Goal: Task Accomplishment & Management: Use online tool/utility

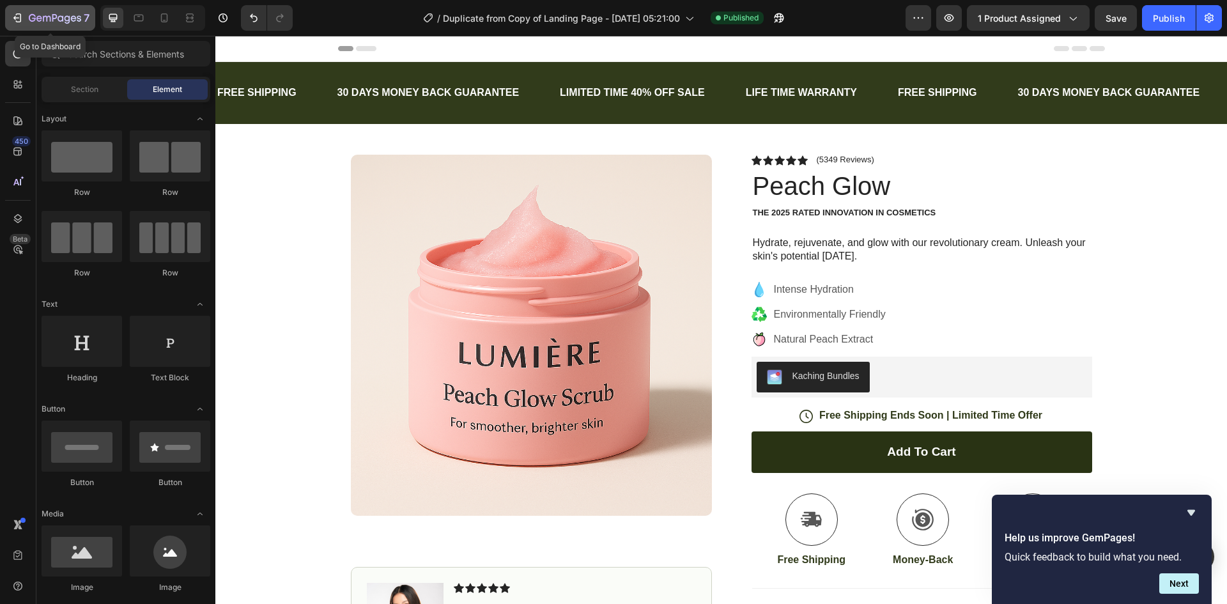
click at [20, 13] on icon "button" at bounding box center [17, 18] width 13 height 13
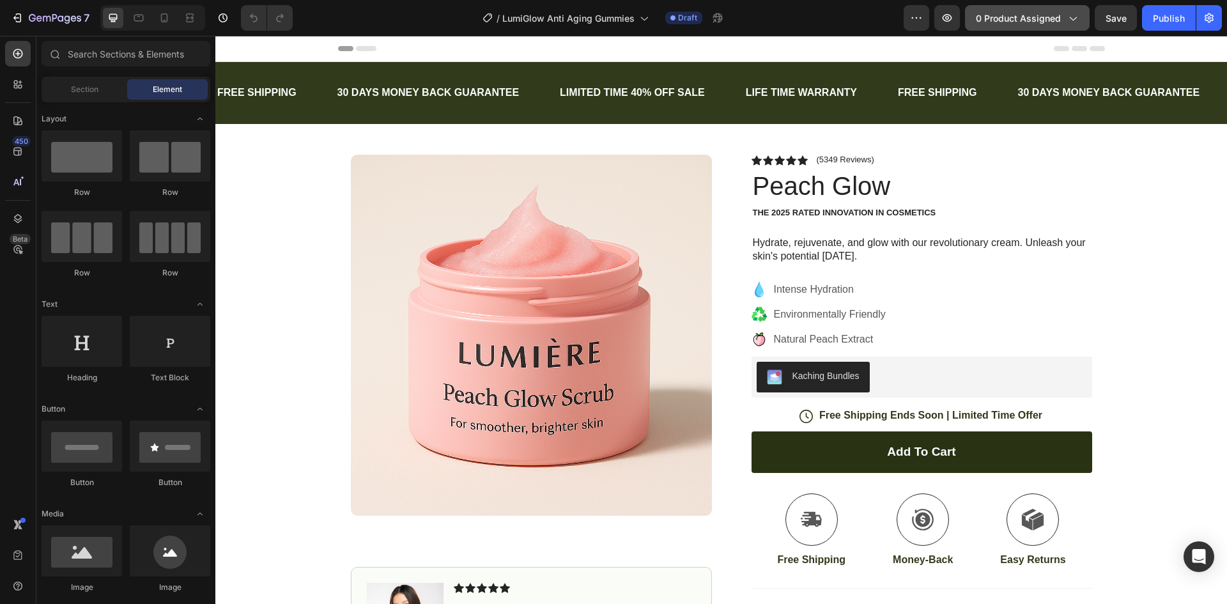
click at [1022, 25] on button "0 product assigned" at bounding box center [1027, 18] width 125 height 26
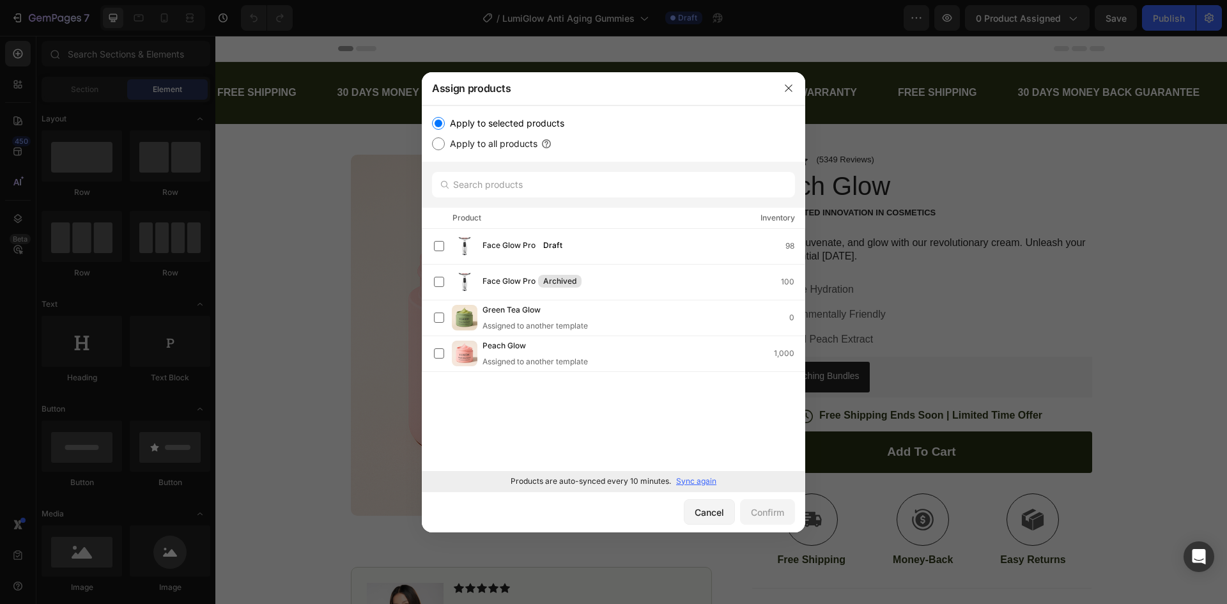
click at [703, 479] on p "Sync again" at bounding box center [696, 481] width 40 height 12
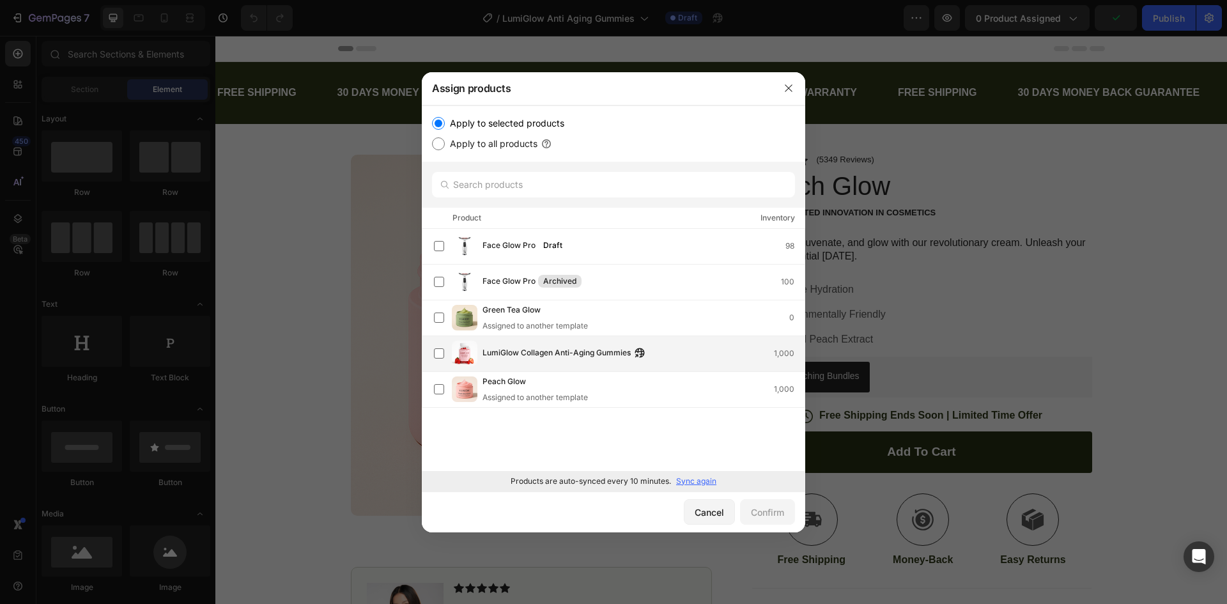
click at [686, 355] on div "LumiGlow Collagen Anti-Aging Gummies 1,000" at bounding box center [643, 353] width 322 height 14
click at [770, 514] on div "Confirm" at bounding box center [767, 511] width 33 height 13
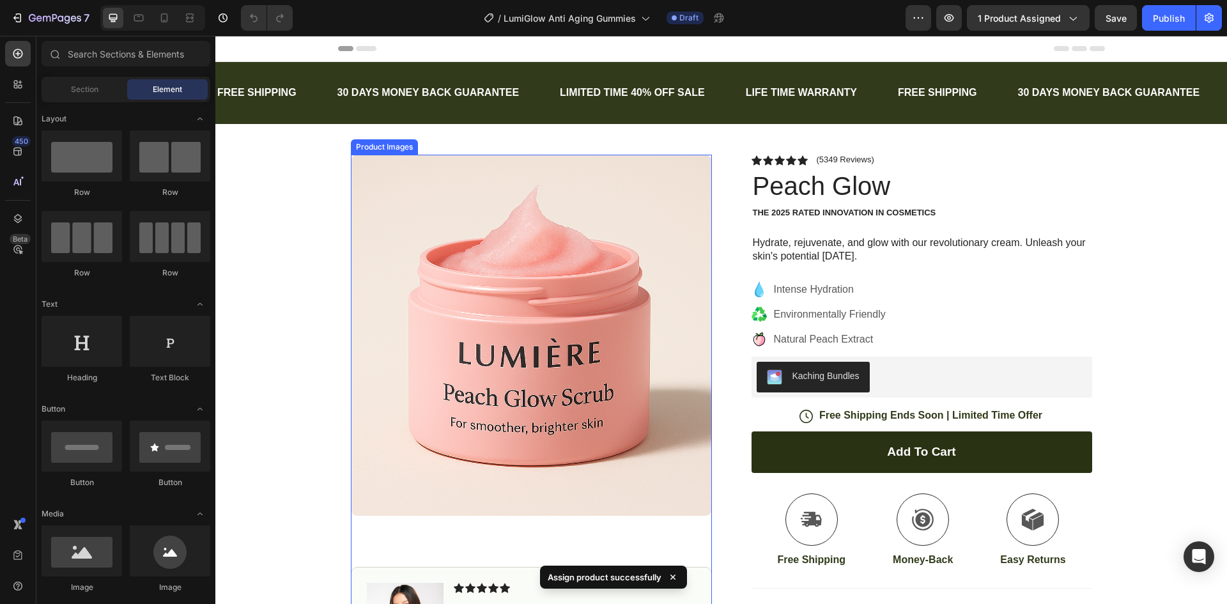
click at [604, 306] on img at bounding box center [531, 335] width 361 height 361
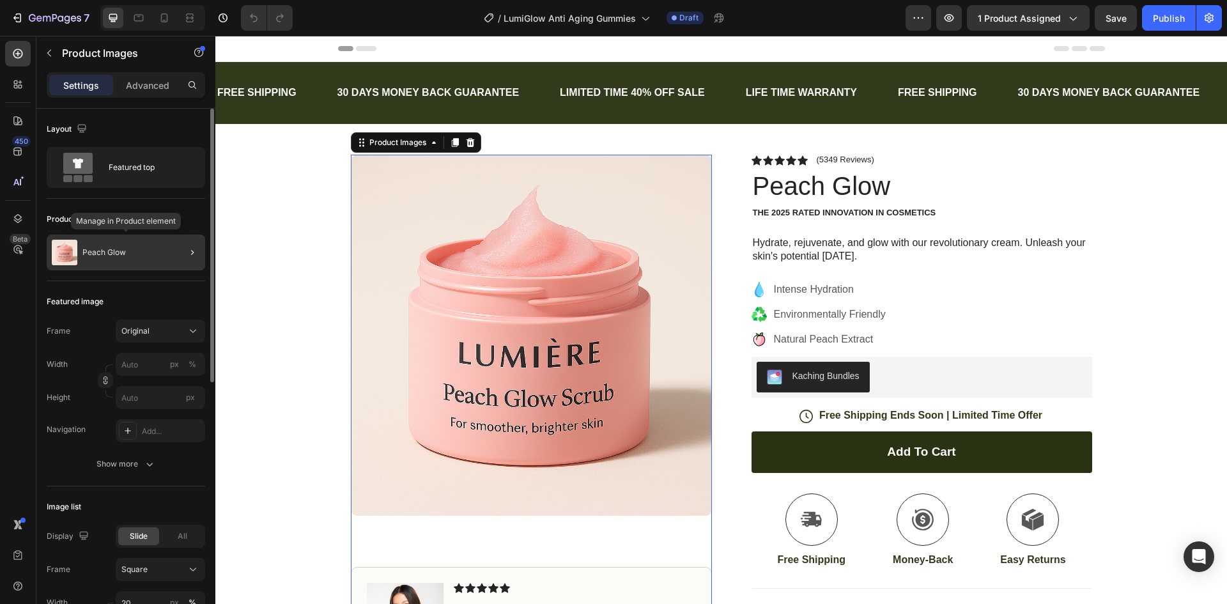
click at [138, 250] on div "Peach Glow" at bounding box center [126, 253] width 158 height 36
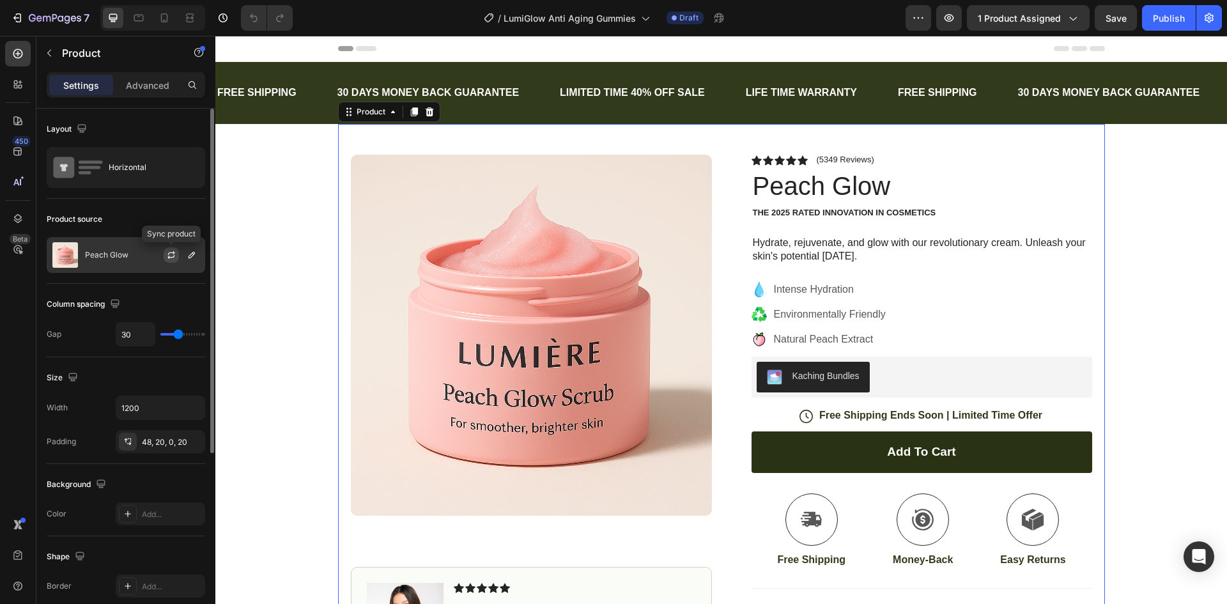
click at [168, 257] on icon "button" at bounding box center [170, 257] width 7 height 4
click at [190, 258] on icon "button" at bounding box center [191, 255] width 6 height 6
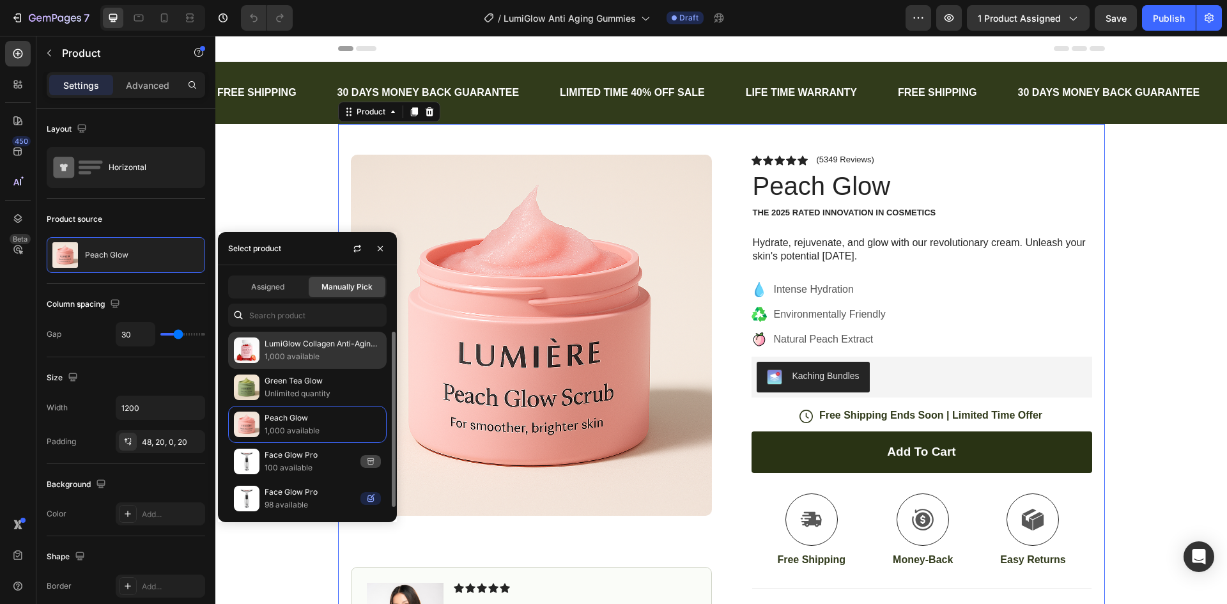
click at [294, 350] on p "LumiGlow Collagen Anti-Aging Gummies" at bounding box center [323, 343] width 116 height 13
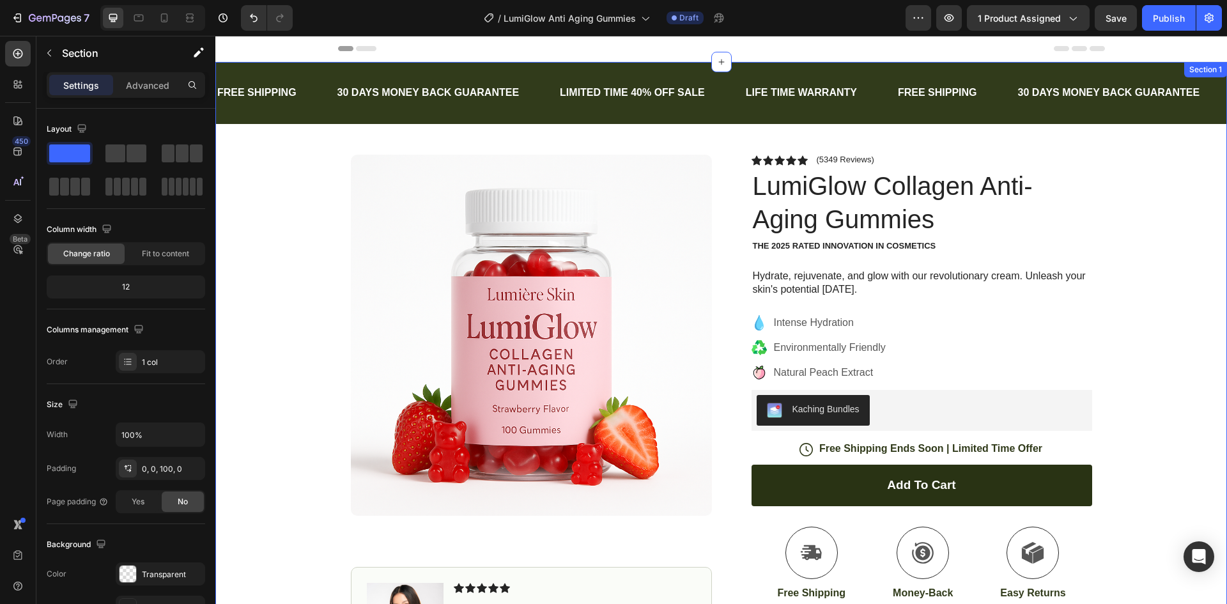
click at [1151, 319] on div "FREE SHIPPING Text Block 30 DAYS MONEY BACK GUARANTEE Text Block LIMITED TIME 4…" at bounding box center [720, 399] width 1011 height 675
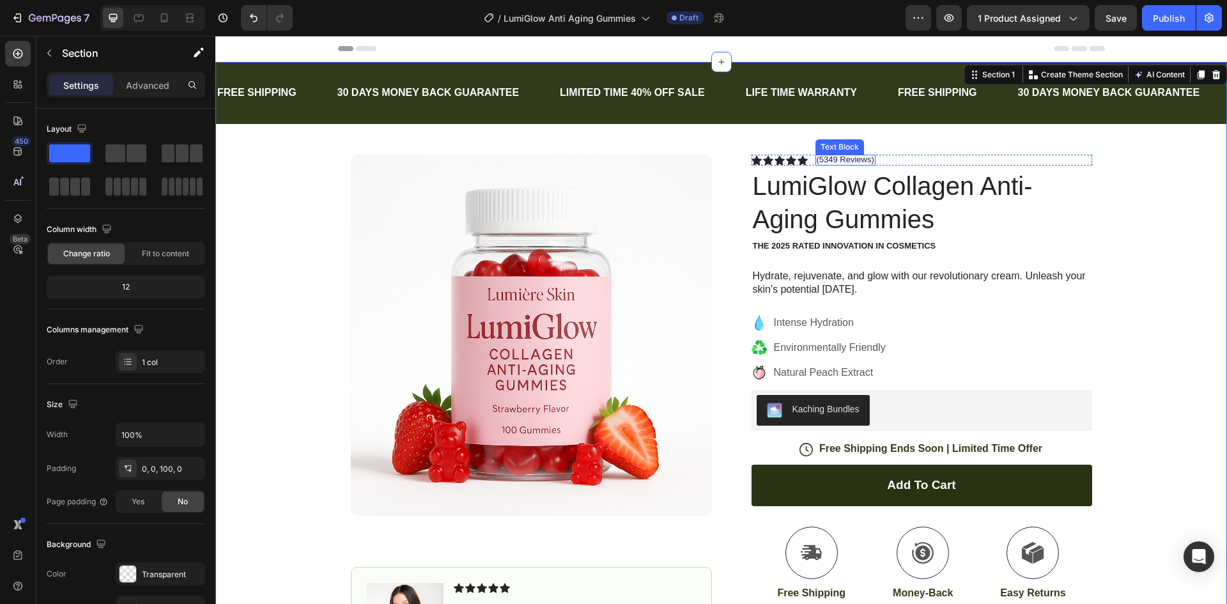
click at [838, 158] on p "(5349 Reviews)" at bounding box center [846, 160] width 58 height 10
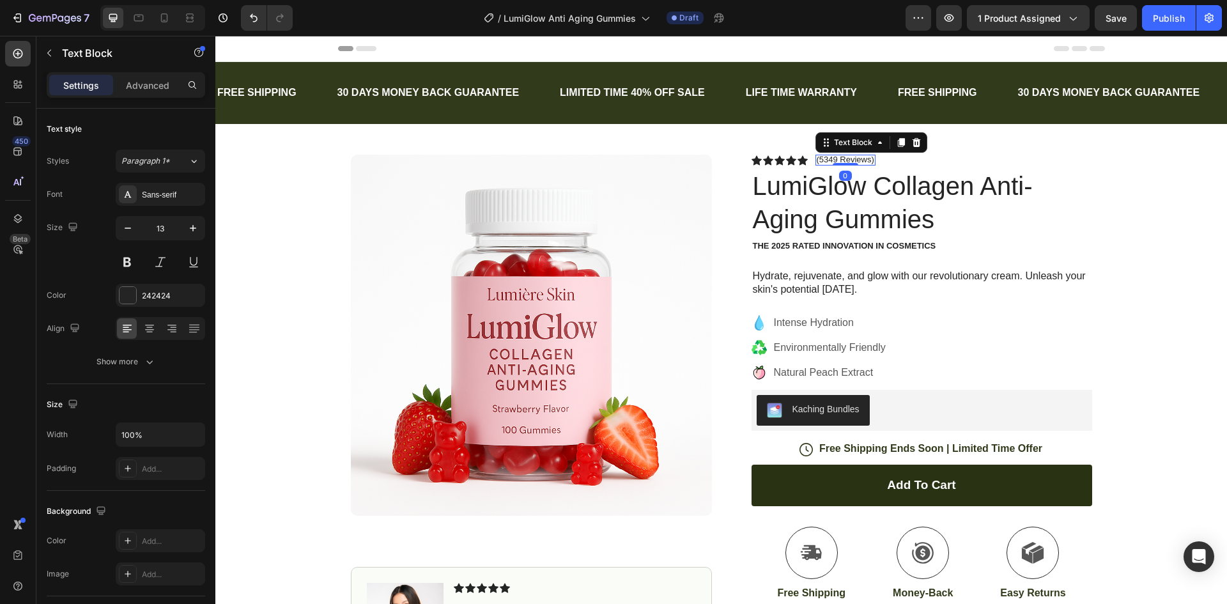
click at [834, 157] on p "(5349 Reviews)" at bounding box center [846, 160] width 58 height 10
click at [831, 158] on p "(5349 Reviews)" at bounding box center [846, 160] width 58 height 10
click at [1083, 169] on h1 "LumiGlow Collagen Anti-Aging Gummies" at bounding box center [921, 202] width 341 height 69
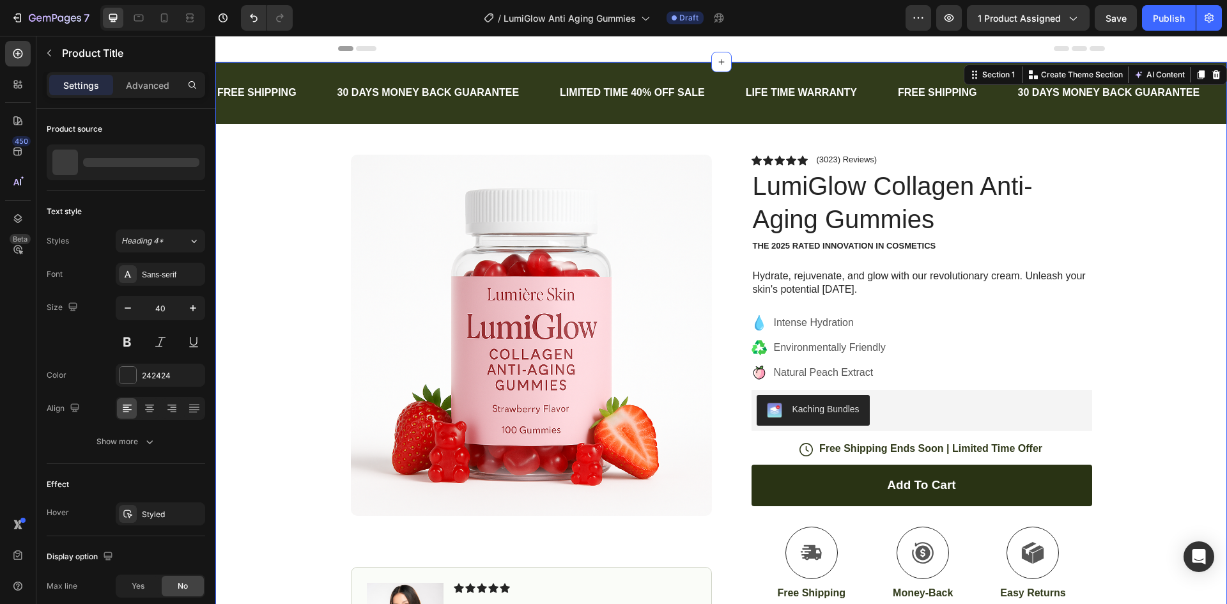
click at [1151, 189] on div "FREE SHIPPING Text Block 30 DAYS MONEY BACK GUARANTEE Text Block LIMITED TIME 4…" at bounding box center [720, 399] width 1011 height 675
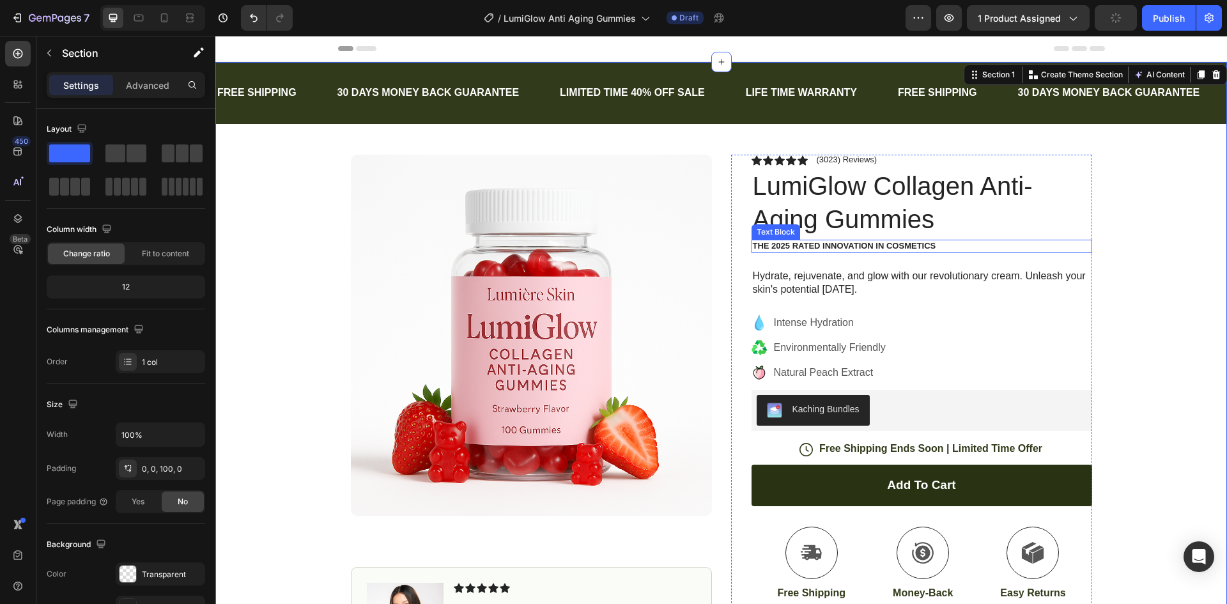
click at [929, 248] on p "The 2025 Rated Innovation in Cosmetics" at bounding box center [922, 246] width 338 height 11
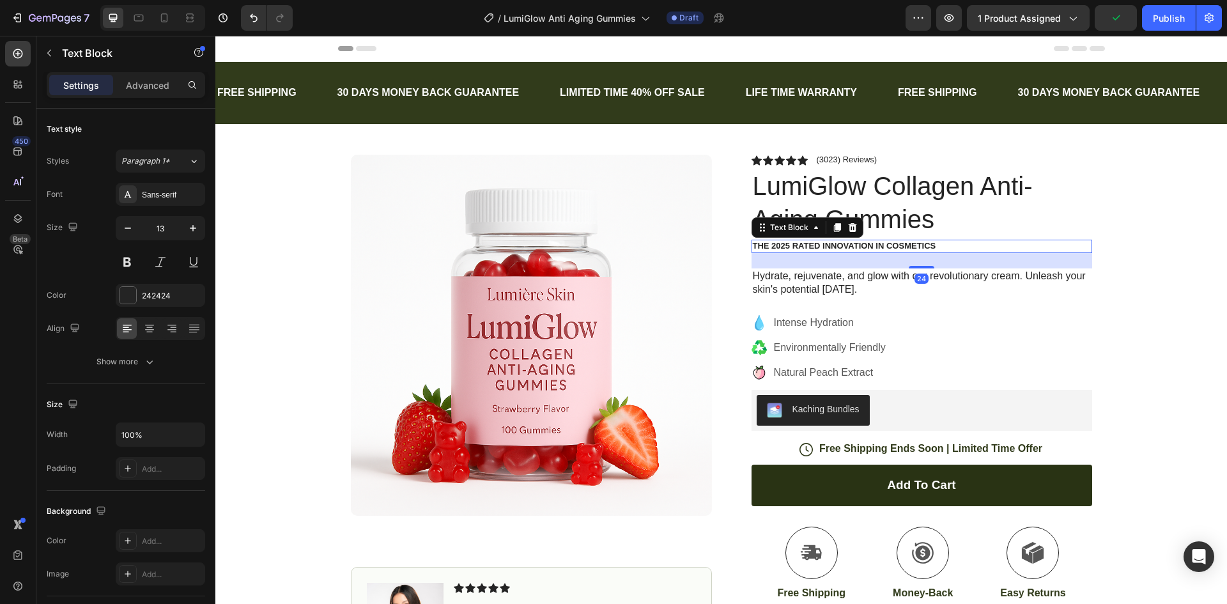
click at [929, 248] on p "The 2025 Rated Innovation in Cosmetics" at bounding box center [922, 246] width 338 height 11
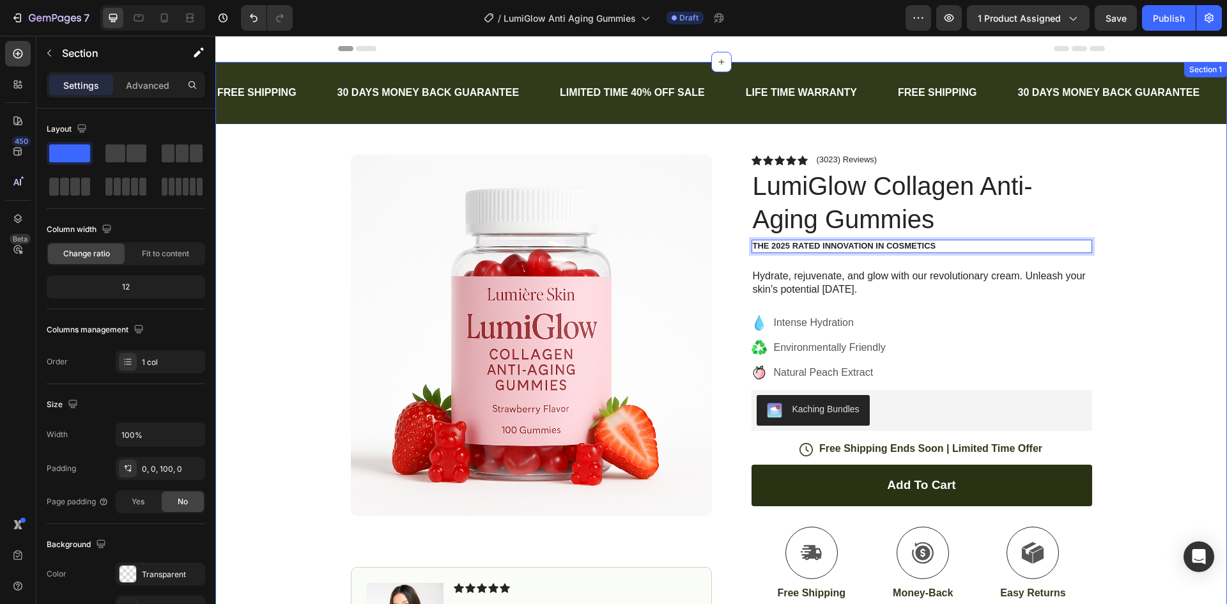
click at [1151, 229] on div "FREE SHIPPING Text Block 30 DAYS MONEY BACK GUARANTEE Text Block LIMITED TIME 4…" at bounding box center [720, 399] width 1011 height 675
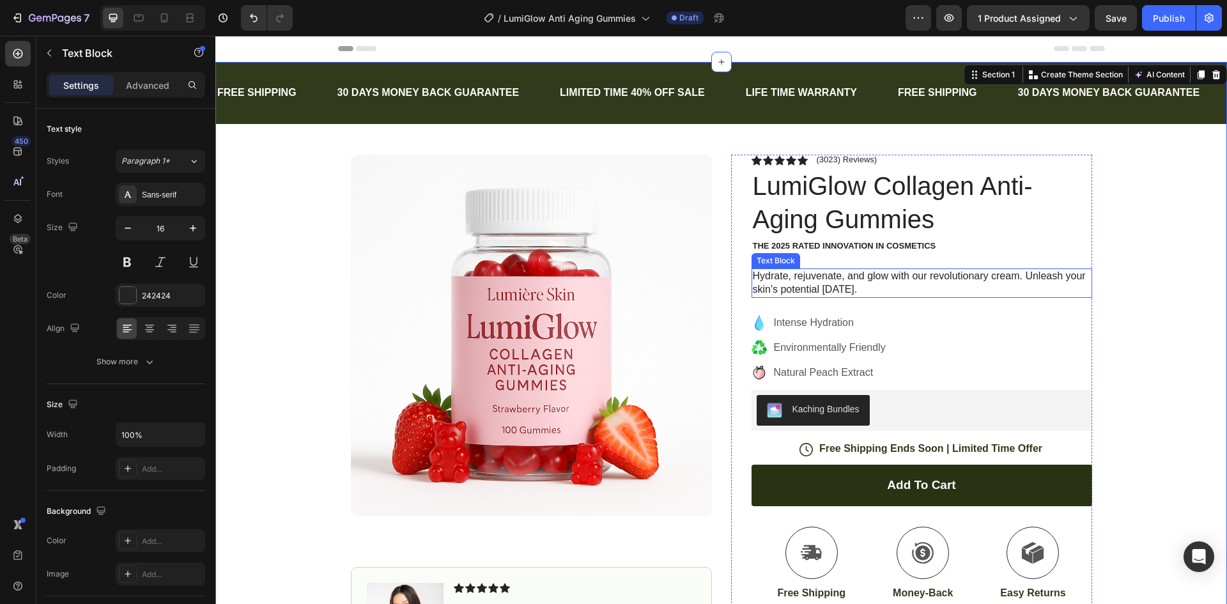
click at [925, 274] on p "Hydrate, rejuvenate, and glow with our revolutionary cream. Unleash your skin's…" at bounding box center [922, 283] width 338 height 27
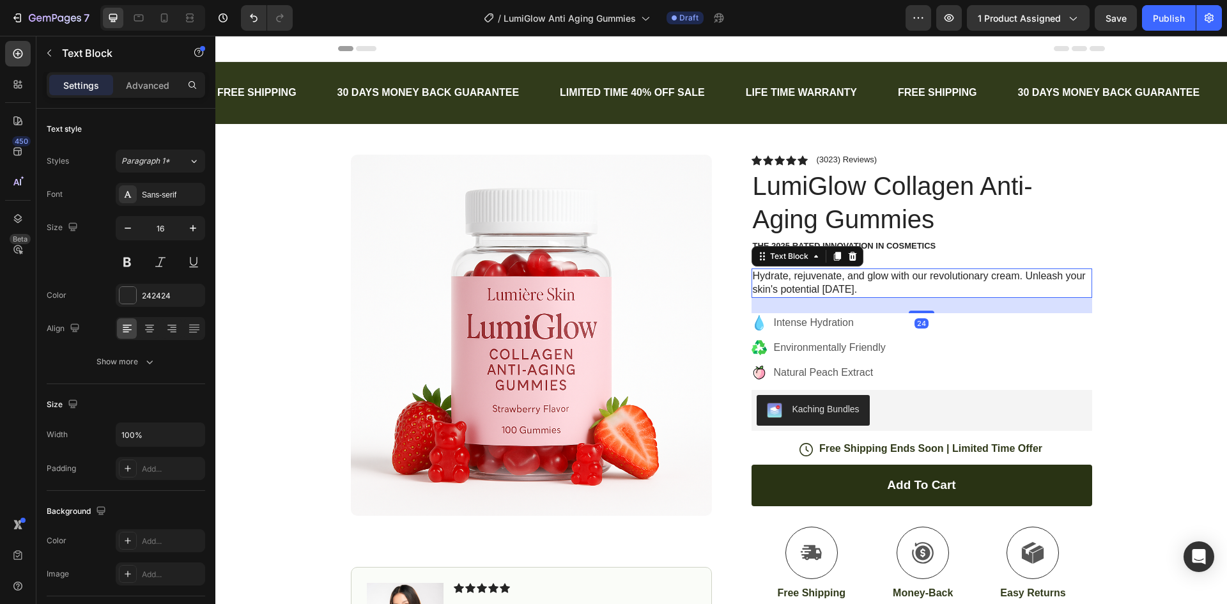
click at [915, 274] on p "Hydrate, rejuvenate, and glow with our revolutionary cream. Unleash your skin's…" at bounding box center [922, 283] width 338 height 27
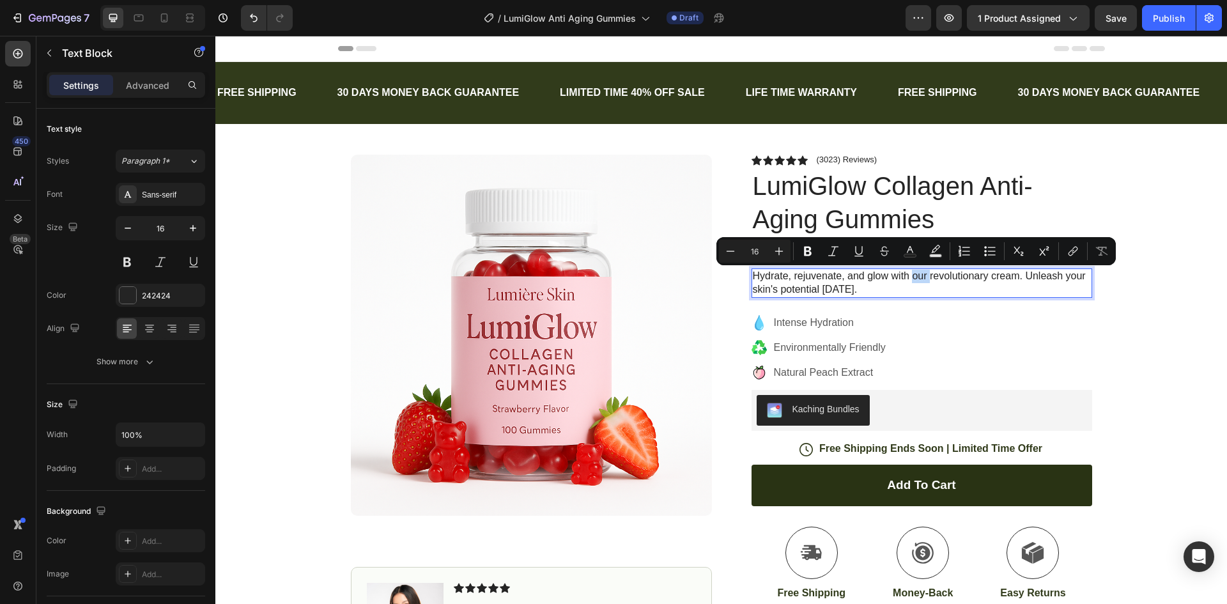
click at [876, 273] on p "Hydrate, rejuvenate, and glow with our revolutionary cream. Unleash your skin's…" at bounding box center [922, 283] width 338 height 27
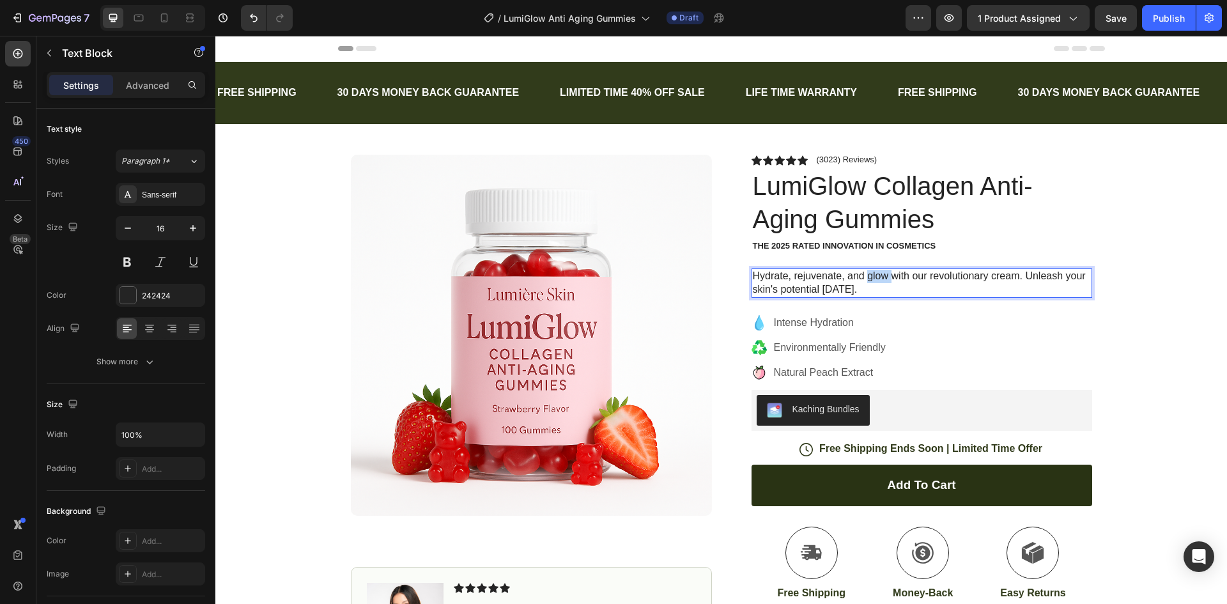
click at [876, 273] on p "Hydrate, rejuvenate, and glow with our revolutionary cream. Unleash your skin's…" at bounding box center [922, 283] width 338 height 27
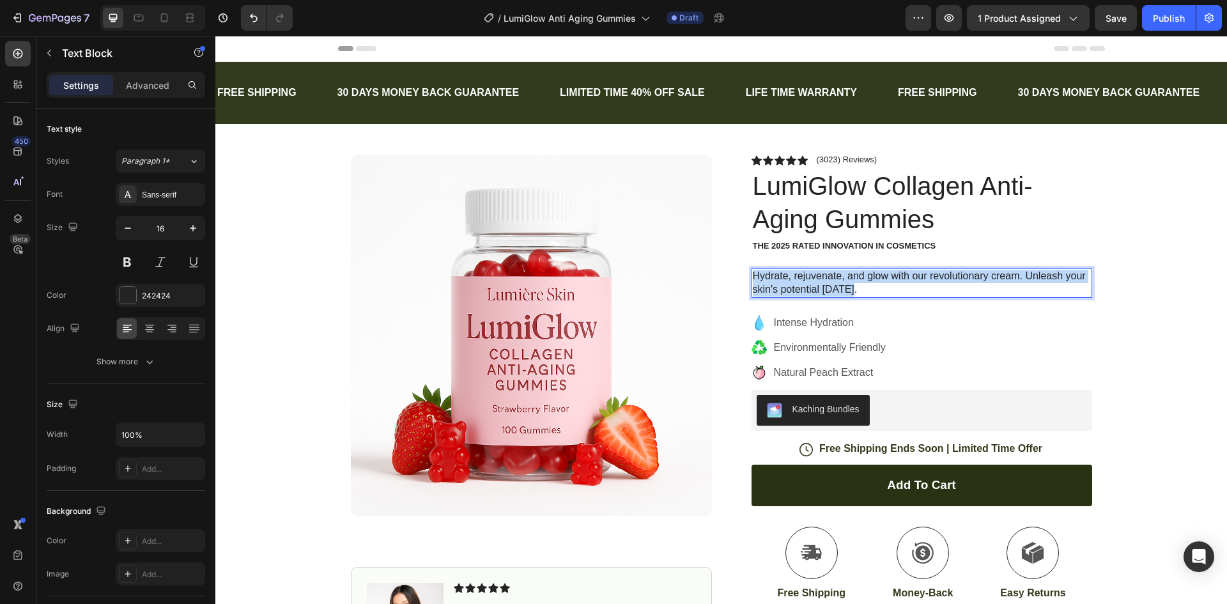
click at [876, 273] on p "Hydrate, rejuvenate, and glow with our revolutionary cream. Unleash your skin's…" at bounding box center [922, 283] width 338 height 27
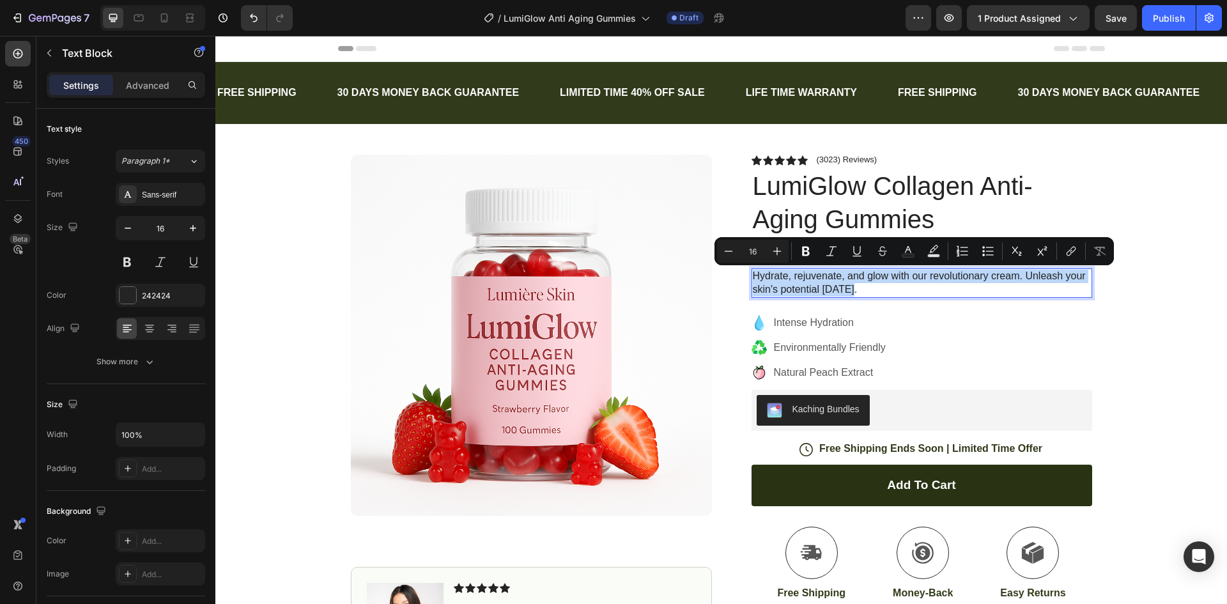
copy p "Hydrate, rejuvenate, and glow with our revolutionary cream. Unleash your skin's…"
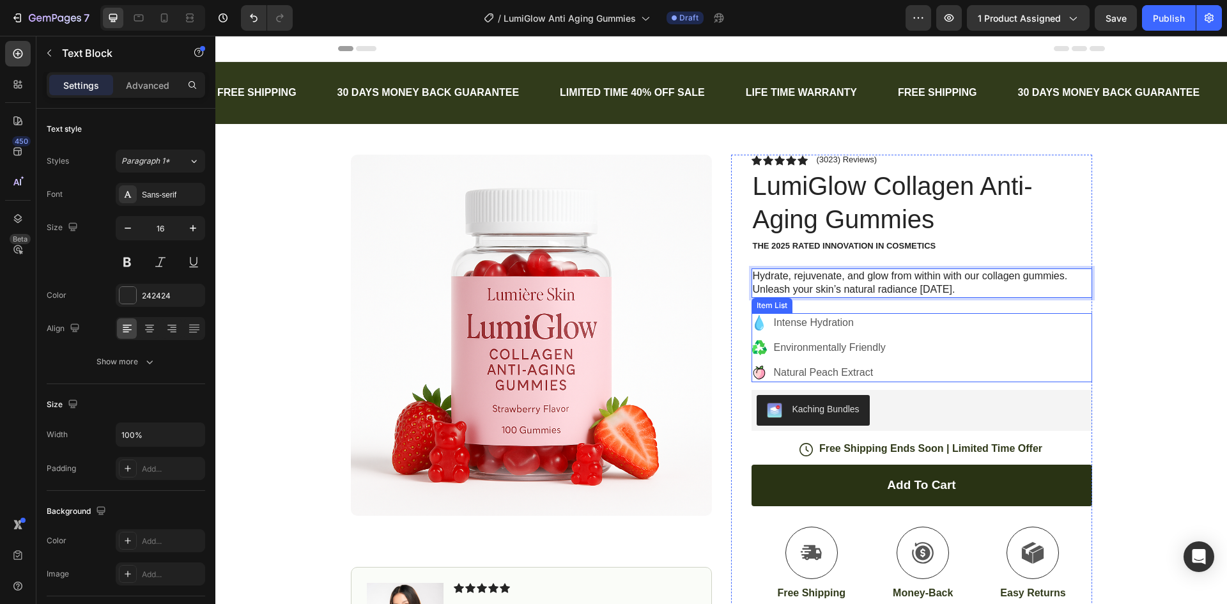
click at [884, 325] on div "Intense Hydration Environmentally Friendly Natural Peach Extract" at bounding box center [921, 347] width 341 height 69
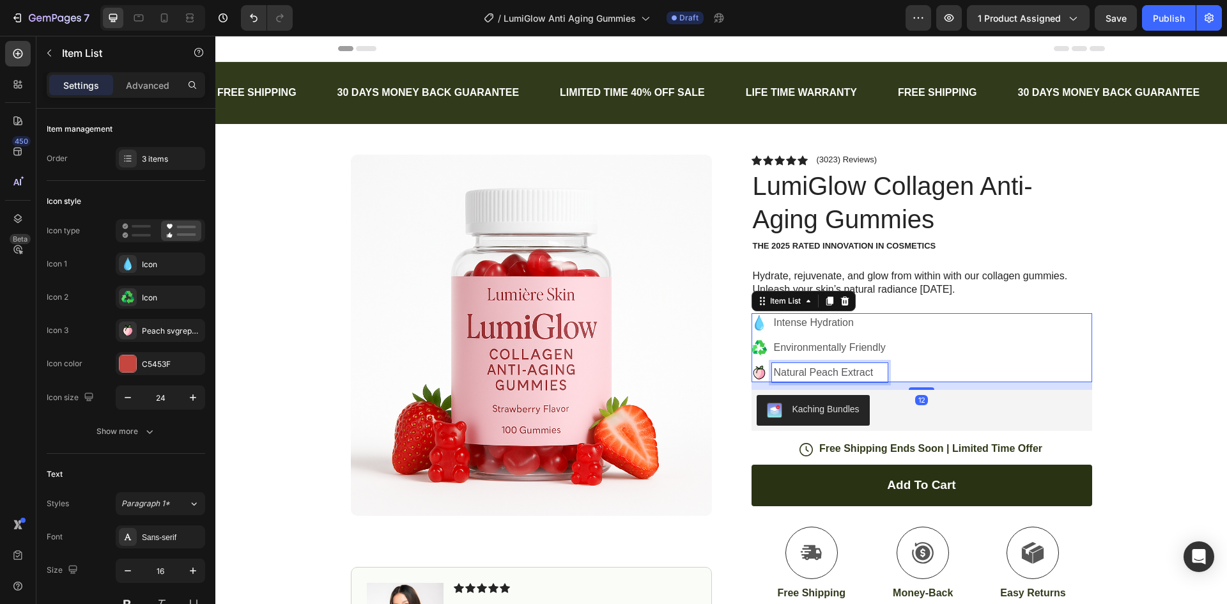
click at [854, 369] on p "Natural Peach Extract" at bounding box center [830, 372] width 112 height 15
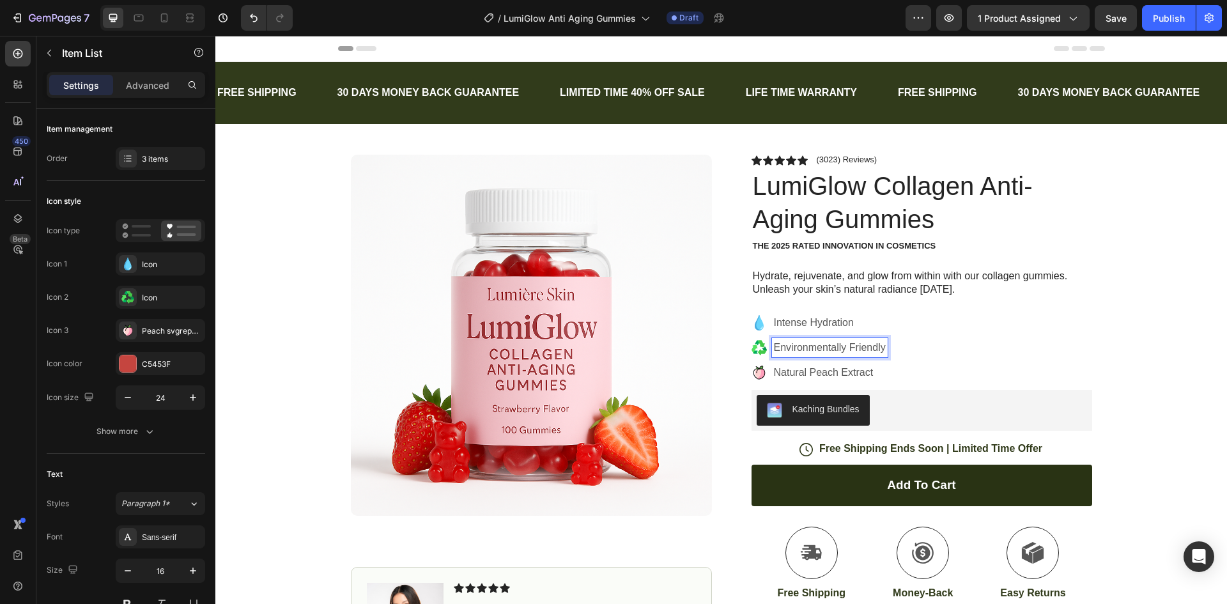
click at [858, 341] on p "Environmentally Friendly" at bounding box center [830, 347] width 112 height 15
click at [854, 367] on p "Natural Peach Extract" at bounding box center [830, 372] width 112 height 15
click at [753, 367] on icon at bounding box center [758, 372] width 15 height 15
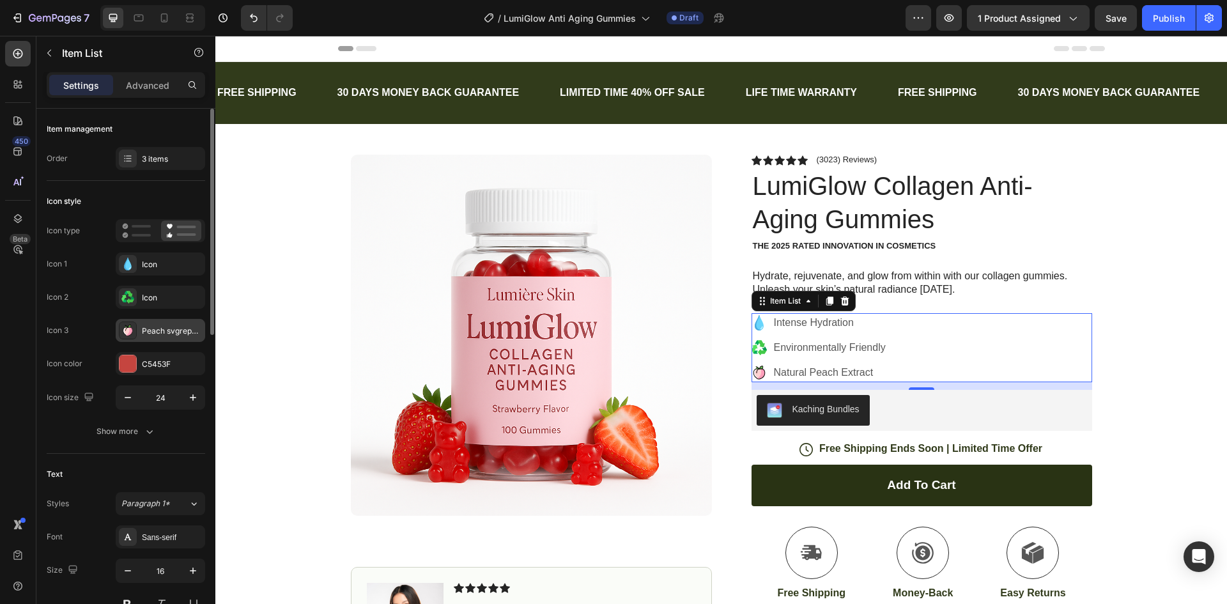
click at [127, 333] on icon at bounding box center [128, 331] width 8 height 8
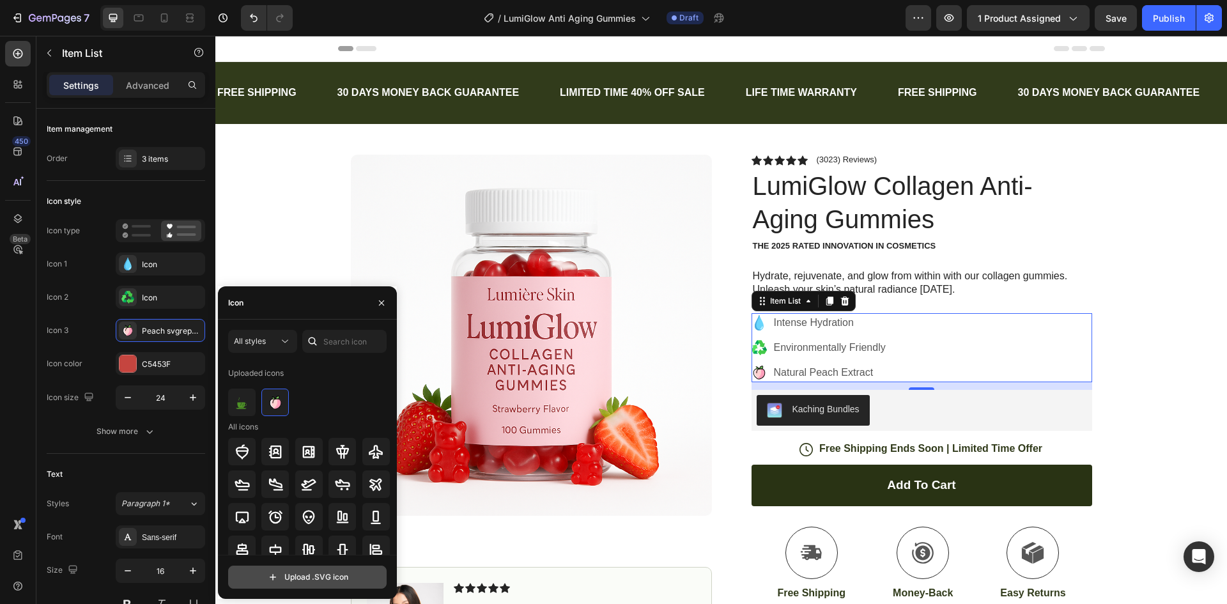
click at [322, 571] on input "file" at bounding box center [307, 577] width 157 height 22
type input "C:\fakepath\food-strawberry.svg"
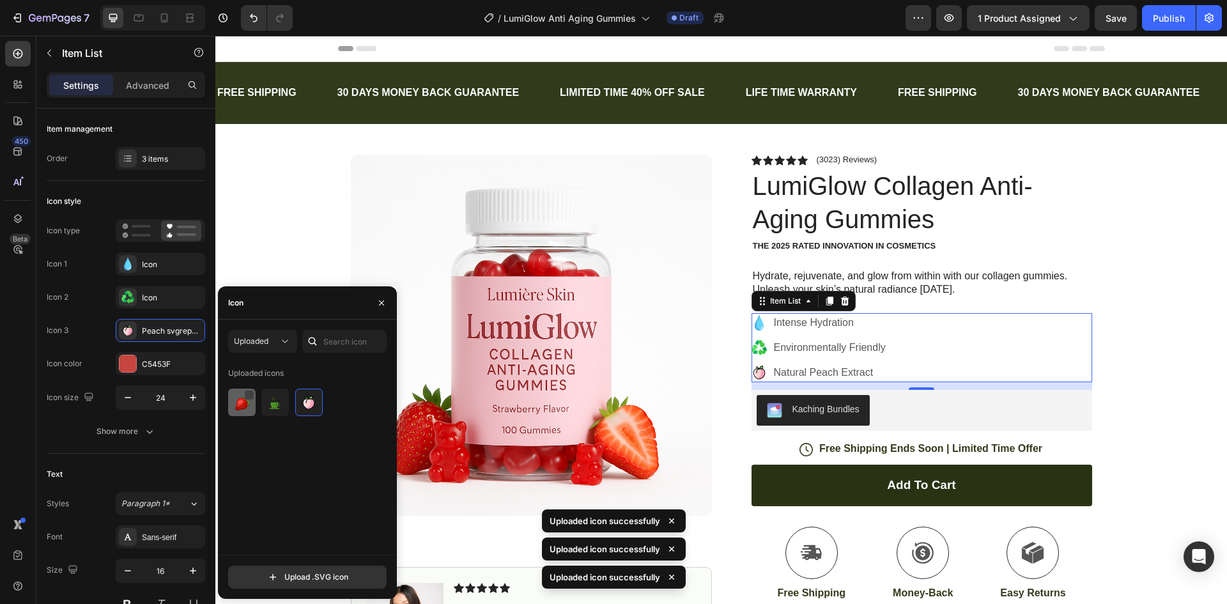
click at [250, 392] on div at bounding box center [249, 395] width 10 height 10
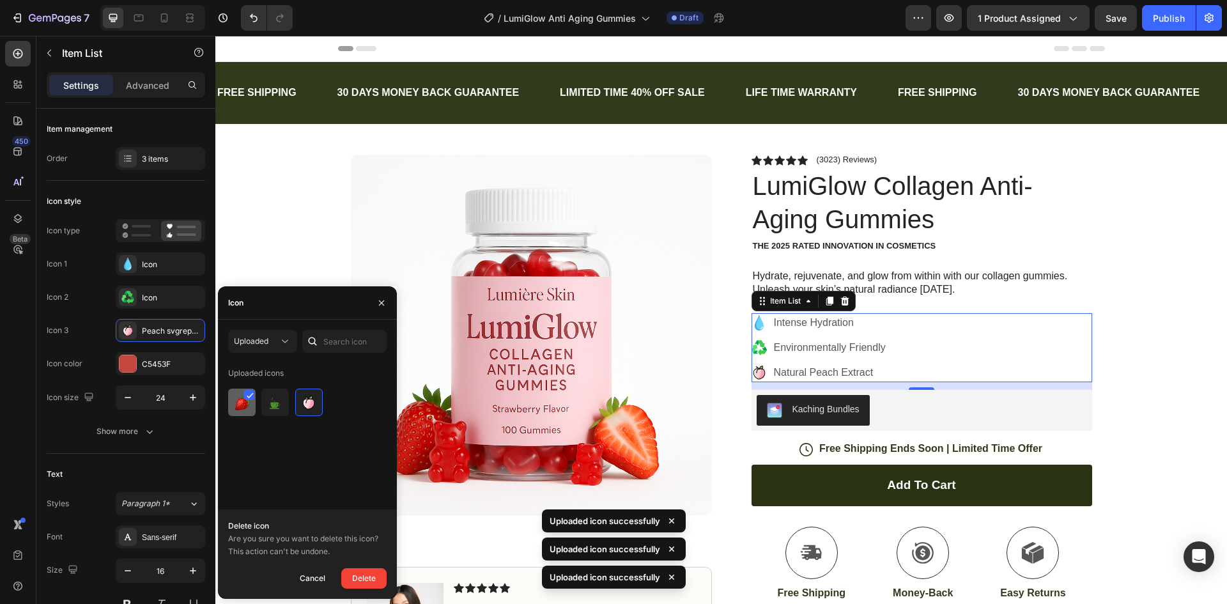
click at [245, 401] on img at bounding box center [242, 402] width 15 height 15
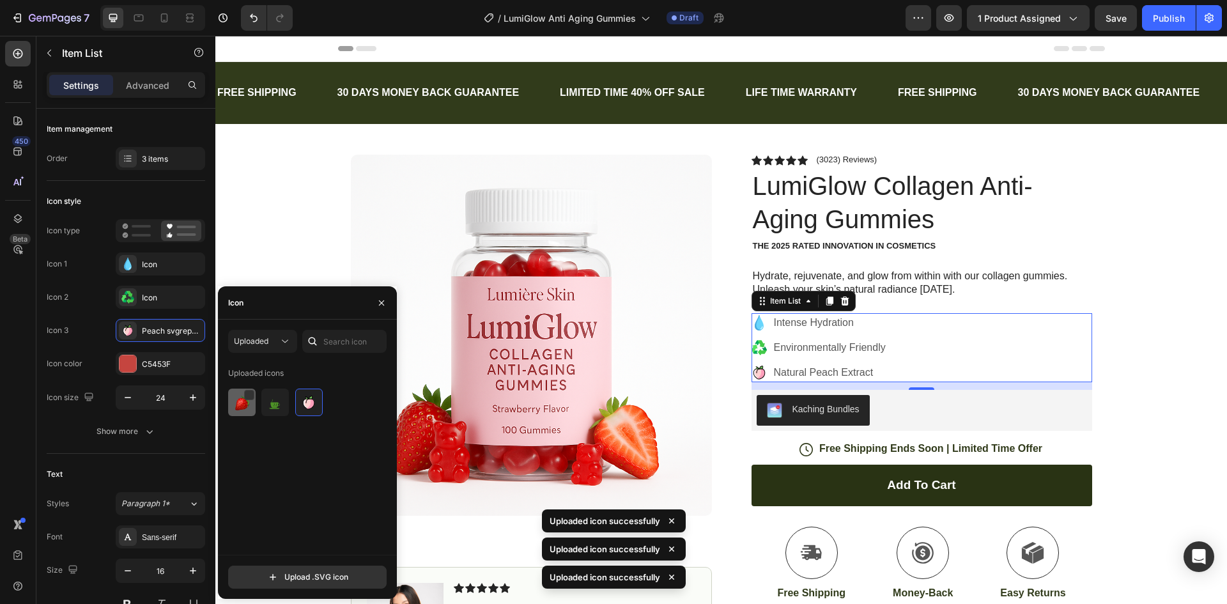
click at [245, 401] on img at bounding box center [242, 402] width 15 height 15
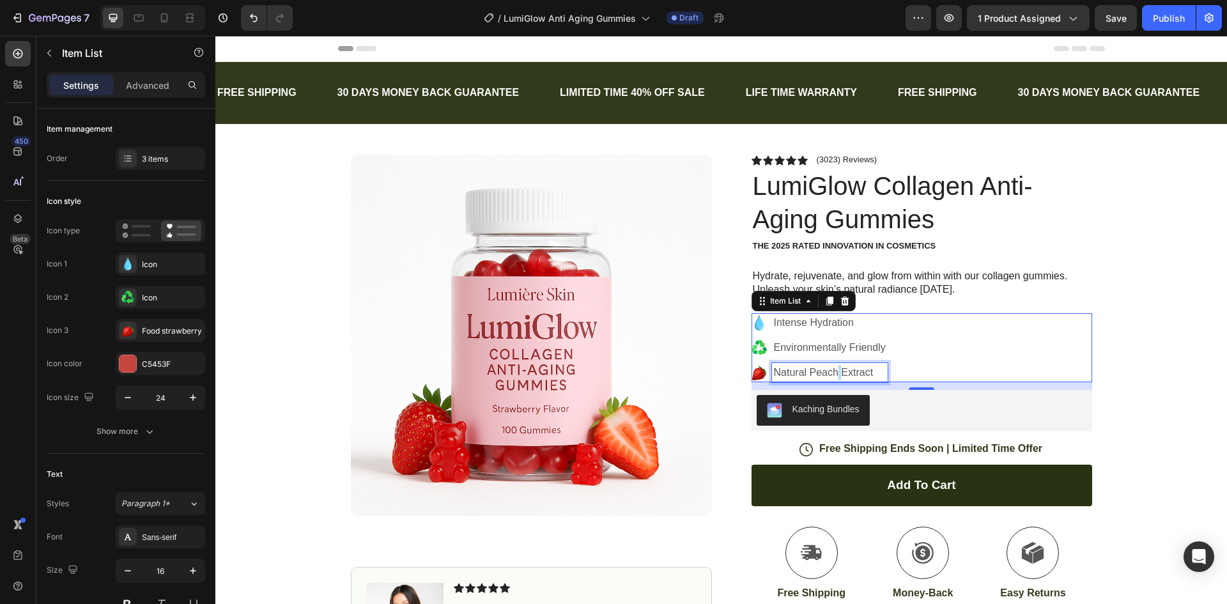
click at [834, 371] on p "Natural Peach Extract" at bounding box center [830, 372] width 112 height 15
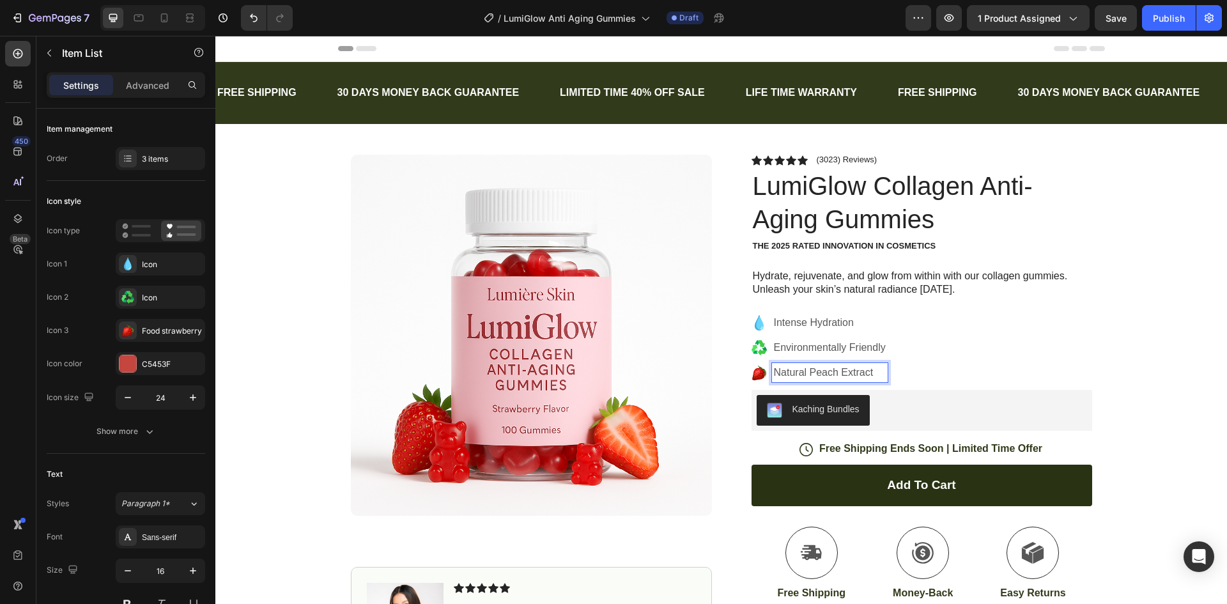
click at [850, 374] on p "Natural Peach Extract" at bounding box center [830, 372] width 112 height 15
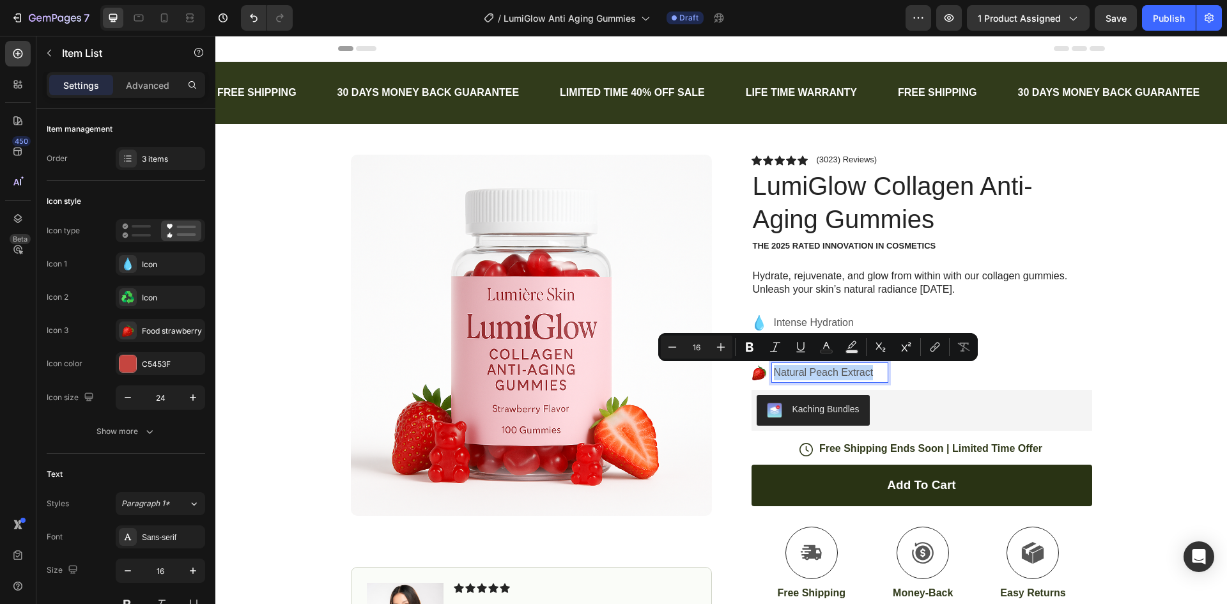
drag, startPoint x: 872, startPoint y: 372, endPoint x: 772, endPoint y: 376, distance: 99.8
click at [774, 376] on p "Natural Peach Extract" at bounding box center [830, 372] width 112 height 15
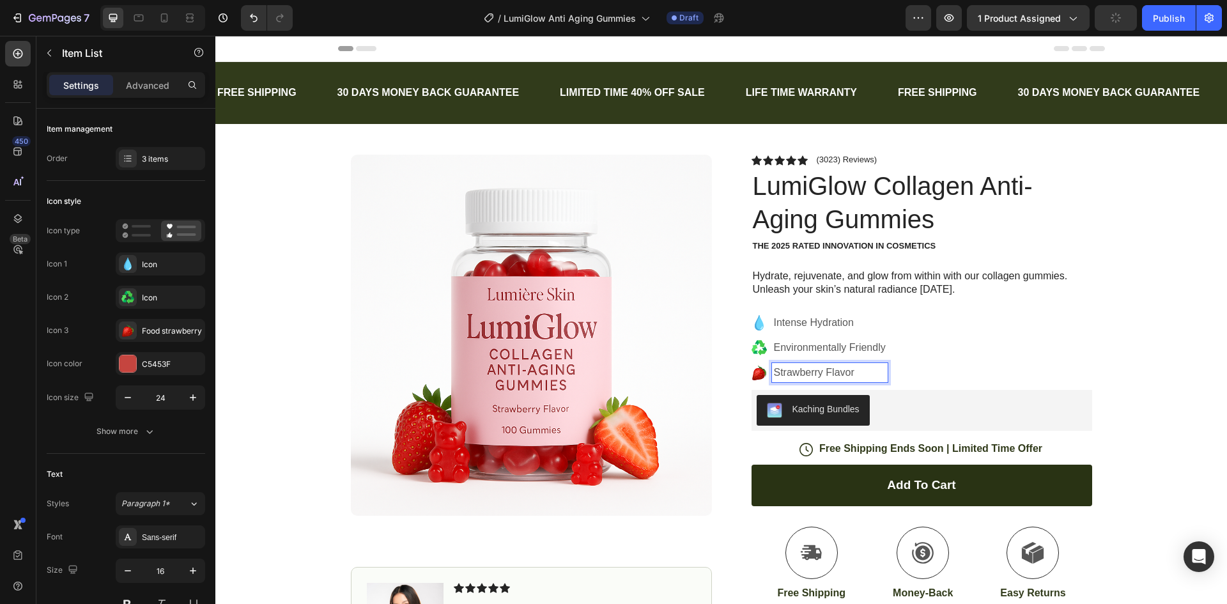
click at [1020, 362] on div "Intense Hydration Environmentally Friendly" at bounding box center [921, 347] width 341 height 69
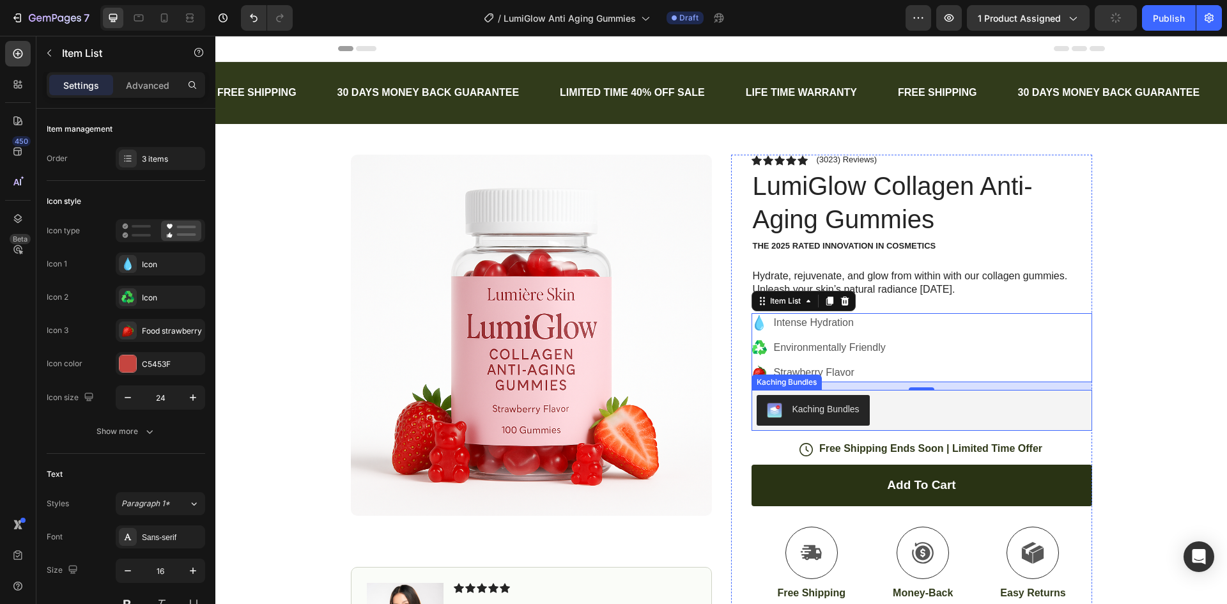
click at [806, 412] on div "Kaching Bundles" at bounding box center [825, 409] width 67 height 13
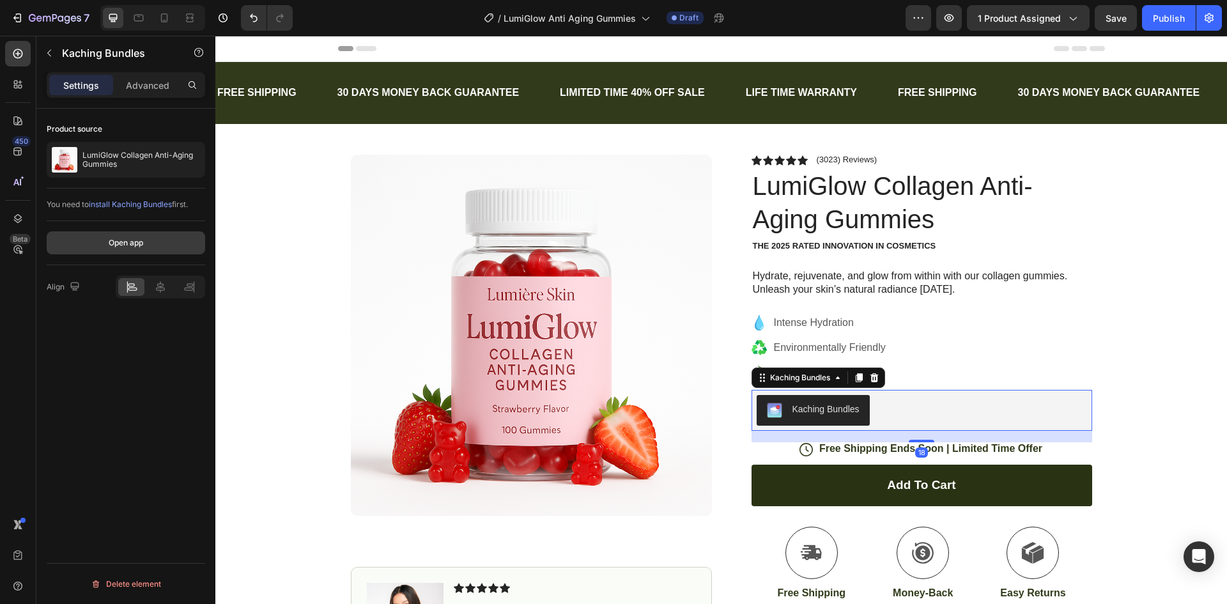
click at [148, 242] on button "Open app" at bounding box center [126, 242] width 158 height 23
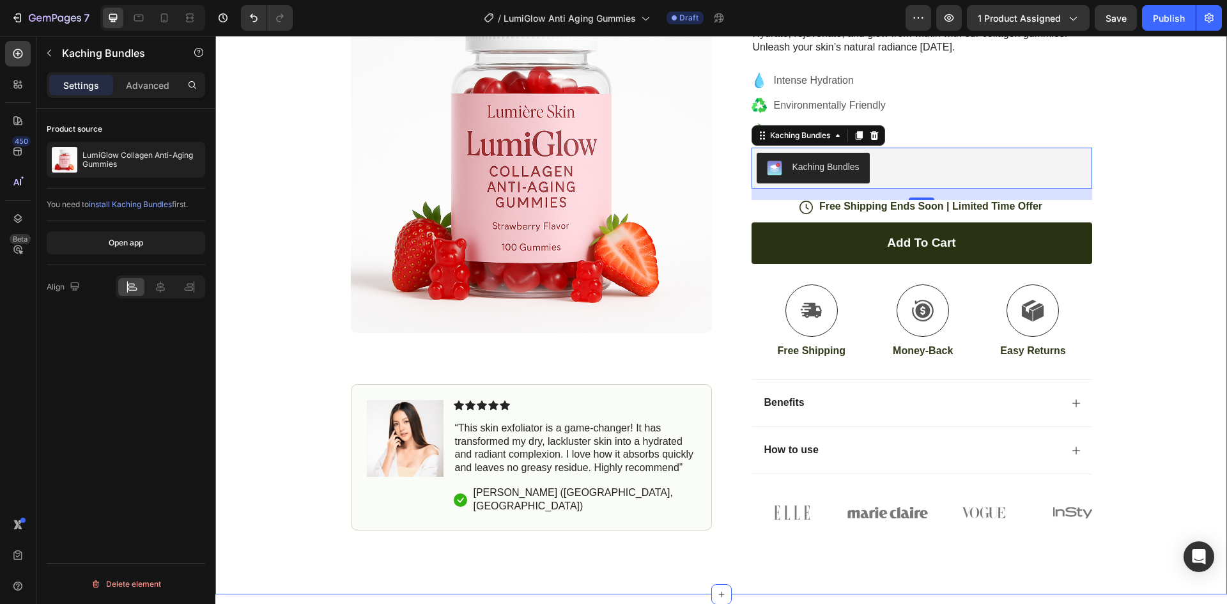
scroll to position [319, 0]
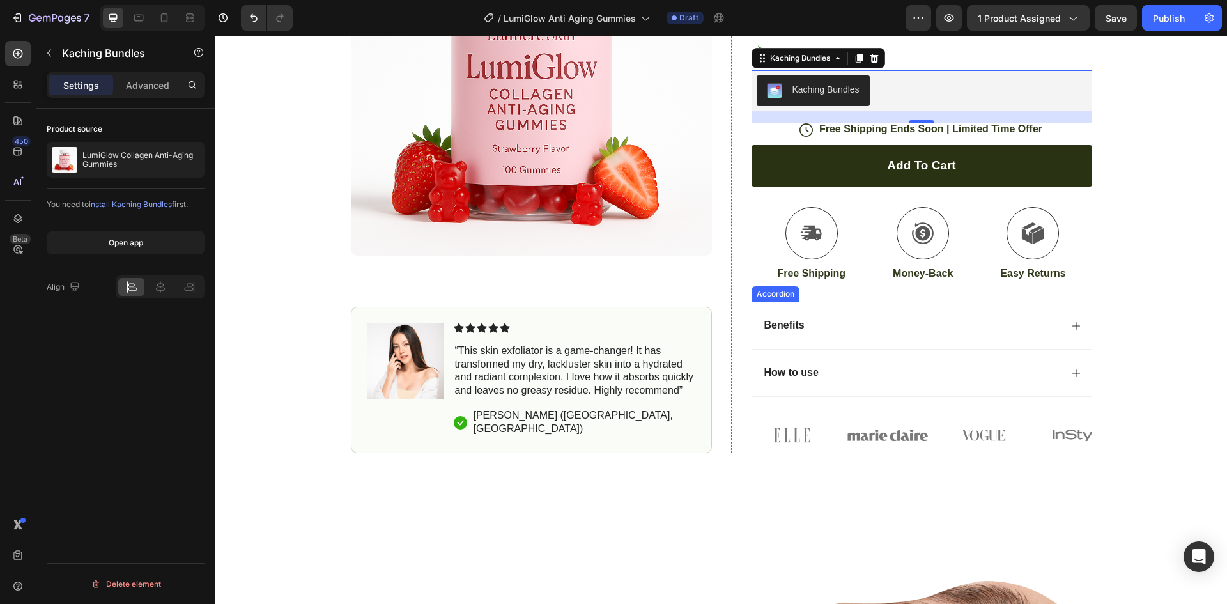
click at [1074, 328] on icon at bounding box center [1076, 326] width 10 height 10
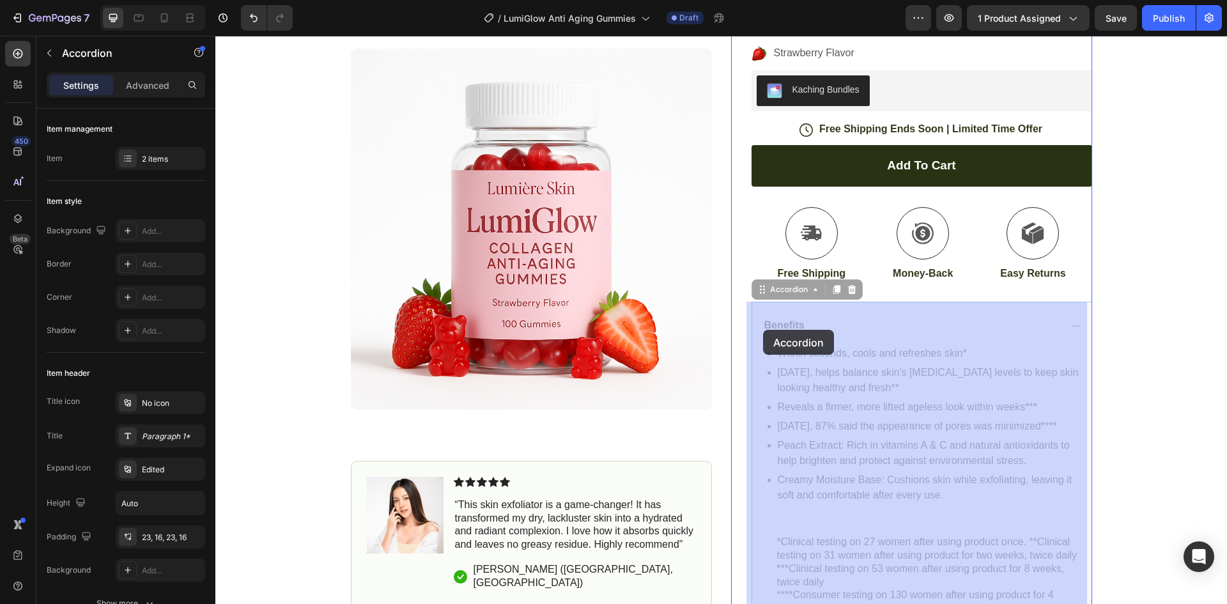
drag, startPoint x: 756, startPoint y: 327, endPoint x: 763, endPoint y: 330, distance: 7.7
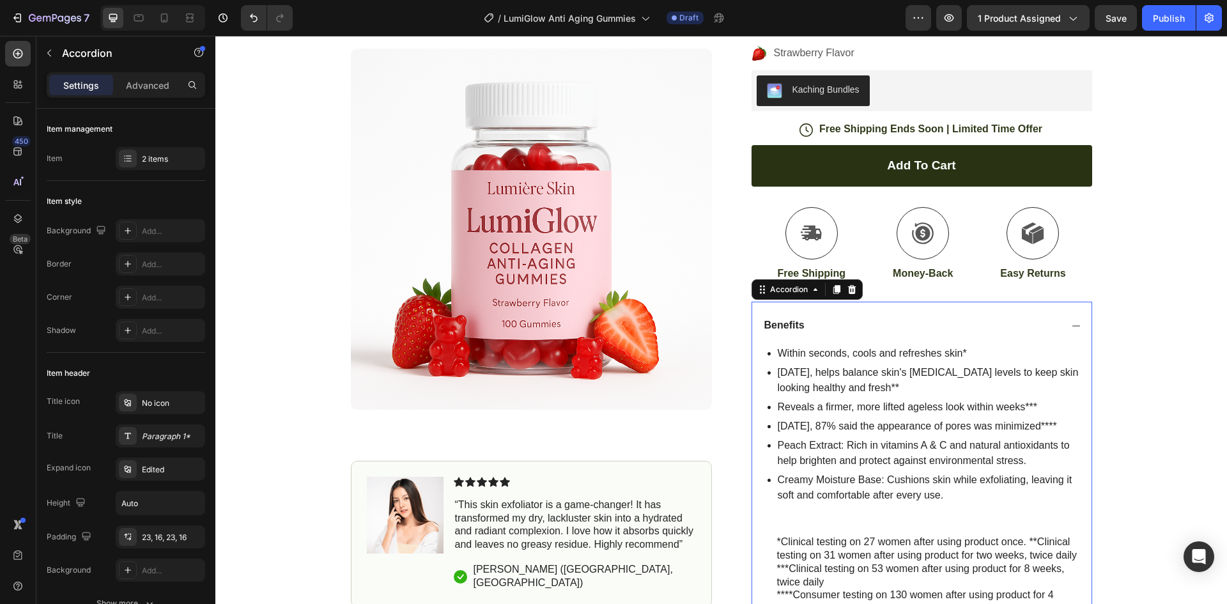
click at [860, 348] on div "Benefits" at bounding box center [921, 325] width 339 height 47
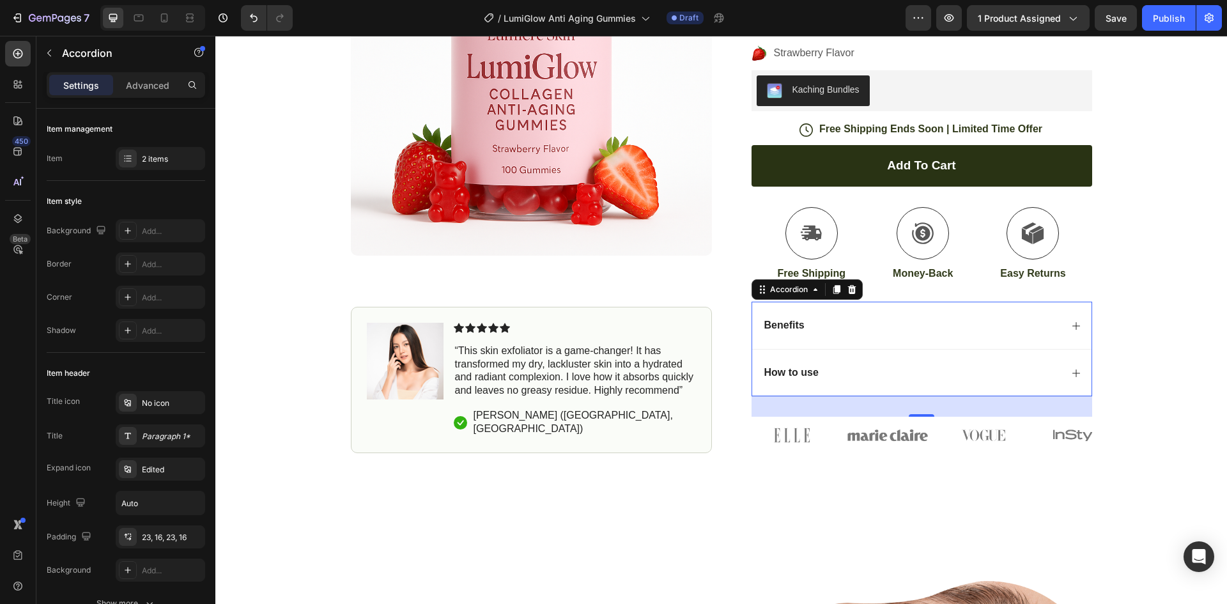
click at [955, 336] on div "Benefits" at bounding box center [921, 325] width 339 height 47
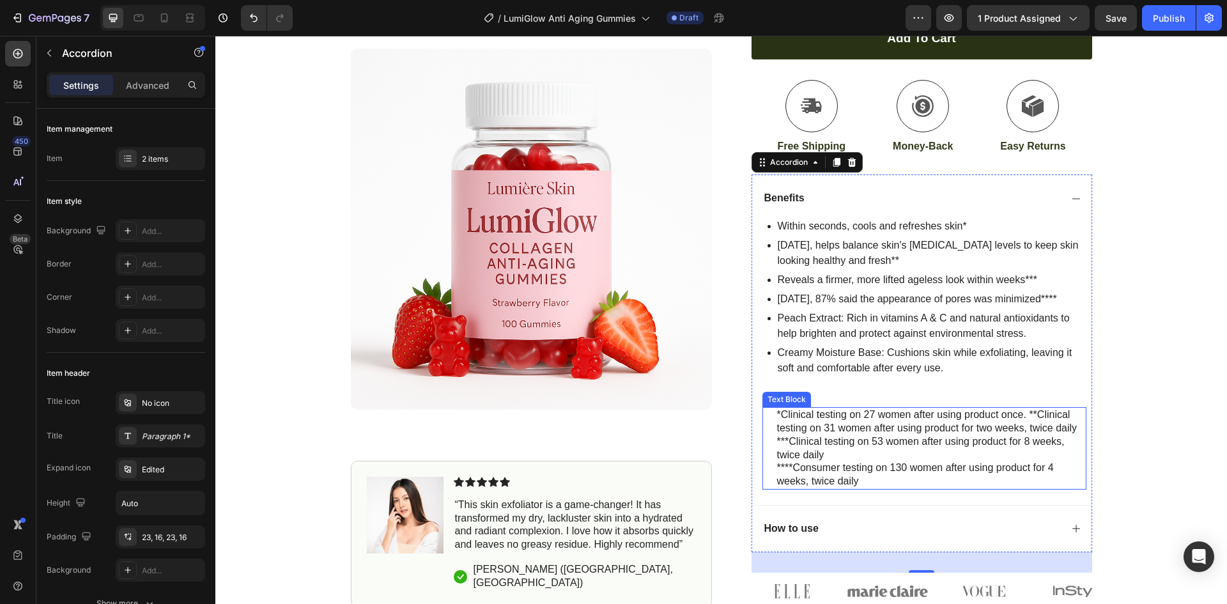
scroll to position [447, 0]
click at [798, 194] on p "Benefits" at bounding box center [784, 197] width 40 height 13
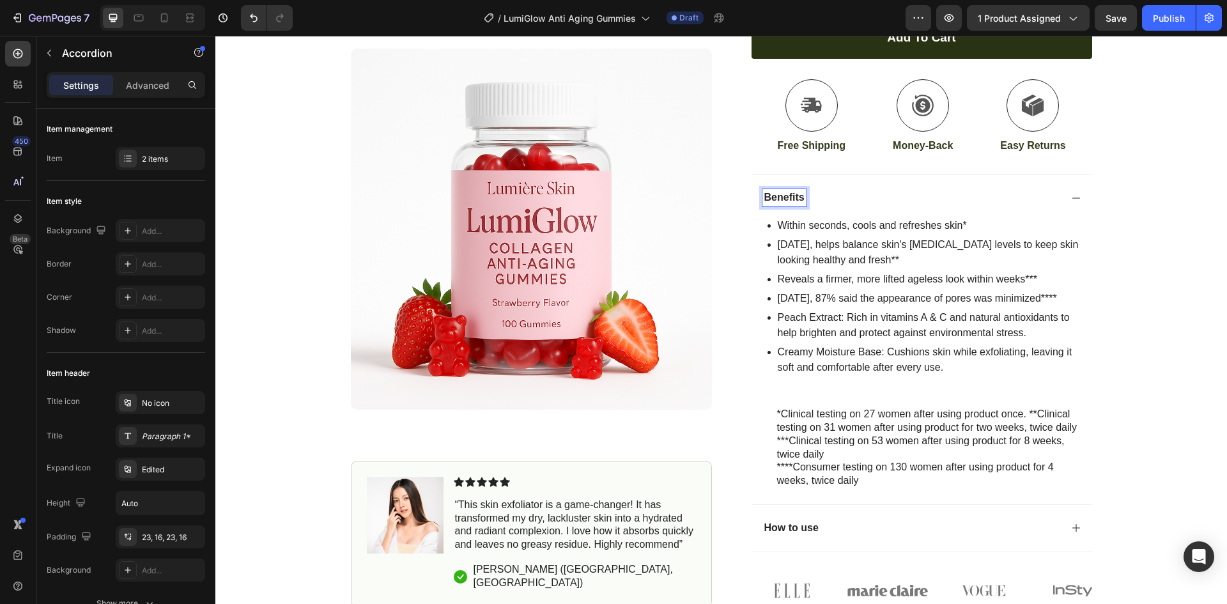
click at [793, 194] on p "Benefits" at bounding box center [784, 197] width 40 height 13
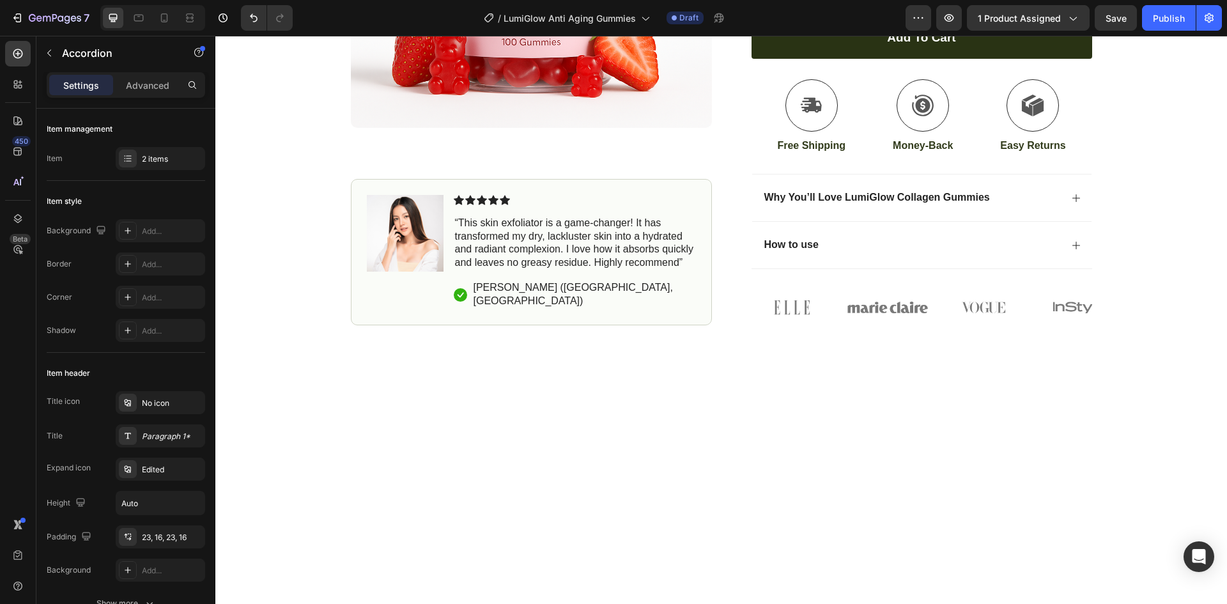
click at [1048, 204] on div "Why You’ll Love LumiGlow Collagen Gummies" at bounding box center [911, 197] width 298 height 17
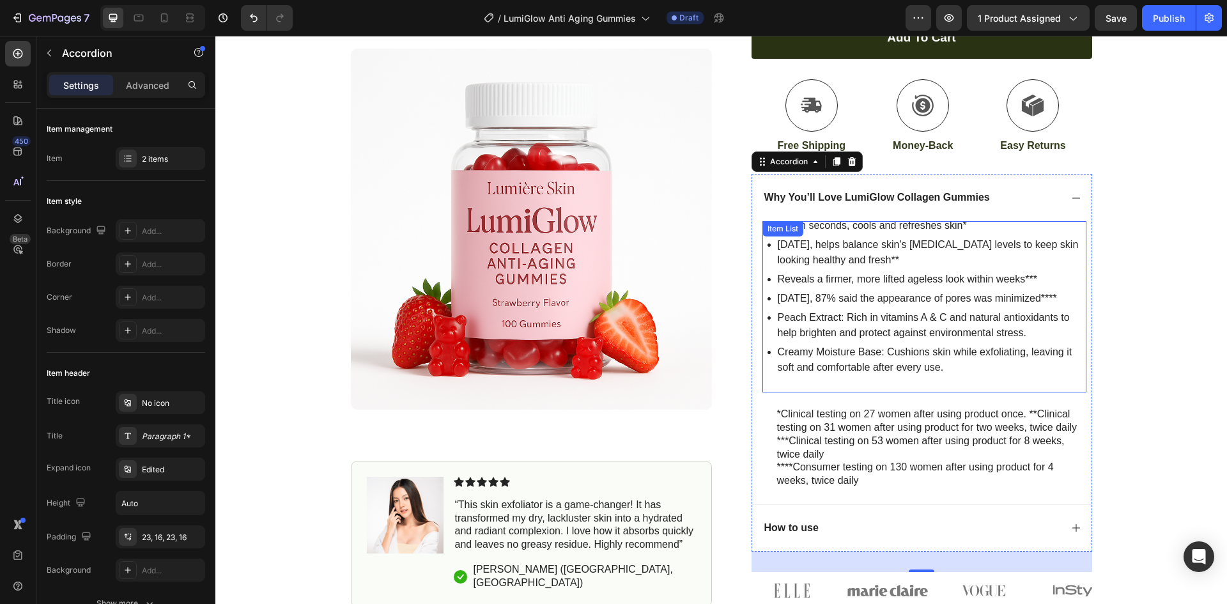
click at [820, 222] on p "Within seconds, cools and refreshes skin*" at bounding box center [931, 225] width 307 height 15
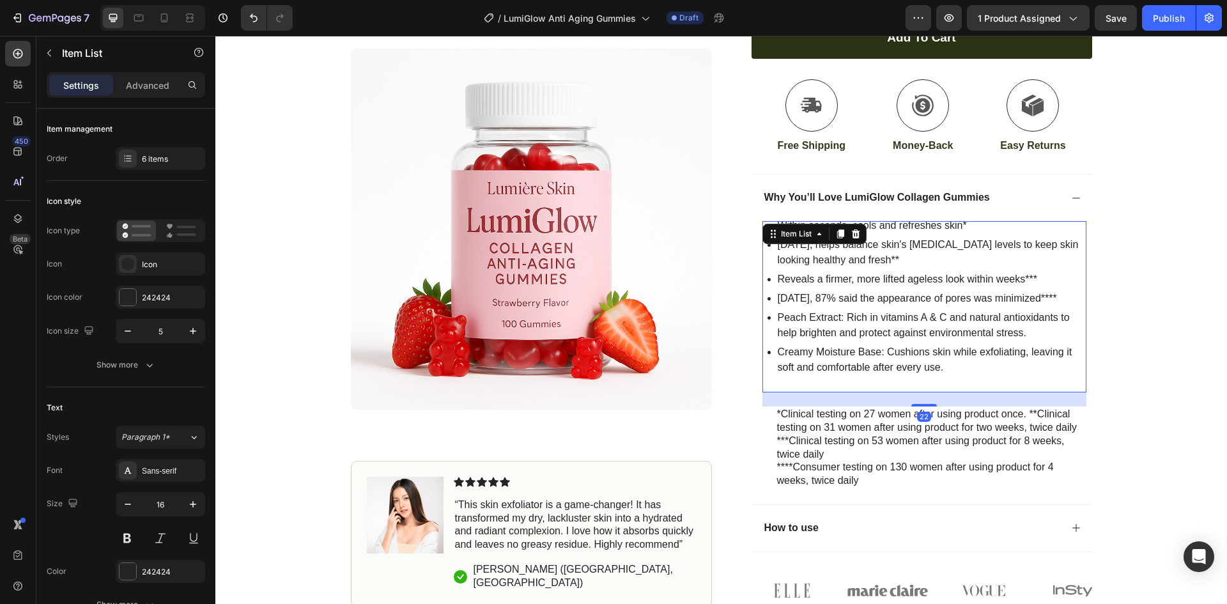
click at [917, 272] on p "Reveals a firmer, more lifted ageless look within weeks***" at bounding box center [931, 279] width 307 height 15
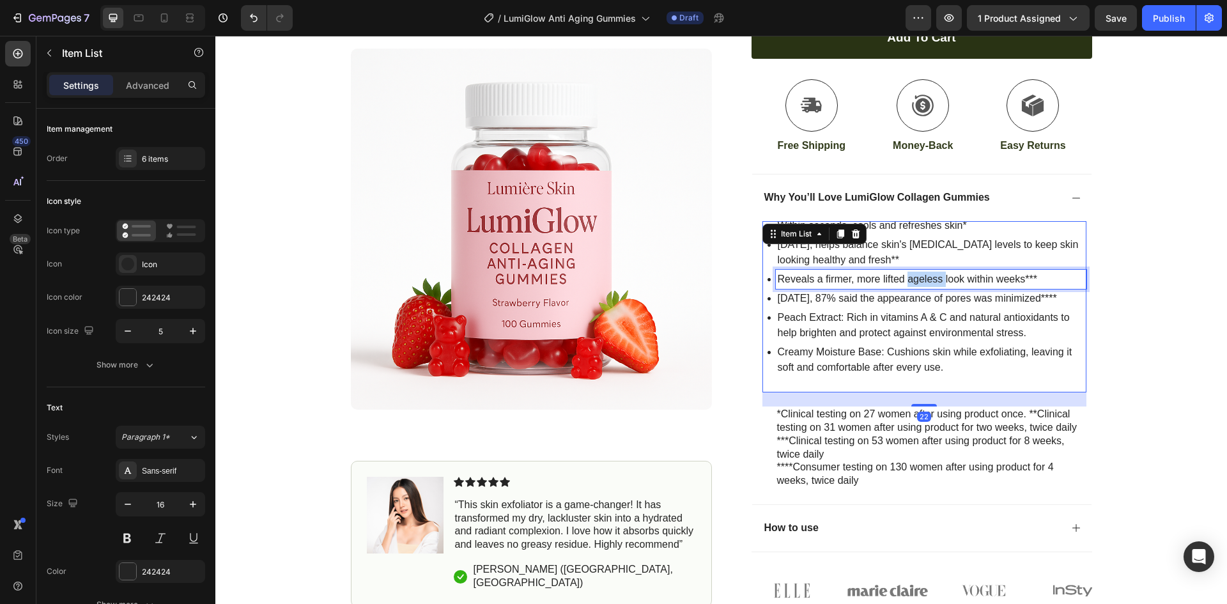
click at [917, 272] on p "Reveals a firmer, more lifted ageless look within weeks***" at bounding box center [931, 279] width 307 height 15
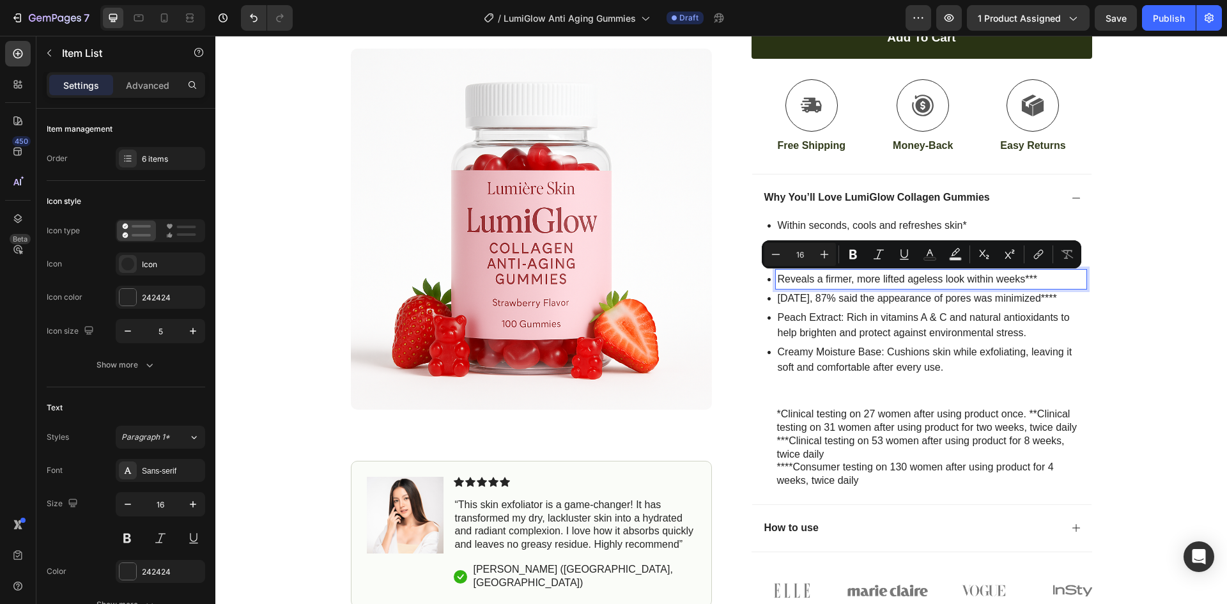
click at [876, 229] on p "Within seconds, cools and refreshes skin*" at bounding box center [931, 225] width 307 height 15
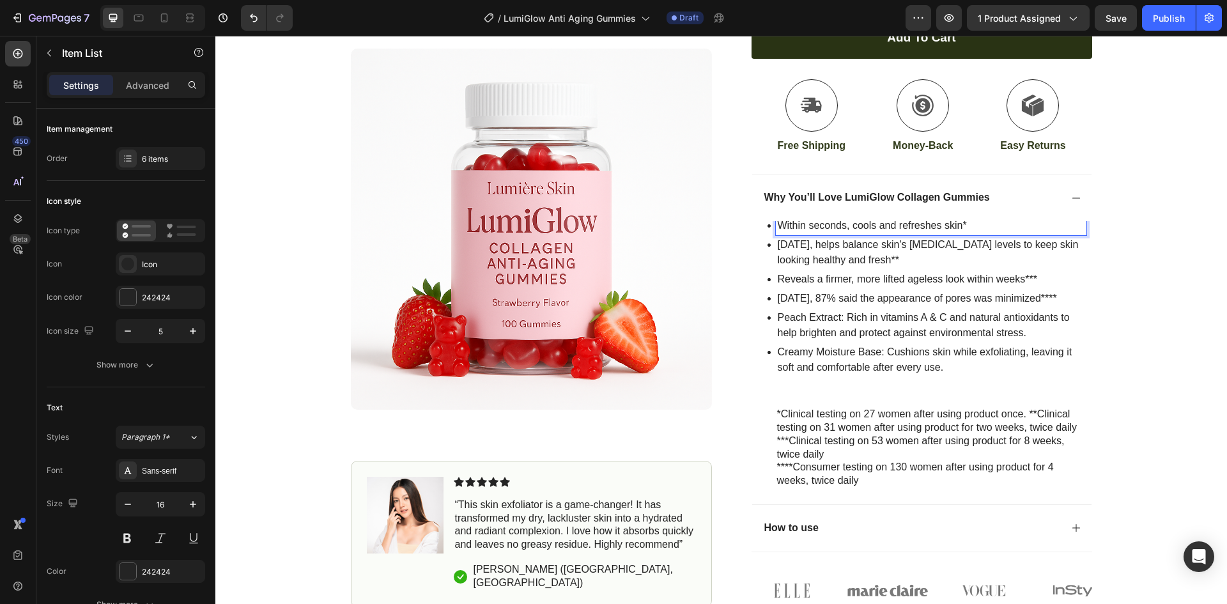
click at [868, 225] on p "Within seconds, cools and refreshes skin*" at bounding box center [931, 225] width 307 height 15
click at [778, 225] on p "Within seconds, cools and refreshes skin*" at bounding box center [931, 225] width 307 height 15
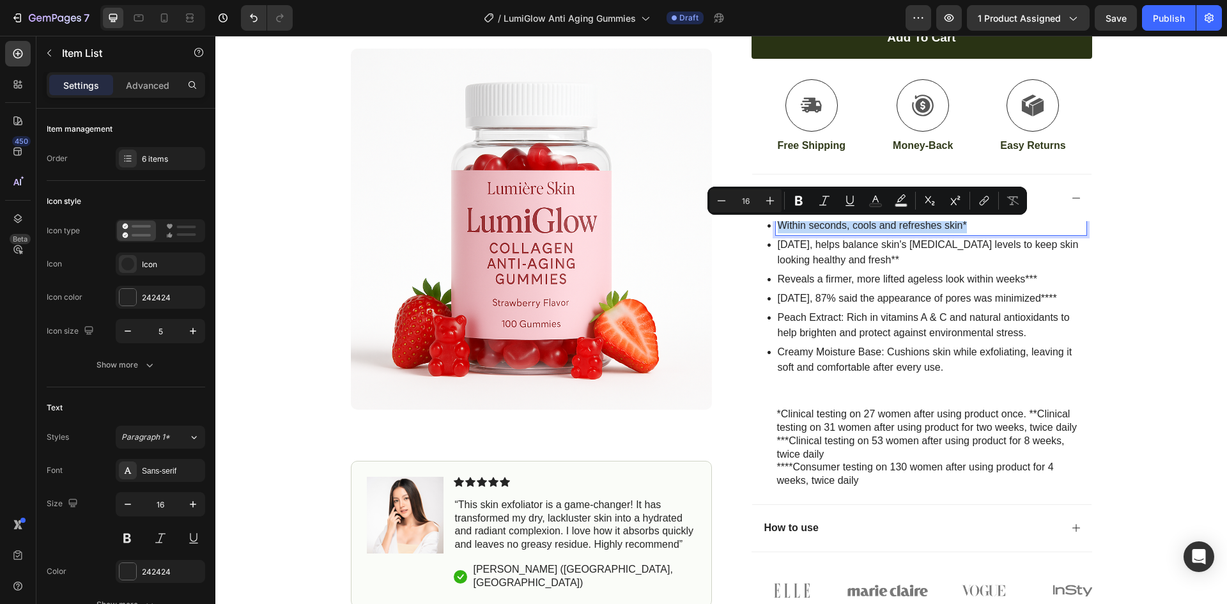
drag, startPoint x: 776, startPoint y: 225, endPoint x: 1020, endPoint y: 363, distance: 281.0
click at [1020, 363] on div "Within seconds, cools and refreshes skin* In 2 weeks, helps balance skin's sebu…" at bounding box center [926, 304] width 319 height 176
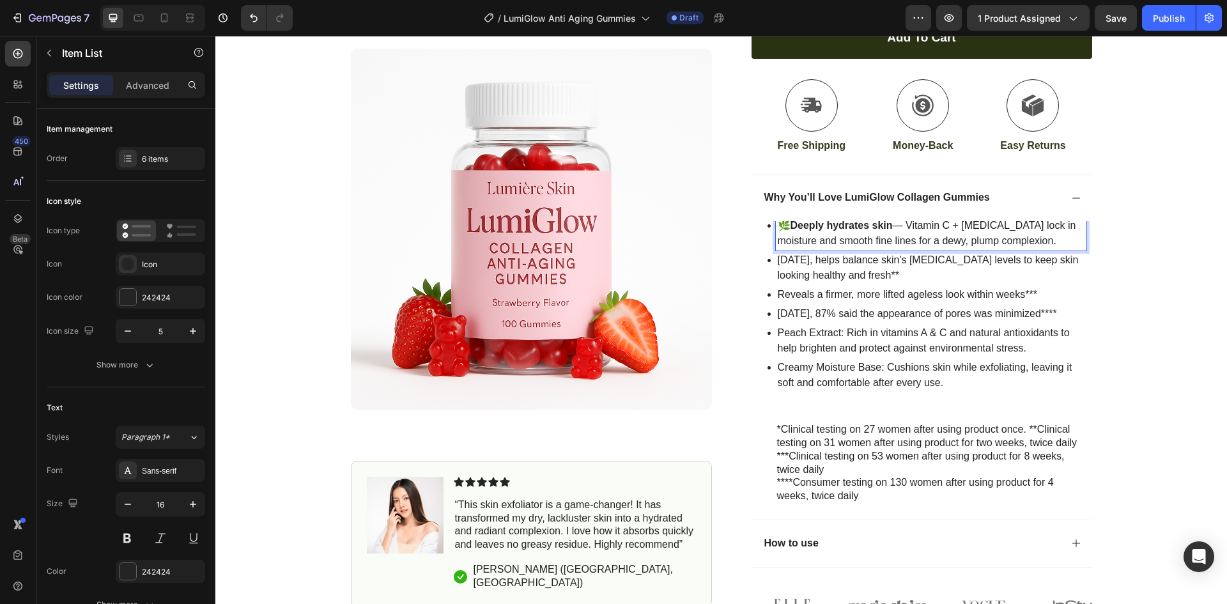
click at [786, 266] on p "In 2 weeks, helps balance skin's sebum levels to keep skin looking healthy and …" at bounding box center [931, 267] width 307 height 31
click at [778, 257] on p "In 2 weeks, helps balance skin's sebum levels to keep skin looking healthy and …" at bounding box center [931, 267] width 307 height 31
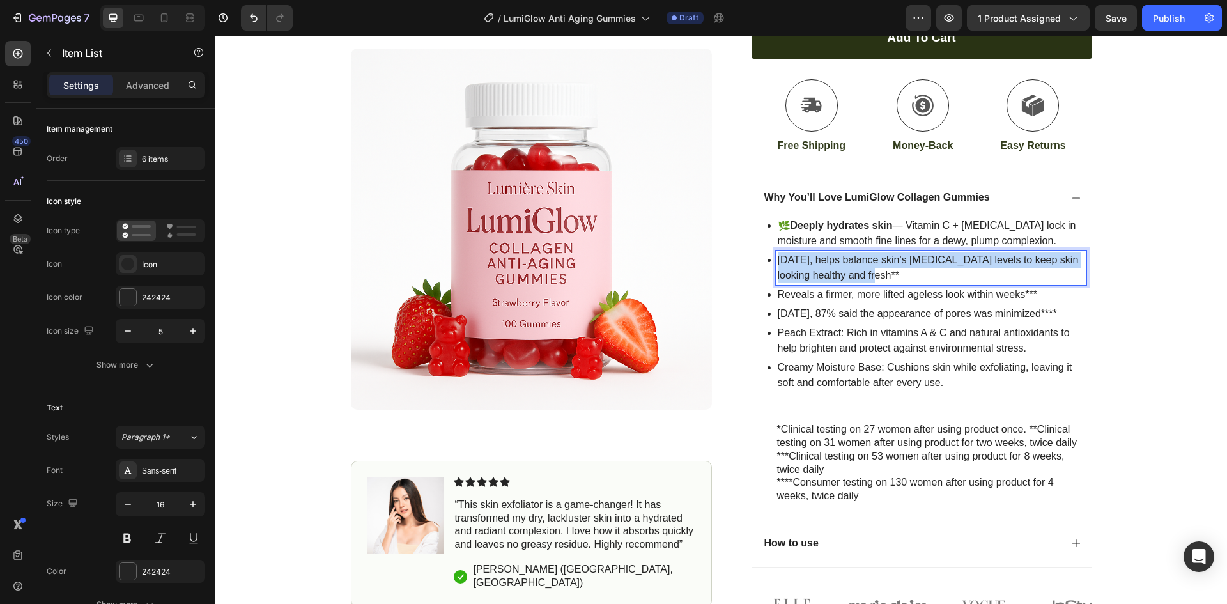
click at [778, 257] on p "In 2 weeks, helps balance skin's sebum levels to keep skin looking healthy and …" at bounding box center [931, 267] width 307 height 31
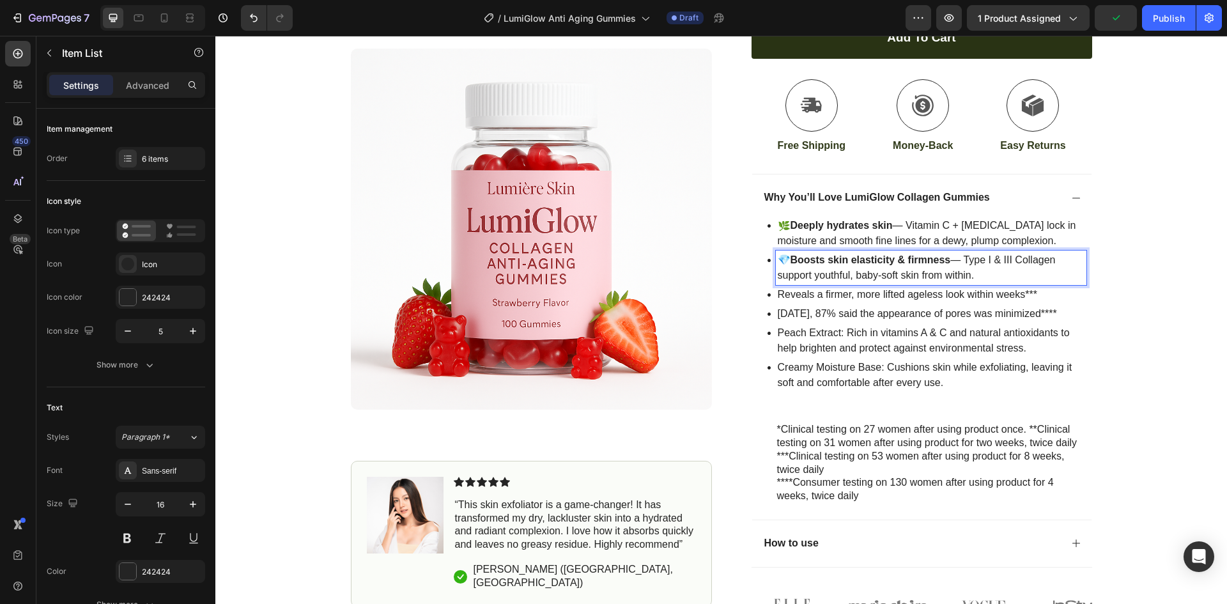
click at [865, 293] on p "Reveals a firmer, more lifted ageless look within weeks***" at bounding box center [931, 294] width 307 height 15
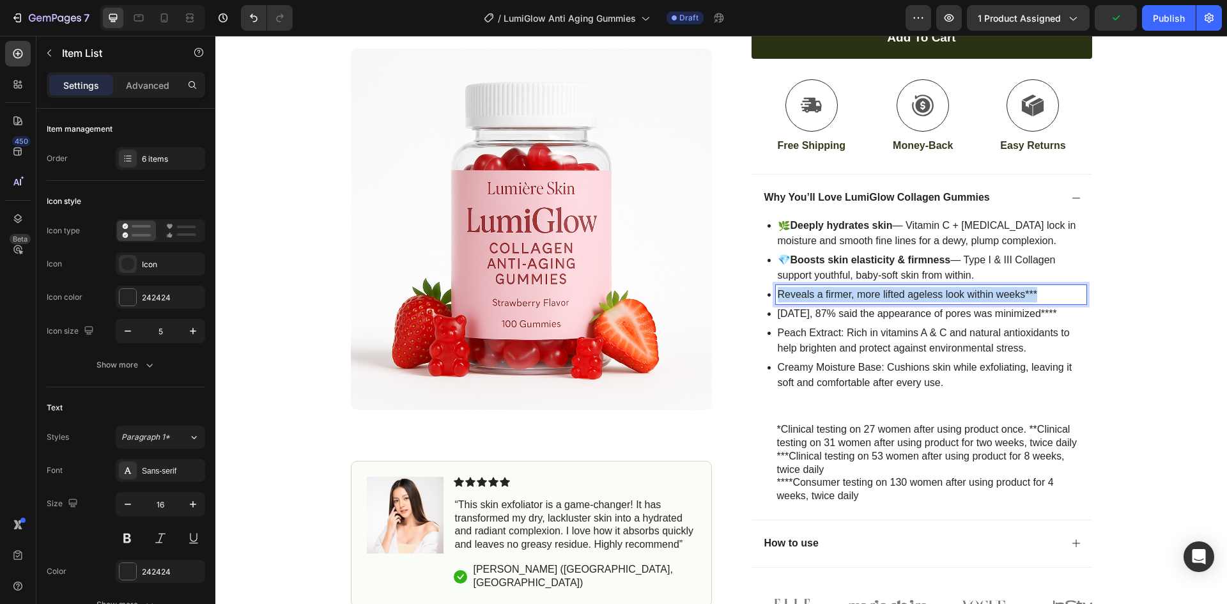
click at [865, 293] on p "Reveals a firmer, more lifted ageless look within weeks***" at bounding box center [931, 294] width 307 height 15
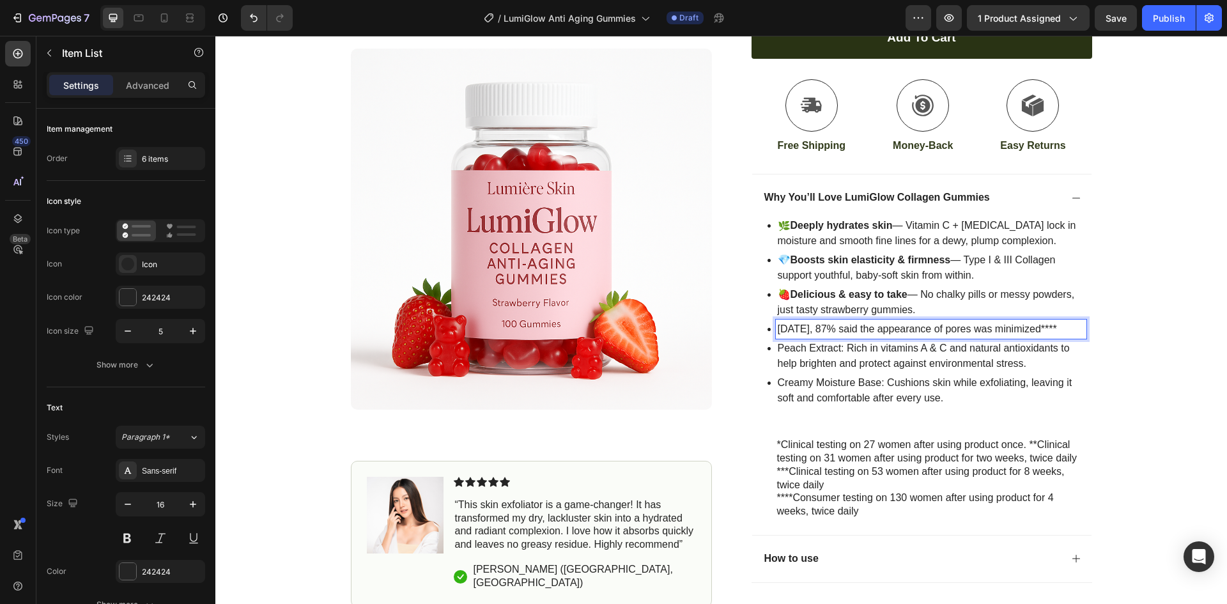
click at [830, 327] on p "In 4 weeks, 87% said the appearance of pores was minimized****" at bounding box center [931, 328] width 307 height 15
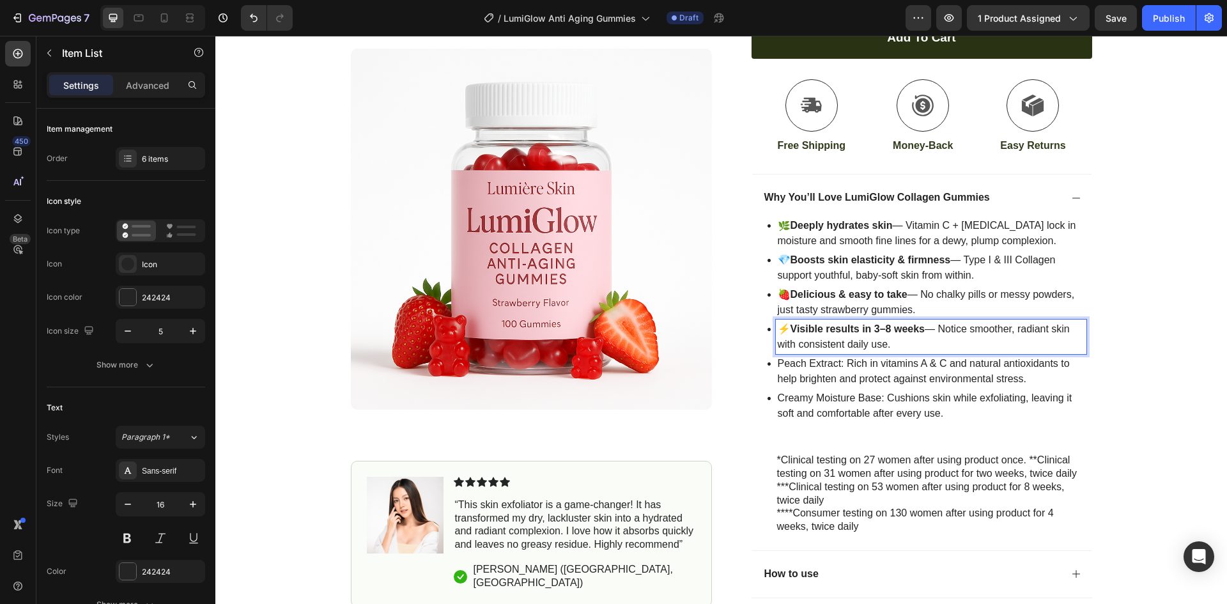
click at [836, 357] on p "Peach Extract: Rich in vitamins A & C and natural antioxidants to help brighten…" at bounding box center [931, 371] width 307 height 31
click at [837, 367] on p "Peach Extract: Rich in vitamins A & C and natural antioxidants to help brighten…" at bounding box center [931, 371] width 307 height 31
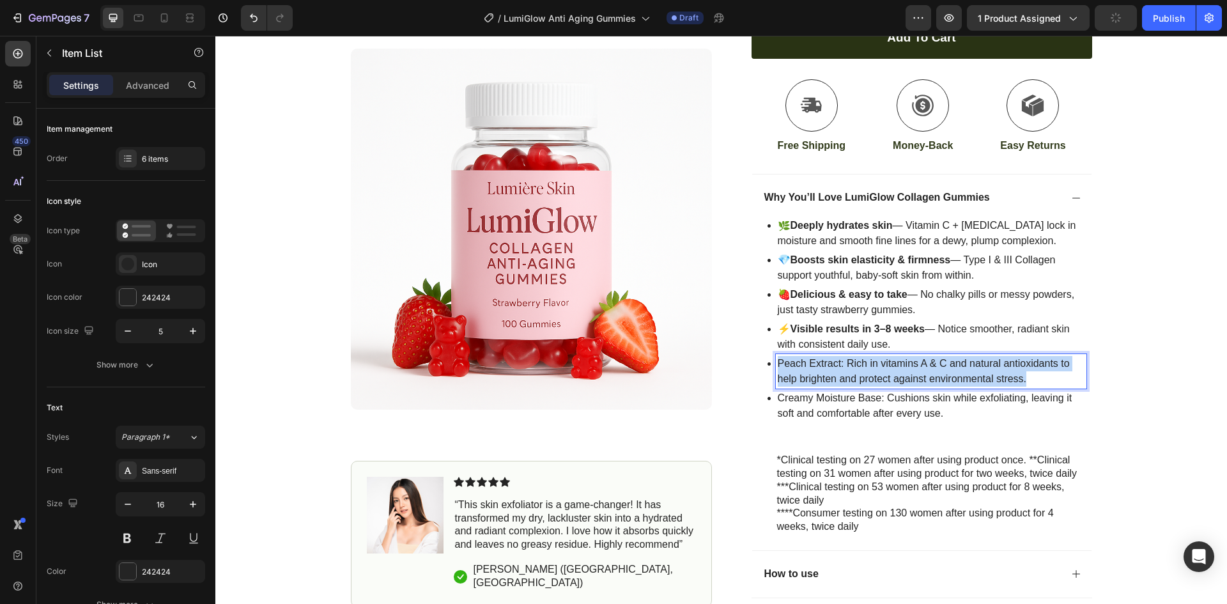
click at [837, 367] on p "Peach Extract: Rich in vitamins A & C and natural antioxidants to help brighten…" at bounding box center [931, 371] width 307 height 31
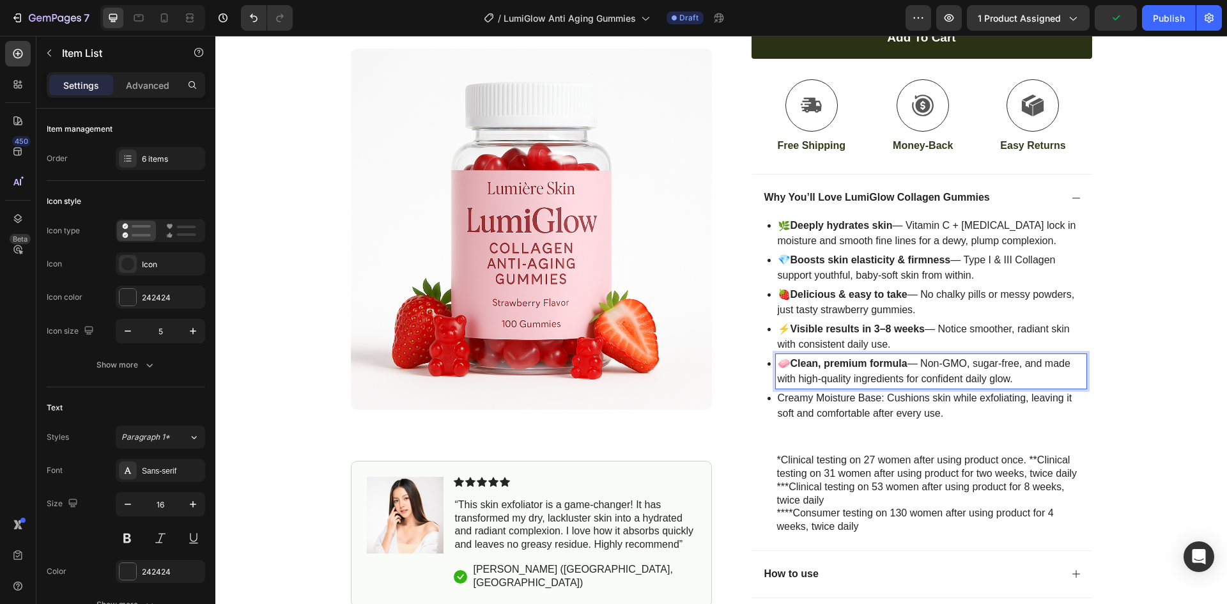
click at [879, 400] on p "Creamy Moisture Base: Cushions skin while exfoliating, leaving it soft and comf…" at bounding box center [931, 405] width 307 height 31
drag, startPoint x: 797, startPoint y: 405, endPoint x: 824, endPoint y: 417, distance: 30.0
click at [824, 417] on p "Creamy Moisture Base: Cushions skin while exfoliating, leaving it soft and comf…" at bounding box center [931, 405] width 307 height 31
click at [757, 401] on div "🌿 Deeply hydrates skin — Vitamin C + Hyaluronic Acid lock in moisture and smoot…" at bounding box center [921, 385] width 339 height 329
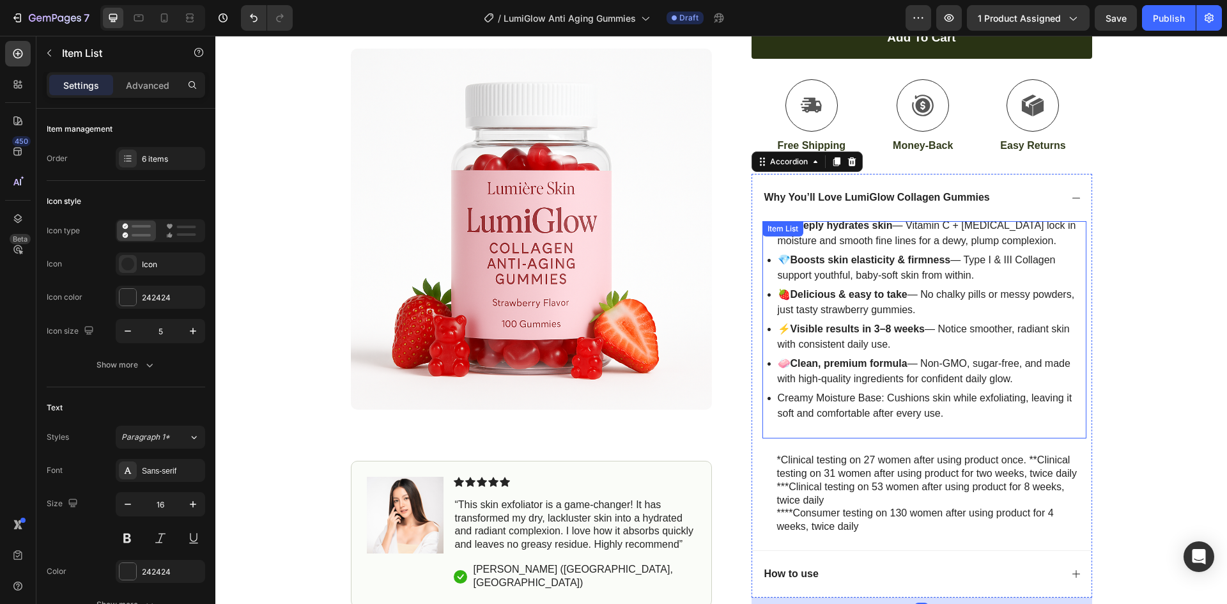
click at [815, 419] on p "Creamy Moisture Base: Cushions skin while exfoliating, leaving it soft and comf…" at bounding box center [931, 405] width 307 height 31
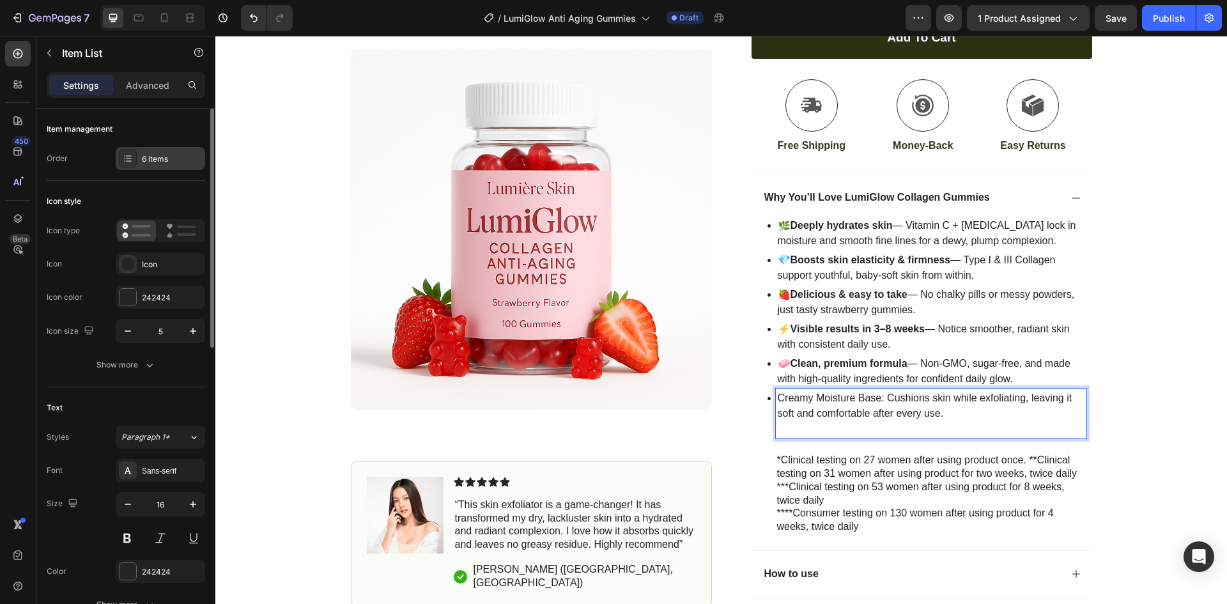
click at [127, 162] on icon at bounding box center [128, 158] width 10 height 10
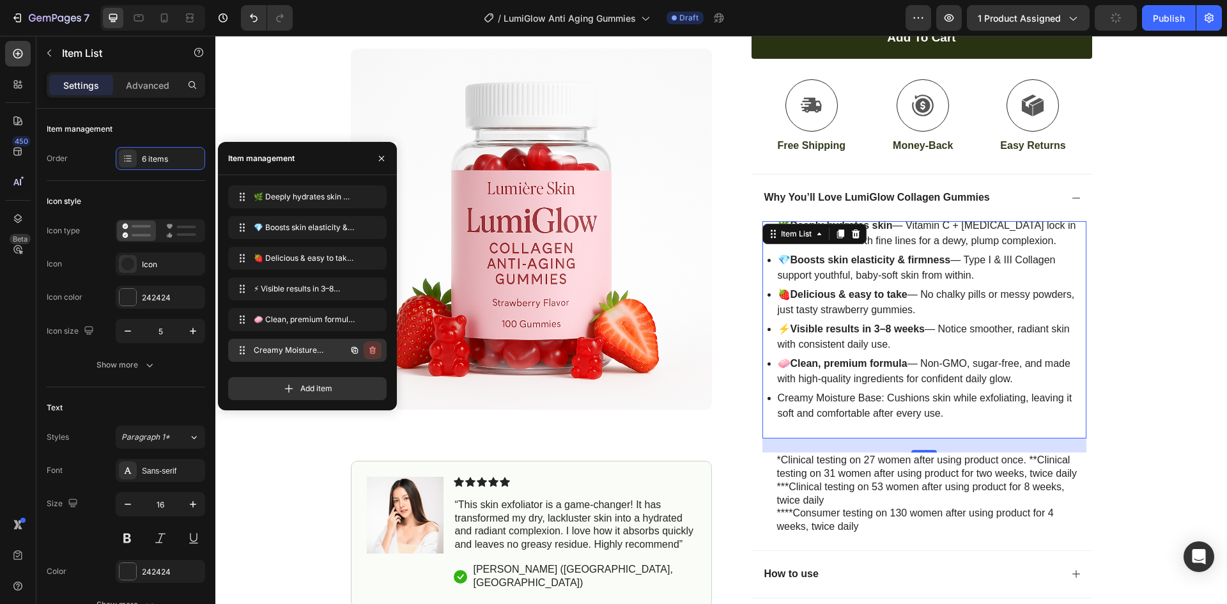
click at [375, 346] on icon "button" at bounding box center [372, 350] width 10 height 10
click at [369, 351] on div "Delete" at bounding box center [364, 350] width 24 height 12
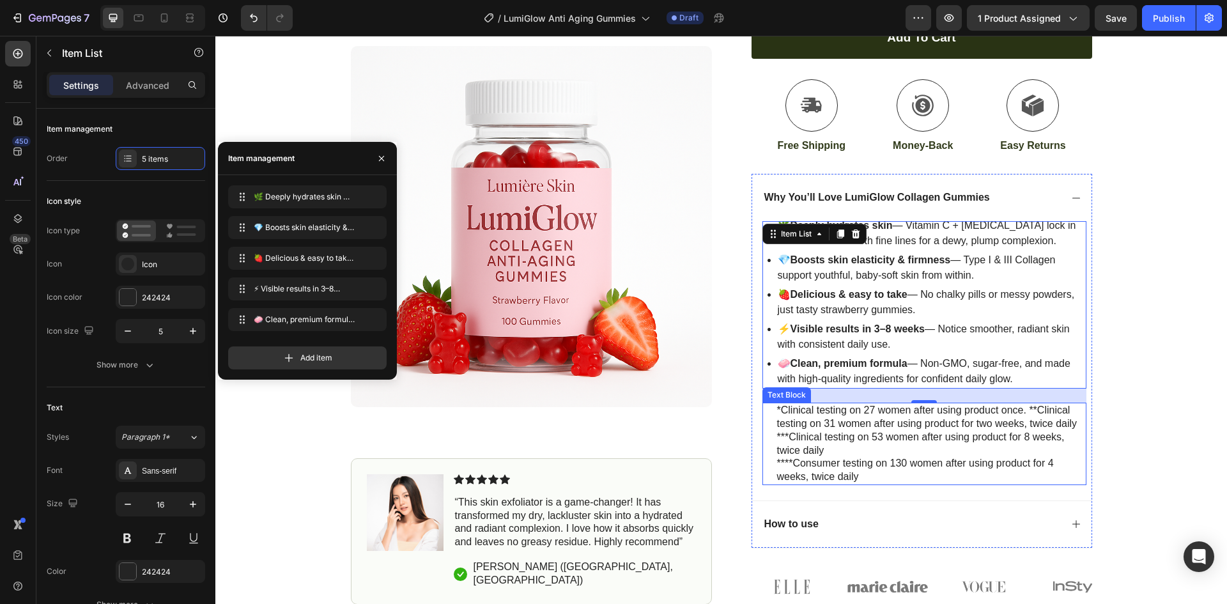
click at [841, 459] on p "****Consumer testing on 130 women after using product for 4 weeks, twice daily" at bounding box center [931, 470] width 308 height 27
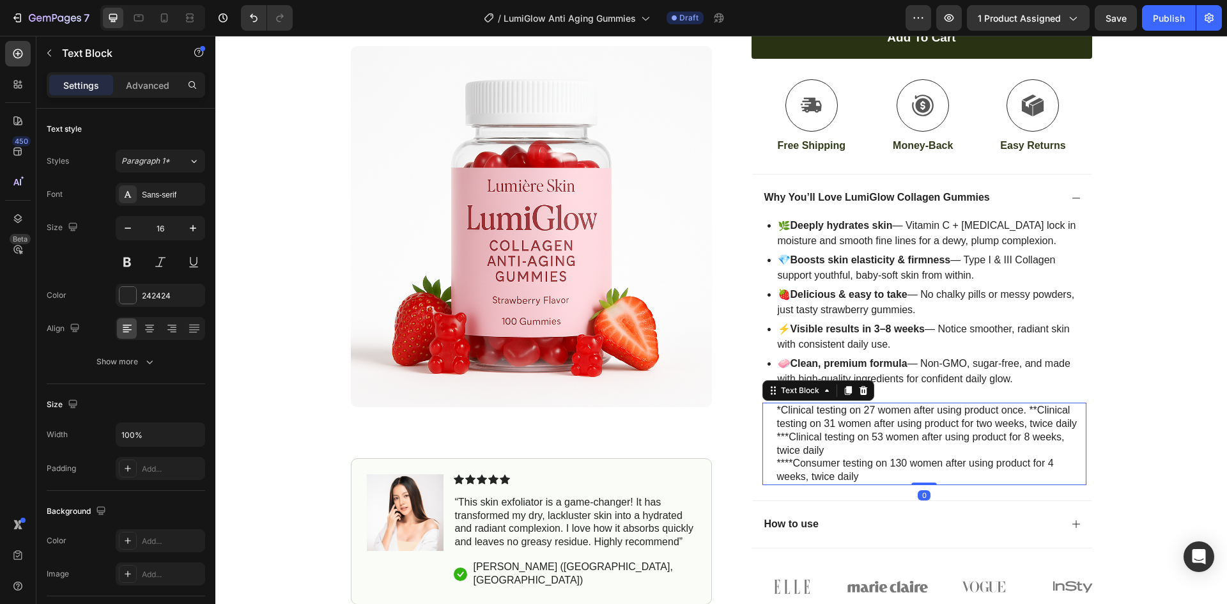
click at [830, 435] on p "***Clinical testing on 53 women after using product for 8 weeks, twice daily" at bounding box center [931, 444] width 308 height 27
click at [776, 408] on div "*Clinical testing on 27 women after using product once. **Clinical testing on 3…" at bounding box center [931, 444] width 311 height 82
click at [884, 429] on p "*Clinical testing on 27 women after using product once. **Clinical testing on 3…" at bounding box center [931, 417] width 308 height 27
drag, startPoint x: 893, startPoint y: 435, endPoint x: 891, endPoint y: 443, distance: 8.5
click at [891, 443] on p "***Clinical testing on 53 women after using product for 8 weeks, twice daily" at bounding box center [931, 444] width 308 height 27
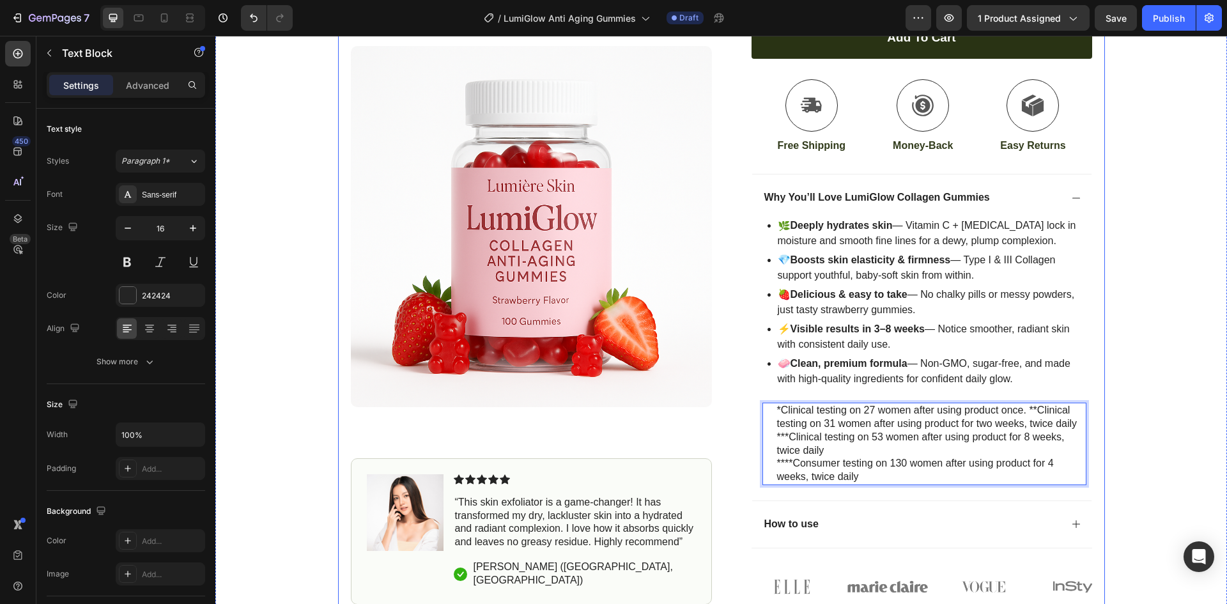
click at [725, 410] on div "Product Images Image Icon Icon Icon Icon Icon Icon List “This skin exfoliator i…" at bounding box center [721, 141] width 767 height 928
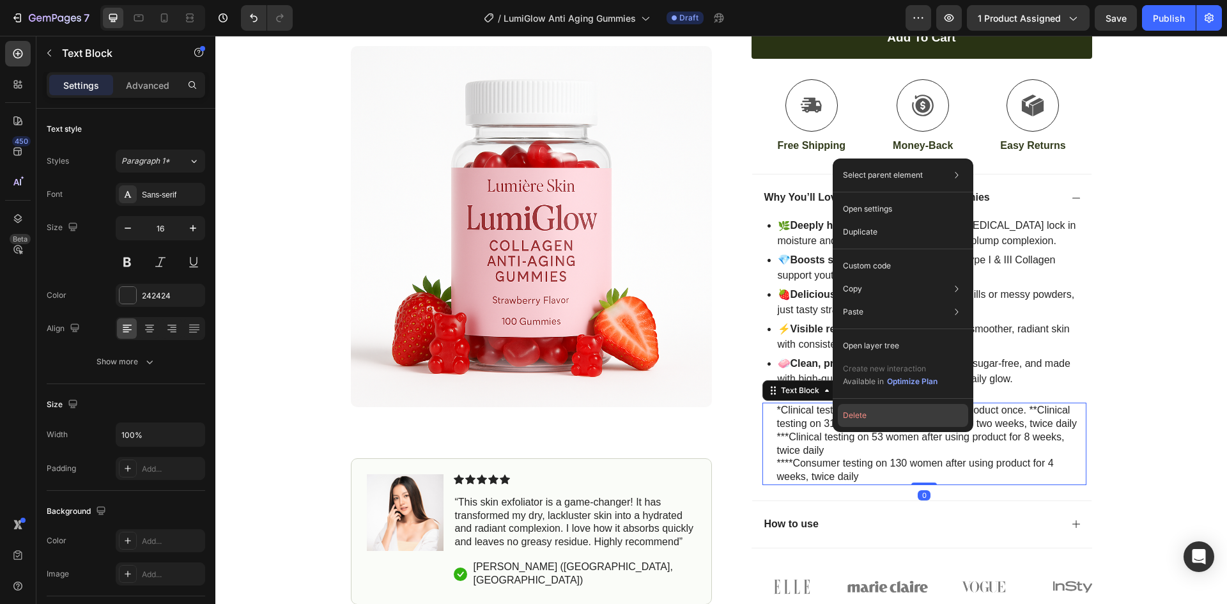
click at [852, 416] on button "Delete" at bounding box center [903, 415] width 130 height 23
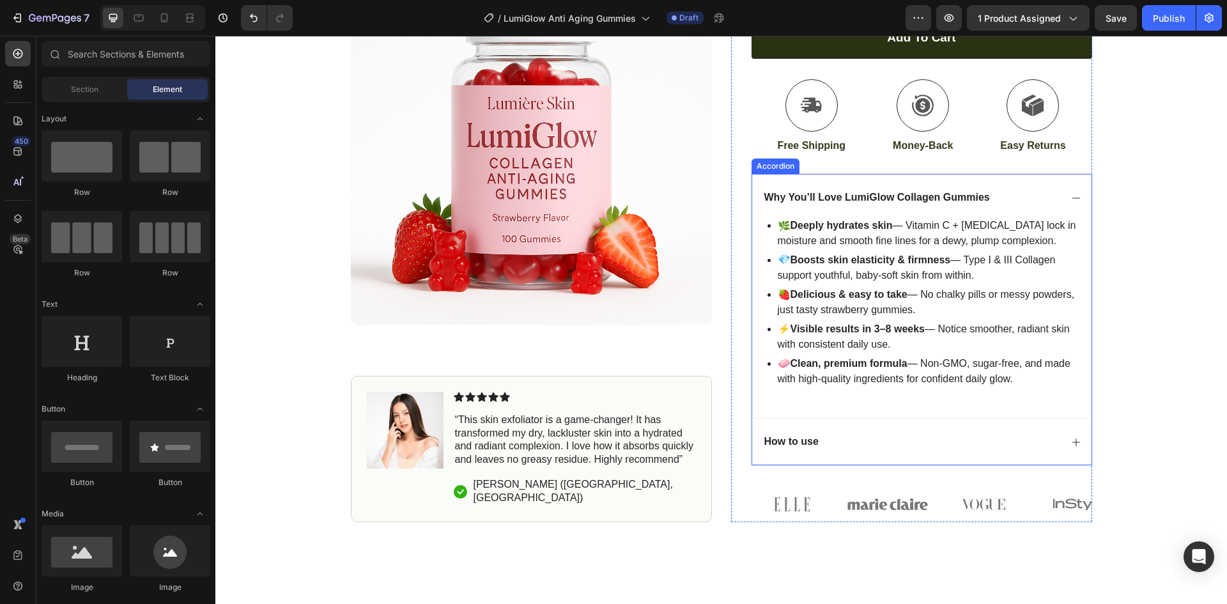
click at [1074, 442] on icon at bounding box center [1076, 442] width 8 height 8
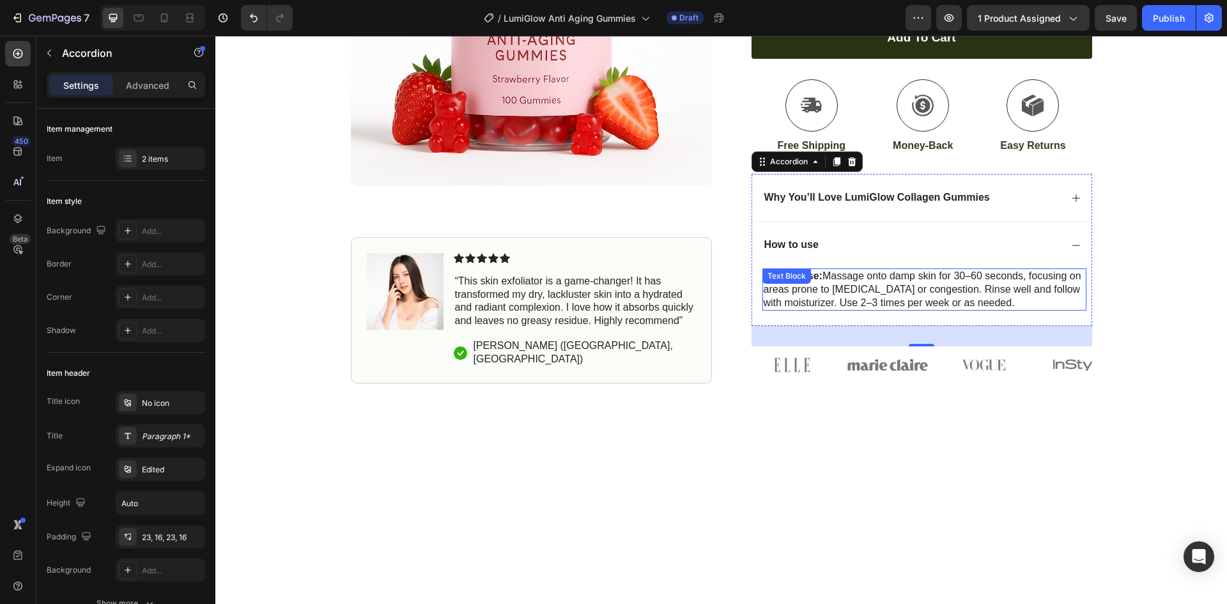
click at [790, 284] on div "Text Block" at bounding box center [786, 275] width 49 height 15
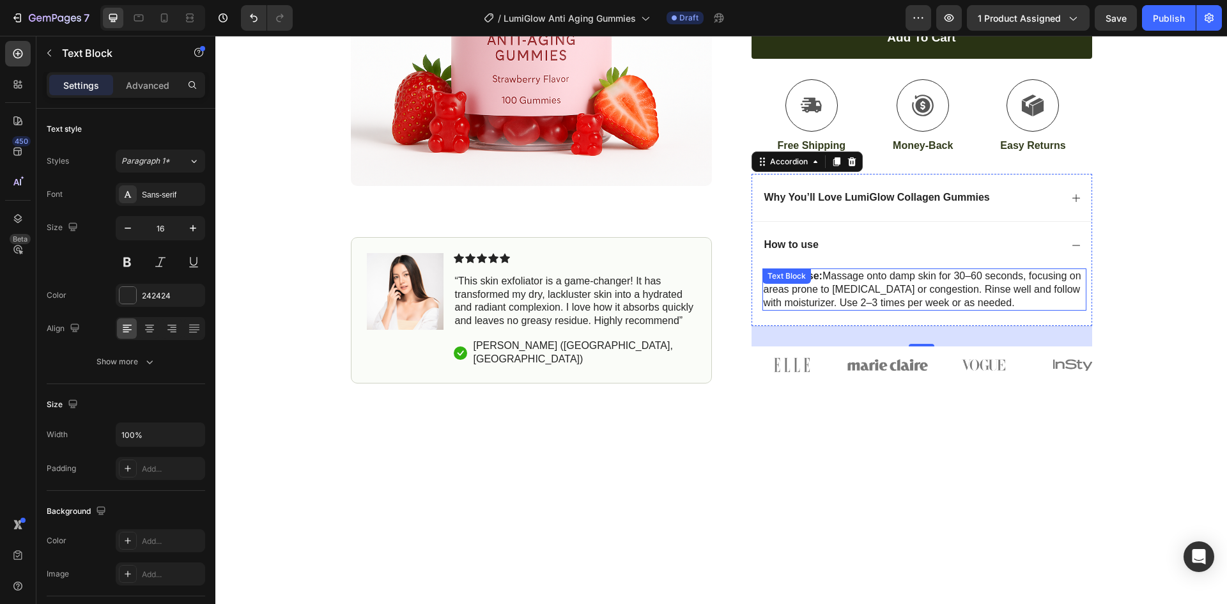
click at [790, 282] on div "Text Block" at bounding box center [786, 276] width 43 height 12
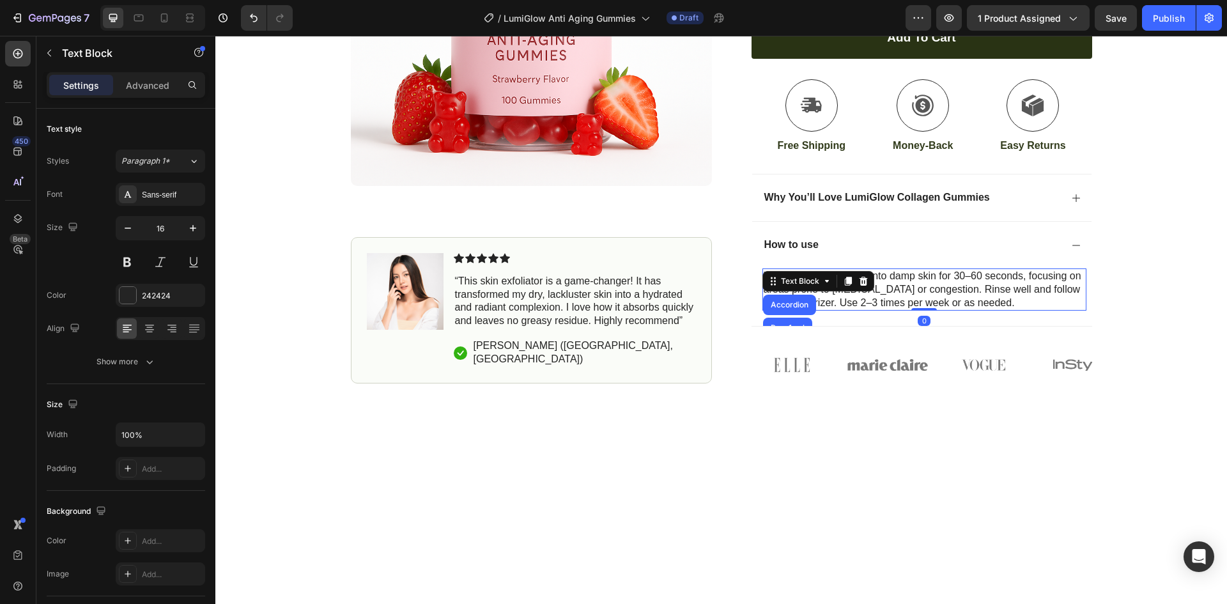
click at [988, 301] on p "How to Use: Massage onto damp skin for 30–60 seconds, focusing on areas prone t…" at bounding box center [924, 290] width 321 height 40
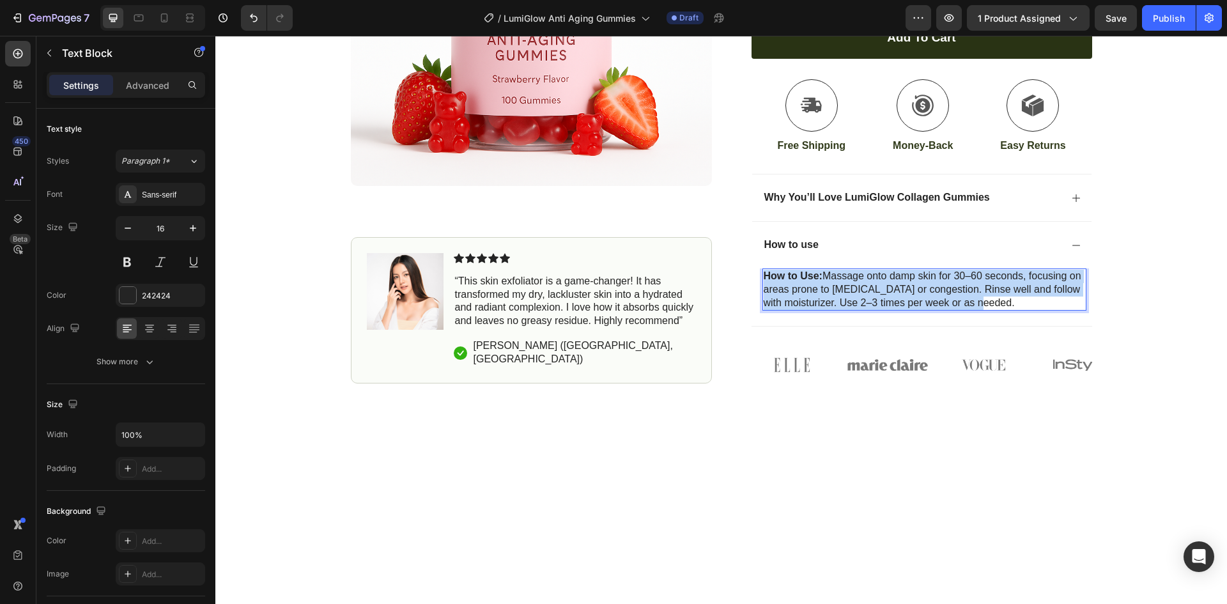
click at [988, 301] on p "How to Use: Massage onto damp skin for 30–60 seconds, focusing on areas prone t…" at bounding box center [924, 290] width 321 height 40
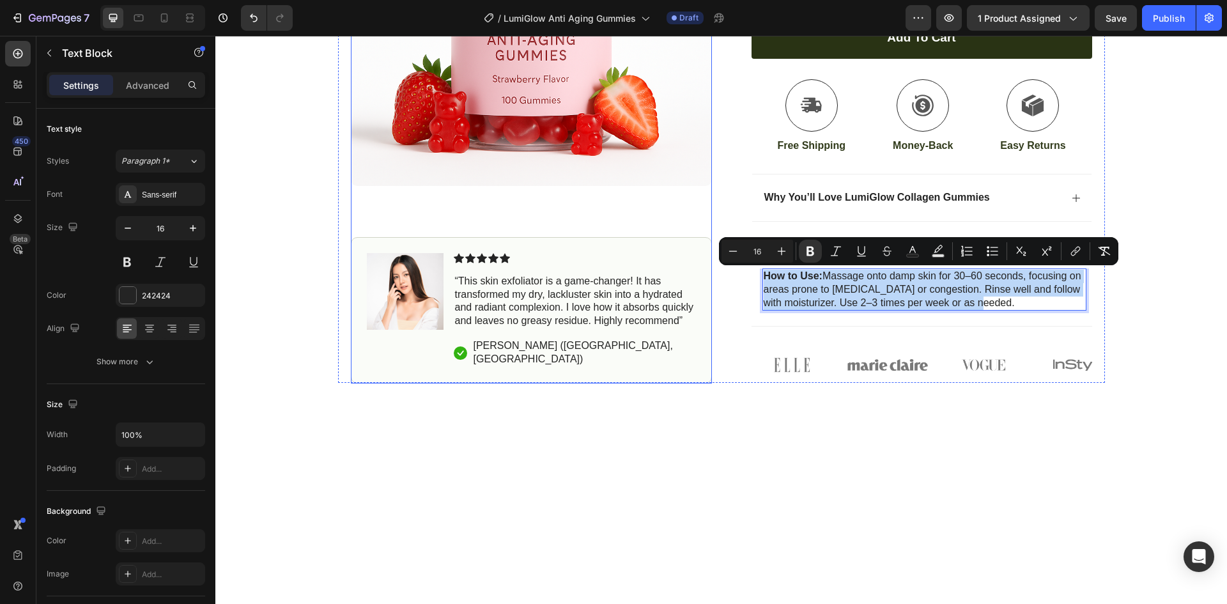
copy p "How to Use: Massage onto damp skin for 30–60 seconds, focusing on areas prone t…"
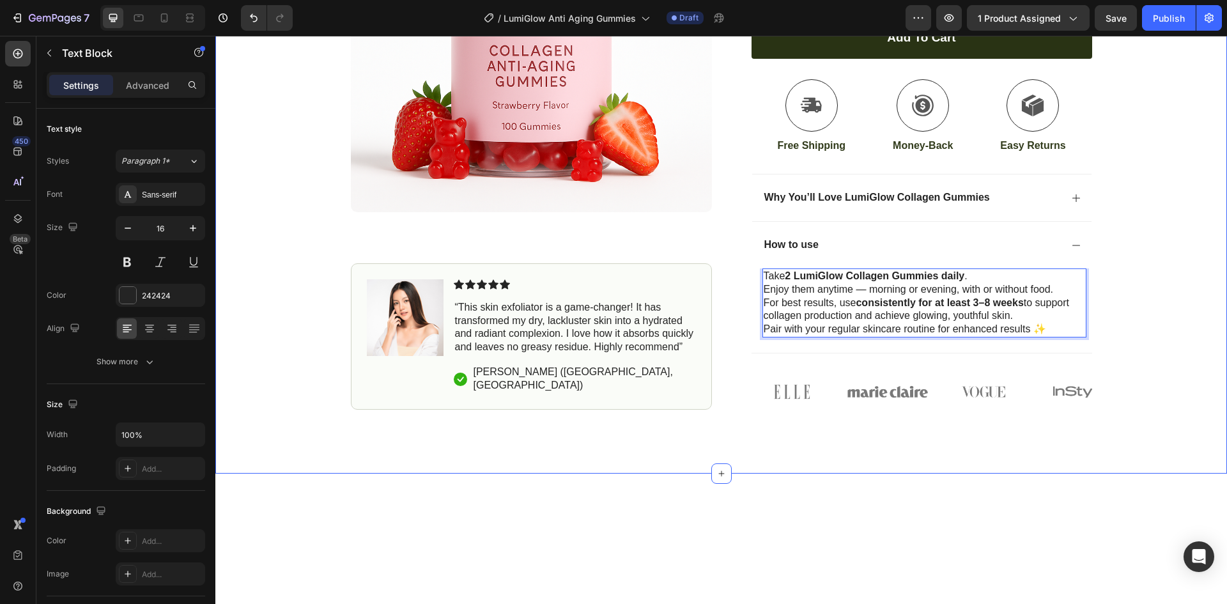
click at [1026, 472] on div "FREE SHIPPING Text Block 30 DAYS MONEY BACK GUARANTEE Text Block LIMITED TIME 4…" at bounding box center [720, 44] width 1011 height 859
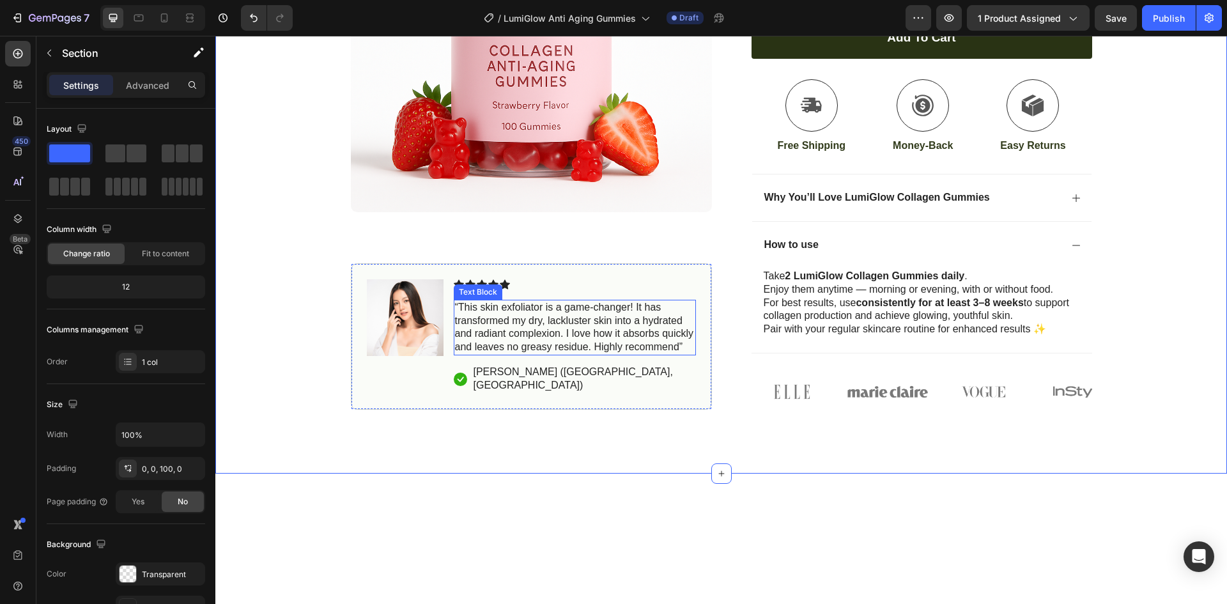
click at [535, 333] on p "“This skin exfoliator is a game-changer! It has transformed my dry, lackluster …" at bounding box center [575, 327] width 240 height 53
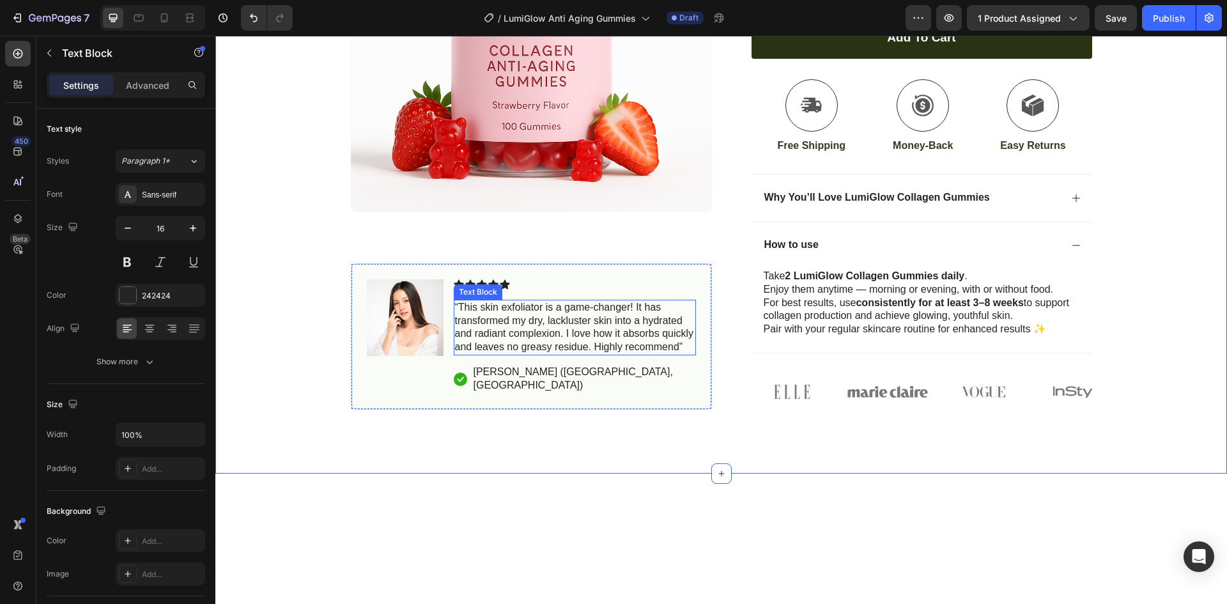
click at [535, 333] on p "“This skin exfoliator is a game-changer! It has transformed my dry, lackluster …" at bounding box center [575, 327] width 240 height 53
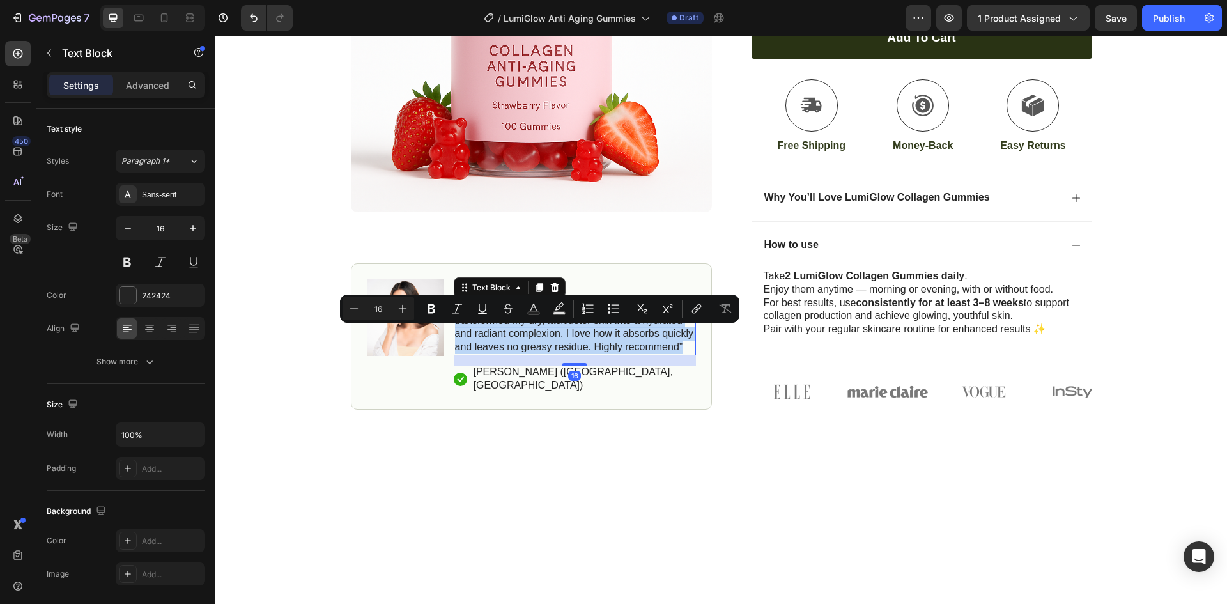
click at [535, 333] on p "“This skin exfoliator is a game-changer! It has transformed my dry, lackluster …" at bounding box center [575, 327] width 240 height 53
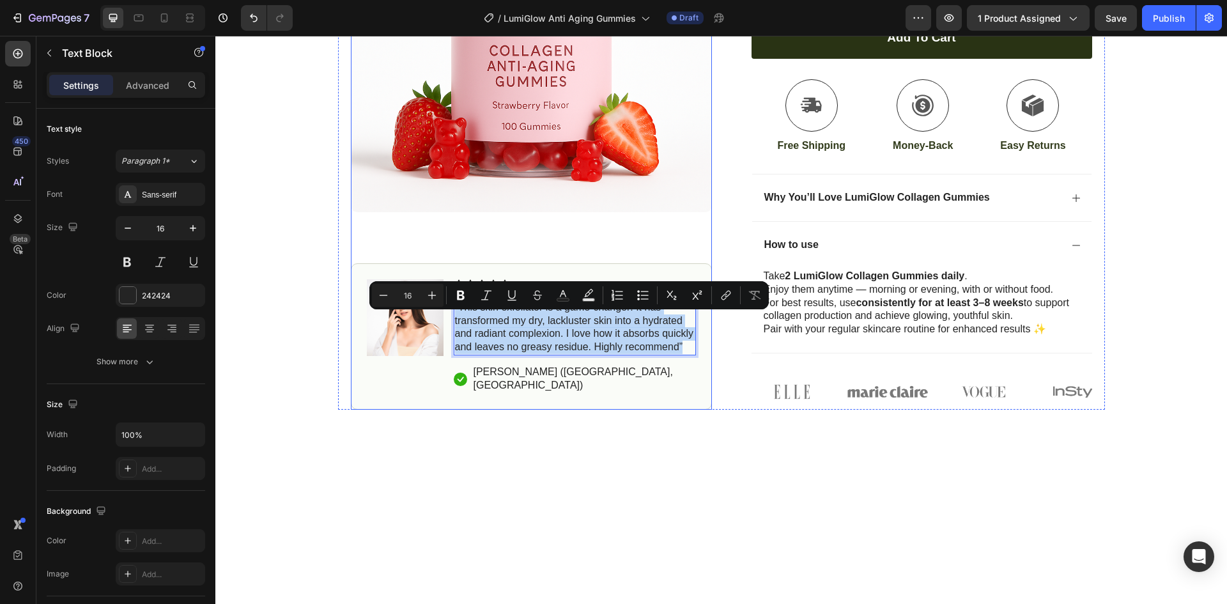
copy p "“This skin exfoliator is a game-changer! It has transformed my dry, lackluster …"
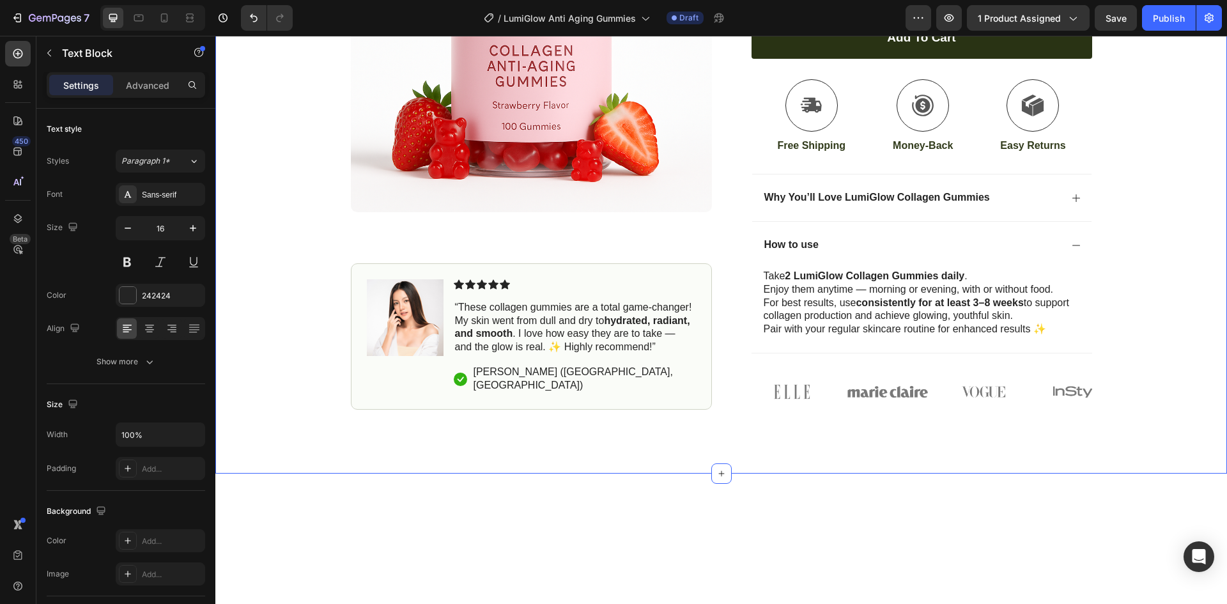
click at [668, 465] on div "FREE SHIPPING Text Block 30 DAYS MONEY BACK GUARANTEE Text Block LIMITED TIME 4…" at bounding box center [720, 44] width 1011 height 859
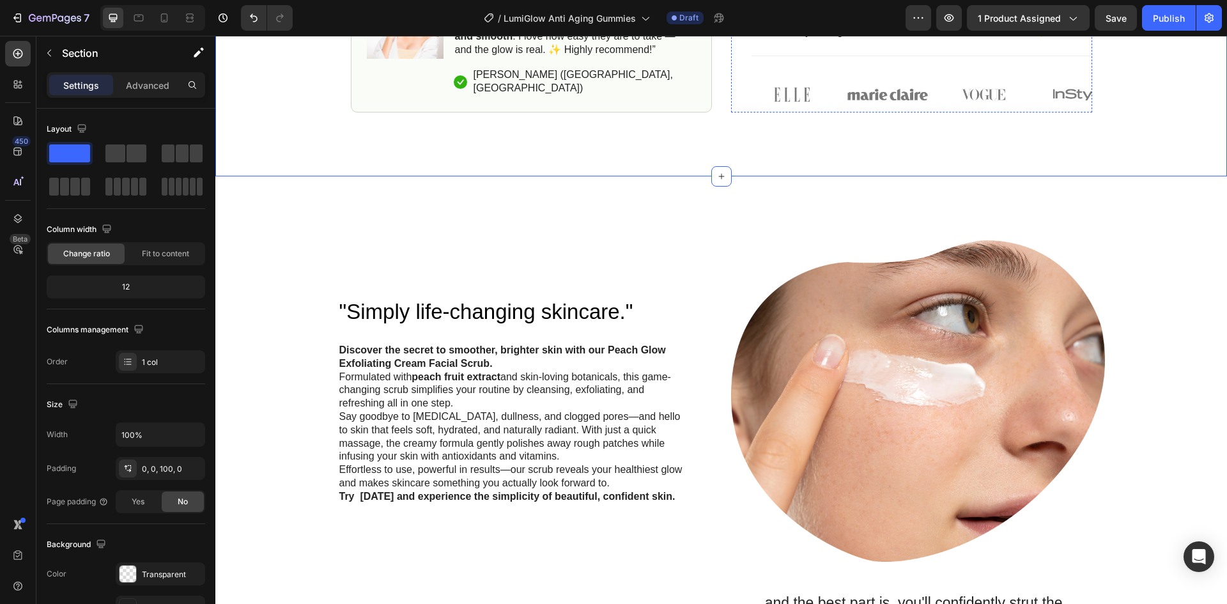
scroll to position [831, 0]
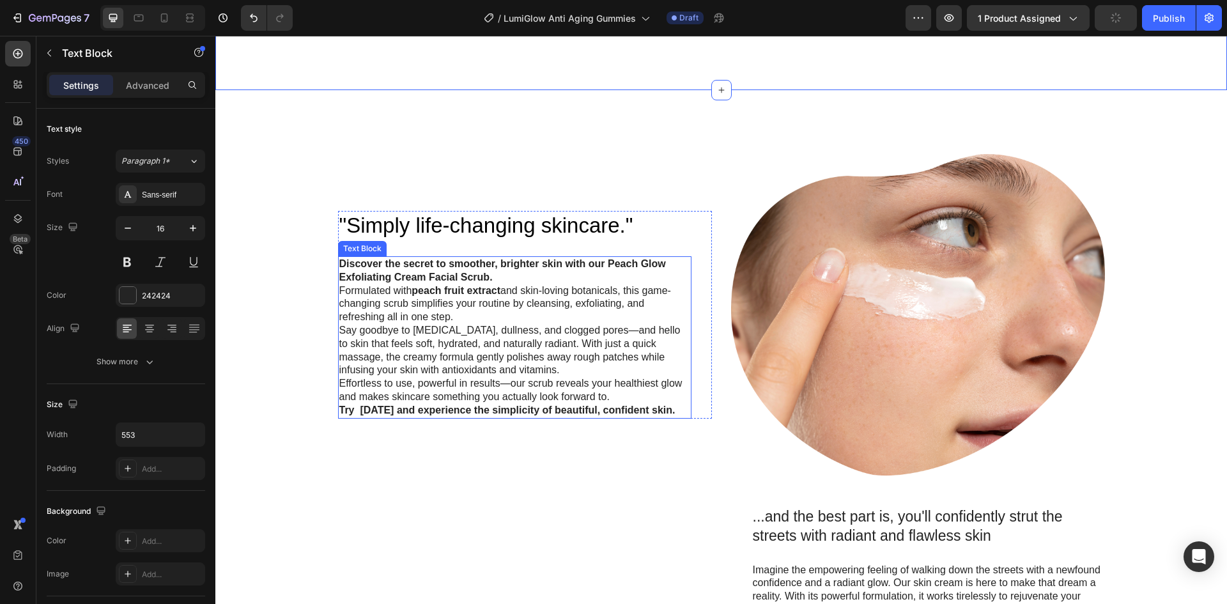
click at [434, 304] on p "Discover the secret to smoother, brighter skin with our Peach Glow Exfoliating …" at bounding box center [514, 291] width 351 height 66
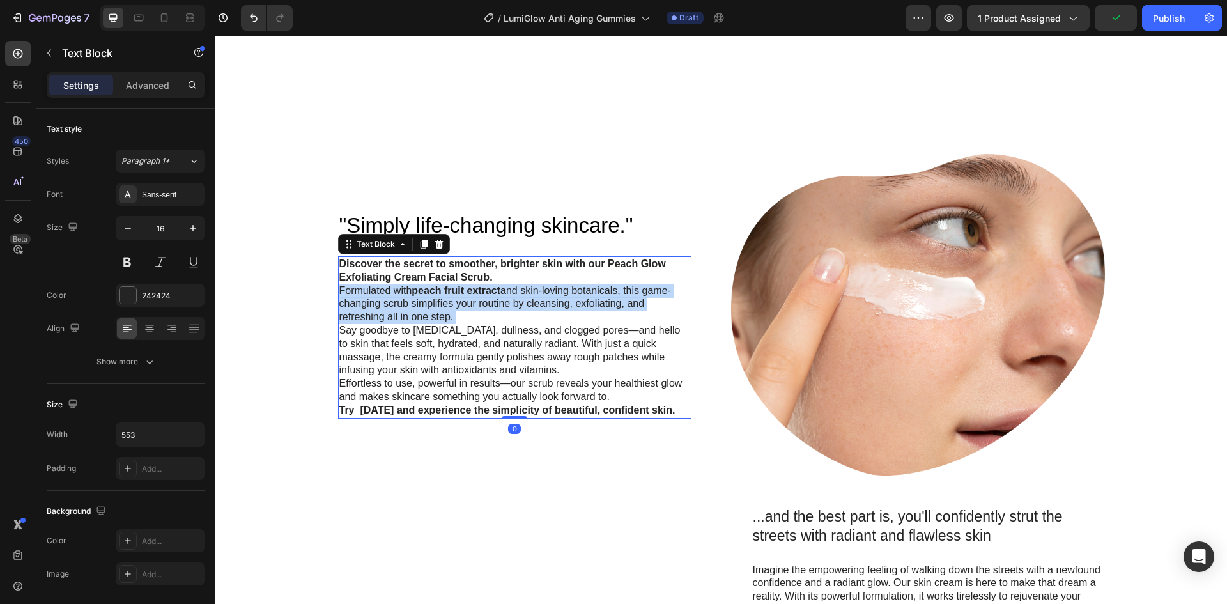
click at [434, 304] on p "Discover the secret to smoother, brighter skin with our Peach Glow Exfoliating …" at bounding box center [514, 291] width 351 height 66
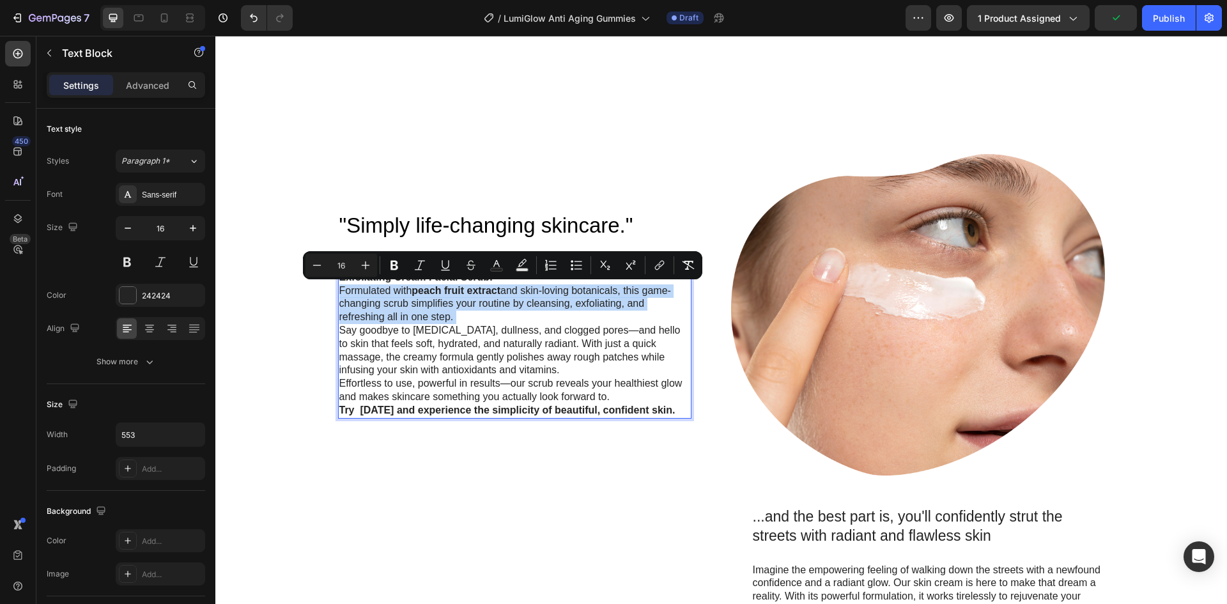
click at [431, 312] on p "Discover the secret to smoother, brighter skin with our Peach Glow Exfoliating …" at bounding box center [514, 291] width 351 height 66
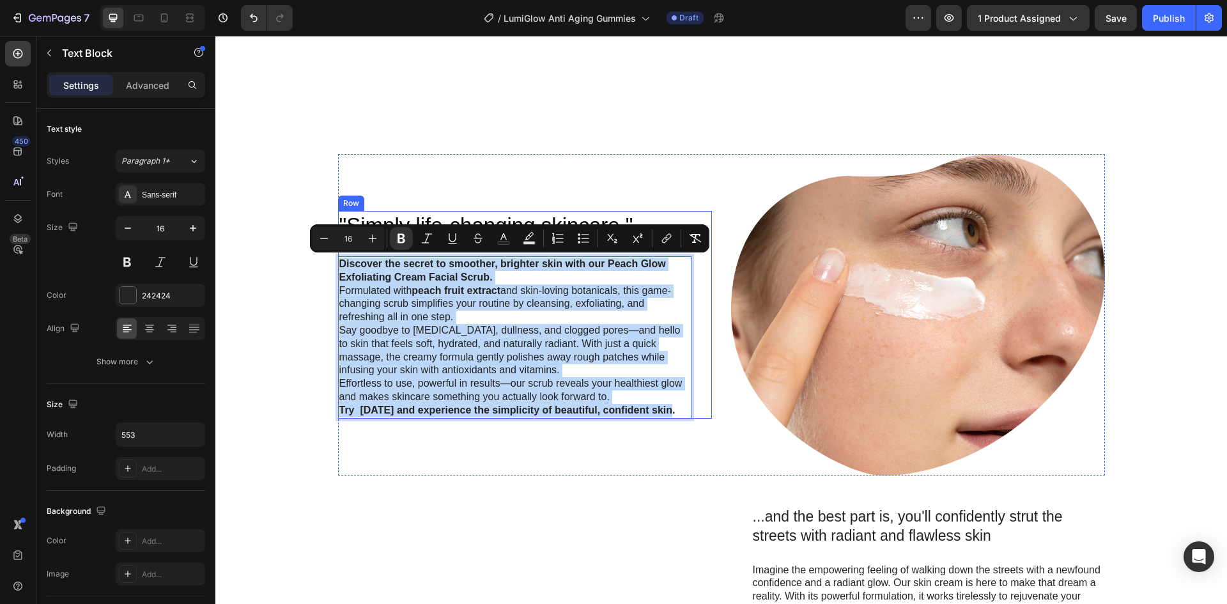
drag, startPoint x: 335, startPoint y: 260, endPoint x: 690, endPoint y: 415, distance: 387.7
click at [690, 415] on div ""Simply life-changing skincare." Heading Discover the secret to smoother, brigh…" at bounding box center [525, 314] width 374 height 207
copy div "Discover the secret to smoother, brighter skin with our Peach Glow Exfoliating …"
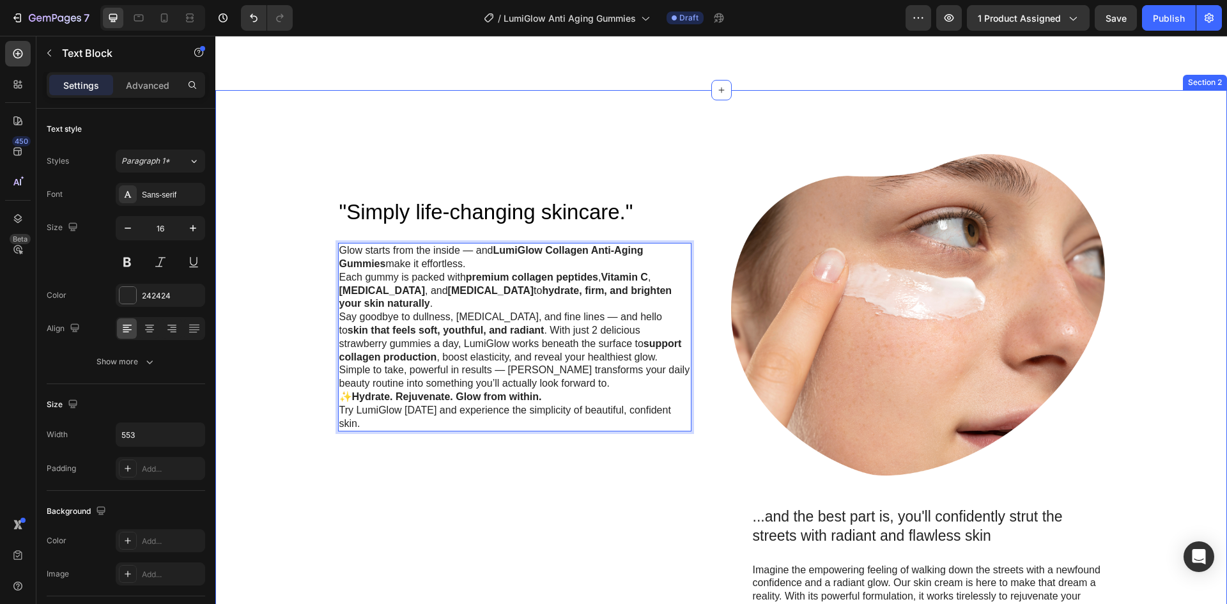
click at [696, 496] on div ""Simply life-changing skincare." Heading Glow starts from the inside — and Lumi…" at bounding box center [721, 445] width 986 height 583
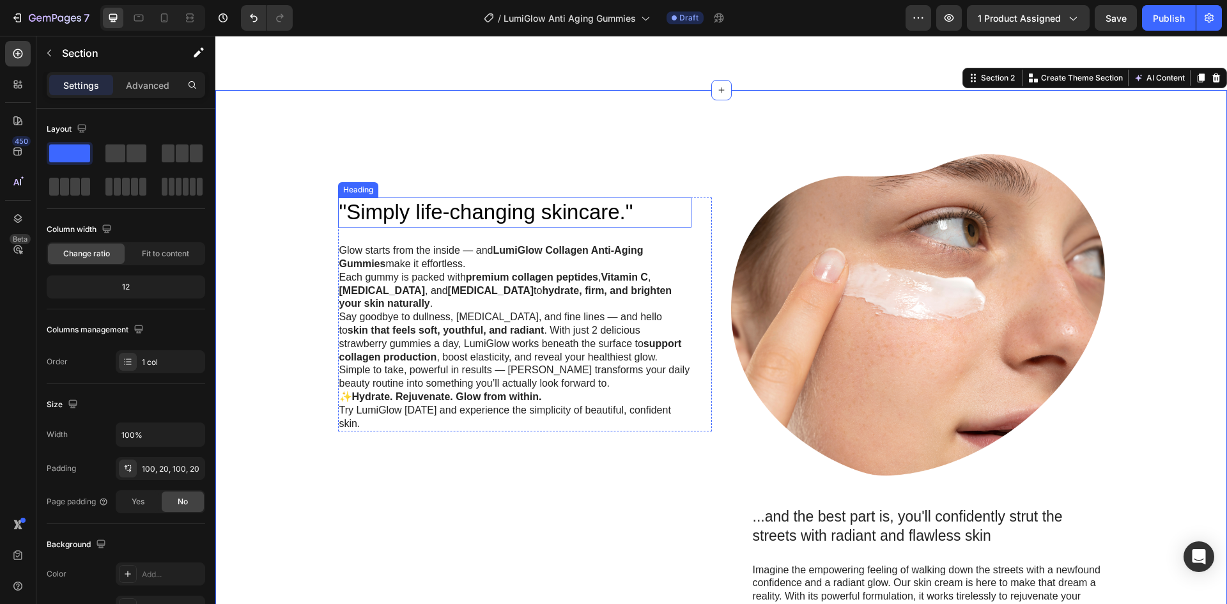
click at [599, 218] on h2 ""Simply life-changing skincare."" at bounding box center [514, 212] width 353 height 30
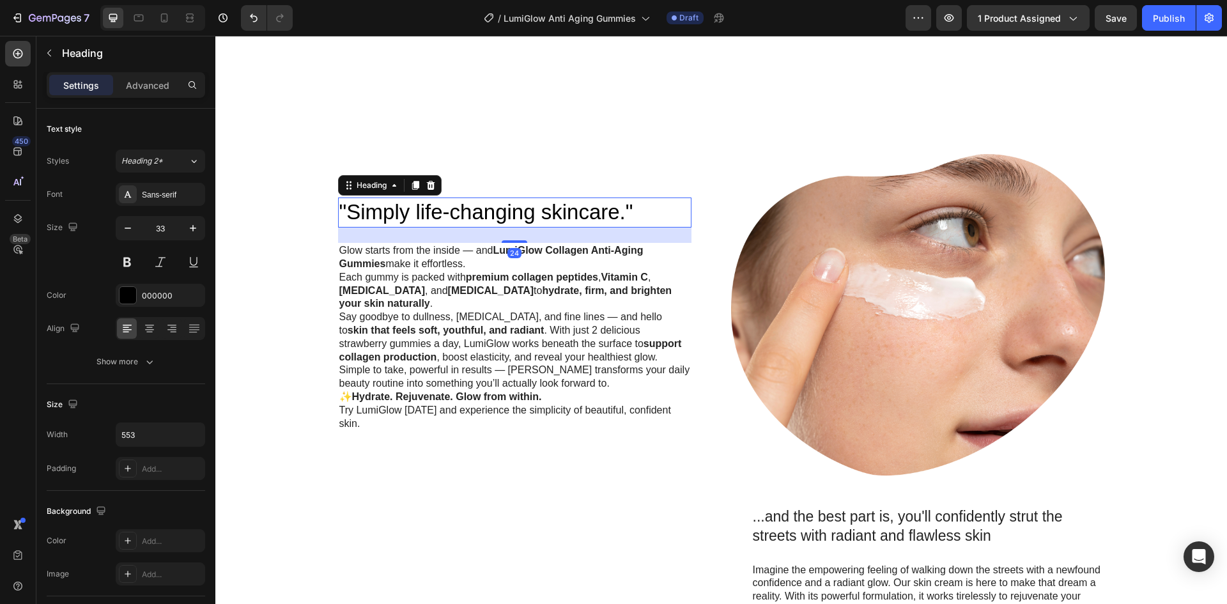
click at [599, 218] on h2 ""Simply life-changing skincare."" at bounding box center [514, 212] width 353 height 30
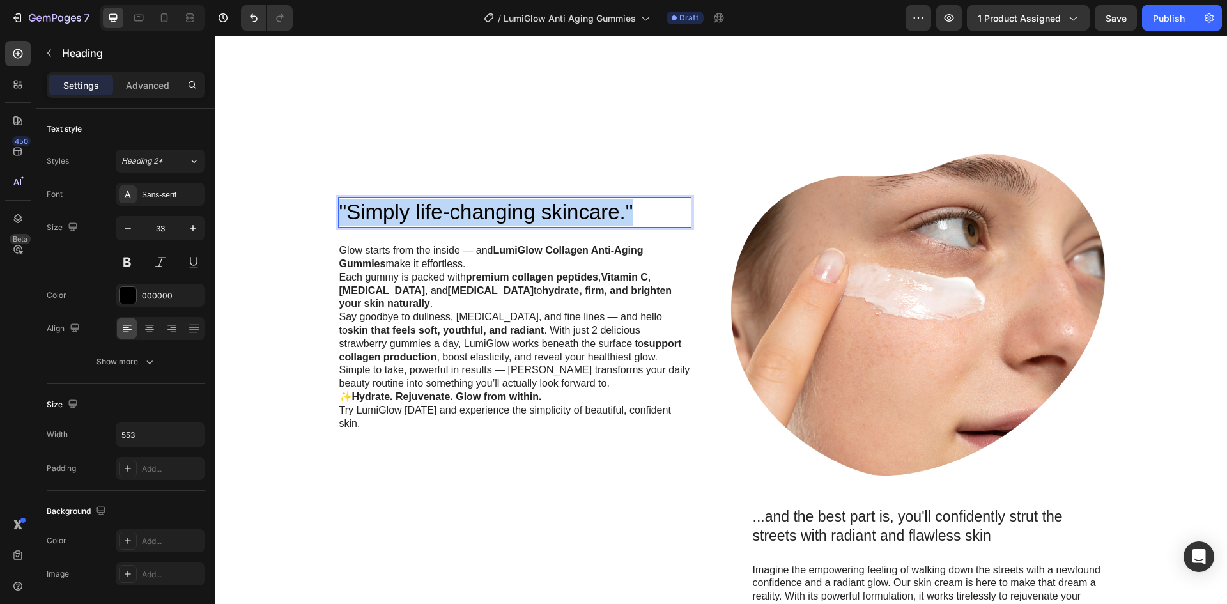
click at [599, 218] on p ""Simply life-changing skincare."" at bounding box center [514, 212] width 351 height 27
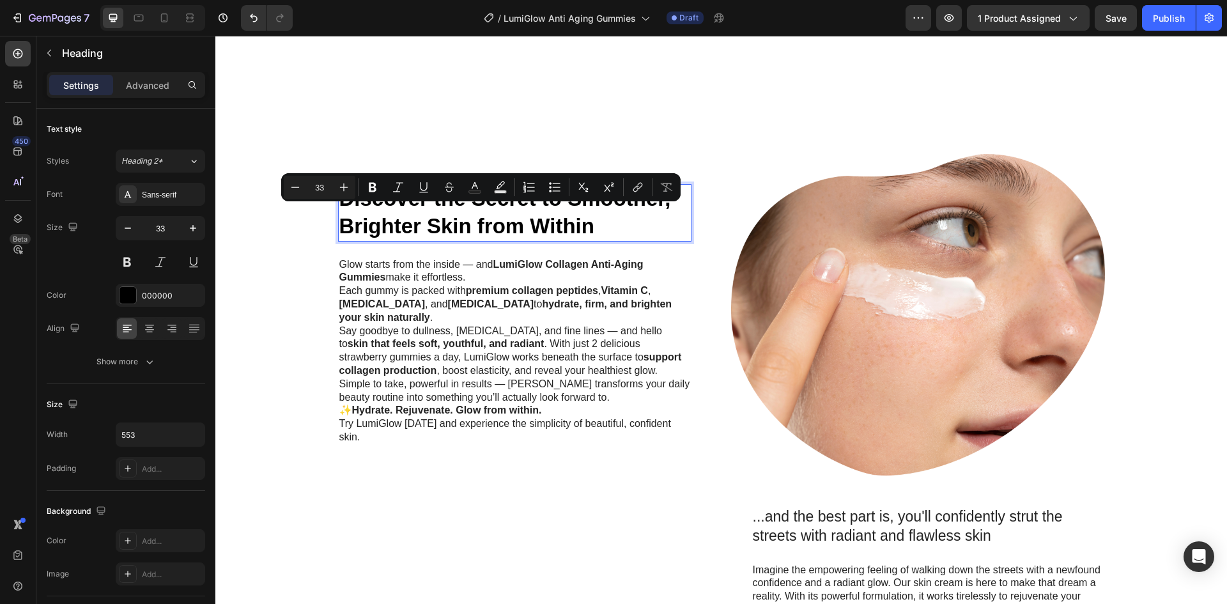
scroll to position [817, 0]
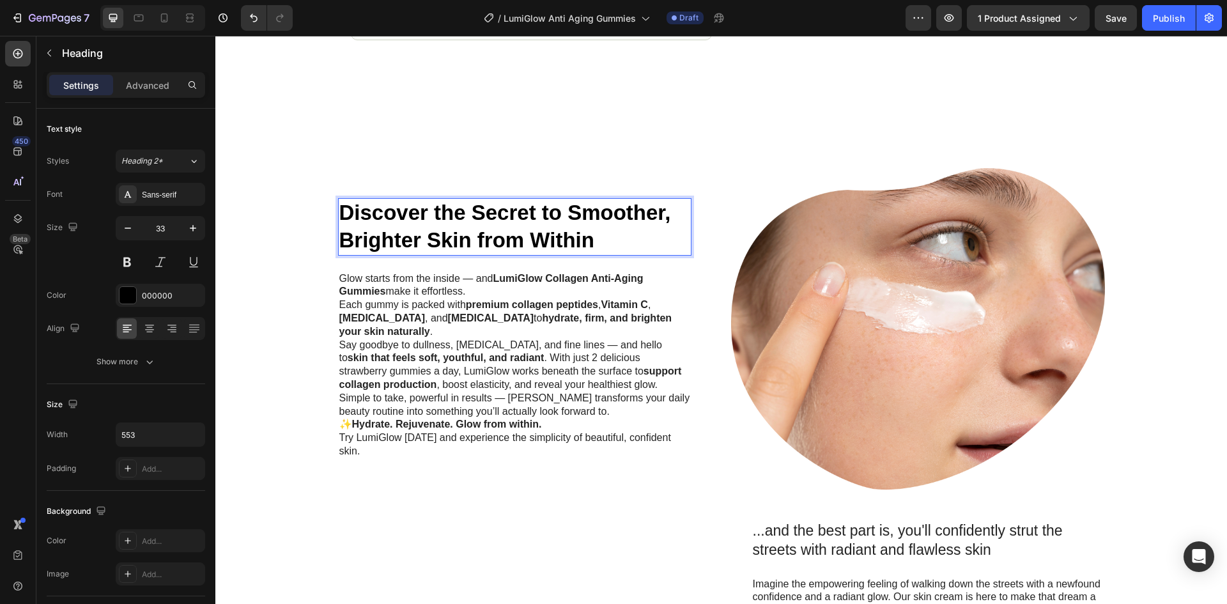
click at [581, 240] on strong "Discover the Secret to Smoother, Brighter Skin from Within" at bounding box center [505, 226] width 332 height 51
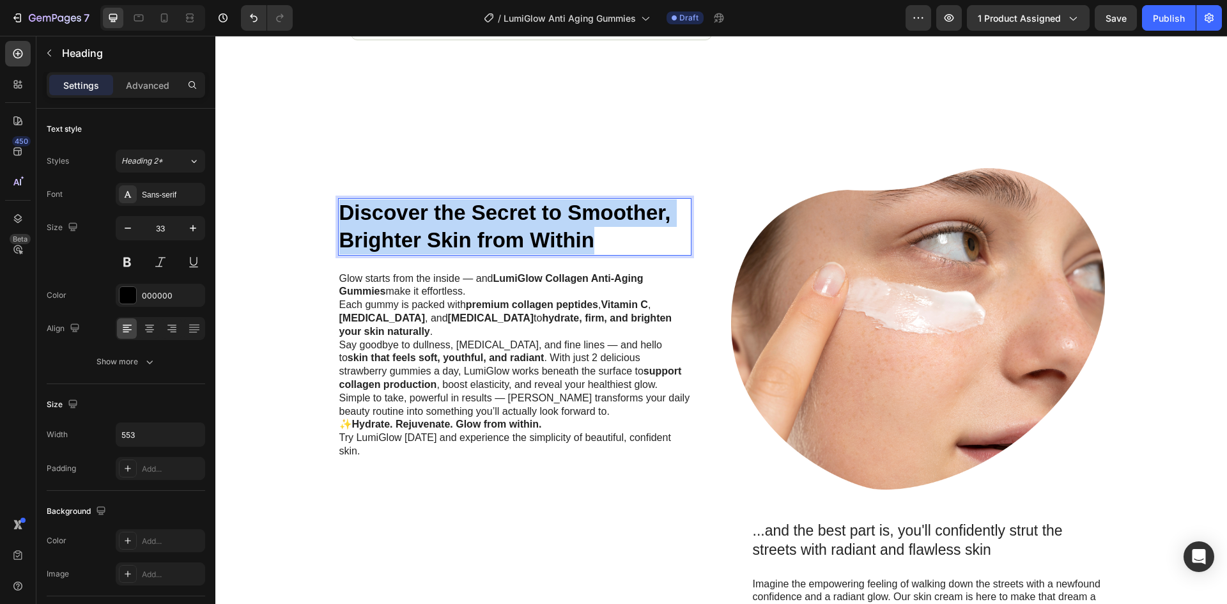
click at [581, 240] on strong "Discover the Secret to Smoother, Brighter Skin from Within" at bounding box center [505, 226] width 332 height 51
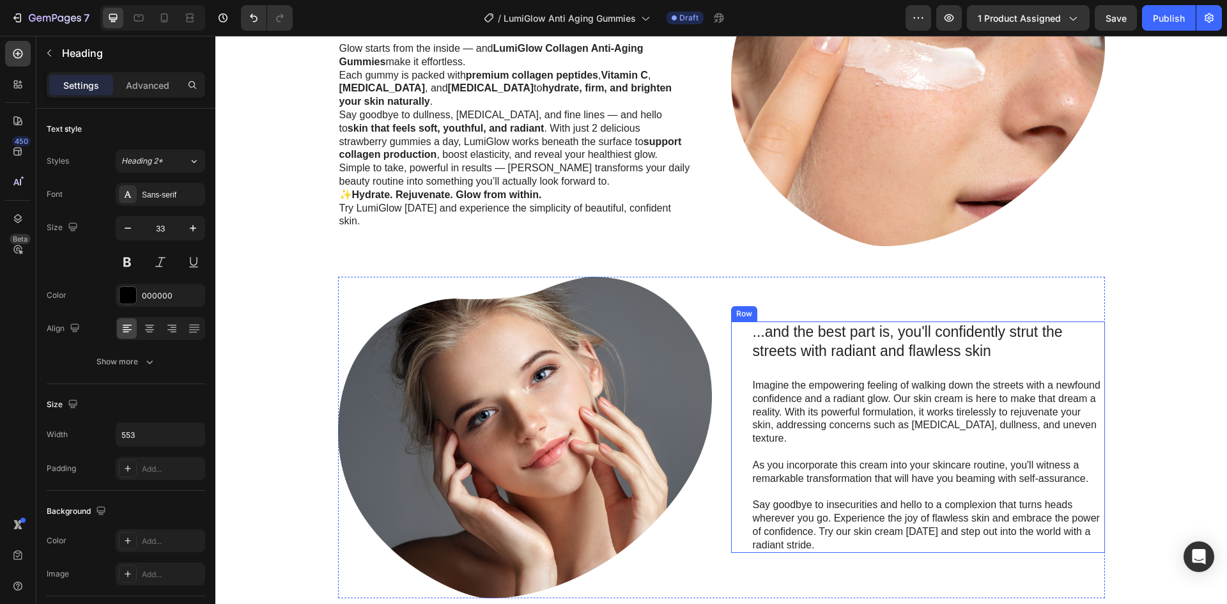
scroll to position [1123, 0]
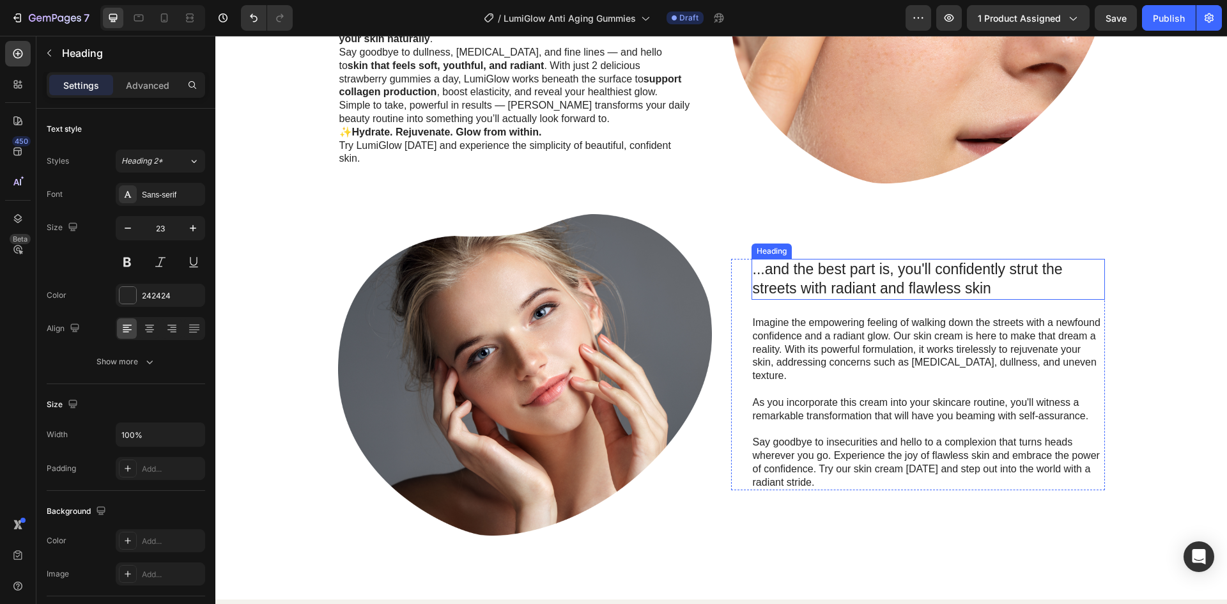
click at [873, 285] on h2 "...and the best part is, you'll confidently strut the streets with radiant and …" at bounding box center [927, 279] width 353 height 41
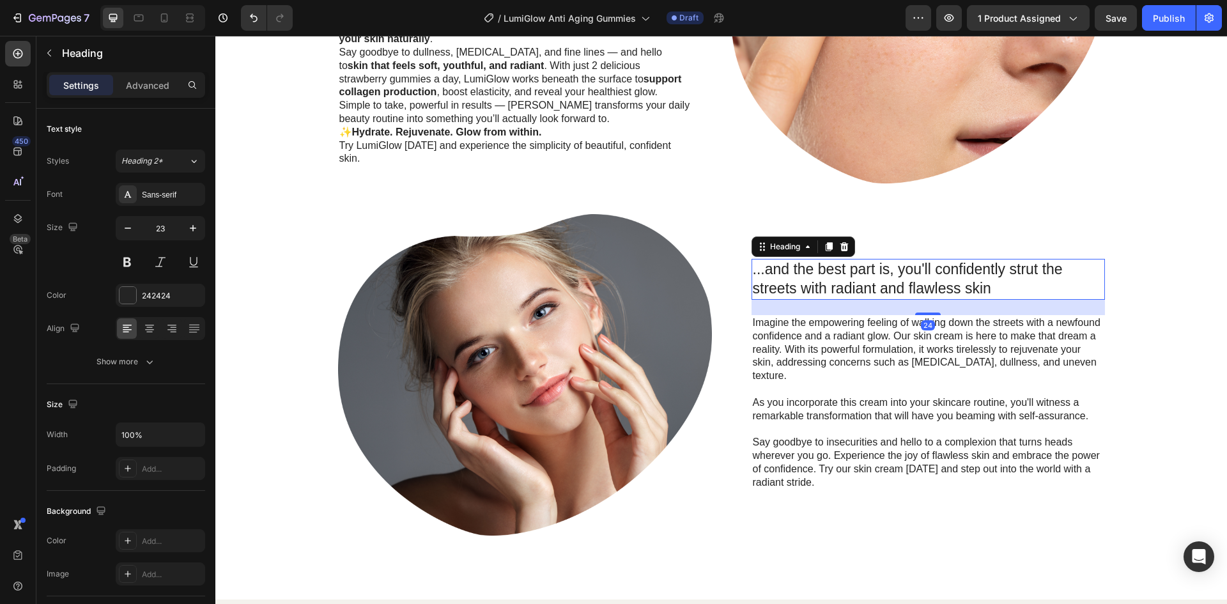
click at [847, 277] on h2 "...and the best part is, you'll confidently strut the streets with radiant and …" at bounding box center [927, 279] width 353 height 41
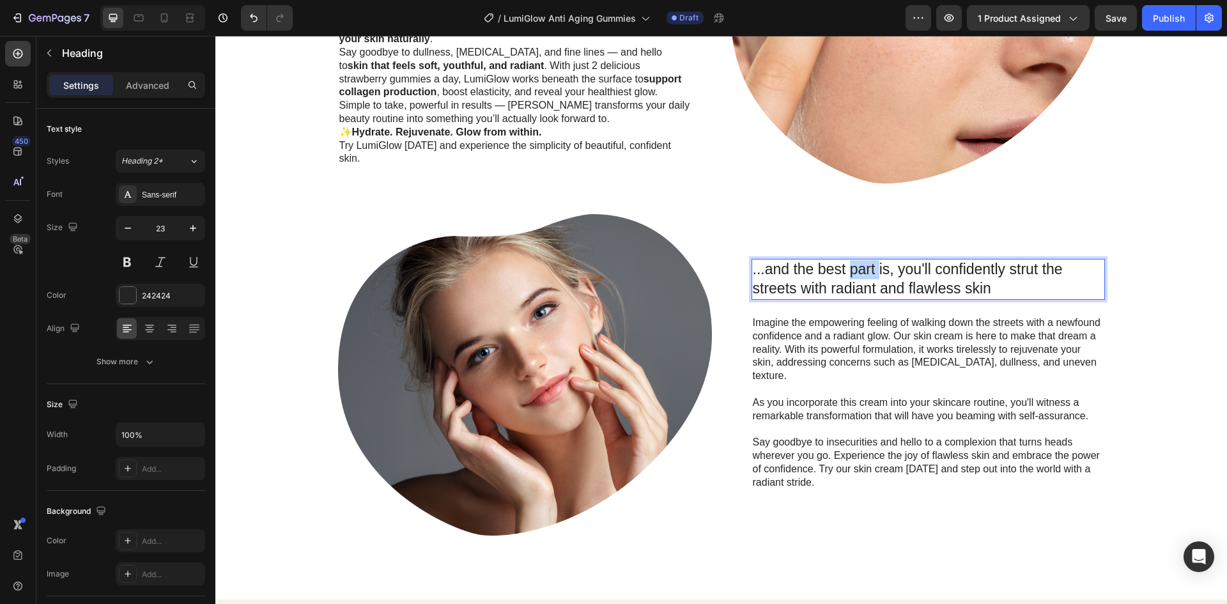
click at [847, 277] on p "...and the best part is, you'll confidently strut the streets with radiant and …" at bounding box center [928, 279] width 351 height 38
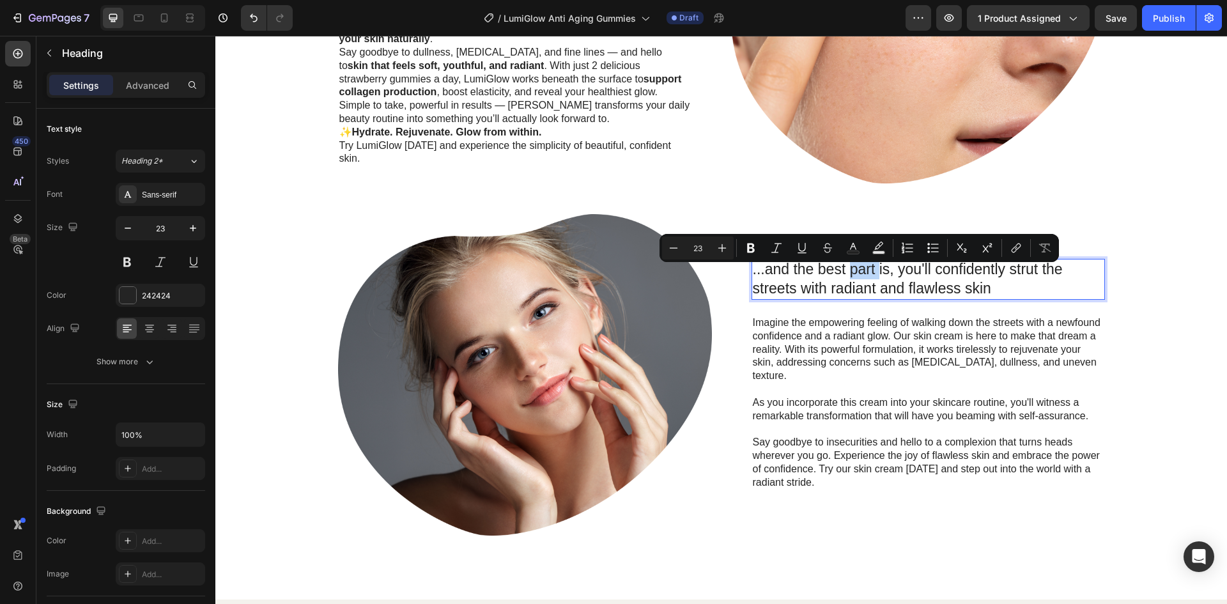
click at [870, 280] on p "...and the best part is, you'll confidently strut the streets with radiant and …" at bounding box center [928, 279] width 351 height 38
click at [888, 344] on p "Imagine the empowering feeling of walking down the streets with a newfound conf…" at bounding box center [928, 349] width 351 height 66
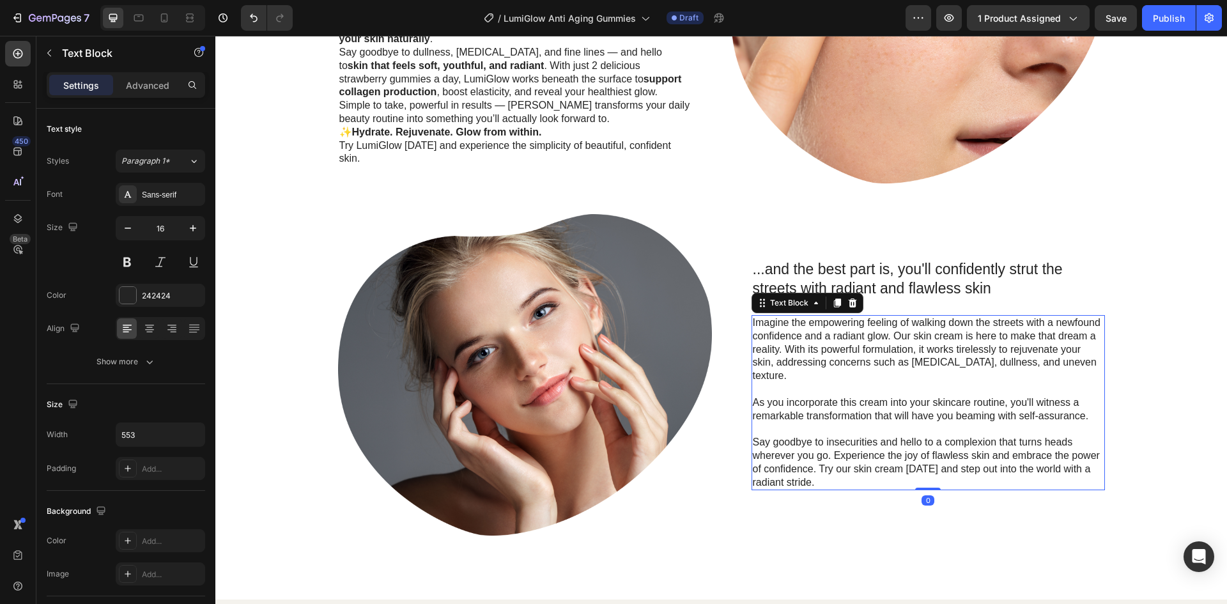
click at [850, 344] on p "Imagine the empowering feeling of walking down the streets with a newfound conf…" at bounding box center [928, 349] width 351 height 66
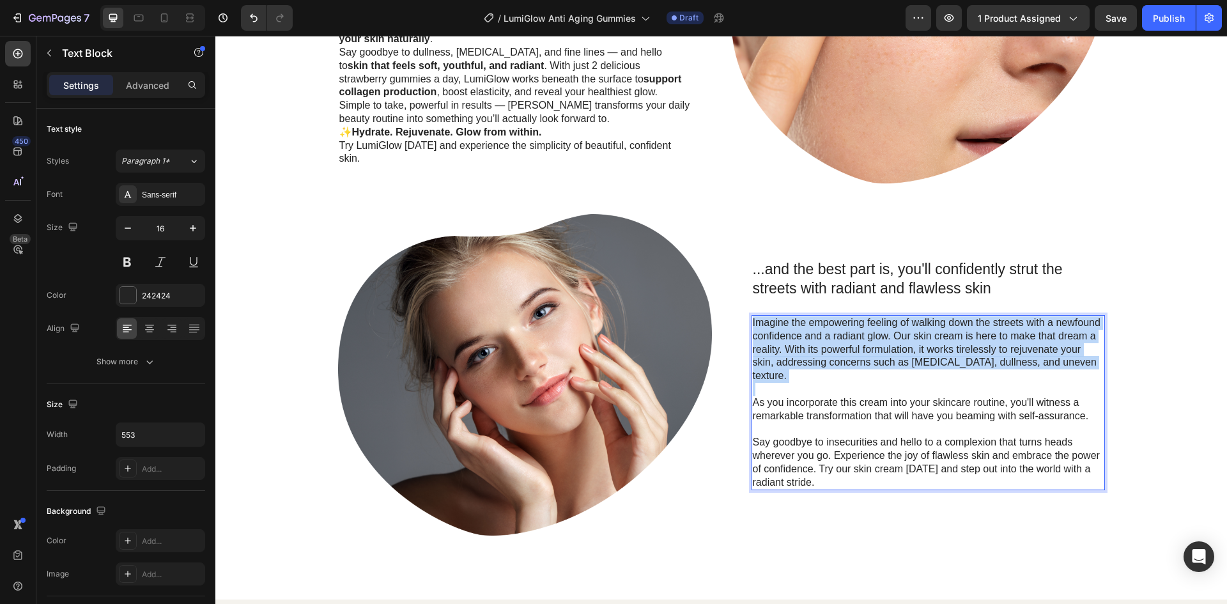
click at [850, 344] on p "Imagine the empowering feeling of walking down the streets with a newfound conf…" at bounding box center [928, 349] width 351 height 66
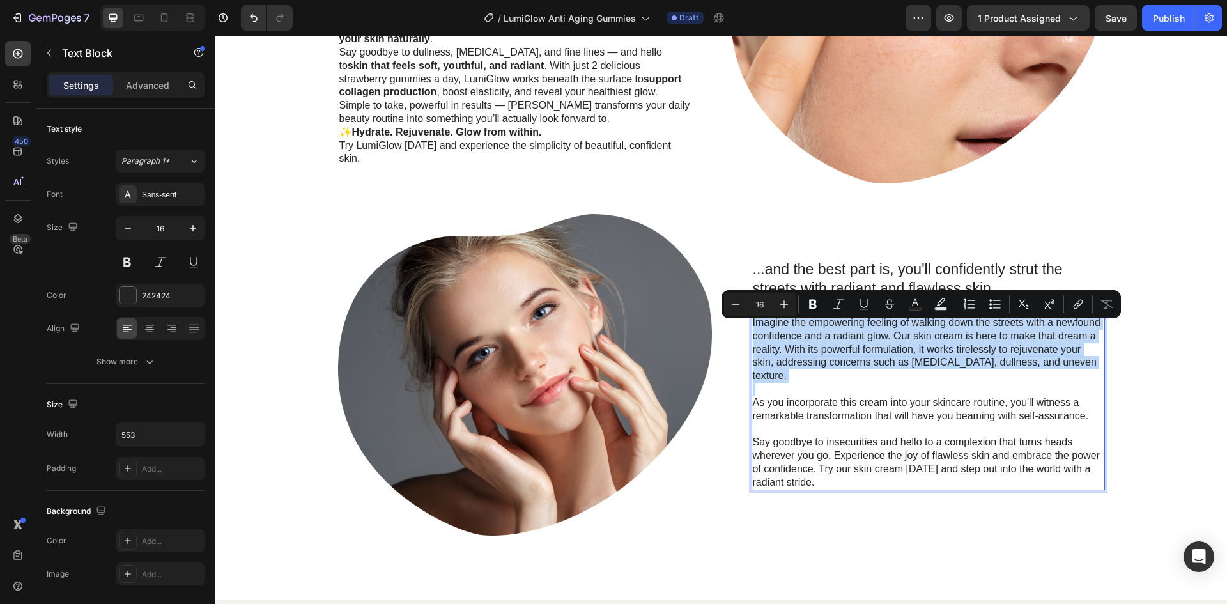
click at [851, 371] on p "Imagine the empowering feeling of walking down the streets with a newfound conf…" at bounding box center [928, 349] width 351 height 66
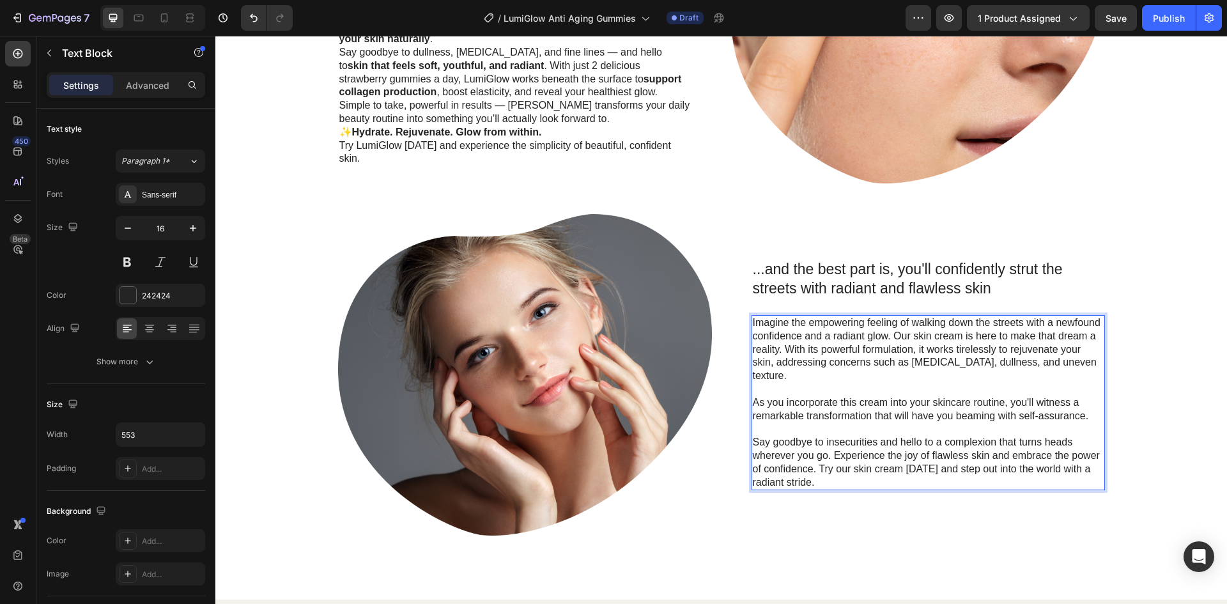
click at [847, 353] on p "Imagine the empowering feeling of walking down the streets with a newfound conf…" at bounding box center [928, 349] width 351 height 66
click at [785, 341] on p "Imagine the empowering feeling of walking down the streets with a newfound conf…" at bounding box center [928, 349] width 351 height 66
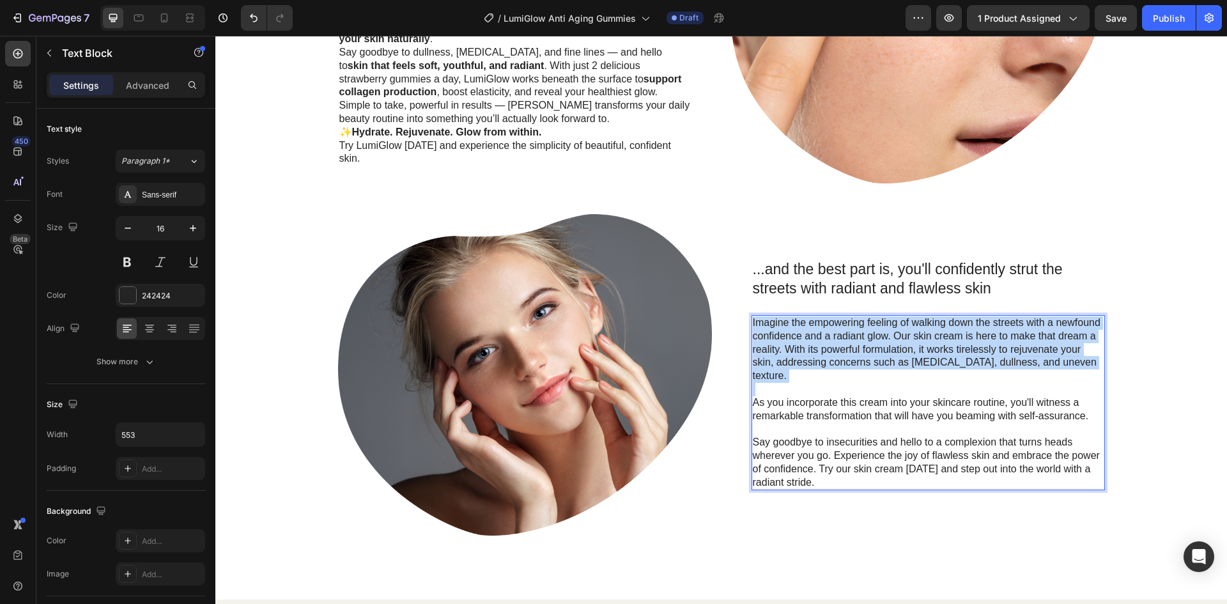
click at [785, 341] on p "Imagine the empowering feeling of walking down the streets with a newfound conf…" at bounding box center [928, 349] width 351 height 66
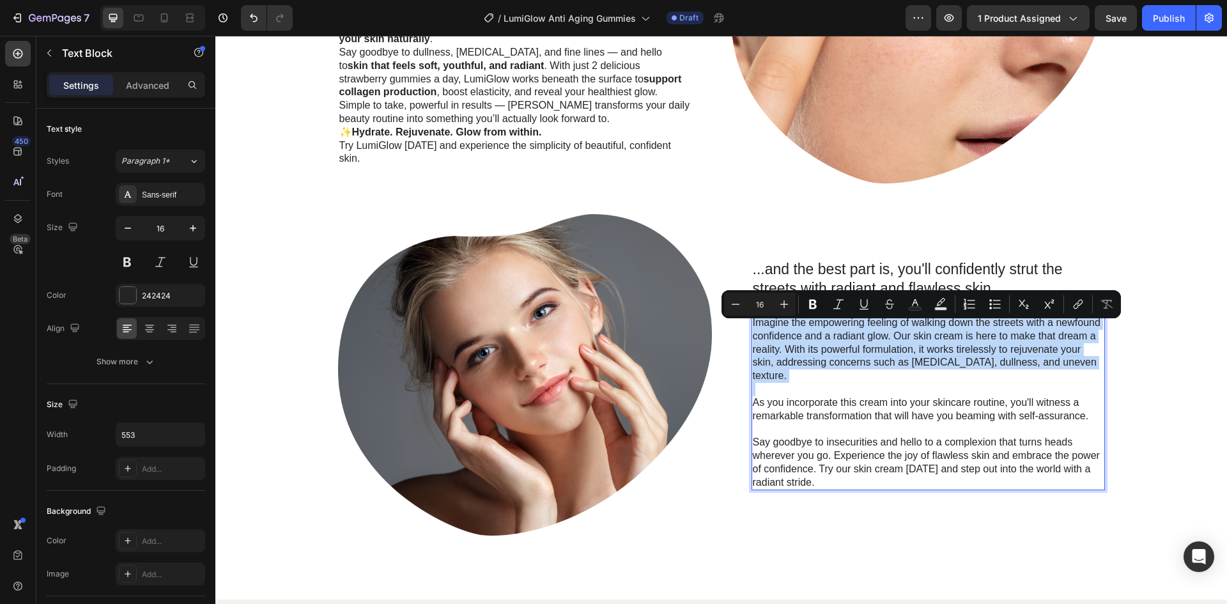
click at [785, 341] on p "Imagine the empowering feeling of walking down the streets with a newfound conf…" at bounding box center [928, 349] width 351 height 66
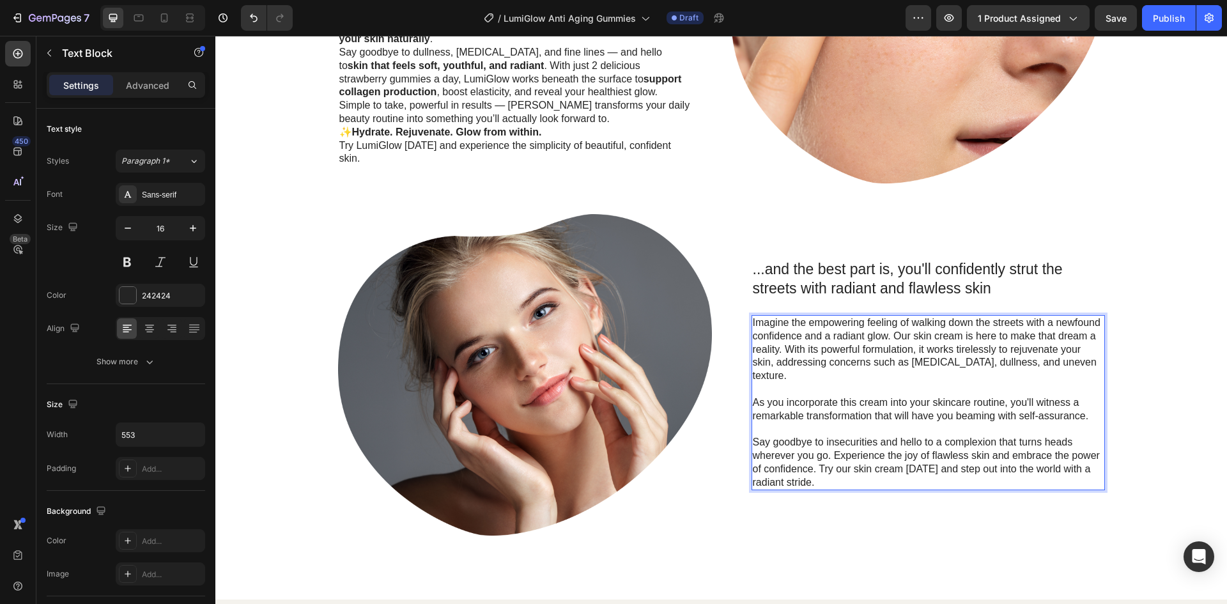
click at [783, 408] on p "As you incorporate this cream into your skincare routine, you'll witness a rema…" at bounding box center [928, 409] width 351 height 27
click at [769, 364] on p "Imagine the empowering feeling of walking down the streets with a newfound conf…" at bounding box center [928, 349] width 351 height 66
click at [753, 330] on p "Imagine the empowering feeling of walking down the streets with a newfound conf…" at bounding box center [928, 349] width 351 height 66
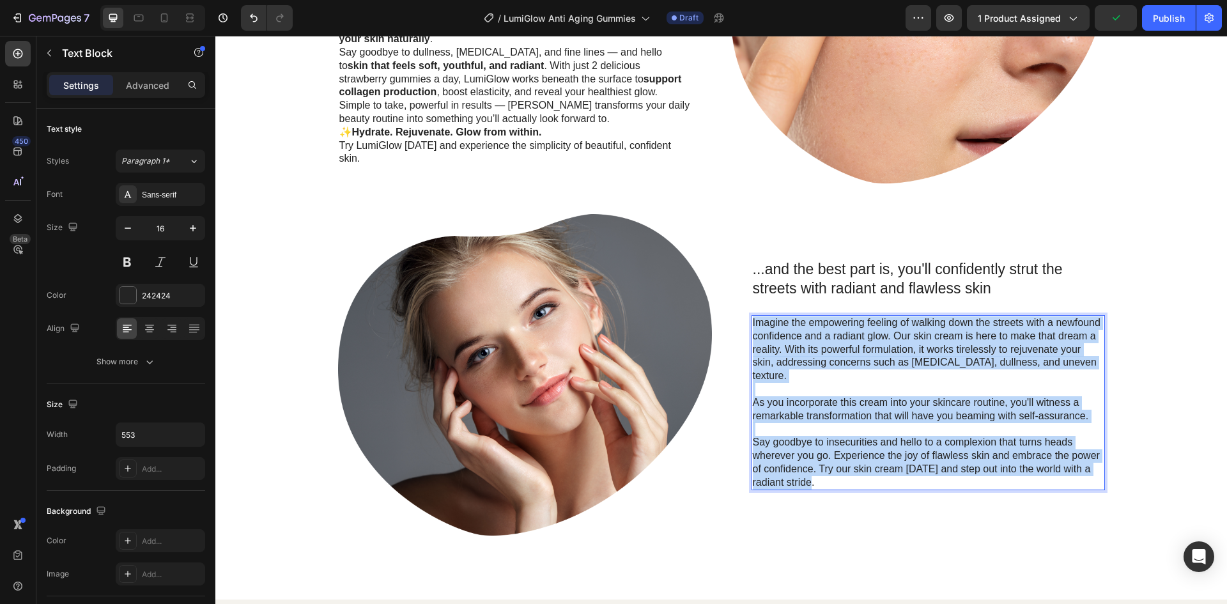
drag, startPoint x: 749, startPoint y: 330, endPoint x: 1033, endPoint y: 471, distance: 317.2
click at [1033, 471] on div "Imagine the empowering feeling of walking down the streets with a newfound conf…" at bounding box center [927, 402] width 353 height 175
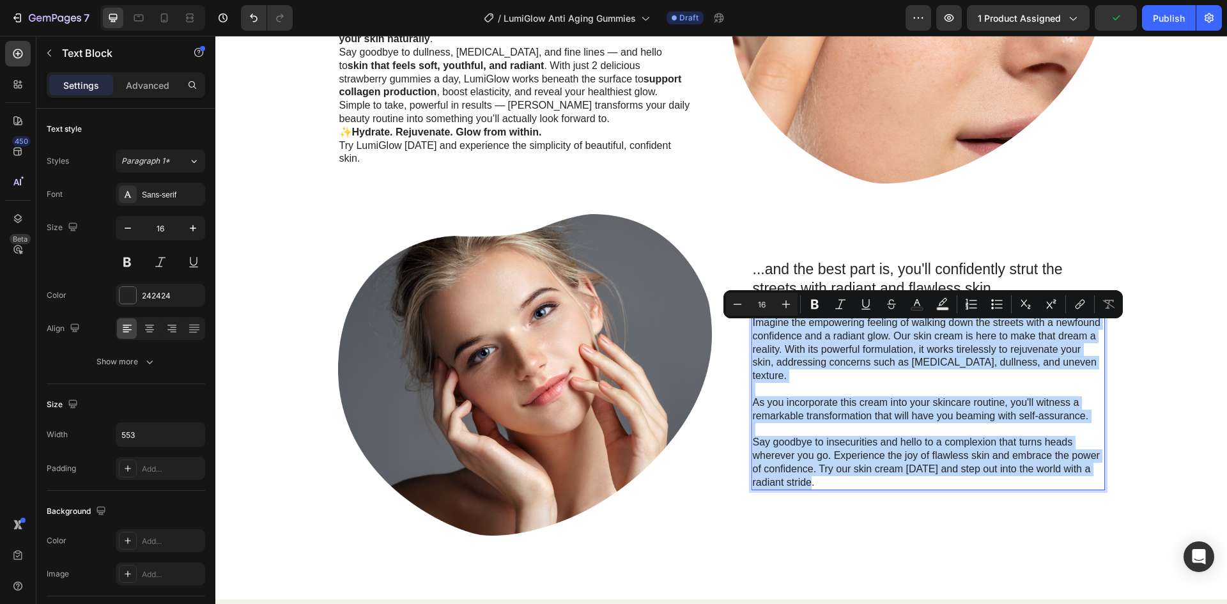
copy div "Imagine the empowering feeling of walking down the streets with a newfound conf…"
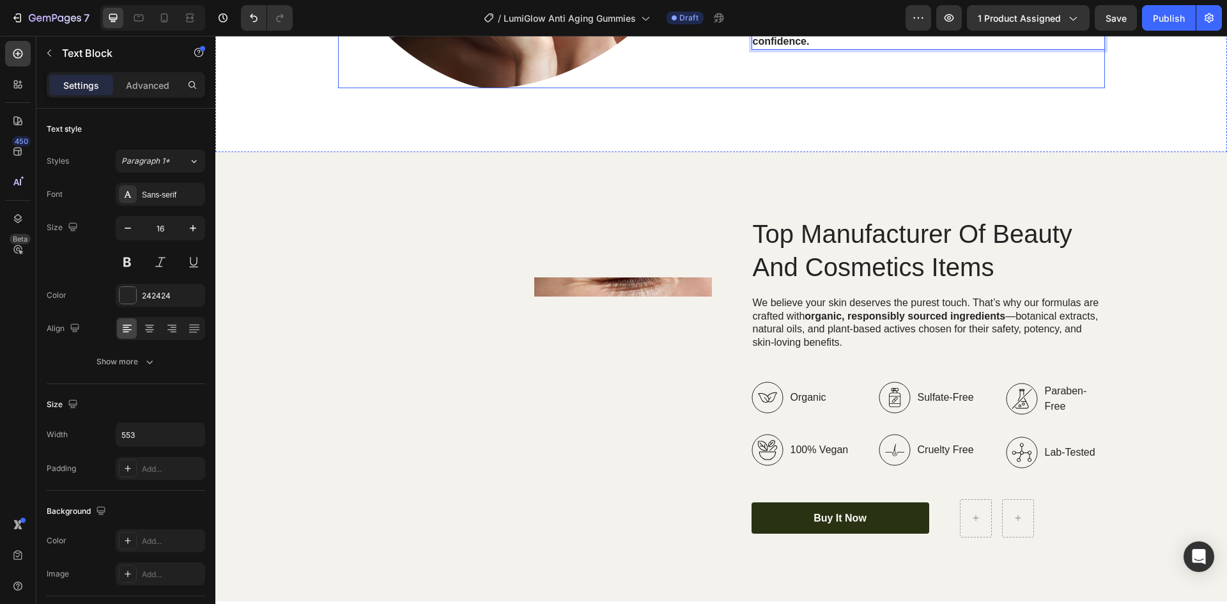
scroll to position [1634, 0]
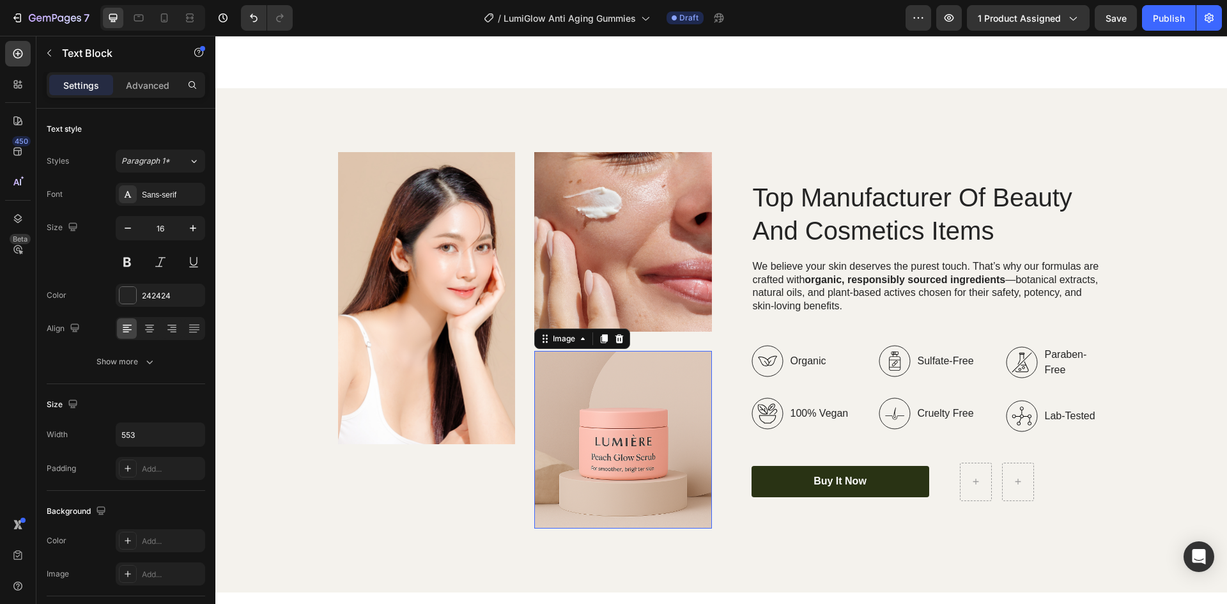
click at [599, 446] on img at bounding box center [623, 440] width 178 height 178
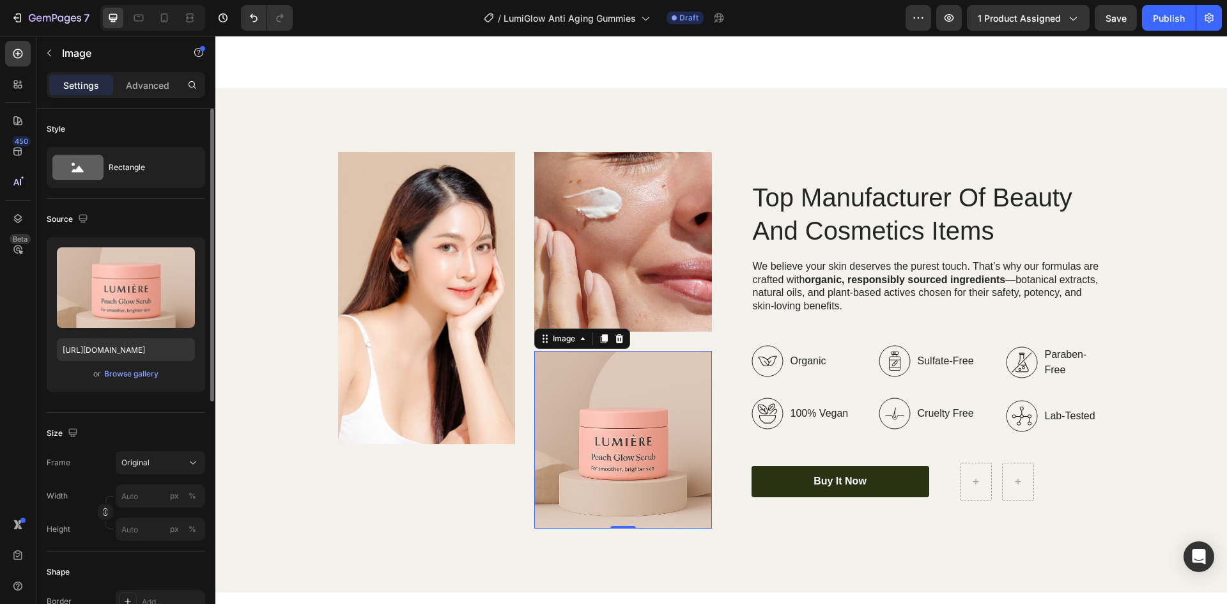
click at [142, 365] on div "Upload Image https://cdn.shopify.com/s/files/1/0762/3449/0084/files/gempages_58…" at bounding box center [126, 314] width 158 height 155
click at [144, 373] on div "Browse gallery" at bounding box center [131, 374] width 54 height 12
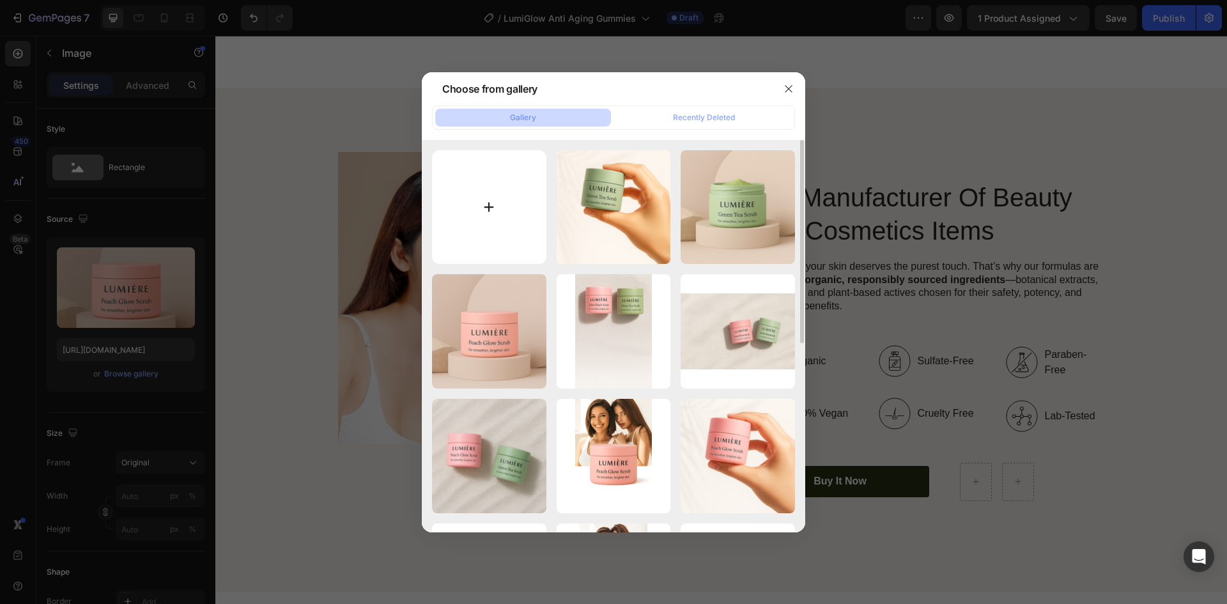
click at [495, 223] on input "file" at bounding box center [489, 207] width 114 height 114
type input "C:\fakepath\ChatGPT Image Sep 27, 2025, 05_59_51 PM.png"
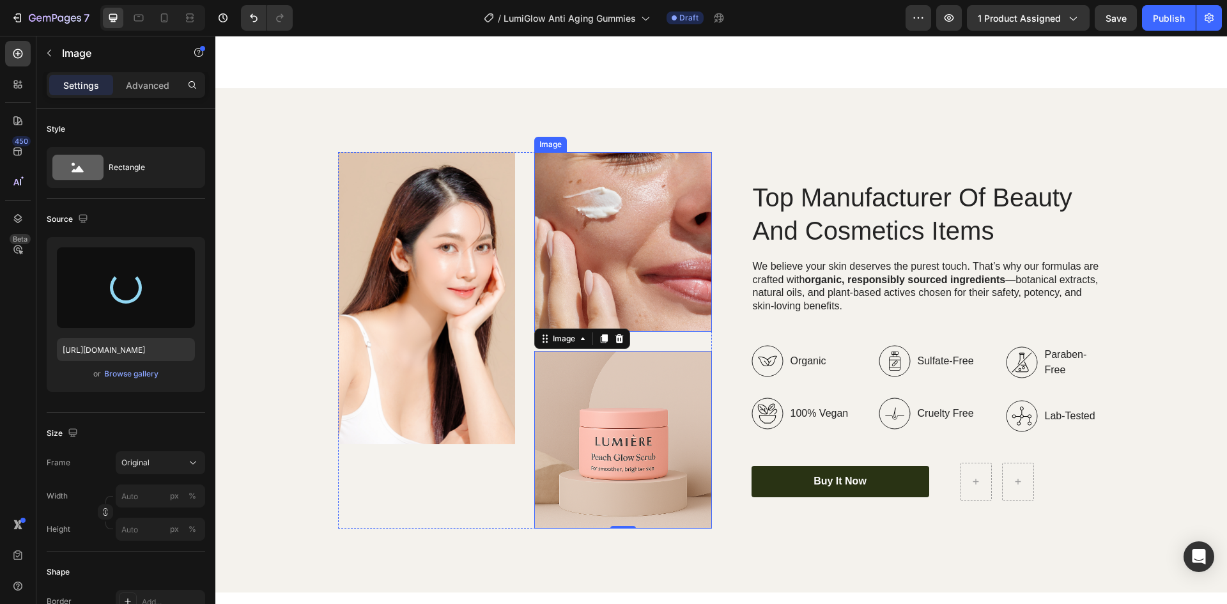
type input "https://cdn.shopify.com/s/files/1/0762/3449/0084/files/gempages_584848590682194…"
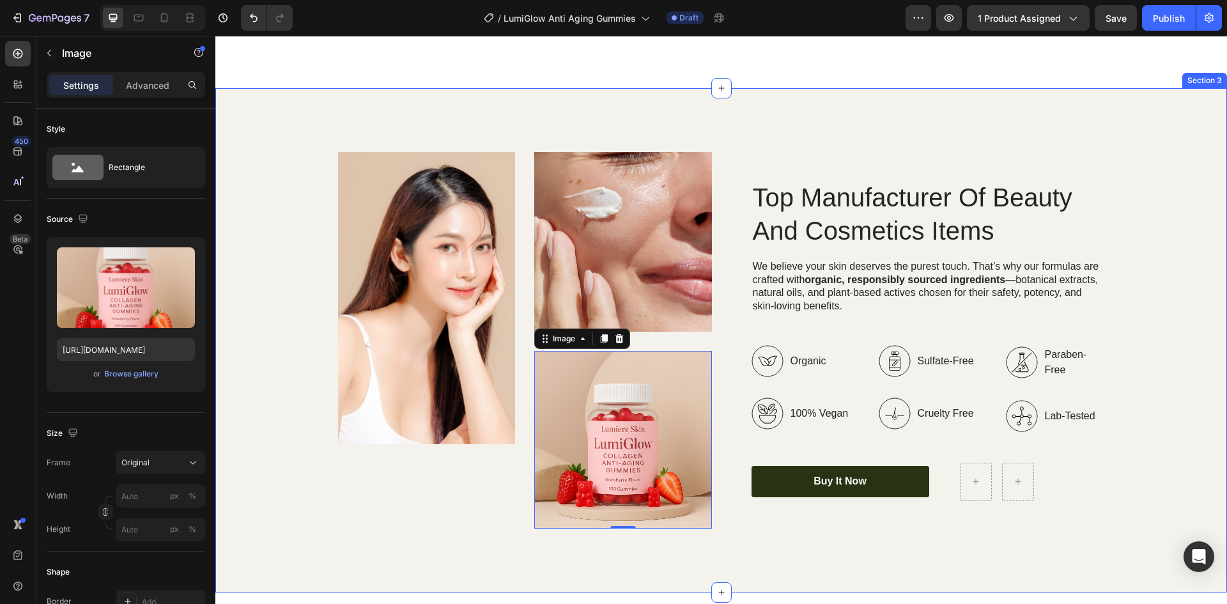
click at [1123, 343] on div "Image Image Image 0 Row Top Manufacturer Of Beauty And Cosmetics Items Heading …" at bounding box center [721, 340] width 986 height 376
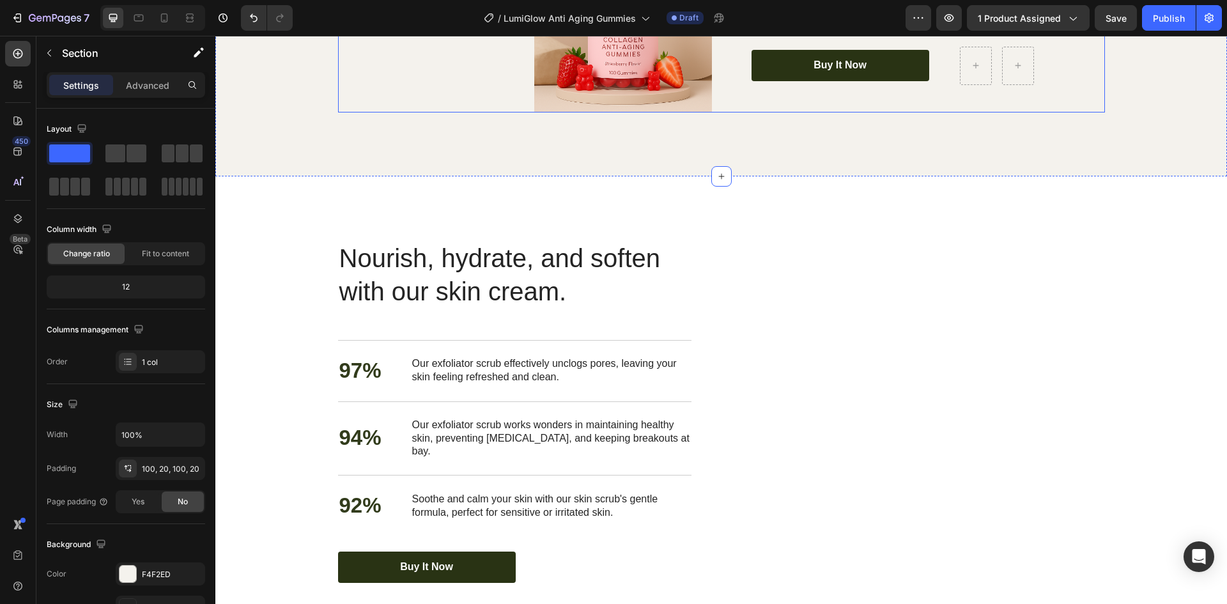
scroll to position [2081, 0]
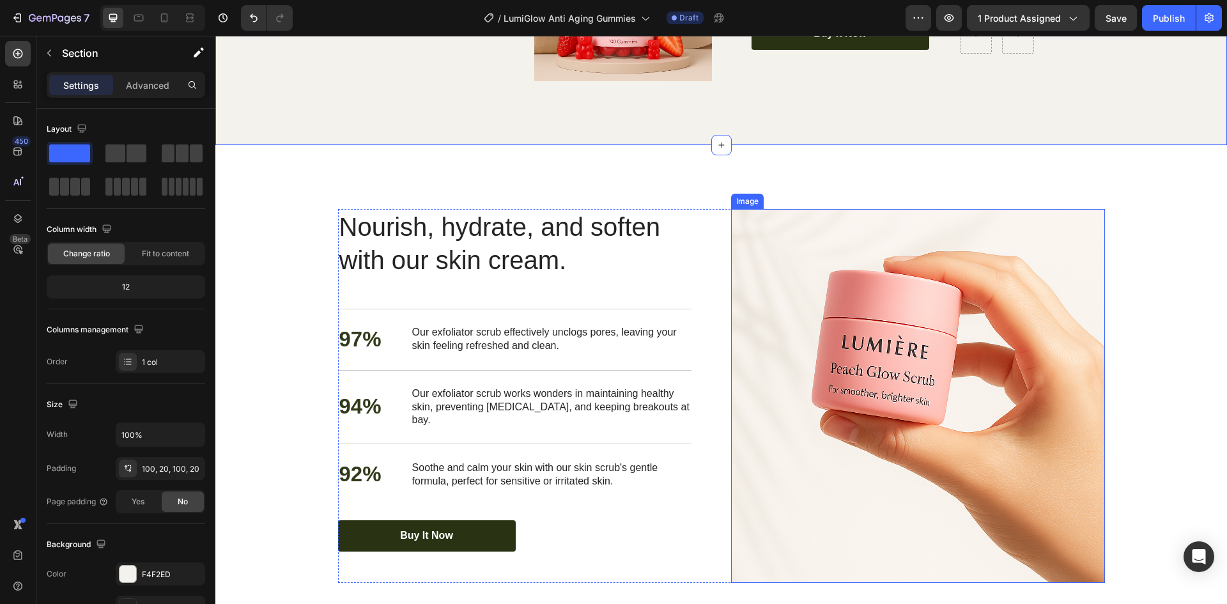
click at [788, 328] on img at bounding box center [918, 396] width 374 height 374
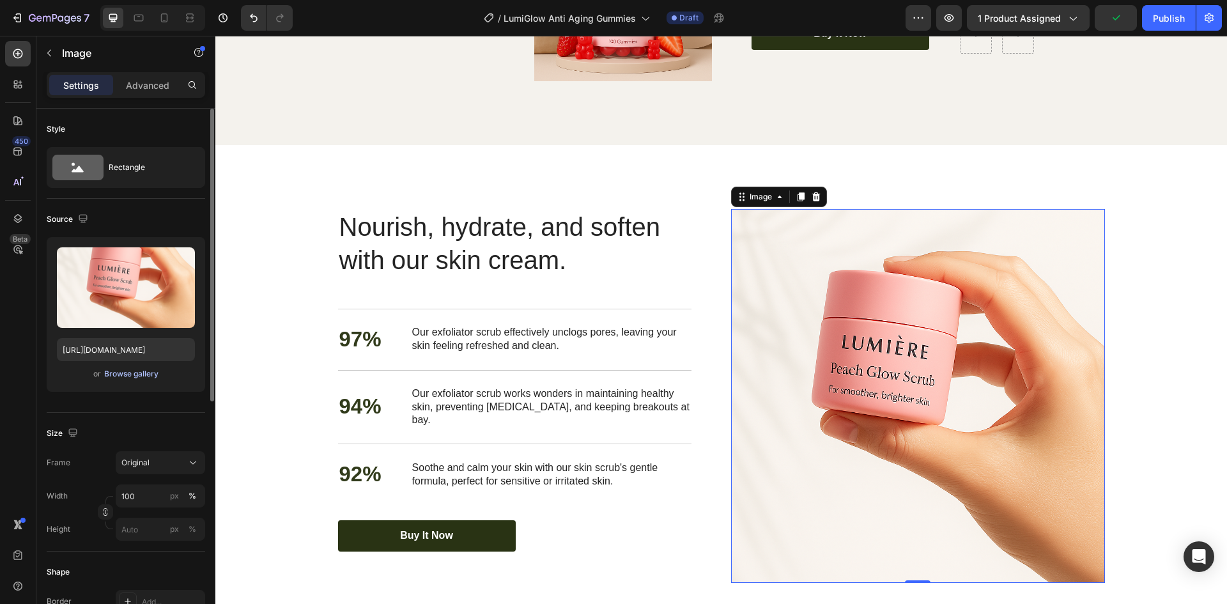
click at [137, 377] on div "Browse gallery" at bounding box center [131, 374] width 54 height 12
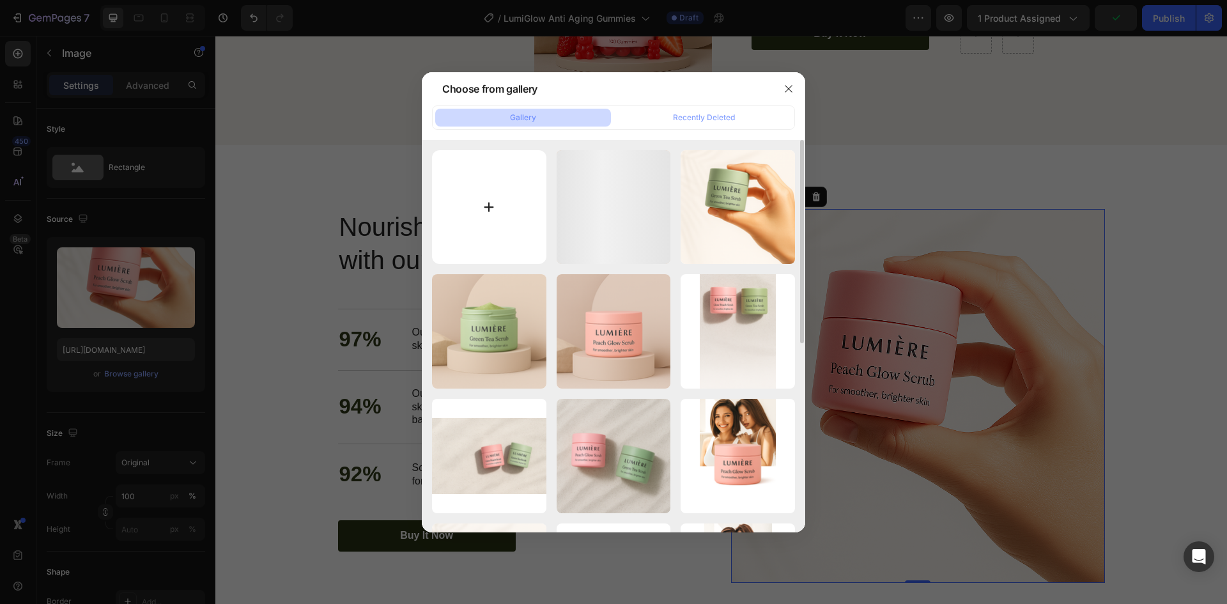
click at [497, 211] on input "file" at bounding box center [489, 207] width 114 height 114
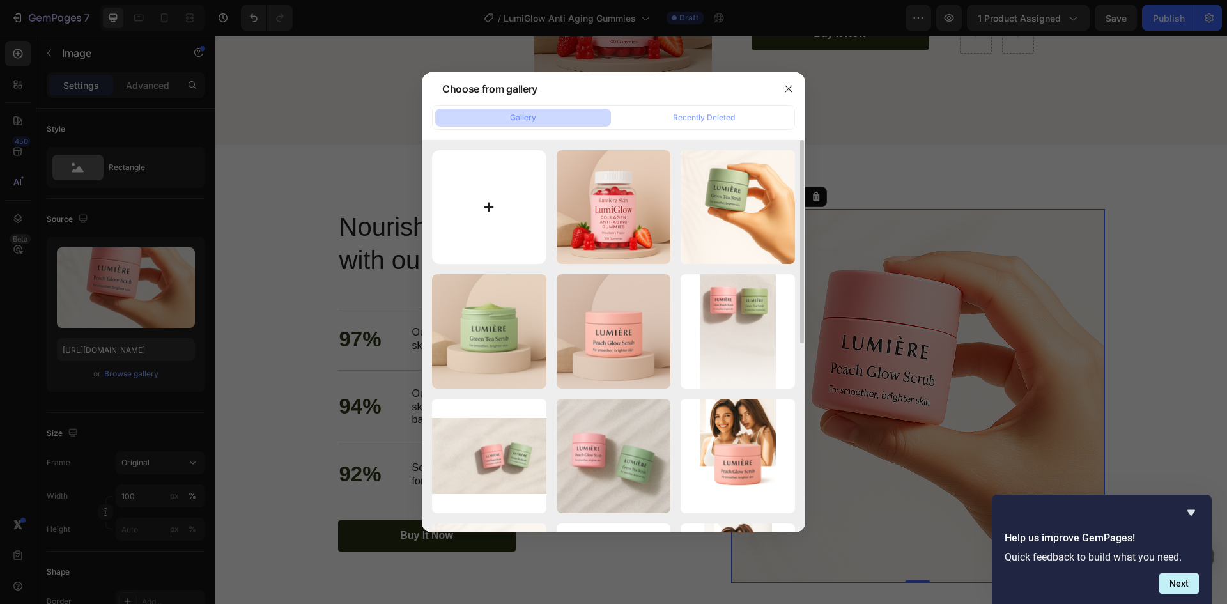
type input "C:\fakepath\ChatGPT Image Sep 27, 2025, 05_59_51 PM.png"
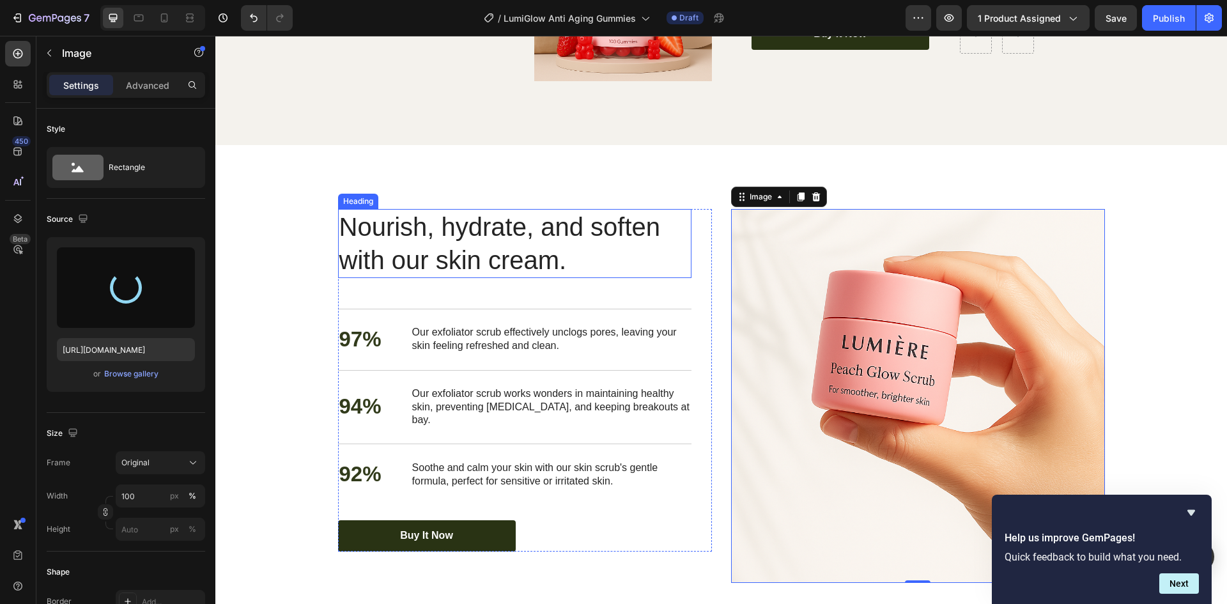
type input "https://cdn.shopify.com/s/files/1/0762/3449/0084/files/gempages_584848590682194…"
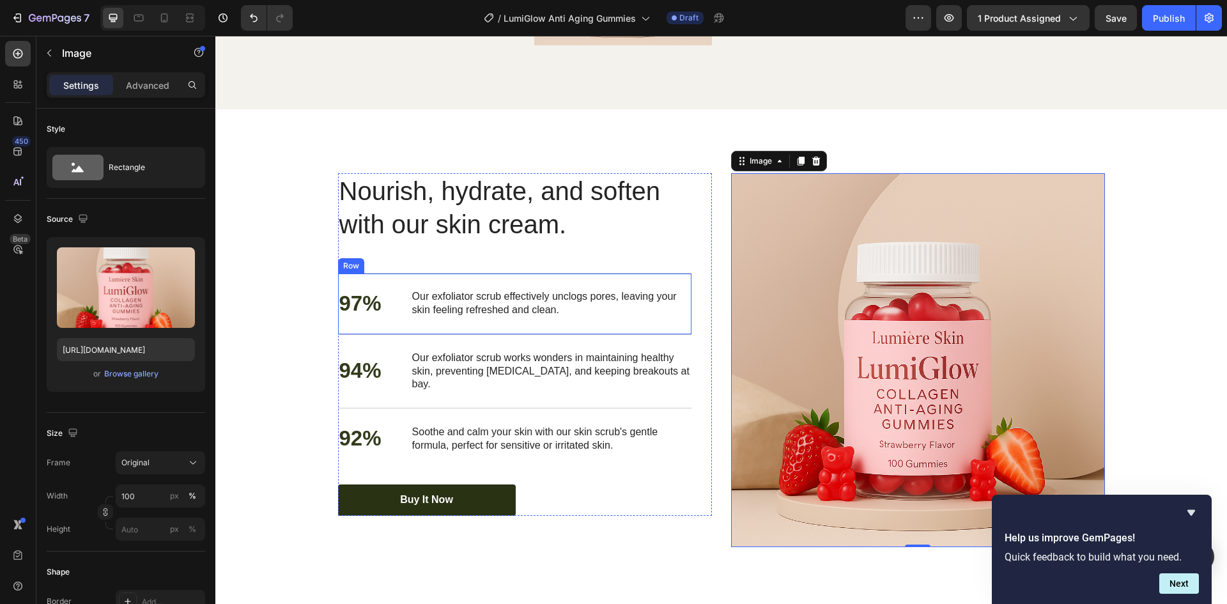
scroll to position [2145, 0]
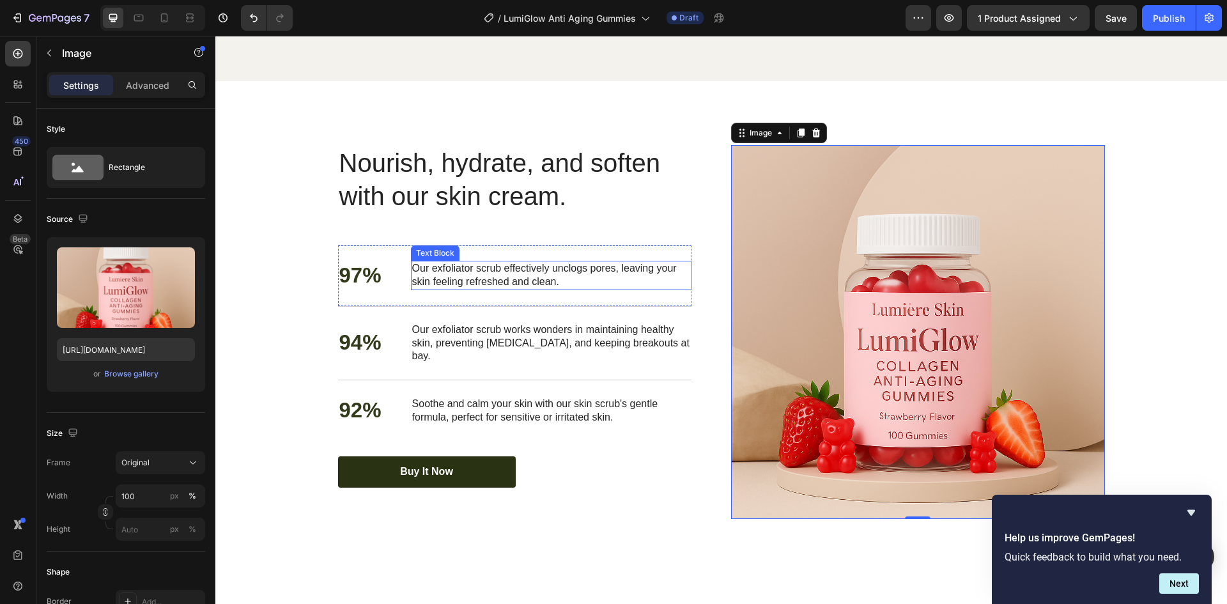
click at [540, 273] on p "Our exfoliator scrub effectively unclogs pores, leaving your skin feeling refre…" at bounding box center [551, 275] width 278 height 27
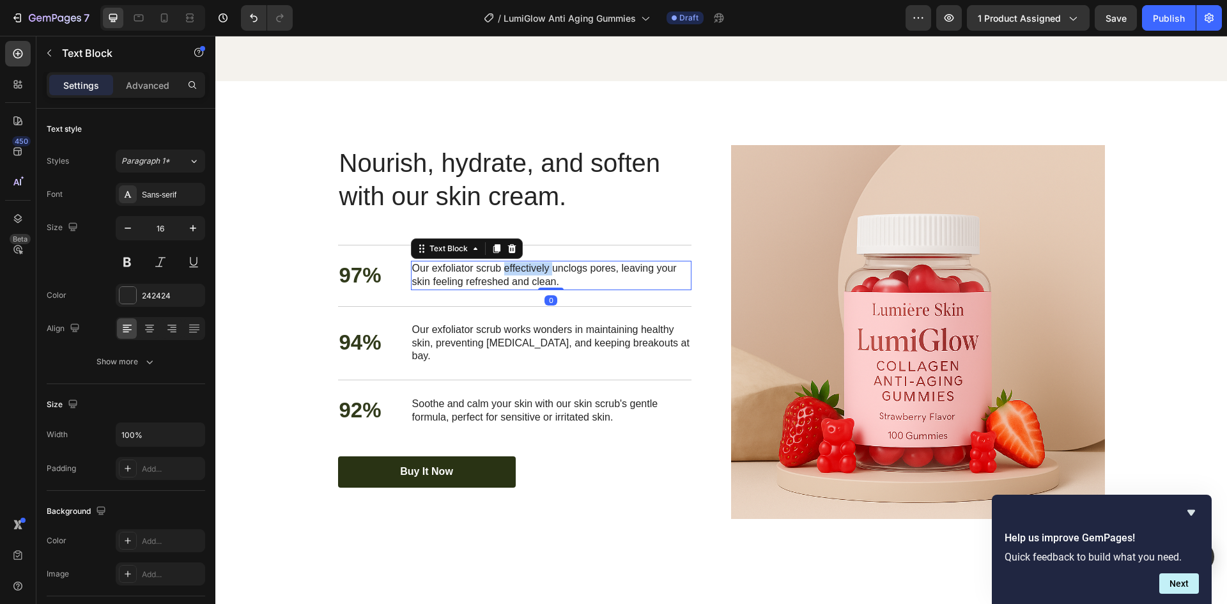
click at [540, 273] on p "Our exfoliator scrub effectively unclogs pores, leaving your skin feeling refre…" at bounding box center [551, 275] width 278 height 27
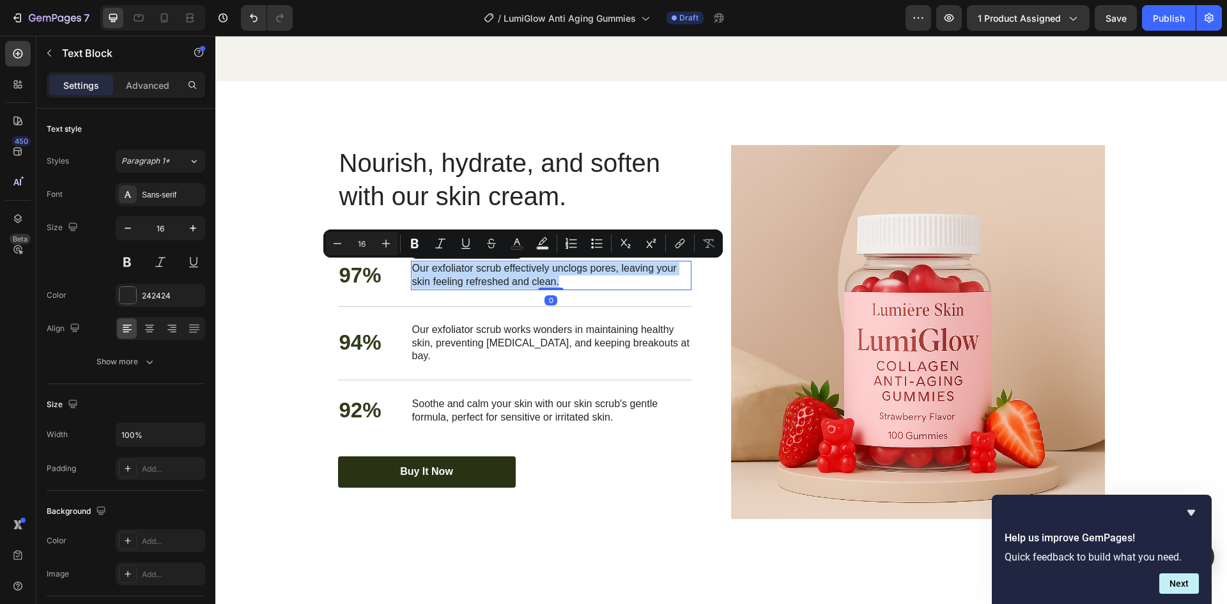
click at [540, 273] on p "Our exfoliator scrub effectively unclogs pores, leaving your skin feeling refre…" at bounding box center [551, 275] width 278 height 27
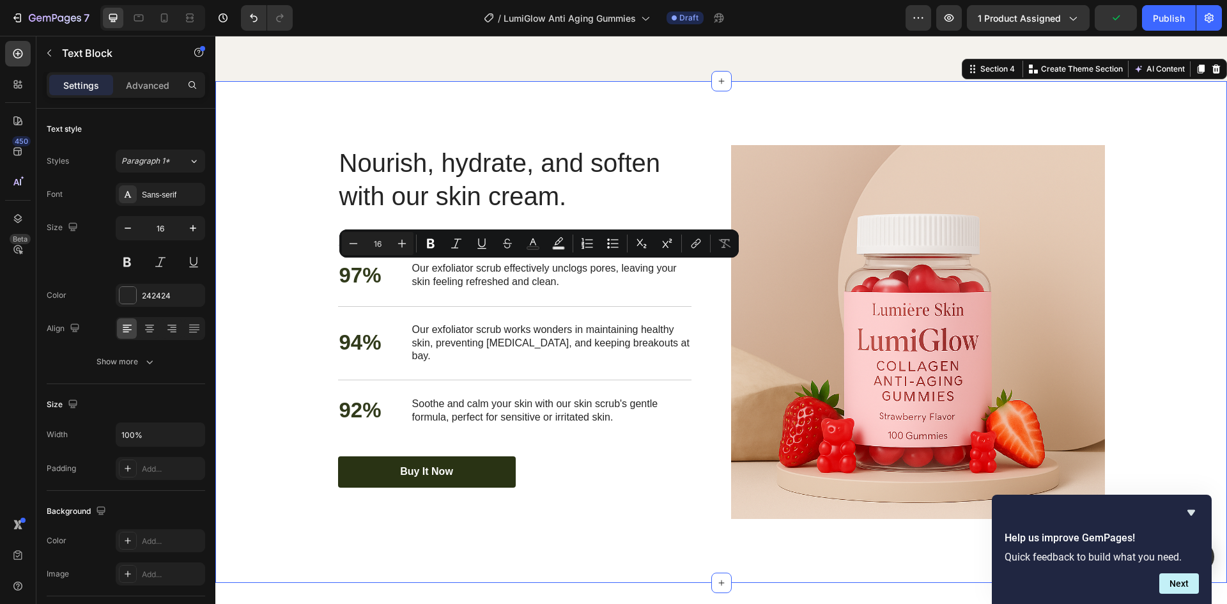
click at [304, 134] on div "Nourish, hydrate, and soften with our skin cream. Heading Nourish, hydrate, and…" at bounding box center [720, 332] width 1011 height 502
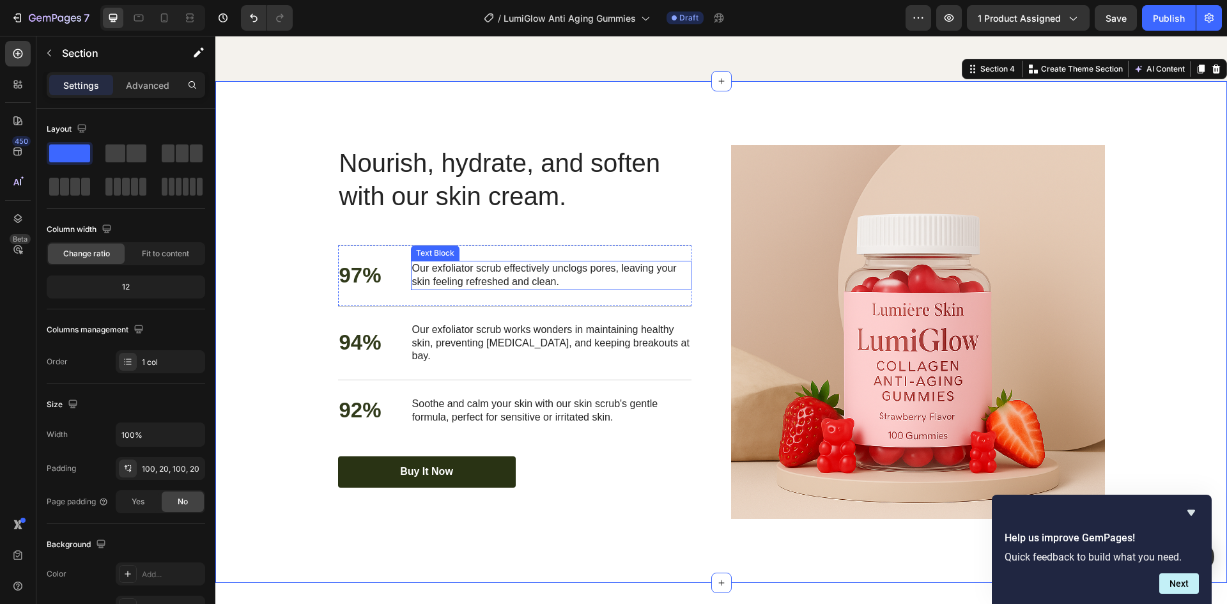
click at [480, 264] on p "Our exfoliator scrub effectively unclogs pores, leaving your skin feeling refre…" at bounding box center [551, 275] width 278 height 27
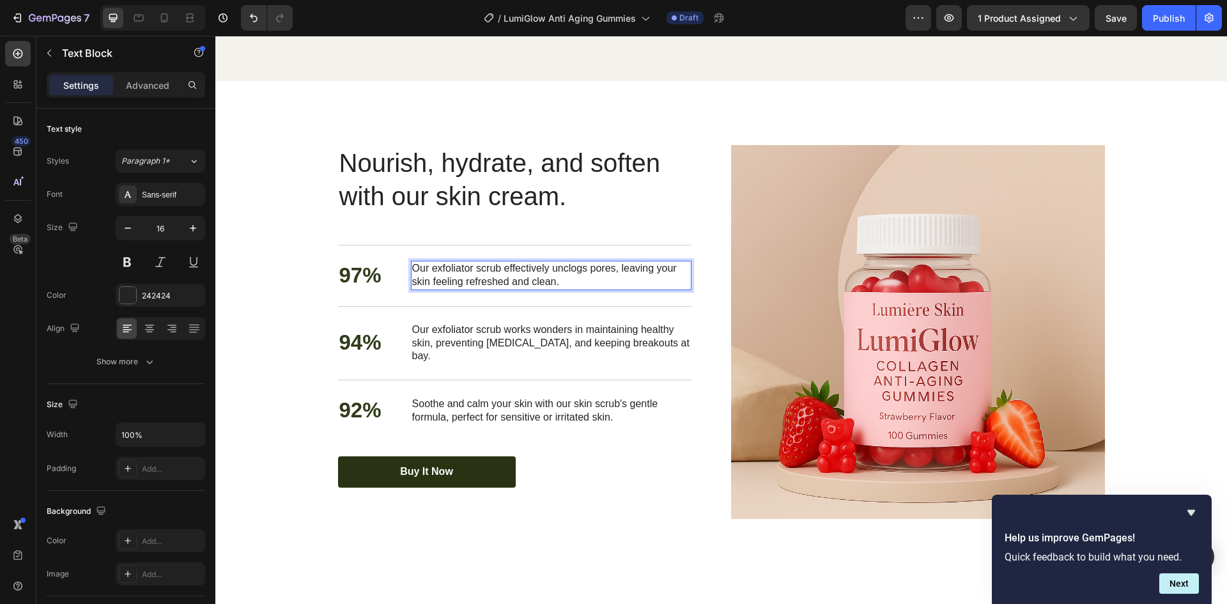
click at [480, 264] on p "Our exfoliator scrub effectively unclogs pores, leaving your skin feeling refre…" at bounding box center [551, 275] width 278 height 27
click at [493, 324] on p "Our exfoliator scrub works wonders in maintaining healthy skin, preventing dryn…" at bounding box center [551, 343] width 278 height 40
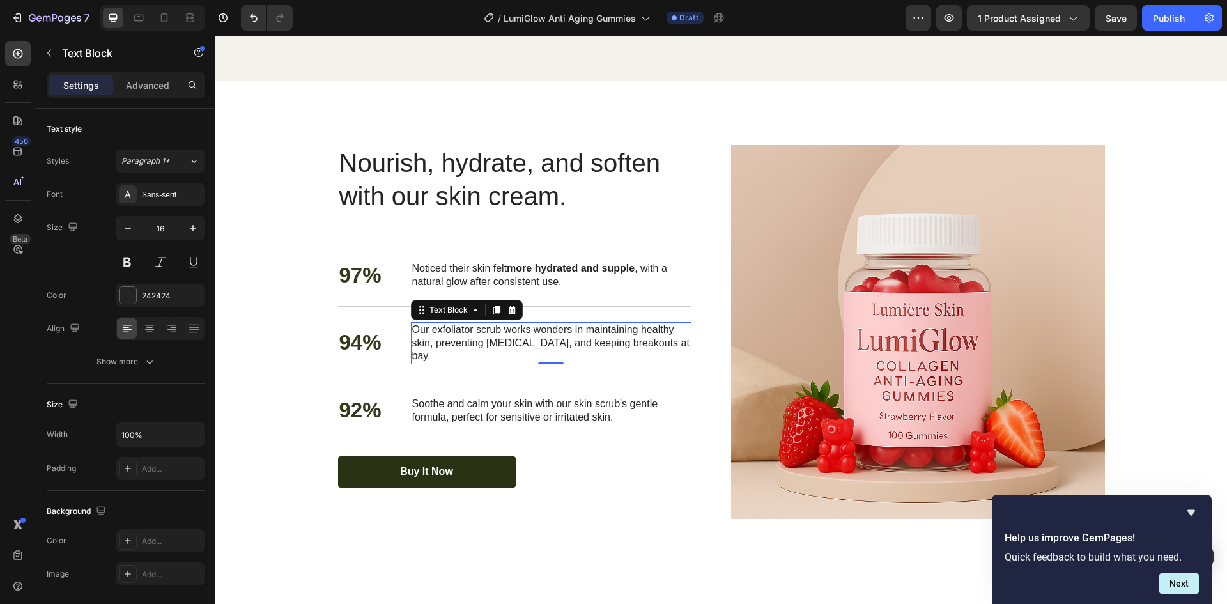
click at [479, 332] on p "Our exfoliator scrub works wonders in maintaining healthy skin, preventing dryn…" at bounding box center [551, 343] width 278 height 40
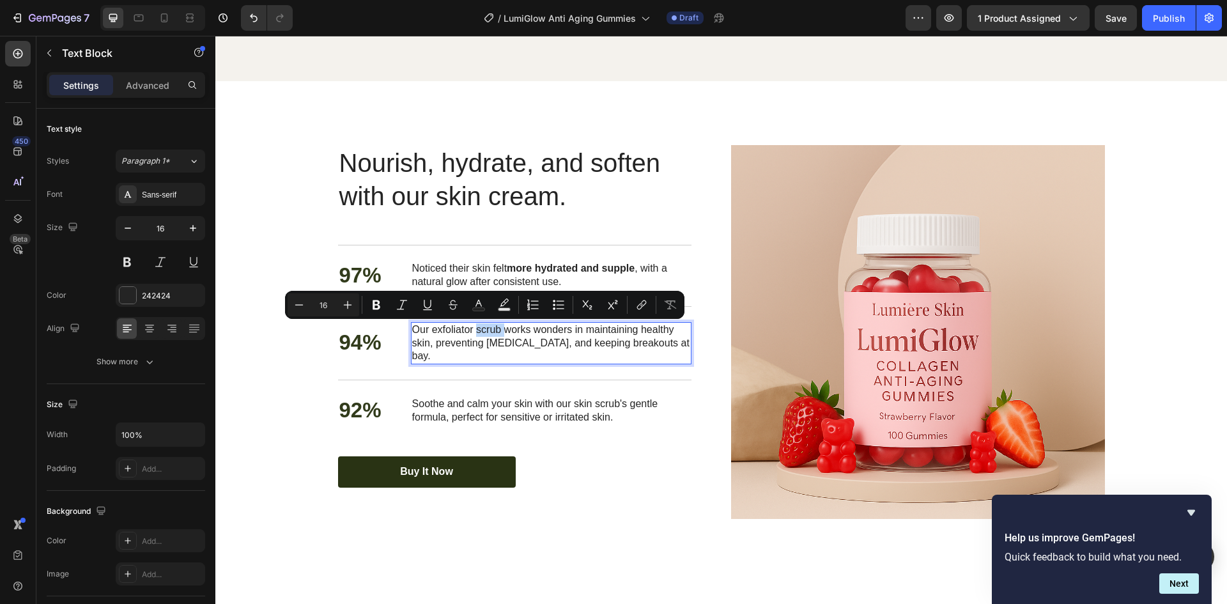
click at [479, 332] on p "Our exfoliator scrub works wonders in maintaining healthy skin, preventing dryn…" at bounding box center [551, 343] width 278 height 40
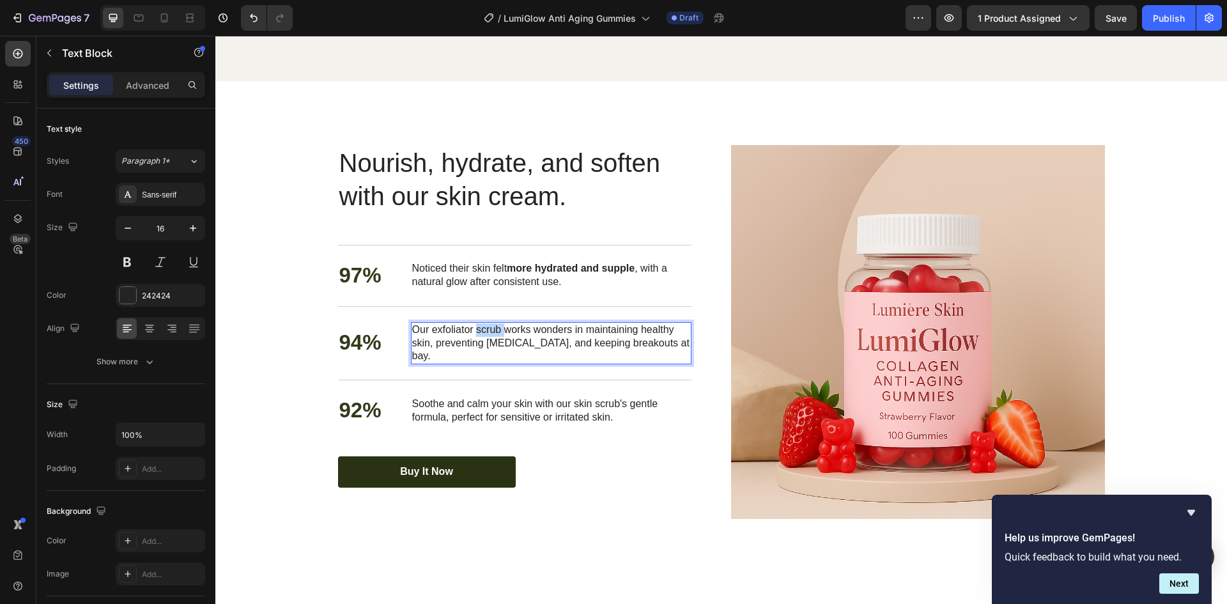
click at [479, 332] on p "Our exfoliator scrub works wonders in maintaining healthy skin, preventing dryn…" at bounding box center [551, 343] width 278 height 40
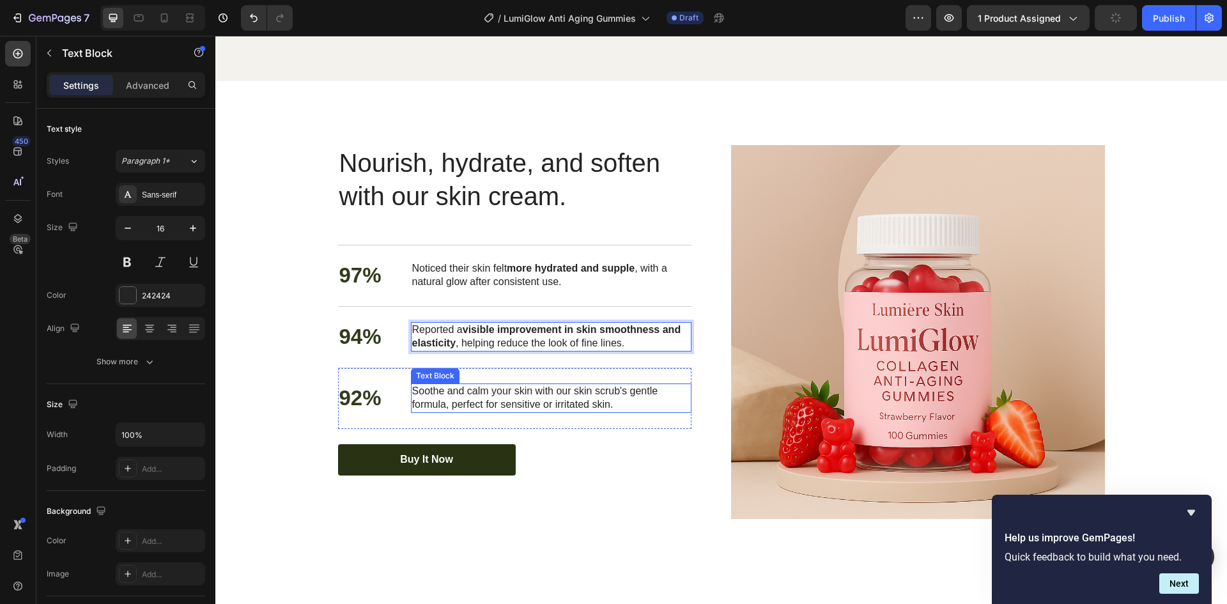
click at [449, 395] on p "Soothe and calm your skin with our skin scrub's gentle formula, perfect for sen…" at bounding box center [551, 398] width 278 height 27
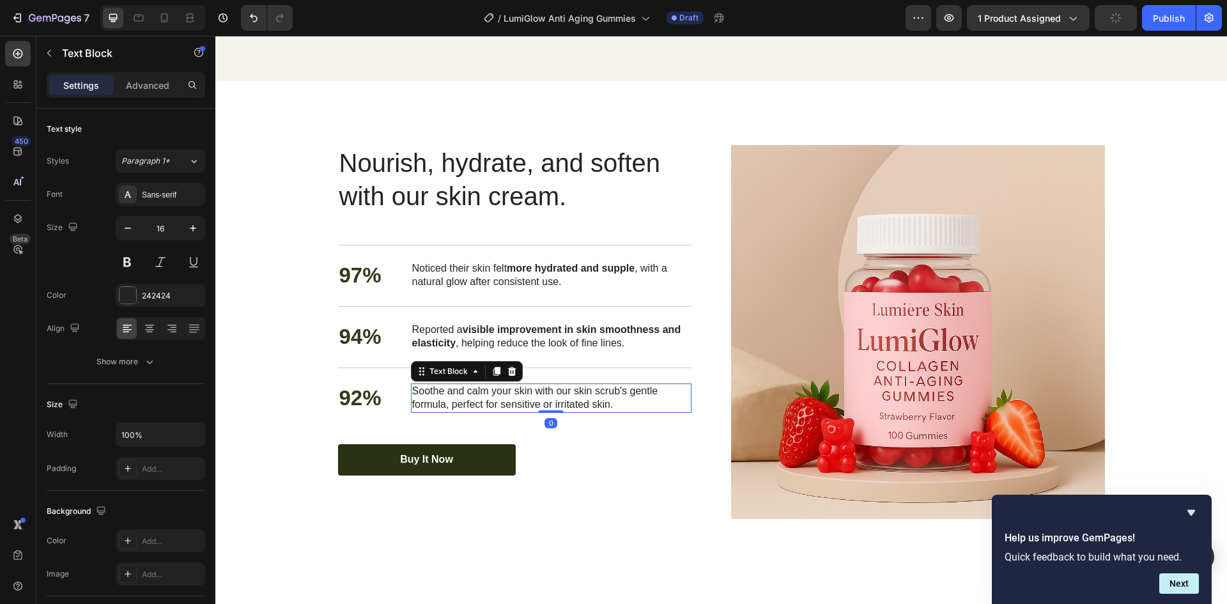
click at [449, 395] on p "Soothe and calm your skin with our skin scrub's gentle formula, perfect for sen…" at bounding box center [551, 398] width 278 height 27
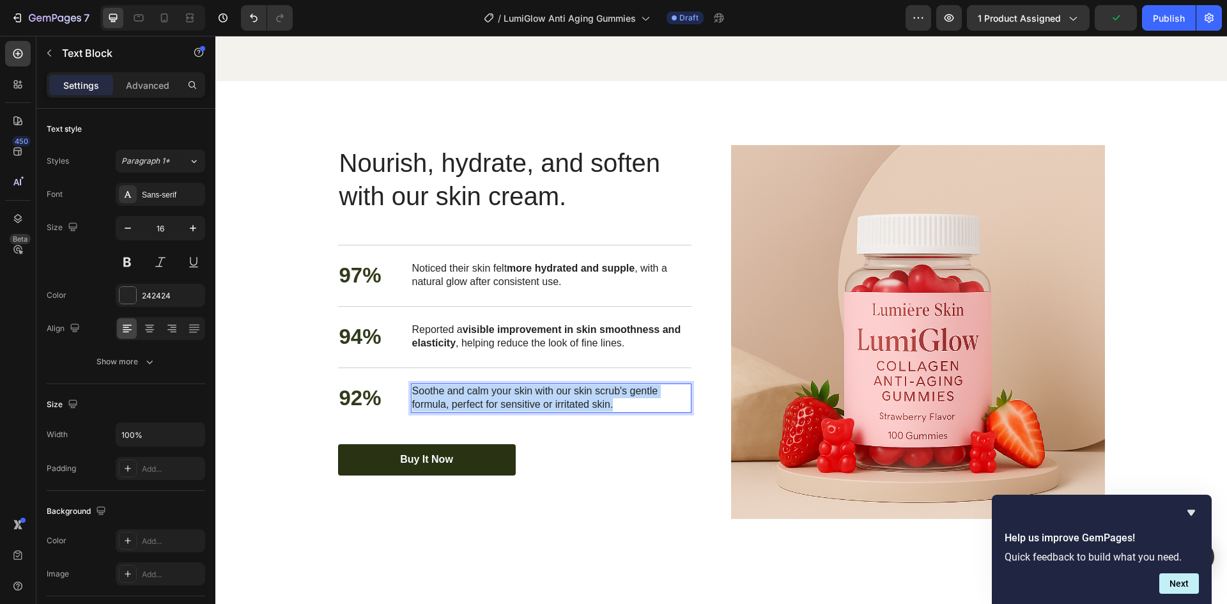
click at [449, 395] on p "Soothe and calm your skin with our skin scrub's gentle formula, perfect for sen…" at bounding box center [551, 398] width 278 height 27
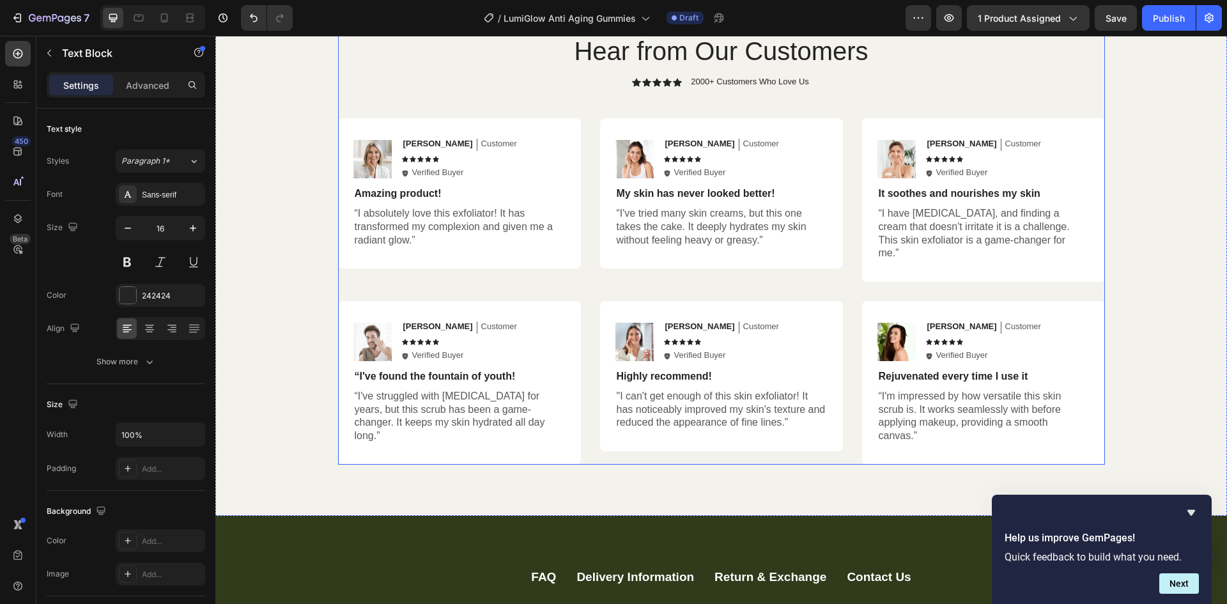
scroll to position [3231, 0]
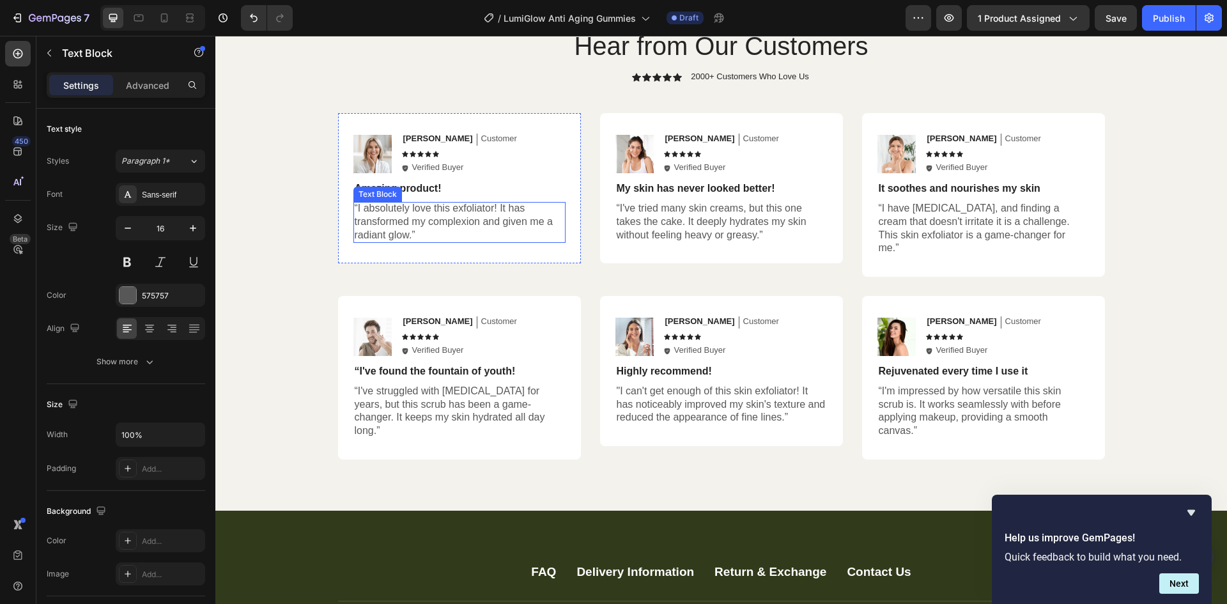
click at [475, 209] on p "“I absolutely love this exfoliator! It has transformed my complexion and given …" at bounding box center [460, 222] width 210 height 40
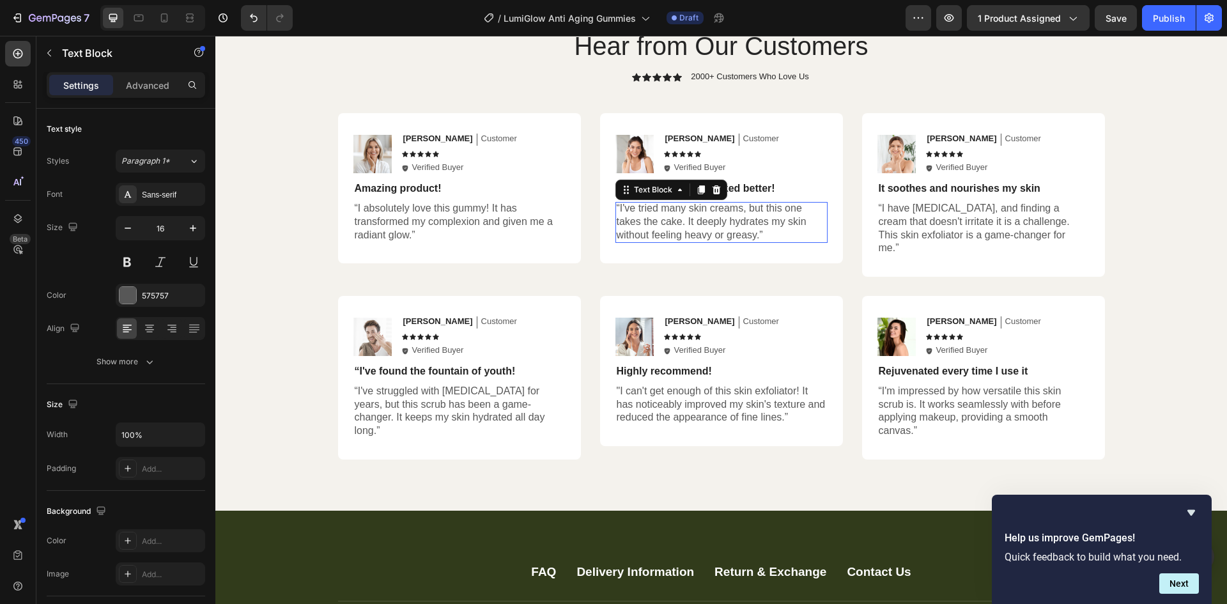
click at [716, 208] on p "“I've tried many skin creams, but this one takes the cake. It deeply hydrates m…" at bounding box center [722, 222] width 210 height 40
click at [728, 208] on p "“I've tried many skin creams, but this one takes the cake. It deeply hydrates m…" at bounding box center [722, 222] width 210 height 40
click at [944, 219] on p "“I have sensitive skin, and finding a cream that doesn't irritate it is a chall…" at bounding box center [984, 228] width 210 height 53
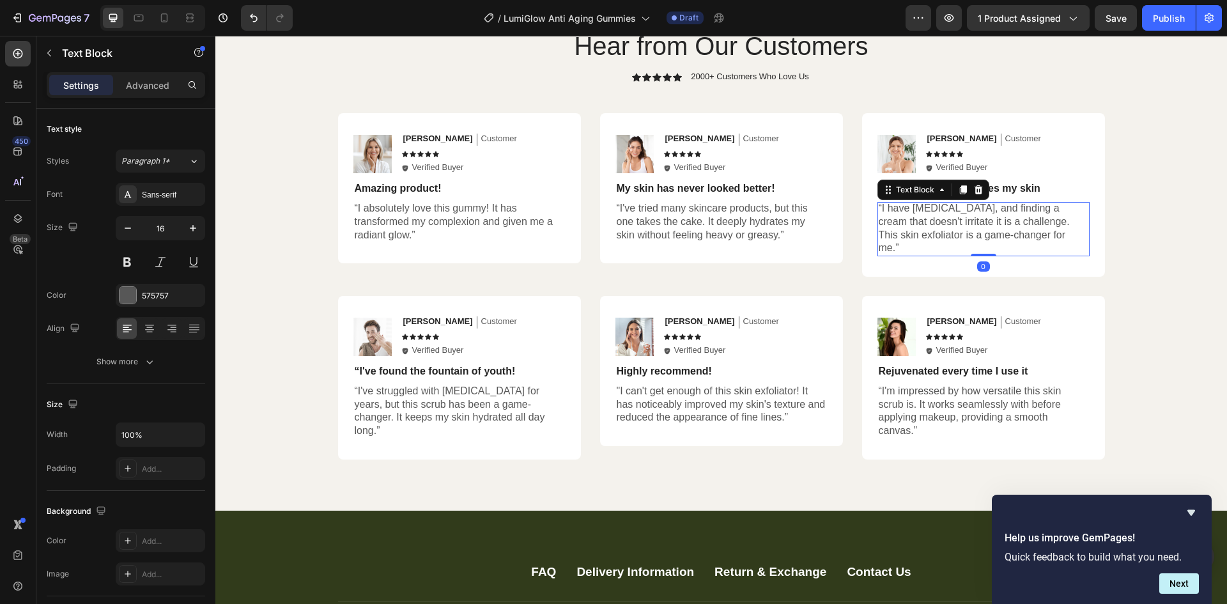
click at [919, 235] on p "“I have sensitive skin, and finding a cream that doesn't irritate it is a chall…" at bounding box center [984, 228] width 210 height 53
click at [914, 235] on p "“I have sensitive skin, and finding a cream that doesn't irritate it is a chall…" at bounding box center [984, 228] width 210 height 53
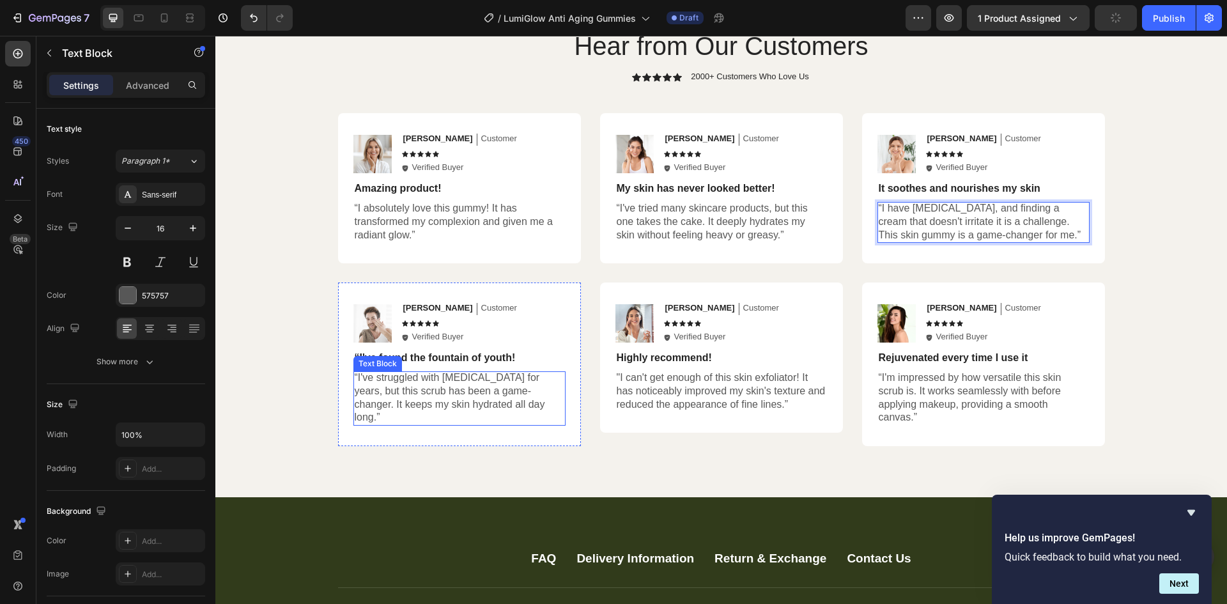
click at [473, 390] on p "“I've struggled with dry skin for years, but this scrub has been a game-changer…" at bounding box center [460, 397] width 210 height 53
click at [375, 391] on p "“I've struggled with dry skin for years, but this scrub has been a game-changer…" at bounding box center [460, 397] width 210 height 53
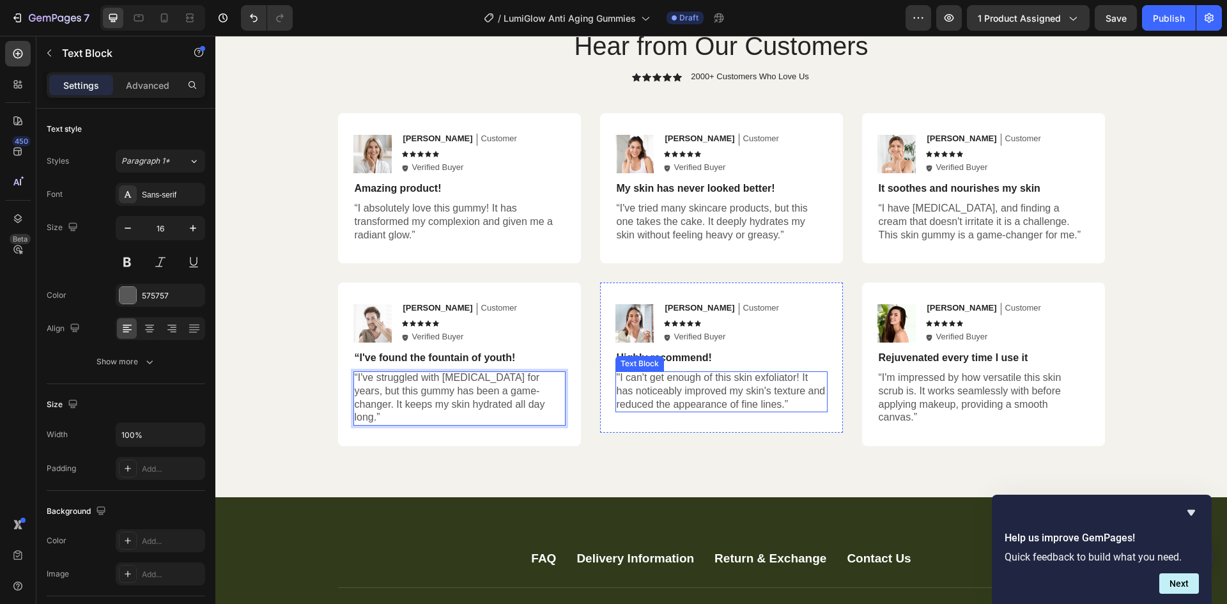
click at [703, 397] on p ""I can't get enough of this skin exfoliator! It has noticeably improved my skin…" at bounding box center [722, 391] width 210 height 40
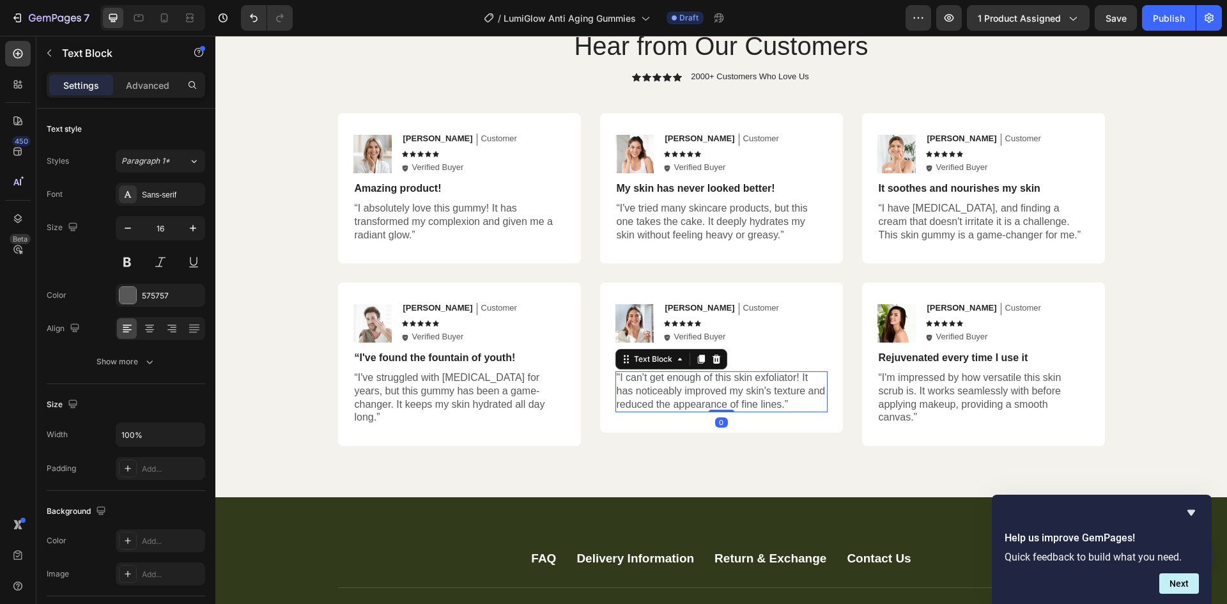
click at [789, 376] on p ""I can't get enough of this skin exfoliator! It has noticeably improved my skin…" at bounding box center [722, 391] width 210 height 40
click at [790, 376] on p ""I can't get enough of this skin exfoliator! It has noticeably improved my skin…" at bounding box center [722, 391] width 210 height 40
click at [988, 395] on p "“I'm impressed by how versatile this skin scrub is. It works seamlessly with be…" at bounding box center [984, 397] width 210 height 53
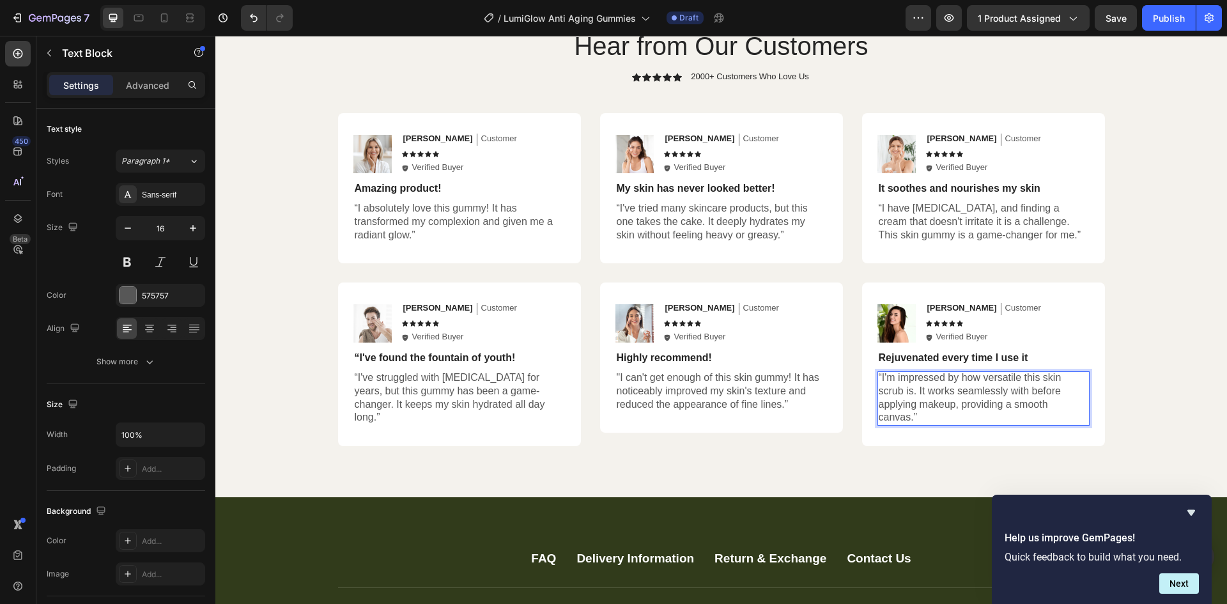
click at [898, 386] on p "“I'm impressed by how versatile this skin scrub is. It works seamlessly with be…" at bounding box center [984, 397] width 210 height 53
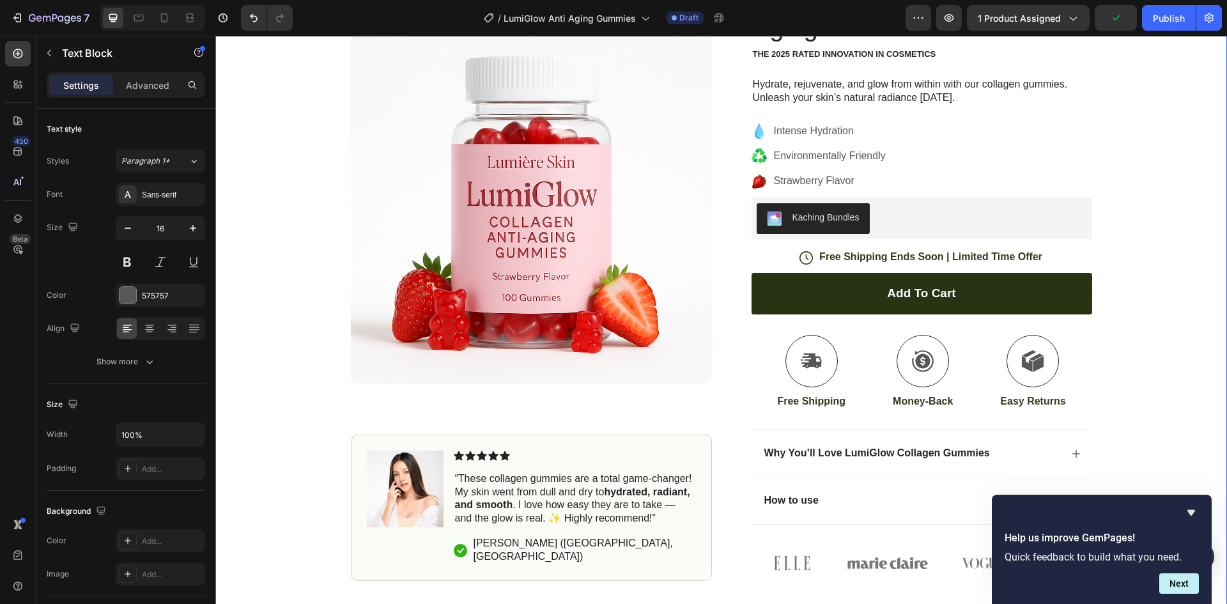
scroll to position [256, 0]
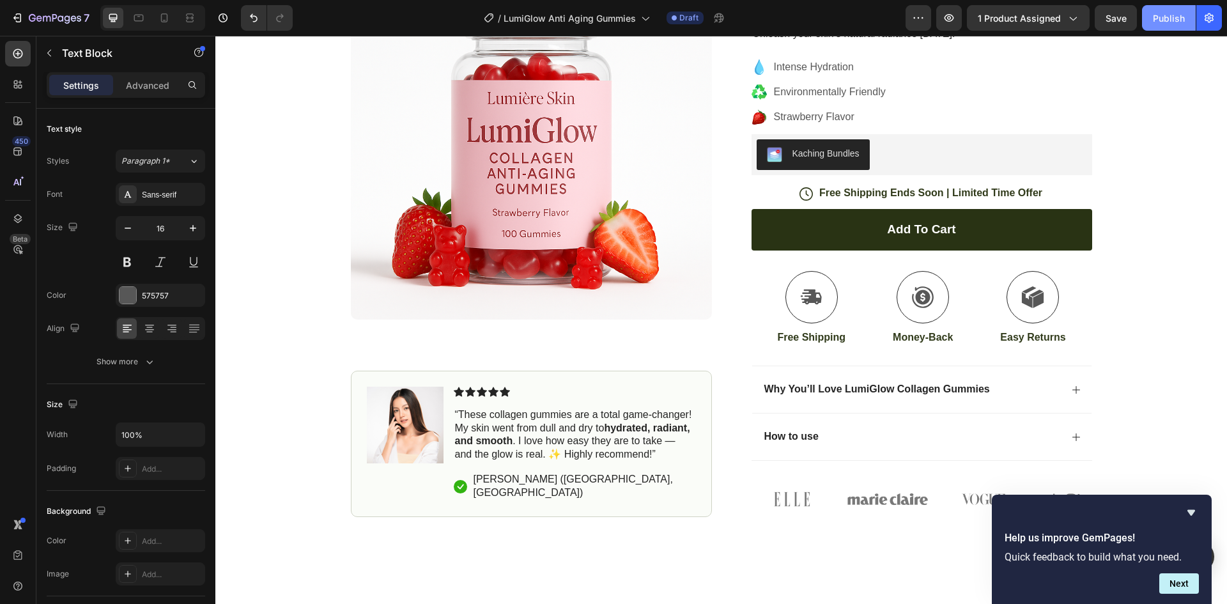
click at [1160, 17] on div "Publish" at bounding box center [1169, 18] width 32 height 13
click at [160, 13] on icon at bounding box center [164, 18] width 13 height 13
type input "14"
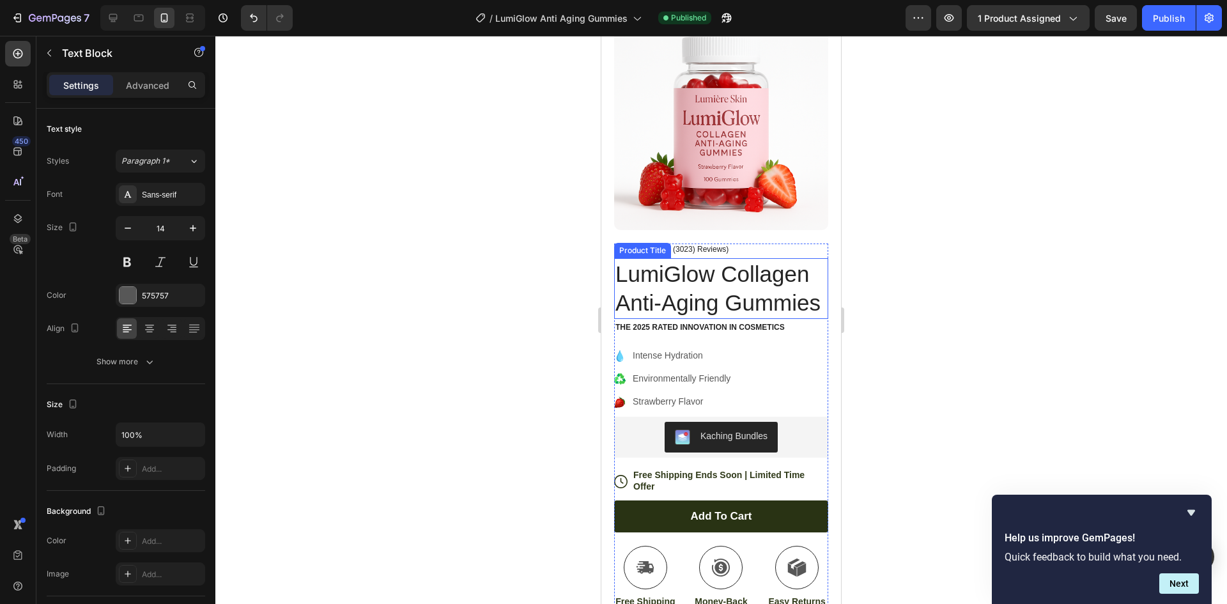
scroll to position [128, 0]
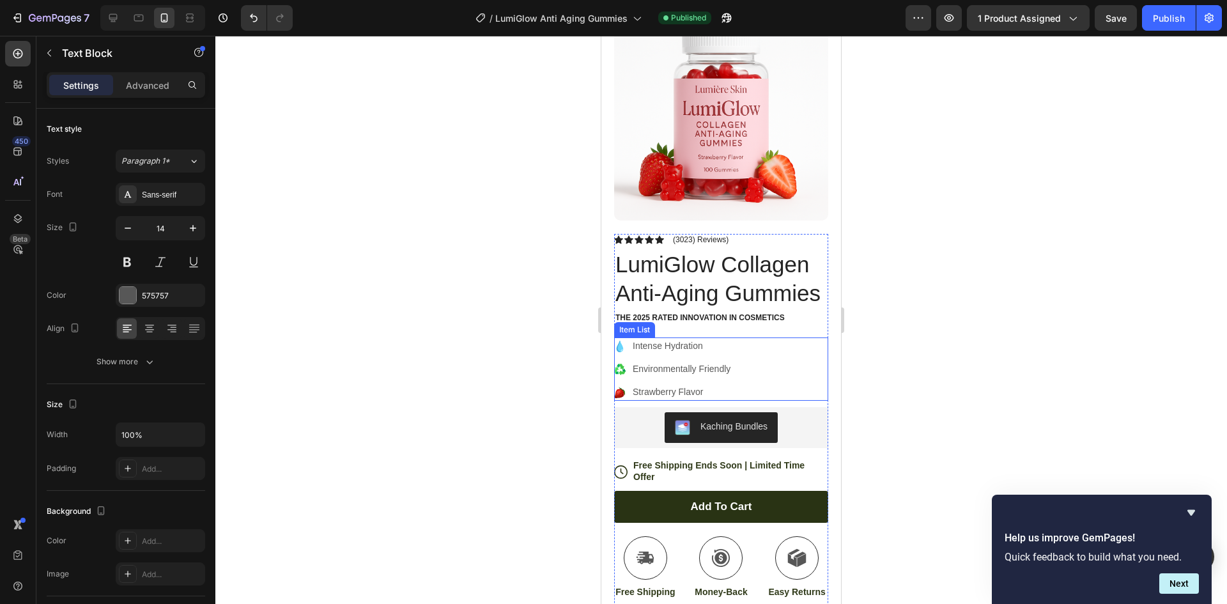
click at [753, 433] on div "Kaching Bundles" at bounding box center [733, 426] width 67 height 13
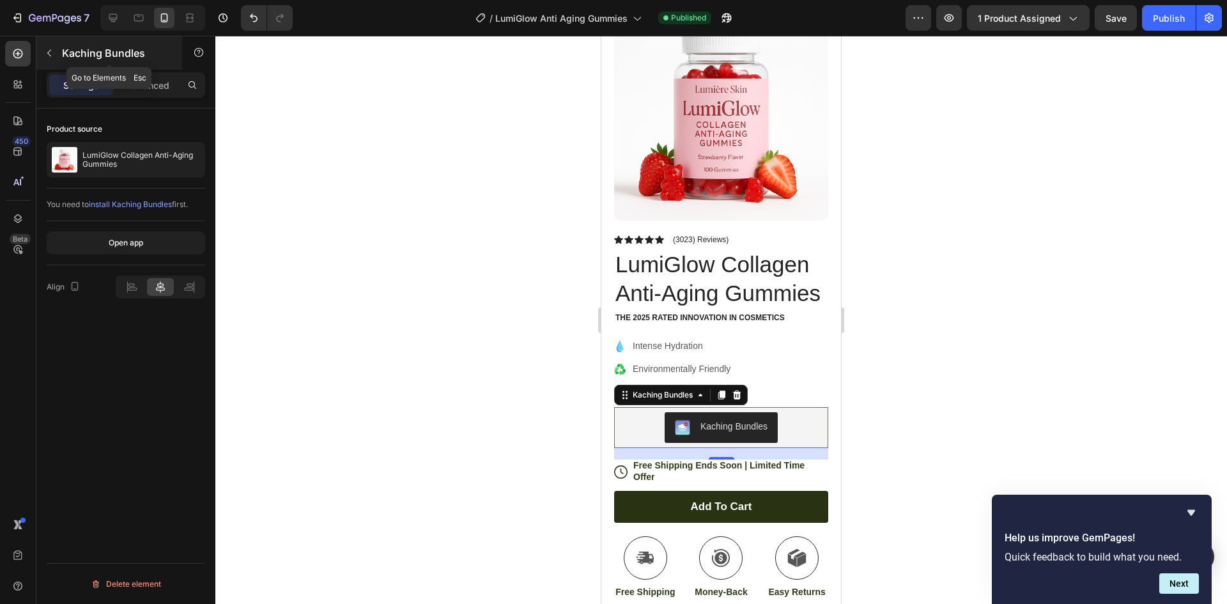
click at [47, 56] on icon "button" at bounding box center [49, 53] width 10 height 10
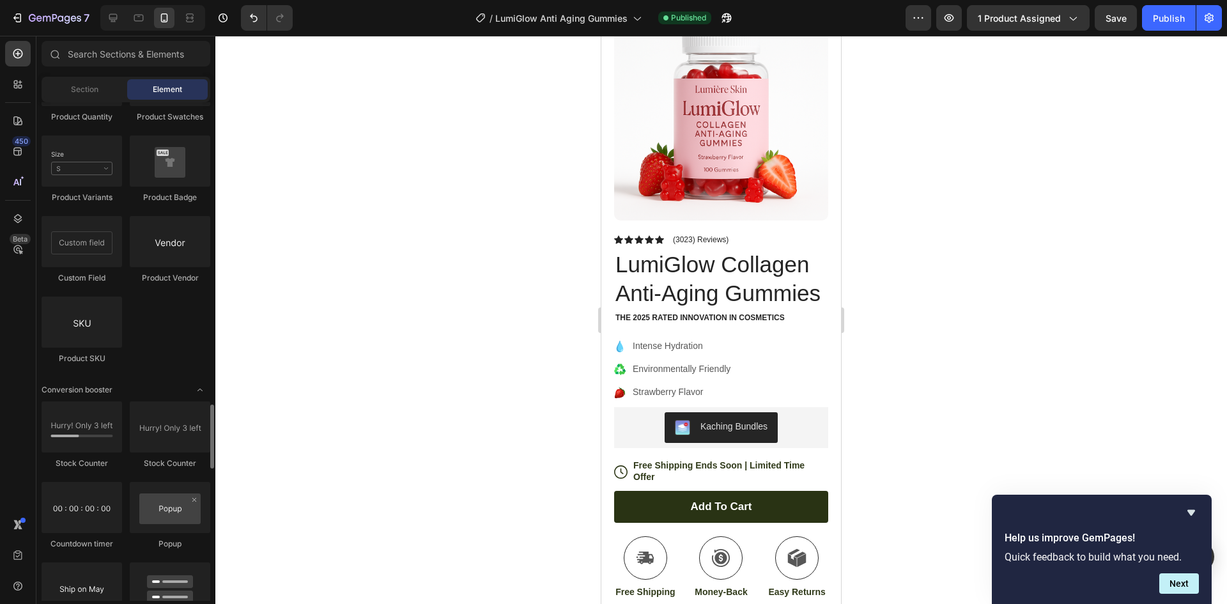
scroll to position [2095, 0]
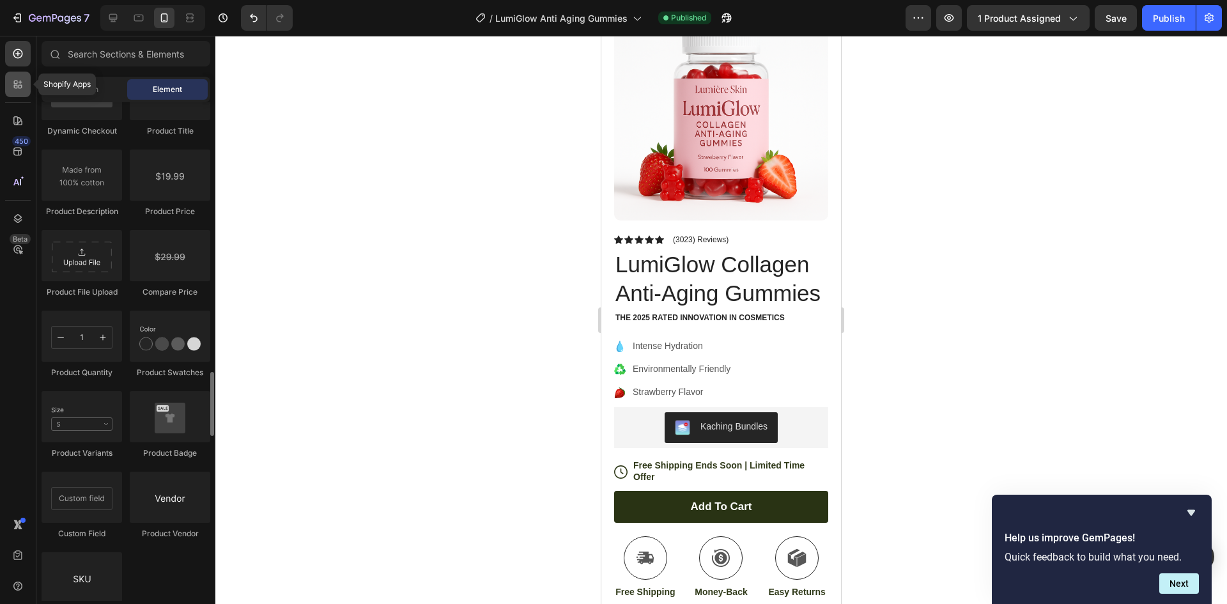
click at [13, 81] on icon at bounding box center [18, 84] width 13 height 13
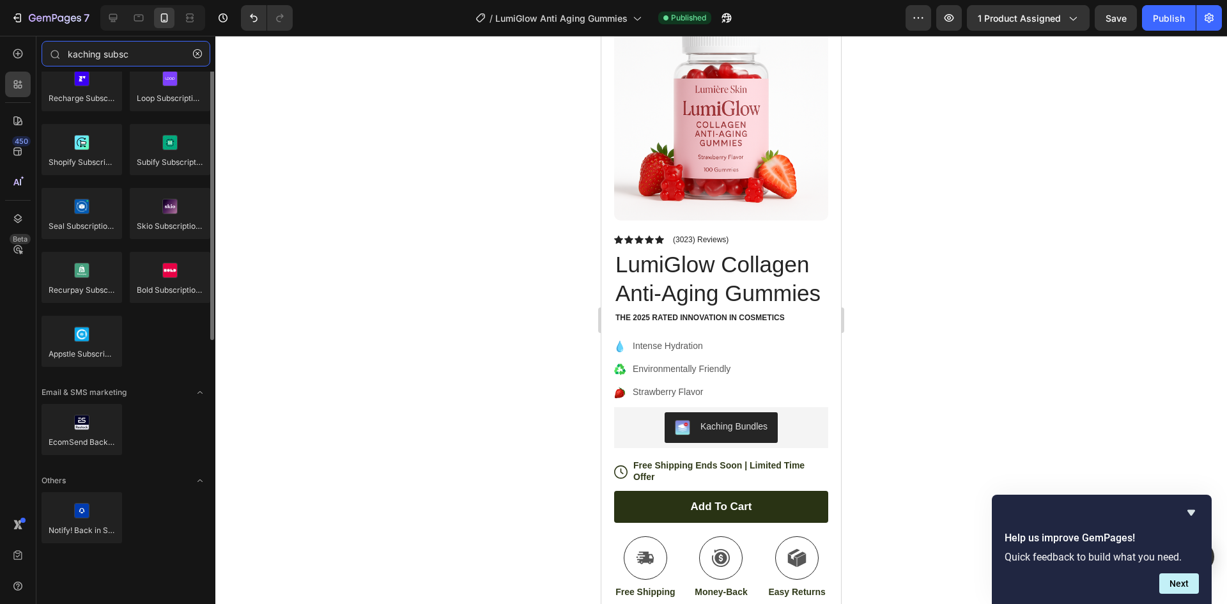
scroll to position [0, 0]
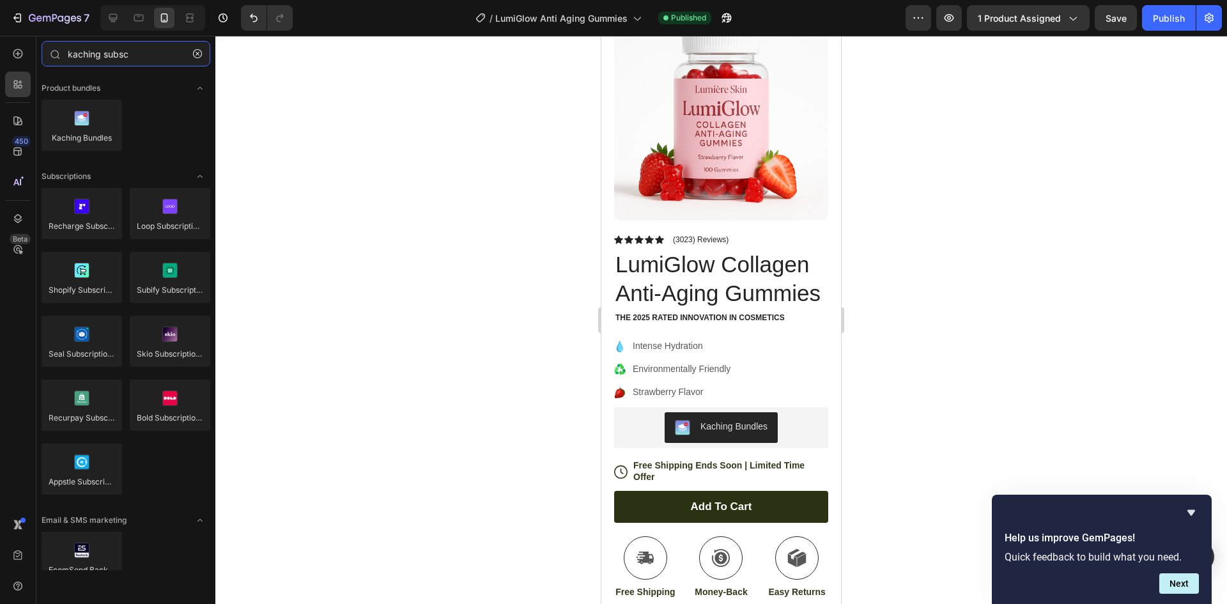
type input "kaching subsc"
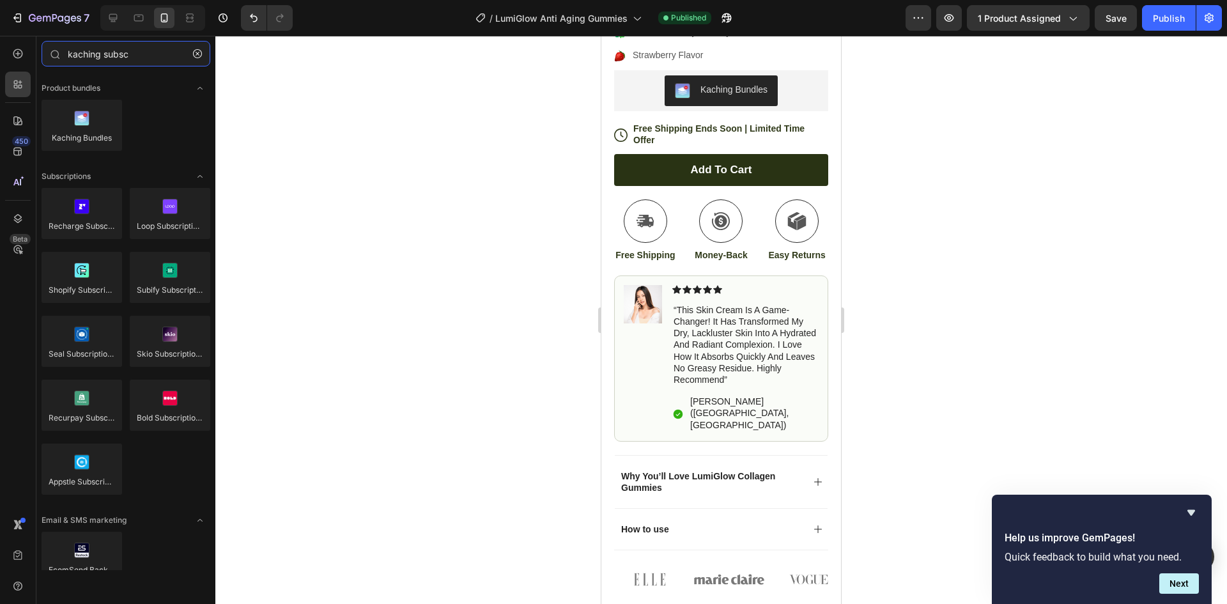
scroll to position [639, 0]
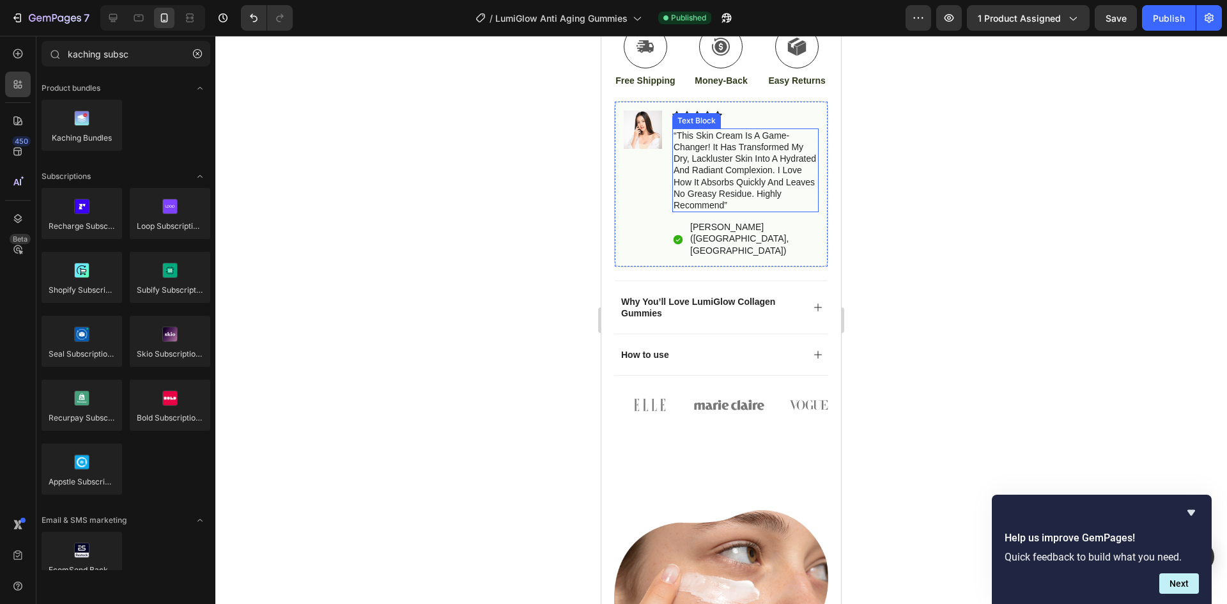
click at [723, 169] on p "“this skin cream is a game-changer! it has transformed my dry, lackluster skin …" at bounding box center [745, 170] width 144 height 81
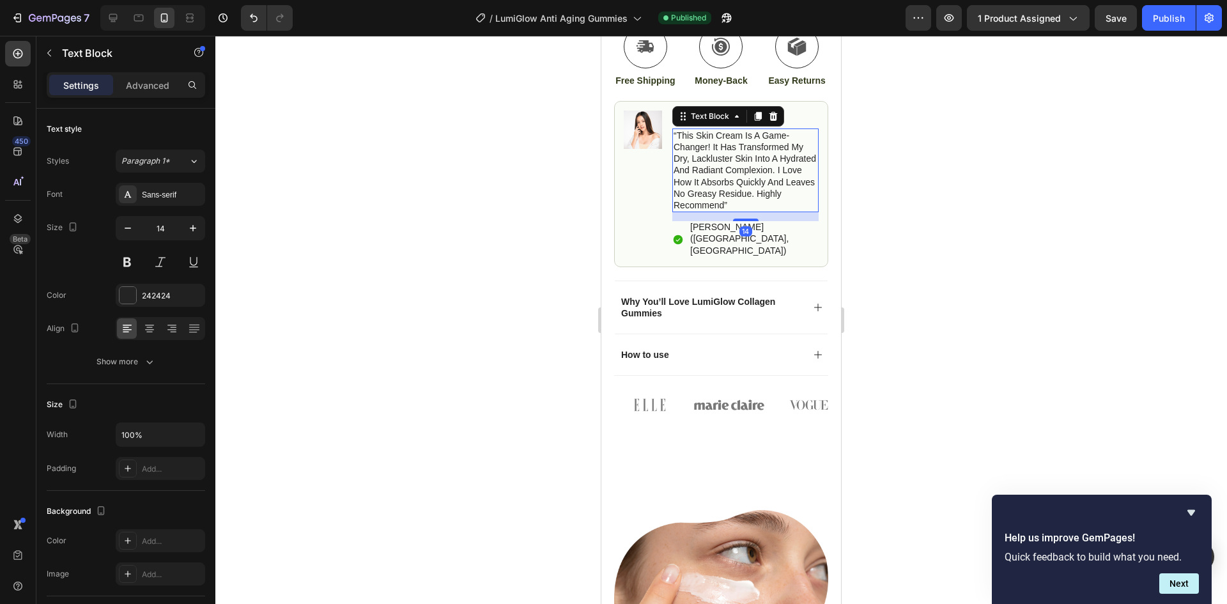
click at [739, 165] on p "“this skin cream is a game-changer! it has transformed my dry, lackluster skin …" at bounding box center [745, 170] width 144 height 81
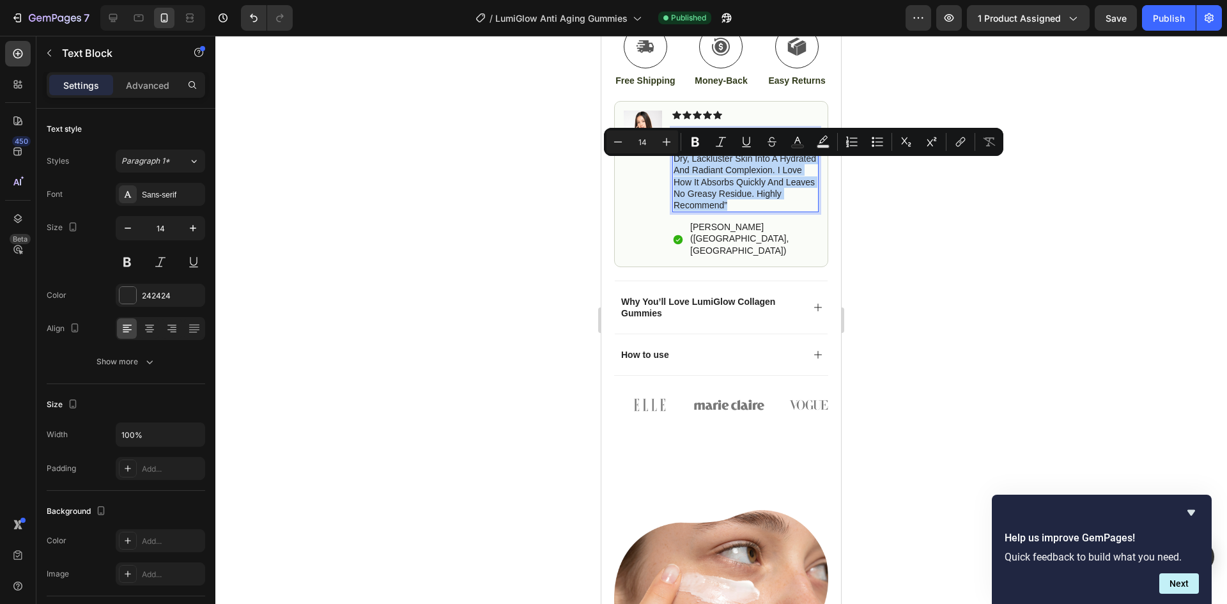
click at [739, 165] on p "“this skin cream is a game-changer! it has transformed my dry, lackluster skin …" at bounding box center [745, 170] width 144 height 81
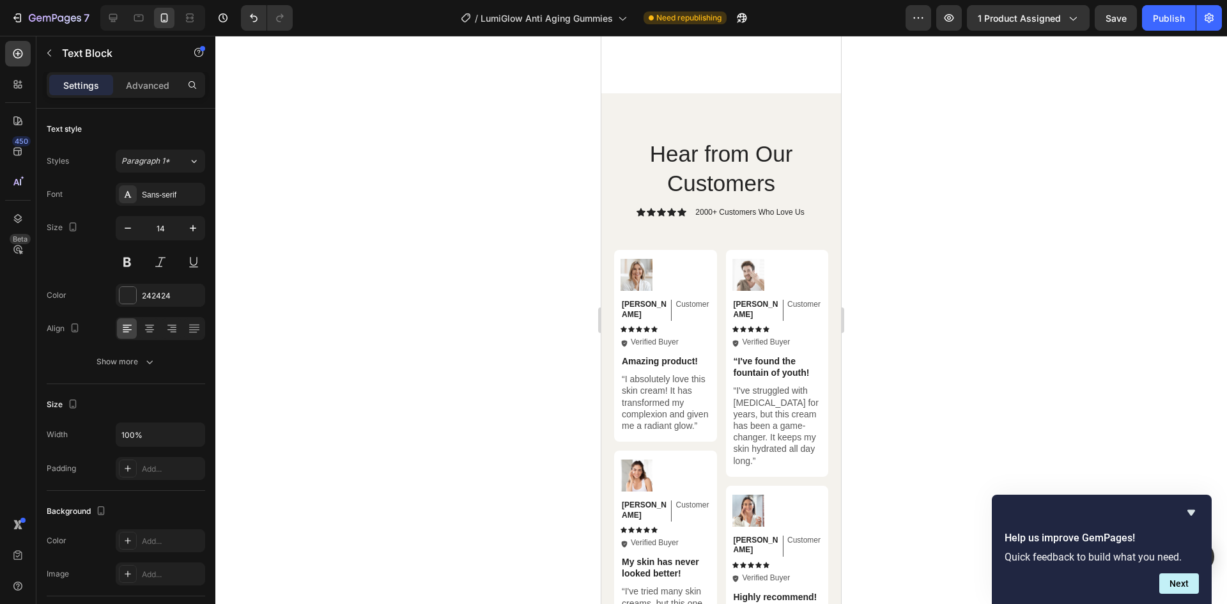
scroll to position [4026, 0]
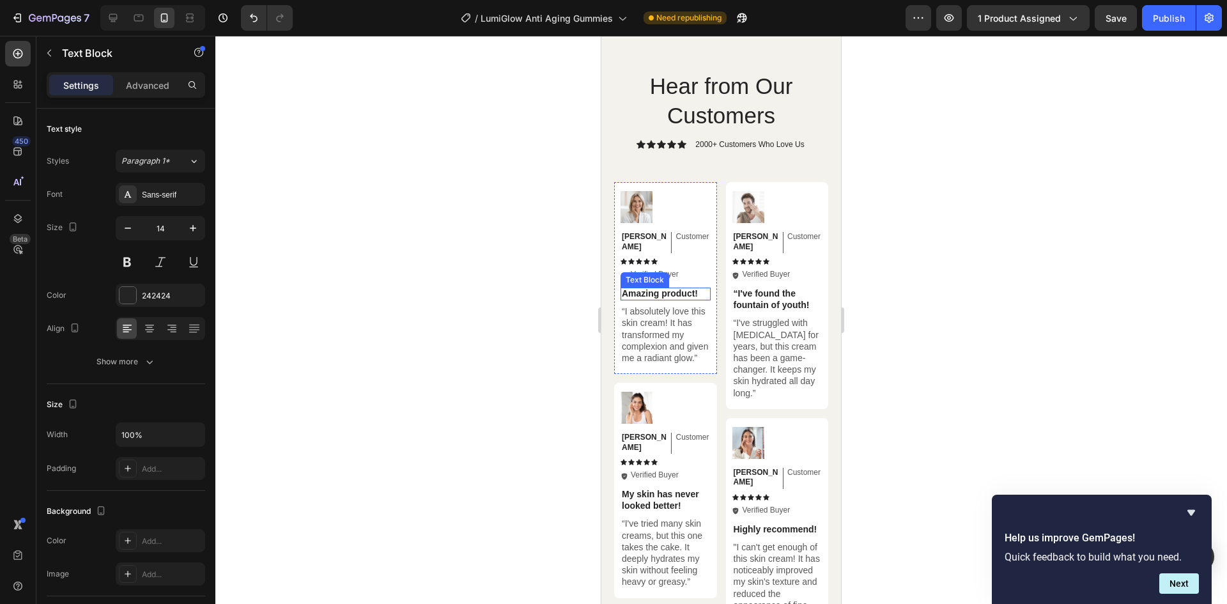
click at [672, 305] on p "“I absolutely love this skin cream! It has transformed my complexion and given …" at bounding box center [666, 334] width 88 height 58
click at [682, 313] on p "“I absolutely love this skin cream! It has transformed my complexion and given …" at bounding box center [666, 334] width 88 height 58
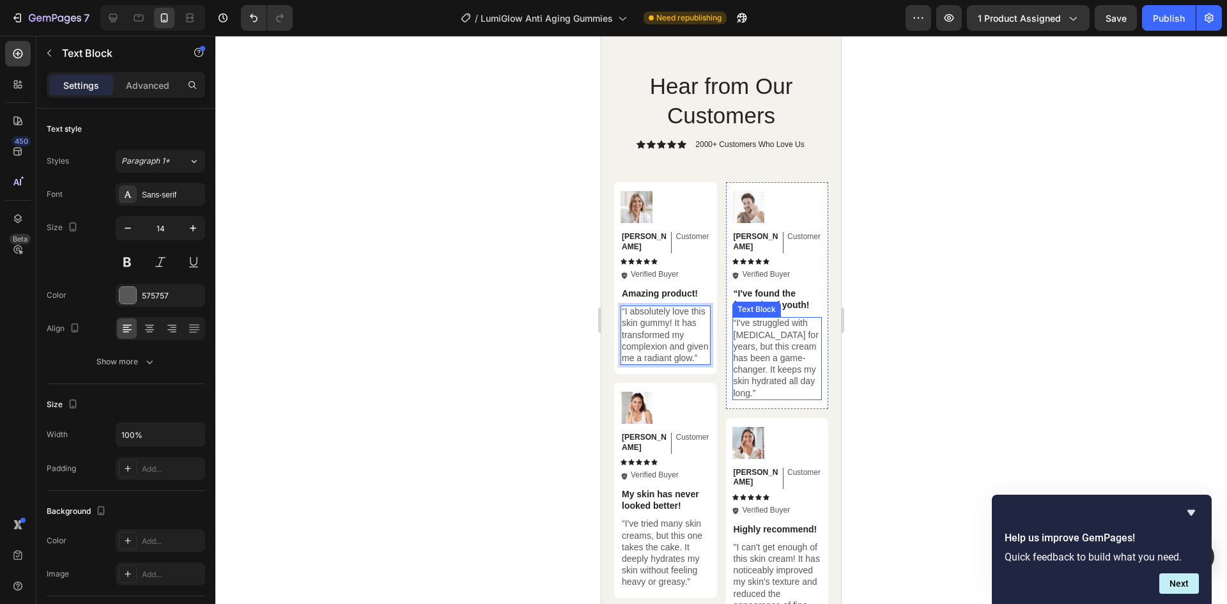
click at [757, 319] on p "“I've struggled with dry skin for years, but this cream has been a game-changer…" at bounding box center [778, 357] width 88 height 81
click at [768, 335] on p "“I've struggled with dry skin for years, but this cream has been a game-changer…" at bounding box center [778, 357] width 88 height 81
click at [783, 335] on p "“I've struggled with dry skin for years, but this cream has been a game-changer…" at bounding box center [778, 357] width 88 height 81
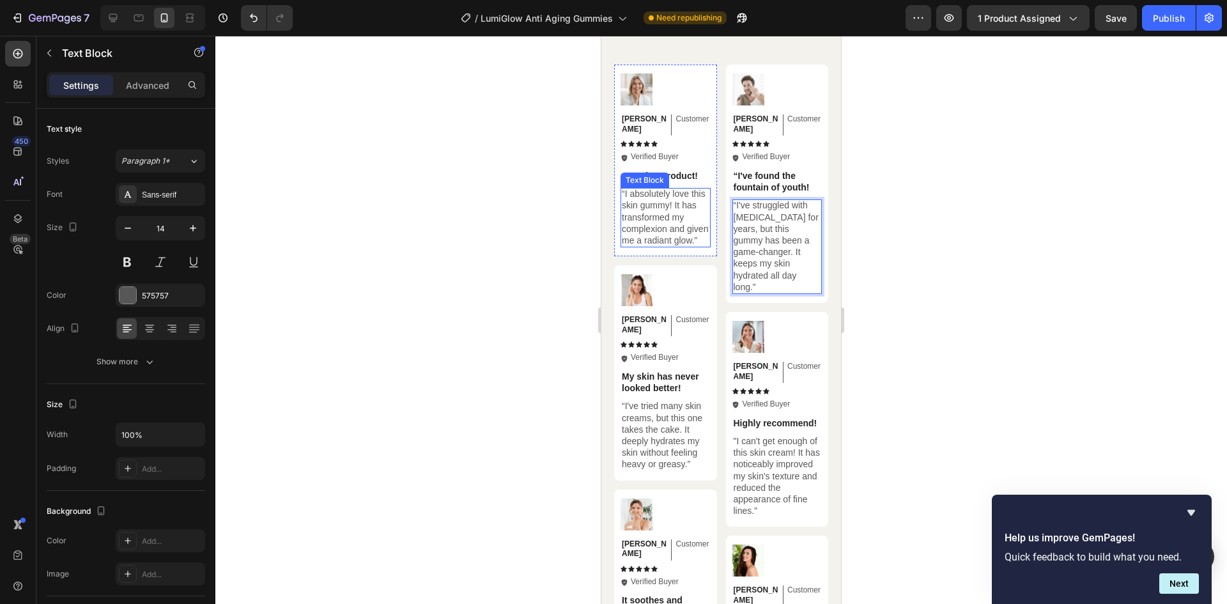
scroll to position [4153, 0]
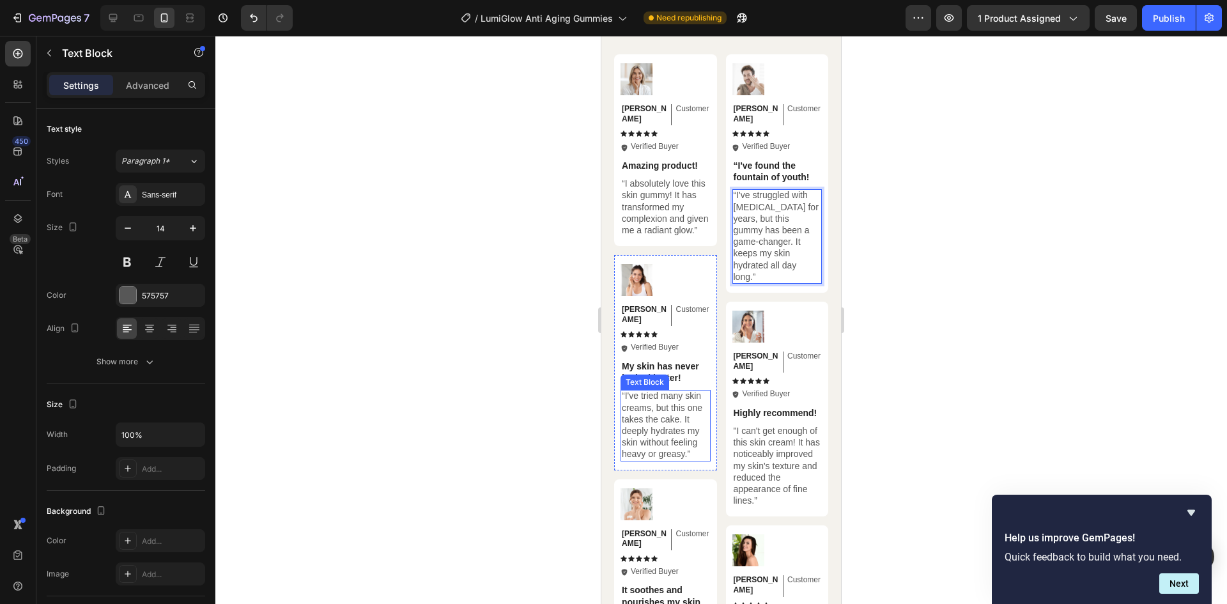
click at [650, 401] on p "“I've tried many skin creams, but this one takes the cake. It deeply hydrates m…" at bounding box center [666, 425] width 88 height 70
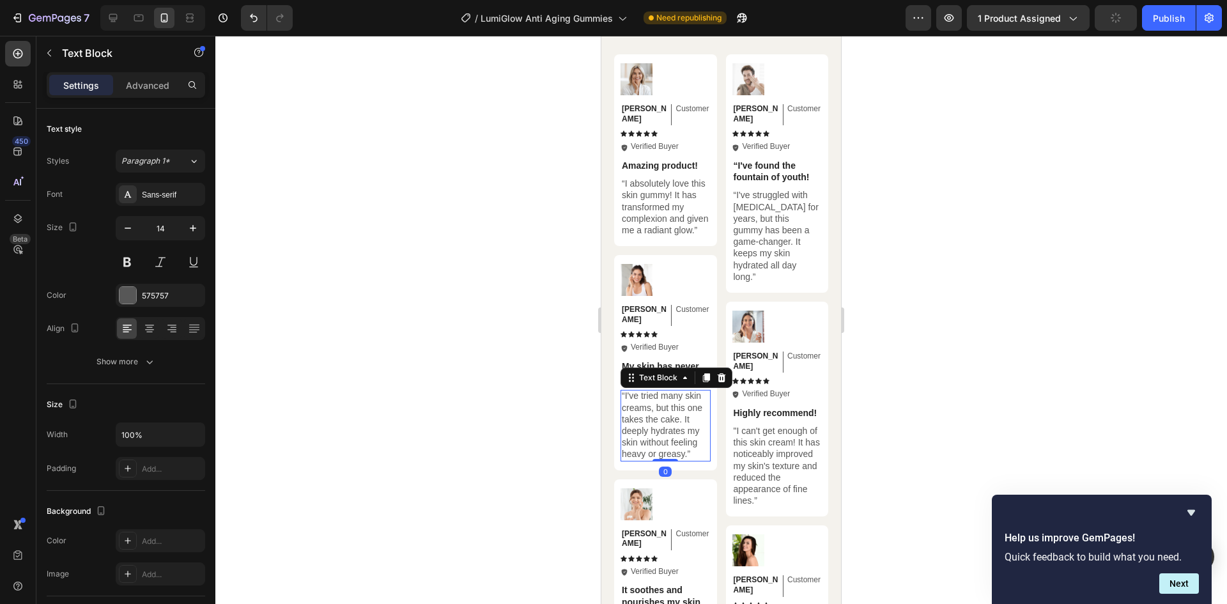
click at [650, 401] on p "“I've tried many skin creams, but this one takes the cake. It deeply hydrates m…" at bounding box center [666, 425] width 88 height 70
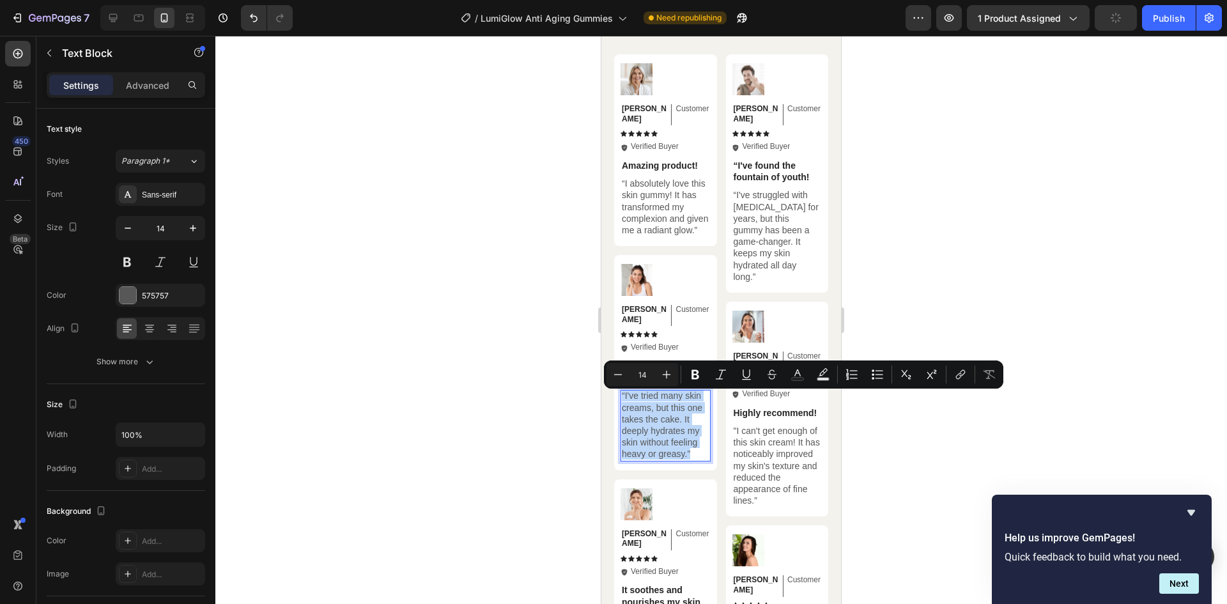
click at [650, 401] on p "“I've tried many skin creams, but this one takes the cake. It deeply hydrates m…" at bounding box center [666, 425] width 88 height 70
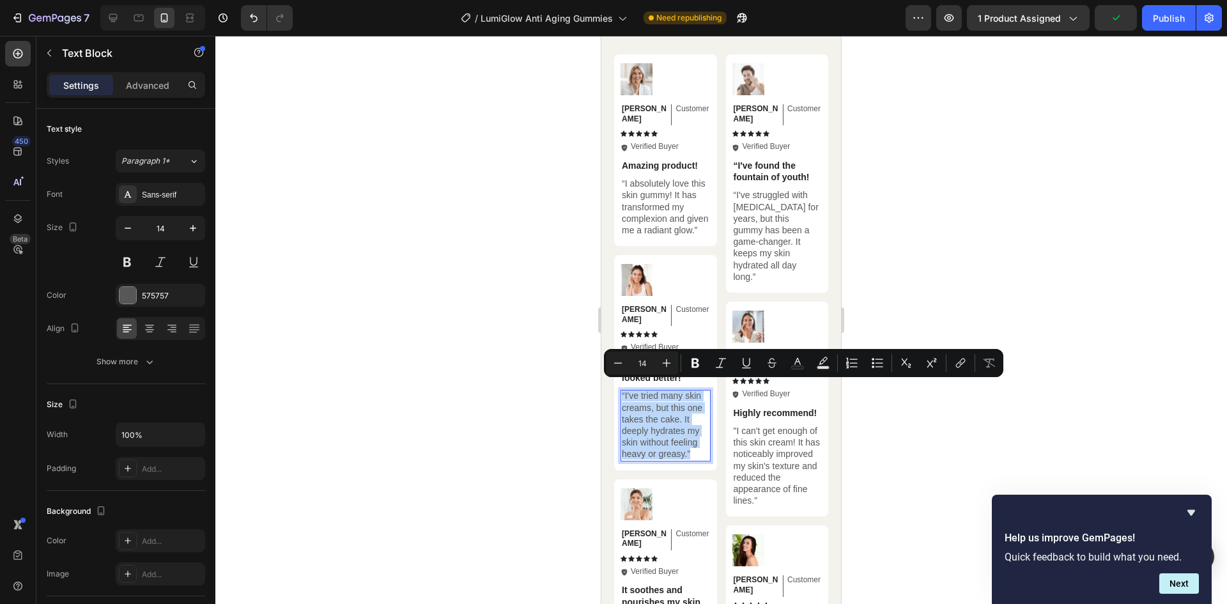
click at [650, 401] on p "“I've tried many skin creams, but this one takes the cake. It deeply hydrates m…" at bounding box center [666, 425] width 88 height 70
click at [654, 409] on p "“I've tried many skin creams, but this one takes the cake. It deeply hydrates m…" at bounding box center [666, 425] width 88 height 70
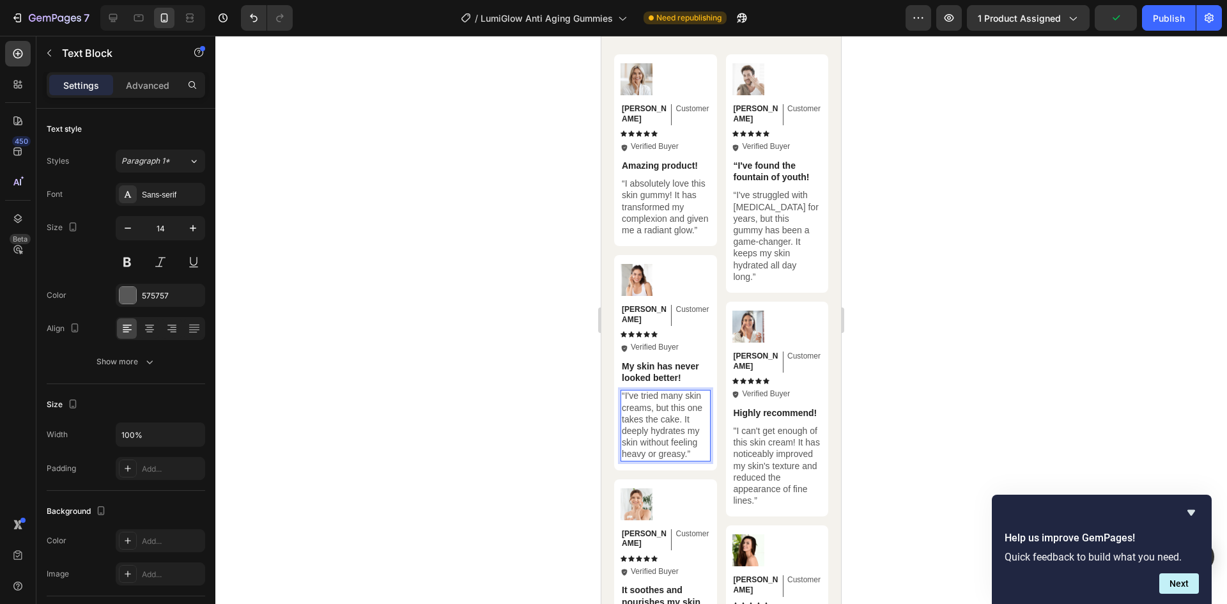
click at [649, 399] on p "“I've tried many skin creams, but this one takes the cake. It deeply hydrates m…" at bounding box center [666, 425] width 88 height 70
click at [651, 402] on p "“I've tried many skin creams, but this one takes the cake. It deeply hydrates m…" at bounding box center [666, 425] width 88 height 70
click at [799, 425] on p ""I can't get enough of this skin cream! It has noticeably improved my skin's te…" at bounding box center [778, 465] width 88 height 81
click at [798, 426] on p ""I can't get enough of this skin cream! It has noticeably improved my skin's te…" at bounding box center [778, 465] width 88 height 81
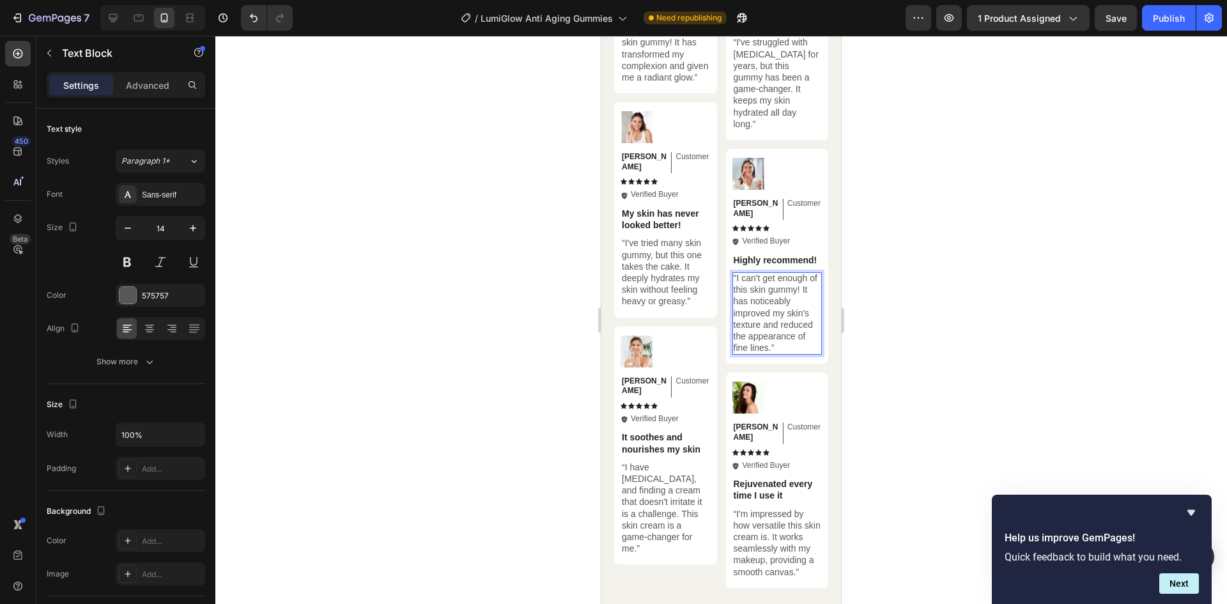
scroll to position [4345, 0]
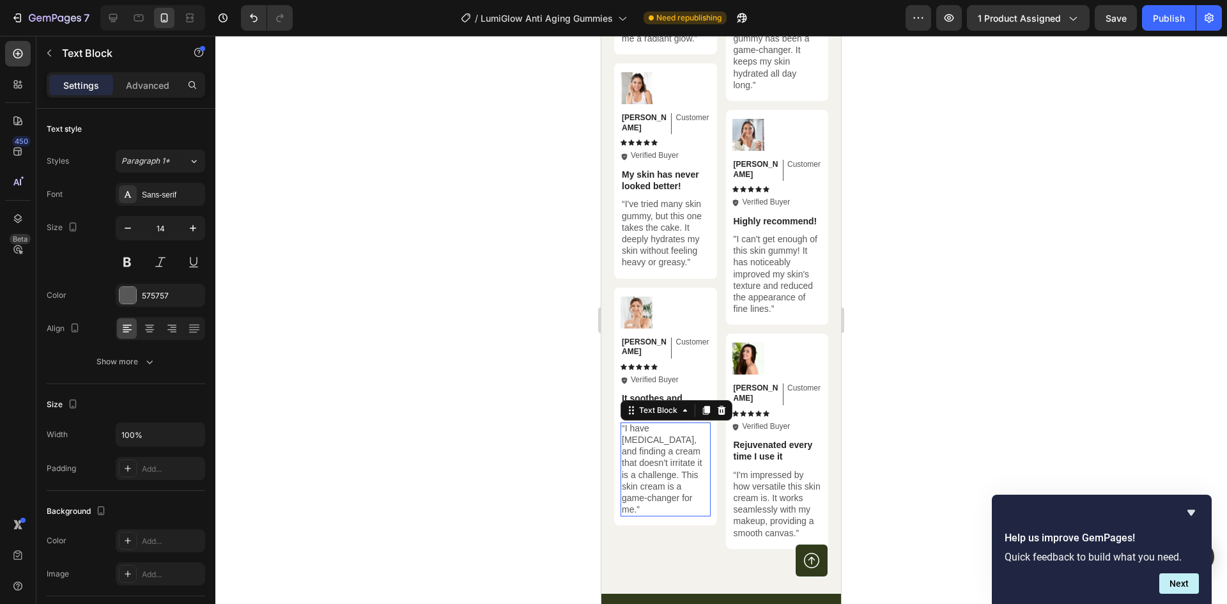
click at [670, 424] on p "“I have sensitive skin, and finding a cream that doesn't irritate it is a chall…" at bounding box center [666, 468] width 88 height 93
click at [643, 468] on p "“I have sensitive skin, and finding a cream that doesn't irritate it is a chall…" at bounding box center [666, 468] width 88 height 93
click at [645, 431] on p "“I have sensitive skin, and finding a cream that doesn't irritate it is a chall…" at bounding box center [666, 468] width 88 height 93
click at [754, 469] on p "“I'm impressed by how versatile this skin cream is. It works seamlessly with my…" at bounding box center [778, 504] width 88 height 70
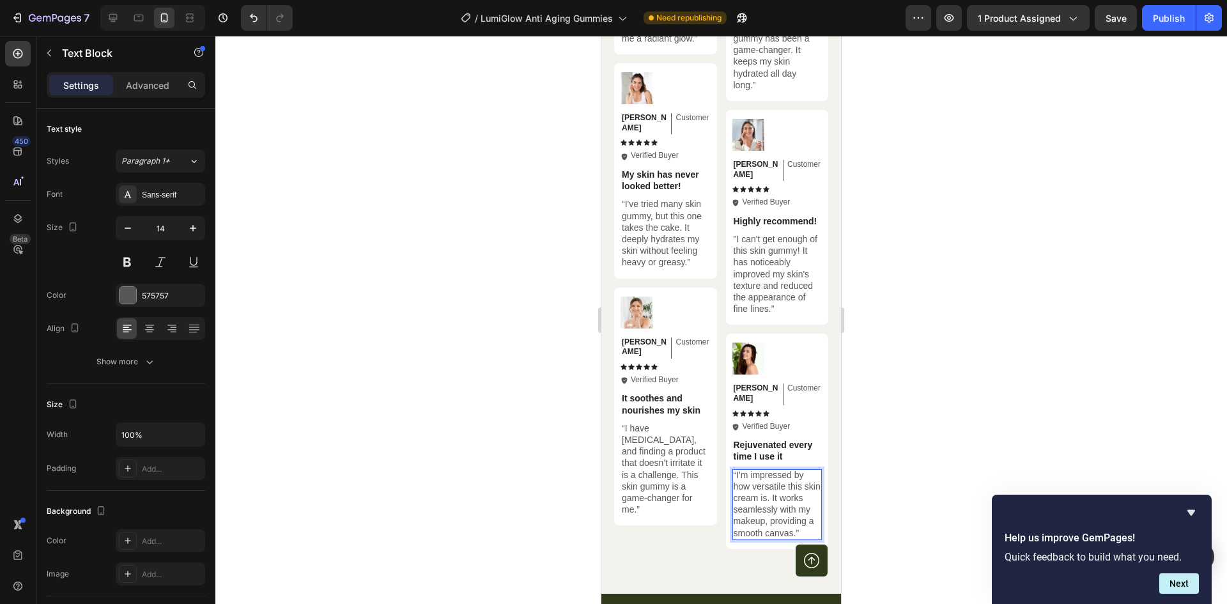
click at [775, 469] on p "“I'm impressed by how versatile this skin cream is. It works seamlessly with my…" at bounding box center [778, 504] width 88 height 70
click at [771, 469] on p "“I'm impressed by how versatile this skin cream is. It works seamlessly with my…" at bounding box center [778, 504] width 88 height 70
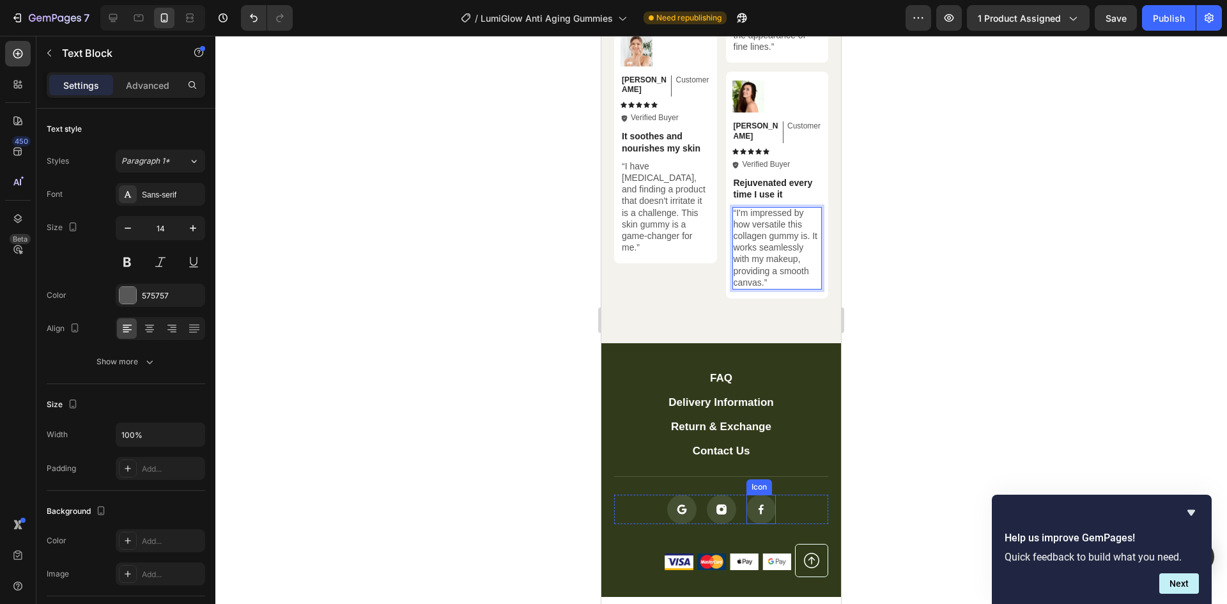
scroll to position [4473, 0]
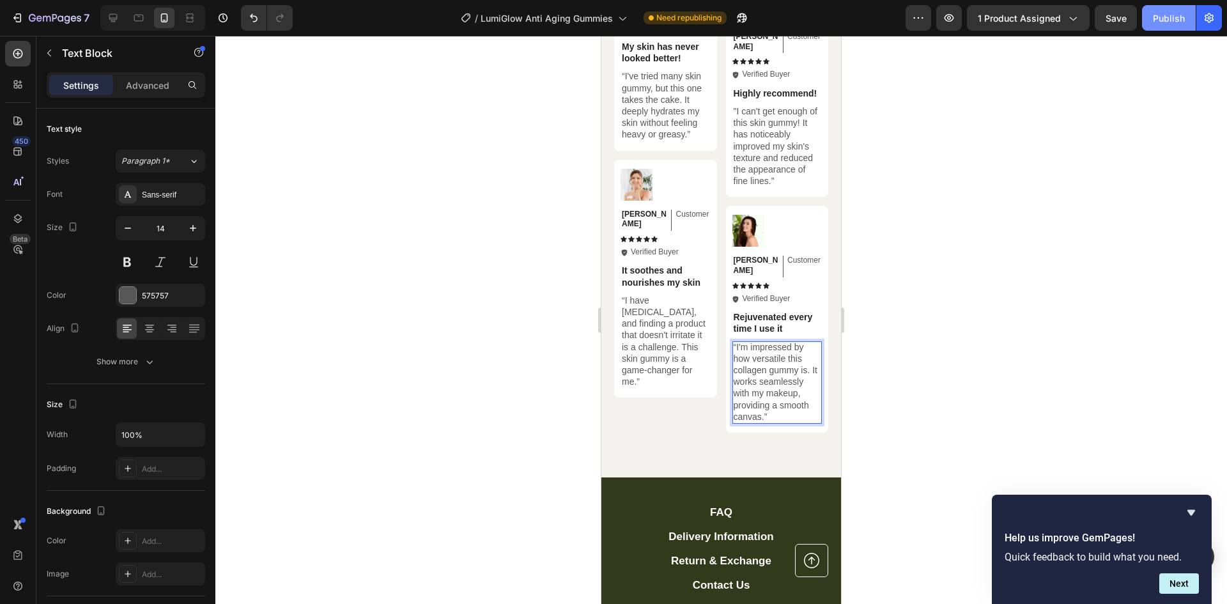
click at [1158, 13] on div "Publish" at bounding box center [1169, 18] width 32 height 13
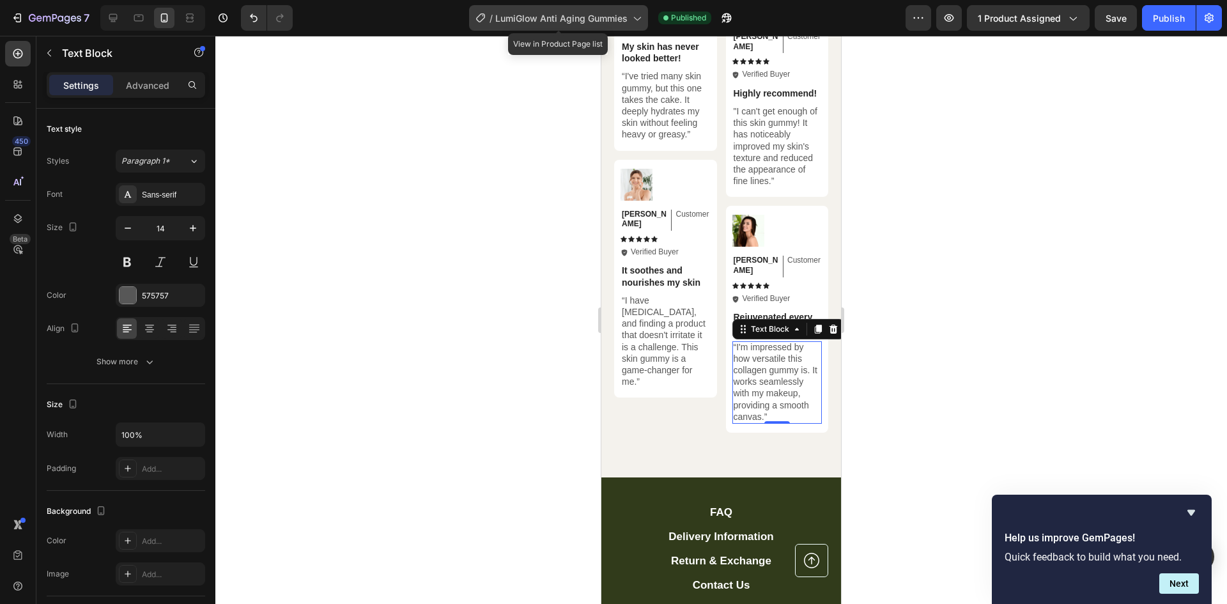
click at [631, 12] on icon at bounding box center [636, 18] width 13 height 13
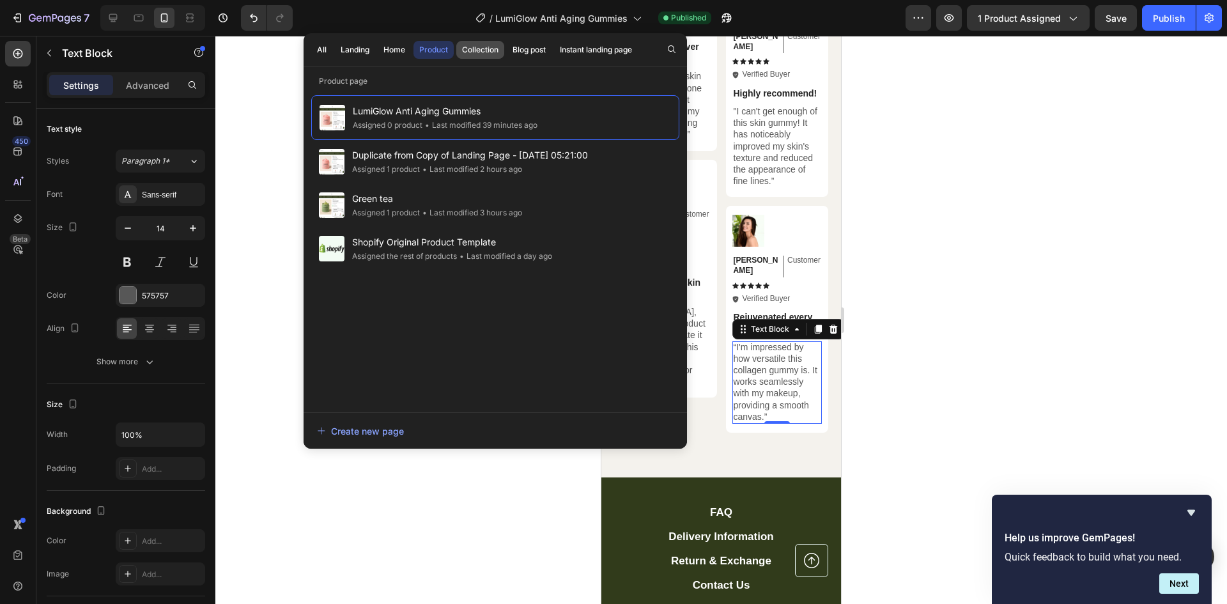
click at [497, 51] on div "Collection" at bounding box center [480, 50] width 36 height 12
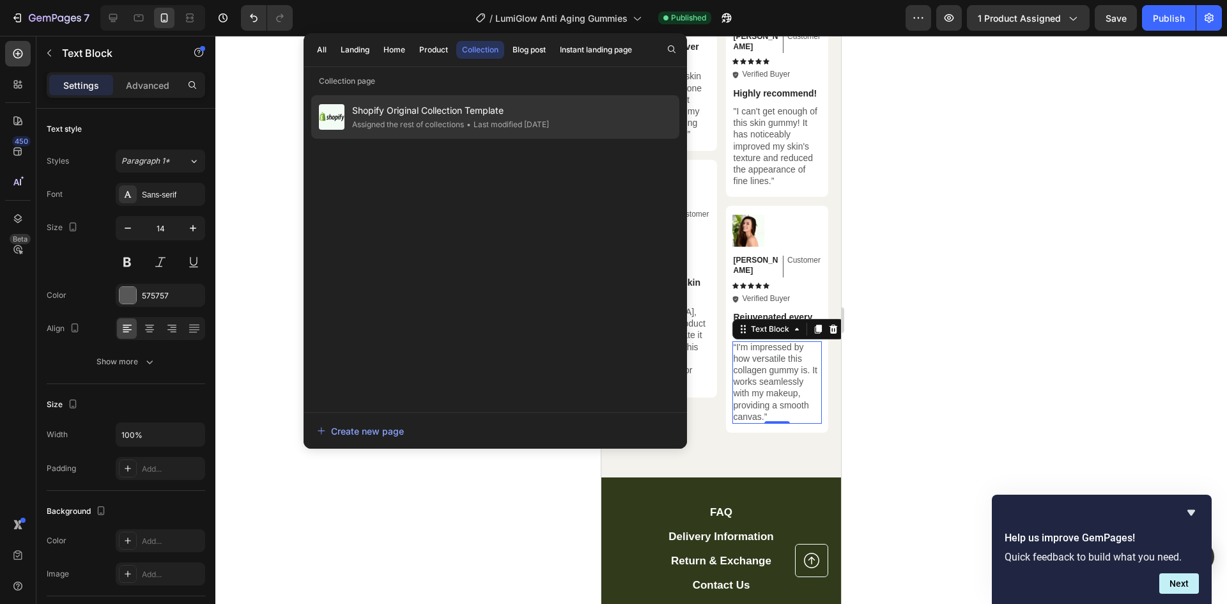
click at [493, 115] on span "Shopify Original Collection Template" at bounding box center [450, 110] width 197 height 15
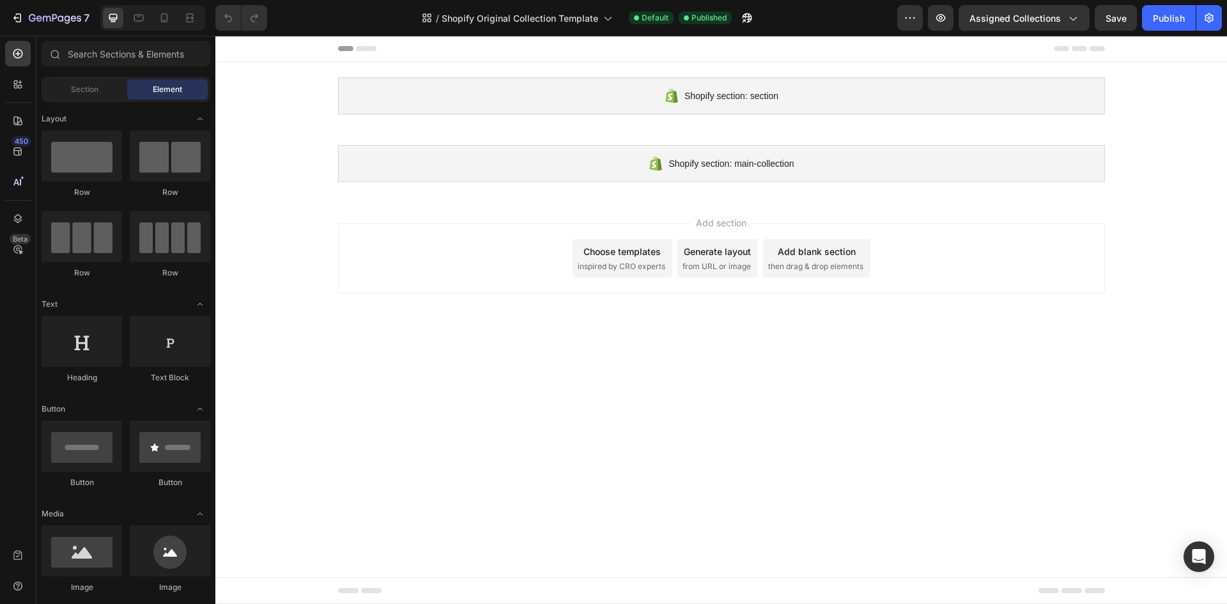
click at [589, 258] on div "Choose templates" at bounding box center [621, 251] width 77 height 13
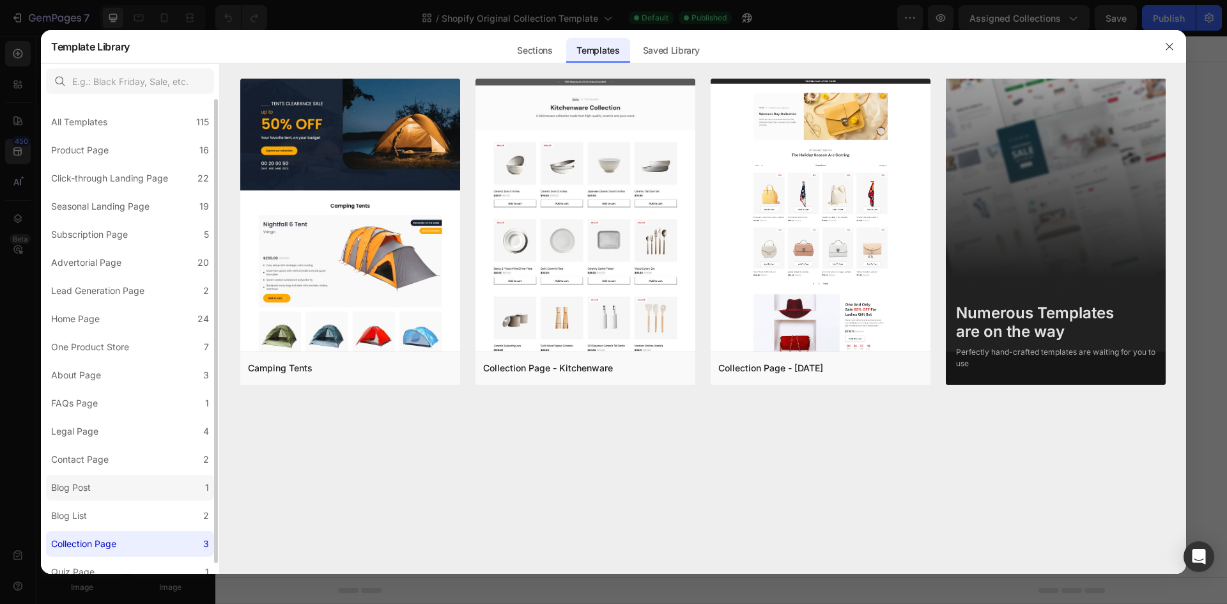
scroll to position [11, 0]
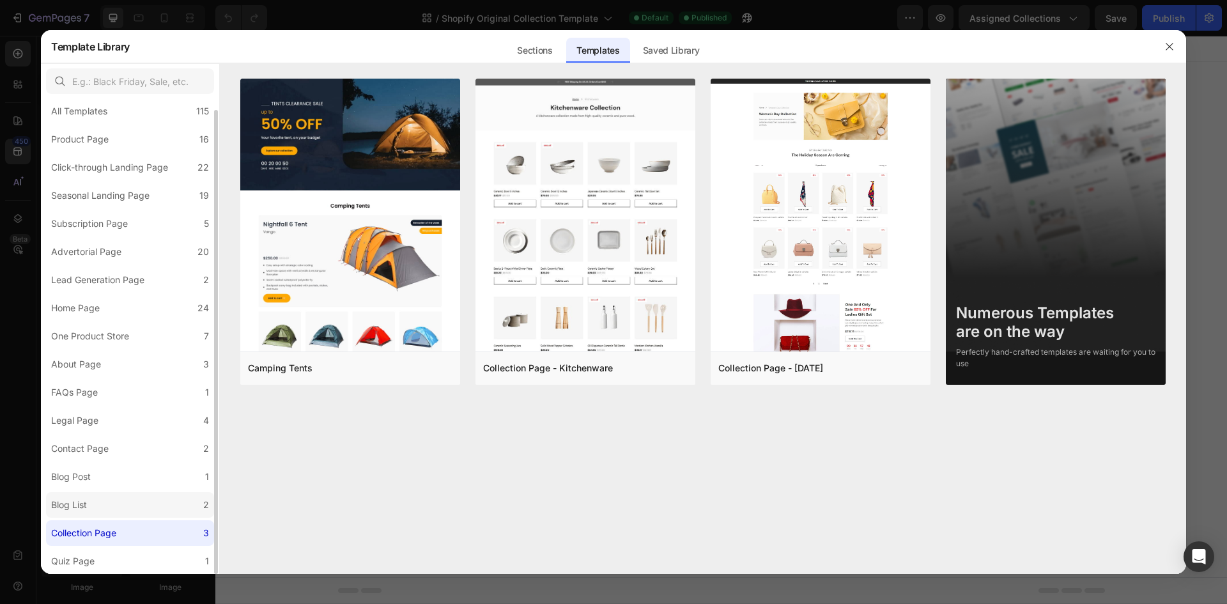
click at [151, 504] on label "Blog List 2" at bounding box center [130, 505] width 168 height 26
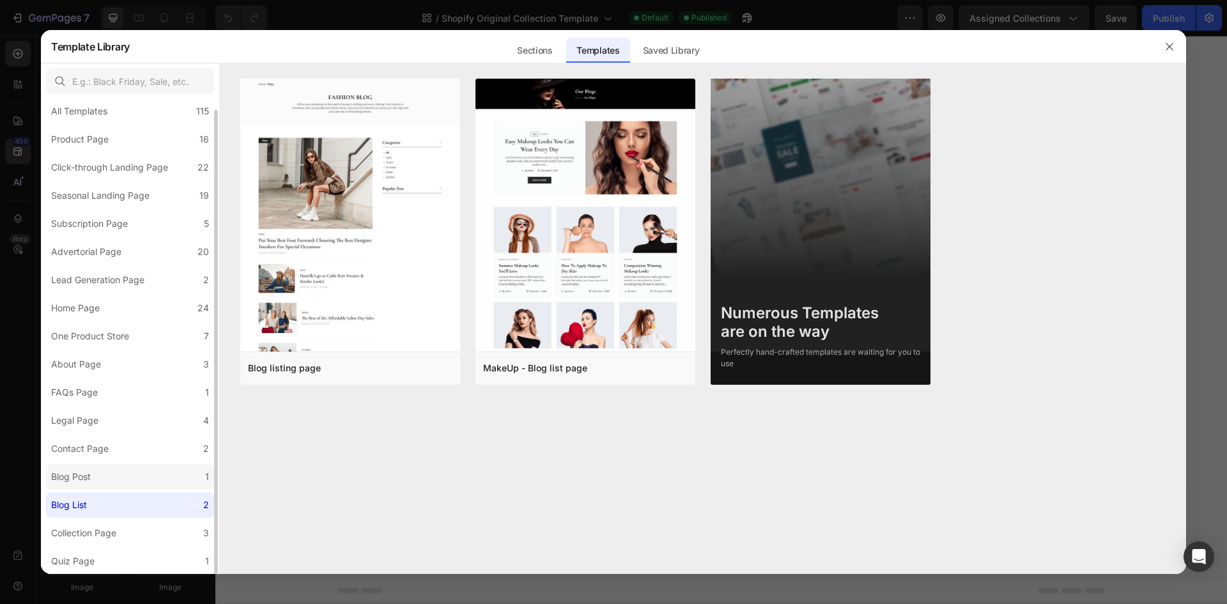
click at [152, 482] on label "Blog Post 1" at bounding box center [130, 477] width 168 height 26
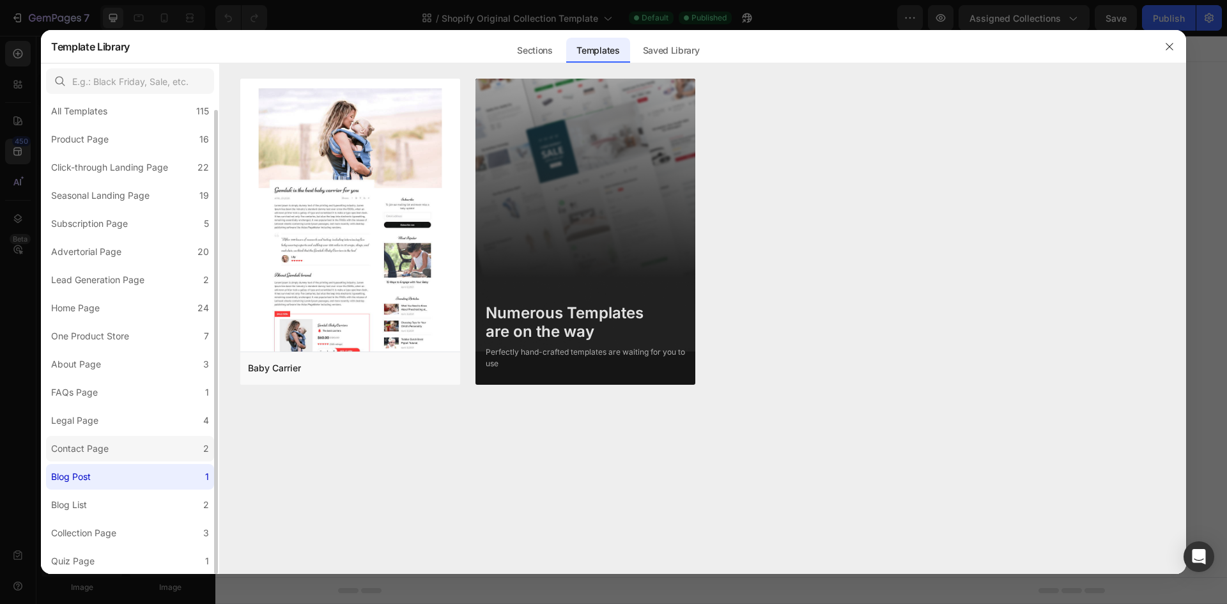
click at [153, 459] on label "Contact Page 2" at bounding box center [130, 449] width 168 height 26
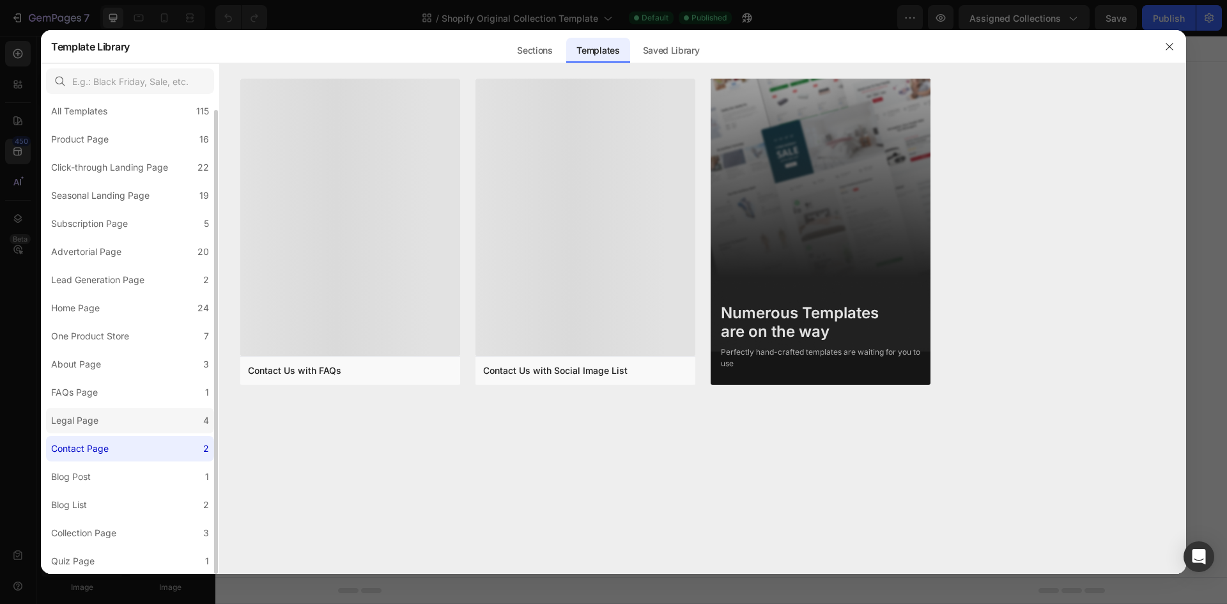
click at [157, 422] on label "Legal Page 4" at bounding box center [130, 421] width 168 height 26
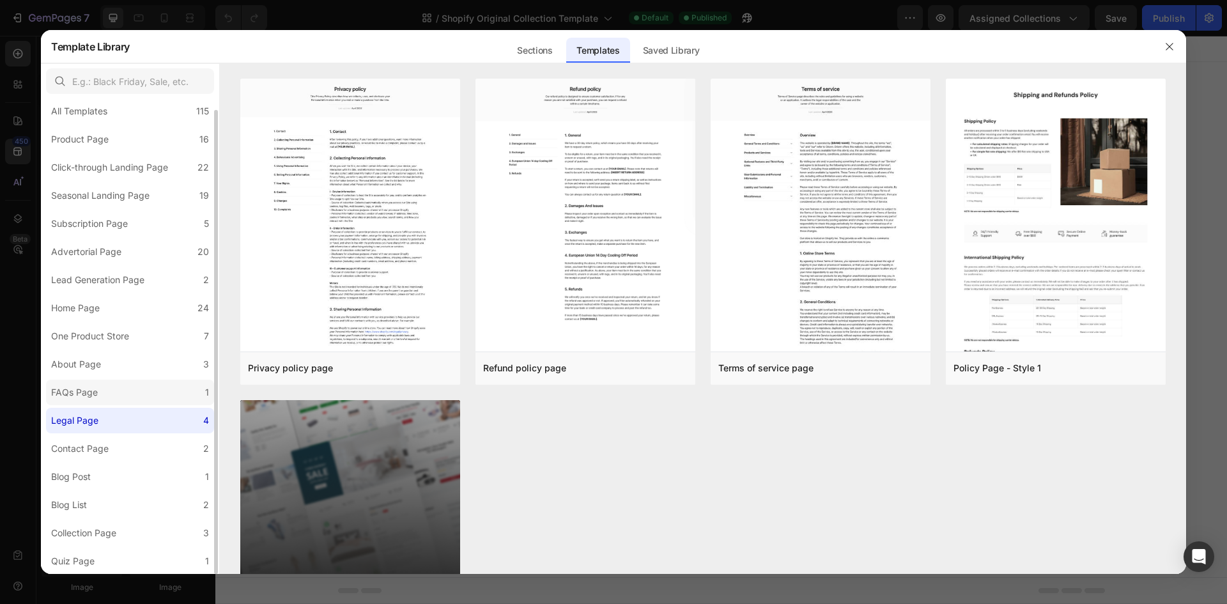
click at [159, 392] on label "FAQs Page 1" at bounding box center [130, 393] width 168 height 26
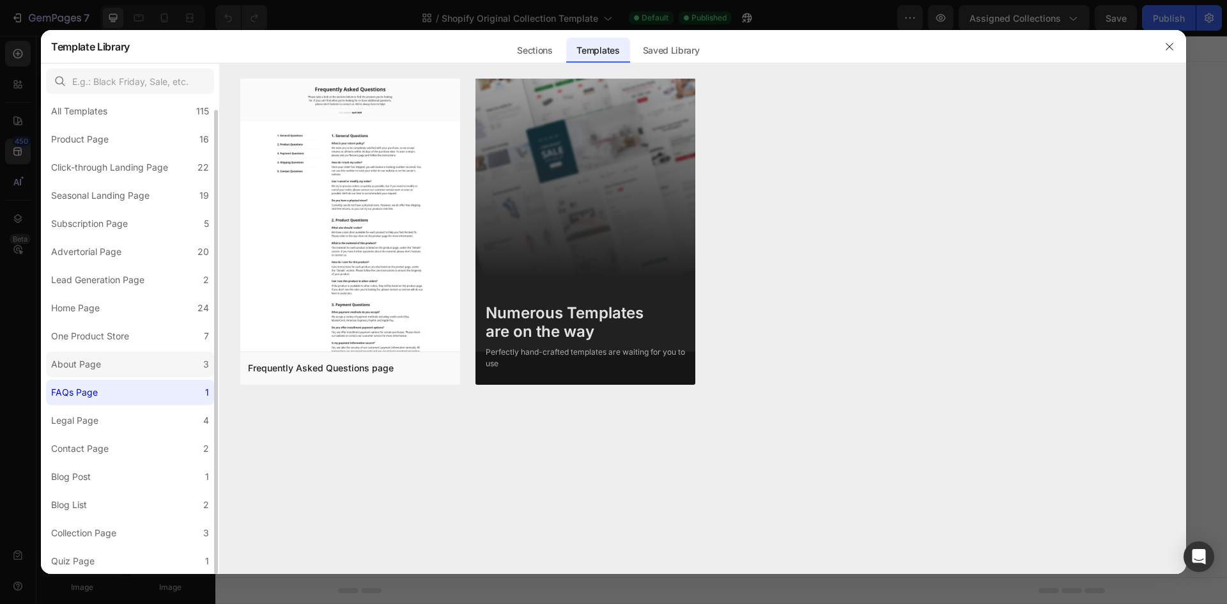
click at [164, 360] on label "About Page 3" at bounding box center [130, 364] width 168 height 26
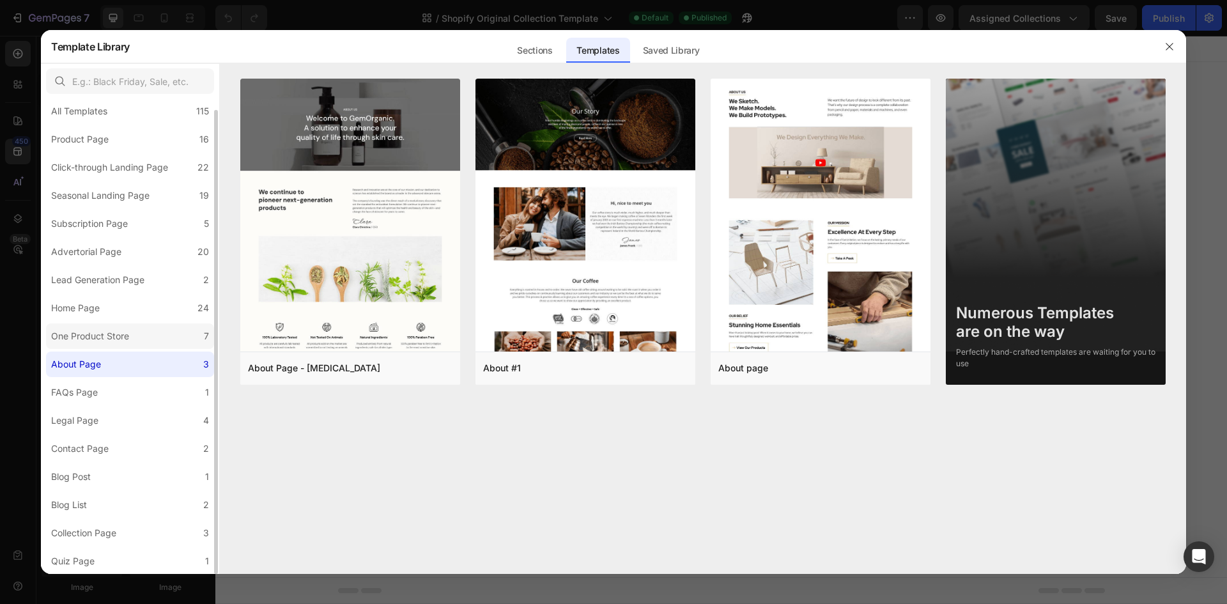
click at [165, 334] on label "One Product Store 7" at bounding box center [130, 336] width 168 height 26
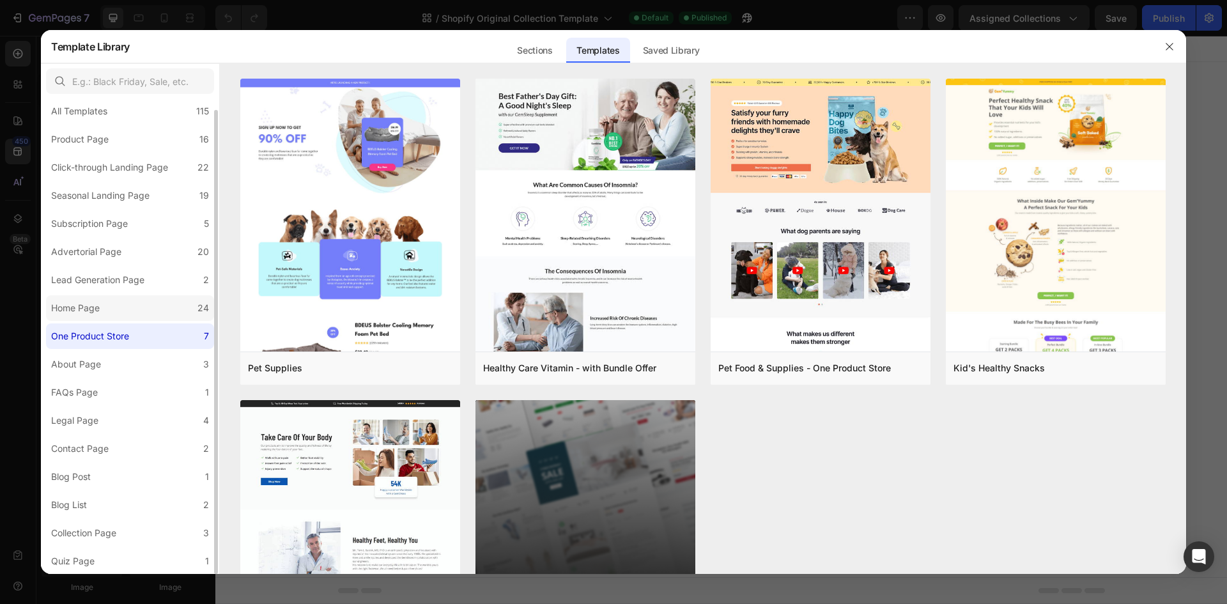
click at [168, 310] on label "Home Page 24" at bounding box center [130, 308] width 168 height 26
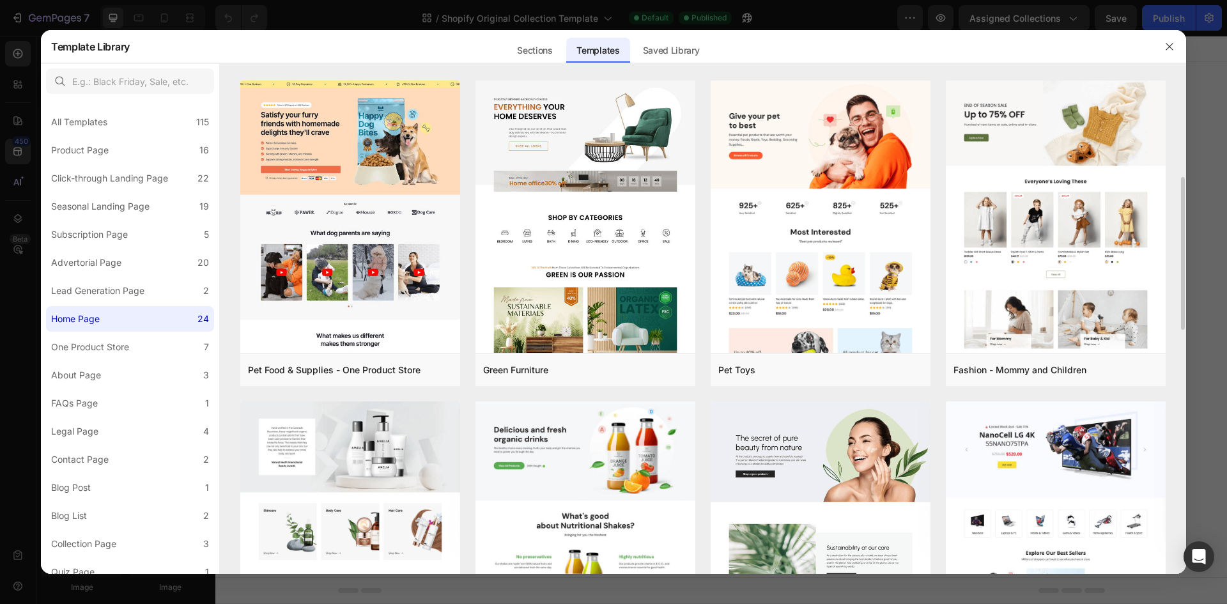
scroll to position [383, 0]
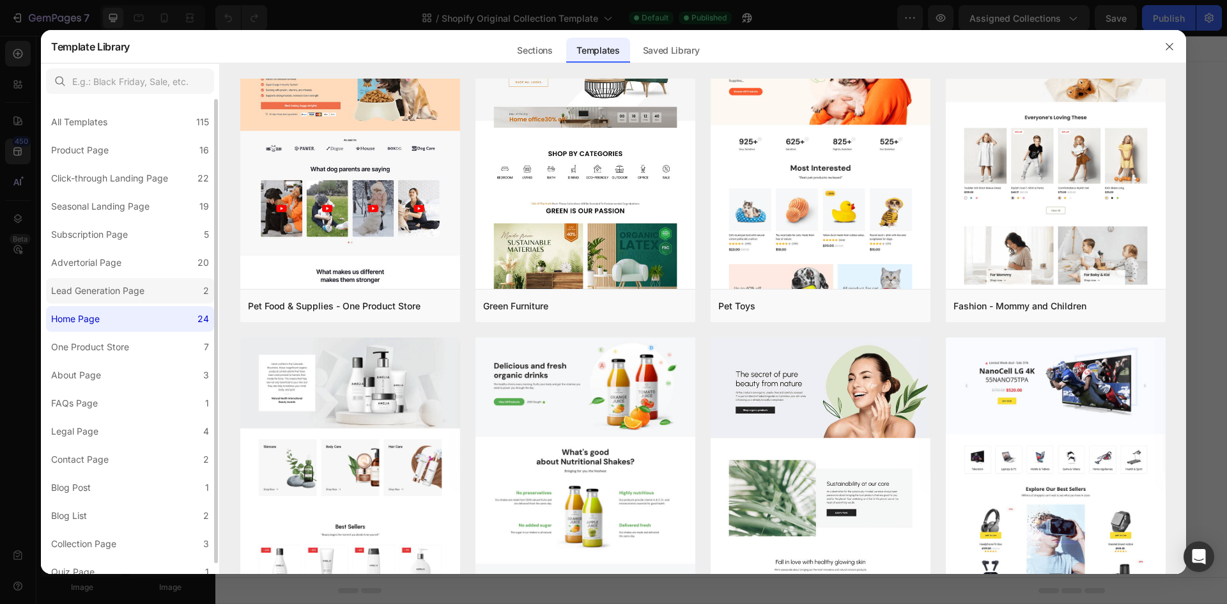
click at [154, 285] on label "Lead Generation Page 2" at bounding box center [130, 291] width 168 height 26
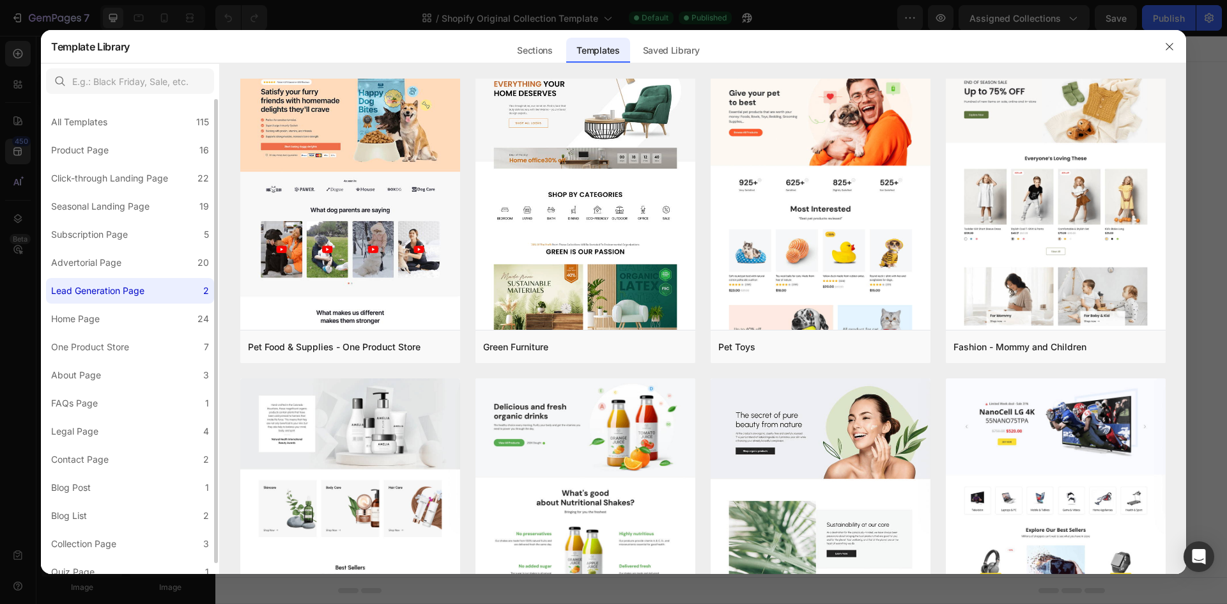
scroll to position [0, 0]
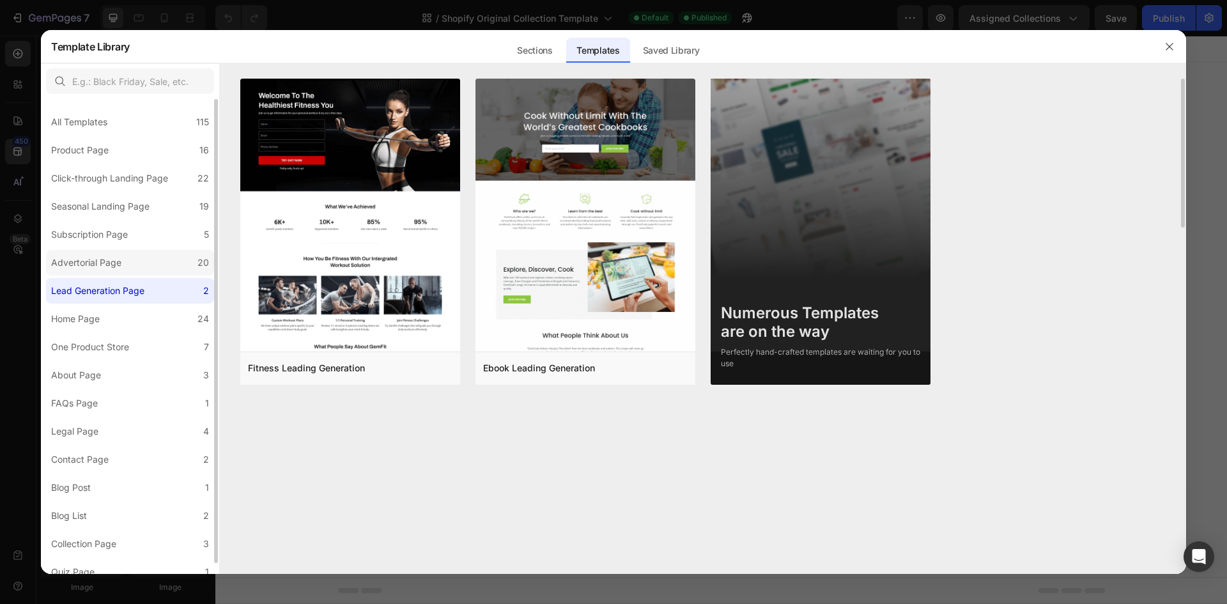
click at [153, 263] on label "Advertorial Page 20" at bounding box center [130, 263] width 168 height 26
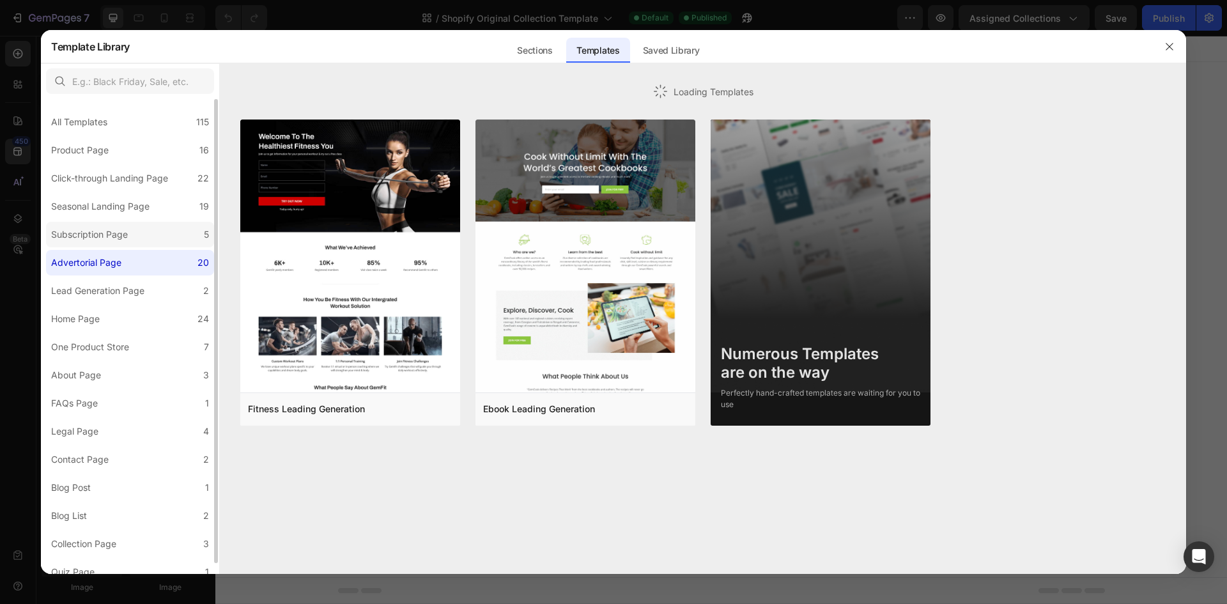
click at [153, 239] on label "Subscription Page 5" at bounding box center [130, 235] width 168 height 26
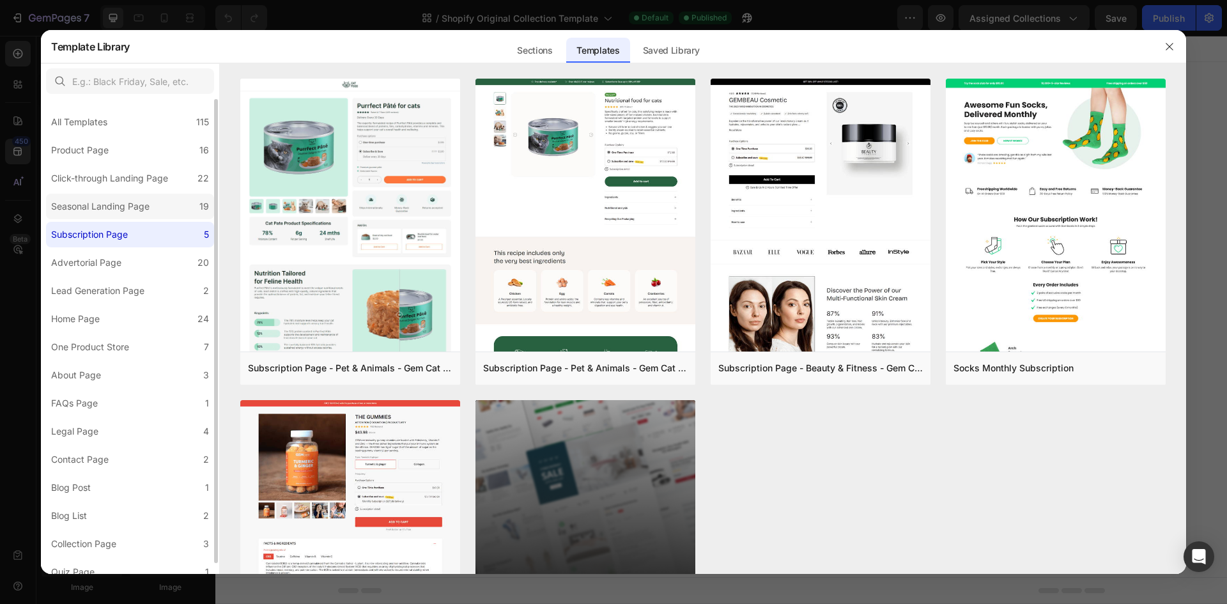
click at [157, 210] on label "Seasonal Landing Page 19" at bounding box center [130, 207] width 168 height 26
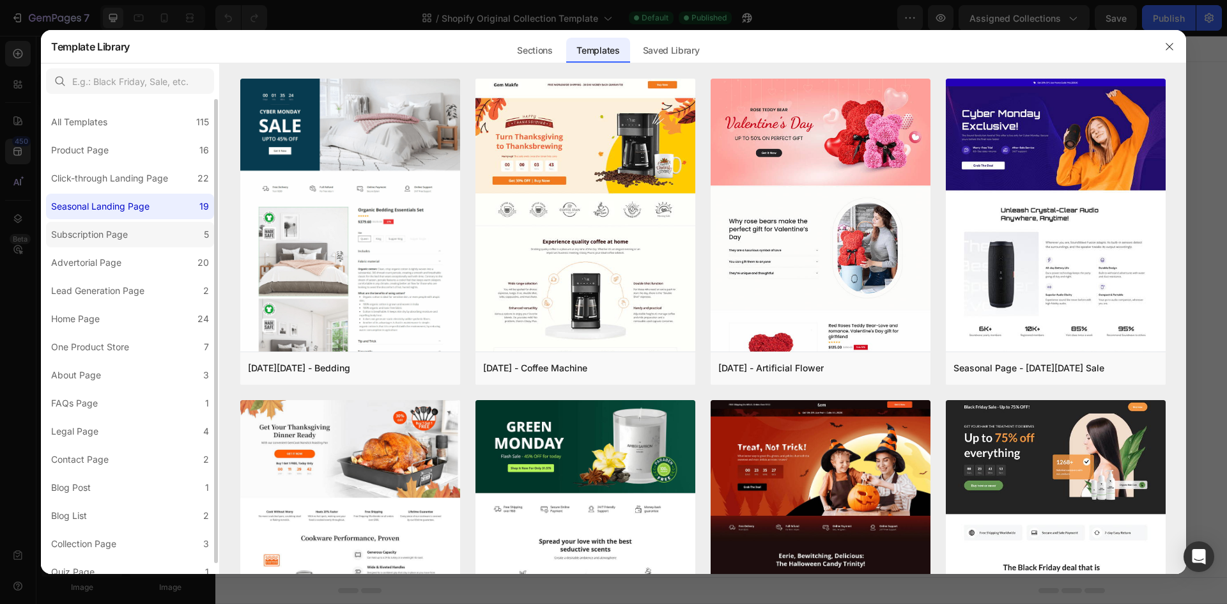
click at [155, 236] on label "Subscription Page 5" at bounding box center [130, 235] width 168 height 26
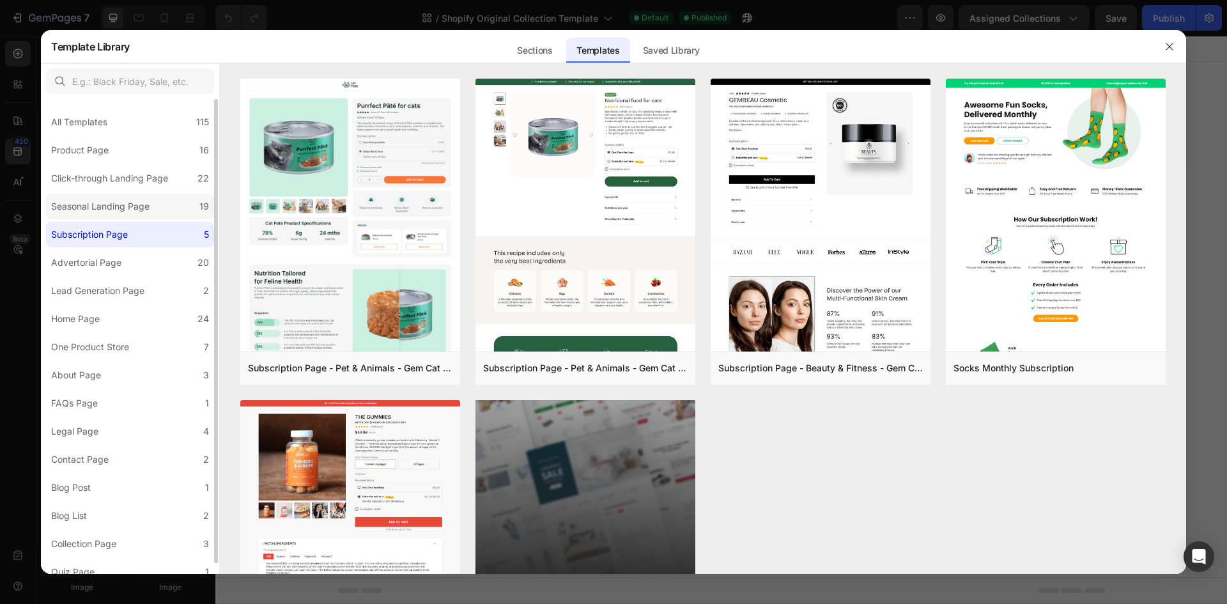
click at [157, 213] on label "Seasonal Landing Page 19" at bounding box center [130, 207] width 168 height 26
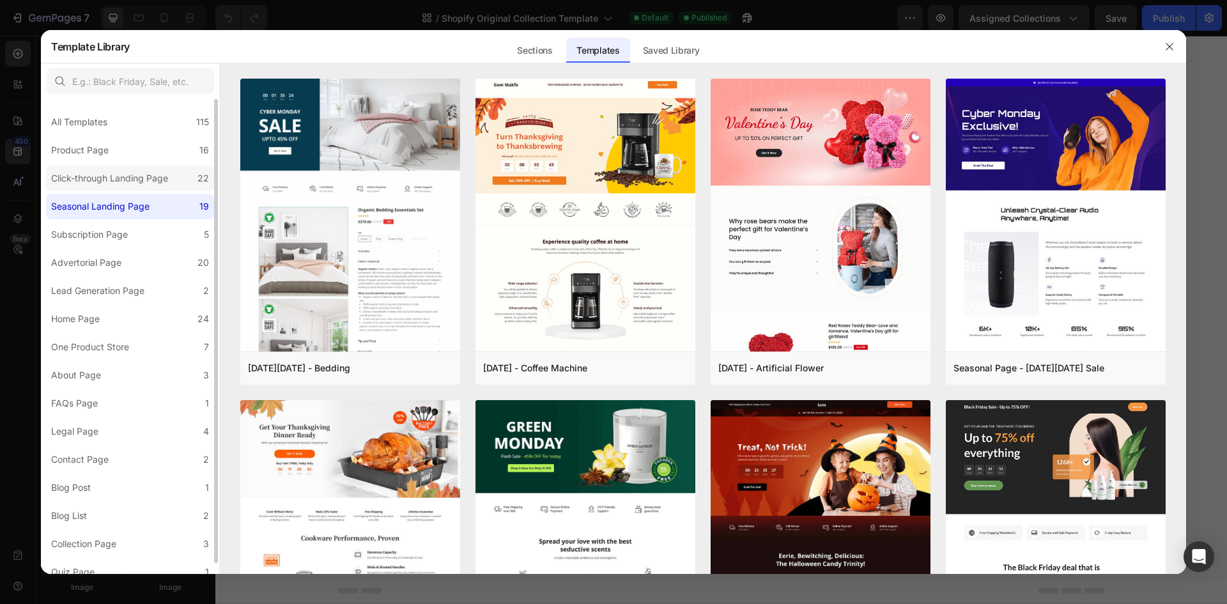
click at [155, 174] on div "Click-through Landing Page" at bounding box center [109, 178] width 117 height 15
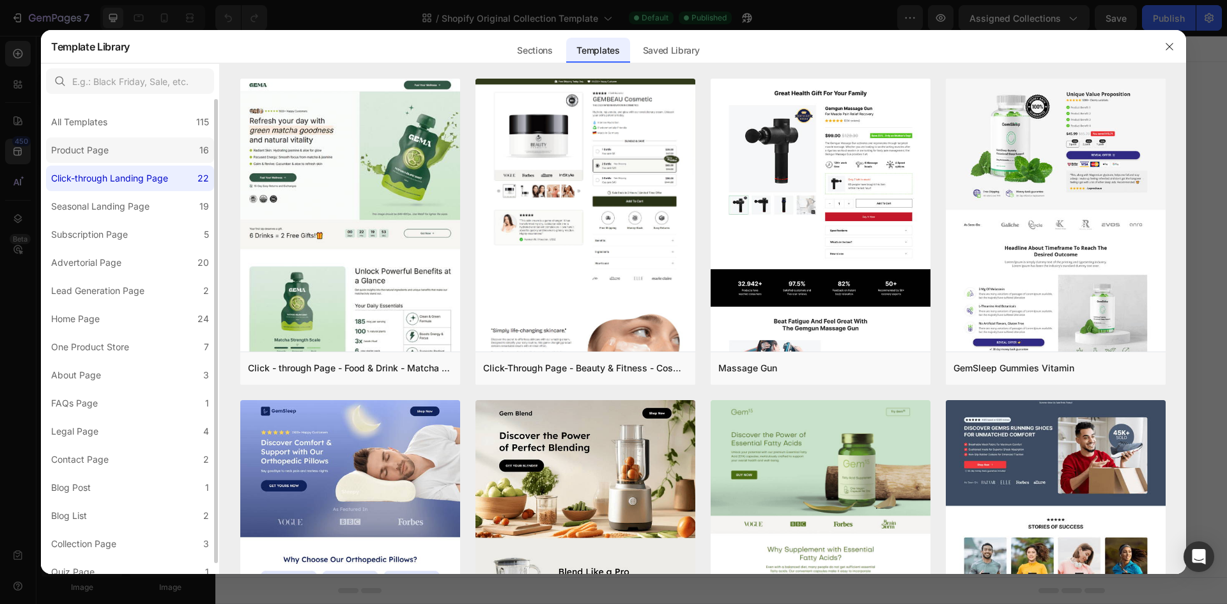
click at [161, 150] on label "Product Page 16" at bounding box center [130, 150] width 168 height 26
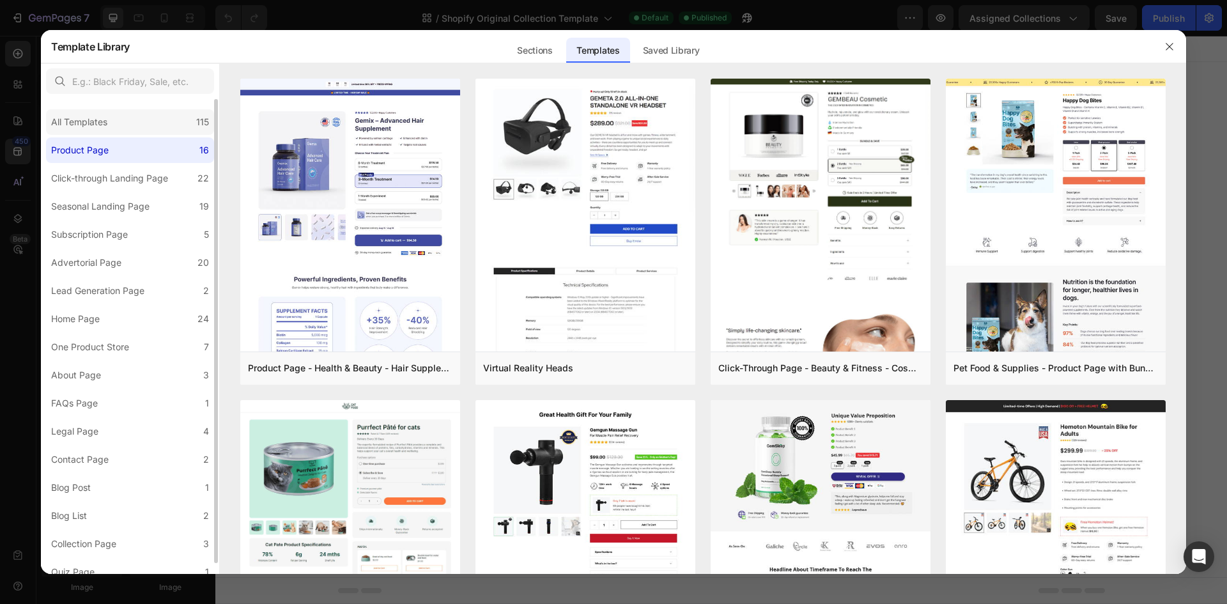
click at [159, 128] on div "All Templates 115" at bounding box center [130, 122] width 168 height 26
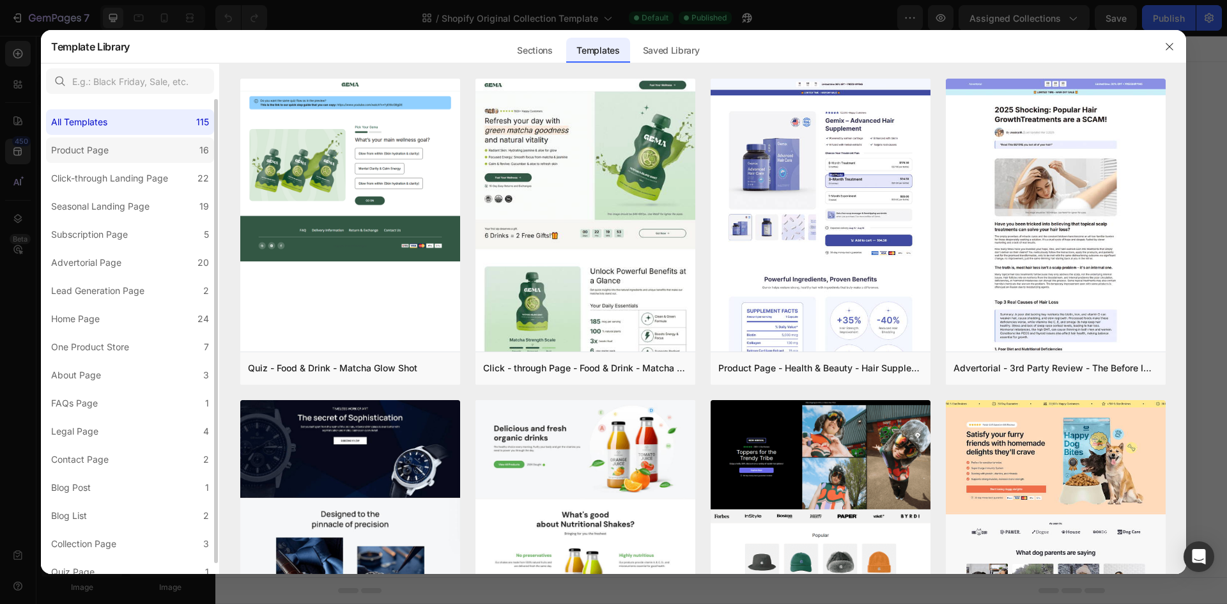
click at [162, 146] on label "Product Page 16" at bounding box center [130, 150] width 168 height 26
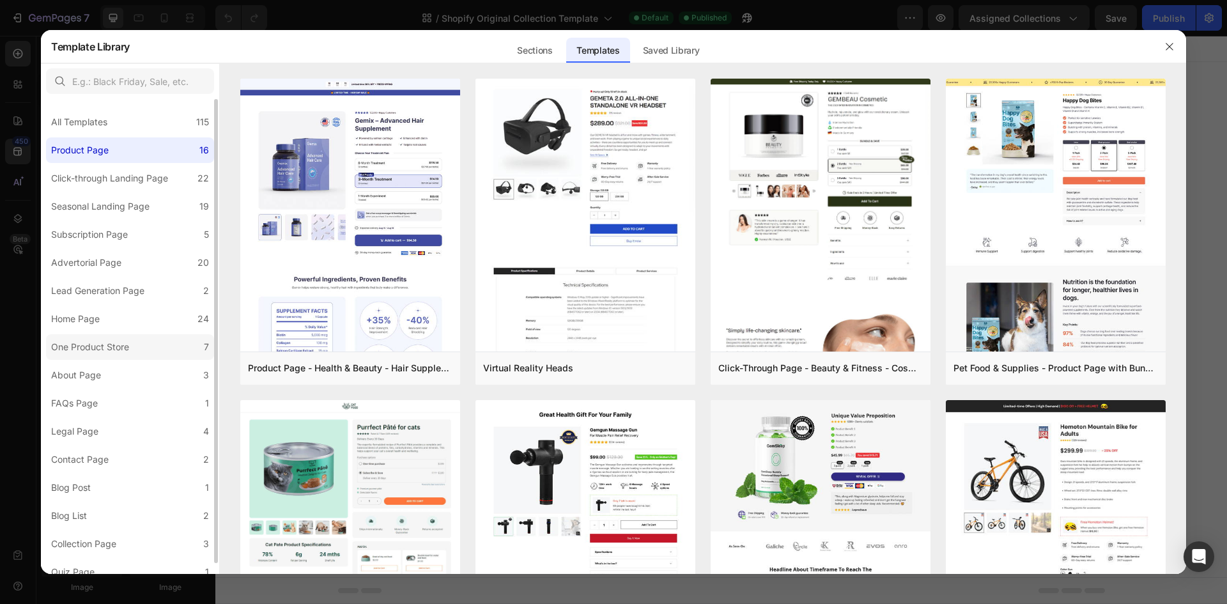
click at [153, 338] on label "One Product Store 7" at bounding box center [130, 347] width 168 height 26
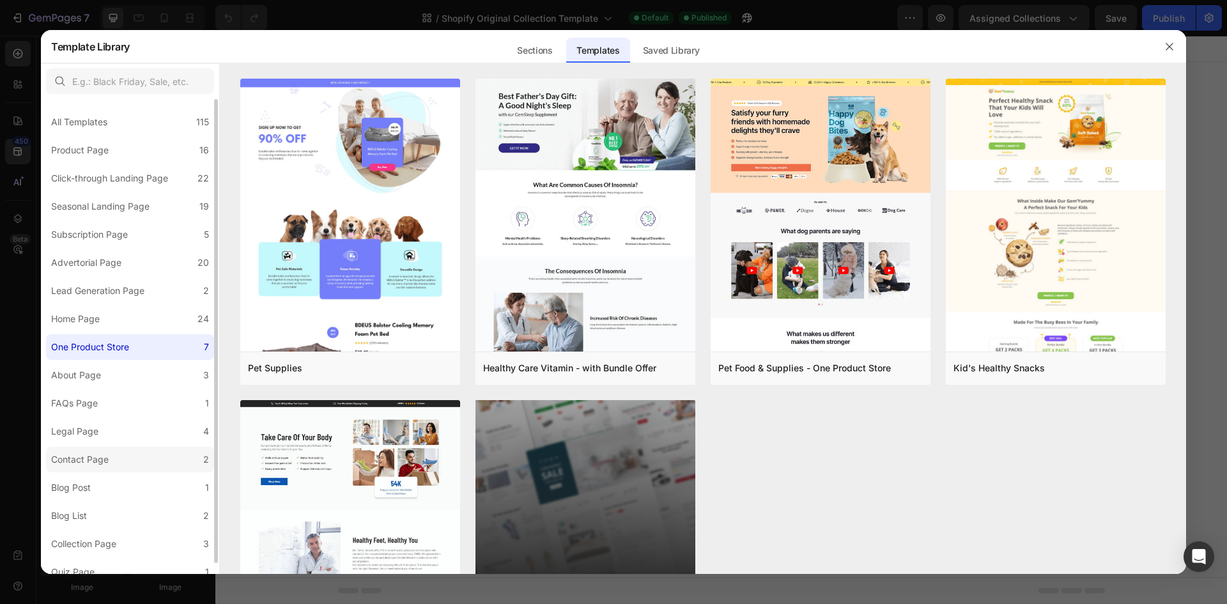
click at [139, 458] on label "Contact Page 2" at bounding box center [130, 460] width 168 height 26
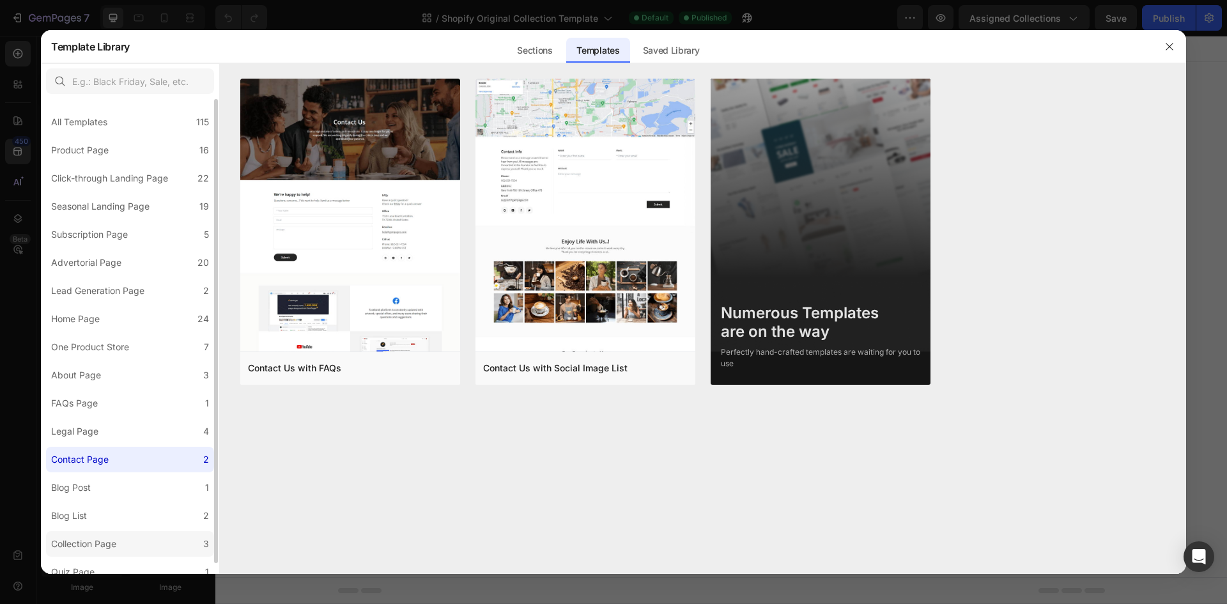
click at [128, 537] on label "Collection Page 3" at bounding box center [130, 544] width 168 height 26
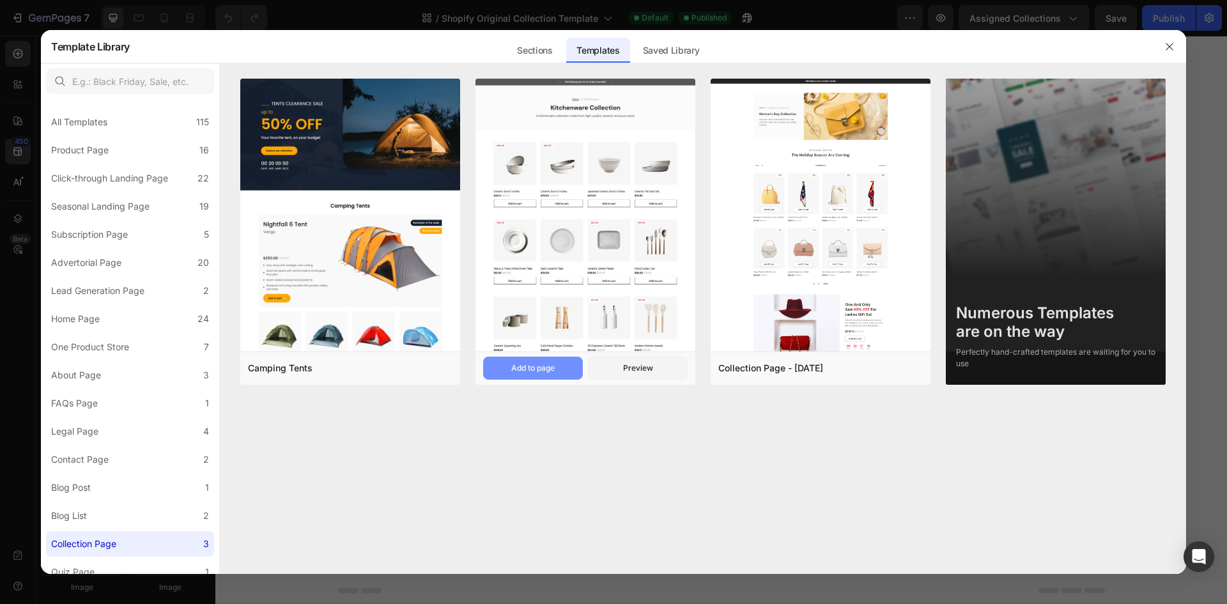
click at [550, 367] on div "Add to page" at bounding box center [532, 368] width 43 height 12
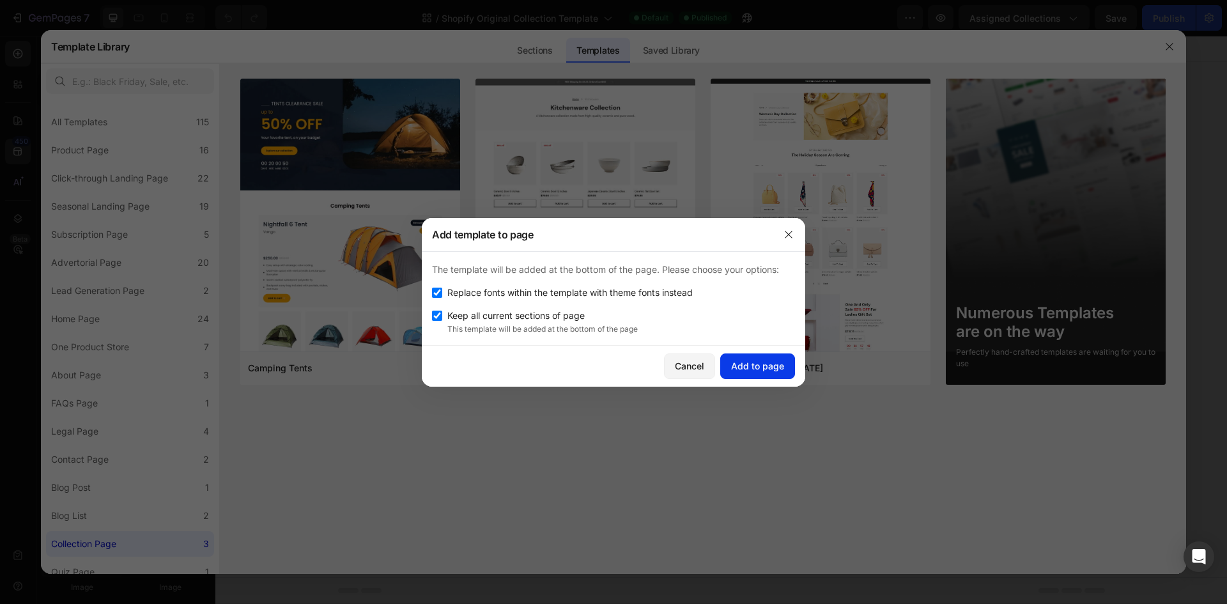
click at [752, 367] on div "Add to page" at bounding box center [757, 365] width 53 height 13
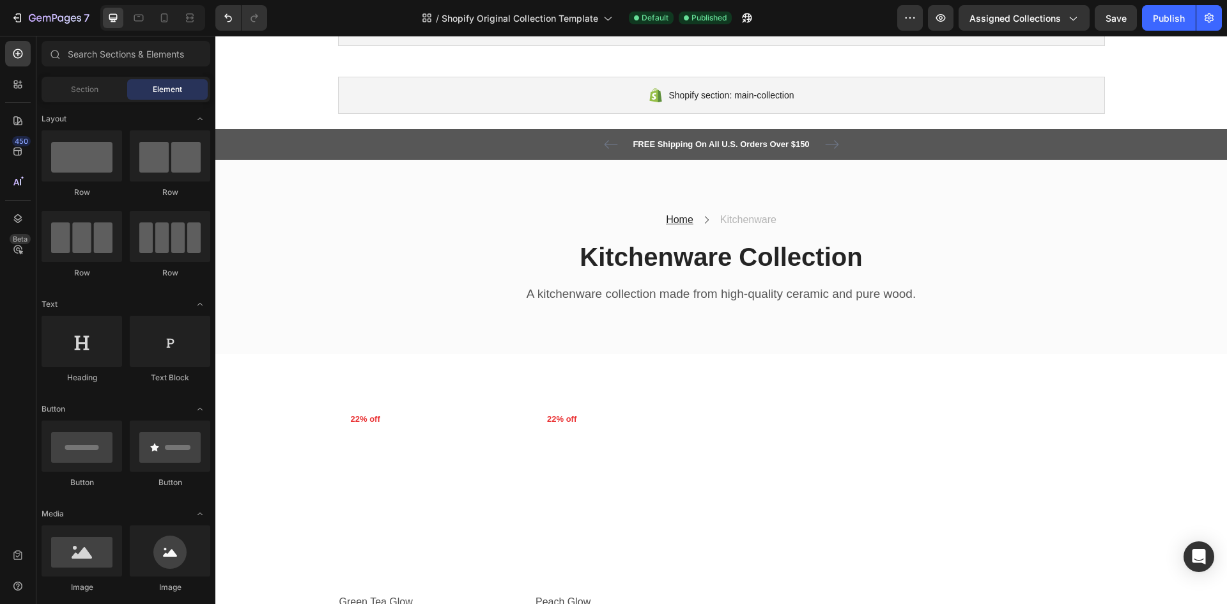
scroll to position [146, 0]
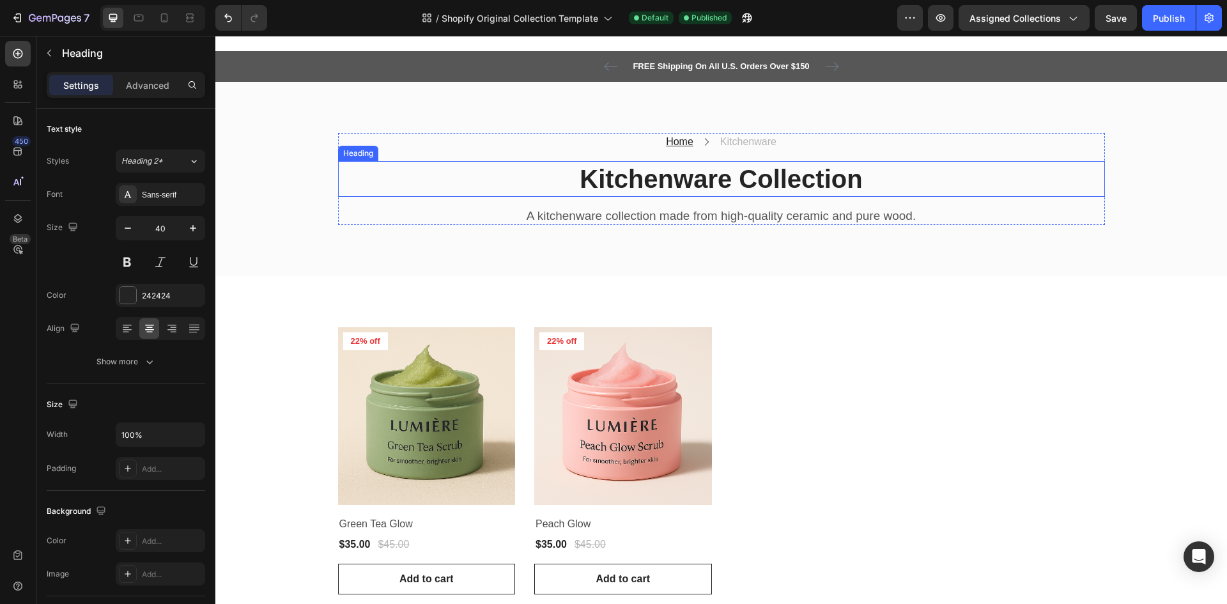
click at [775, 175] on p "Kitchenware Collection" at bounding box center [721, 178] width 764 height 33
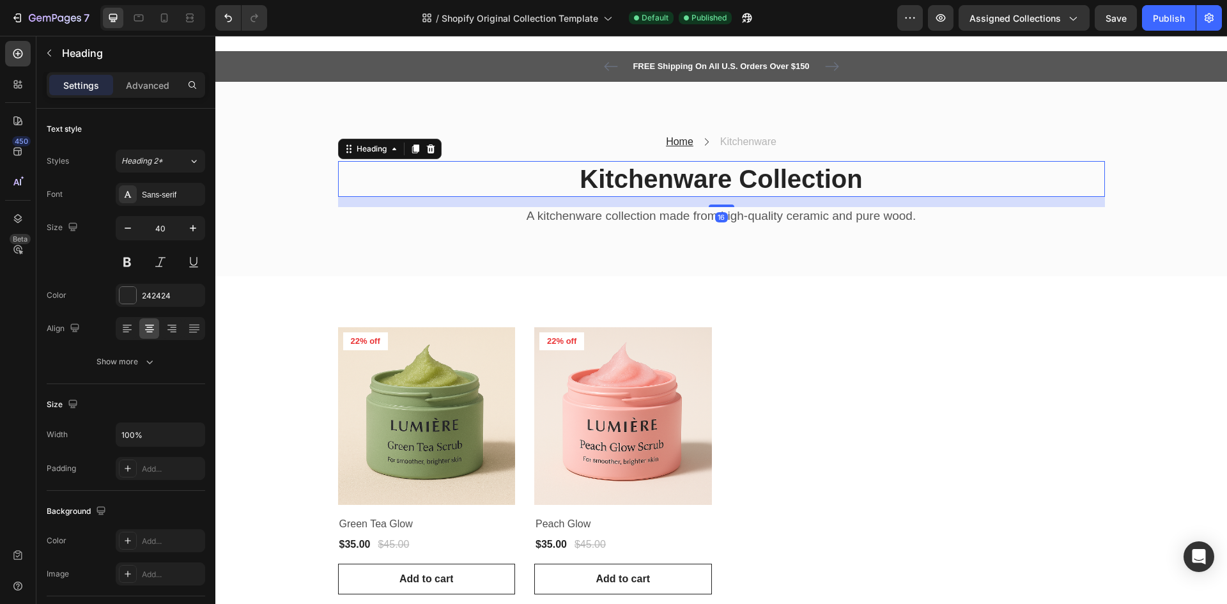
click at [775, 175] on p "Kitchenware Collection" at bounding box center [721, 178] width 764 height 33
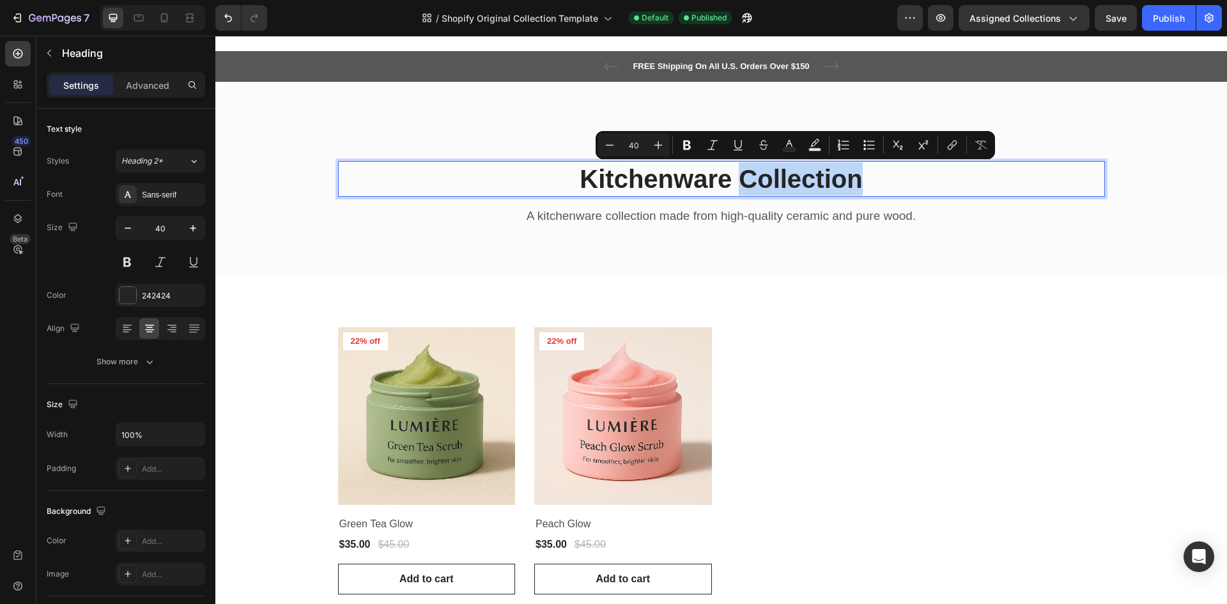
click at [784, 175] on p "Kitchenware Collection" at bounding box center [721, 178] width 764 height 33
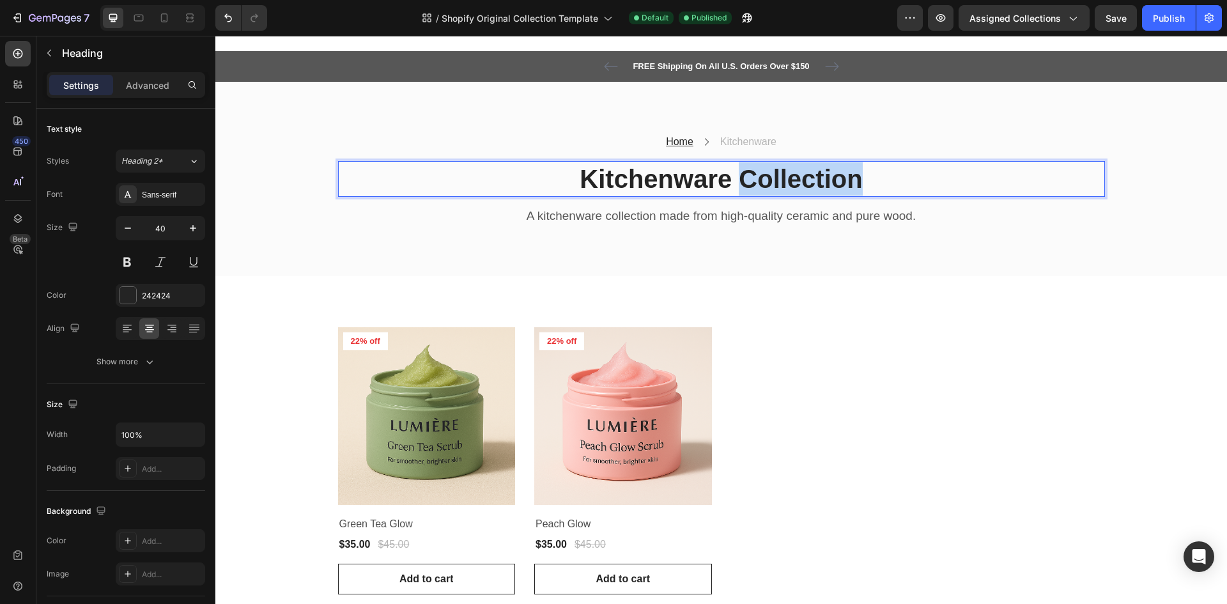
click at [767, 175] on p "Kitchenware Collection" at bounding box center [721, 178] width 764 height 33
click at [719, 175] on p "Kitchenware Collection" at bounding box center [721, 178] width 764 height 33
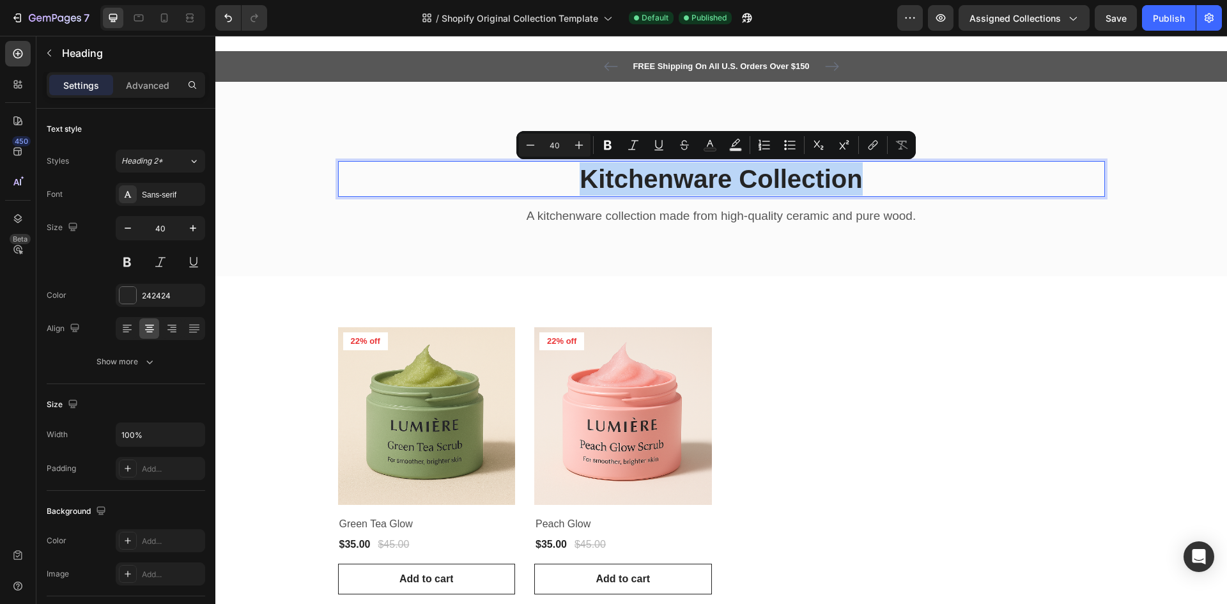
drag, startPoint x: 574, startPoint y: 173, endPoint x: 872, endPoint y: 178, distance: 298.4
click at [872, 178] on p "Kitchenware Collection" at bounding box center [721, 178] width 764 height 33
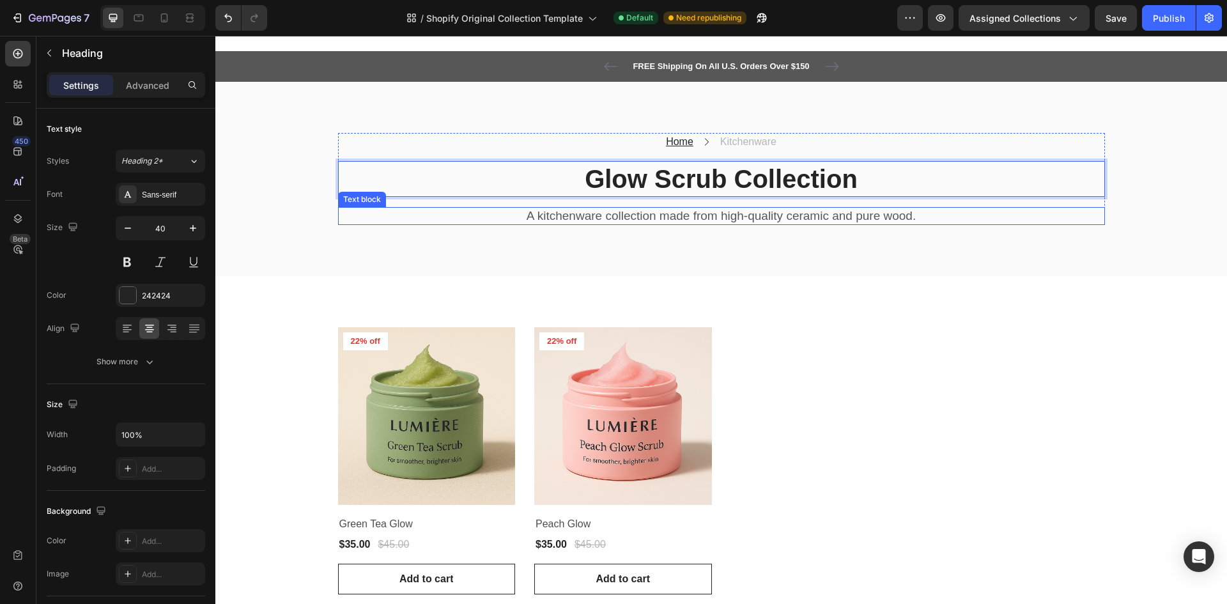
click at [880, 221] on p "A kitchenware collection made from high-quality ceramic and pure wood." at bounding box center [721, 216] width 764 height 16
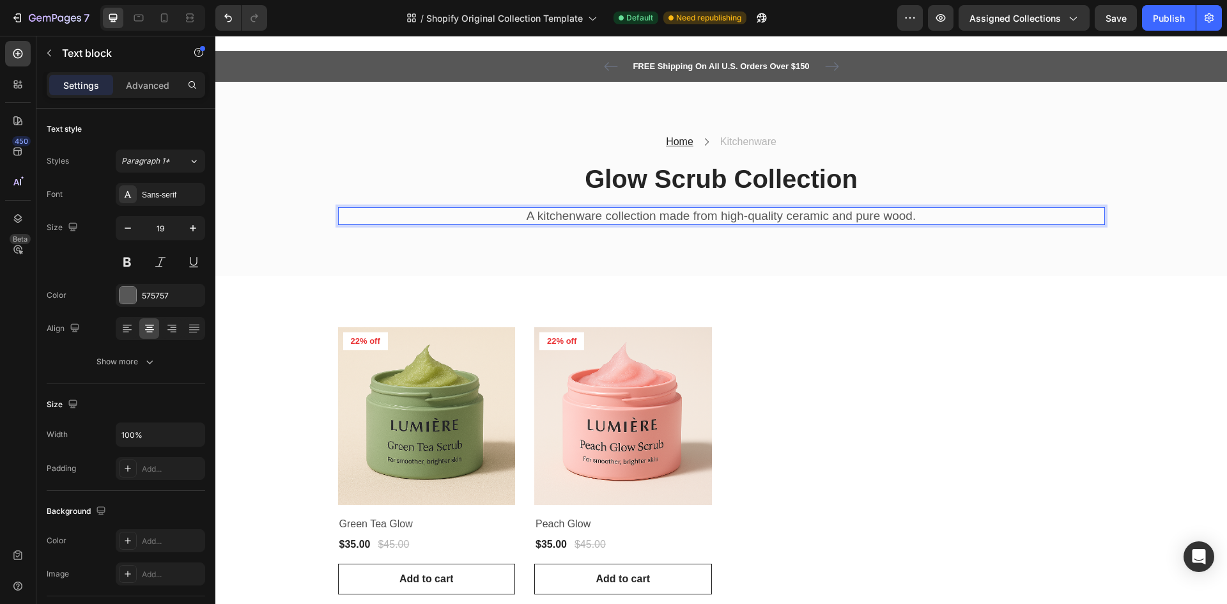
click at [882, 215] on p "A kitchenware collection made from high-quality ceramic and pure wood." at bounding box center [721, 216] width 764 height 16
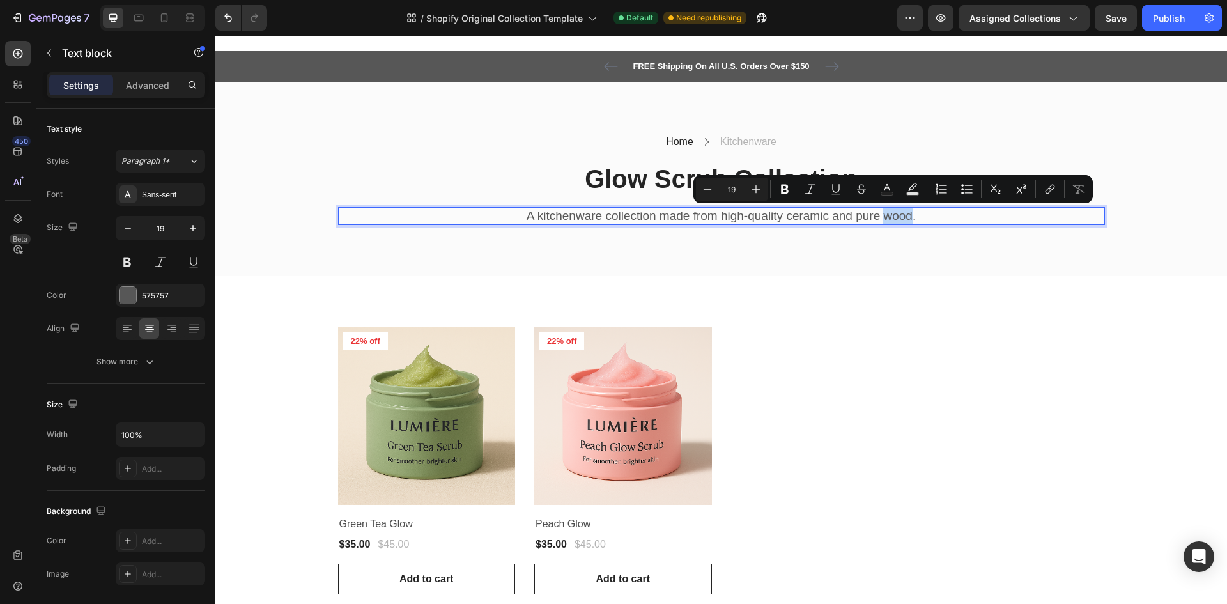
click at [882, 215] on p "A kitchenware collection made from high-quality ceramic and pure wood." at bounding box center [721, 216] width 764 height 16
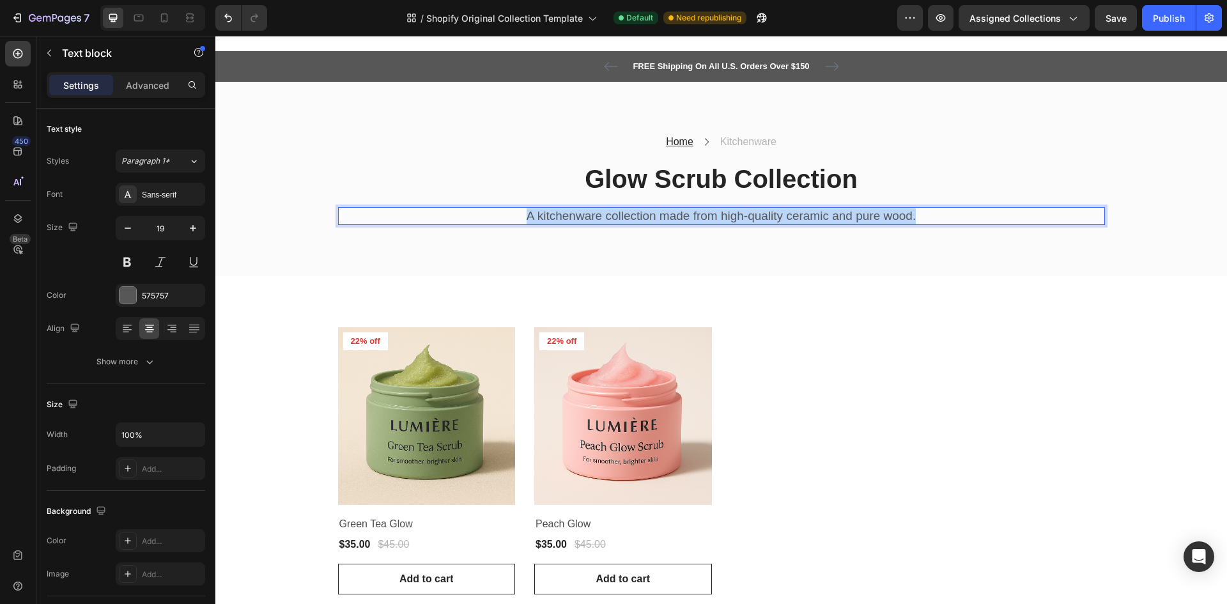
click at [882, 215] on p "A kitchenware collection made from high-quality ceramic and pure wood." at bounding box center [721, 216] width 764 height 16
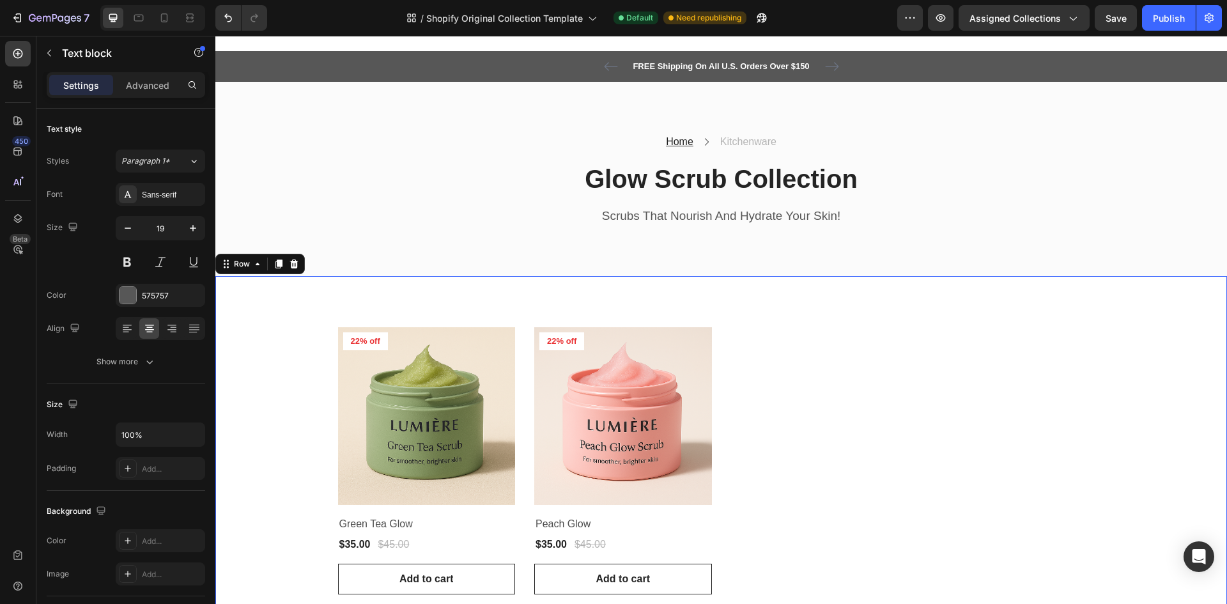
click at [983, 297] on div "Product Images 22% off Product Badge Row Green Tea Glow Product Title $35.00 Pr…" at bounding box center [720, 460] width 1011 height 369
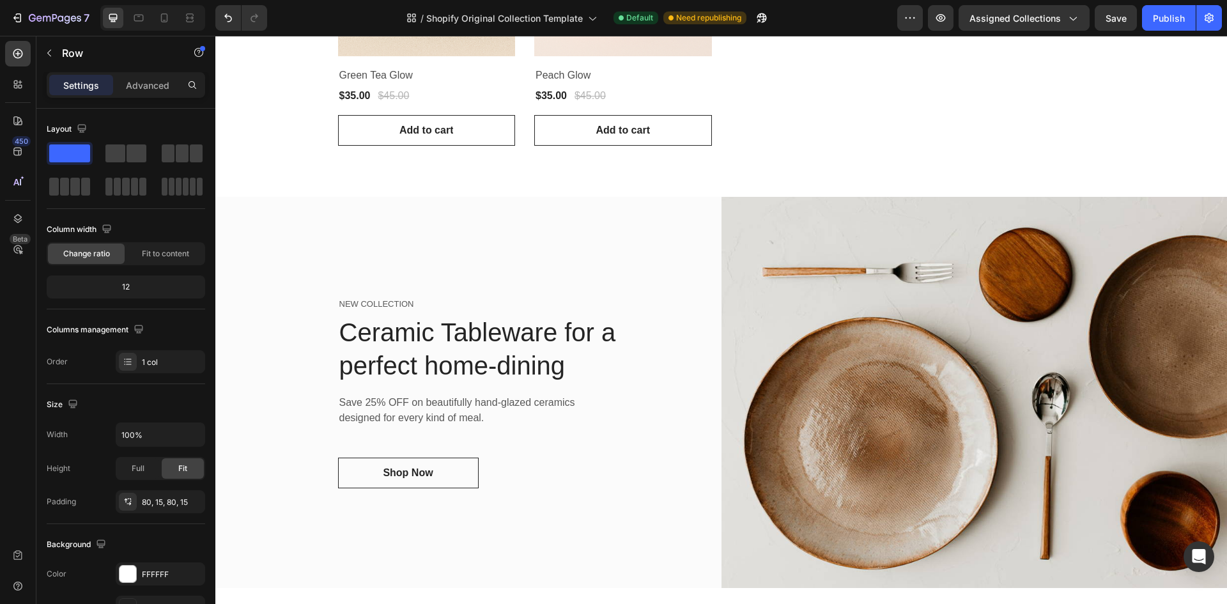
scroll to position [594, 0]
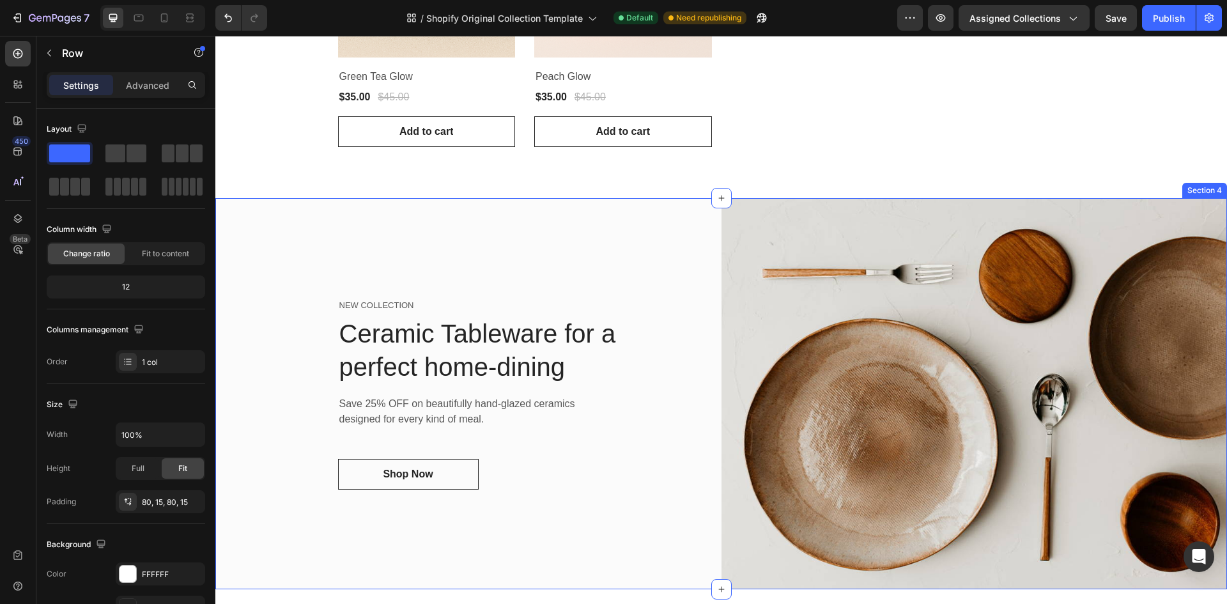
click at [688, 408] on div "NEW COLLECTION Text block Ceramic Tableware for a perfect home-dining Heading S…" at bounding box center [468, 393] width 506 height 391
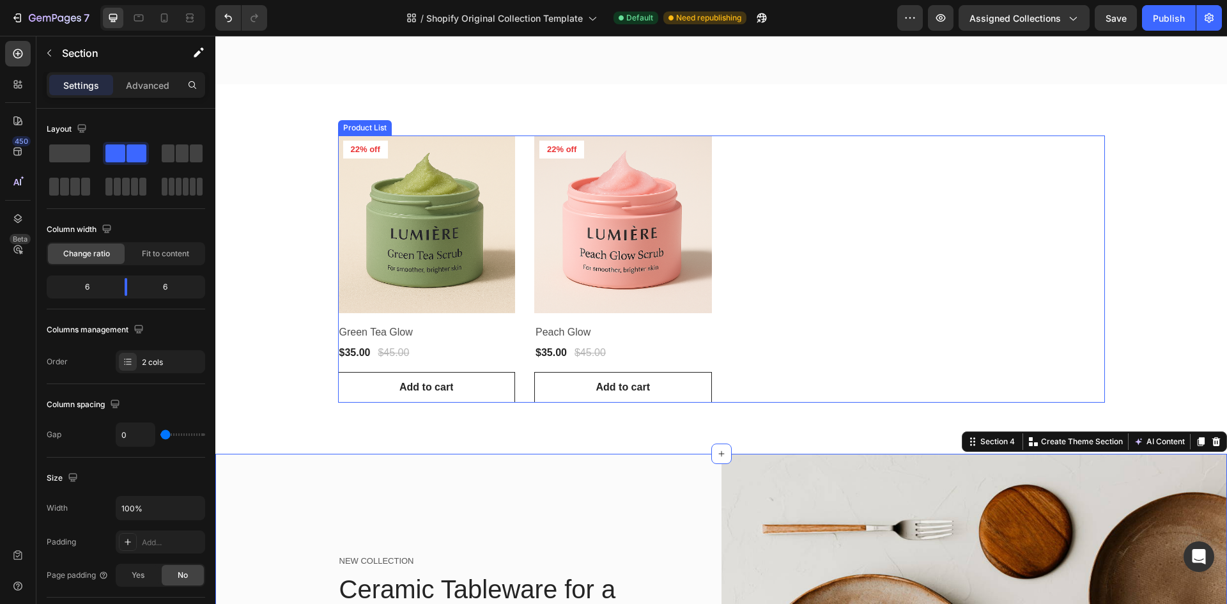
click at [890, 265] on div "Product Images 22% off Product Badge Row Green Tea Glow Product Title $35.00 Pr…" at bounding box center [721, 268] width 767 height 267
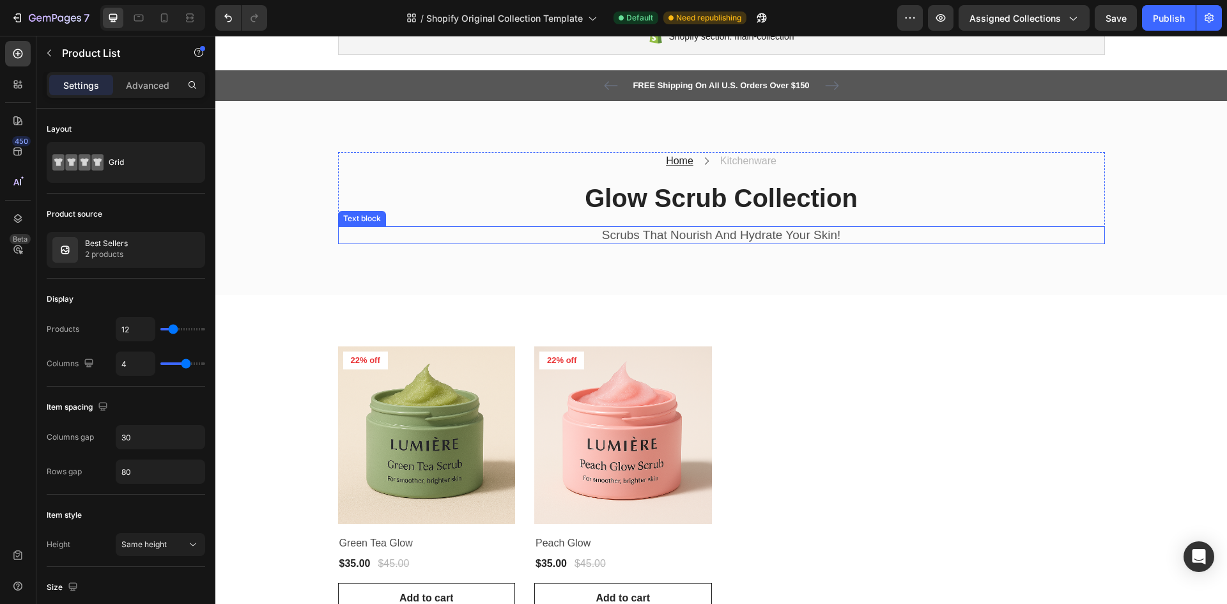
scroll to position [128, 0]
click at [901, 327] on div "Product Images 22% off Product Badge Row Green Tea Glow Product Title $35.00 Pr…" at bounding box center [720, 479] width 1011 height 369
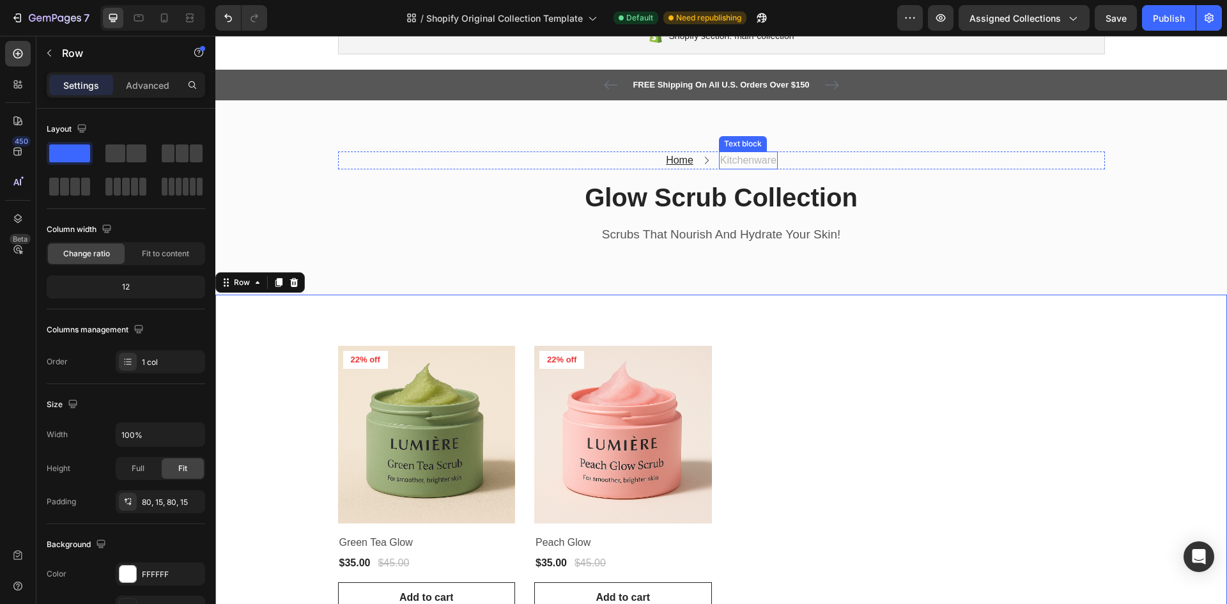
click at [750, 160] on p "Kitchenware" at bounding box center [748, 160] width 56 height 15
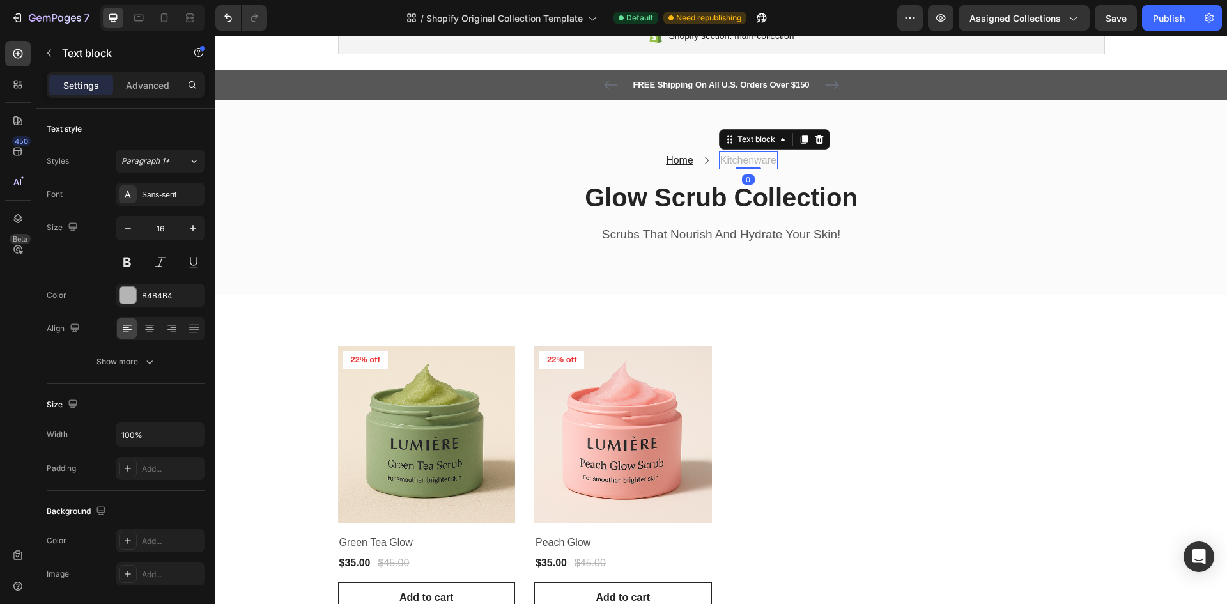
click at [750, 160] on p "Kitchenware" at bounding box center [748, 160] width 56 height 15
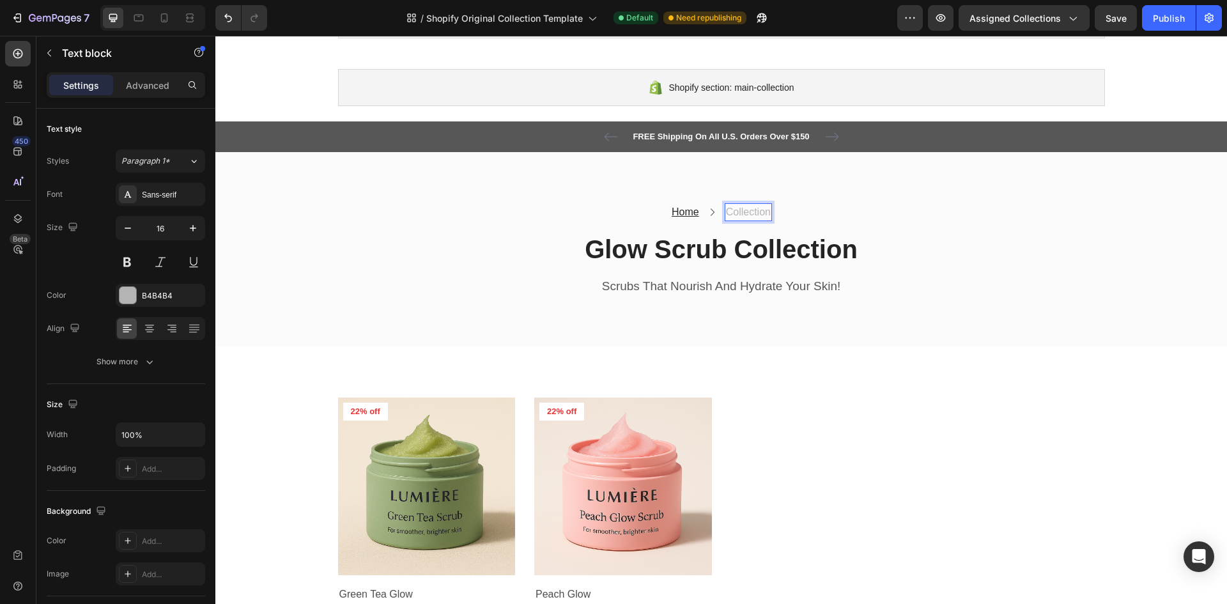
scroll to position [0, 0]
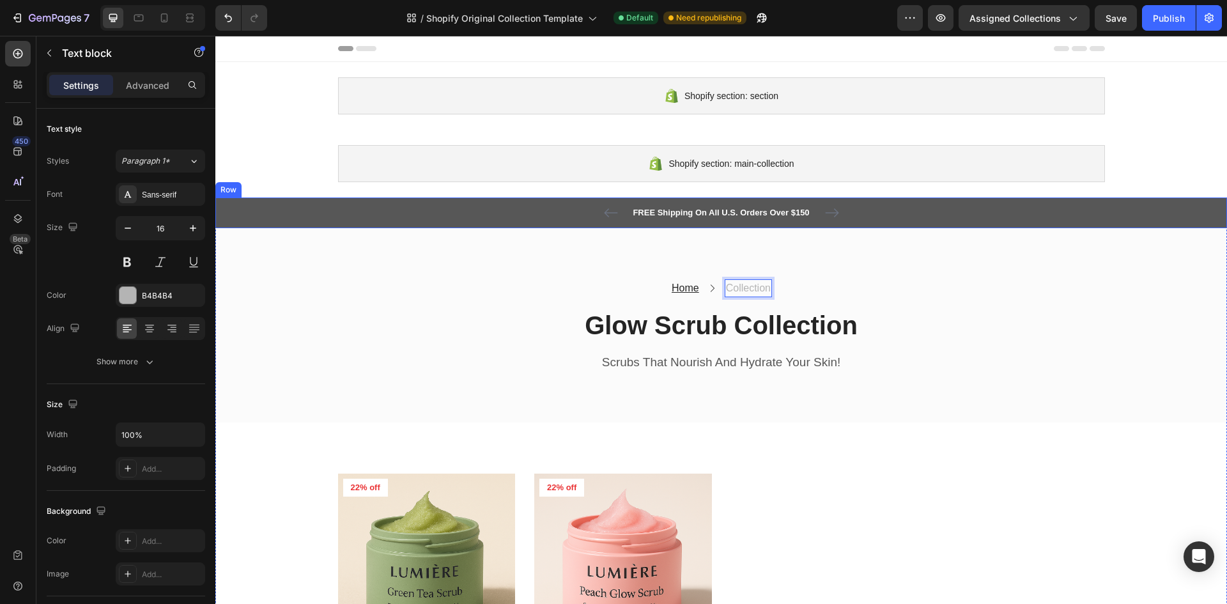
click at [870, 206] on div "FREE Shipping On All U.S. Orders Over $150 Text block 5000+ Text block Icon Ico…" at bounding box center [721, 212] width 992 height 15
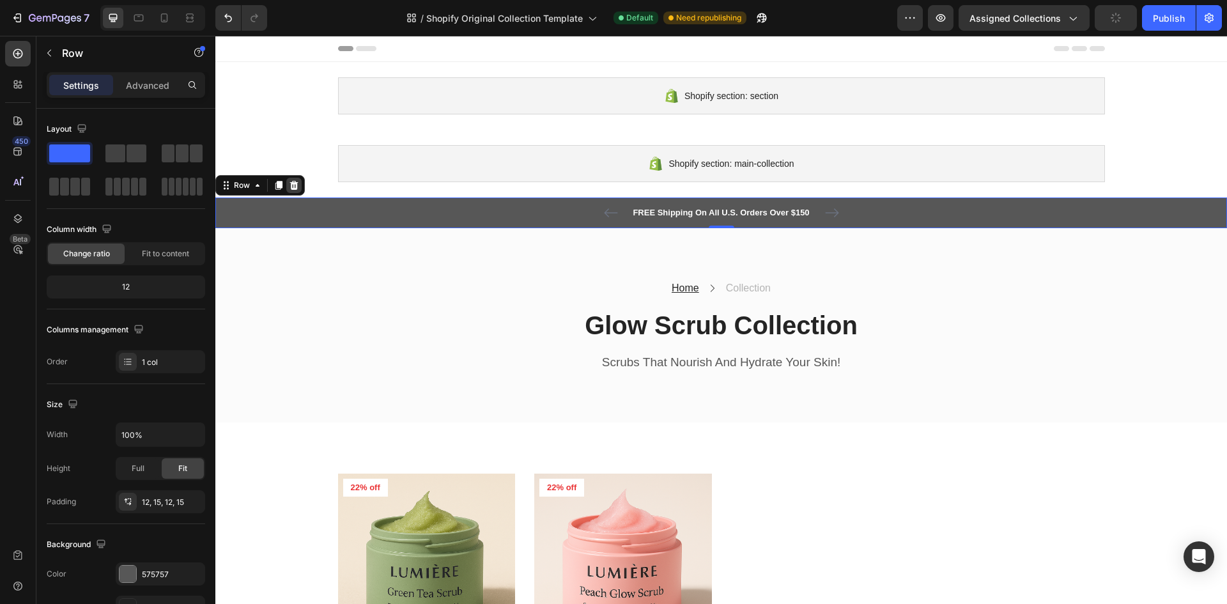
click at [295, 180] on icon at bounding box center [294, 185] width 10 height 10
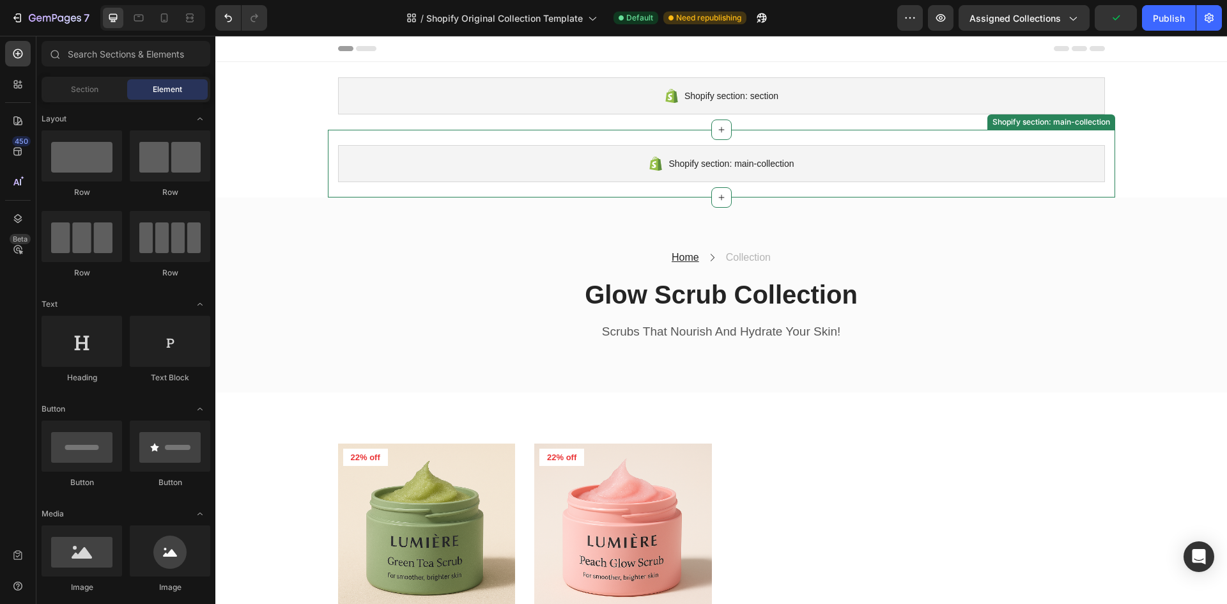
click at [813, 174] on div "Shopify section: main-collection" at bounding box center [721, 163] width 767 height 37
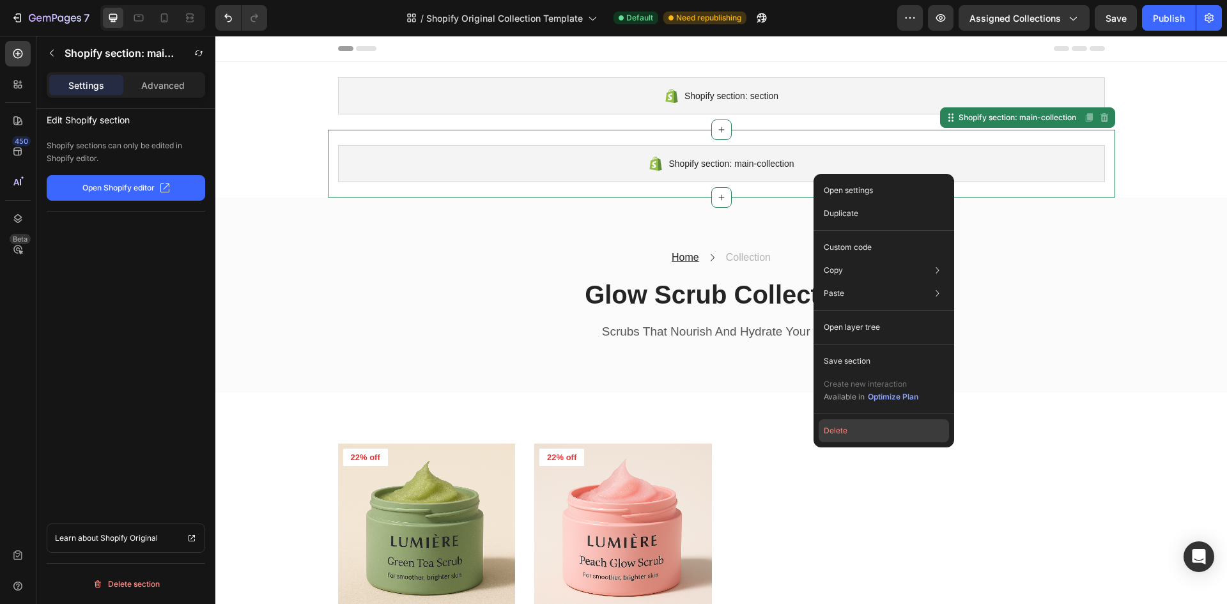
click at [875, 431] on button "Delete" at bounding box center [884, 430] width 130 height 23
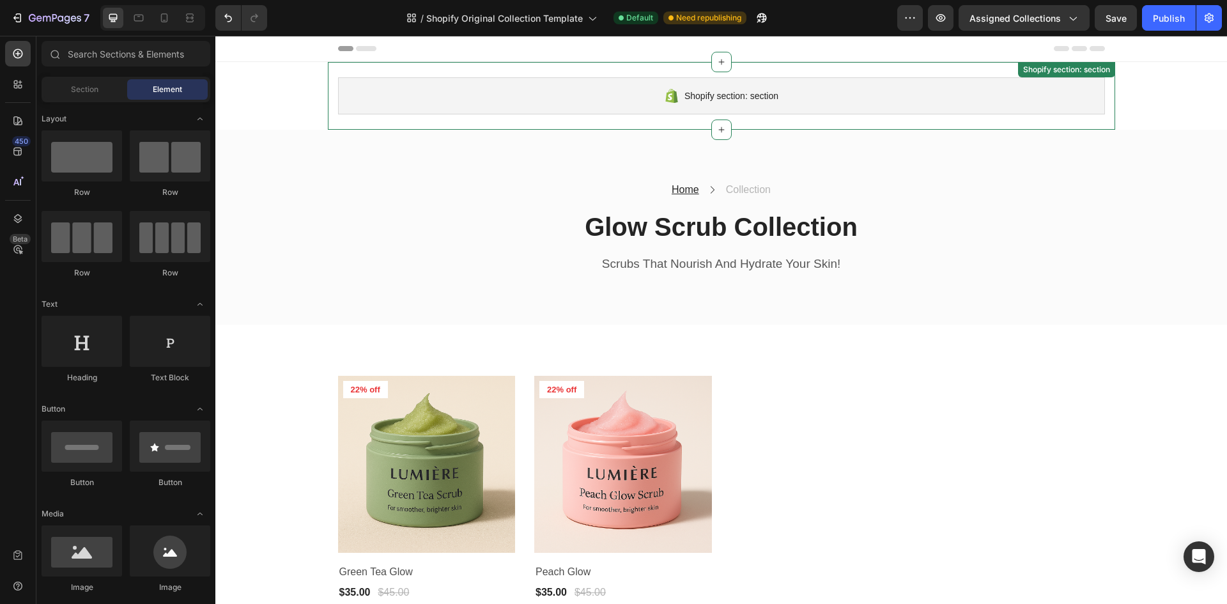
click at [785, 103] on div "Shopify section: section" at bounding box center [721, 95] width 767 height 37
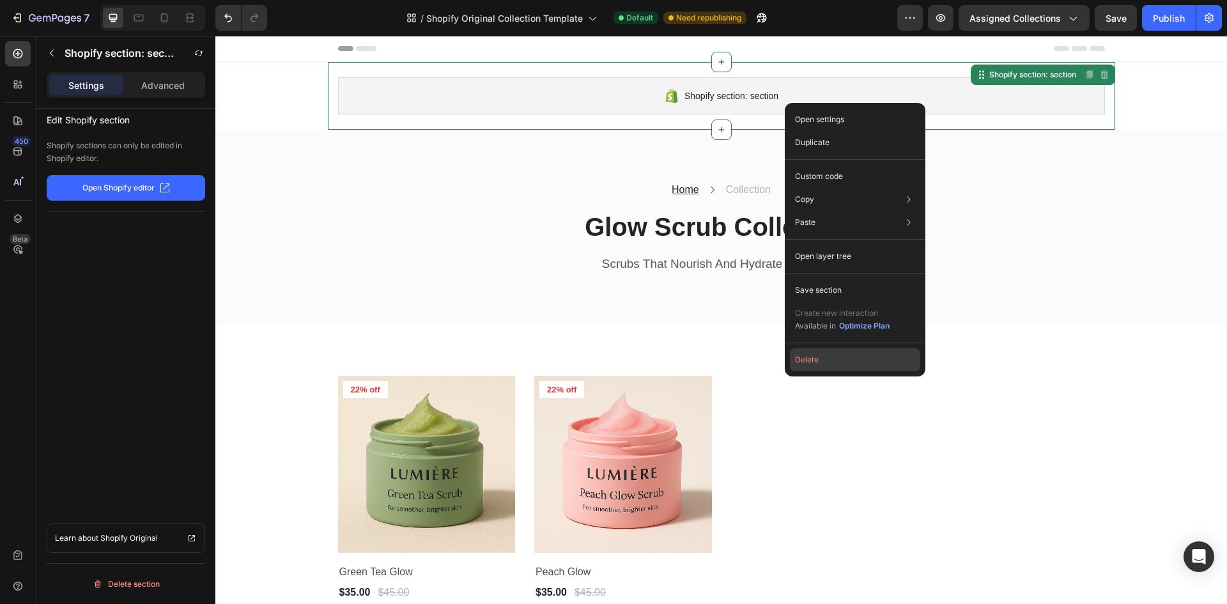
click at [829, 363] on button "Delete" at bounding box center [855, 359] width 130 height 23
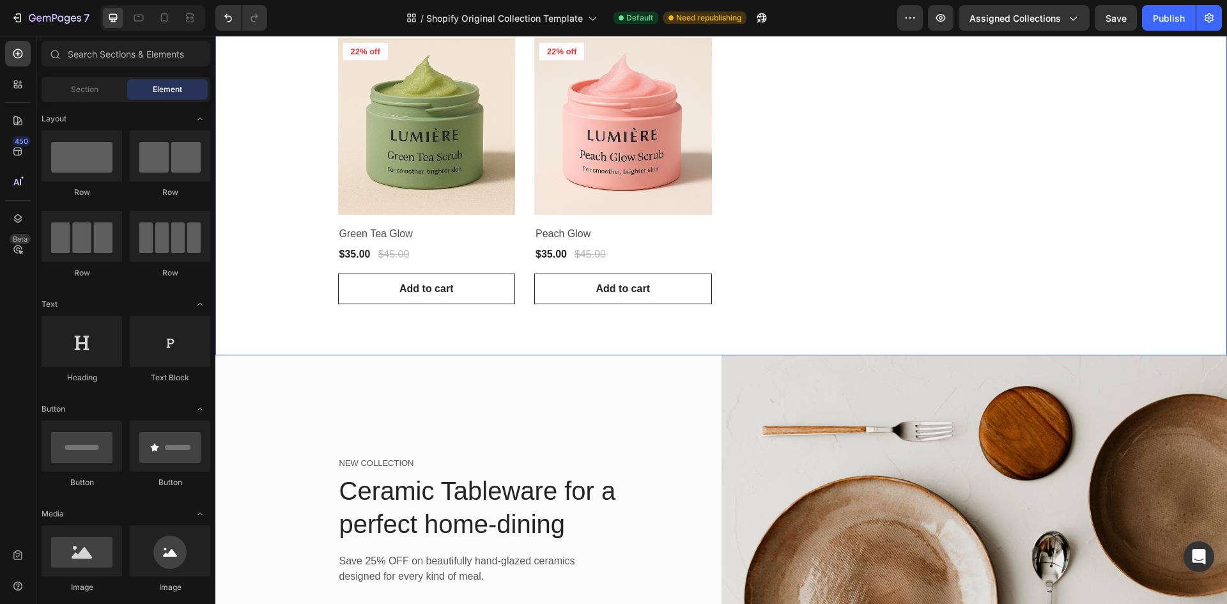
scroll to position [128, 0]
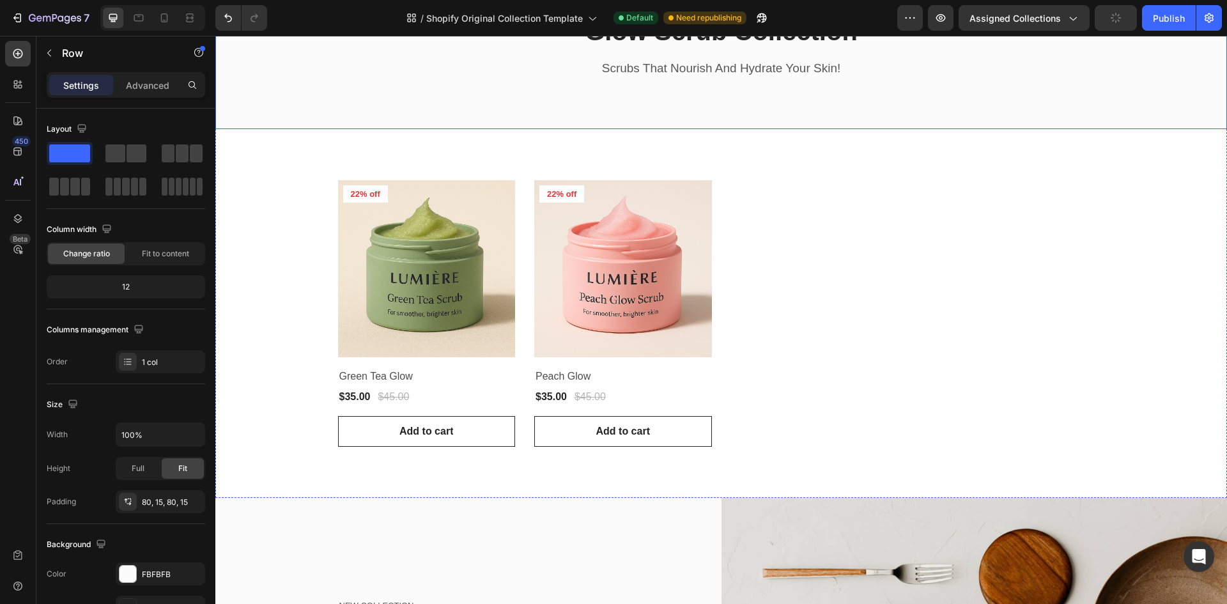
click at [888, 98] on div "Home Text block Icon Collection Text block Row Glow Scrub Collection Heading Sc…" at bounding box center [720, 31] width 1011 height 195
click at [51, 51] on icon "button" at bounding box center [49, 53] width 10 height 10
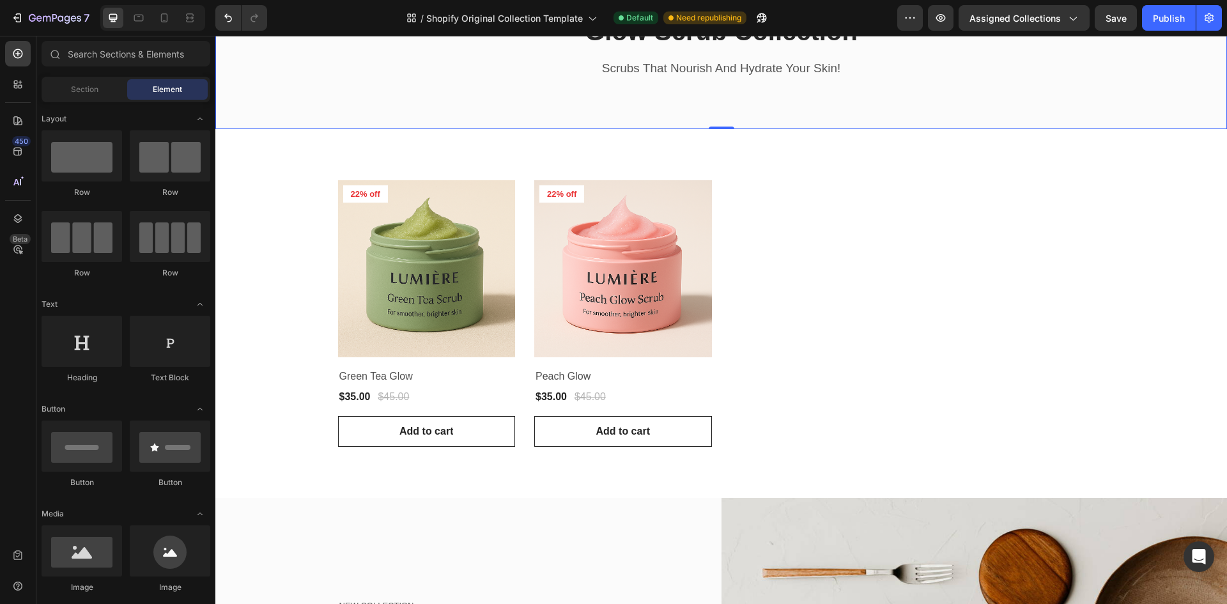
click at [509, 83] on div "Home Text block Icon Collection Text block Row Glow Scrub Collection Heading Sc…" at bounding box center [720, 31] width 1011 height 195
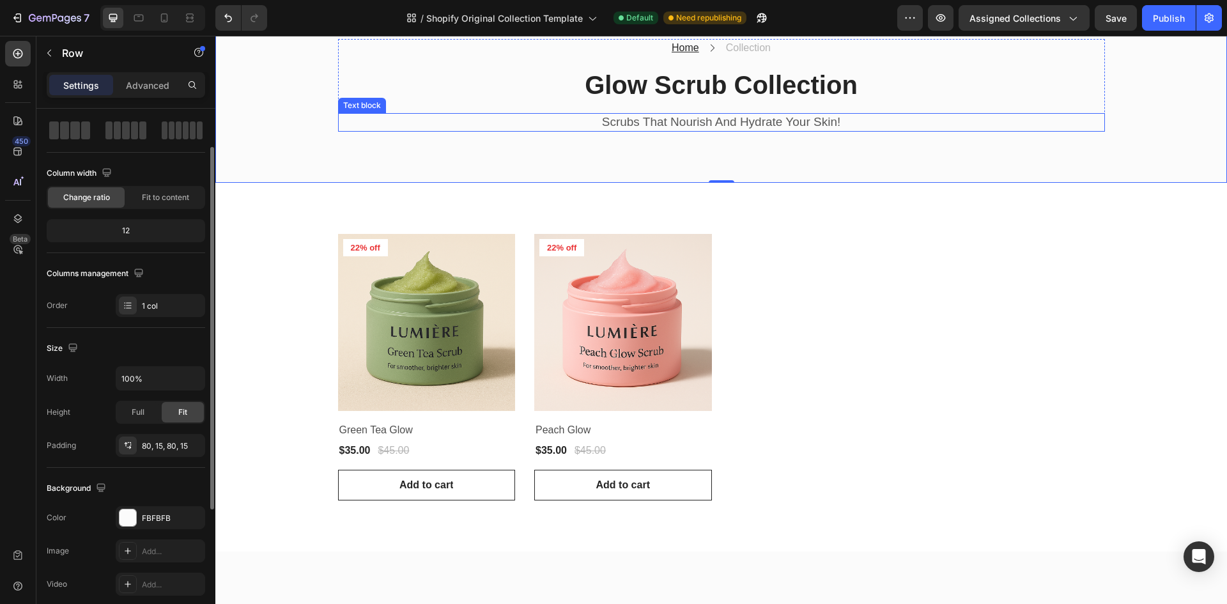
scroll to position [0, 0]
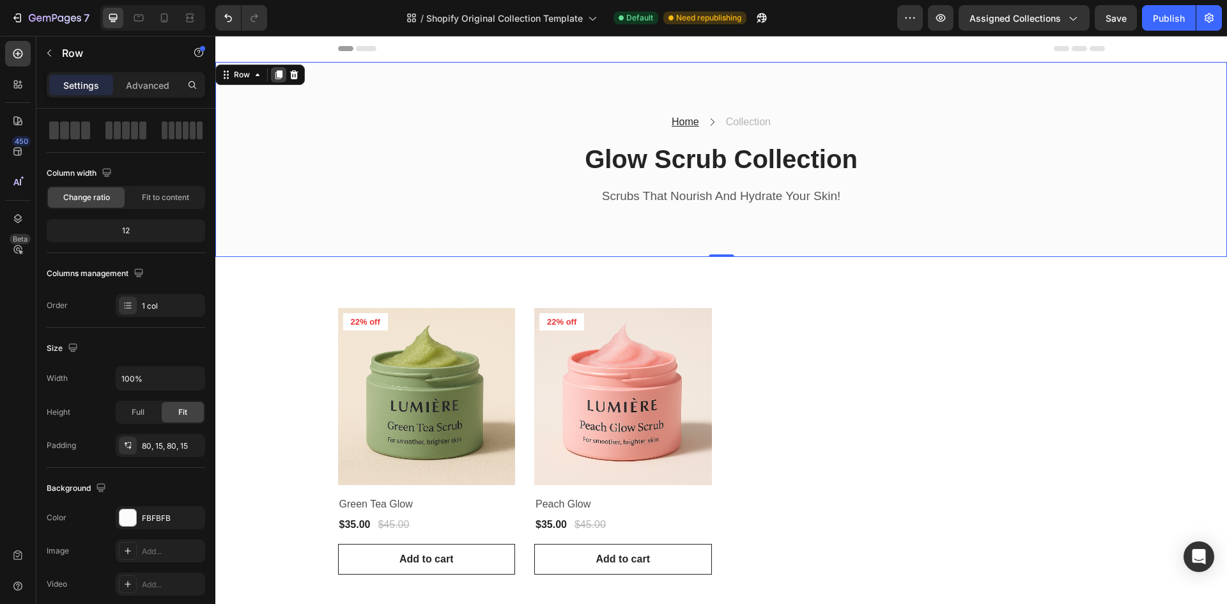
click at [278, 80] on div at bounding box center [278, 74] width 15 height 15
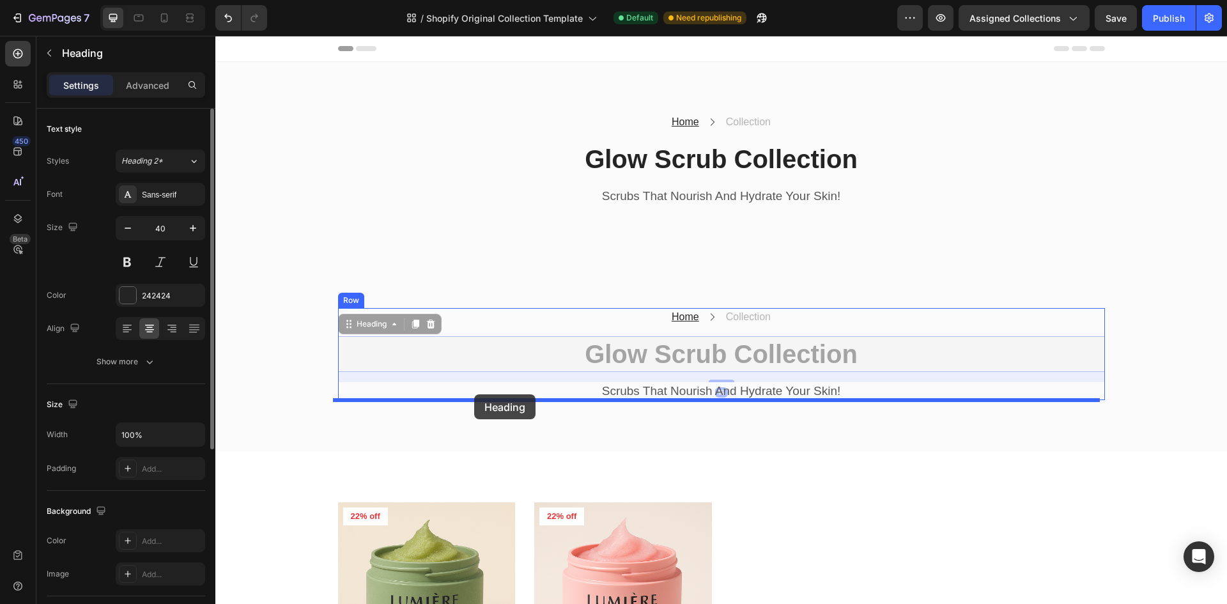
drag, startPoint x: 466, startPoint y: 350, endPoint x: 474, endPoint y: 394, distance: 44.8
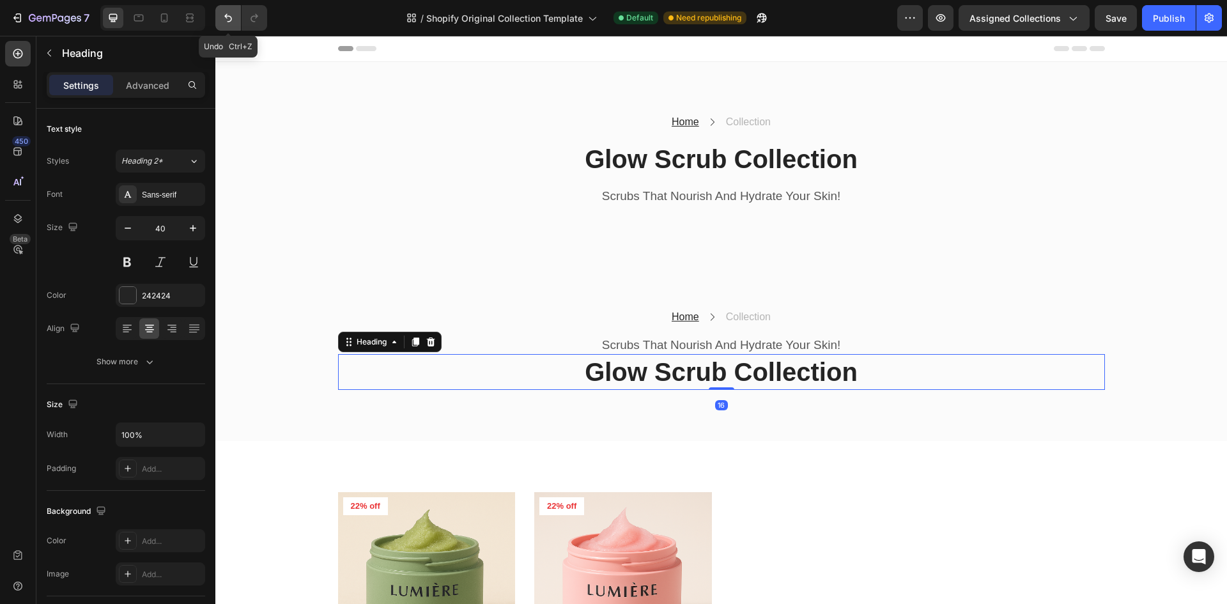
click at [227, 19] on icon "Undo/Redo" at bounding box center [228, 18] width 13 height 13
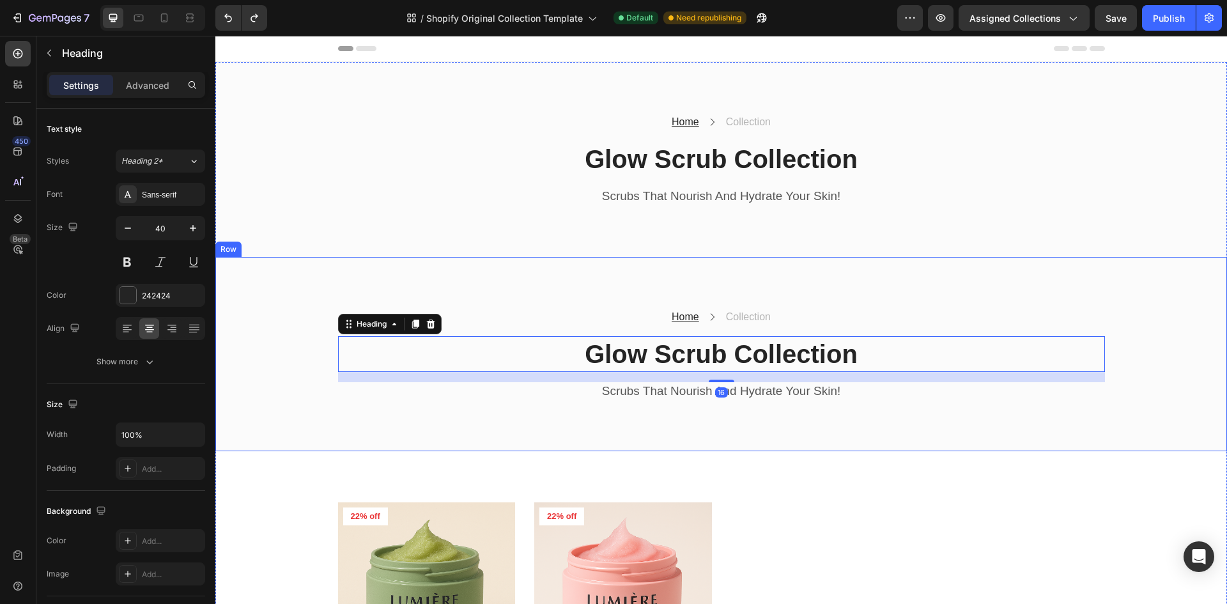
click at [298, 307] on div "Home Text block Icon Collection Text block Row Glow Scrub Collection Heading 16…" at bounding box center [720, 354] width 1011 height 195
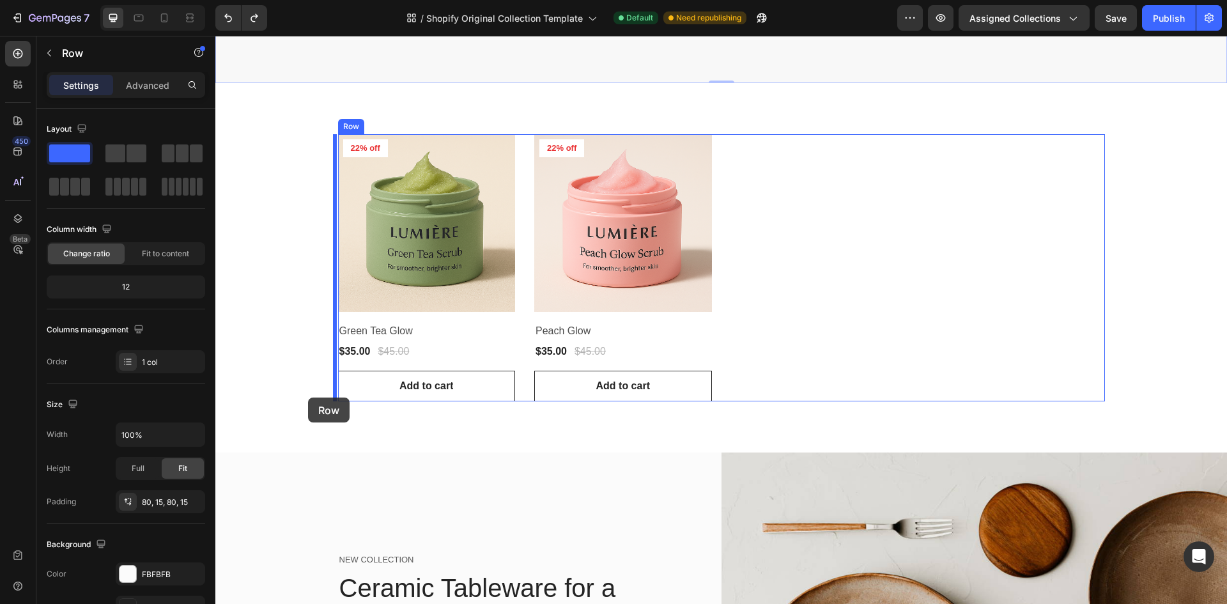
scroll to position [383, 0]
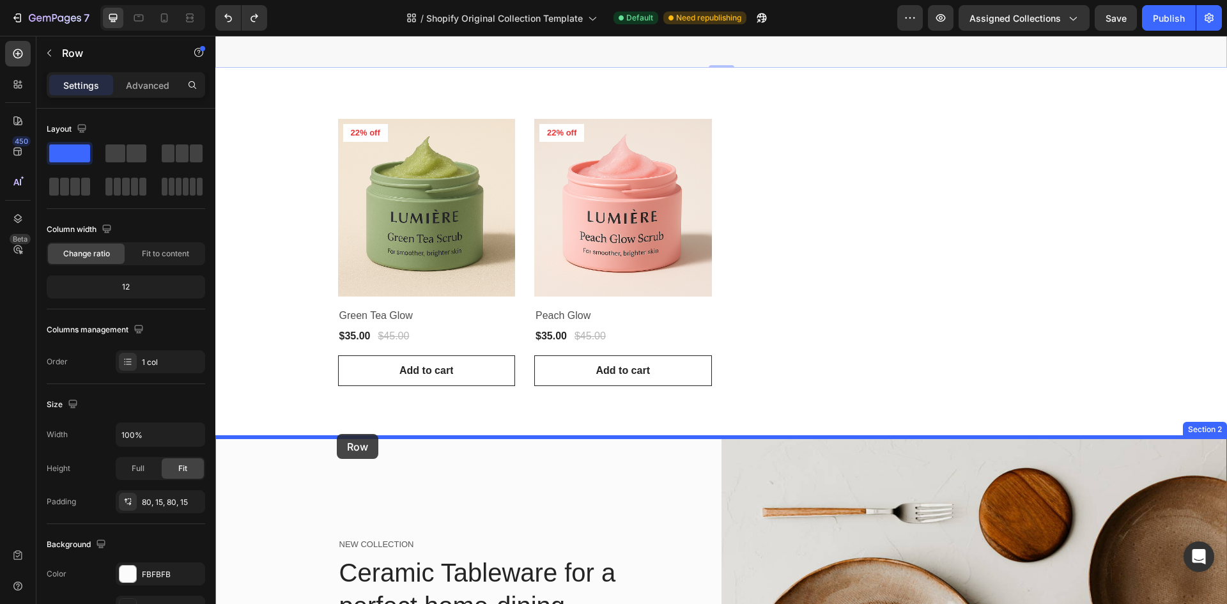
drag, startPoint x: 293, startPoint y: 310, endPoint x: 337, endPoint y: 434, distance: 131.6
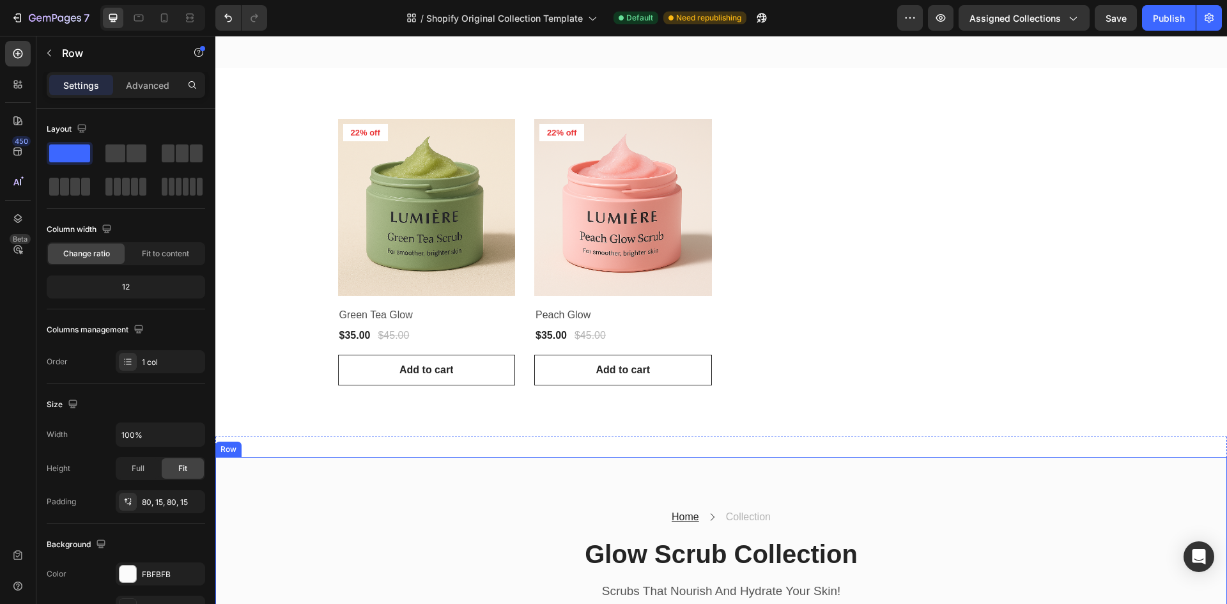
scroll to position [445, 0]
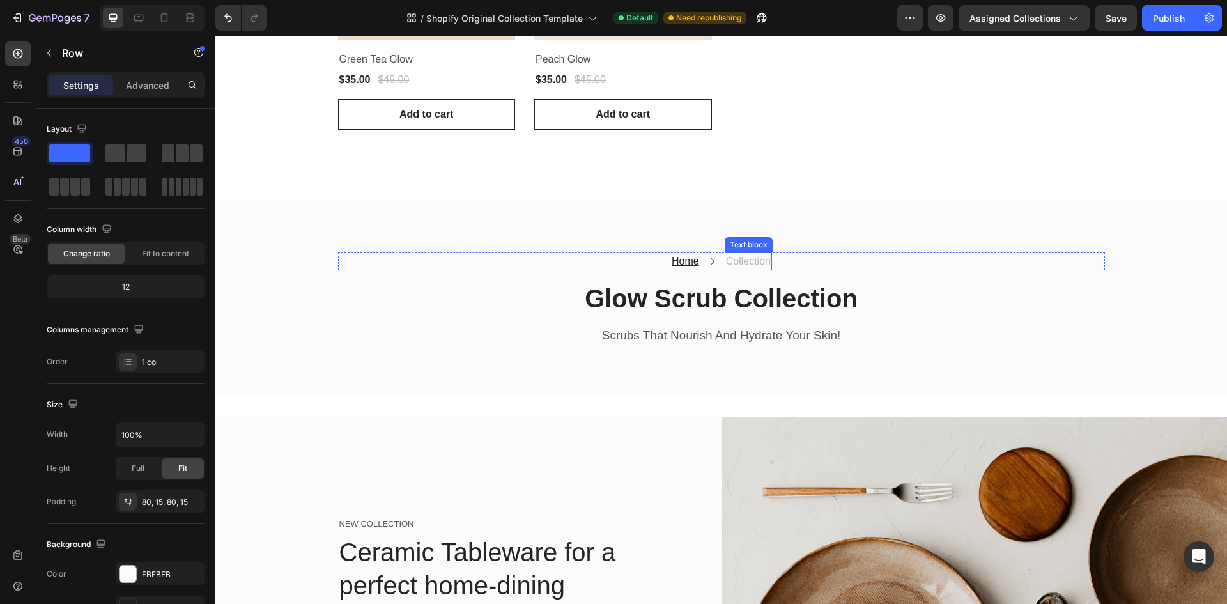
click at [751, 258] on p "Collection" at bounding box center [748, 261] width 45 height 15
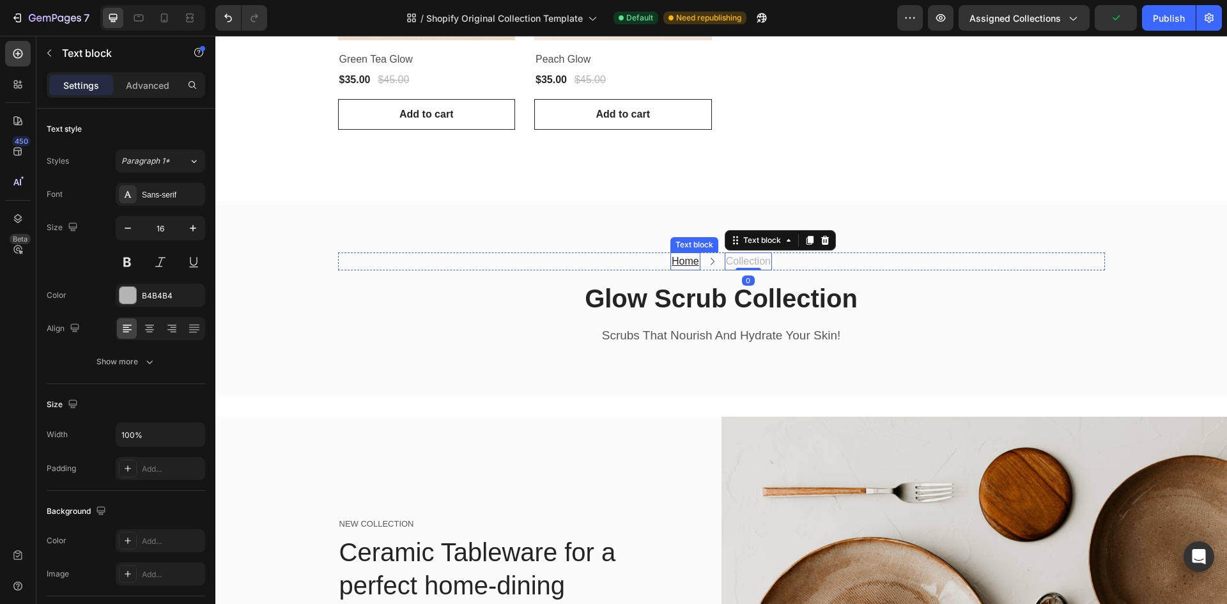
click at [636, 262] on div "Home Text block Icon Collection Text block 0 Row" at bounding box center [721, 261] width 767 height 18
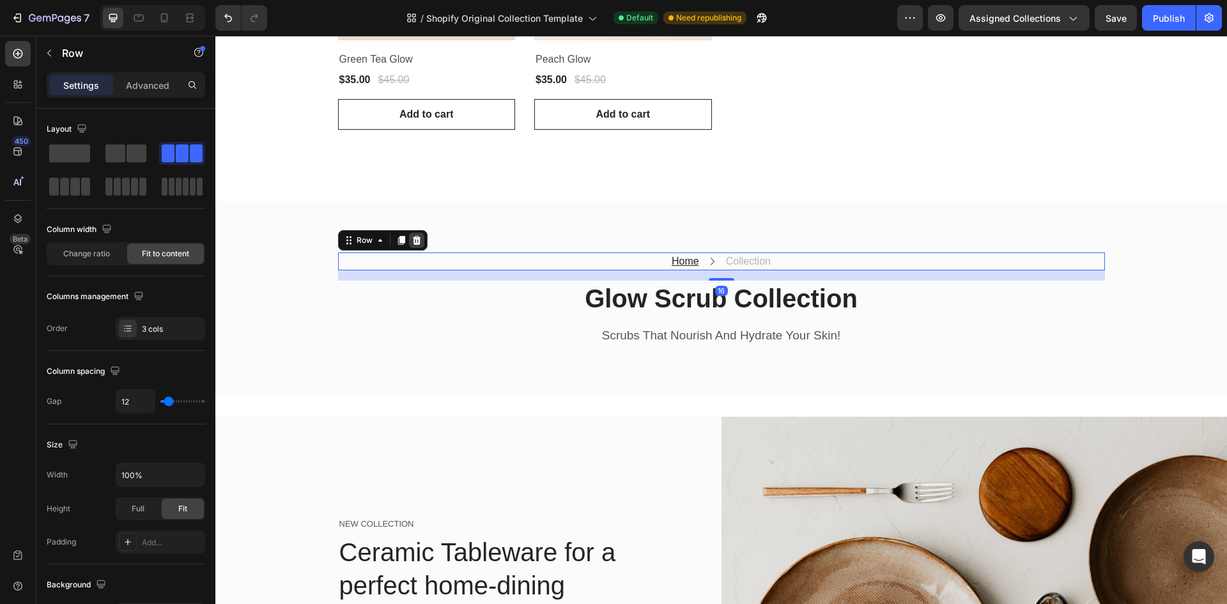
click at [412, 240] on icon at bounding box center [416, 240] width 8 height 9
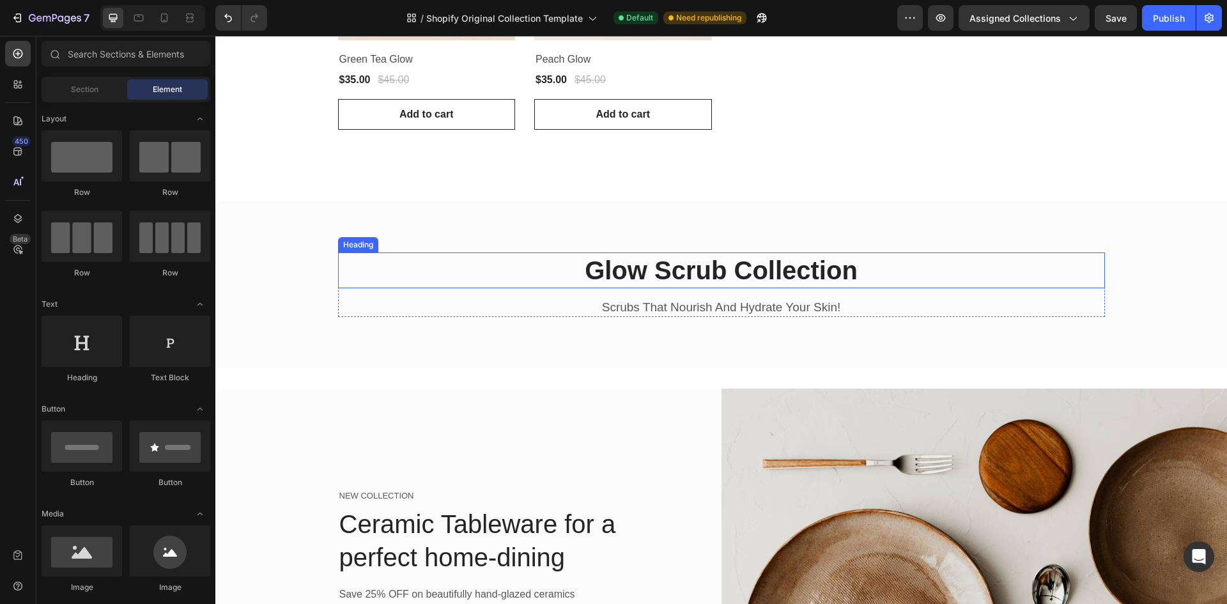
click at [631, 272] on h2 "Glow Scrub Collection" at bounding box center [721, 270] width 767 height 36
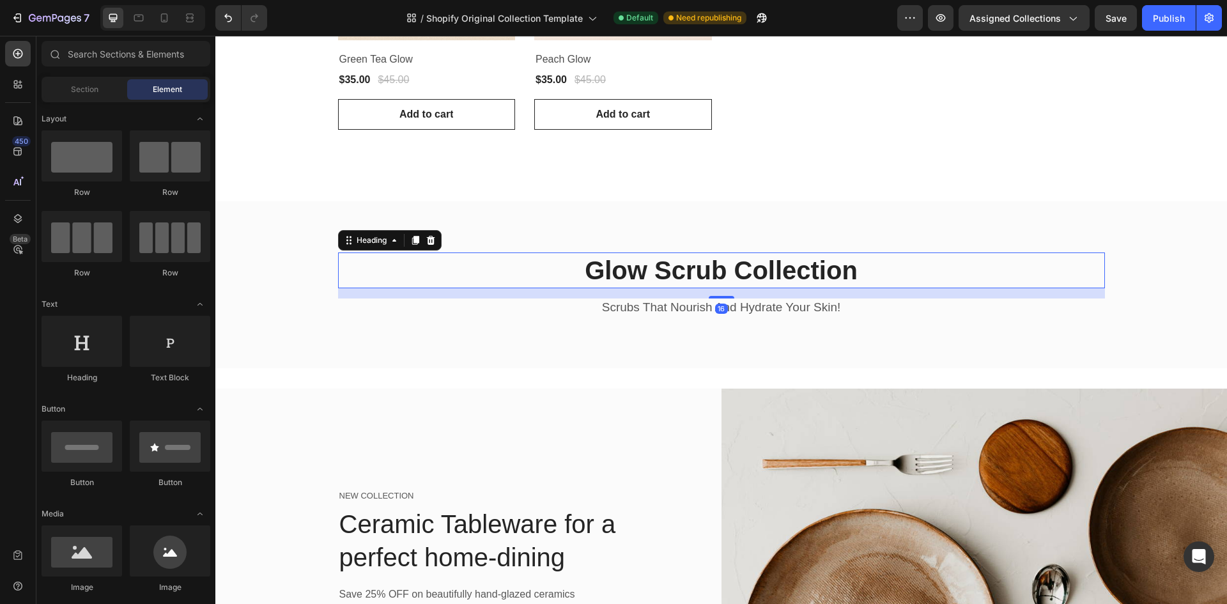
click at [631, 272] on h2 "Glow Scrub Collection" at bounding box center [721, 270] width 767 height 36
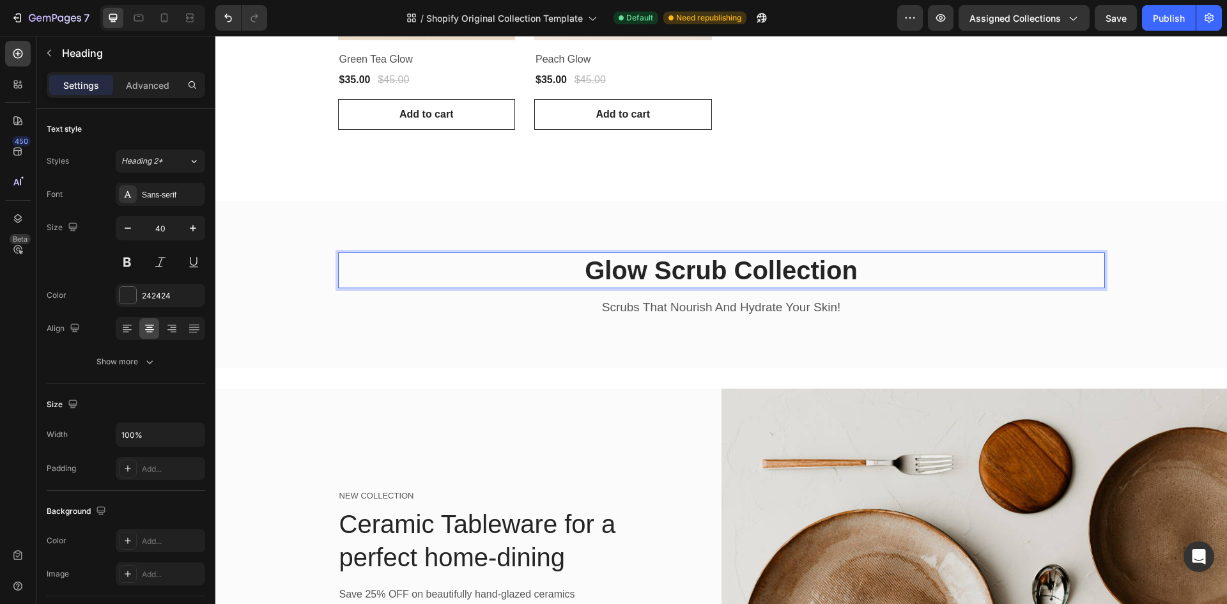
click at [721, 266] on p "Glow Scrub Collection" at bounding box center [721, 270] width 764 height 33
drag, startPoint x: 719, startPoint y: 266, endPoint x: 604, endPoint y: 277, distance: 115.6
click at [604, 277] on p "Glow Scrub Collection" at bounding box center [721, 270] width 764 height 33
click at [661, 309] on p "Scrubs That Nourish And Hydrate Your Skin!" at bounding box center [721, 308] width 764 height 16
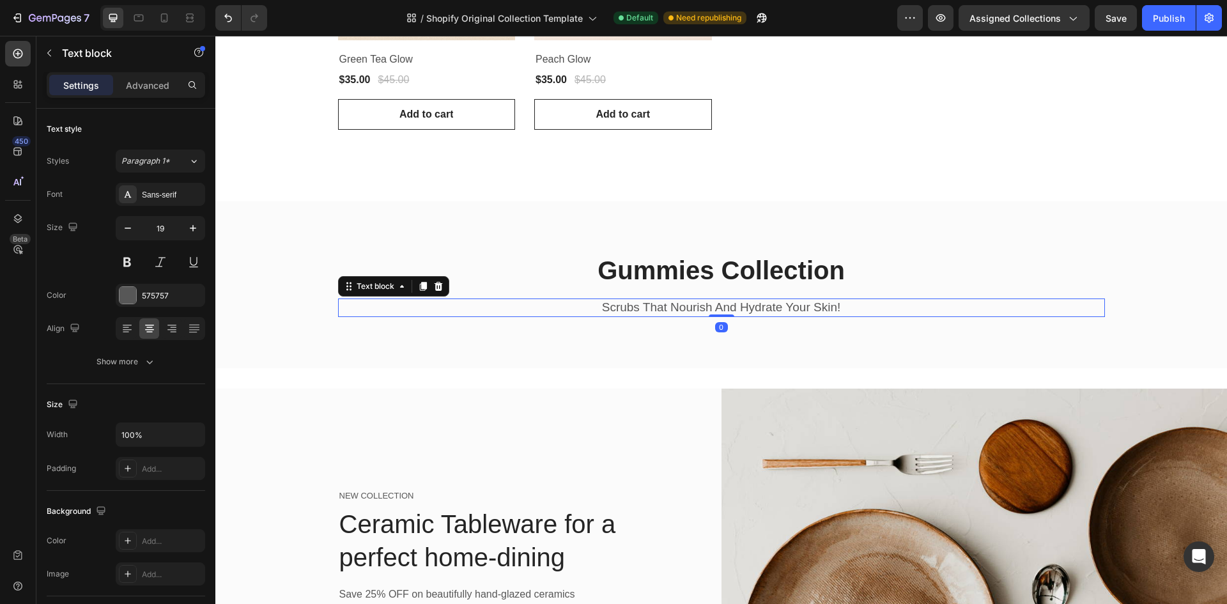
click at [661, 309] on p "Scrubs That Nourish And Hydrate Your Skin!" at bounding box center [721, 308] width 764 height 16
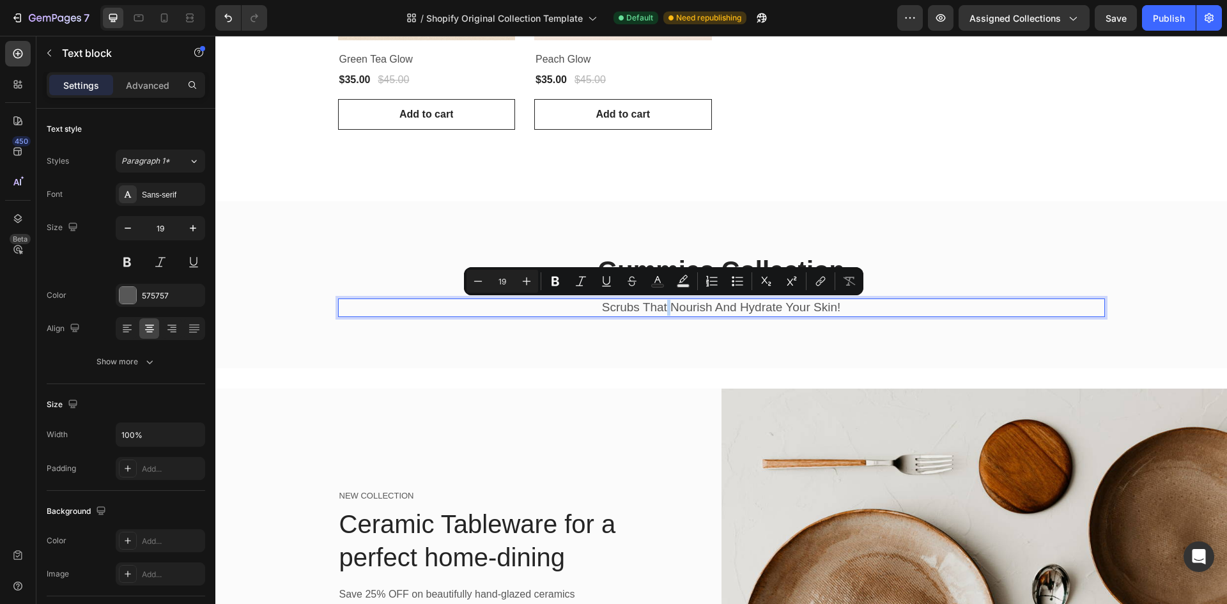
click at [661, 309] on p "Scrubs That Nourish And Hydrate Your Skin!" at bounding box center [721, 308] width 764 height 16
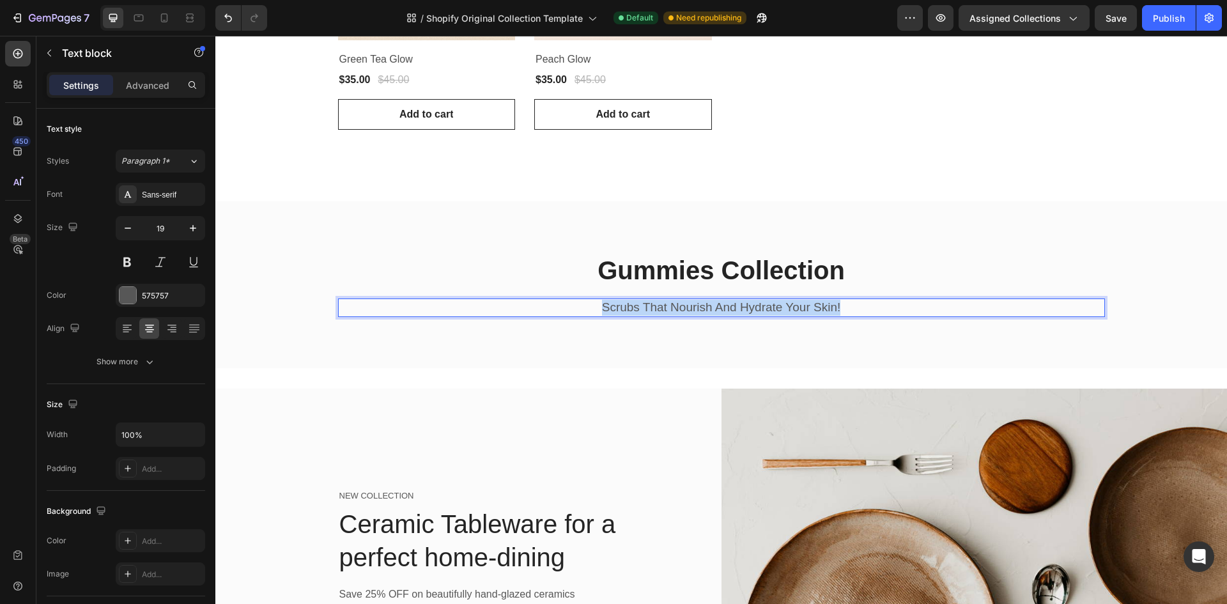
click at [661, 309] on p "Scrubs That Nourish And Hydrate Your Skin!" at bounding box center [721, 308] width 764 height 16
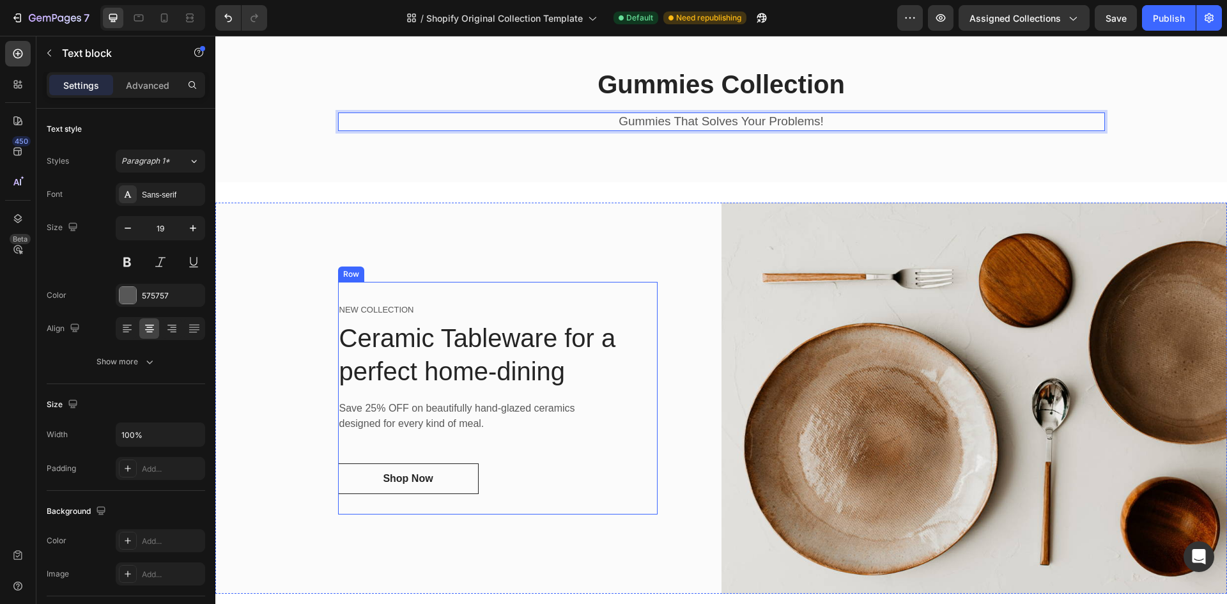
scroll to position [636, 0]
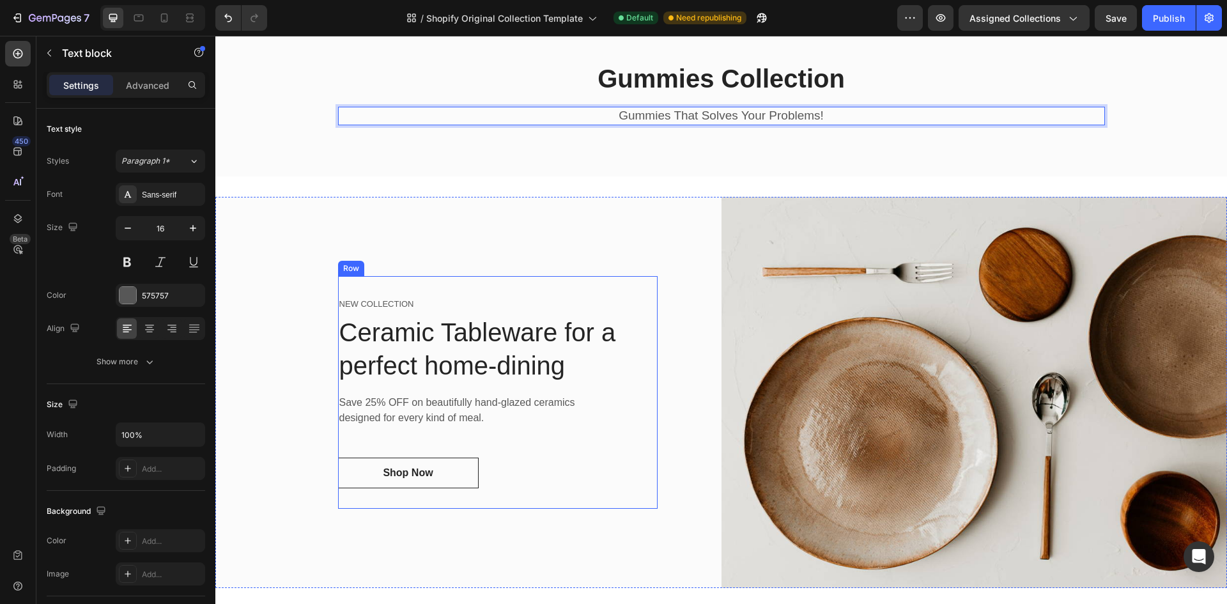
click at [645, 406] on div "Save 25% OFF on beautifully hand-glazed ceramics designed for every kind of mea…" at bounding box center [497, 410] width 319 height 33
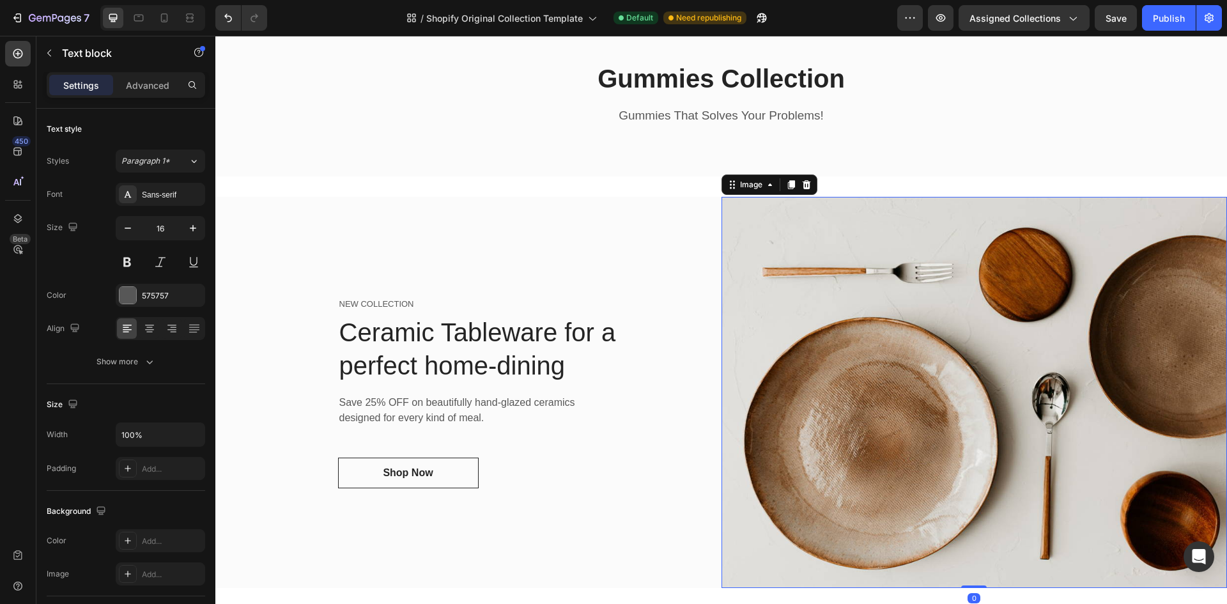
click at [739, 406] on img at bounding box center [974, 392] width 506 height 391
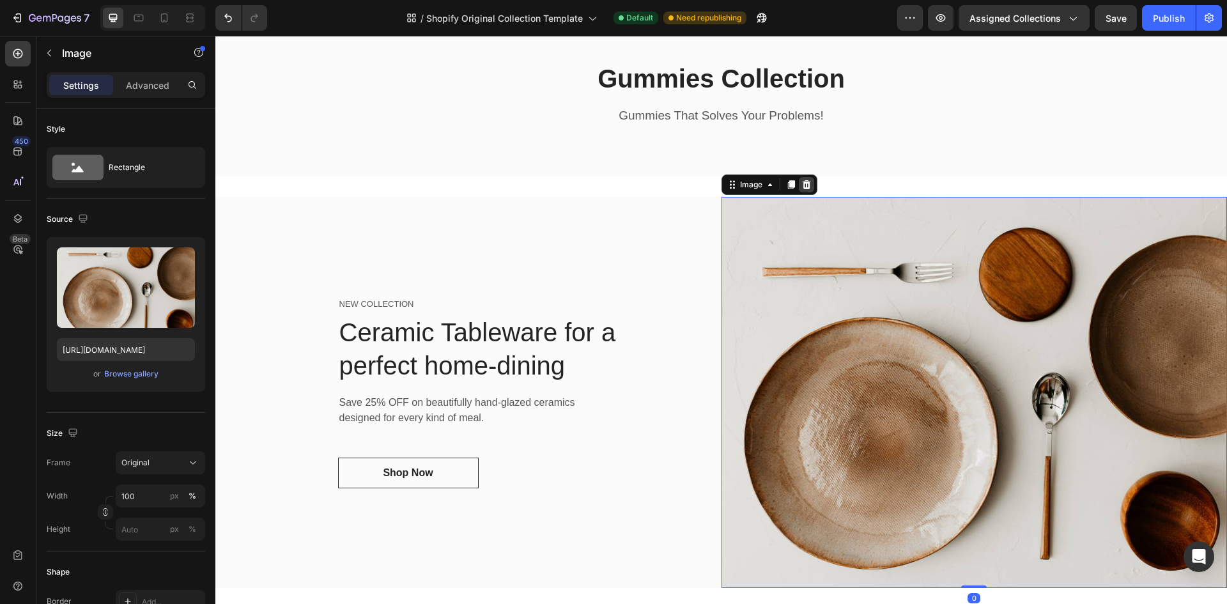
click at [802, 183] on icon at bounding box center [806, 184] width 8 height 9
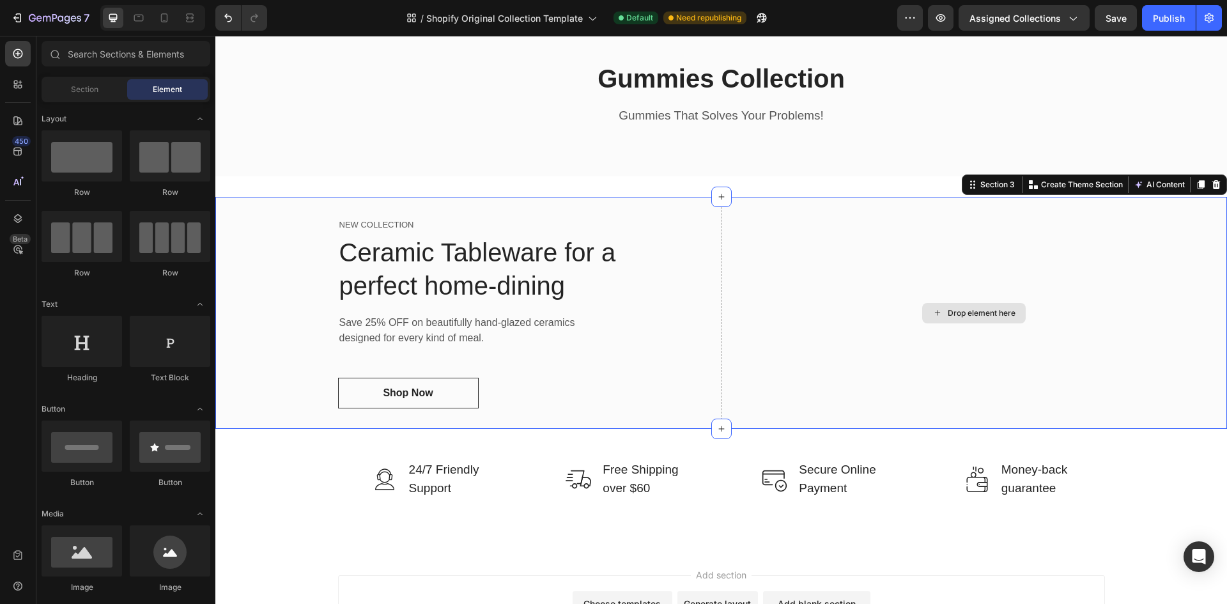
click at [732, 269] on div "Drop element here" at bounding box center [974, 313] width 506 height 233
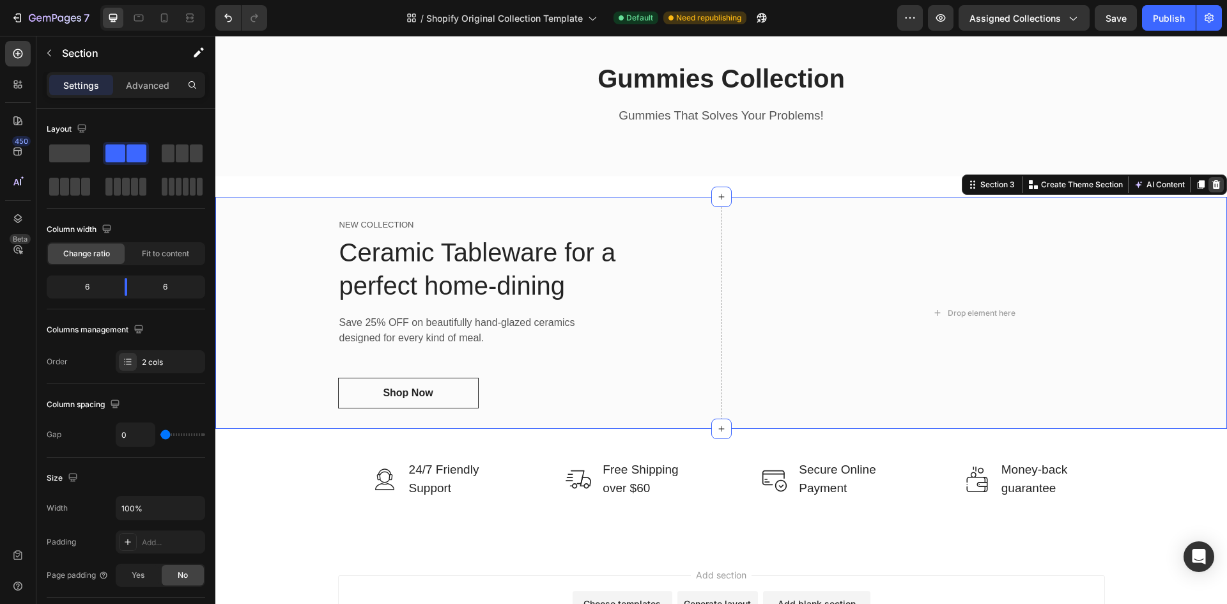
click at [1212, 183] on icon at bounding box center [1216, 184] width 8 height 9
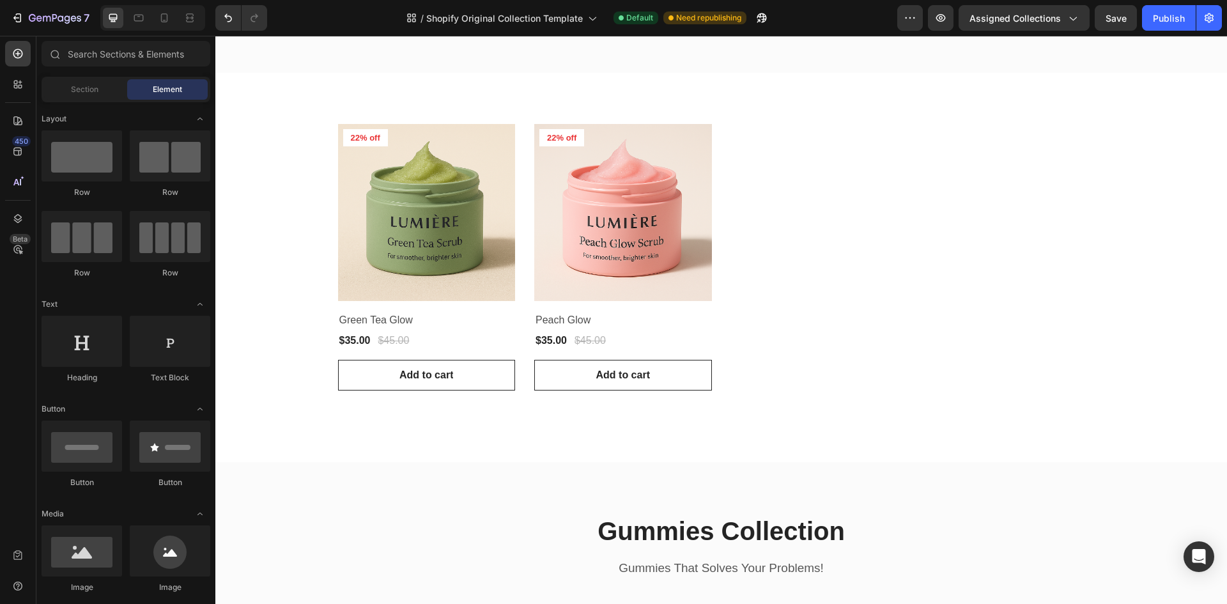
scroll to position [0, 0]
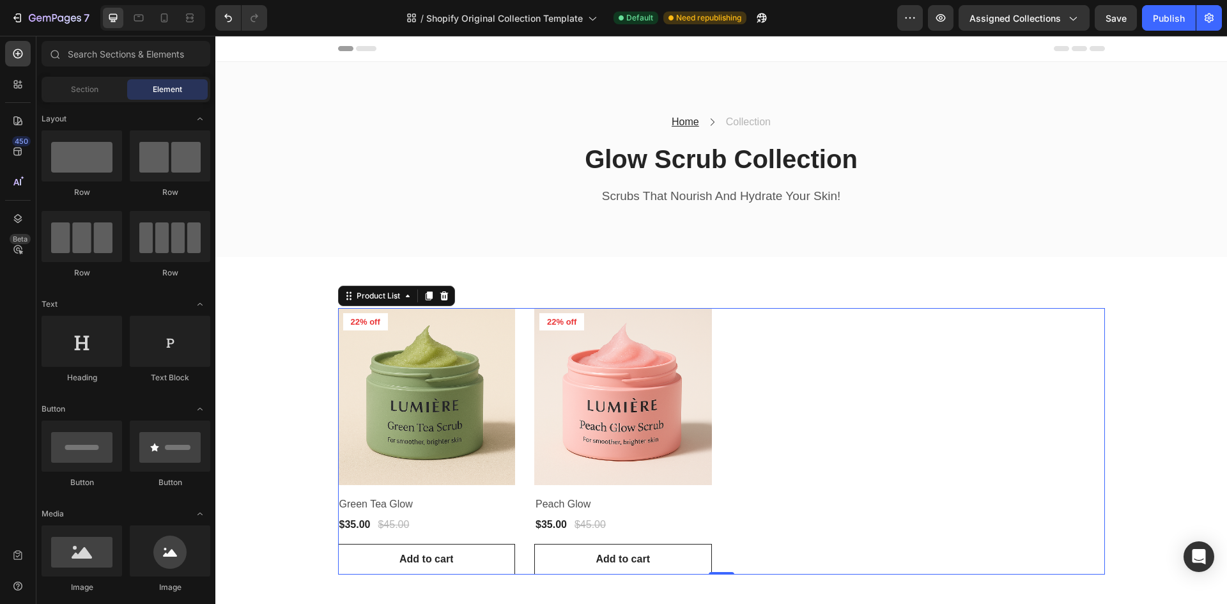
click at [830, 377] on div "Product Images 22% off Product Badge Row Green Tea Glow Product Title $35.00 Pr…" at bounding box center [721, 441] width 767 height 267
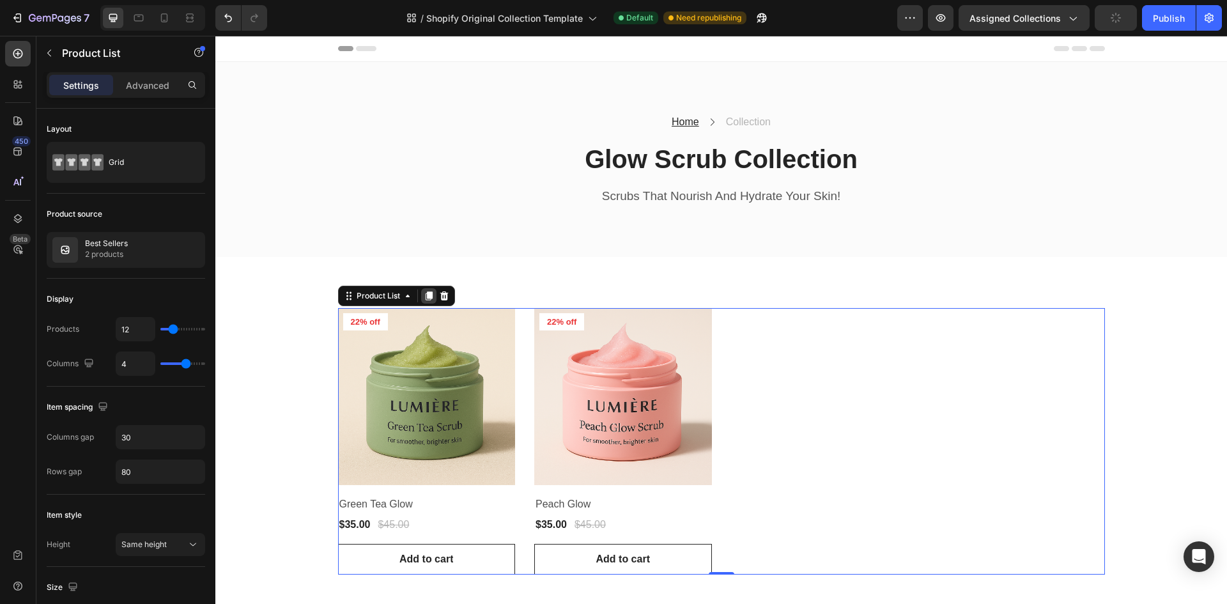
click at [425, 296] on icon at bounding box center [428, 295] width 7 height 9
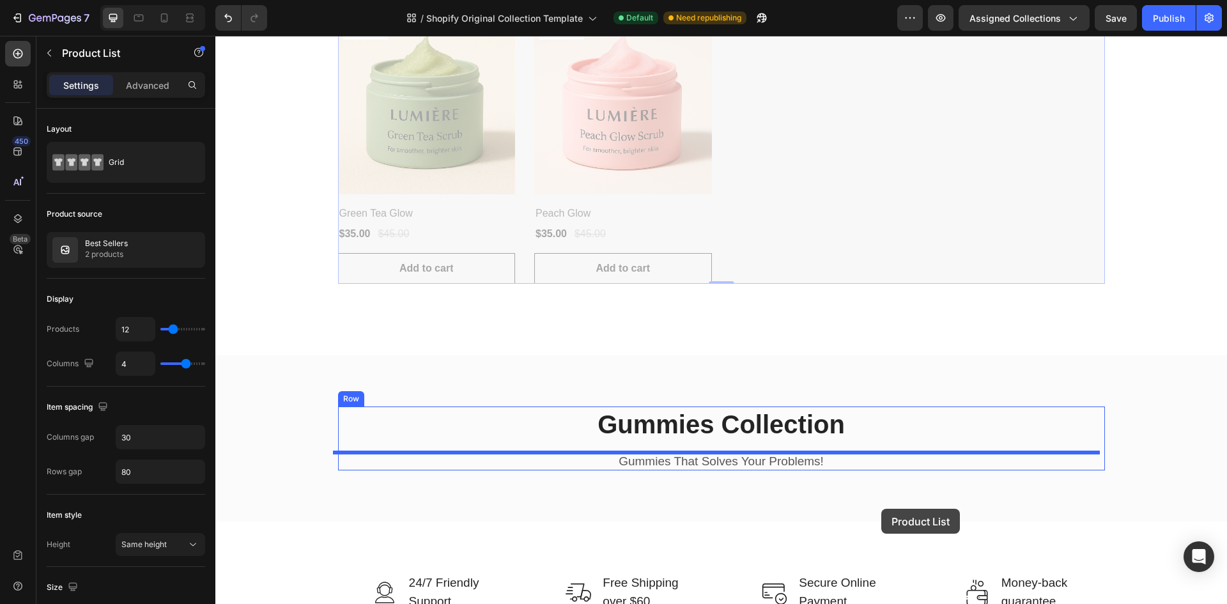
scroll to position [622, 0]
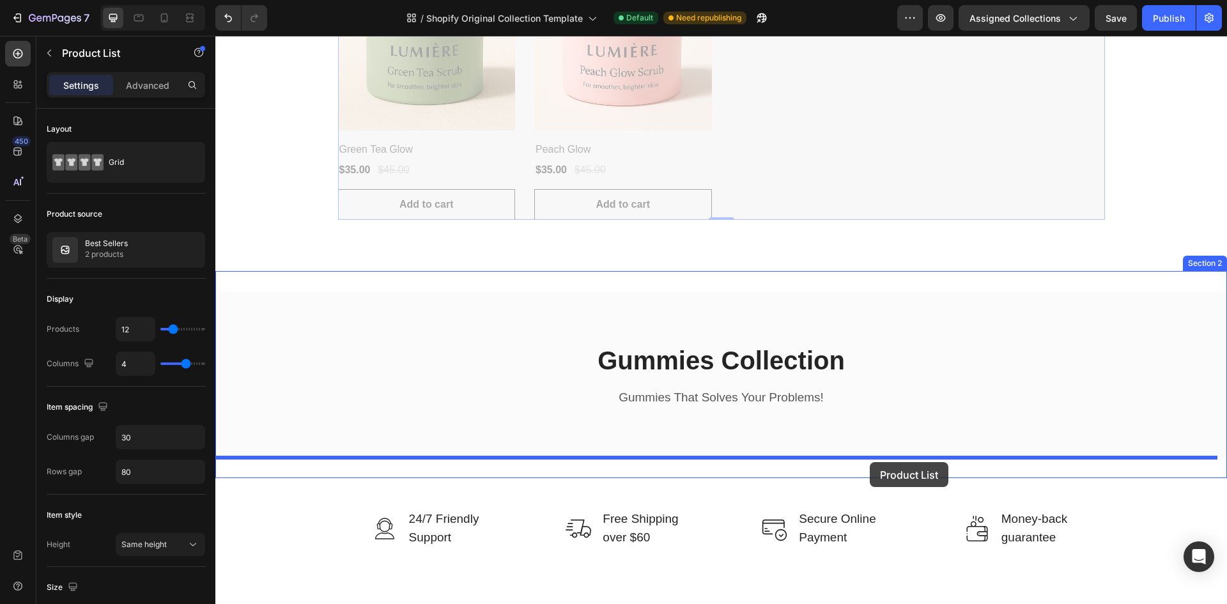
drag, startPoint x: 877, startPoint y: 219, endPoint x: 870, endPoint y: 462, distance: 242.9
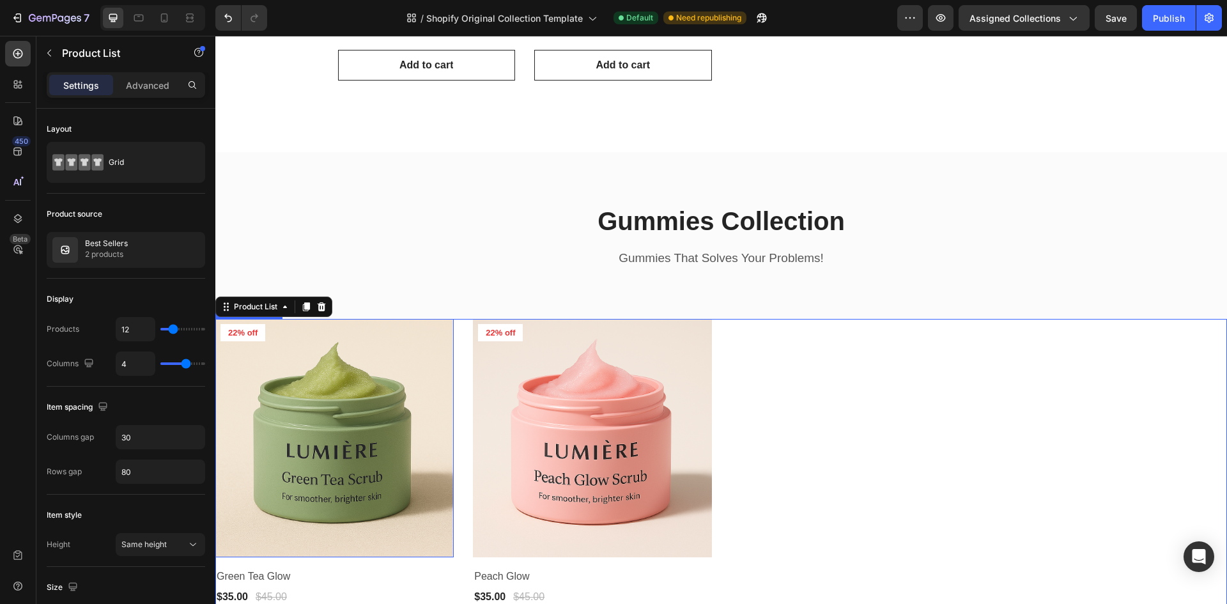
scroll to position [558, 0]
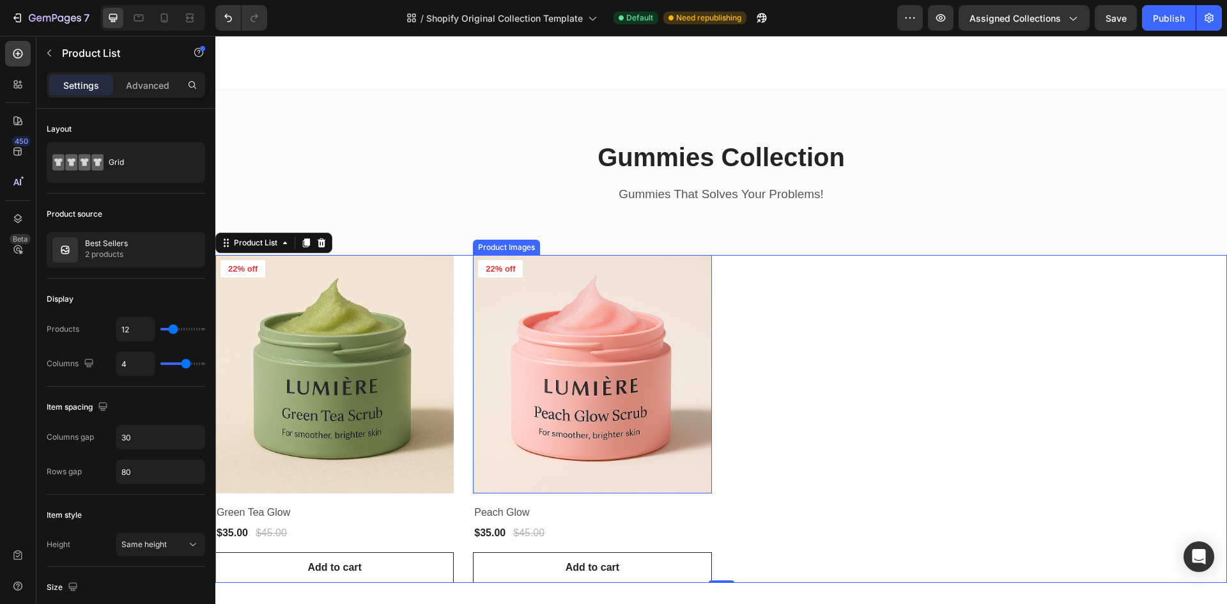
click at [685, 346] on img at bounding box center [592, 374] width 238 height 238
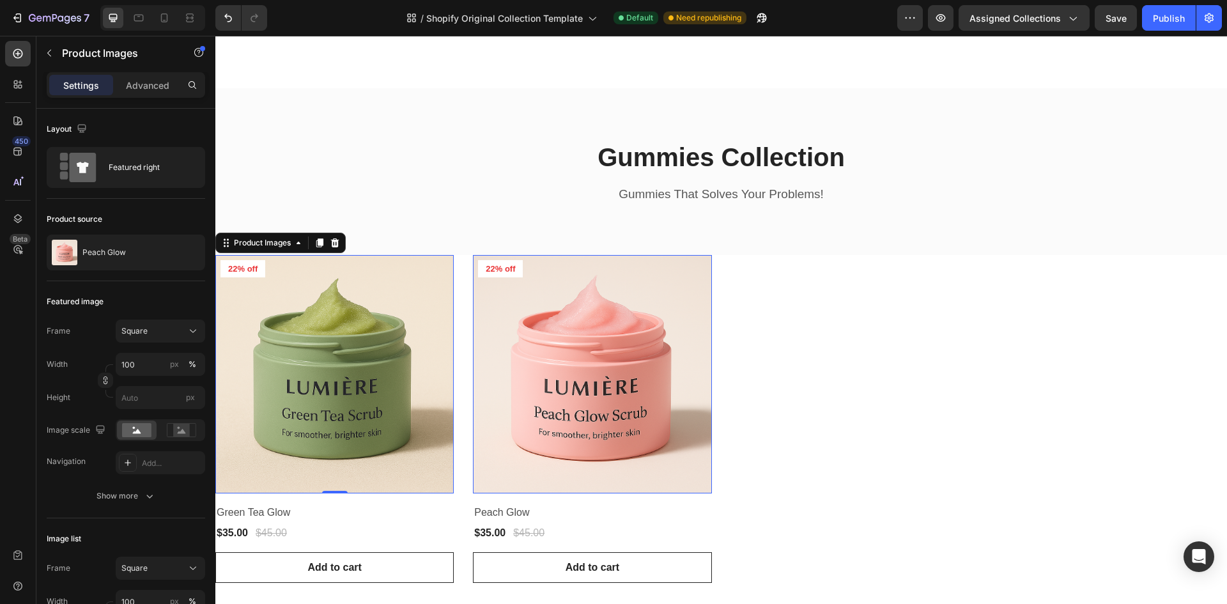
click at [289, 289] on img at bounding box center [334, 374] width 238 height 238
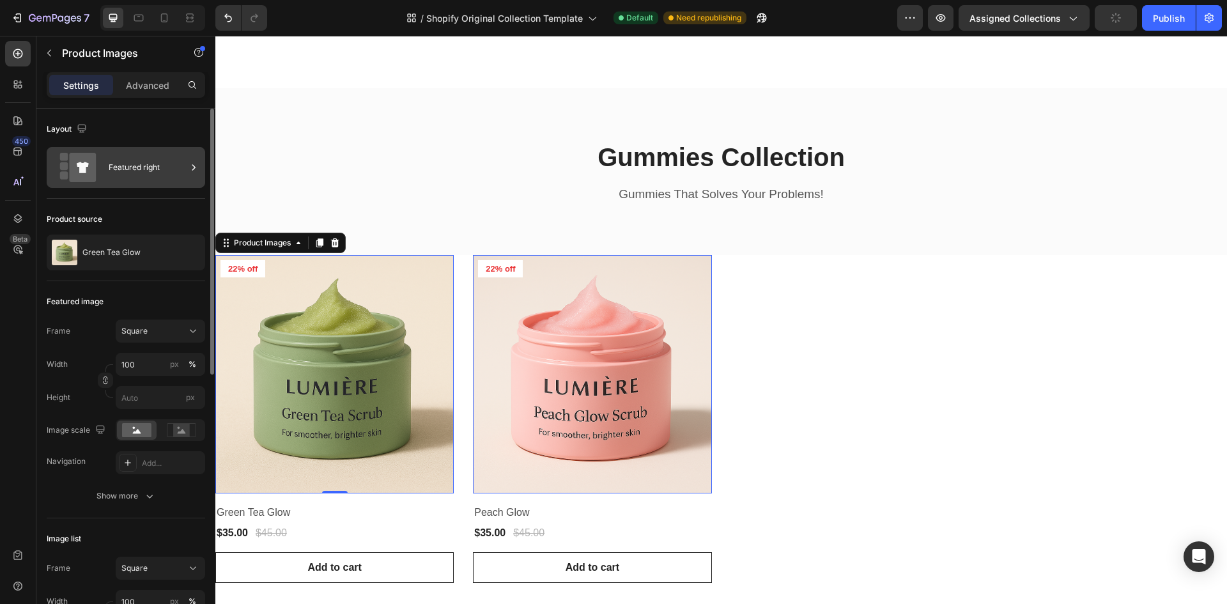
click at [163, 170] on div "Featured right" at bounding box center [148, 167] width 78 height 29
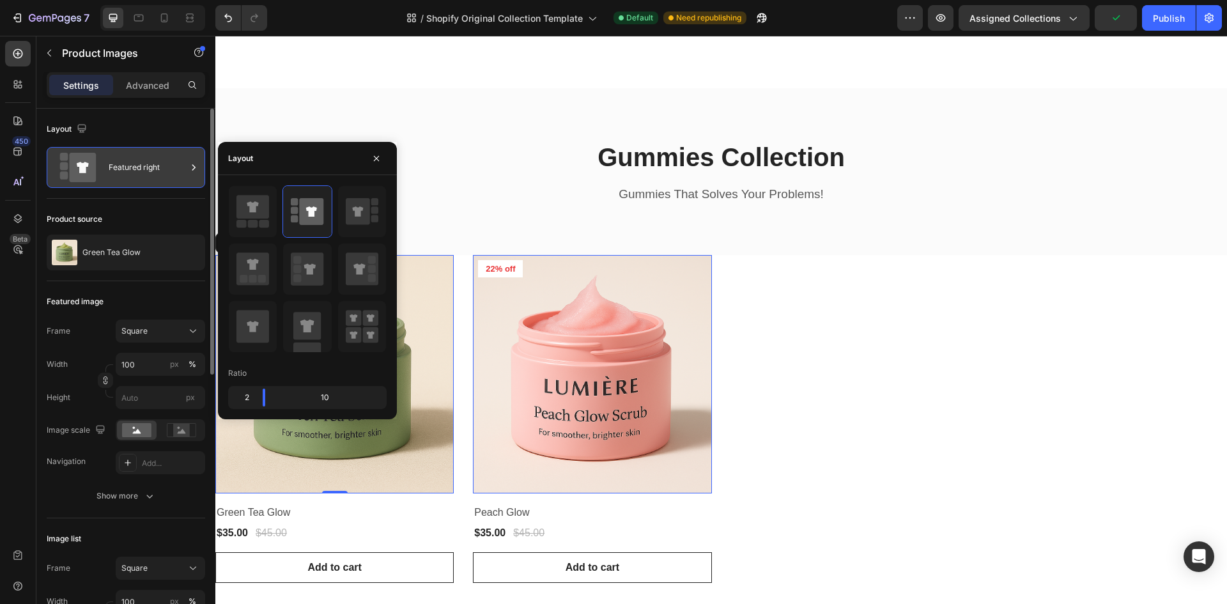
click at [163, 170] on div "Featured right" at bounding box center [148, 167] width 78 height 29
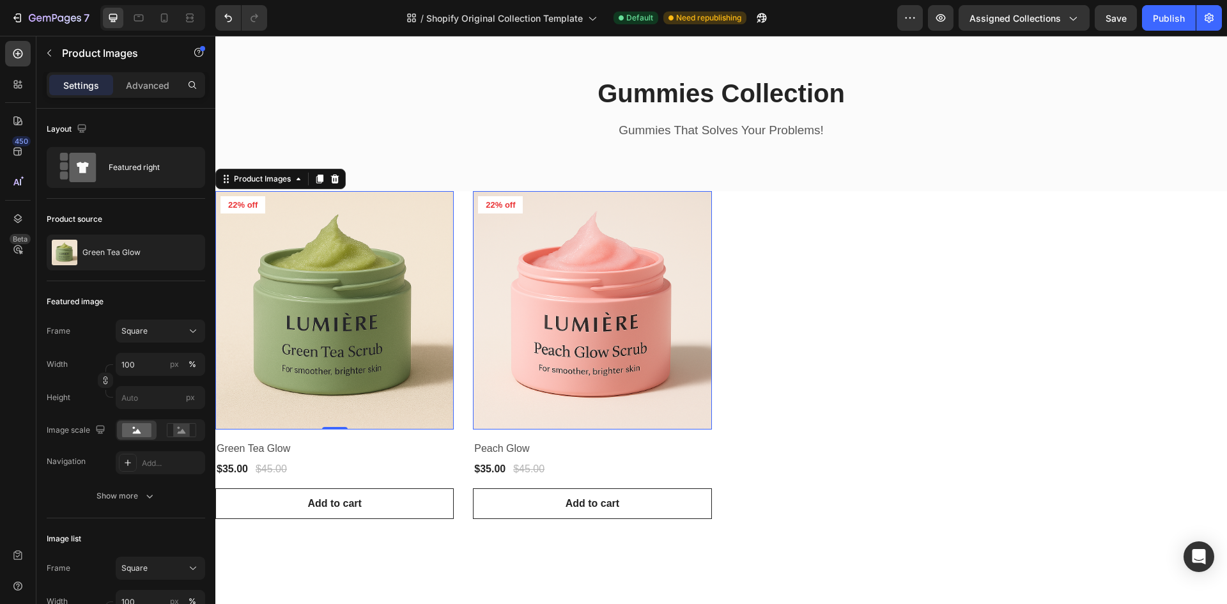
scroll to position [430, 0]
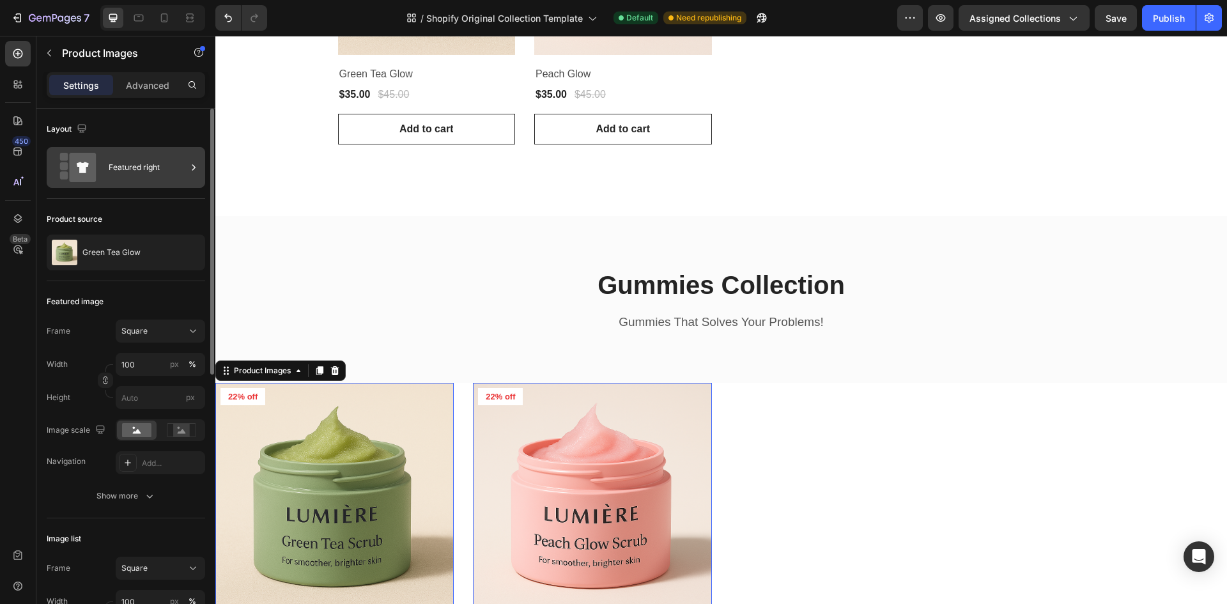
click at [150, 171] on div "Featured right" at bounding box center [148, 167] width 78 height 29
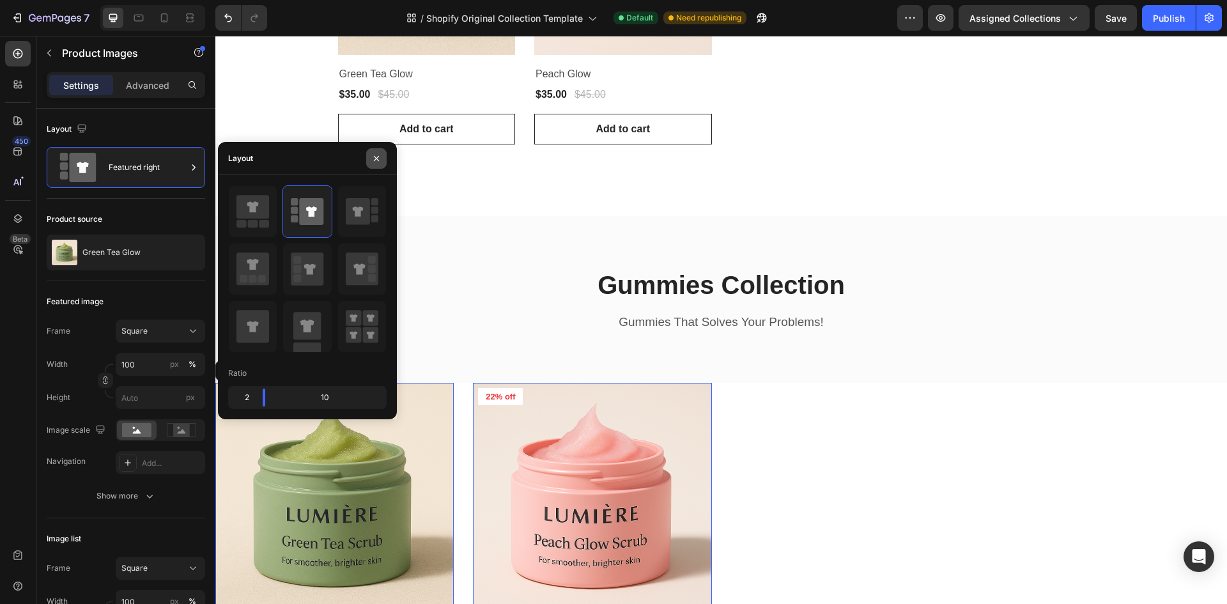
click at [377, 160] on icon "button" at bounding box center [376, 158] width 10 height 10
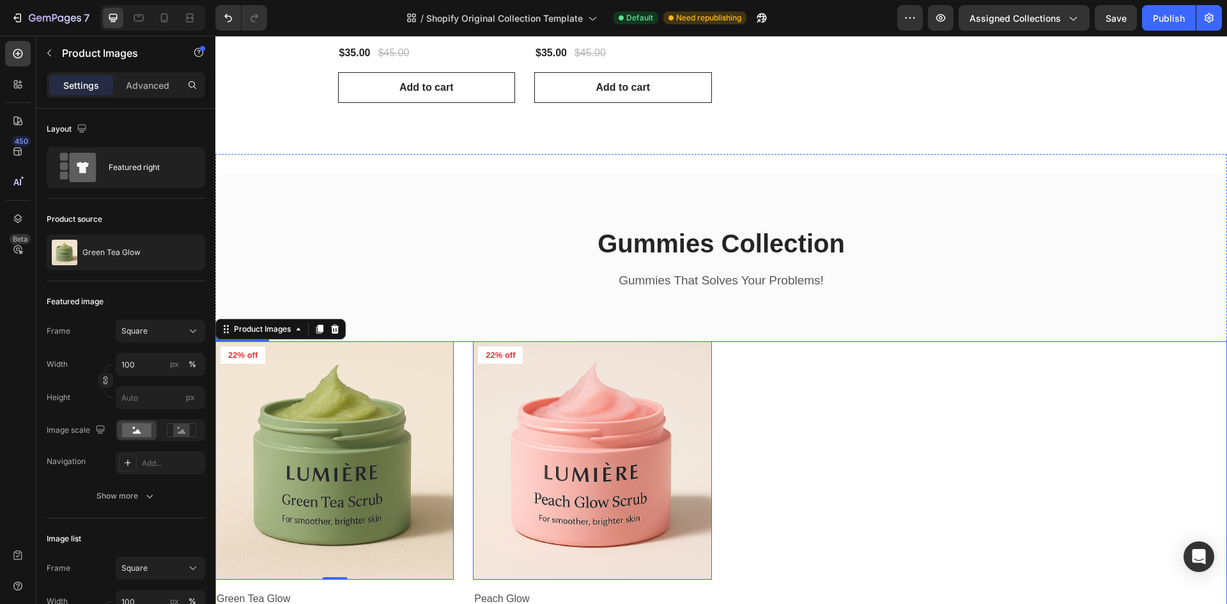
scroll to position [494, 0]
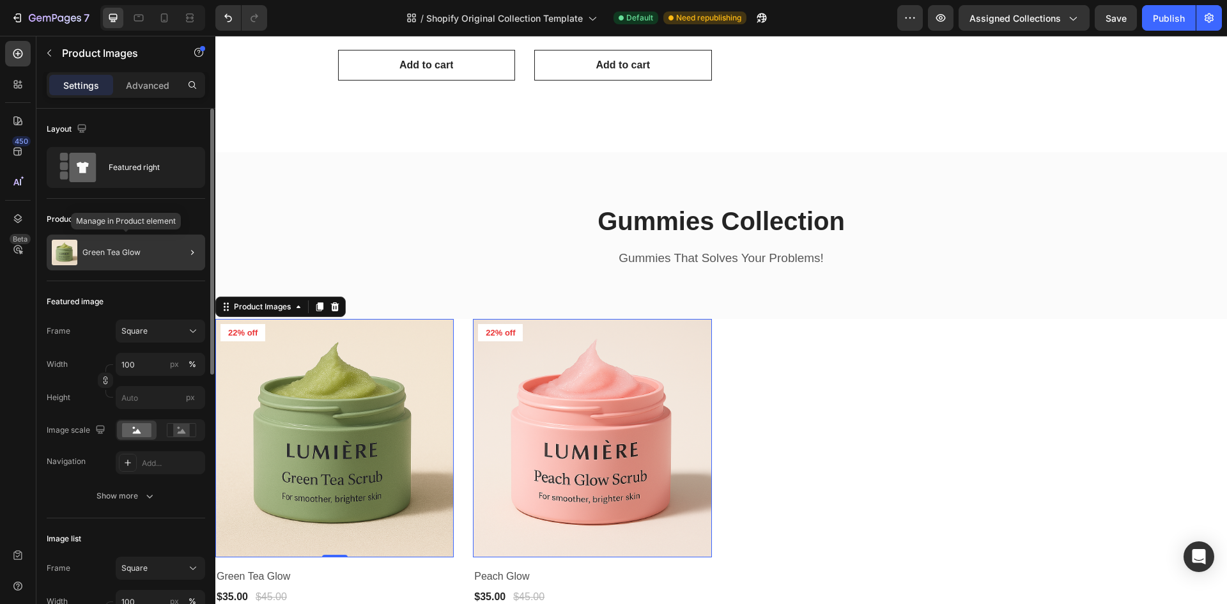
click at [134, 263] on div "Green Tea Glow" at bounding box center [126, 253] width 158 height 36
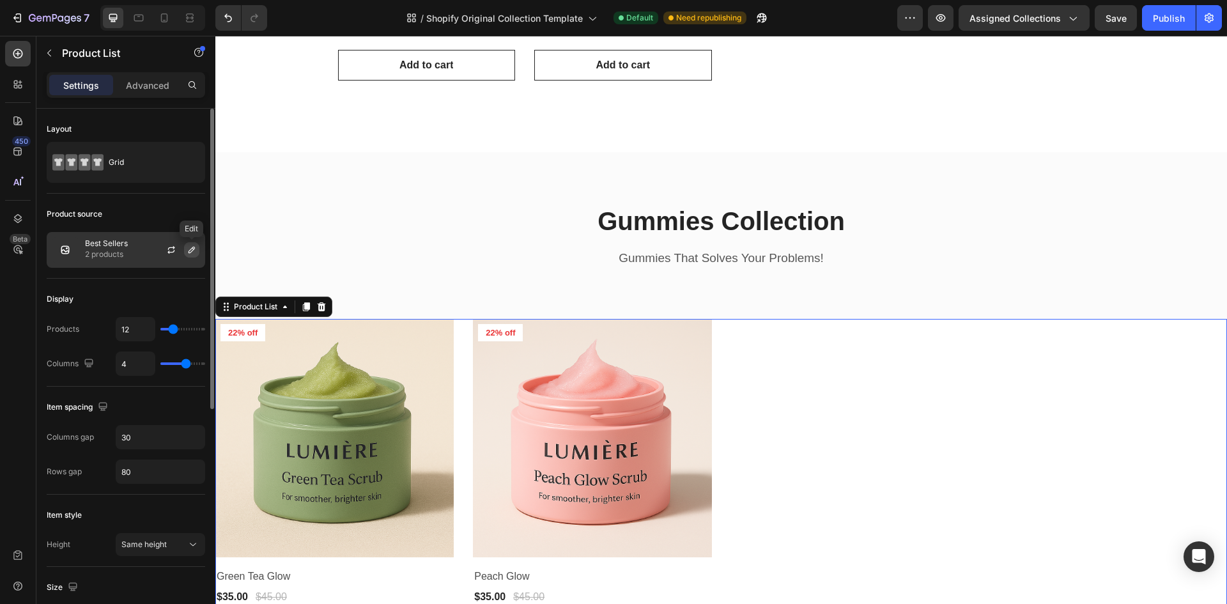
click at [189, 250] on icon "button" at bounding box center [191, 250] width 6 height 6
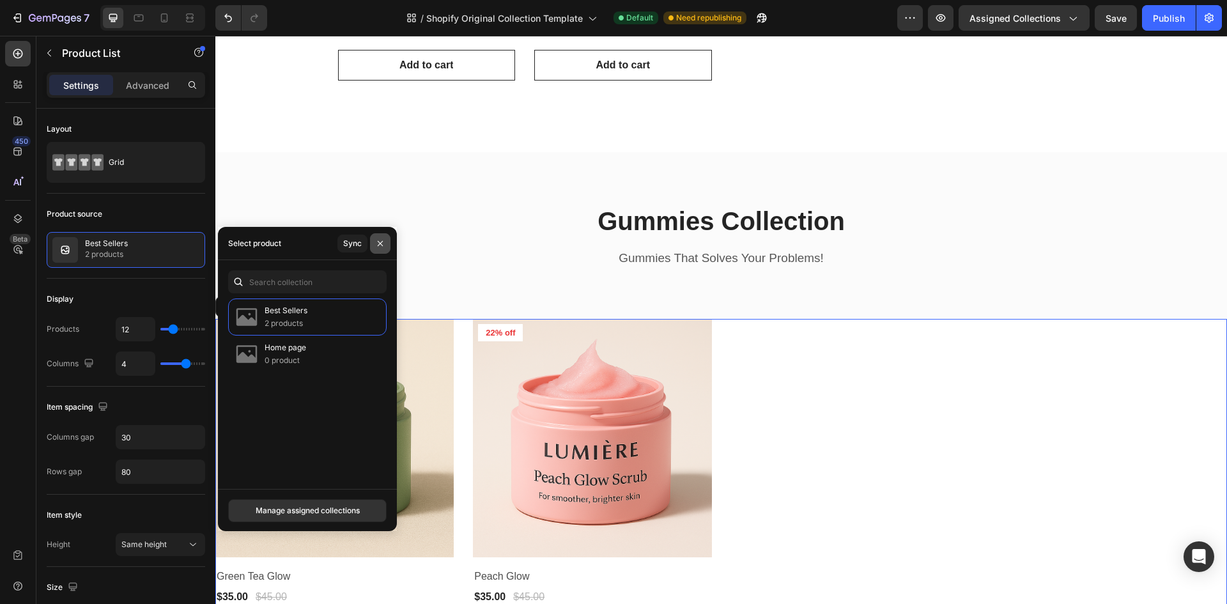
click at [377, 245] on icon "button" at bounding box center [380, 243] width 10 height 10
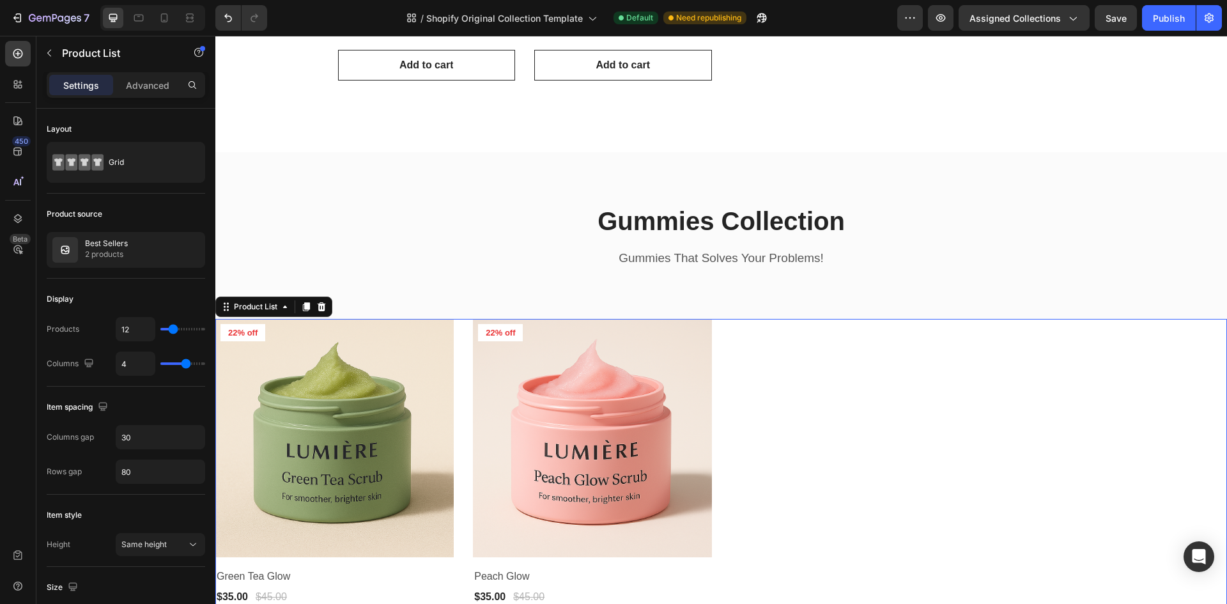
scroll to position [622, 0]
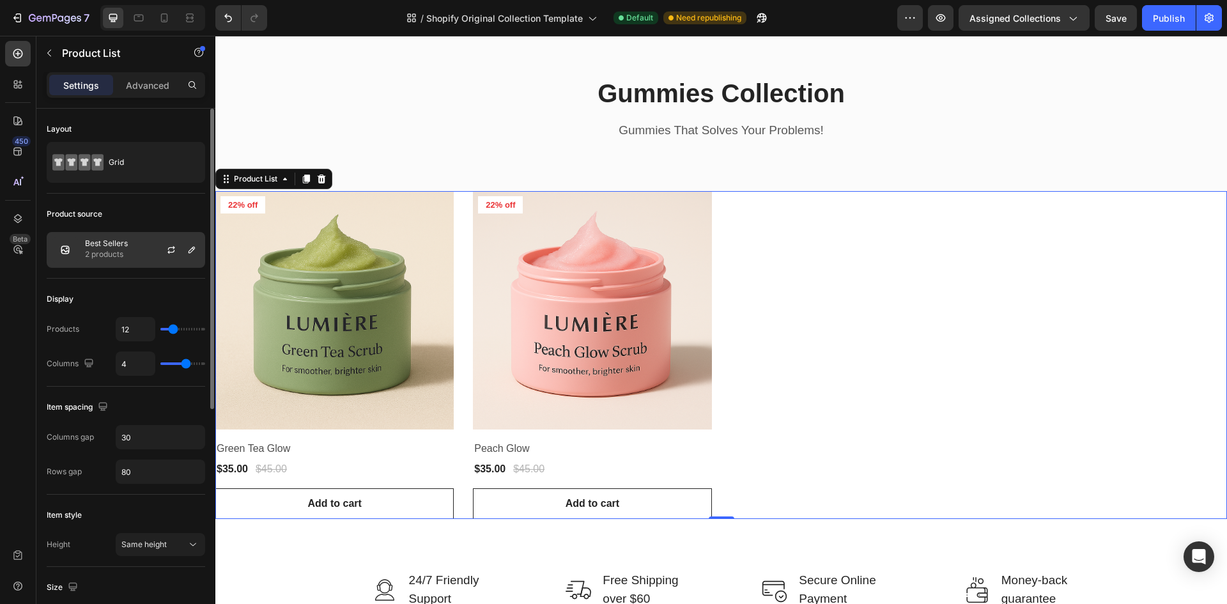
click at [137, 246] on div "Best Sellers 2 products" at bounding box center [126, 250] width 158 height 36
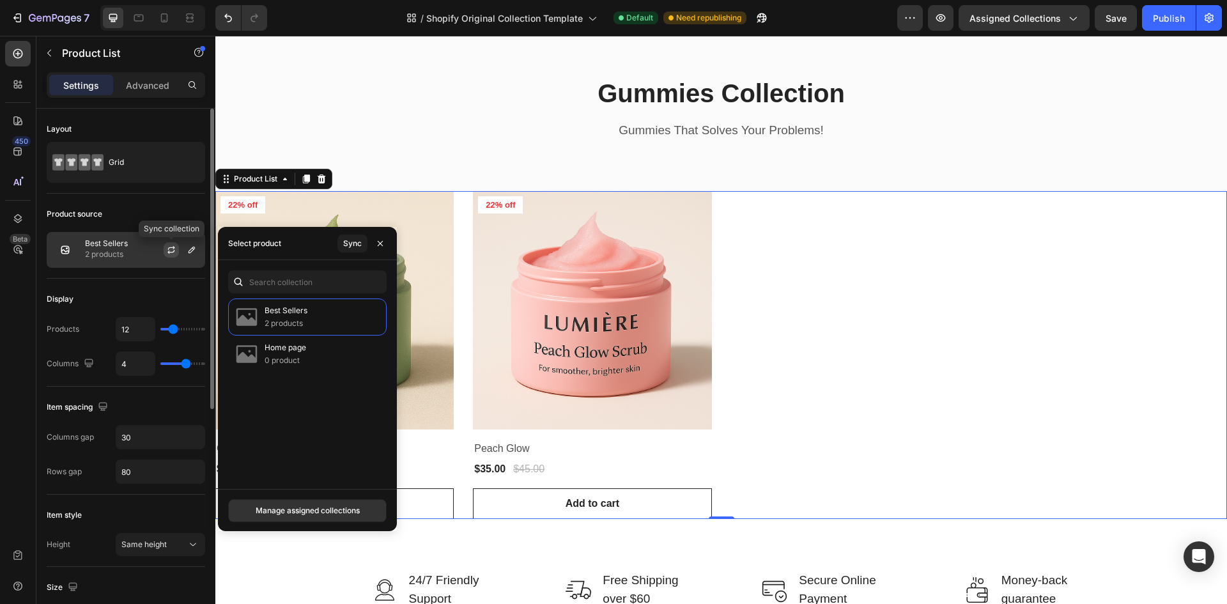
click at [165, 253] on button "button" at bounding box center [171, 249] width 15 height 15
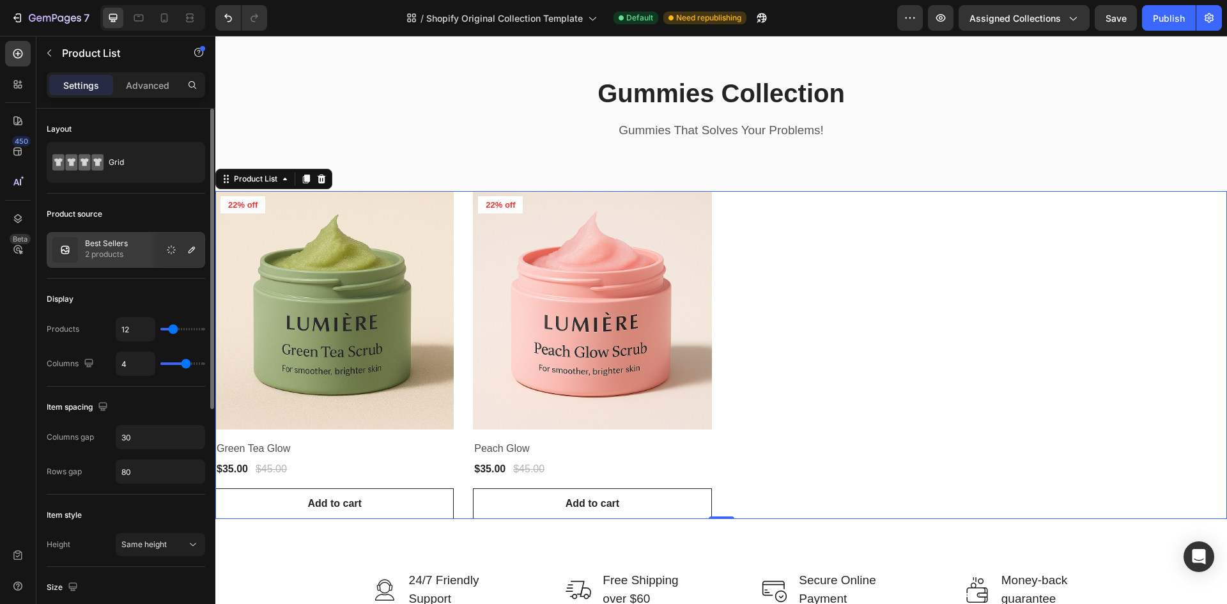
click at [143, 252] on div "Best Sellers 2 products" at bounding box center [126, 250] width 158 height 36
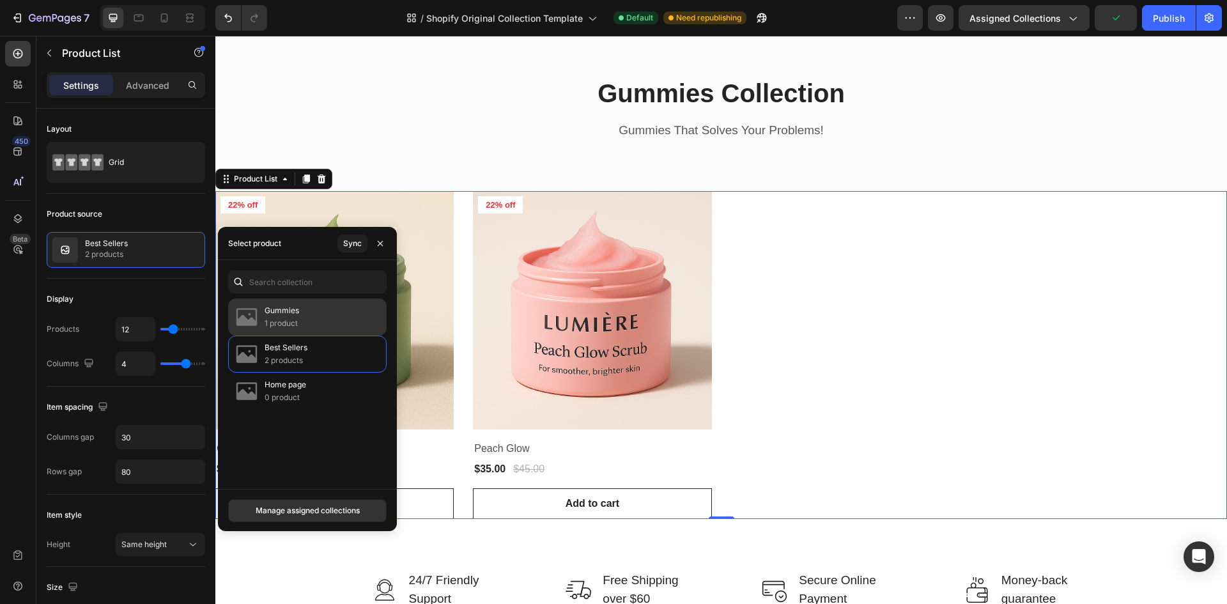
click at [289, 319] on p "1 product" at bounding box center [282, 323] width 35 height 13
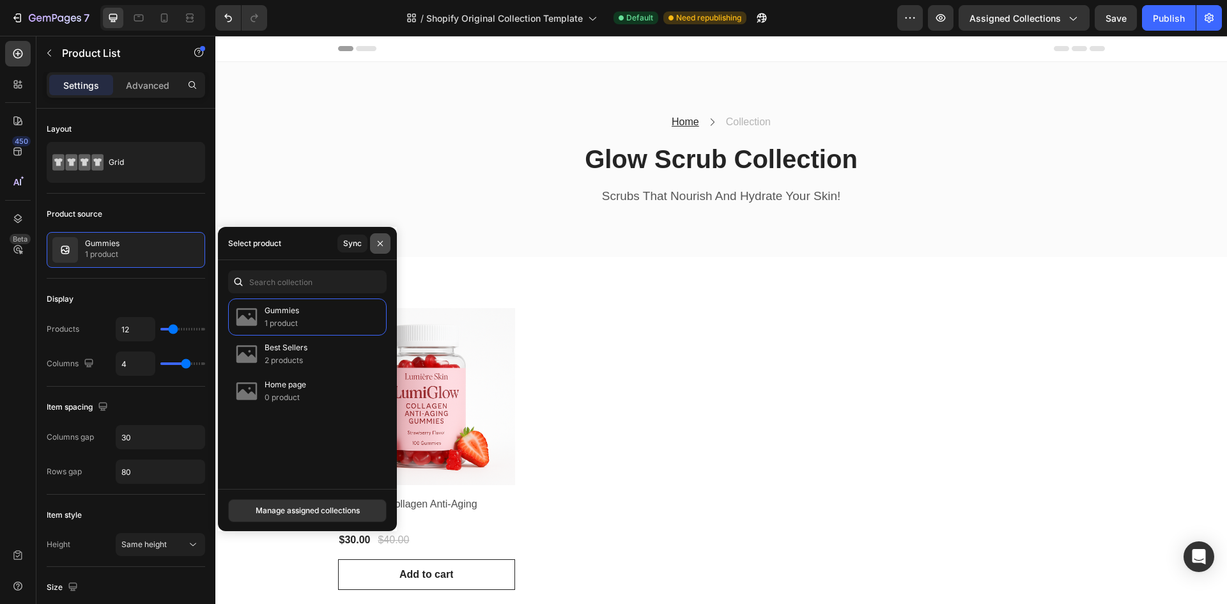
click at [374, 243] on button "button" at bounding box center [380, 243] width 20 height 20
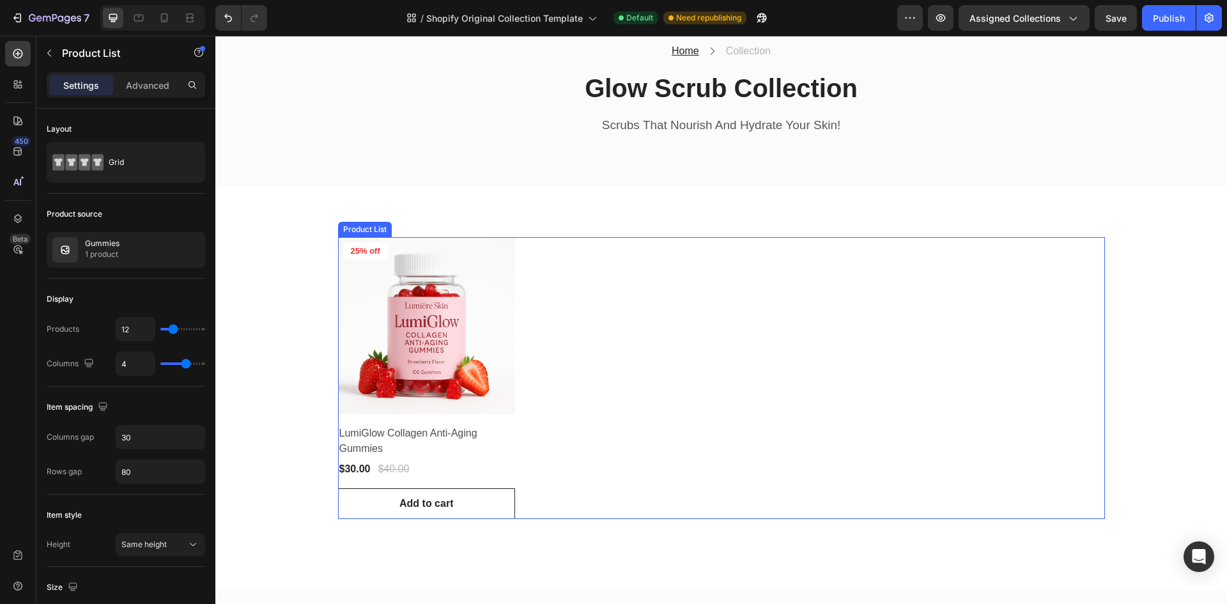
scroll to position [64, 0]
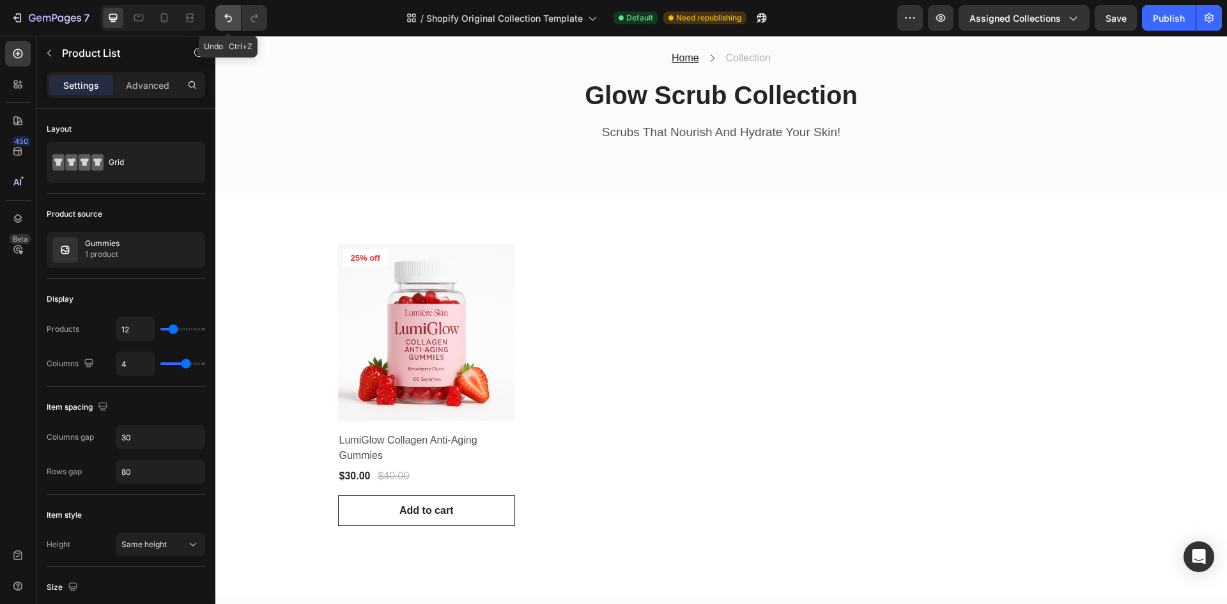
click at [233, 21] on icon "Undo/Redo" at bounding box center [228, 18] width 13 height 13
click at [230, 16] on icon "Undo/Redo" at bounding box center [228, 18] width 8 height 8
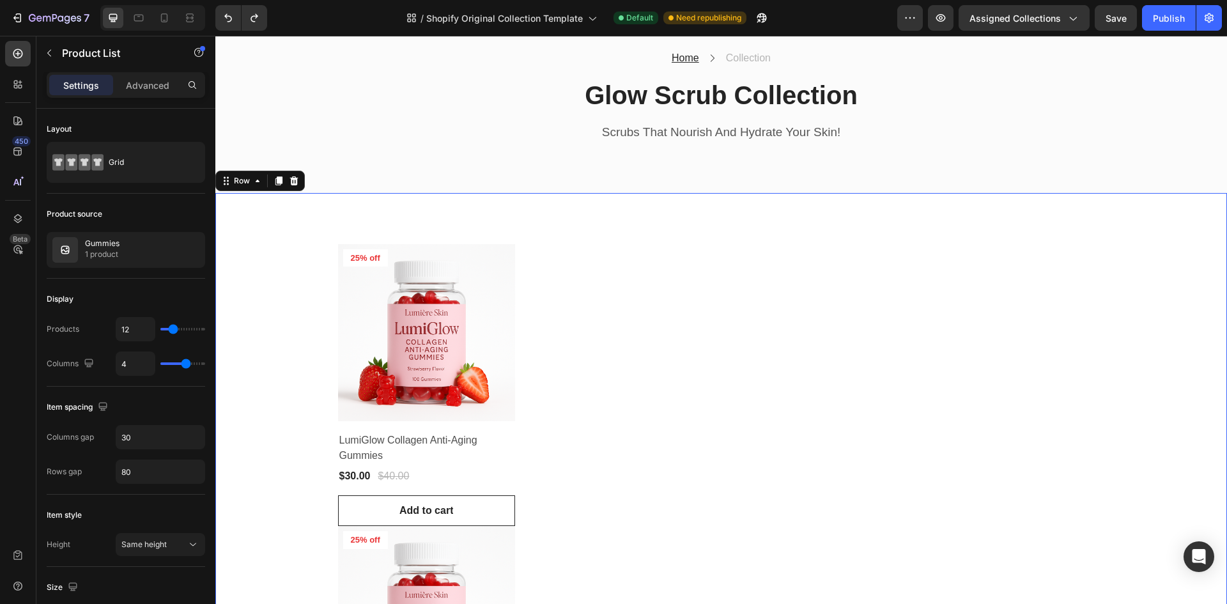
click at [301, 321] on div "Product Images 25% off Product Badge Row LumiGlow Collagen Anti-Aging Gummies P…" at bounding box center [721, 526] width 992 height 564
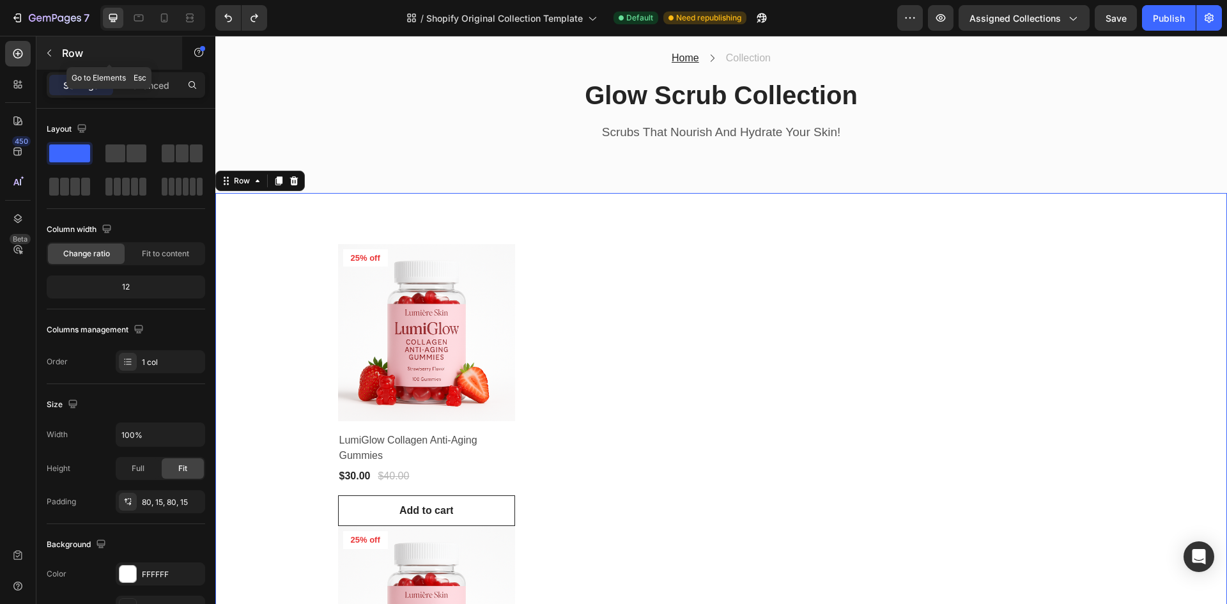
click at [51, 48] on icon "button" at bounding box center [49, 53] width 10 height 10
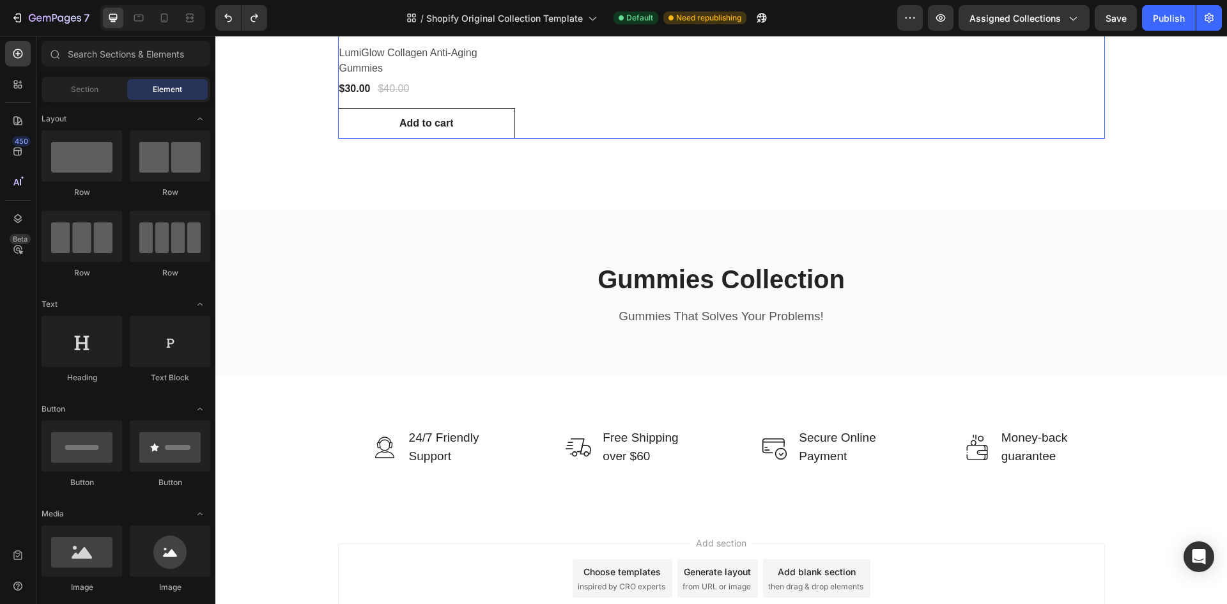
scroll to position [545, 0]
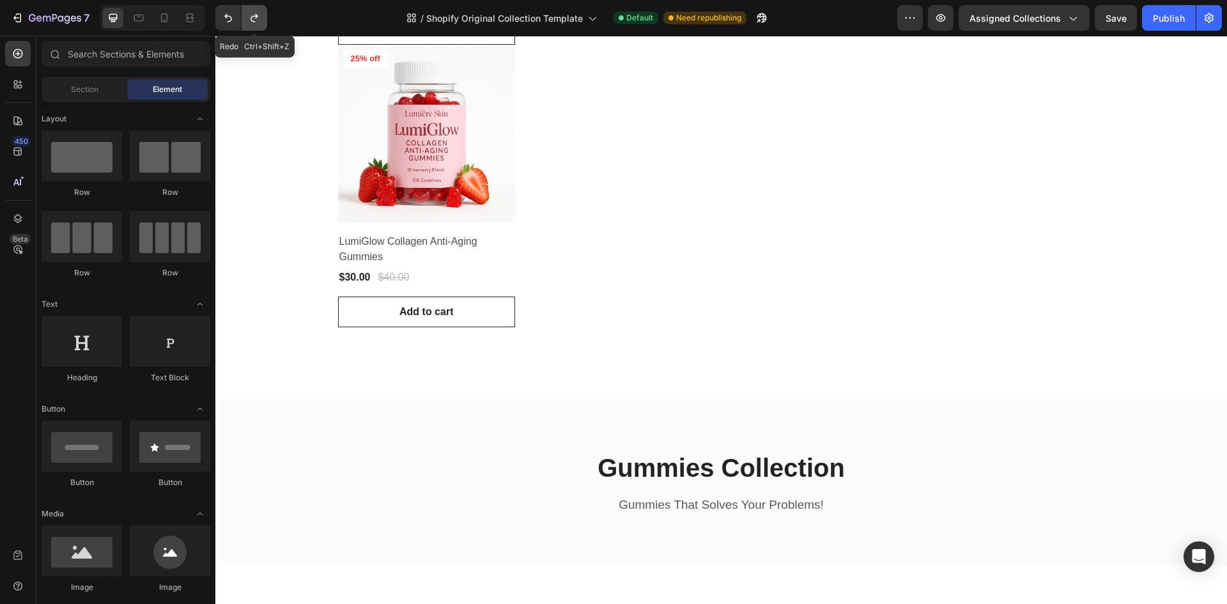
click at [255, 11] on button "Undo/Redo" at bounding box center [255, 18] width 26 height 26
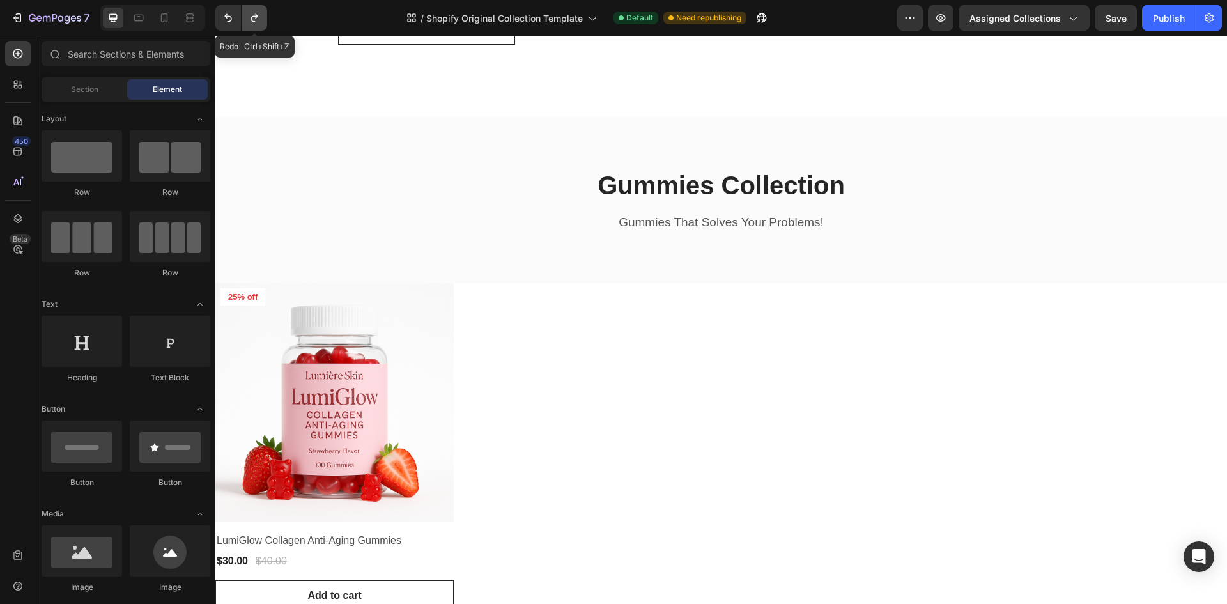
click at [255, 11] on button "Undo/Redo" at bounding box center [255, 18] width 26 height 26
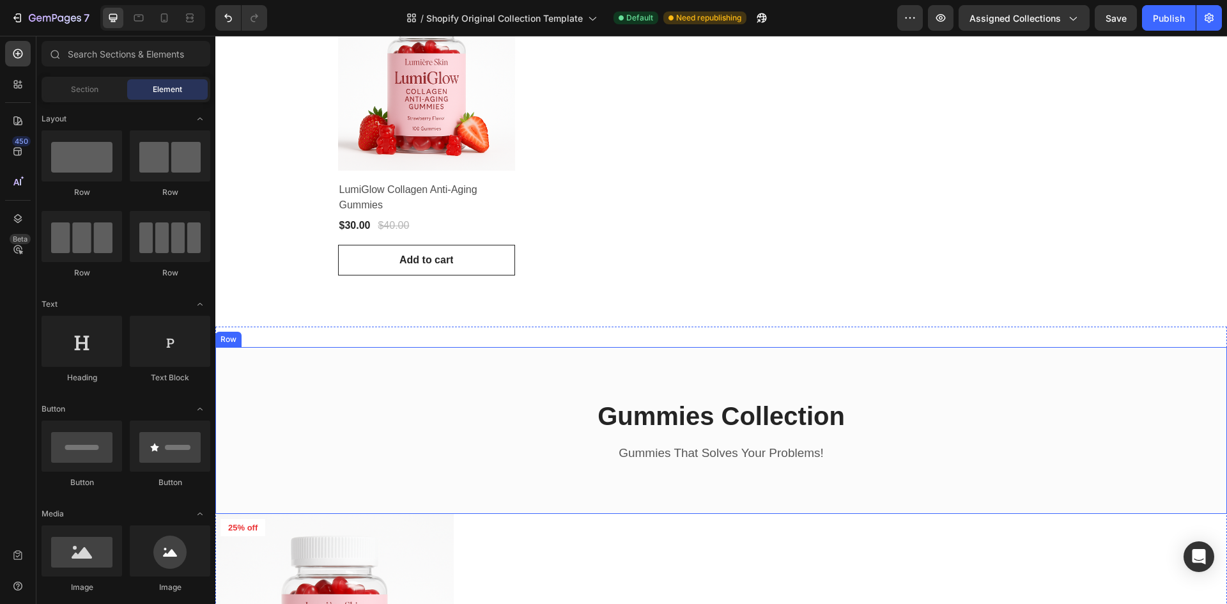
scroll to position [289, 0]
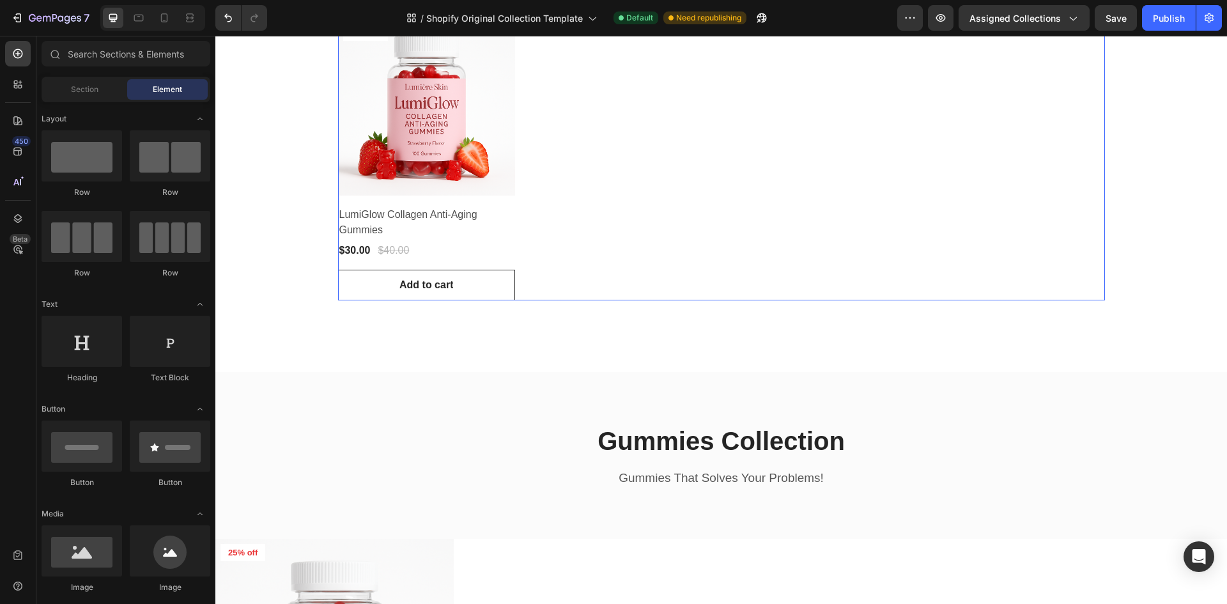
click at [601, 234] on div "Product Images 25% off Product Badge Row LumiGlow Collagen Anti-Aging Gummies P…" at bounding box center [721, 160] width 767 height 282
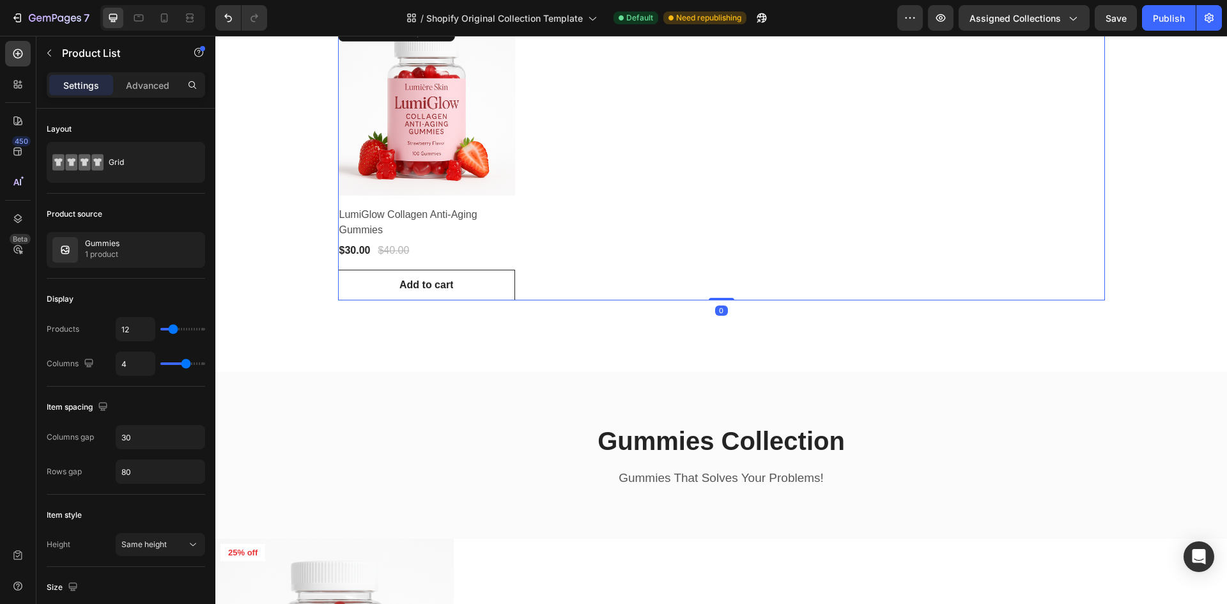
click at [473, 180] on img at bounding box center [427, 108] width 178 height 178
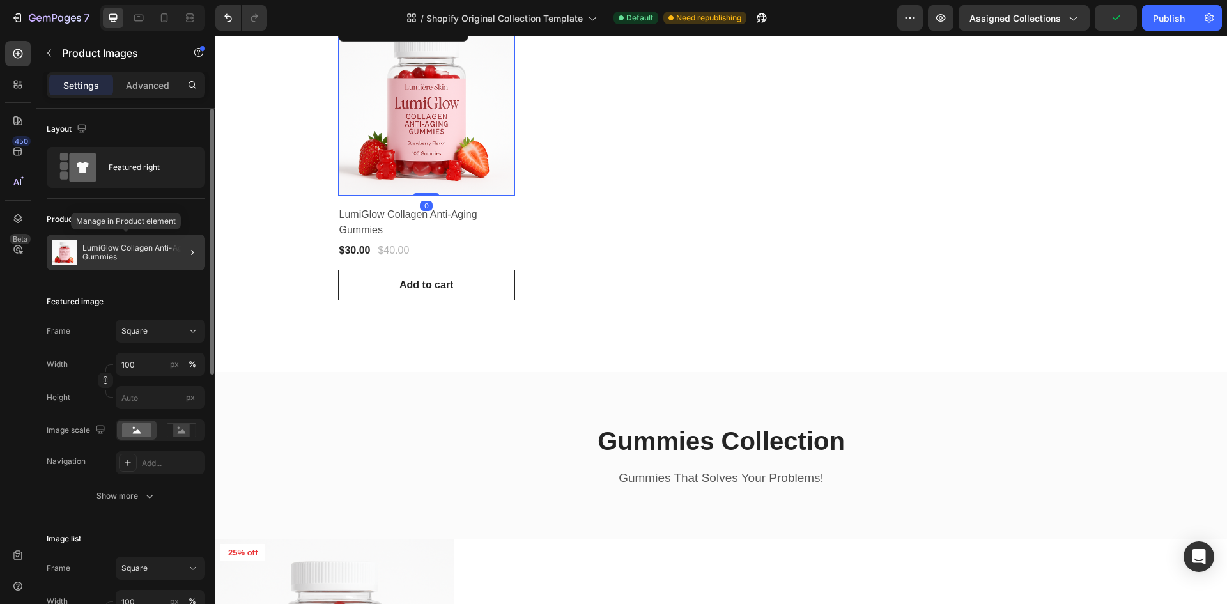
click at [167, 255] on p "LumiGlow Collagen Anti-Aging Gummies" at bounding box center [141, 252] width 118 height 18
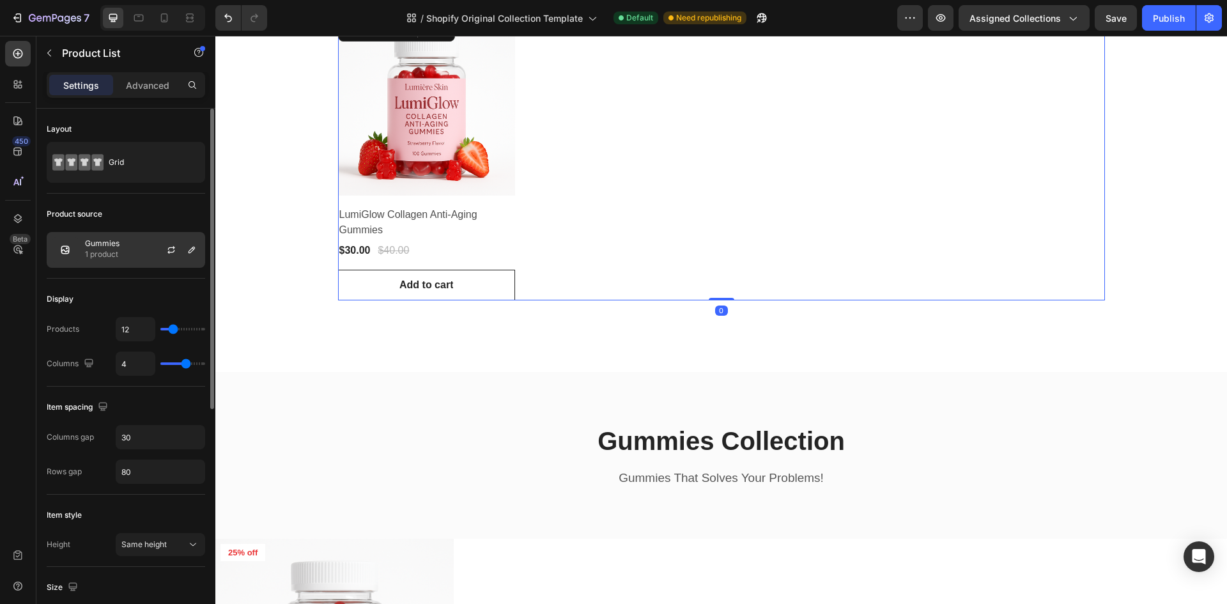
click at [123, 243] on div "Gummies 1 product" at bounding box center [126, 250] width 158 height 36
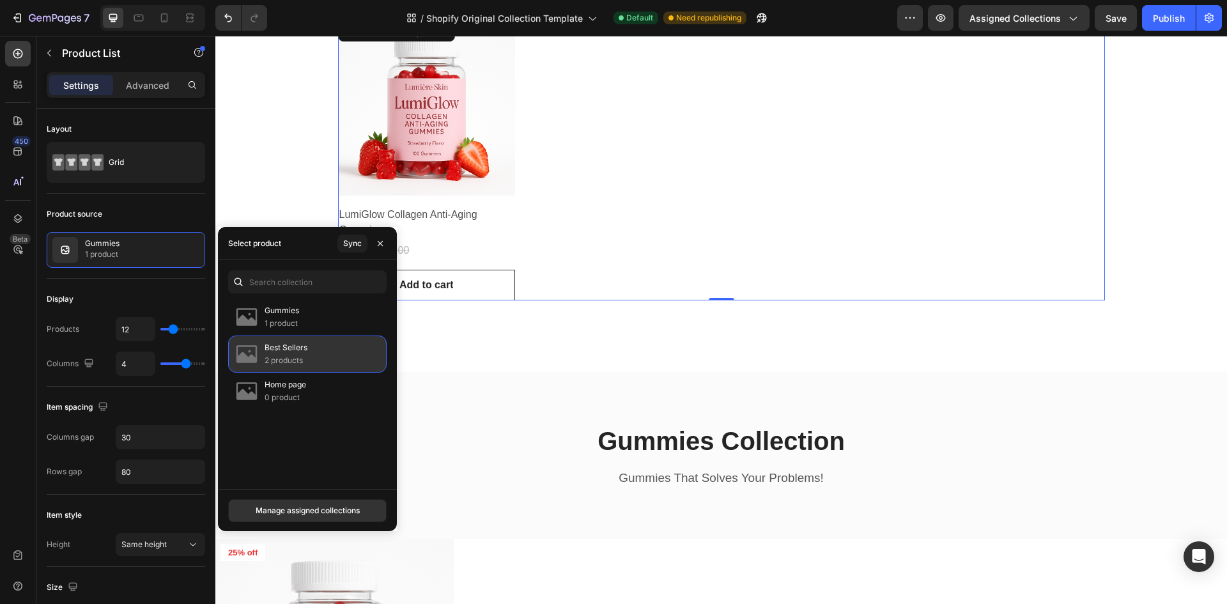
click at [308, 346] on div "Best Sellers 2 products" at bounding box center [307, 353] width 158 height 37
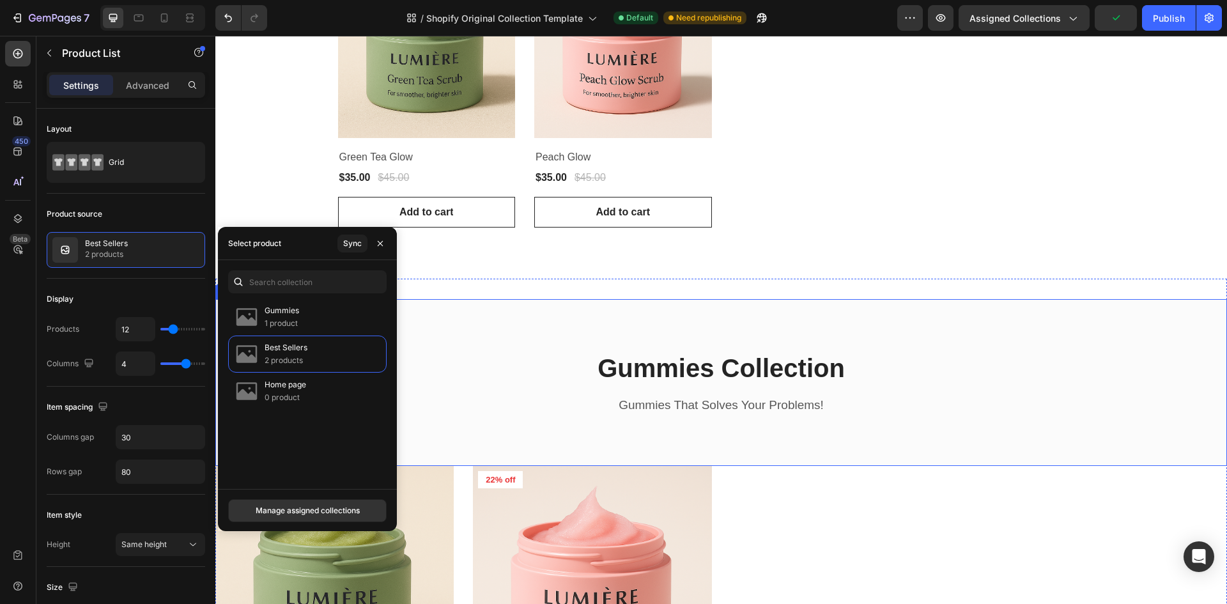
scroll to position [417, 0]
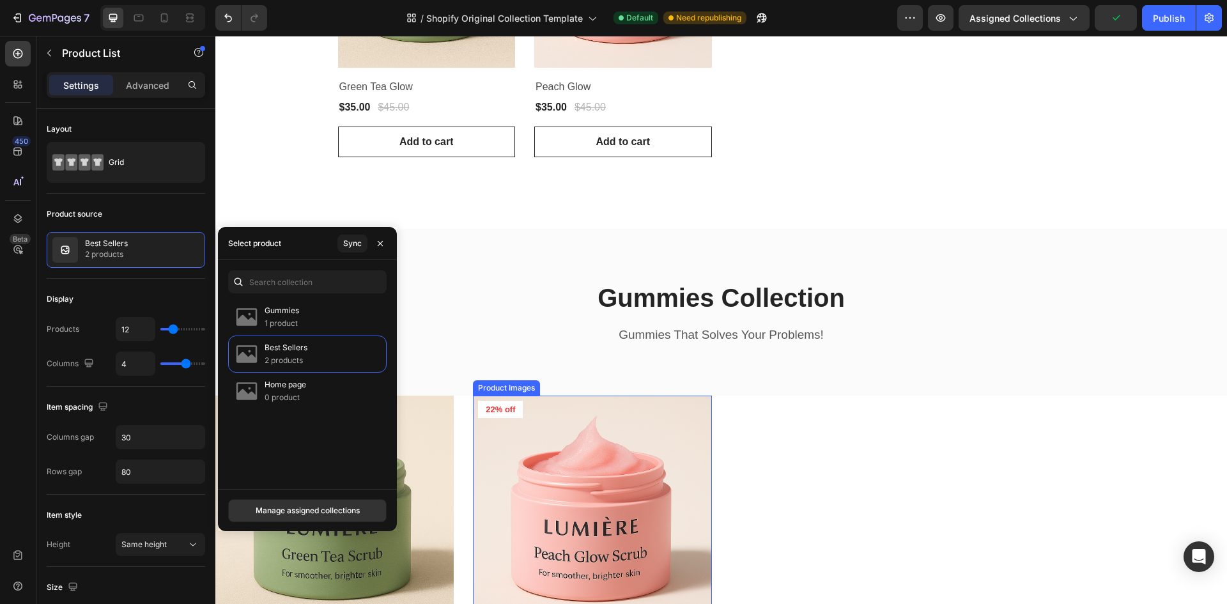
click at [774, 459] on div "Product Images 22% off Product Badge Row Green Tea Glow Product Title $35.00 Pr…" at bounding box center [720, 560] width 1011 height 328
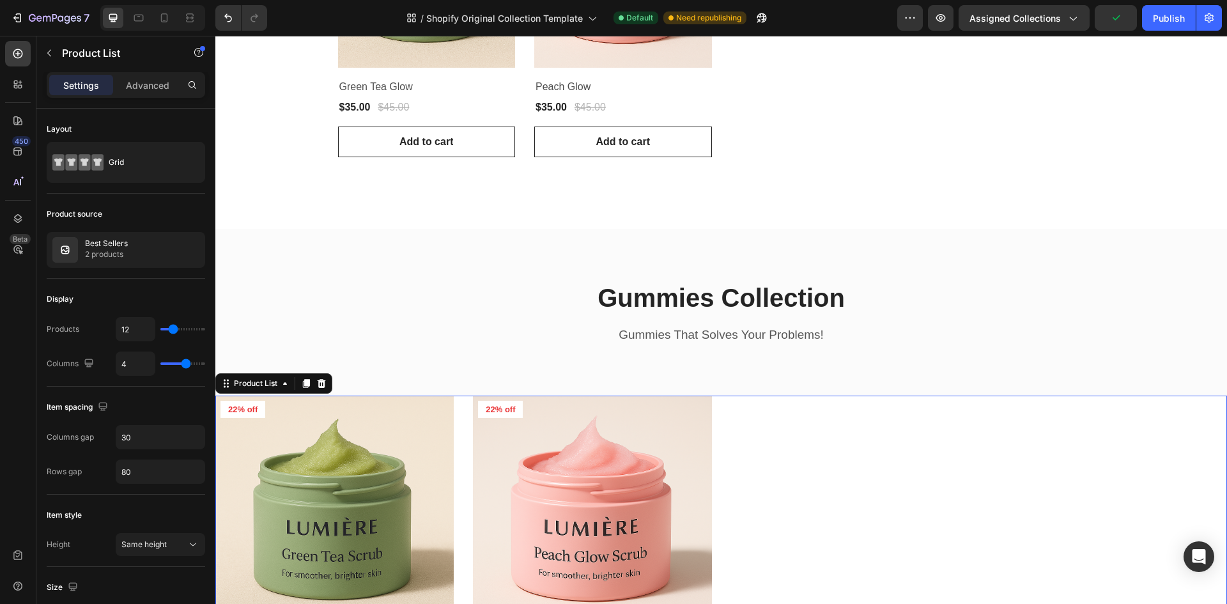
click at [775, 460] on div "Product Images 22% off Product Badge Row Green Tea Glow Product Title $35.00 Pr…" at bounding box center [720, 560] width 1011 height 328
click at [148, 251] on div at bounding box center [176, 250] width 56 height 35
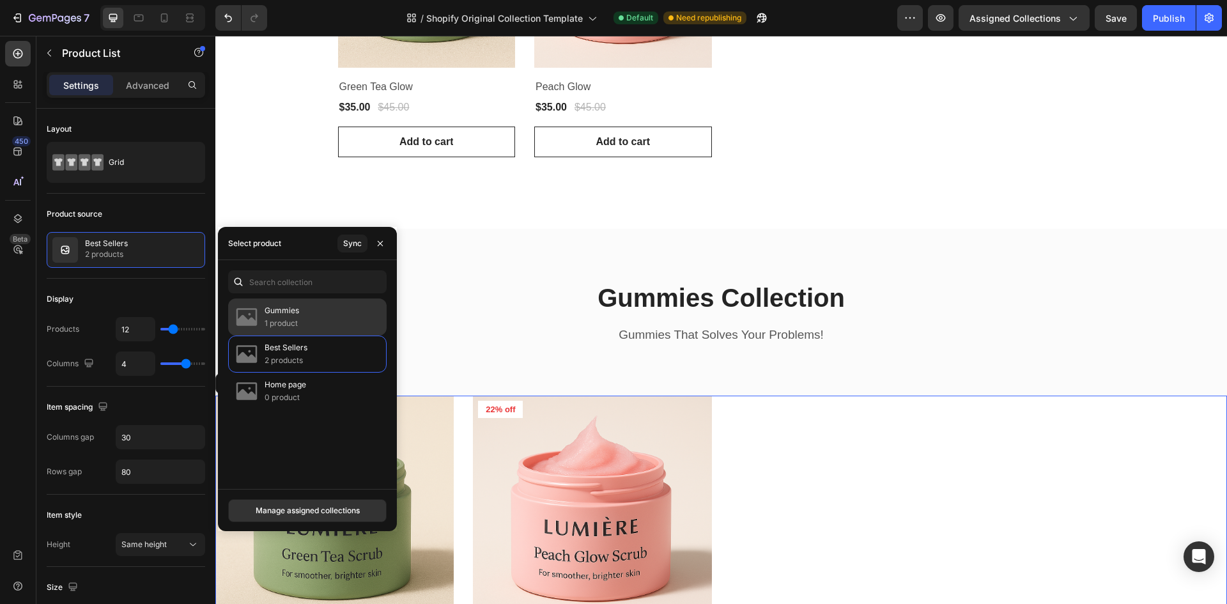
click at [286, 319] on p "1 product" at bounding box center [282, 323] width 35 height 13
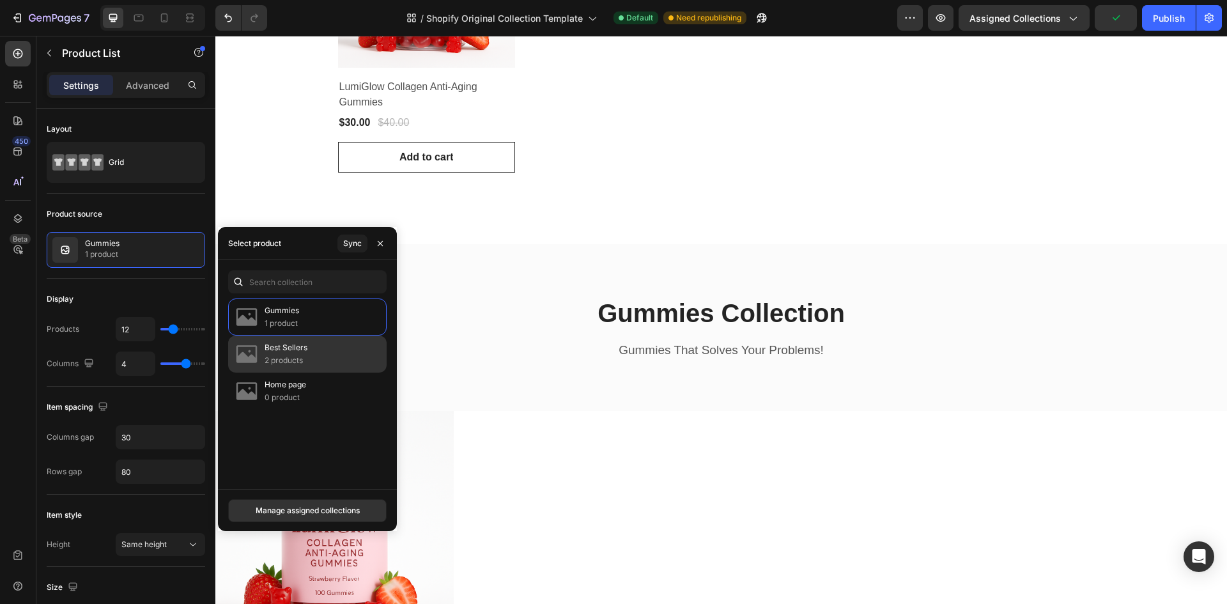
click at [339, 367] on div "Best Sellers 2 products" at bounding box center [307, 353] width 158 height 37
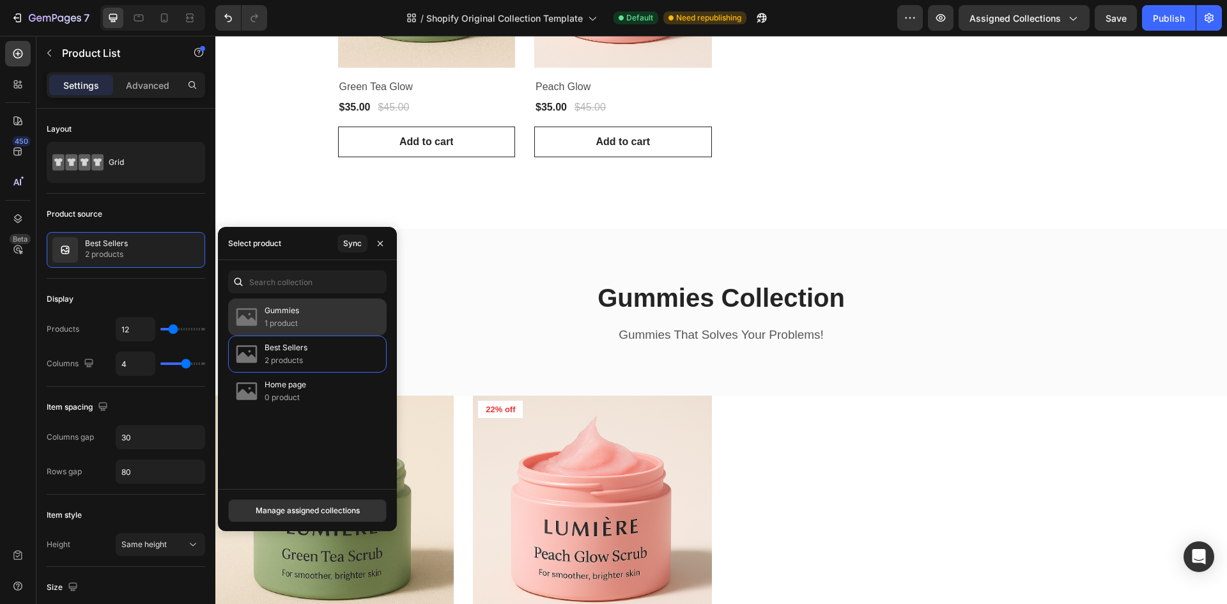
click at [331, 328] on div "Gummies 1 product" at bounding box center [307, 316] width 158 height 37
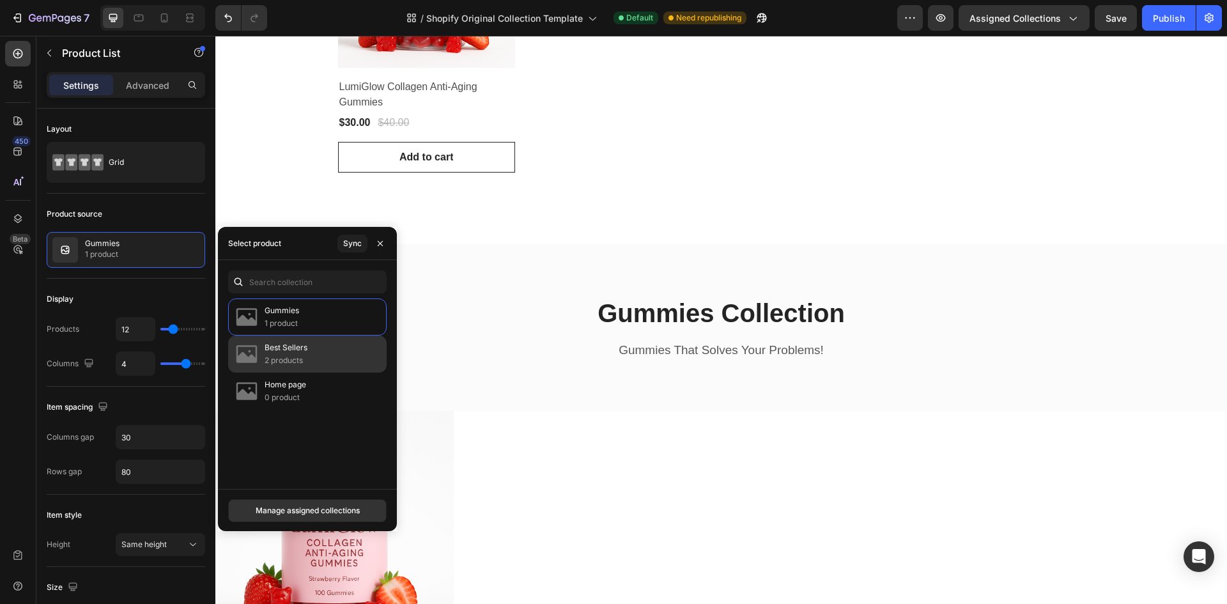
click at [324, 355] on div "Best Sellers 2 products" at bounding box center [307, 353] width 158 height 37
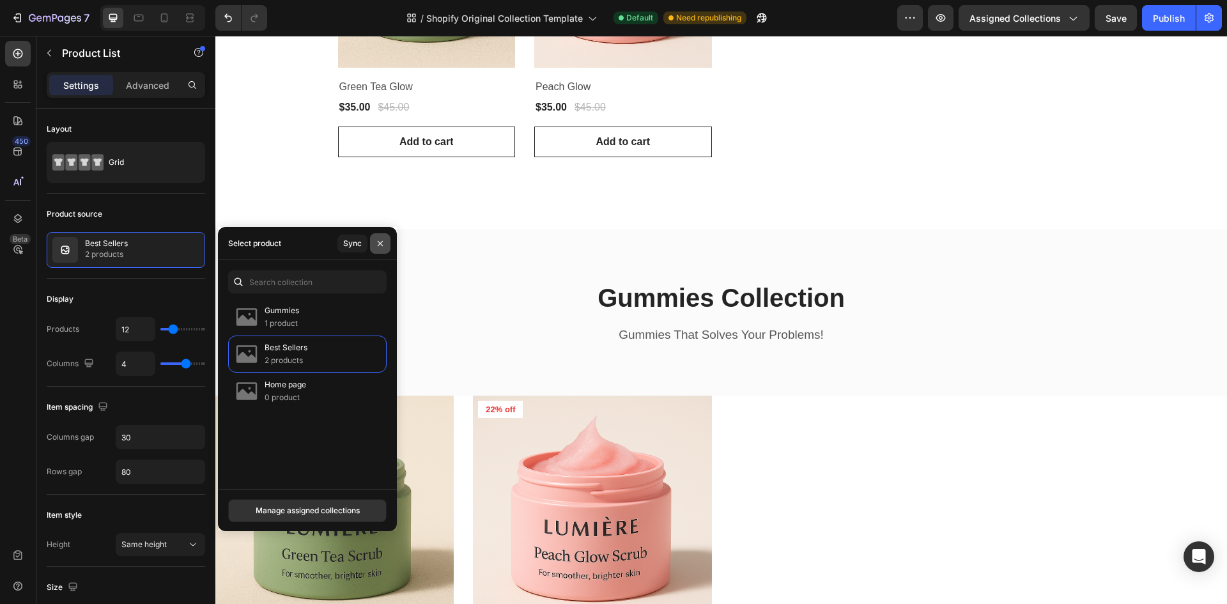
click at [373, 247] on button "button" at bounding box center [380, 243] width 20 height 20
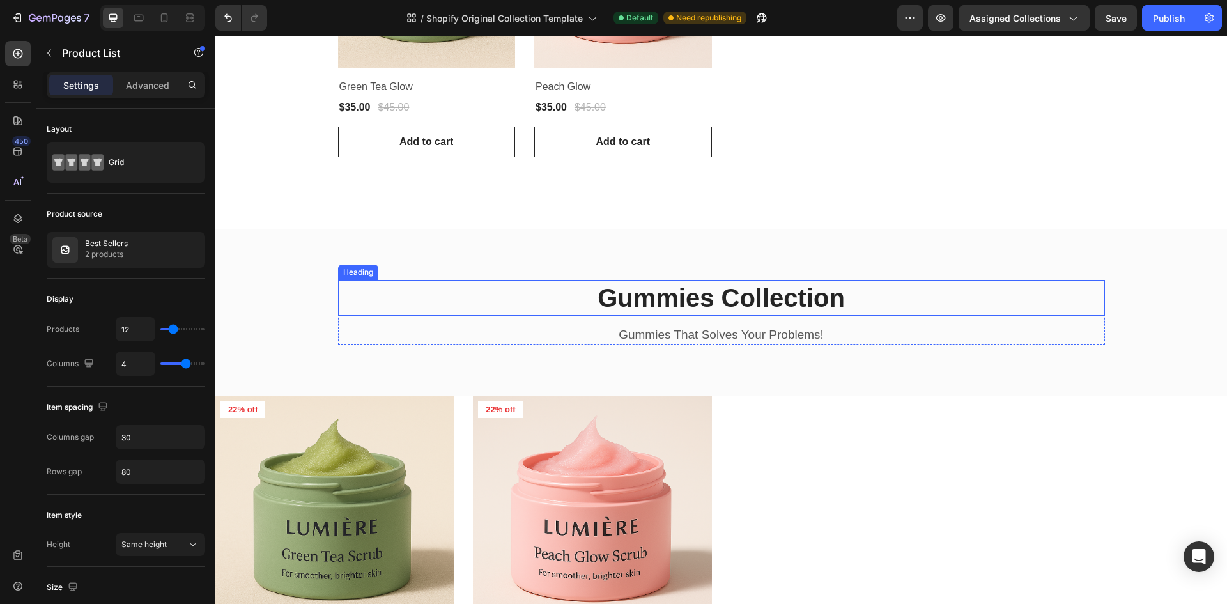
scroll to position [545, 0]
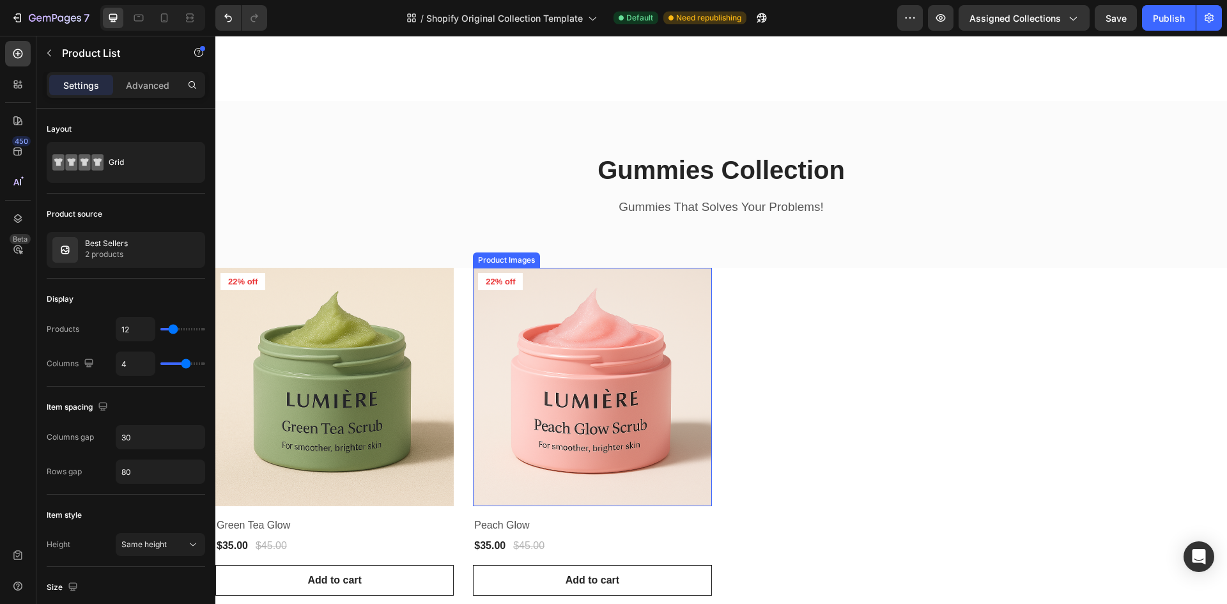
click at [836, 388] on div "Product Images 22% off Product Badge Row Green Tea Glow Product Title $35.00 Pr…" at bounding box center [720, 432] width 1011 height 328
click at [789, 342] on div "Product Images 22% off Product Badge Row Green Tea Glow Product Title $35.00 Pr…" at bounding box center [720, 432] width 1011 height 328
click at [663, 341] on img at bounding box center [592, 387] width 238 height 238
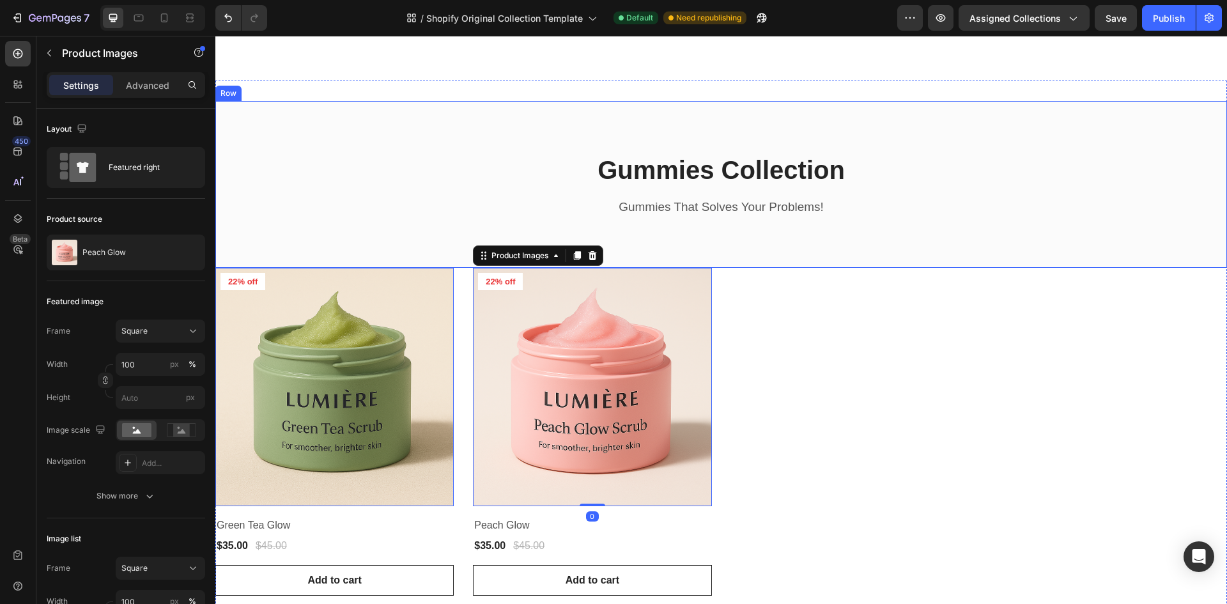
click at [352, 250] on div "Gummies Collection Heading Gummies That Solves Your Problems! Text block Row Ro…" at bounding box center [720, 184] width 1011 height 167
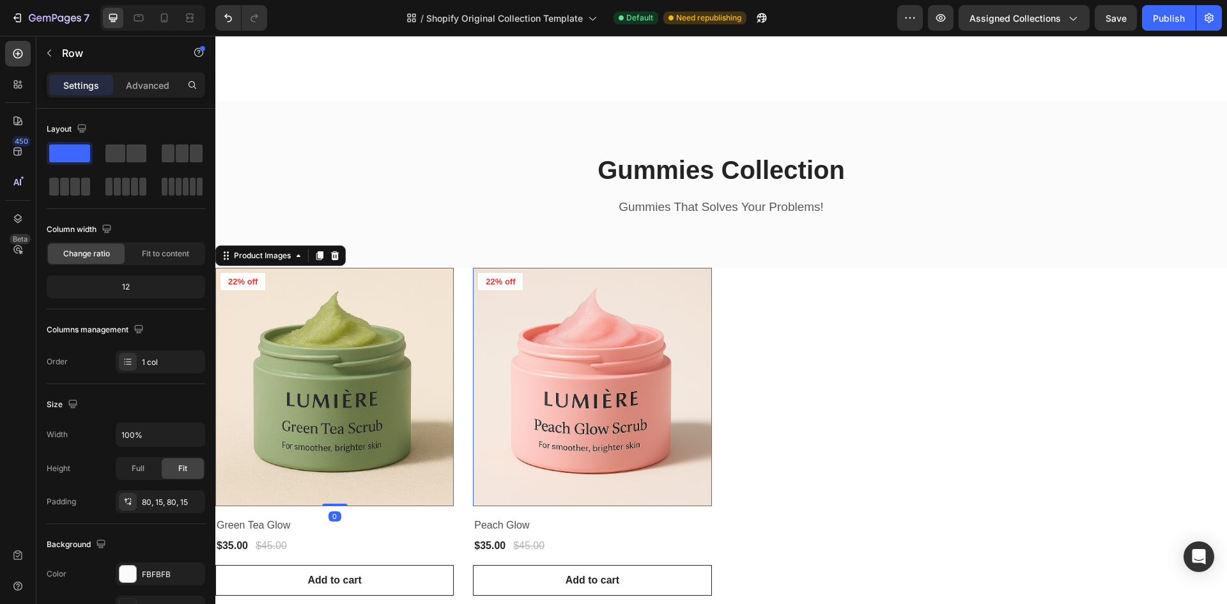
click at [341, 345] on img at bounding box center [334, 387] width 238 height 238
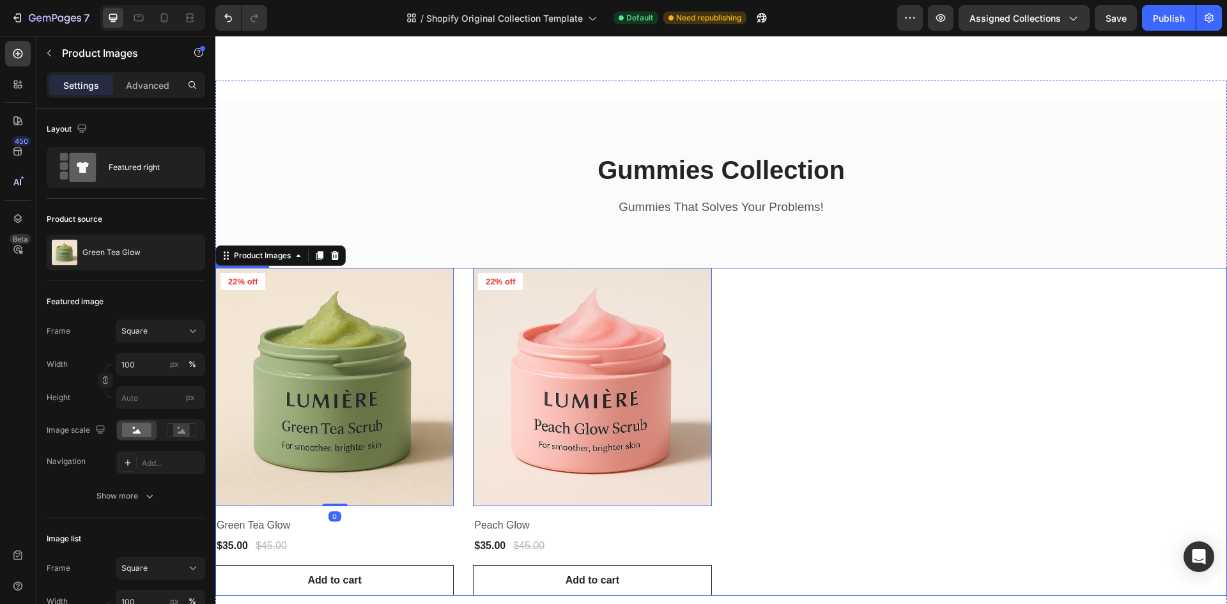
click at [859, 406] on div "Product Images 0 22% off Product Badge Row Green Tea Glow Product Title $35.00 …" at bounding box center [720, 432] width 1011 height 328
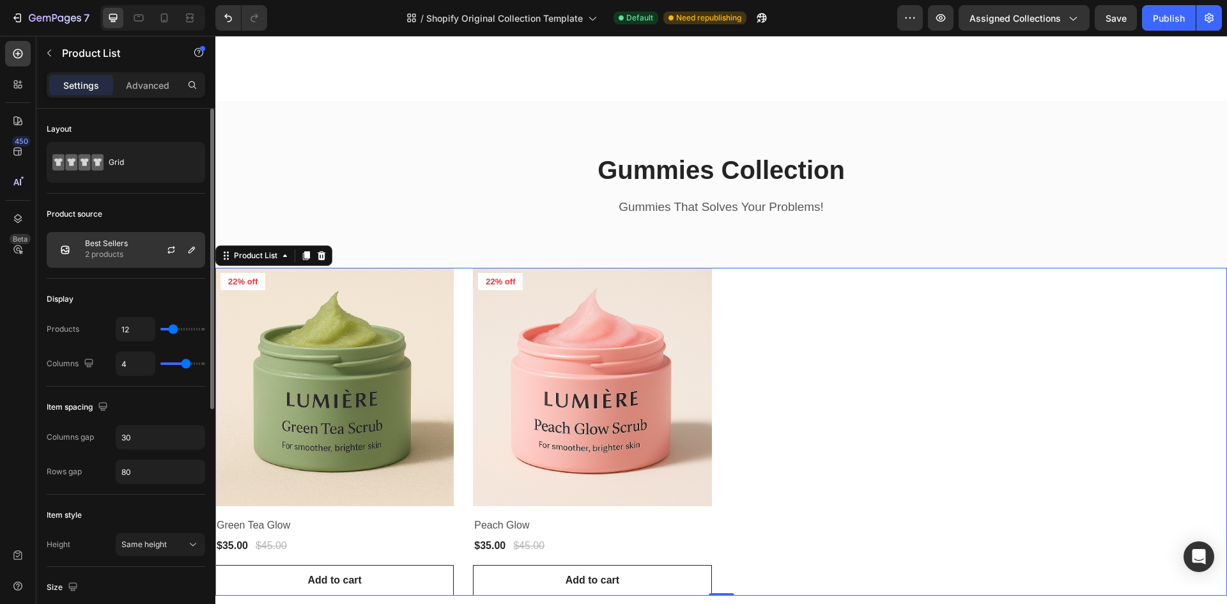
click at [134, 247] on div "Best Sellers 2 products" at bounding box center [126, 250] width 158 height 36
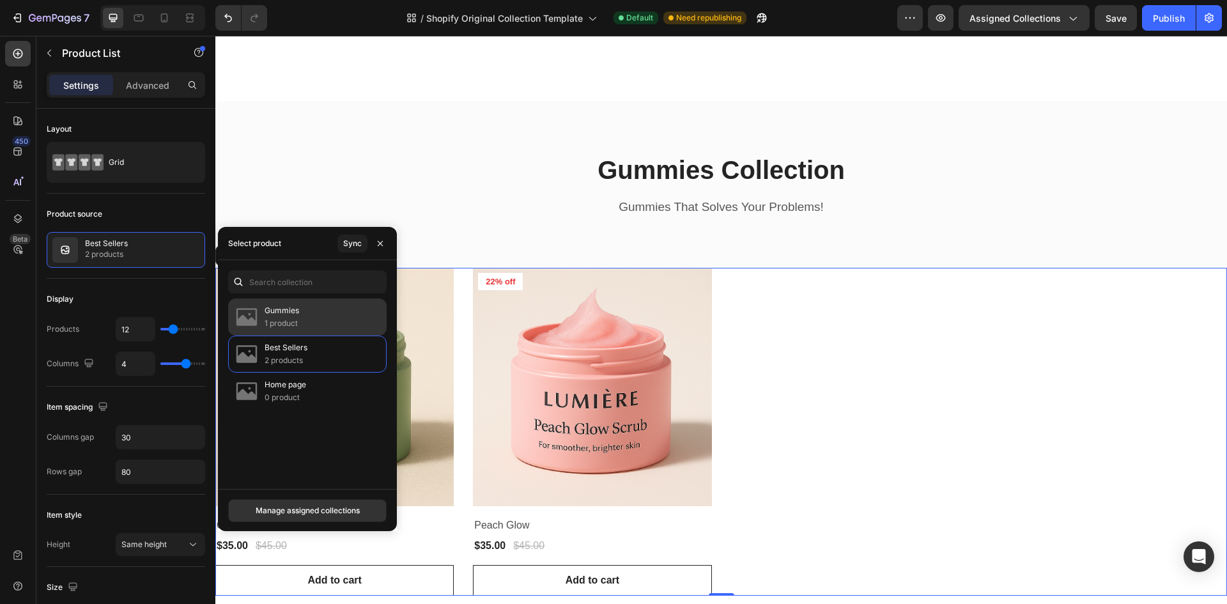
click at [275, 323] on p "1 product" at bounding box center [282, 323] width 35 height 13
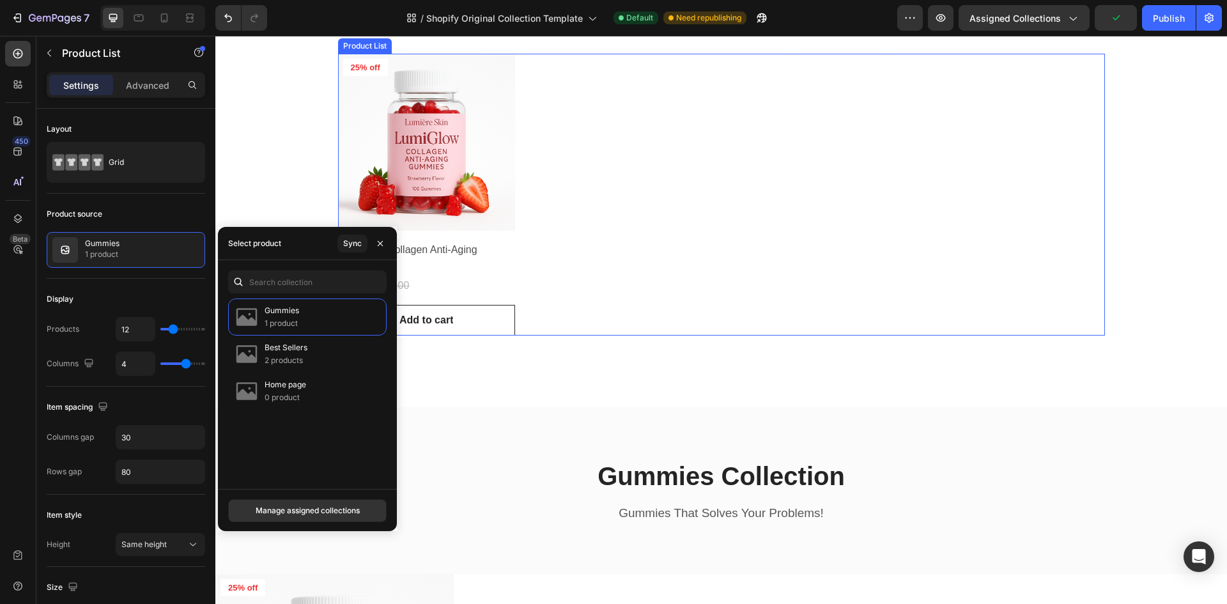
scroll to position [226, 0]
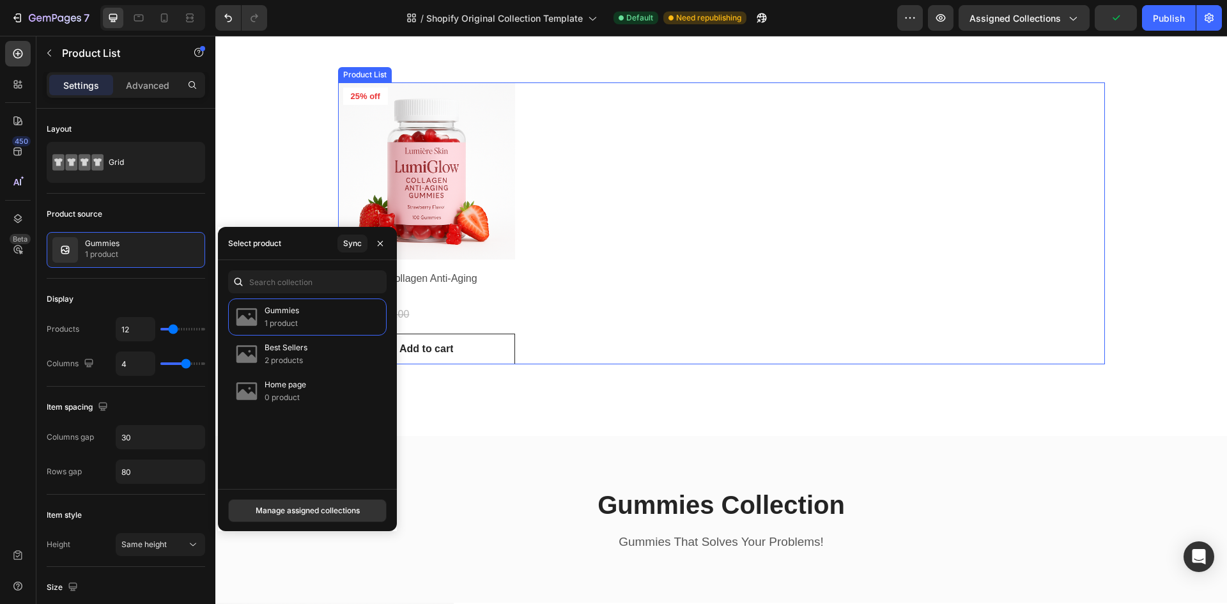
click at [596, 278] on div "Product Images 25% off Product Badge Row LumiGlow Collagen Anti-Aging Gummies P…" at bounding box center [721, 223] width 767 height 282
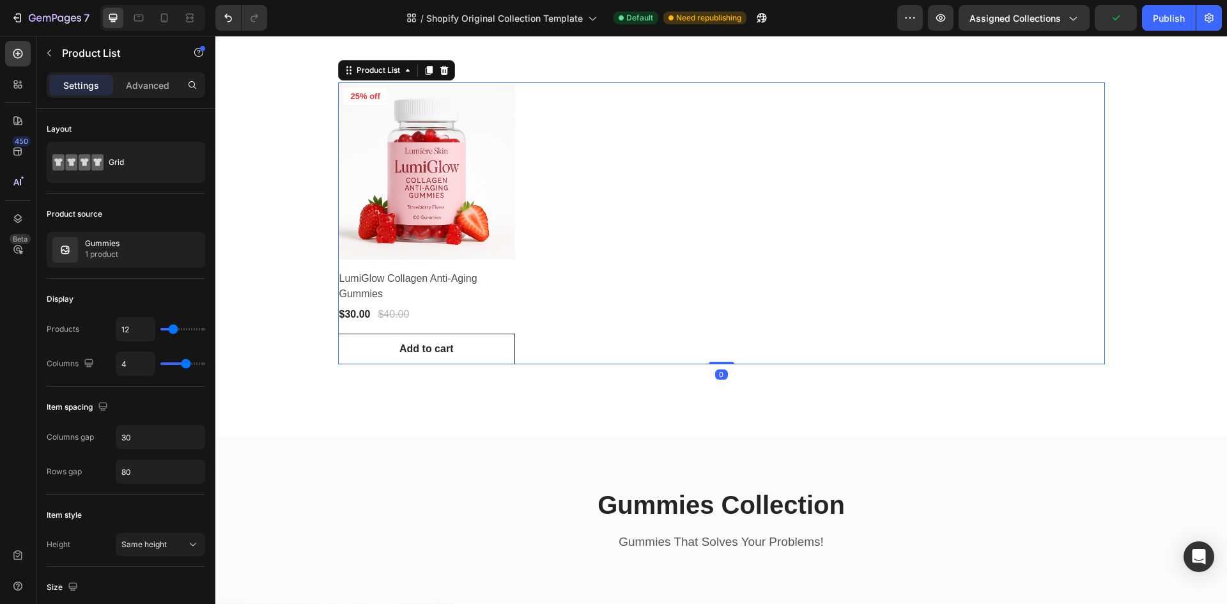
click at [596, 278] on div "Product Images 25% off Product Badge Row LumiGlow Collagen Anti-Aging Gummies P…" at bounding box center [721, 223] width 767 height 282
click at [147, 248] on div "Gummies 1 product" at bounding box center [126, 250] width 158 height 36
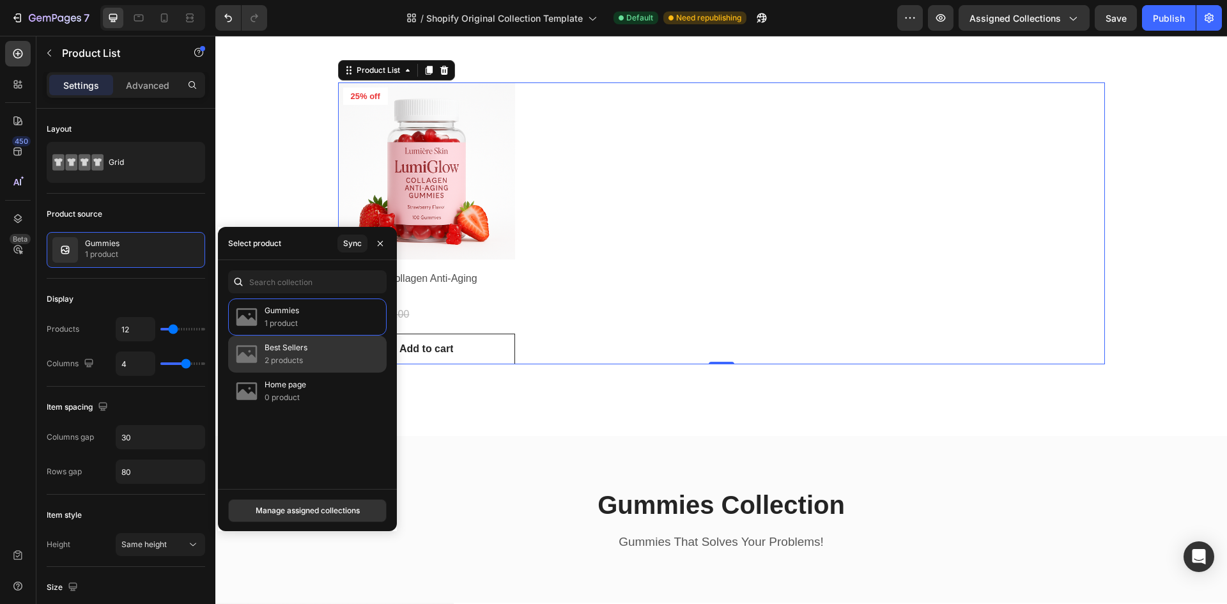
click at [315, 367] on div "Best Sellers 2 products" at bounding box center [307, 353] width 158 height 37
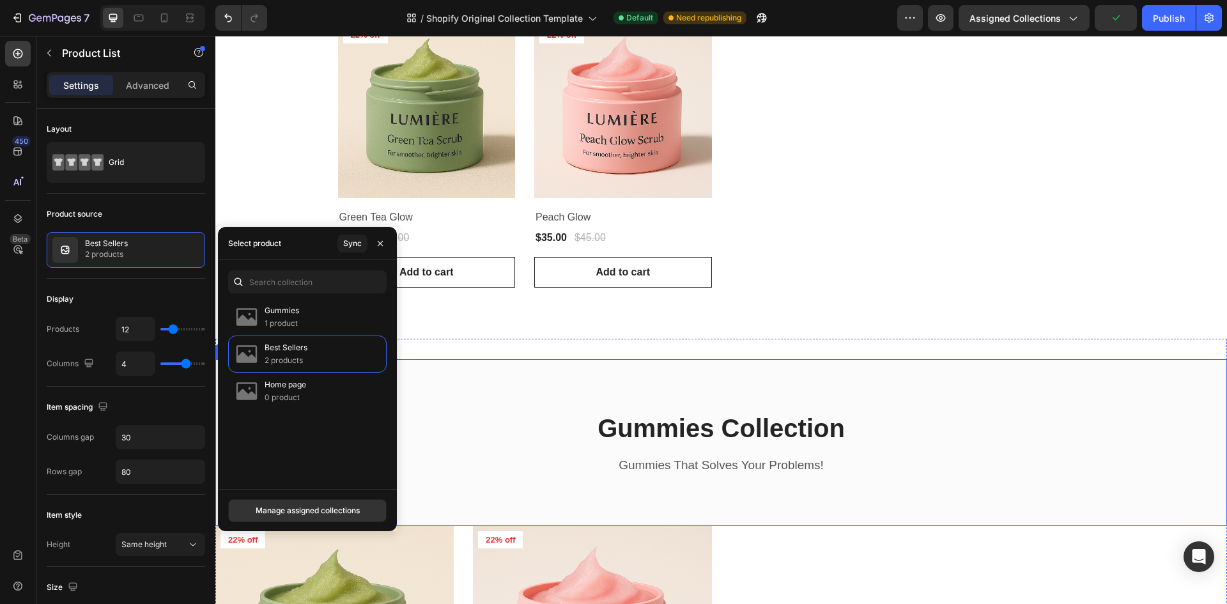
scroll to position [481, 0]
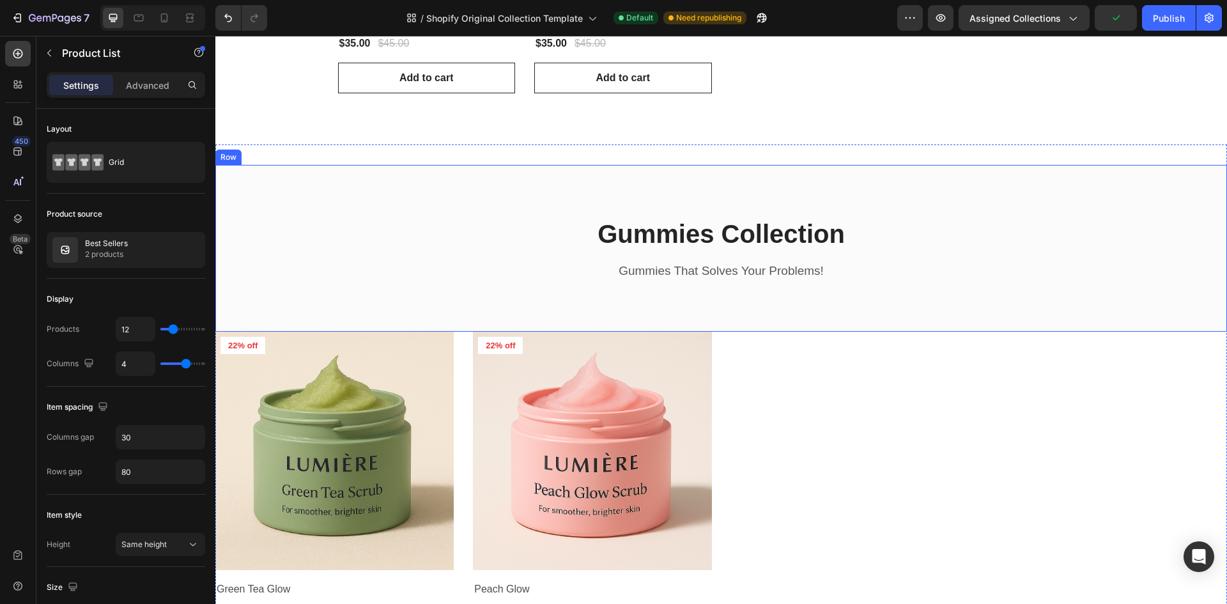
click at [803, 420] on div "Product Images 22% off Product Badge Row Green Tea Glow Product Title $35.00 Pr…" at bounding box center [720, 496] width 1011 height 328
click at [268, 314] on div "Product List" at bounding box center [255, 320] width 49 height 12
click at [258, 320] on div "Product List" at bounding box center [255, 320] width 49 height 12
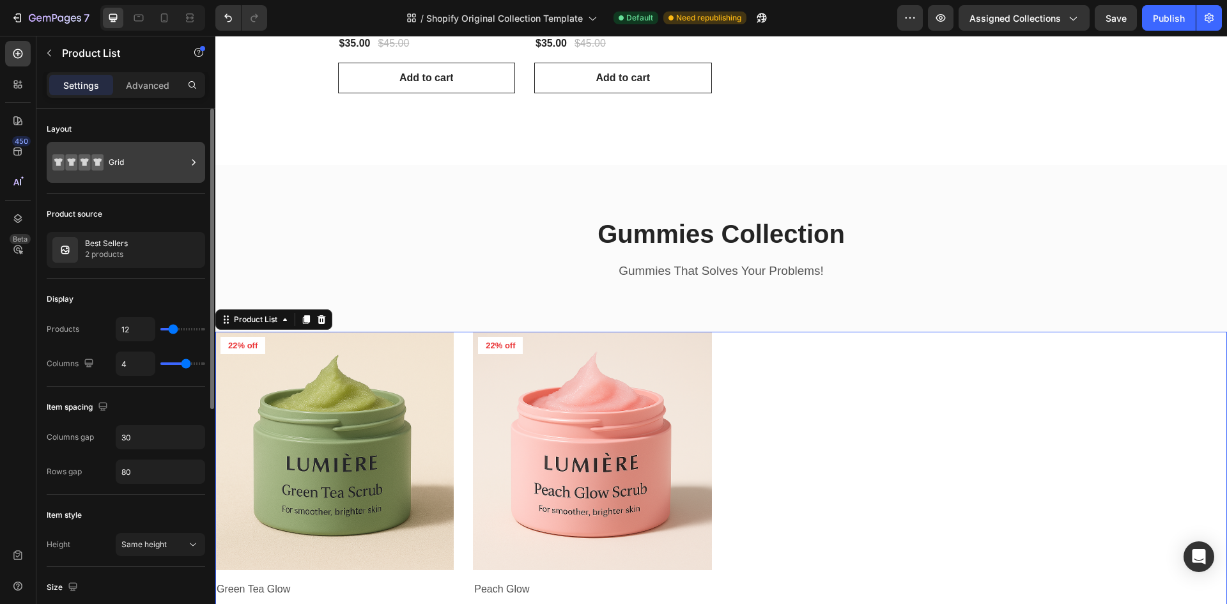
click at [105, 165] on div "Grid" at bounding box center [126, 162] width 158 height 41
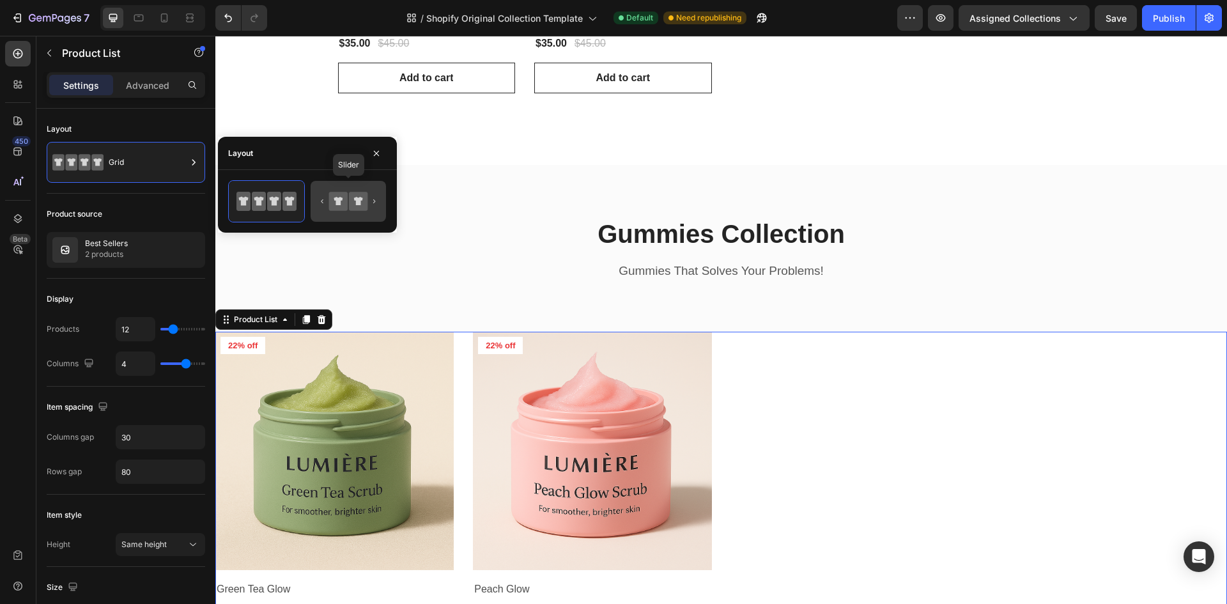
click at [351, 206] on icon at bounding box center [358, 201] width 19 height 19
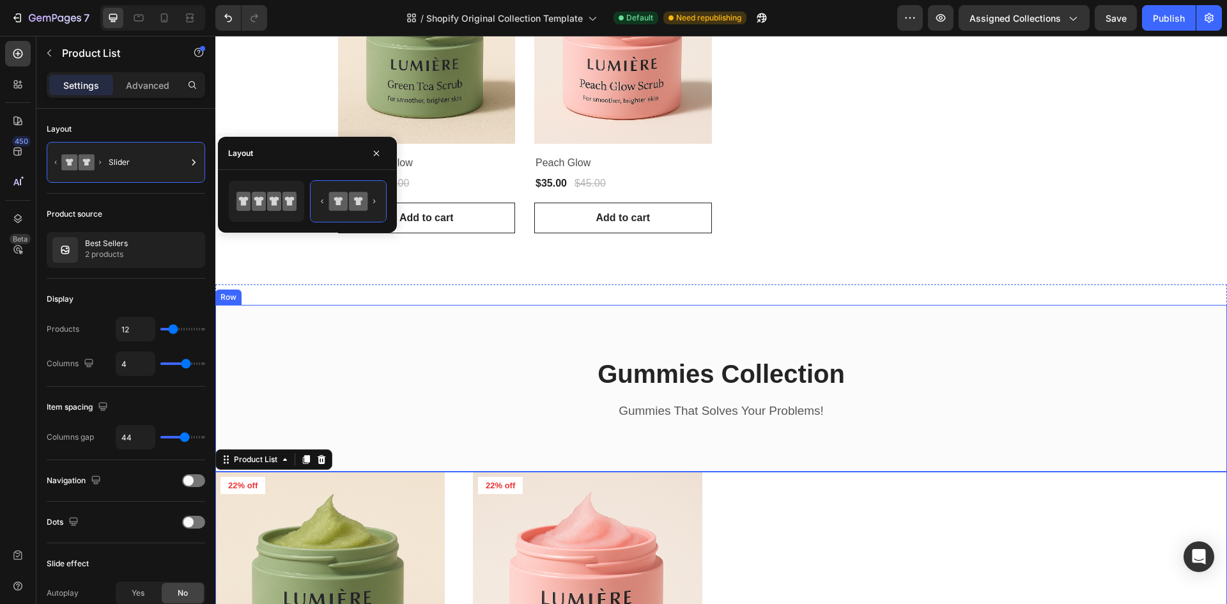
scroll to position [417, 0]
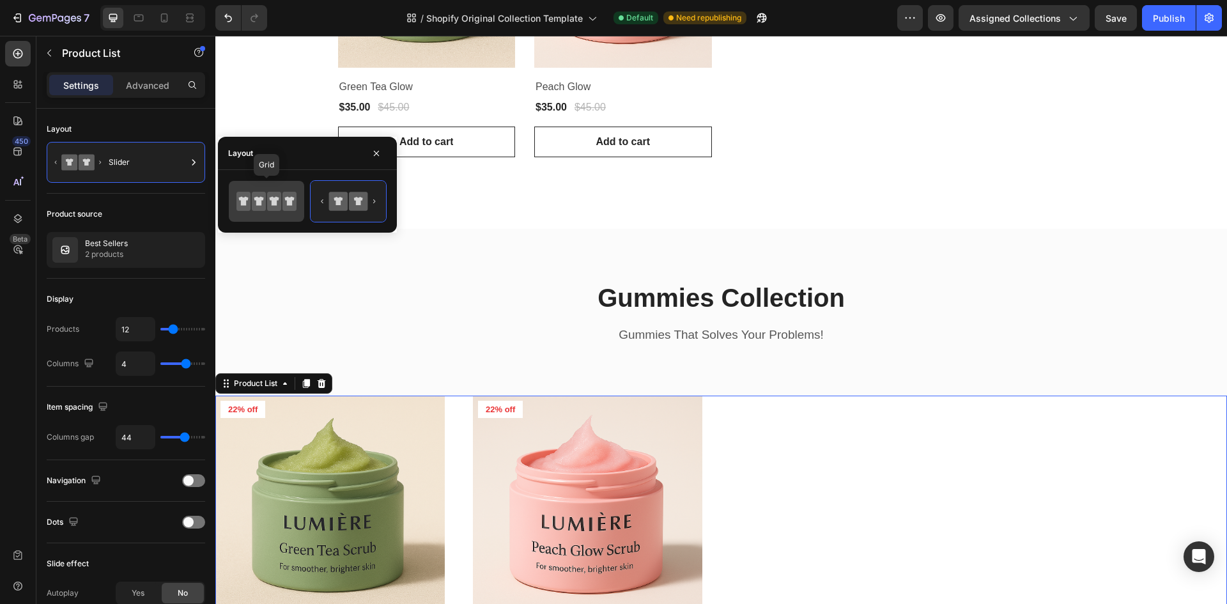
click at [286, 198] on icon at bounding box center [290, 201] width 10 height 9
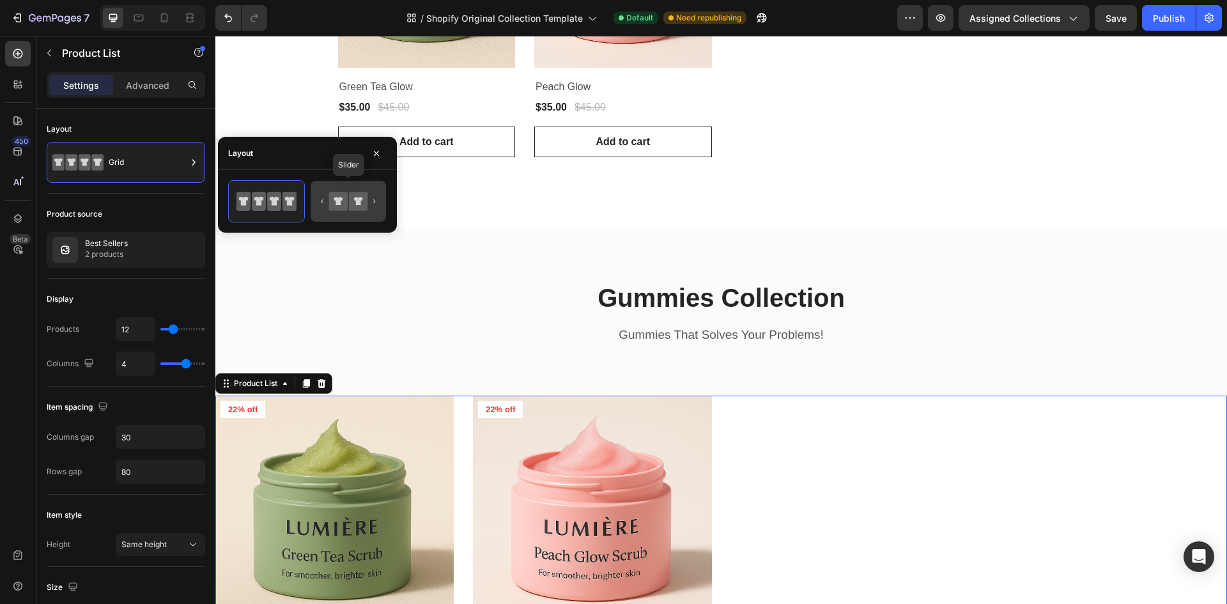
click at [318, 199] on div at bounding box center [348, 201] width 75 height 41
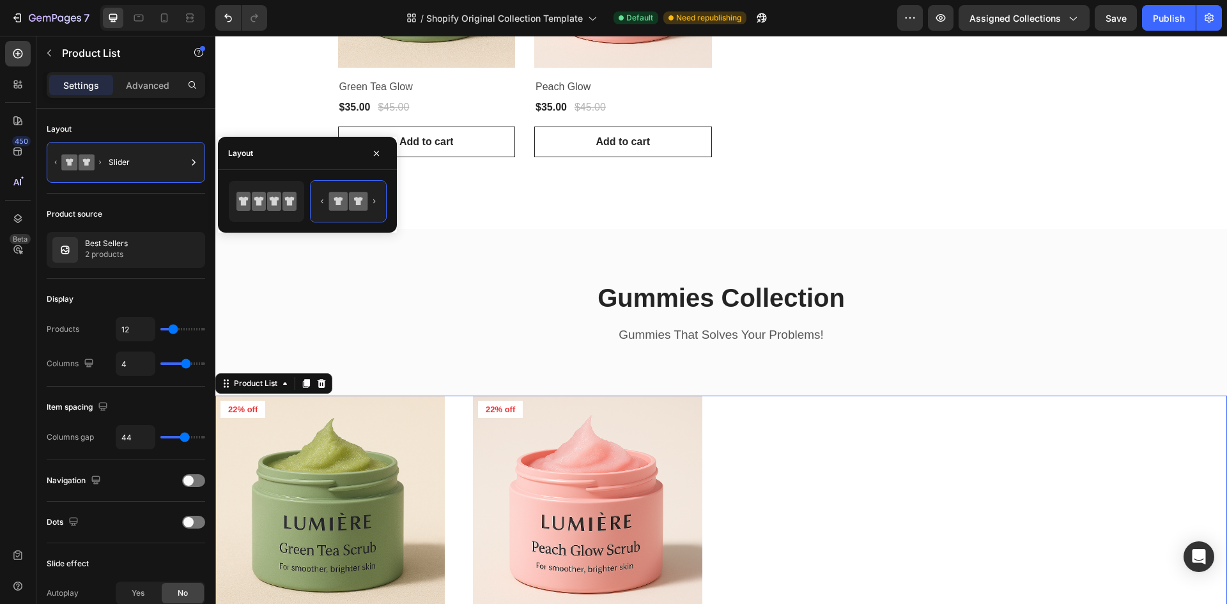
click at [727, 440] on div "Product Images 22% off Product Badge Row Green Tea Glow Product Title $35.00 Pr…" at bounding box center [720, 555] width 1011 height 319
click at [140, 259] on div "Best Sellers 2 products" at bounding box center [126, 250] width 158 height 36
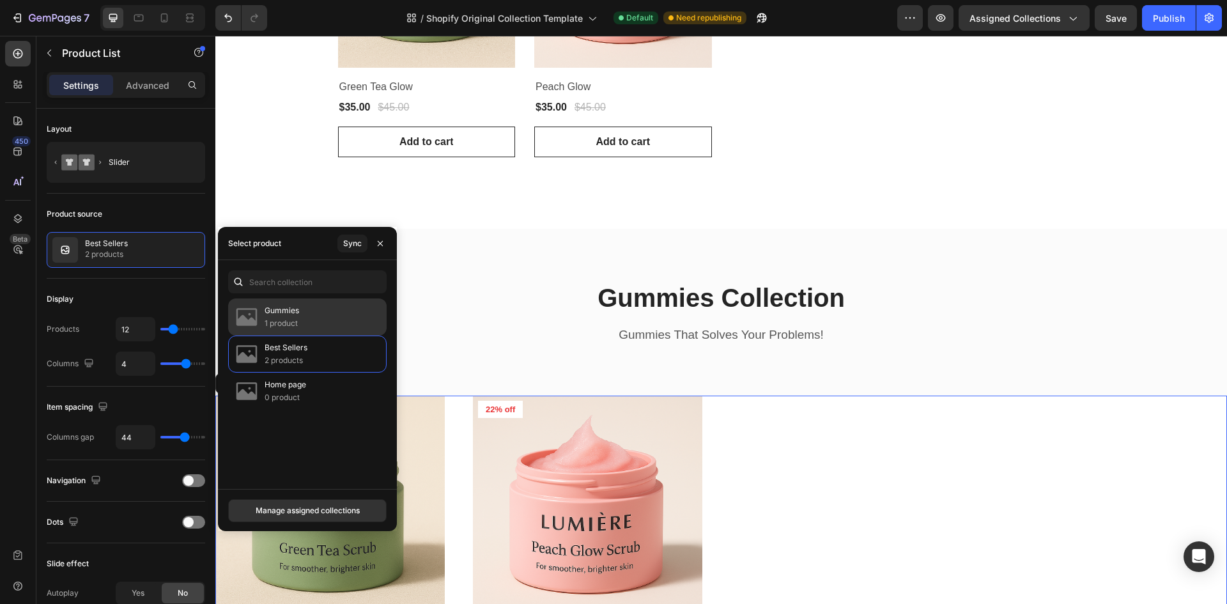
click at [277, 318] on p "1 product" at bounding box center [282, 323] width 35 height 13
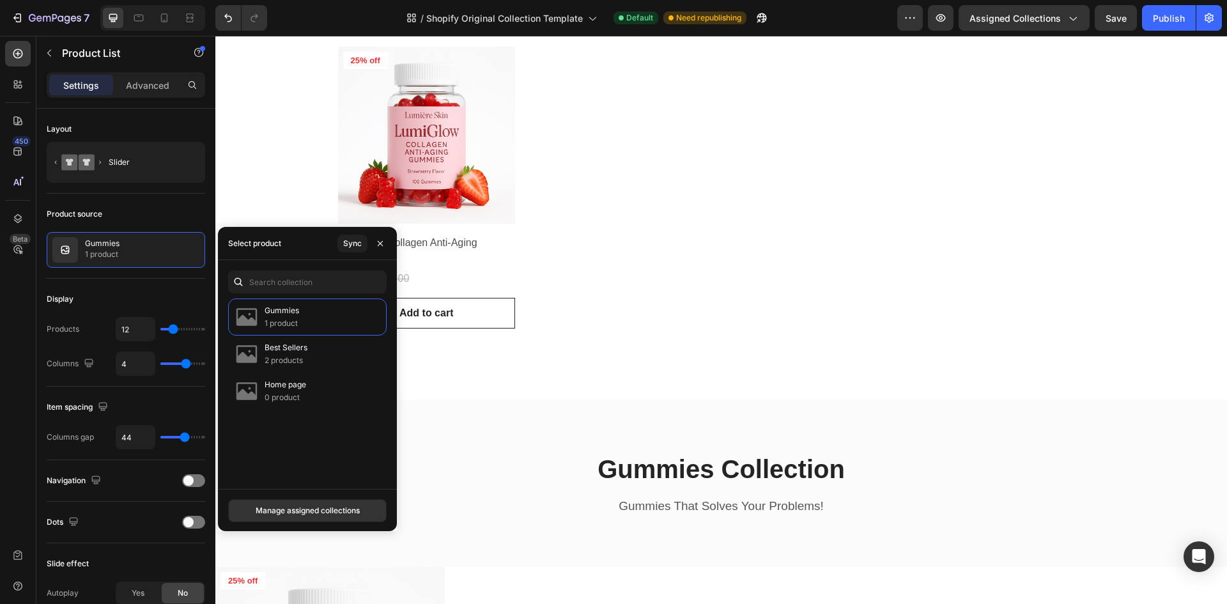
scroll to position [256, 0]
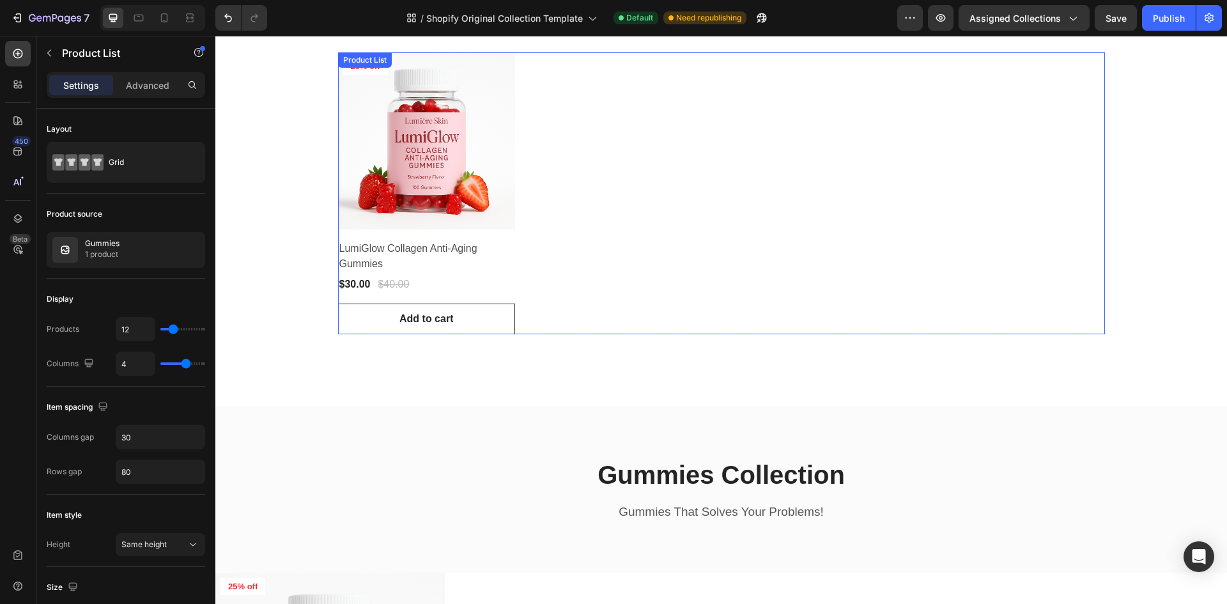
click at [579, 243] on div "Product Images 25% off Product Badge Row LumiGlow Collagen Anti-Aging Gummies P…" at bounding box center [721, 193] width 767 height 282
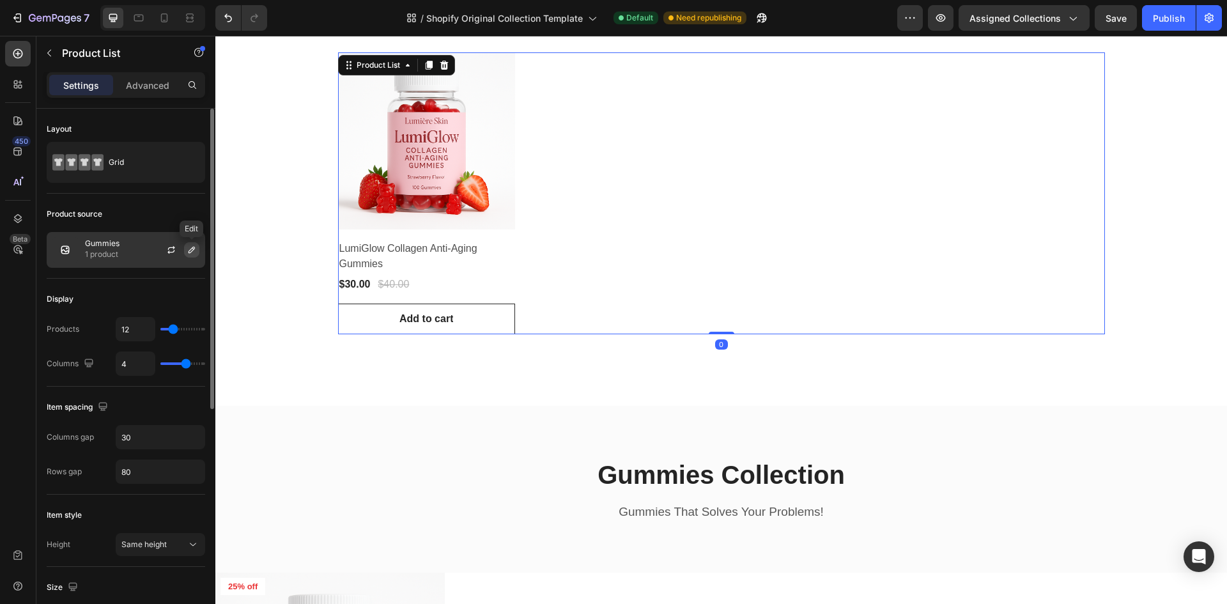
click at [187, 250] on icon "button" at bounding box center [192, 250] width 10 height 10
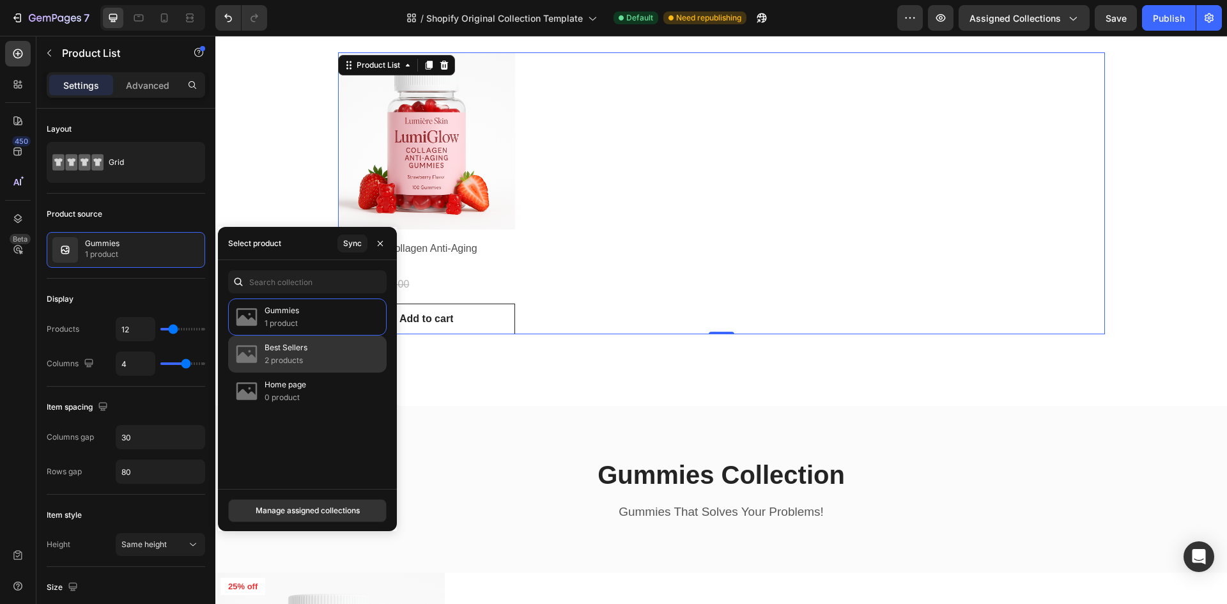
click at [299, 364] on p "2 products" at bounding box center [286, 360] width 43 height 13
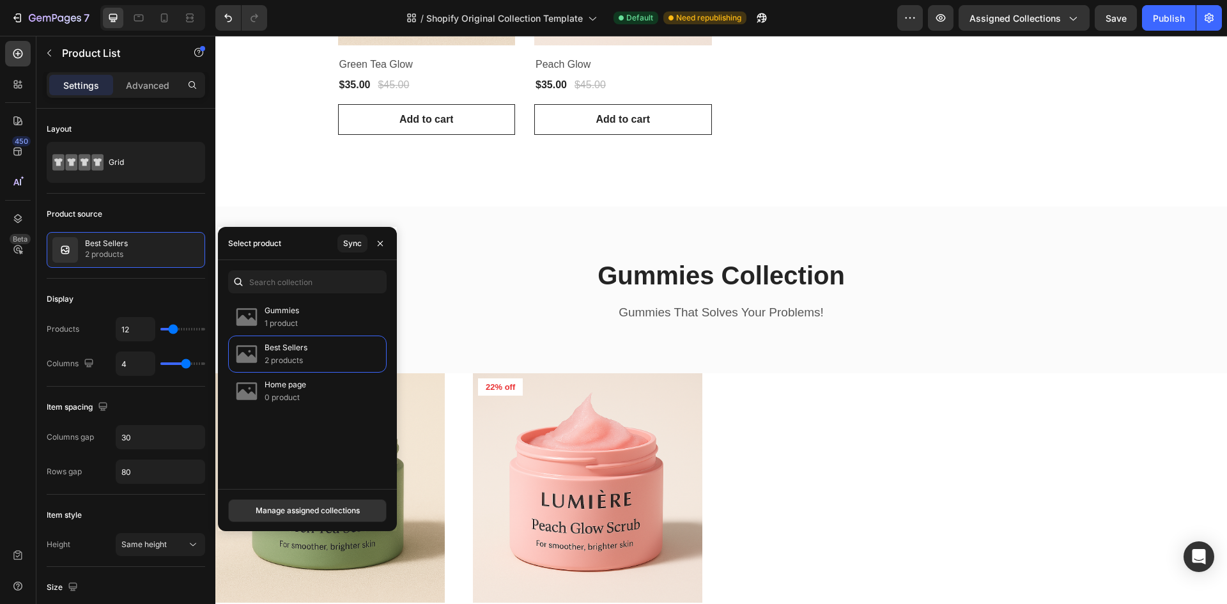
scroll to position [447, 0]
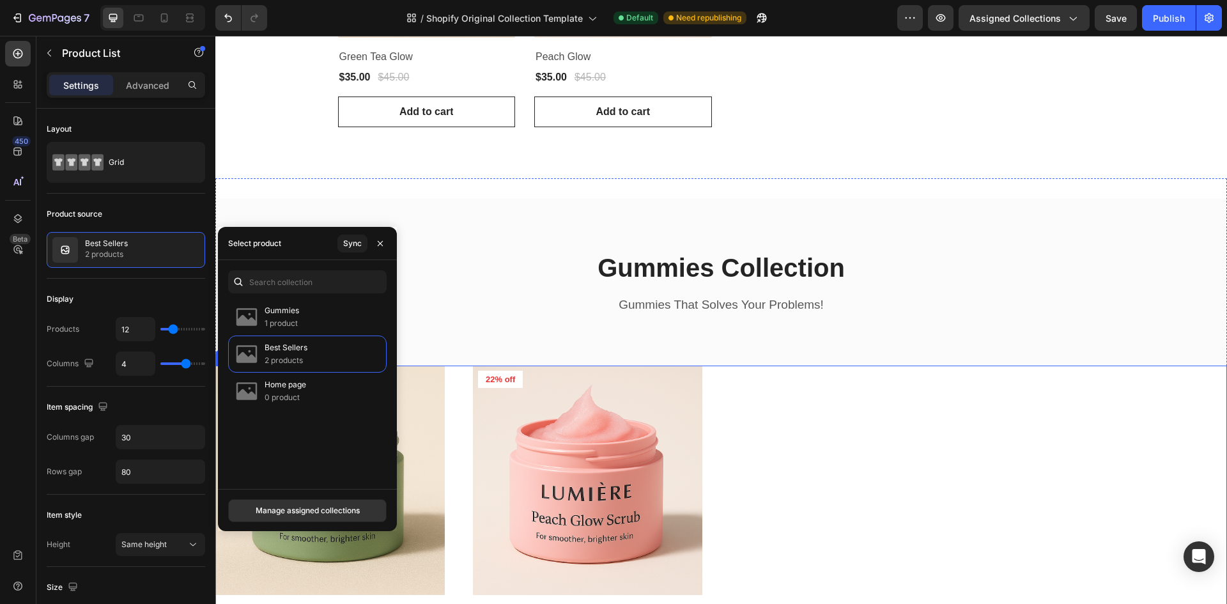
click at [820, 410] on div "Product Images 22% off Product Badge Row Green Tea Glow Product Title $35.00 Pr…" at bounding box center [720, 524] width 1011 height 319
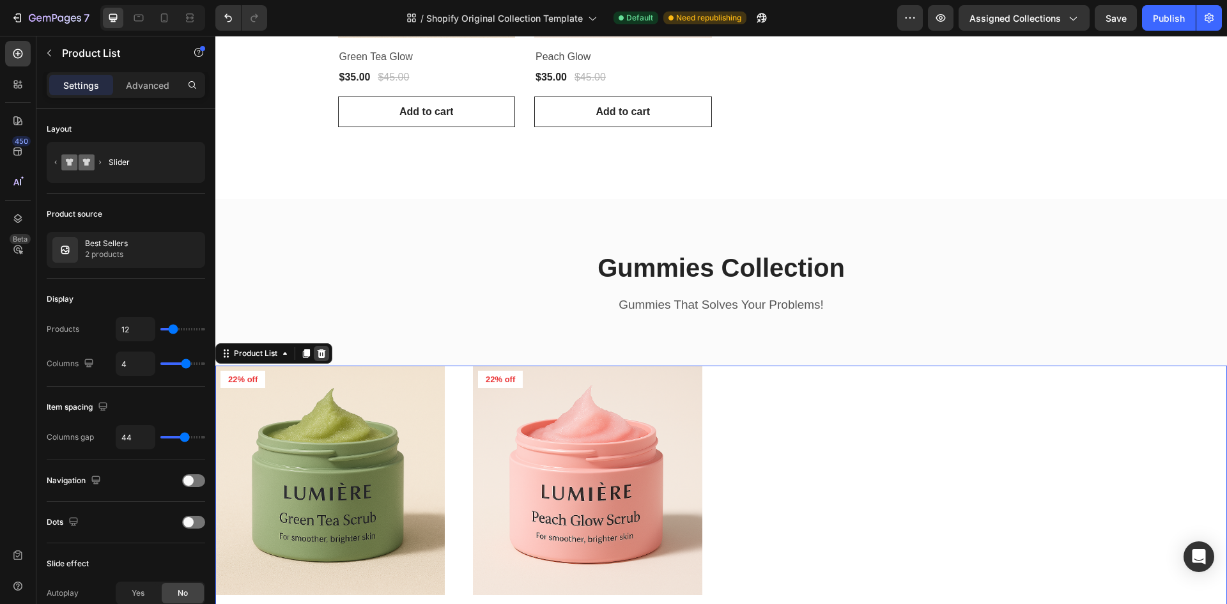
click at [327, 353] on icon at bounding box center [321, 353] width 10 height 10
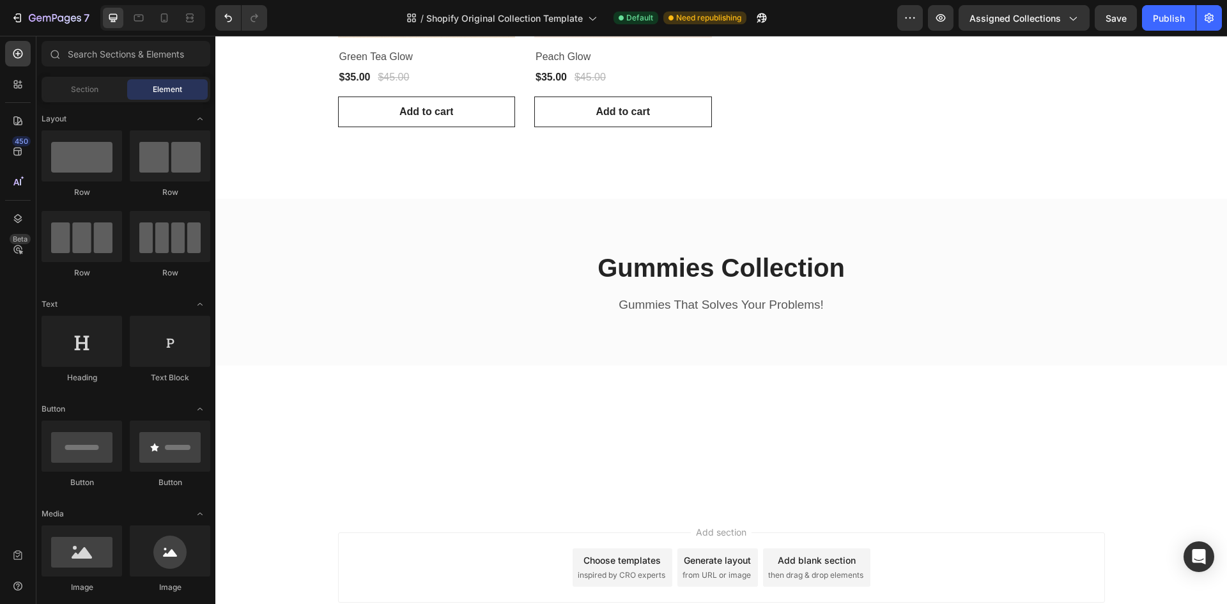
click at [725, 392] on div at bounding box center [720, 446] width 1011 height 121
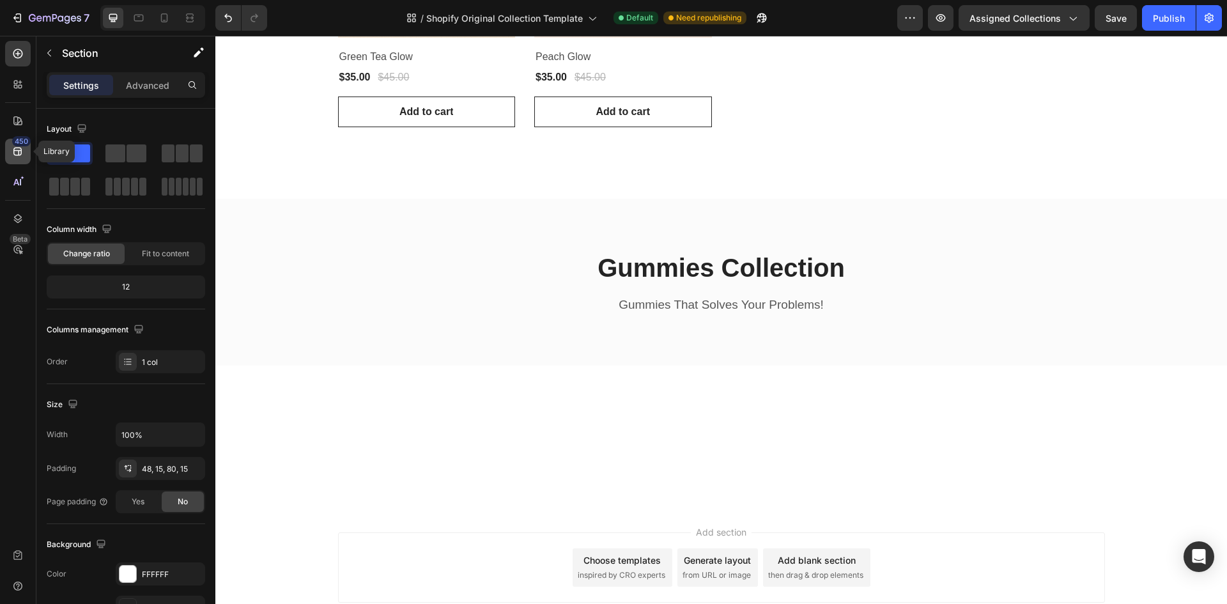
click at [17, 142] on div "450" at bounding box center [21, 141] width 19 height 10
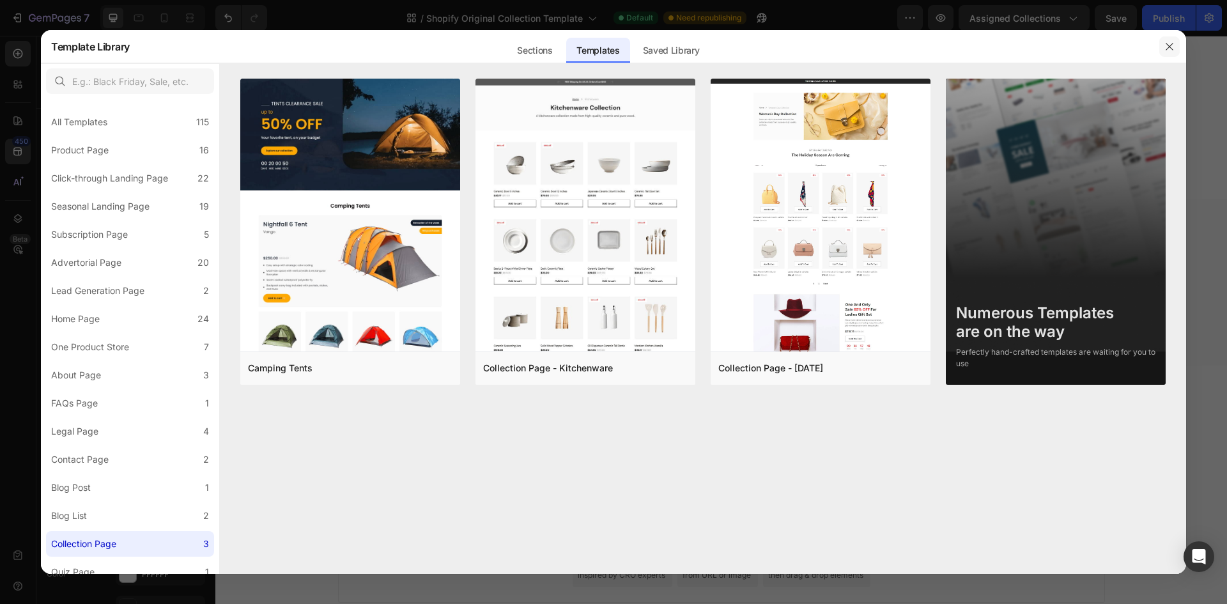
click at [1166, 42] on icon "button" at bounding box center [1169, 47] width 10 height 10
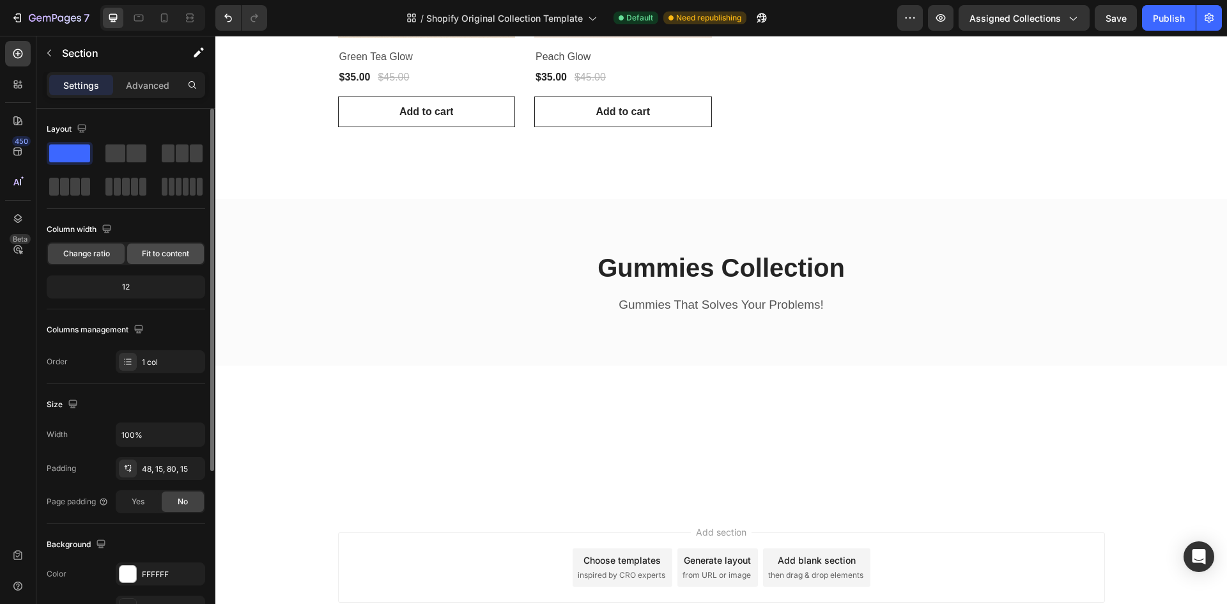
scroll to position [248, 0]
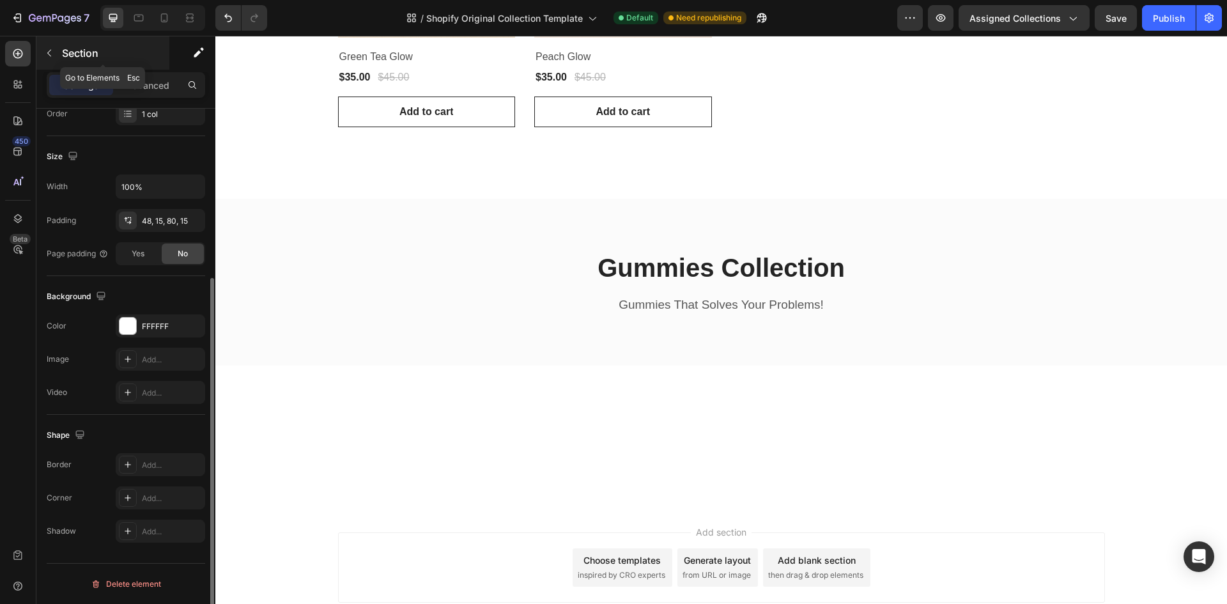
click at [47, 57] on icon "button" at bounding box center [49, 53] width 10 height 10
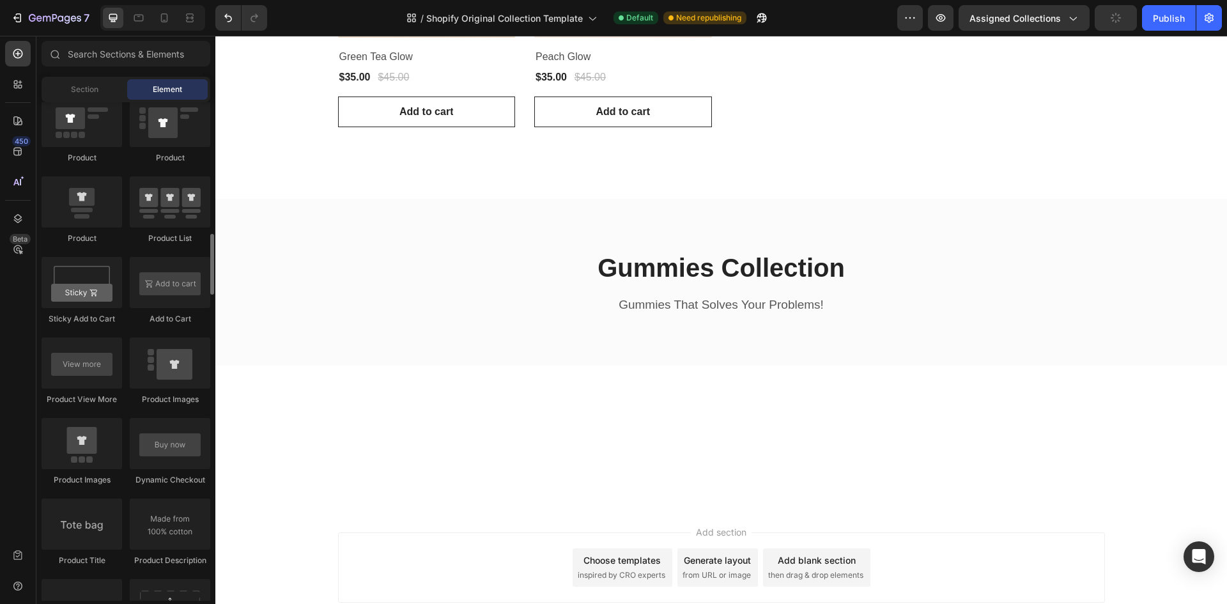
scroll to position [1597, 0]
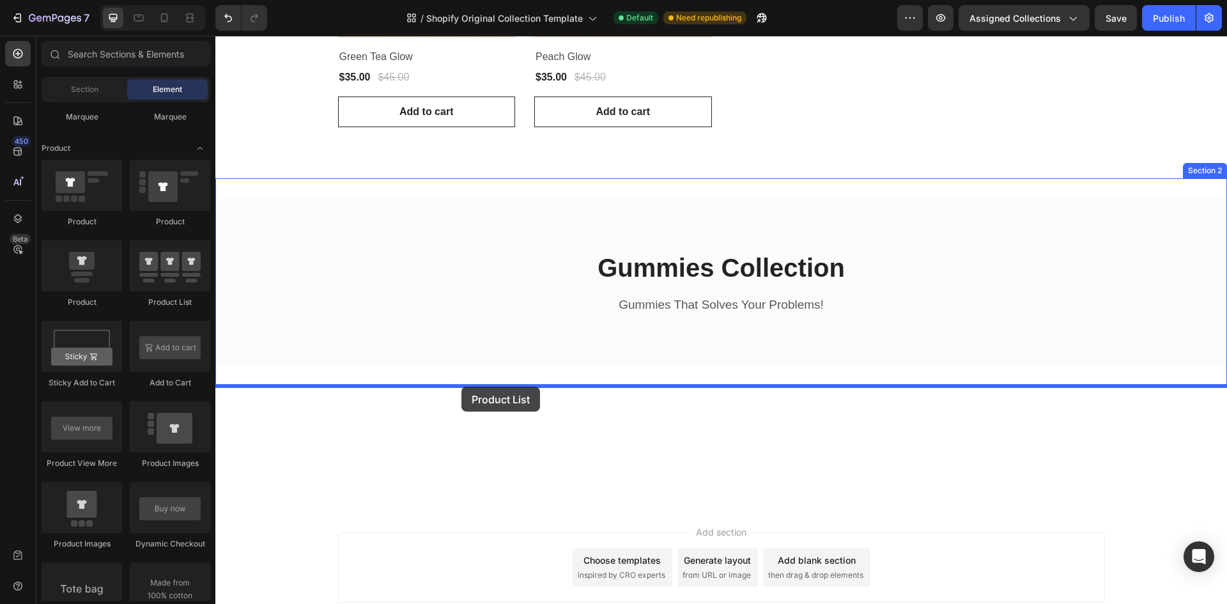
drag, startPoint x: 375, startPoint y: 305, endPoint x: 461, endPoint y: 387, distance: 118.4
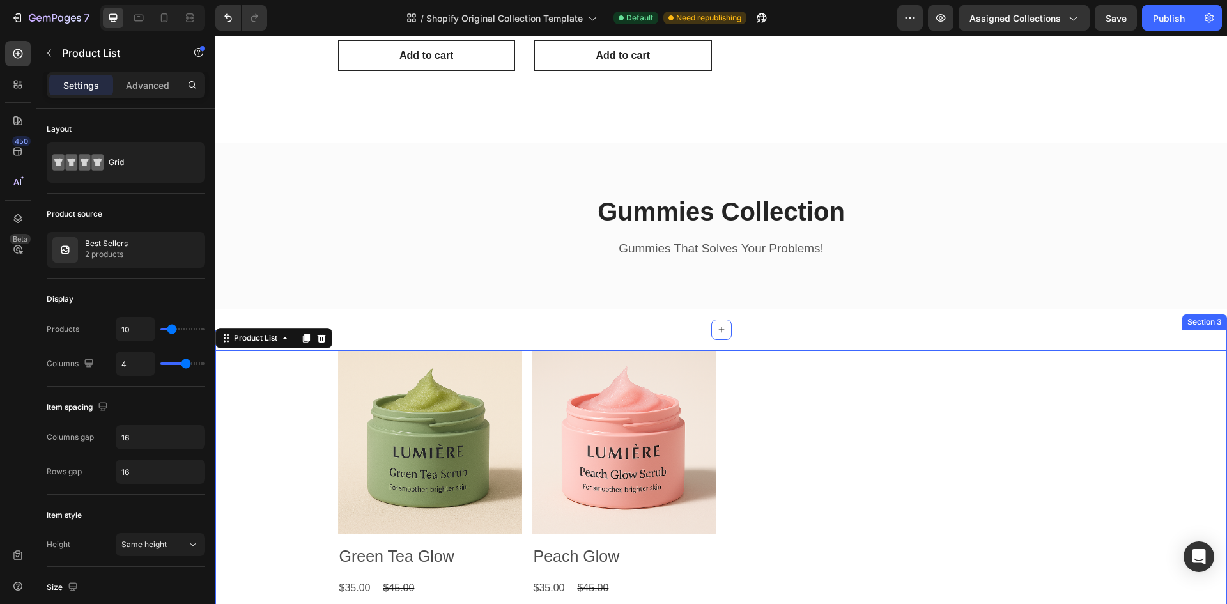
scroll to position [511, 0]
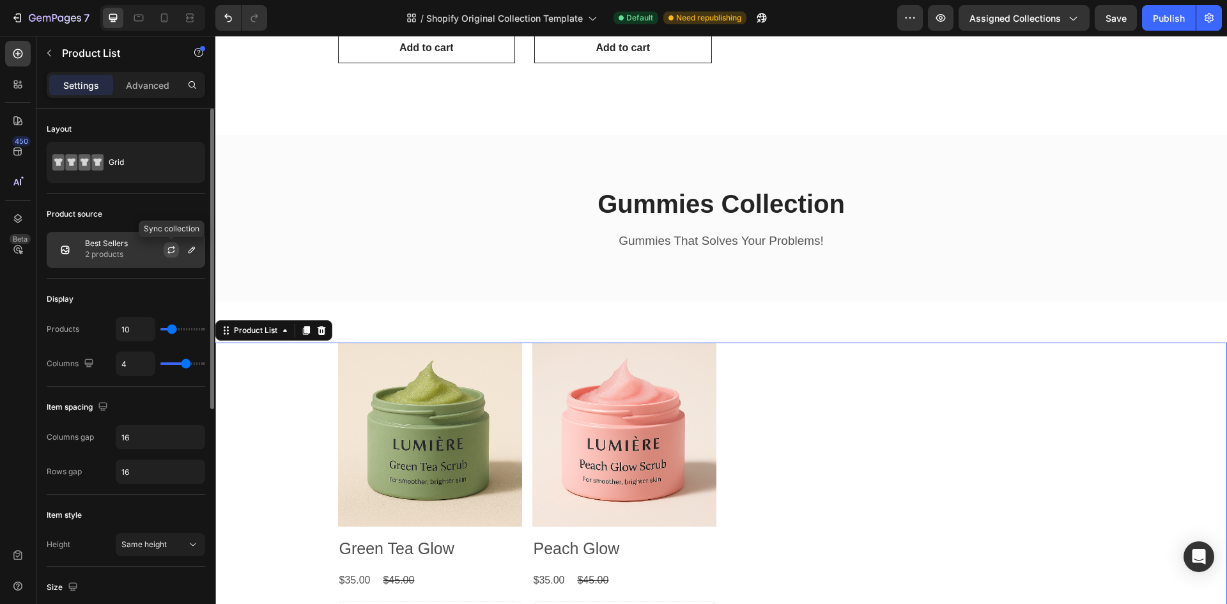
click at [169, 247] on icon "button" at bounding box center [171, 250] width 10 height 10
click at [194, 249] on icon "button" at bounding box center [191, 250] width 6 height 6
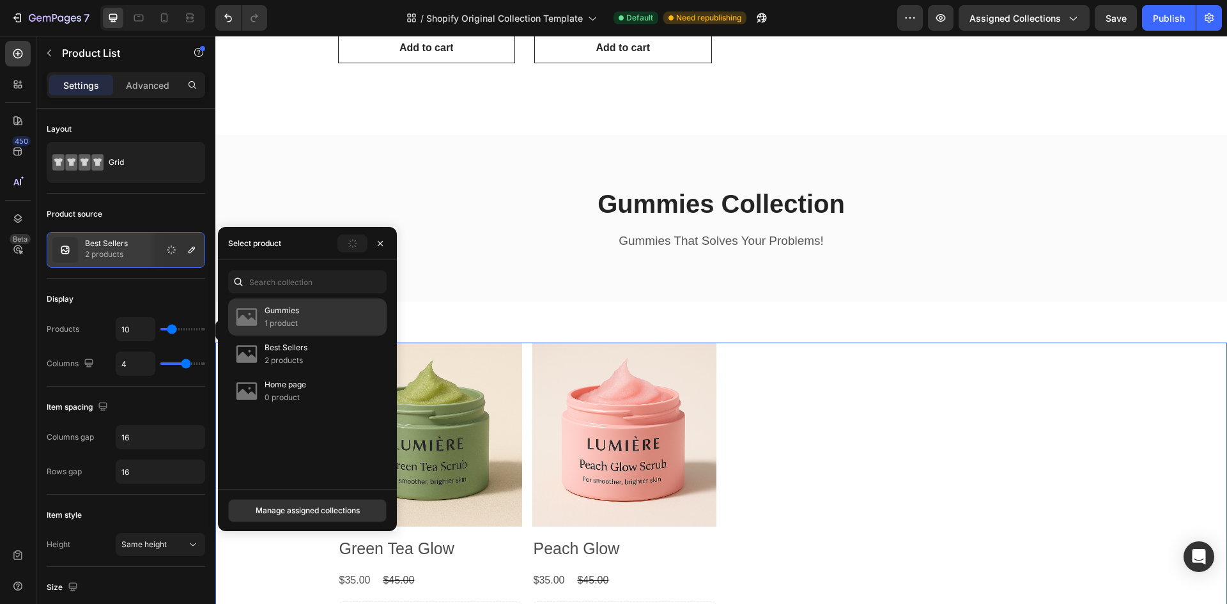
click at [295, 323] on p "1 product" at bounding box center [282, 323] width 35 height 13
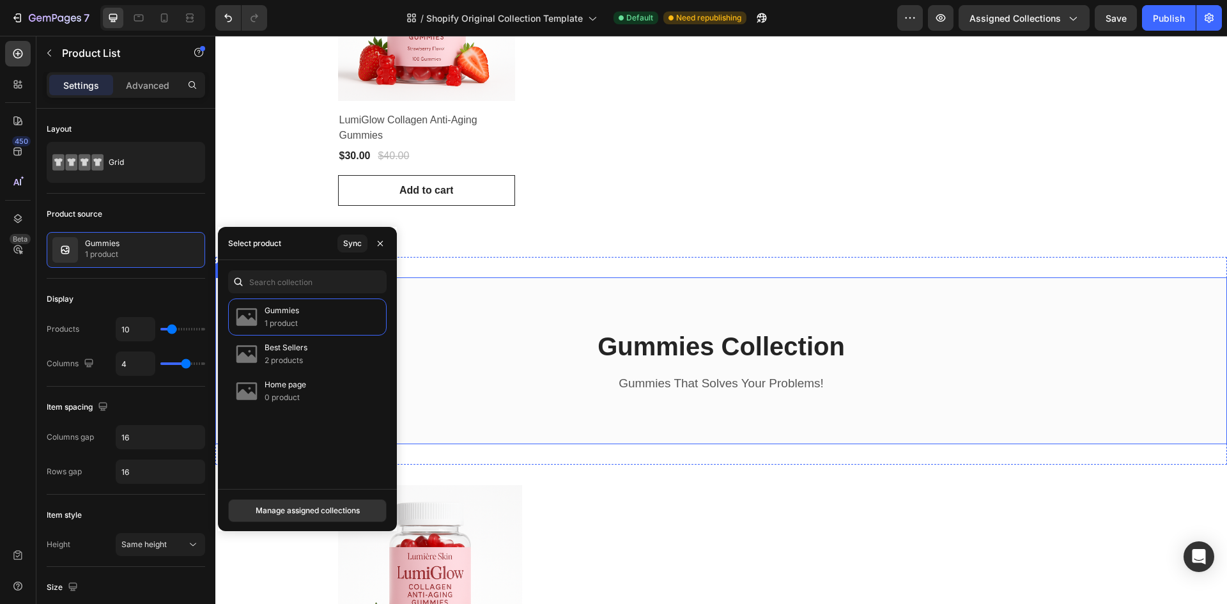
scroll to position [256, 0]
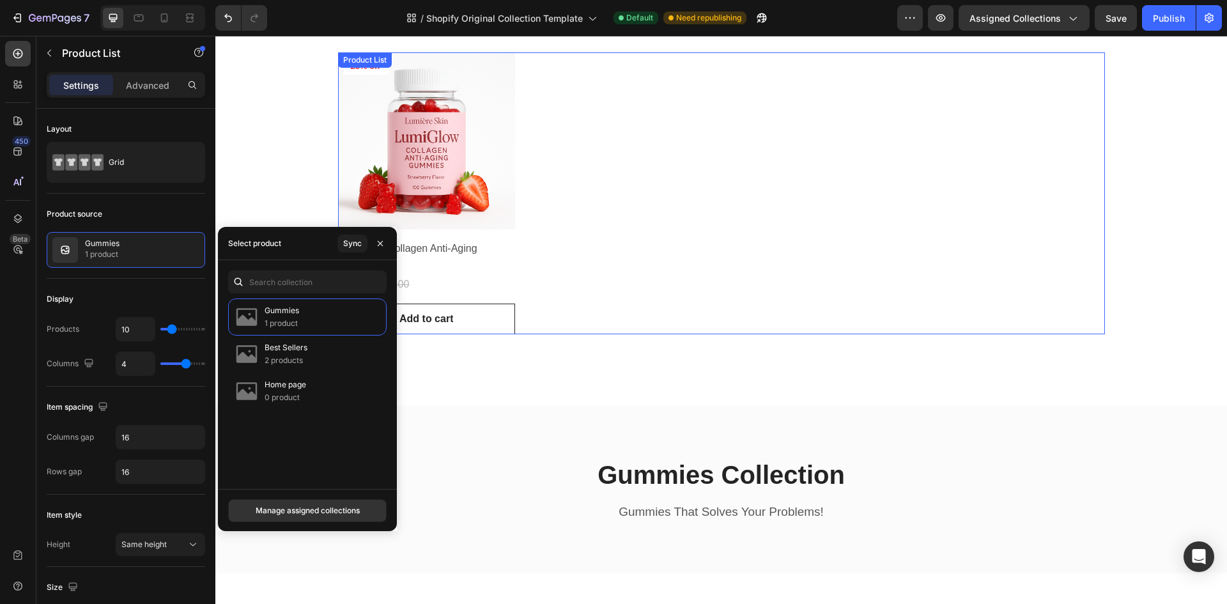
click at [608, 227] on div "Product Images 25% off Product Badge Row LumiGlow Collagen Anti-Aging Gummies P…" at bounding box center [721, 193] width 767 height 282
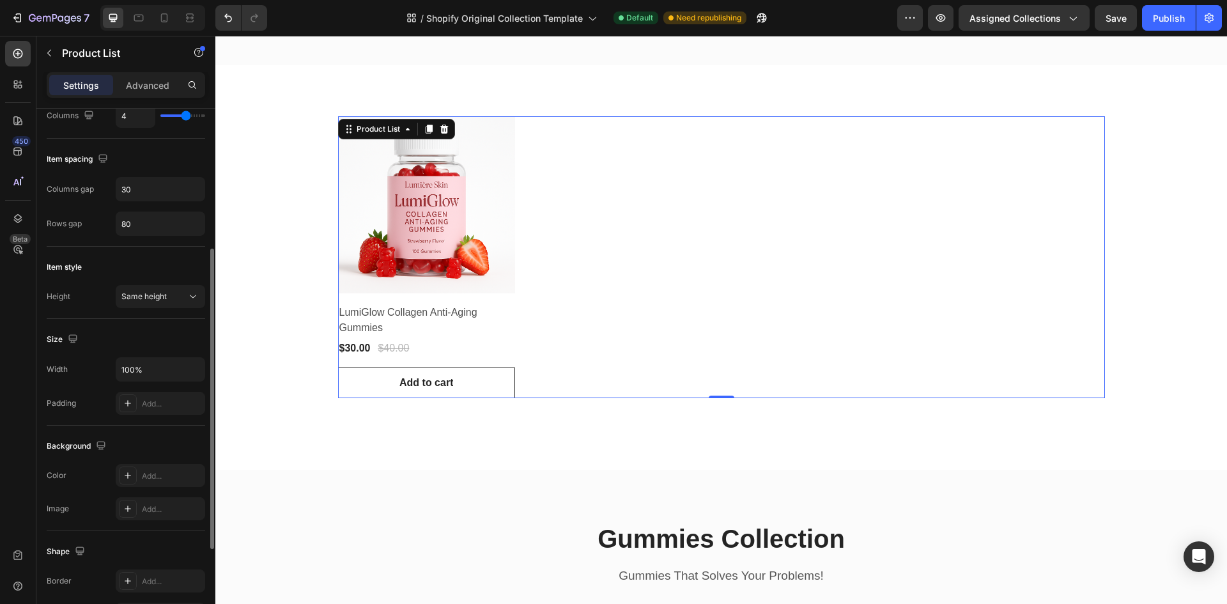
scroll to position [0, 0]
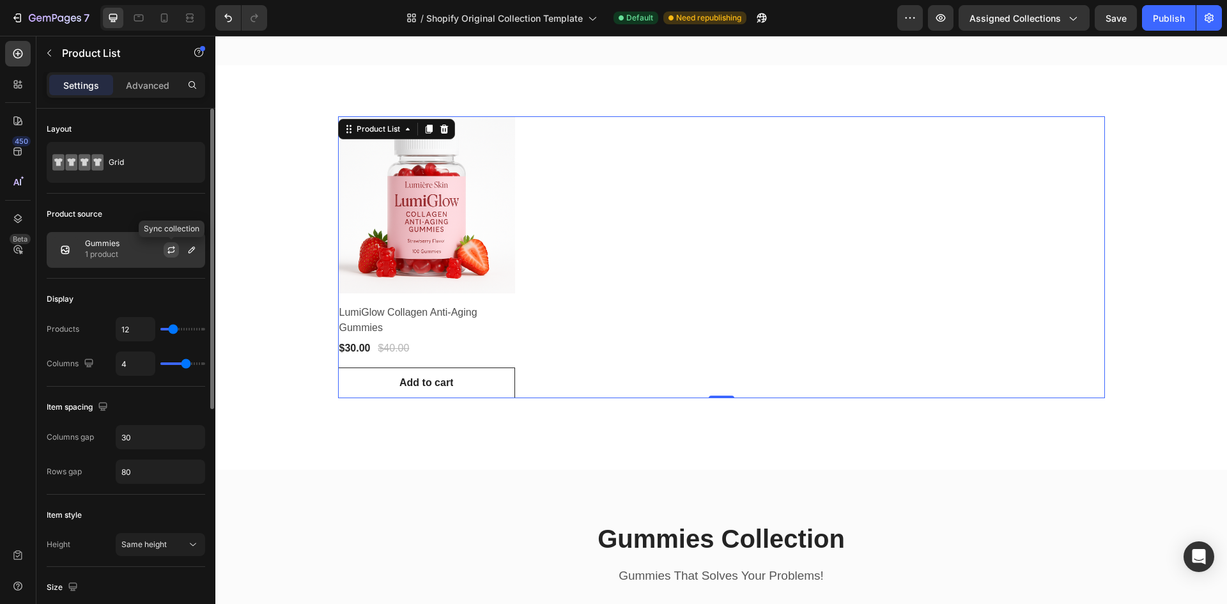
click at [171, 253] on icon "button" at bounding box center [171, 250] width 10 height 10
click at [192, 250] on icon "button" at bounding box center [191, 250] width 6 height 6
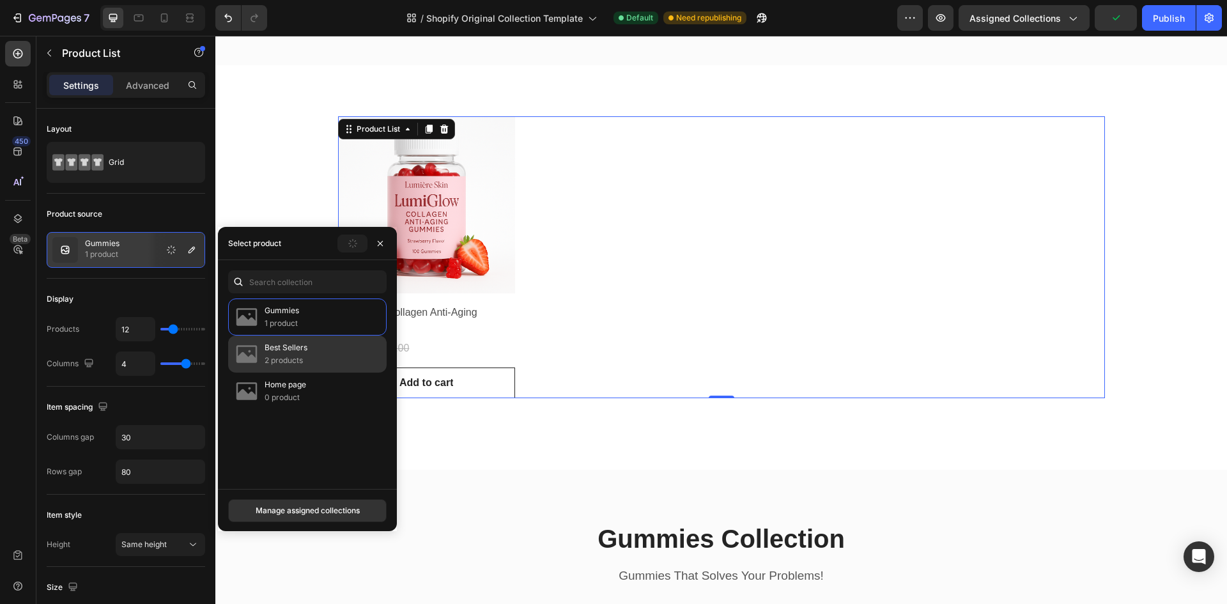
click at [286, 345] on p "Best Sellers" at bounding box center [286, 347] width 43 height 13
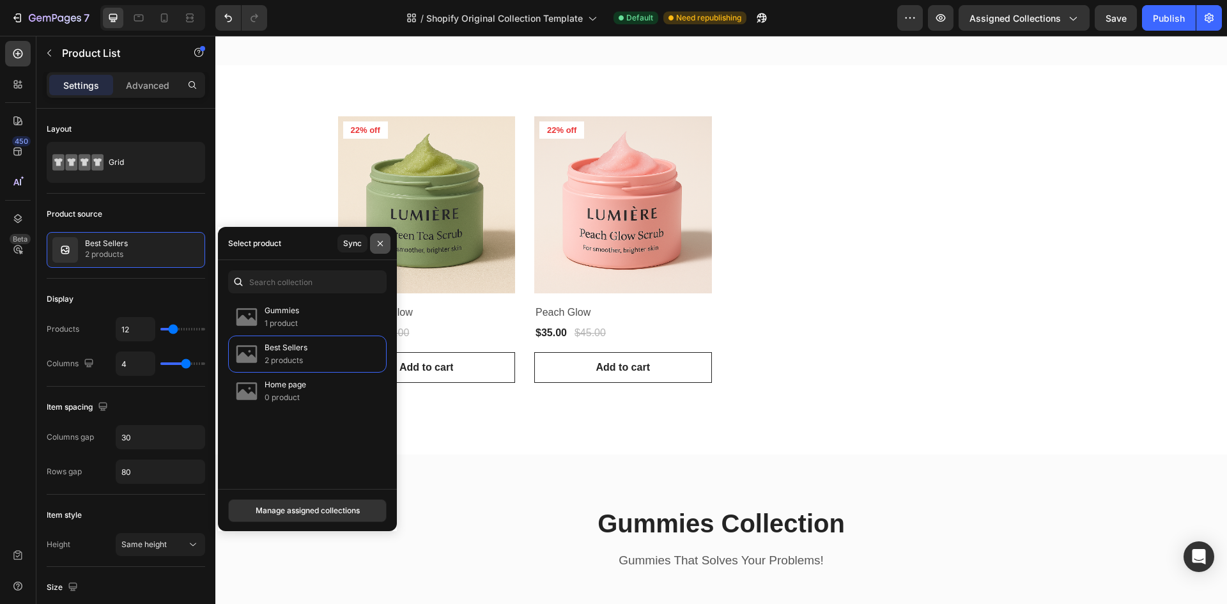
click at [376, 243] on icon "button" at bounding box center [380, 243] width 10 height 10
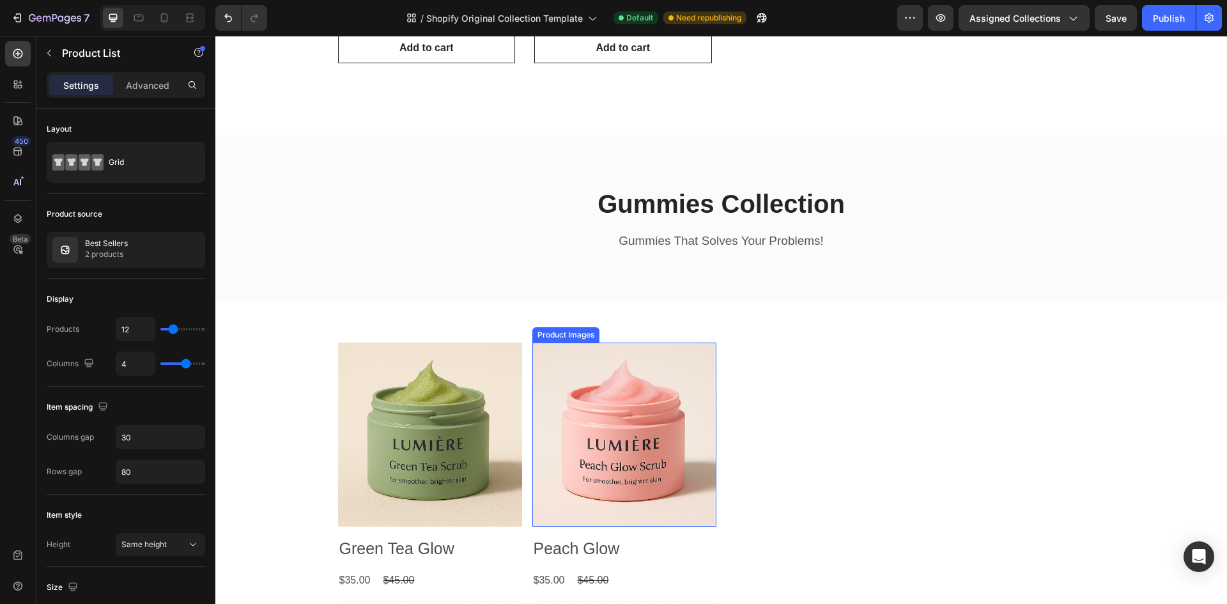
scroll to position [639, 0]
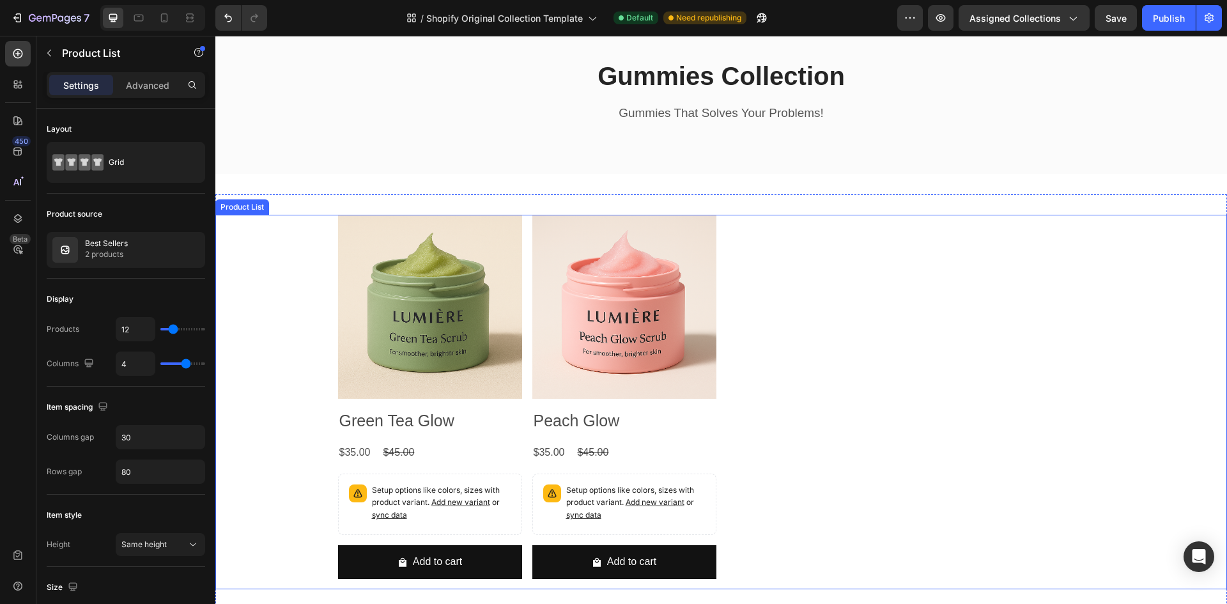
click at [780, 360] on div "Product Images Green Tea Glow Product Title $35.00 Product Price Product Price …" at bounding box center [721, 402] width 767 height 374
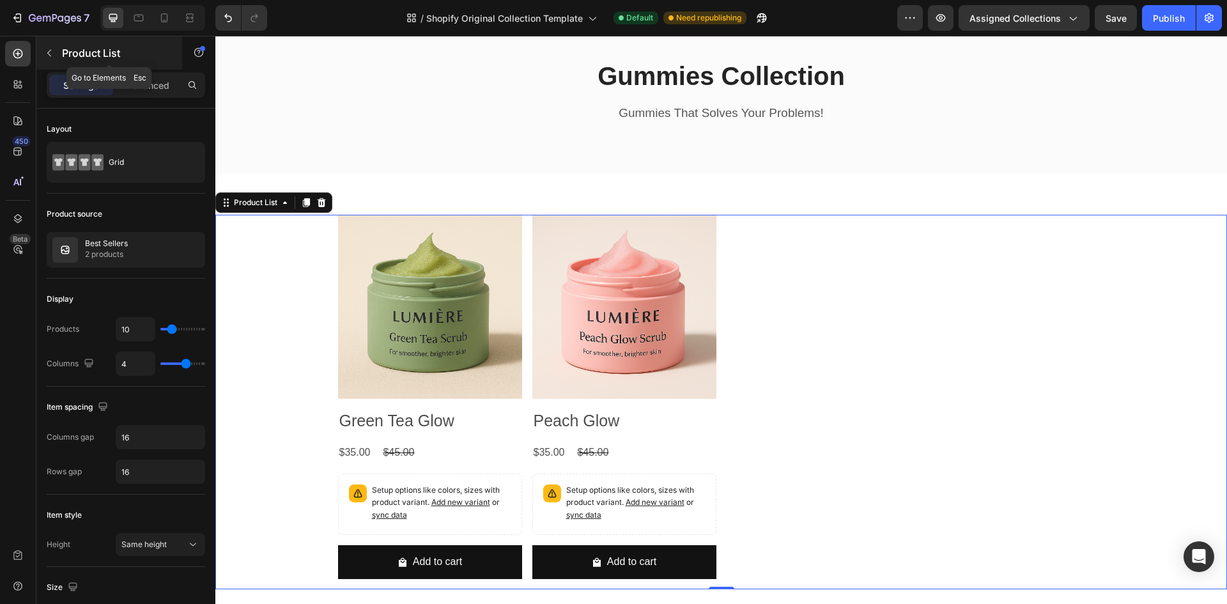
click at [52, 51] on icon "button" at bounding box center [49, 53] width 10 height 10
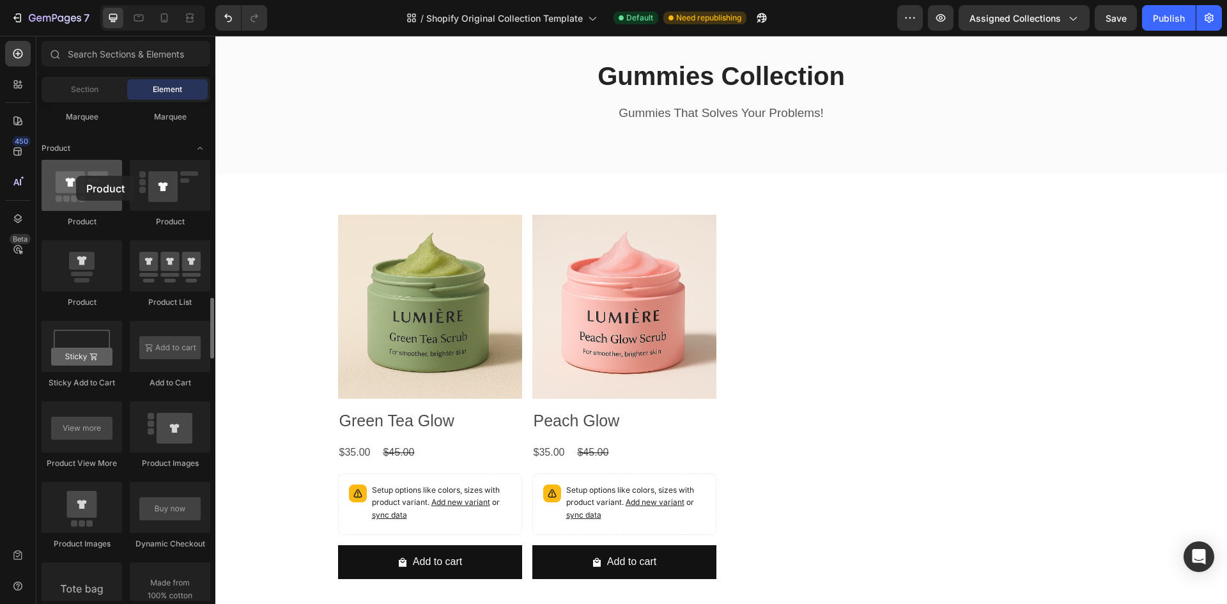
drag, startPoint x: 86, startPoint y: 197, endPoint x: 76, endPoint y: 176, distance: 24.0
click at [76, 176] on div at bounding box center [82, 185] width 81 height 51
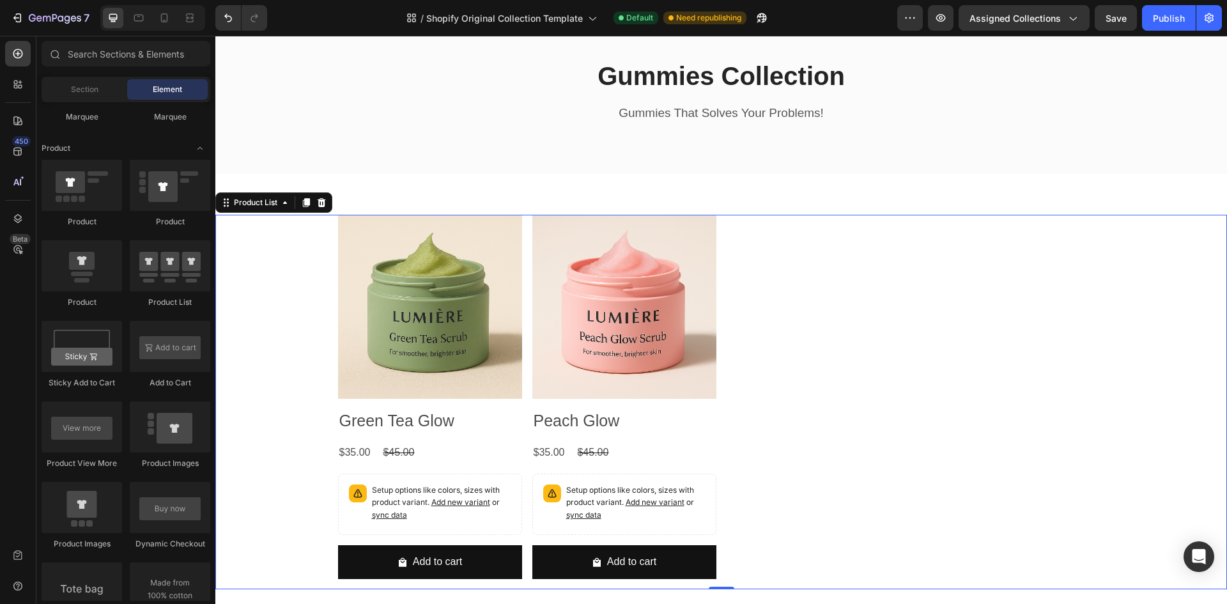
click at [792, 312] on div "Product Images Green Tea Glow Product Title $35.00 Product Price Product Price …" at bounding box center [721, 402] width 767 height 374
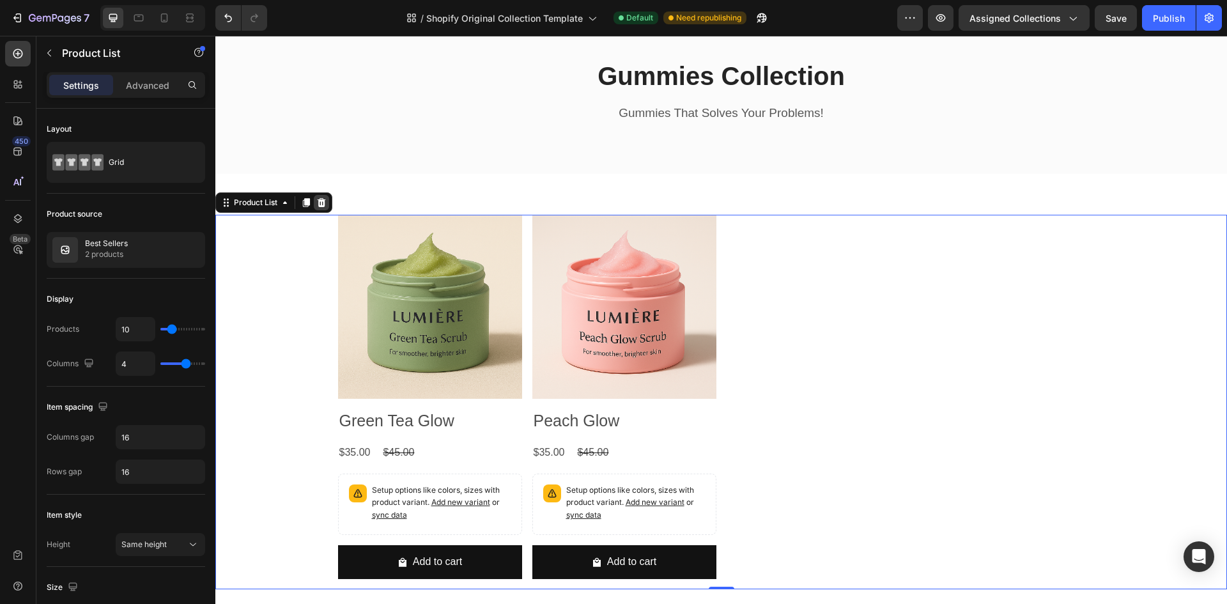
click at [327, 209] on div at bounding box center [321, 202] width 15 height 15
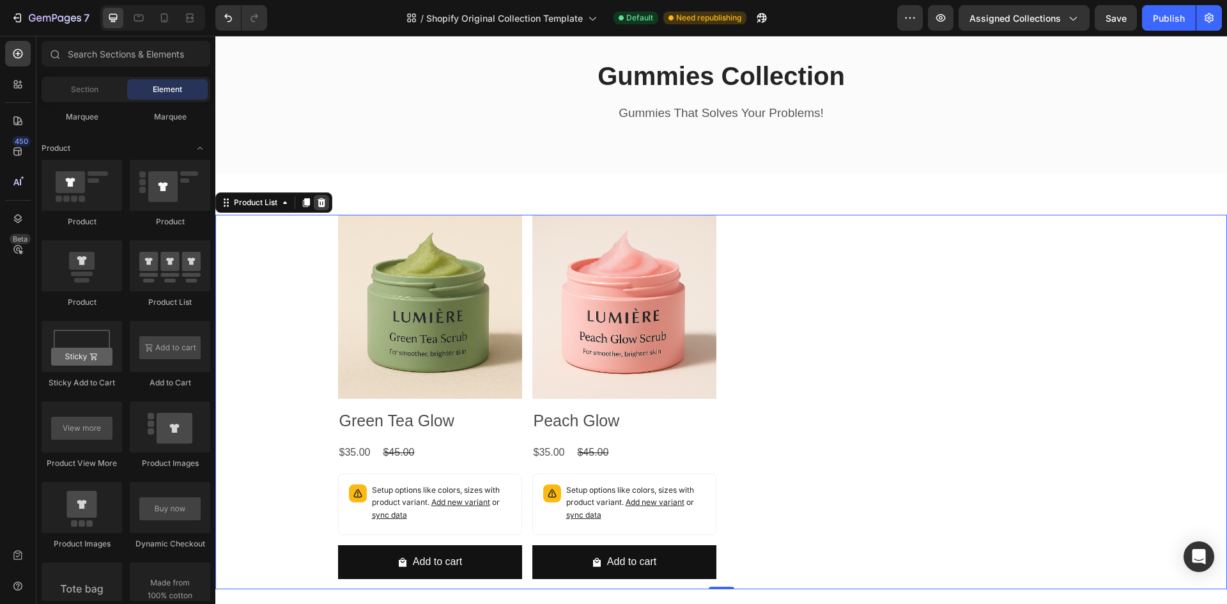
scroll to position [583, 0]
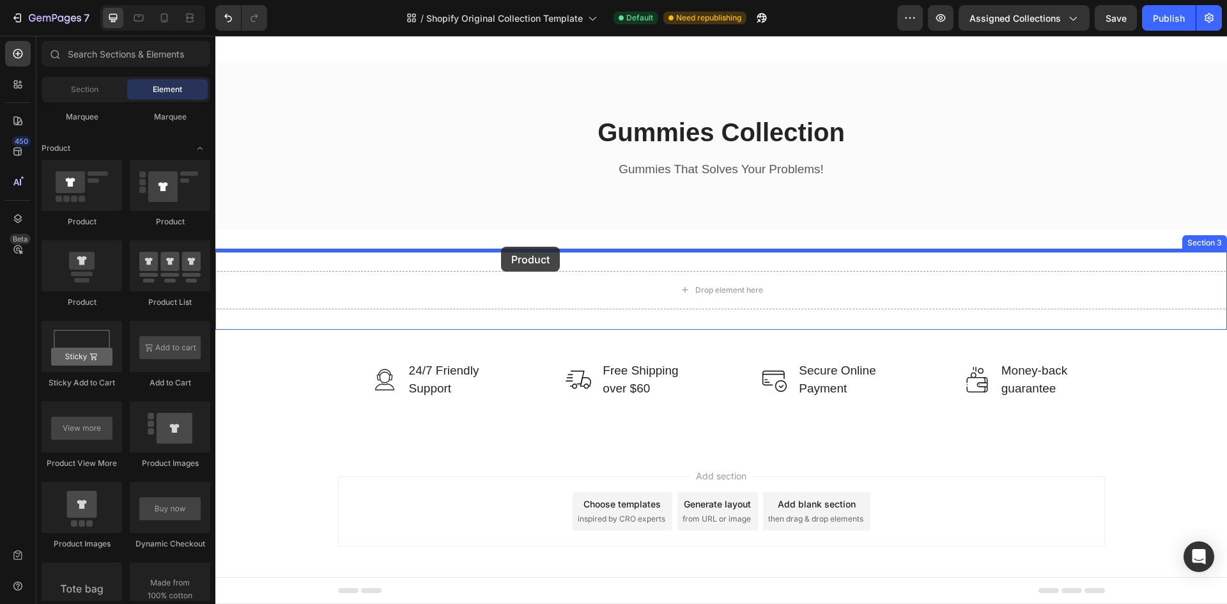
drag, startPoint x: 307, startPoint y: 236, endPoint x: 501, endPoint y: 247, distance: 193.9
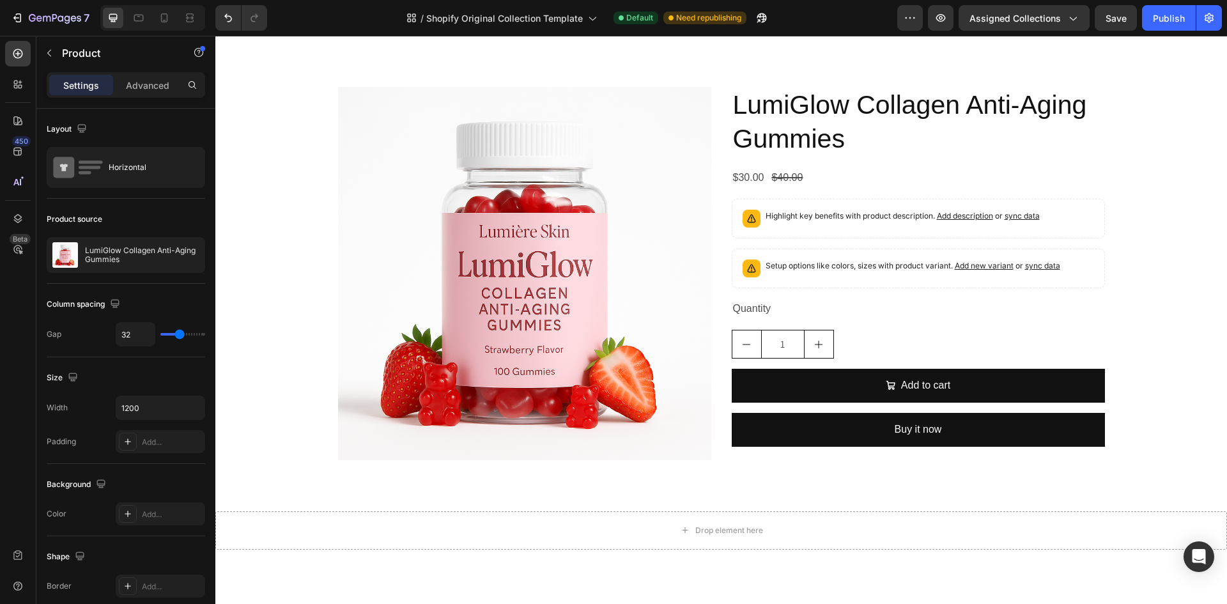
scroll to position [1007, 0]
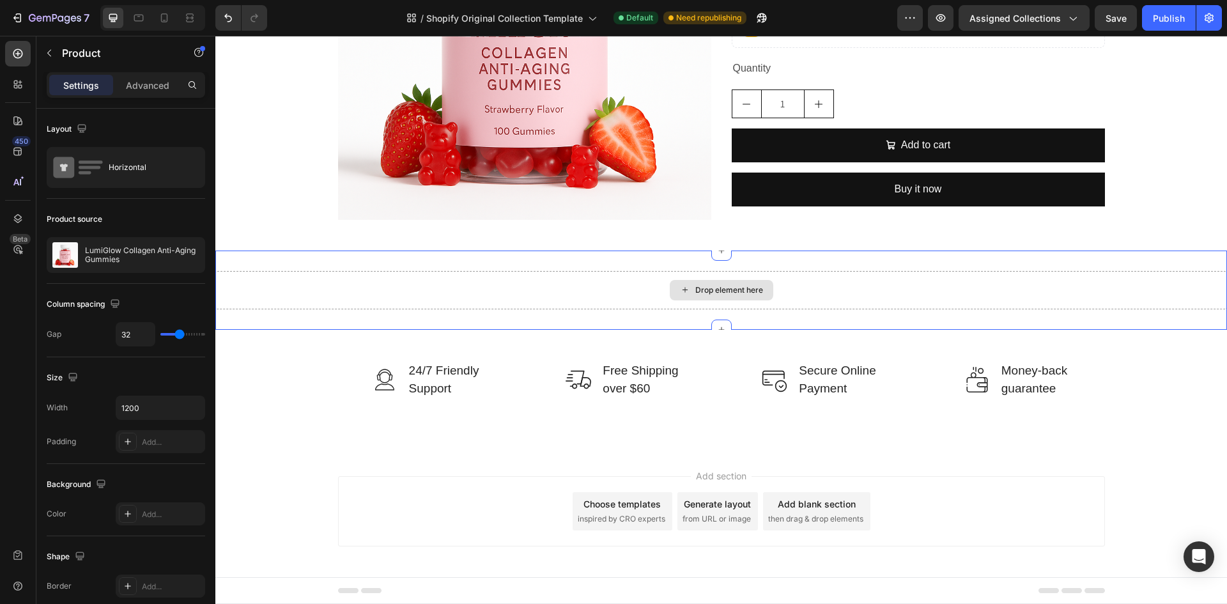
click at [476, 280] on div "Drop element here" at bounding box center [720, 290] width 1011 height 38
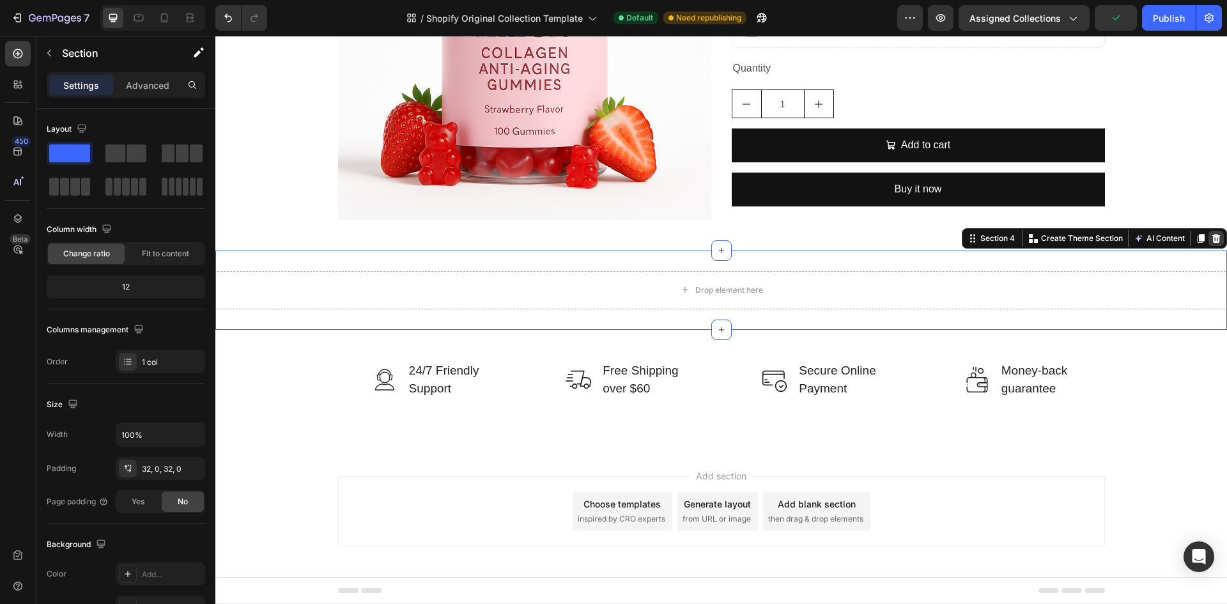
click at [1212, 237] on icon at bounding box center [1216, 238] width 8 height 9
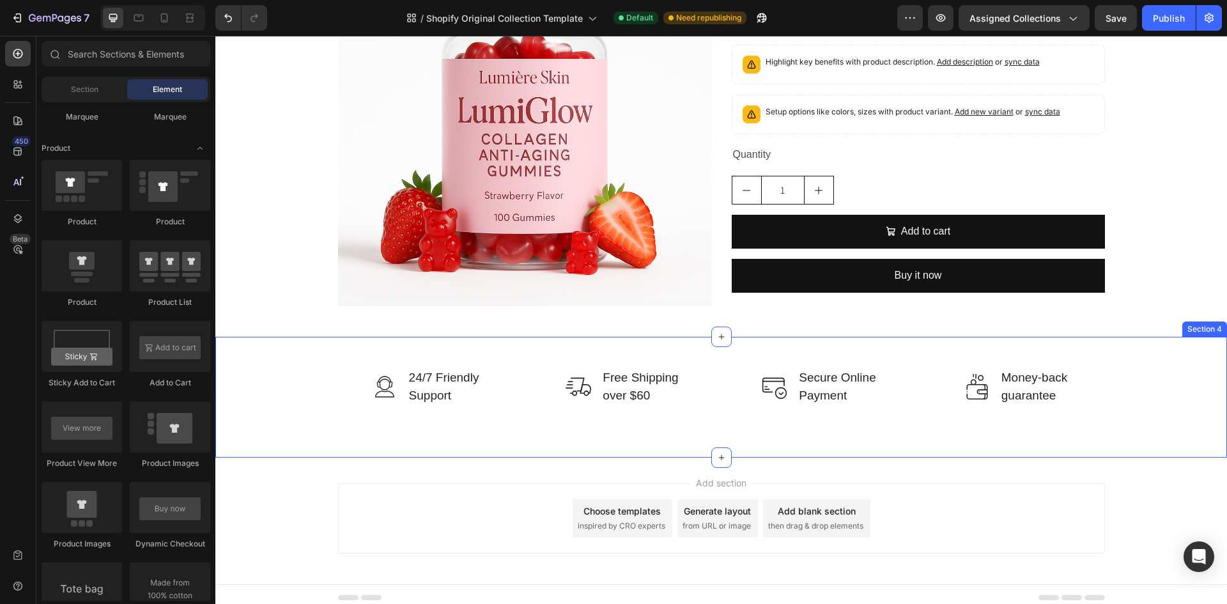
scroll to position [928, 0]
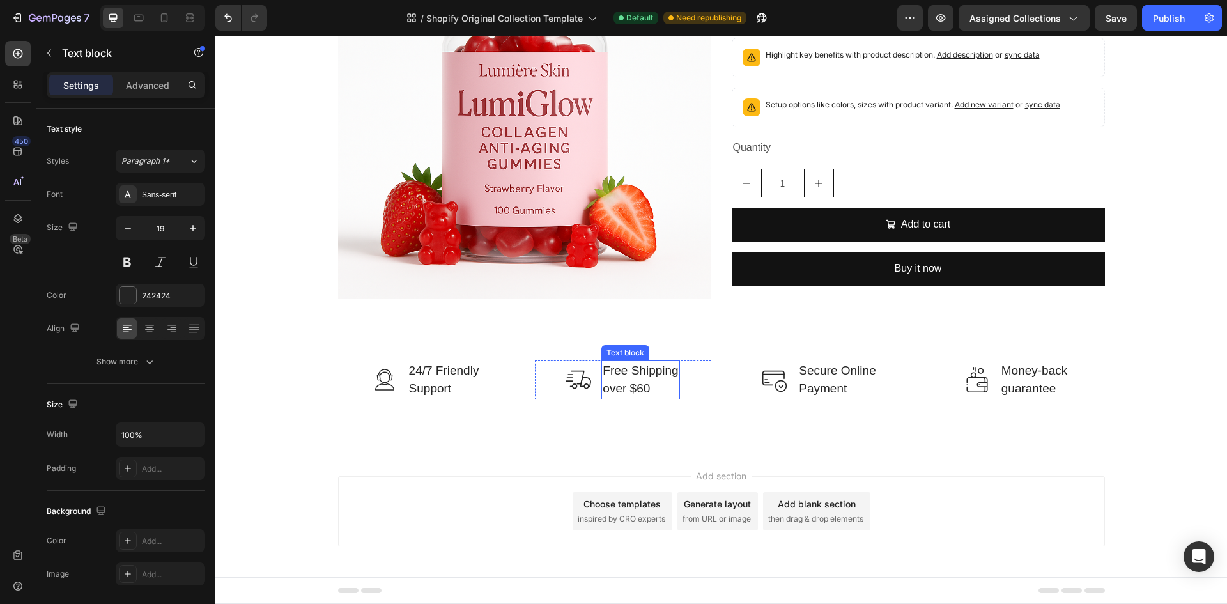
click at [640, 385] on p "Free Shipping over $60" at bounding box center [640, 380] width 75 height 36
click at [647, 385] on p "Free Shipping over $60" at bounding box center [640, 380] width 75 height 36
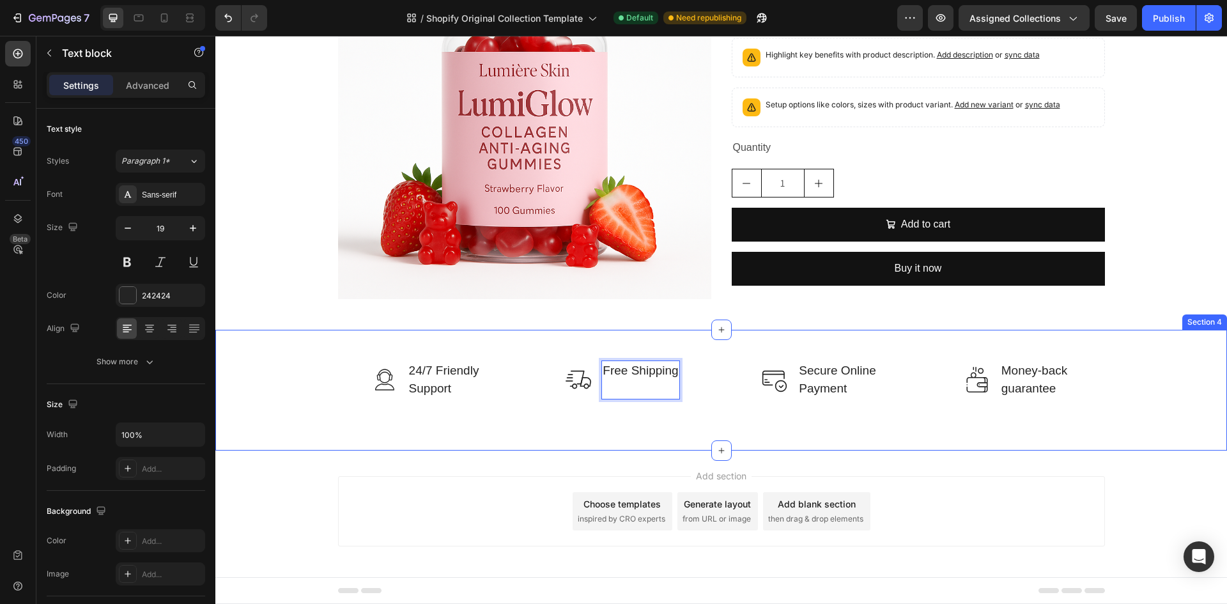
click at [653, 426] on div "Image 24/7 Friendly Support Text block Row Image Free Shipping Text block 0 Row…" at bounding box center [720, 390] width 1011 height 121
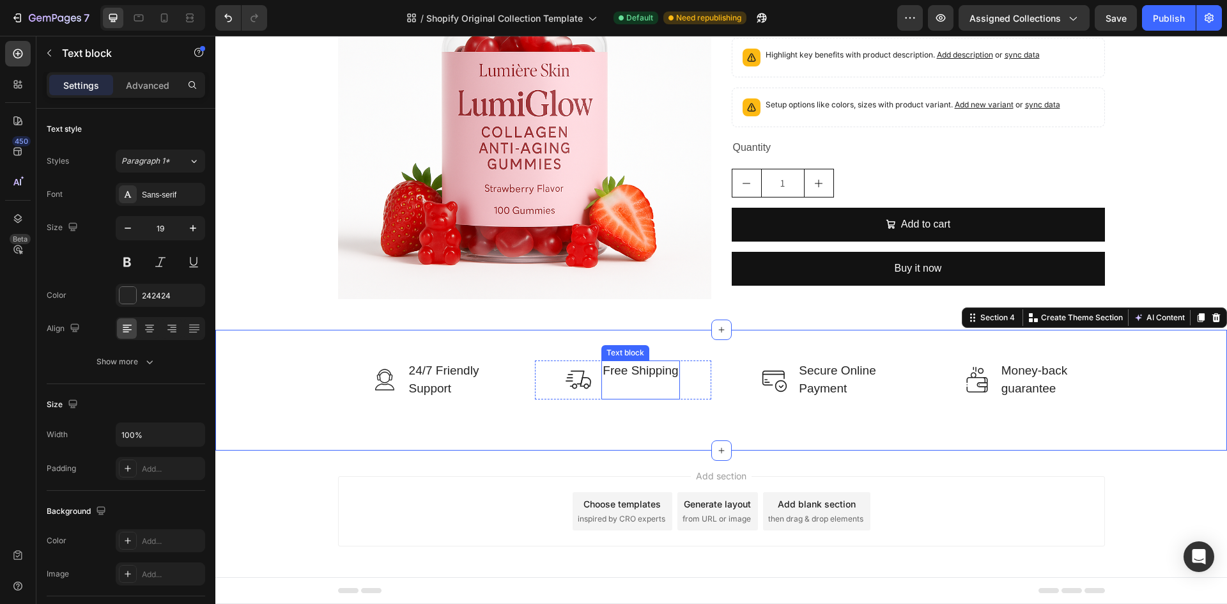
click at [644, 371] on p "Free Shipping" at bounding box center [640, 380] width 75 height 36
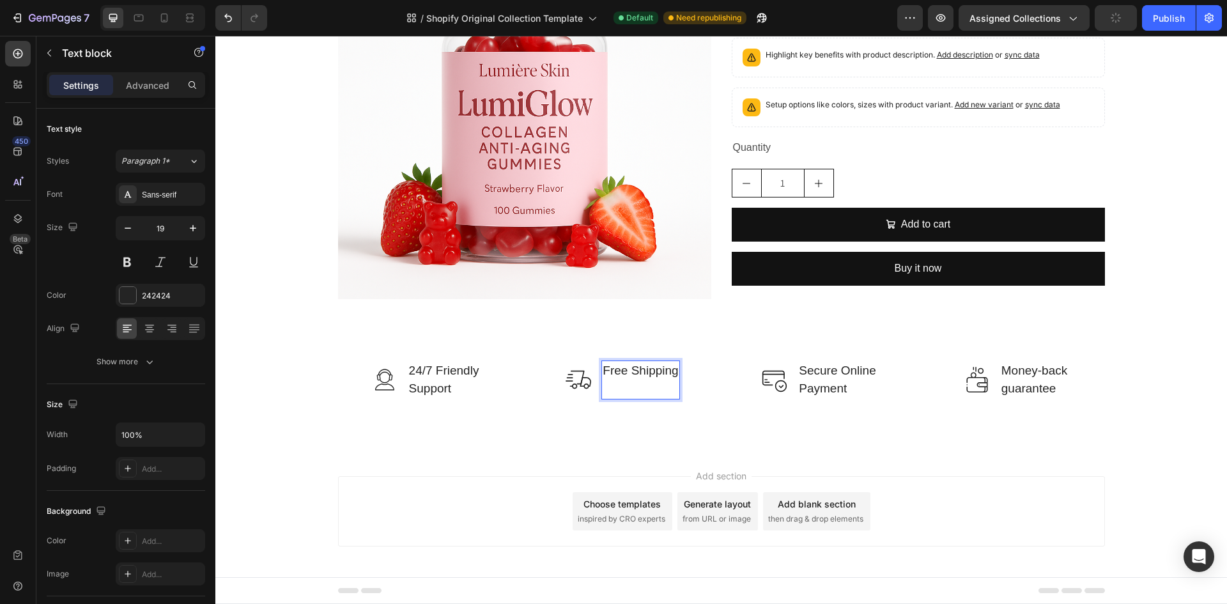
click at [537, 481] on div "Add section Choose templates inspired by CRO experts Generate layout from URL o…" at bounding box center [721, 511] width 767 height 70
click at [652, 379] on p "Free Shipping" at bounding box center [640, 380] width 75 height 36
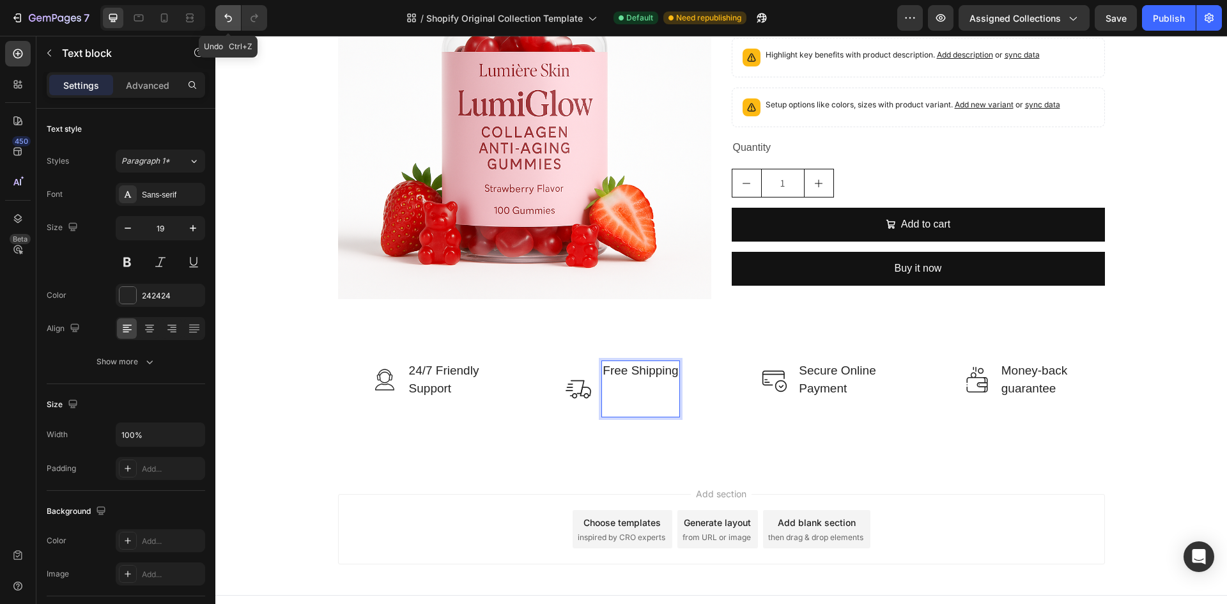
click at [231, 26] on button "Undo/Redo" at bounding box center [228, 18] width 26 height 26
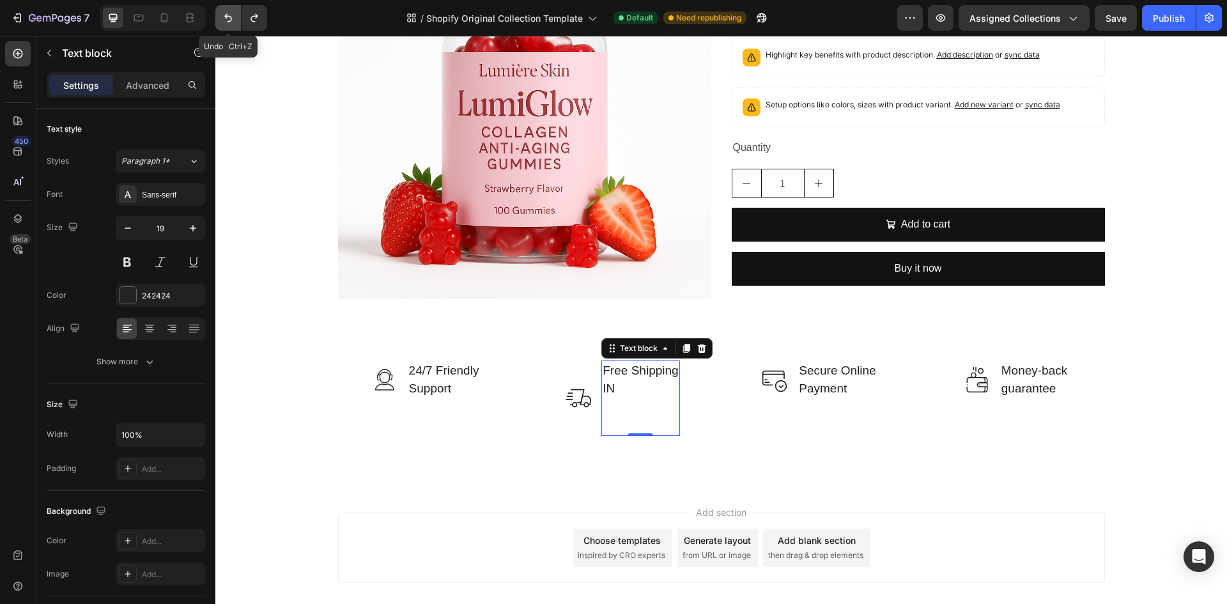
click at [231, 26] on button "Undo/Redo" at bounding box center [228, 18] width 26 height 26
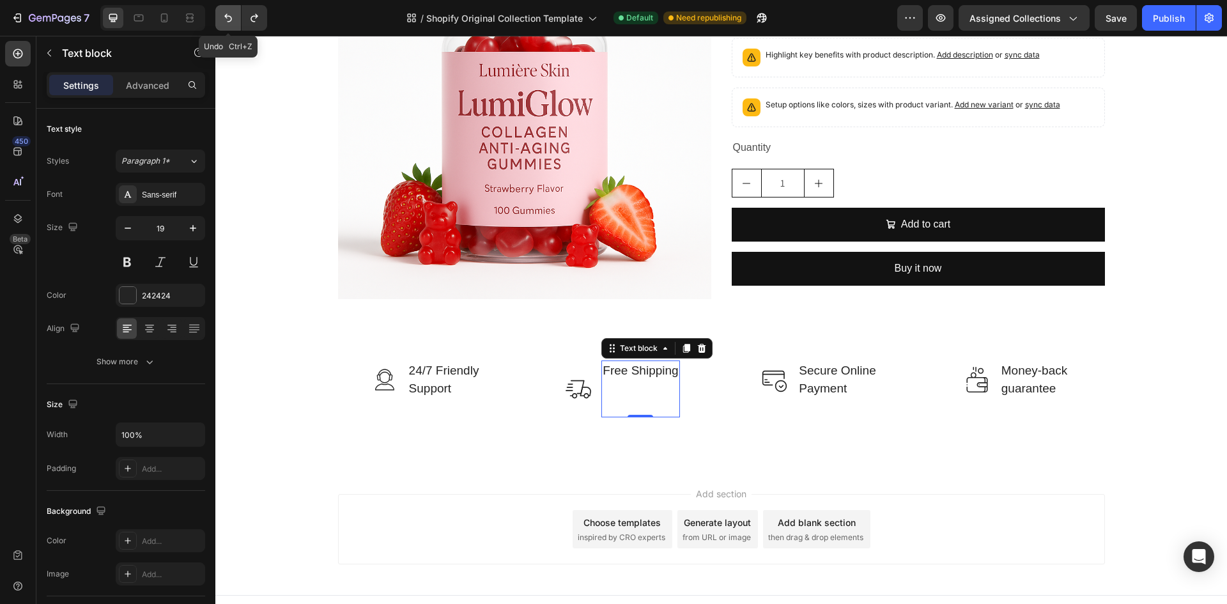
click at [231, 26] on button "Undo/Redo" at bounding box center [228, 18] width 26 height 26
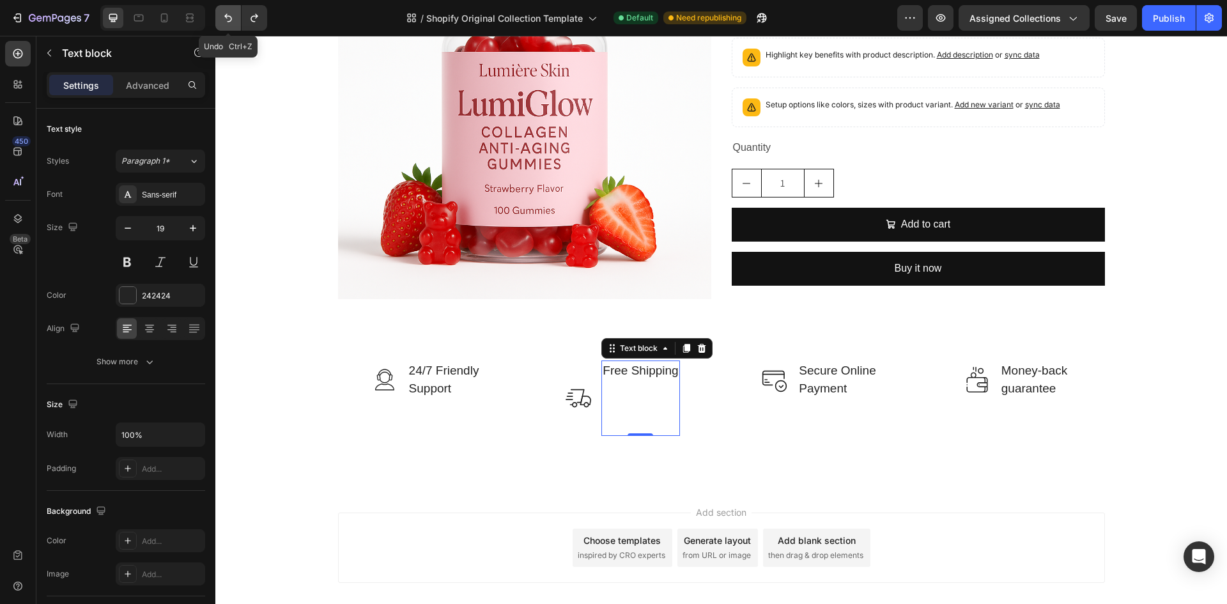
click at [231, 26] on button "Undo/Redo" at bounding box center [228, 18] width 26 height 26
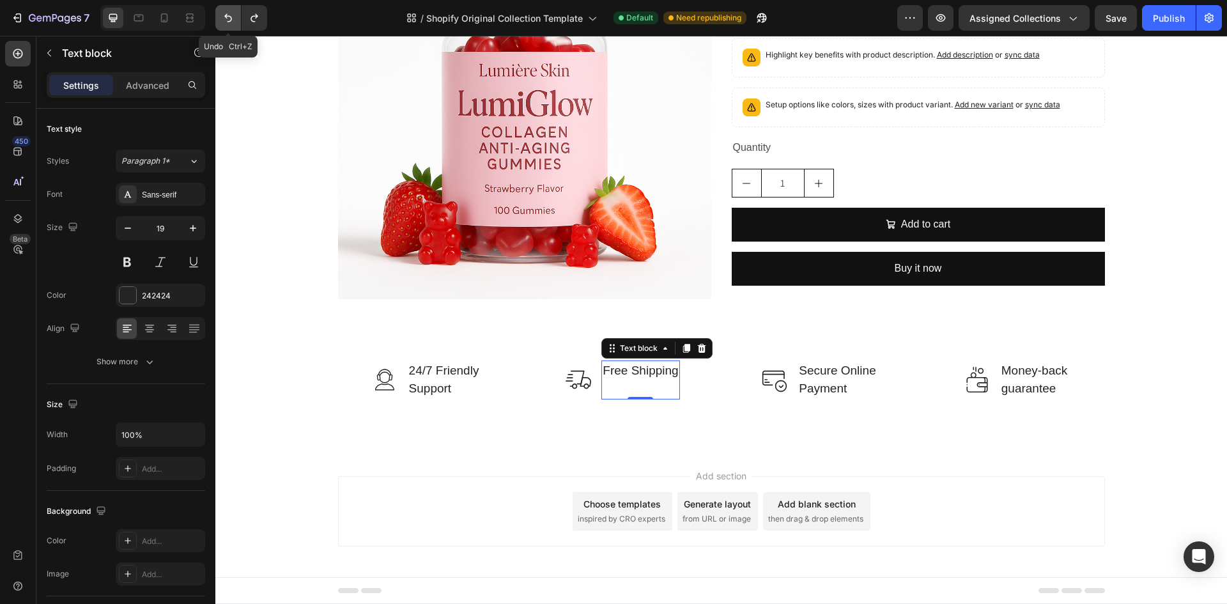
click at [231, 26] on button "Undo/Redo" at bounding box center [228, 18] width 26 height 26
click at [642, 383] on p "Free Shipping over $60" at bounding box center [640, 380] width 75 height 36
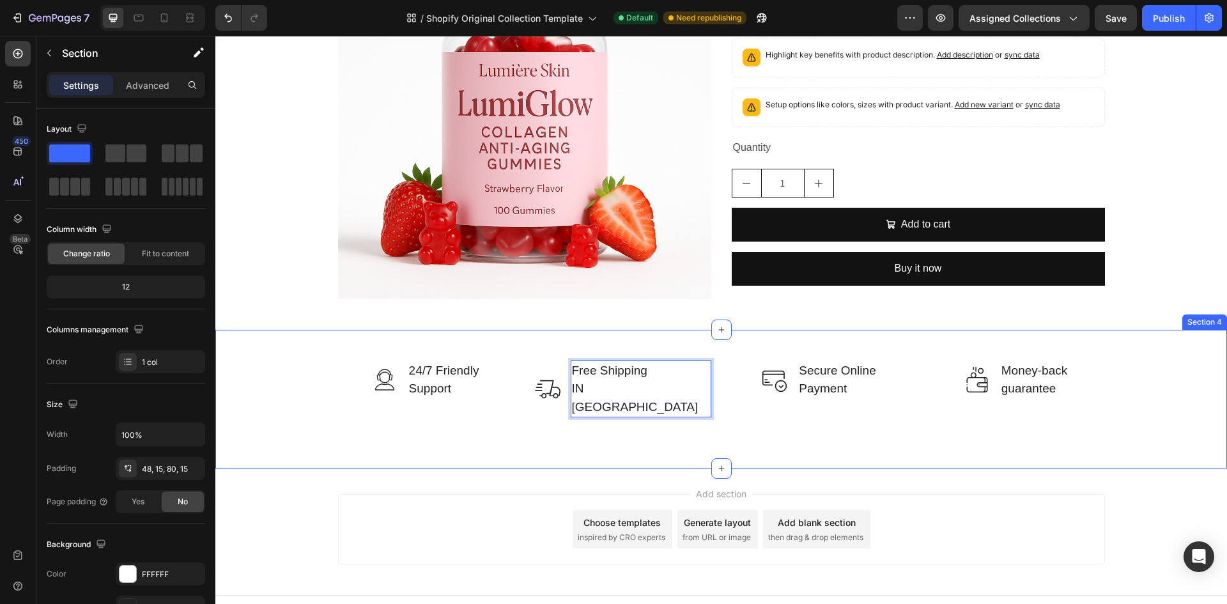
click at [651, 438] on div "Image 24/7 Friendly Support Text block Row Image Free Shipping IN US Text block…" at bounding box center [720, 399] width 1011 height 139
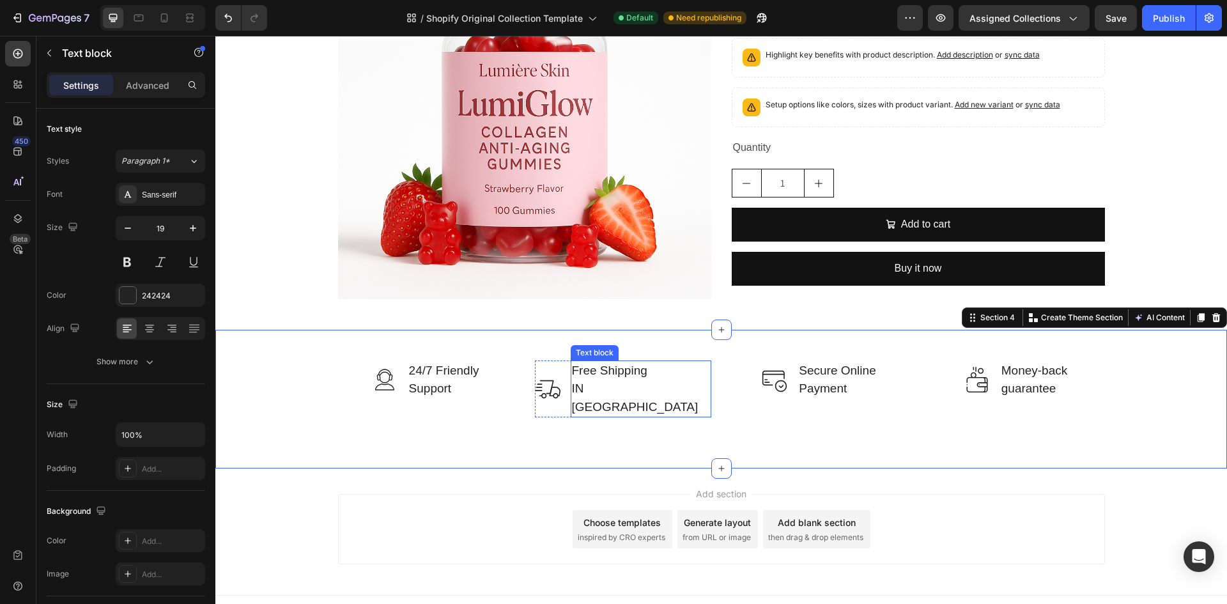
click at [624, 386] on p "Free Shipping IN US" at bounding box center [641, 389] width 138 height 55
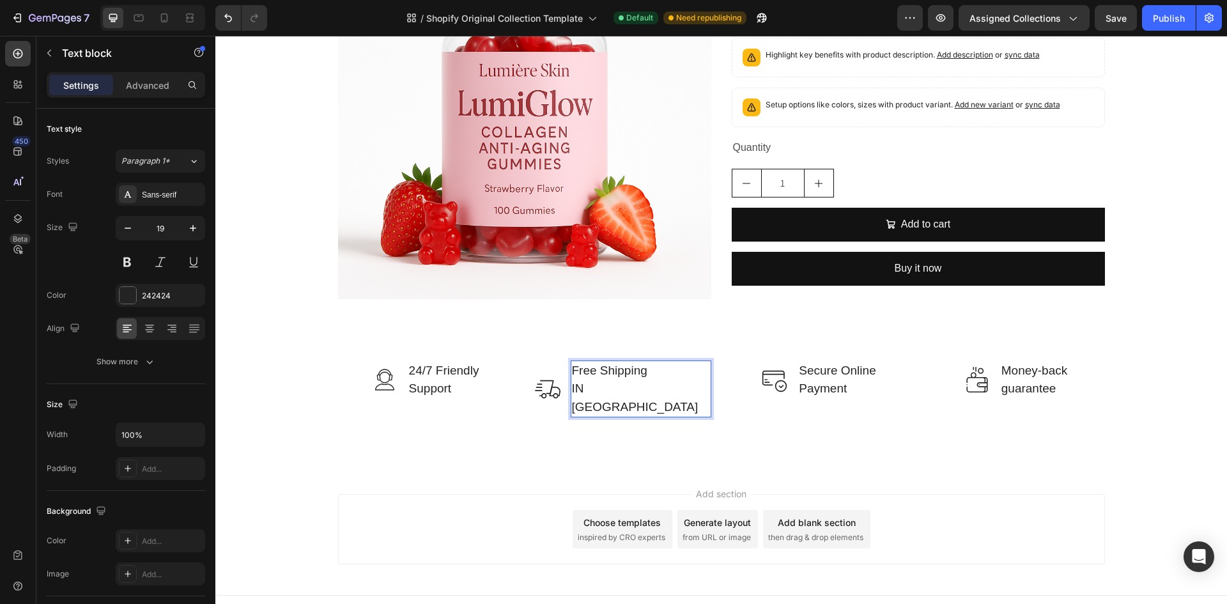
click at [631, 386] on p "Free Shipping IN US" at bounding box center [641, 389] width 138 height 55
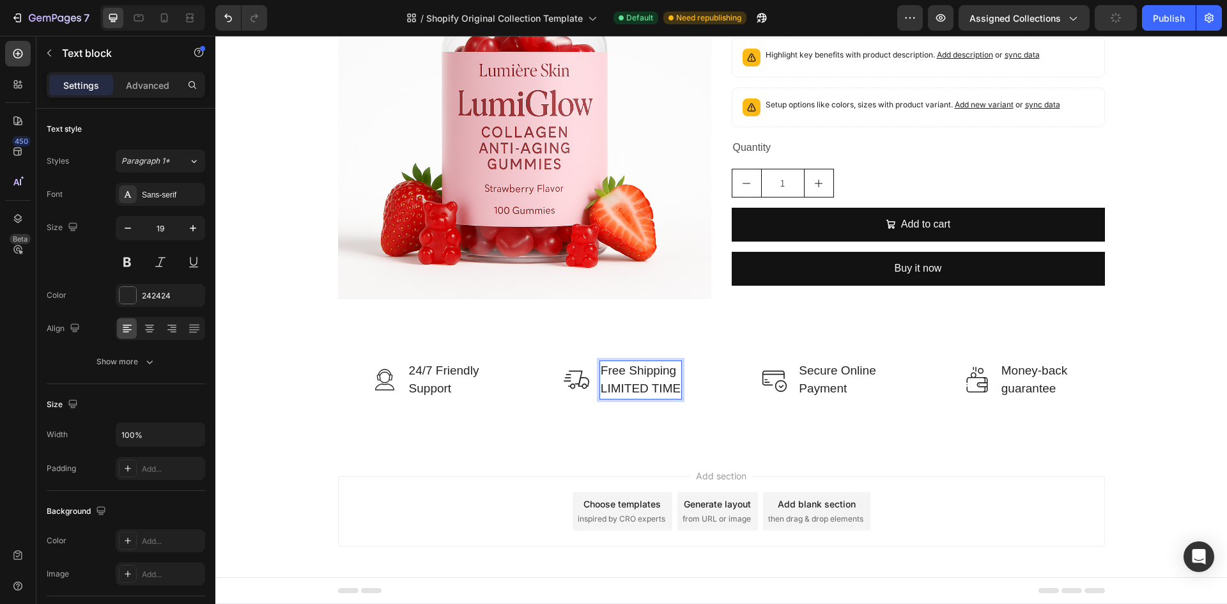
click at [505, 542] on div "Add section Choose templates inspired by CRO experts Generate layout from URL o…" at bounding box center [721, 511] width 767 height 70
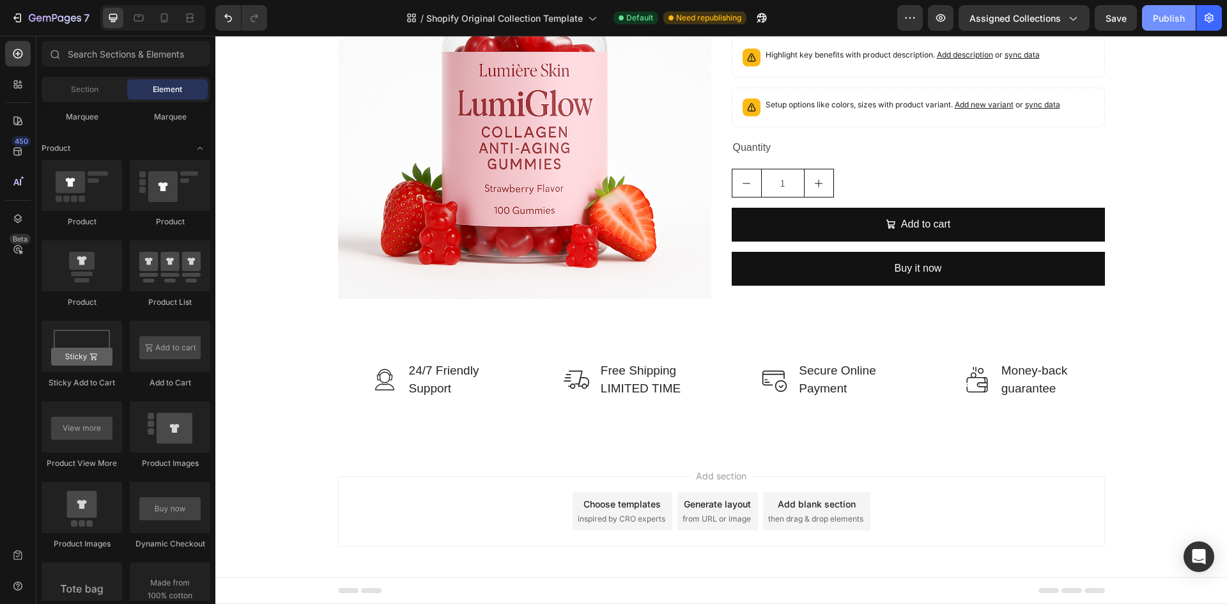
click at [1151, 21] on button "Publish" at bounding box center [1169, 18] width 54 height 26
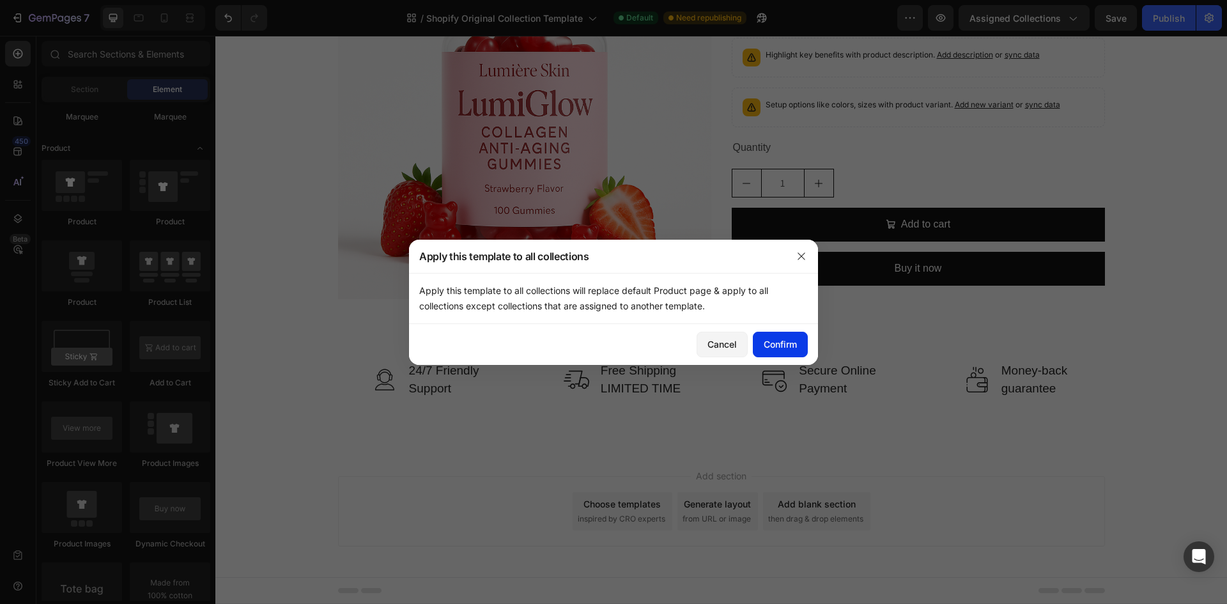
click at [781, 341] on div "Confirm" at bounding box center [780, 343] width 33 height 13
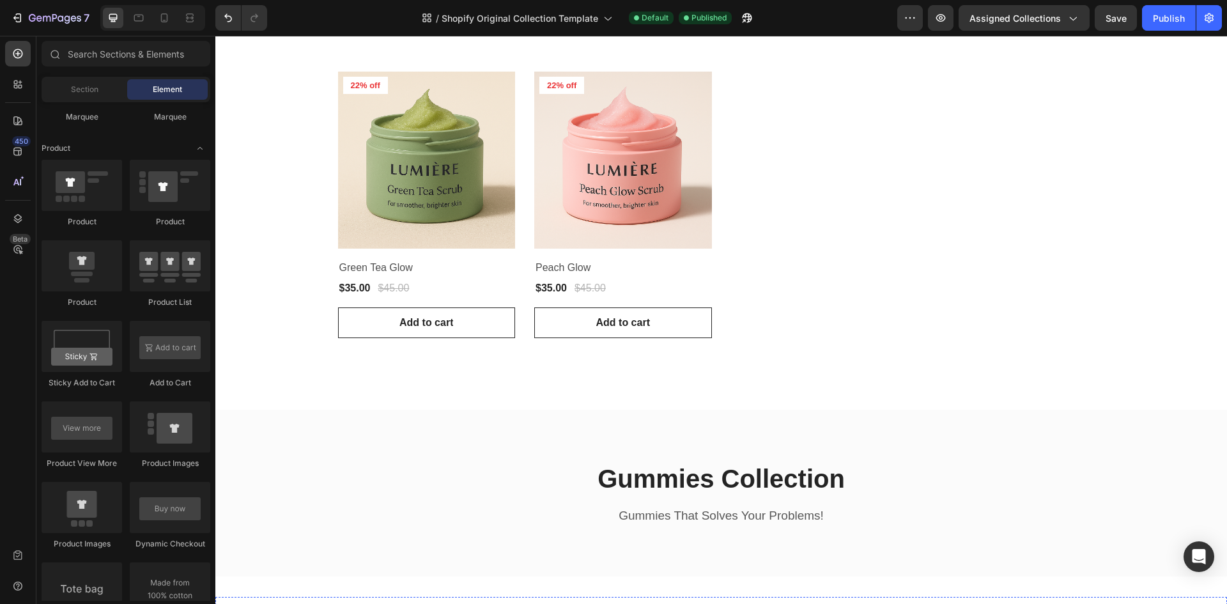
scroll to position [97, 0]
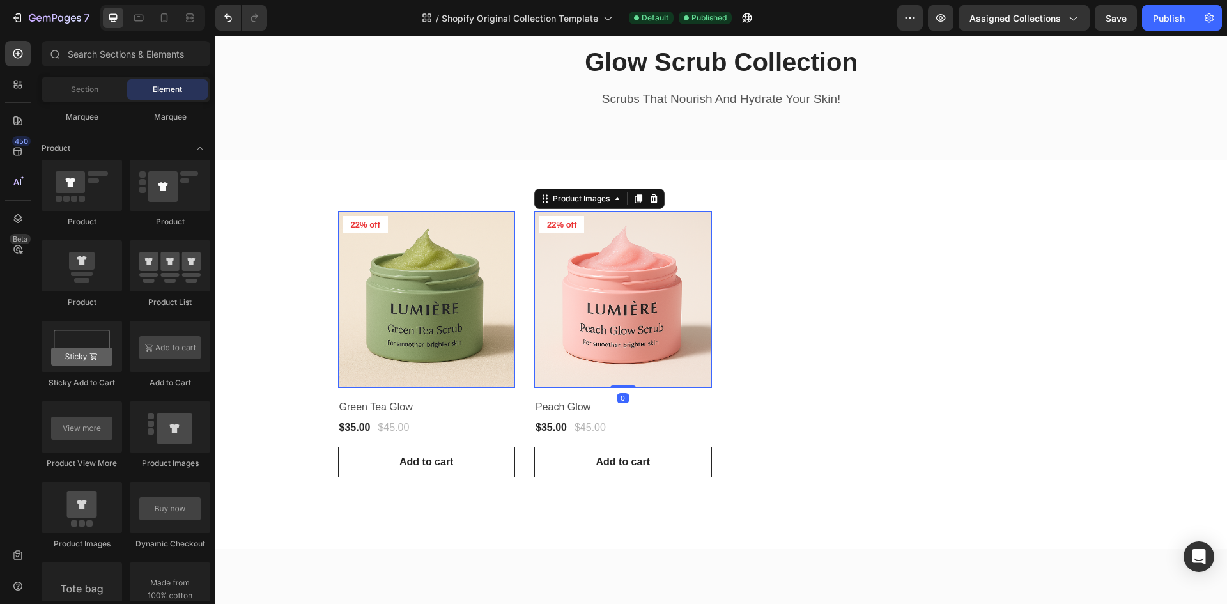
click at [672, 297] on img at bounding box center [623, 300] width 178 height 178
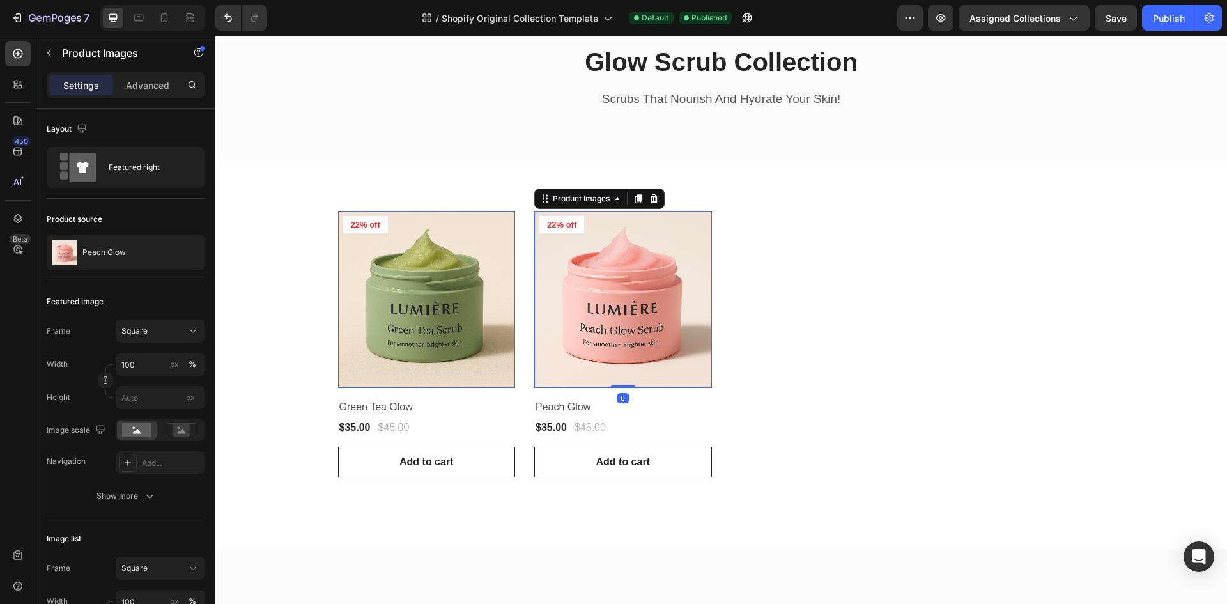
click at [741, 300] on div "Product Images 0 22% off Product Badge Row Green Tea Glow Product Title $35.00 …" at bounding box center [721, 344] width 767 height 267
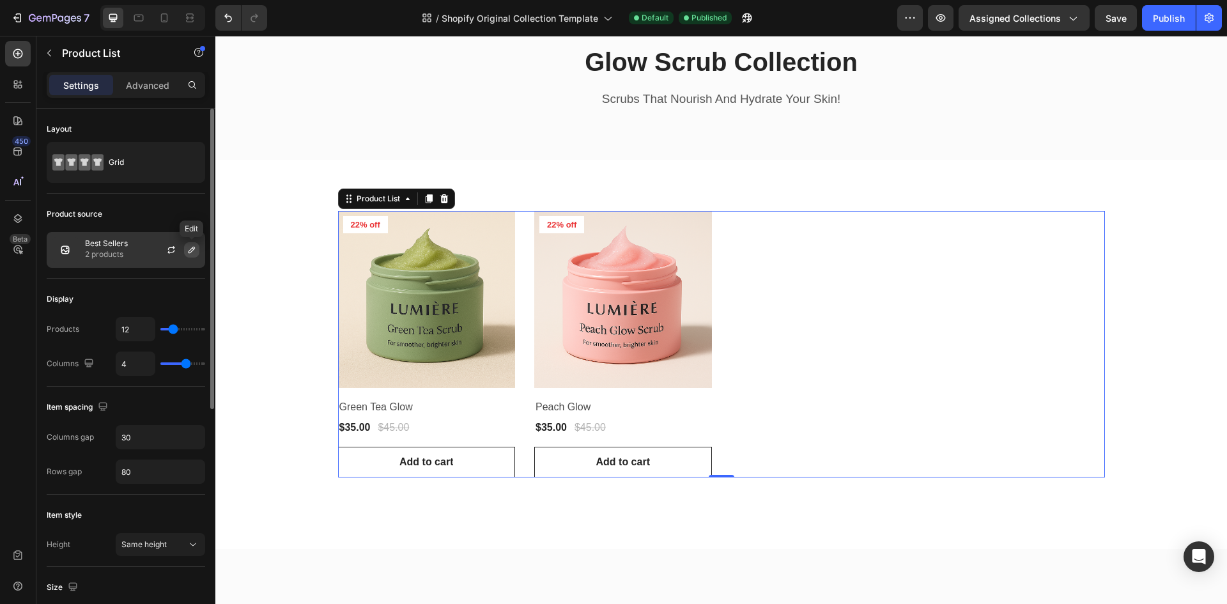
click at [193, 249] on icon "button" at bounding box center [191, 250] width 6 height 6
type input "9"
type input "7"
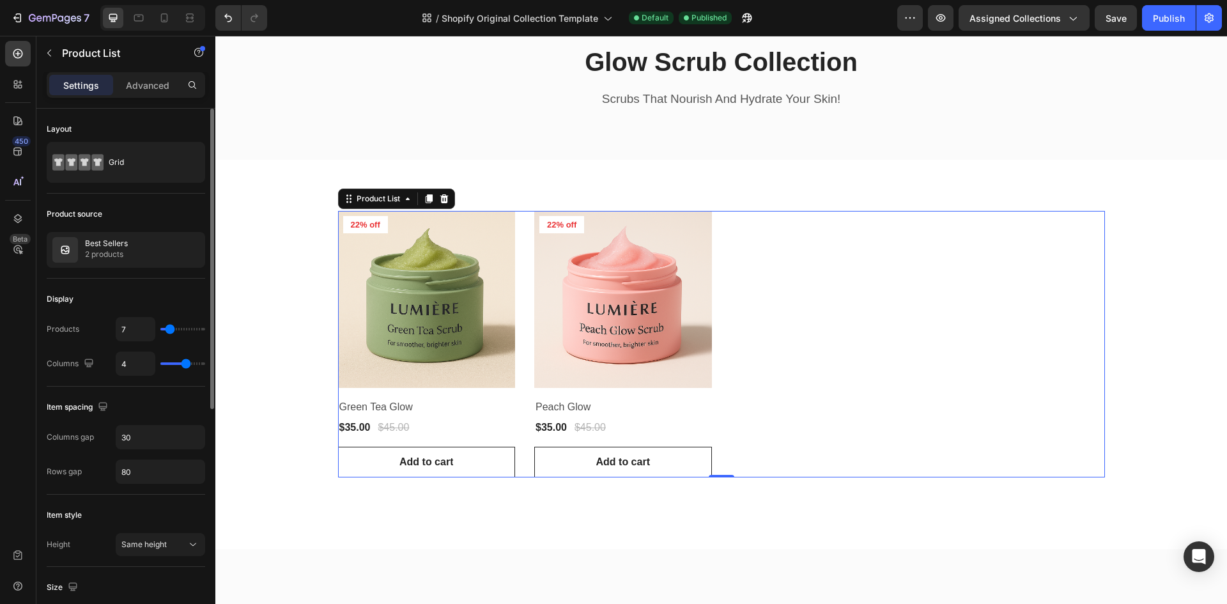
type input "6"
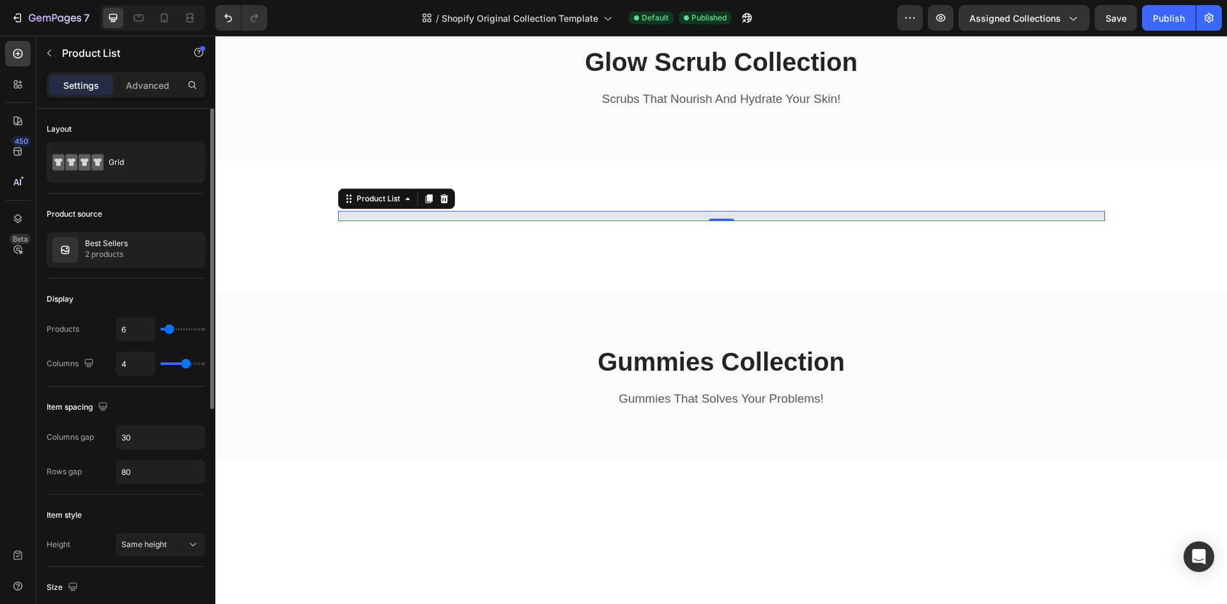
type input "5"
type input "4"
type input "3"
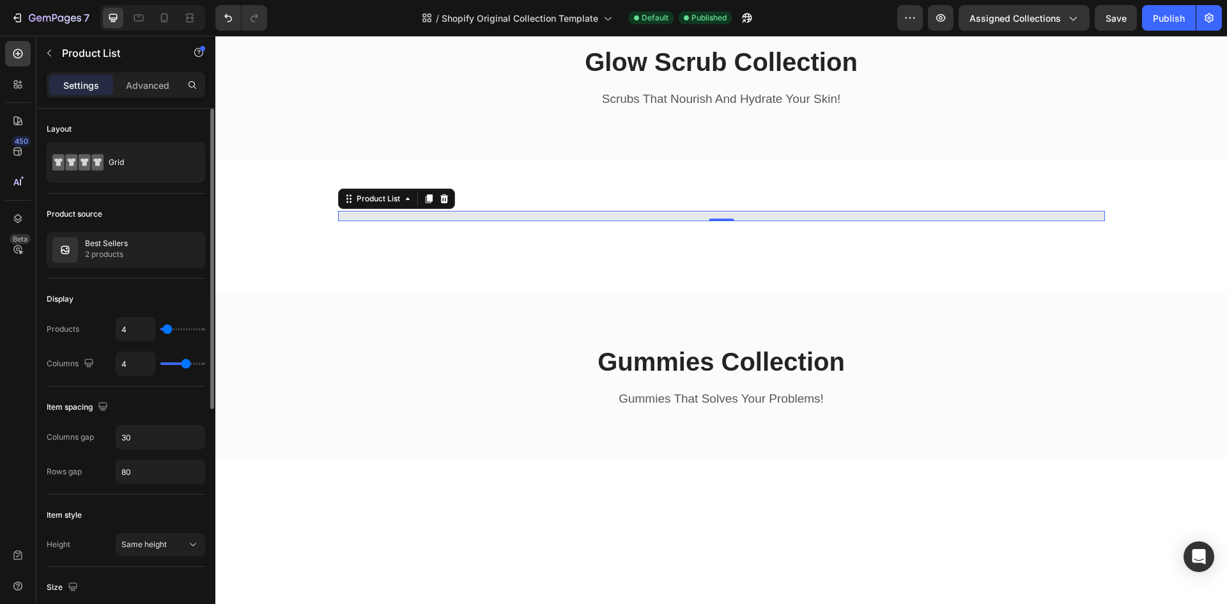
type input "3"
type input "2"
type input "1"
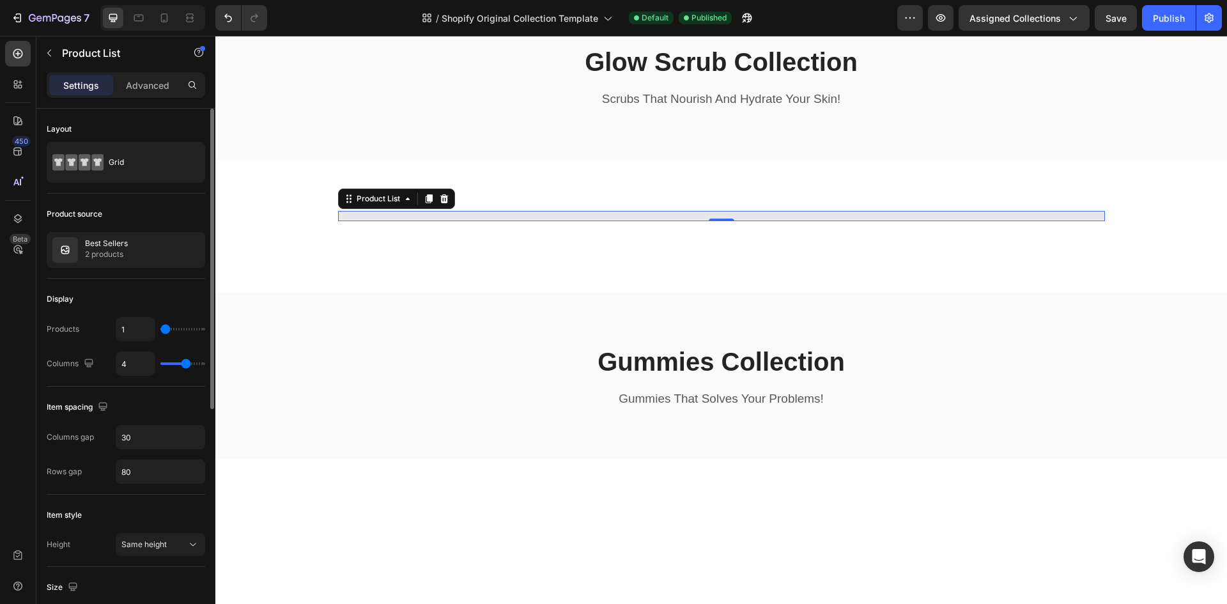
type input "3"
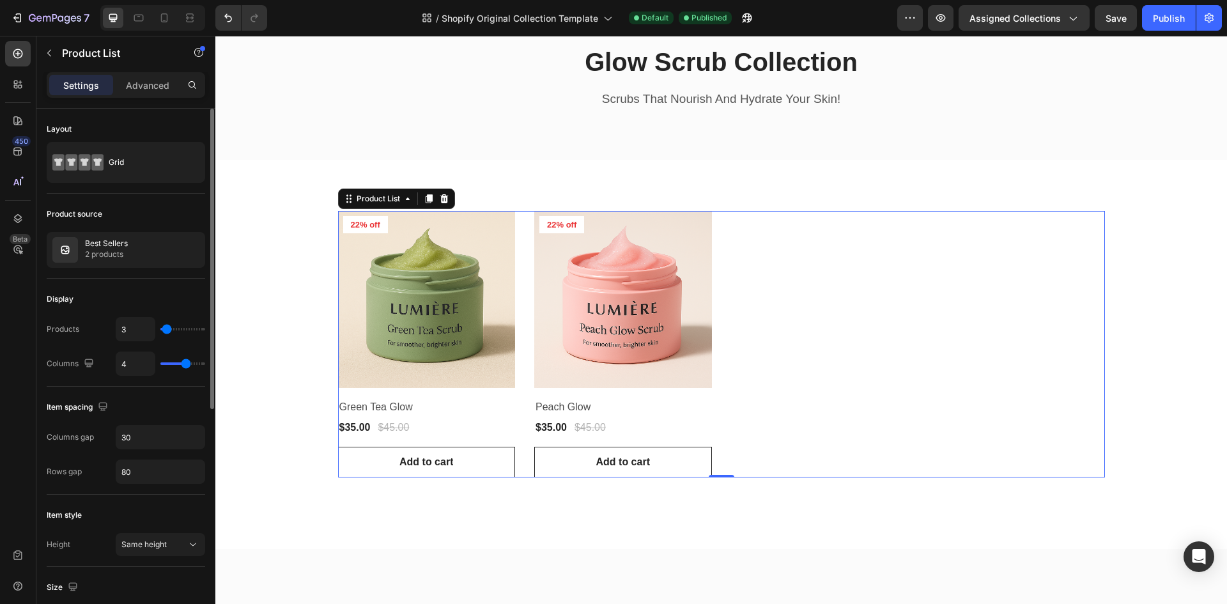
type input "2"
type input "1"
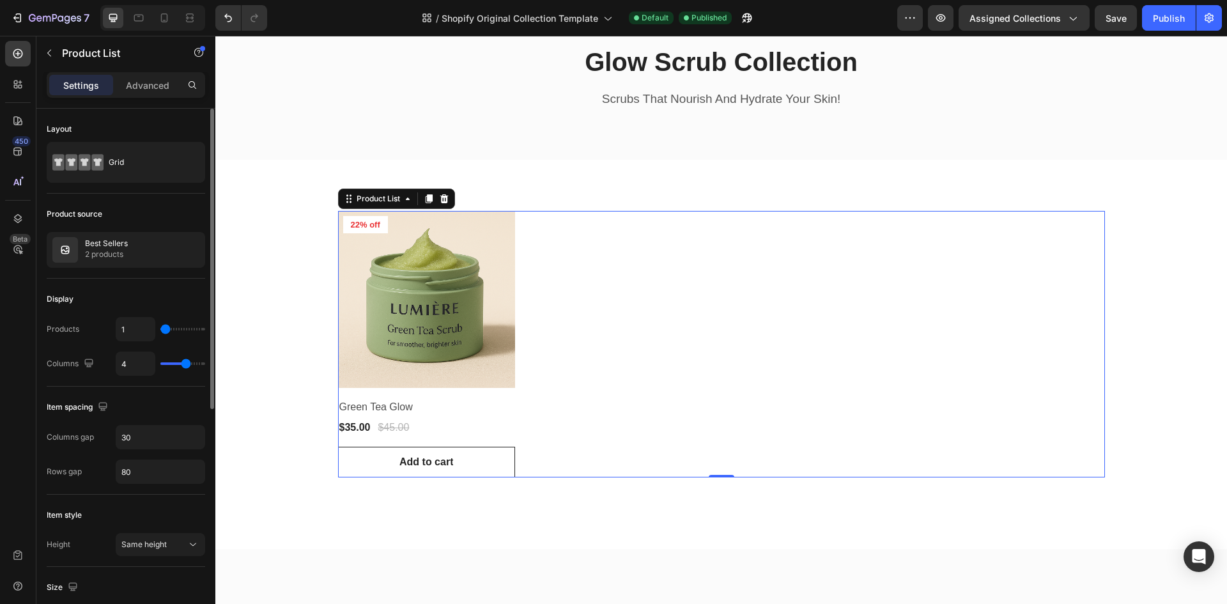
type input "3"
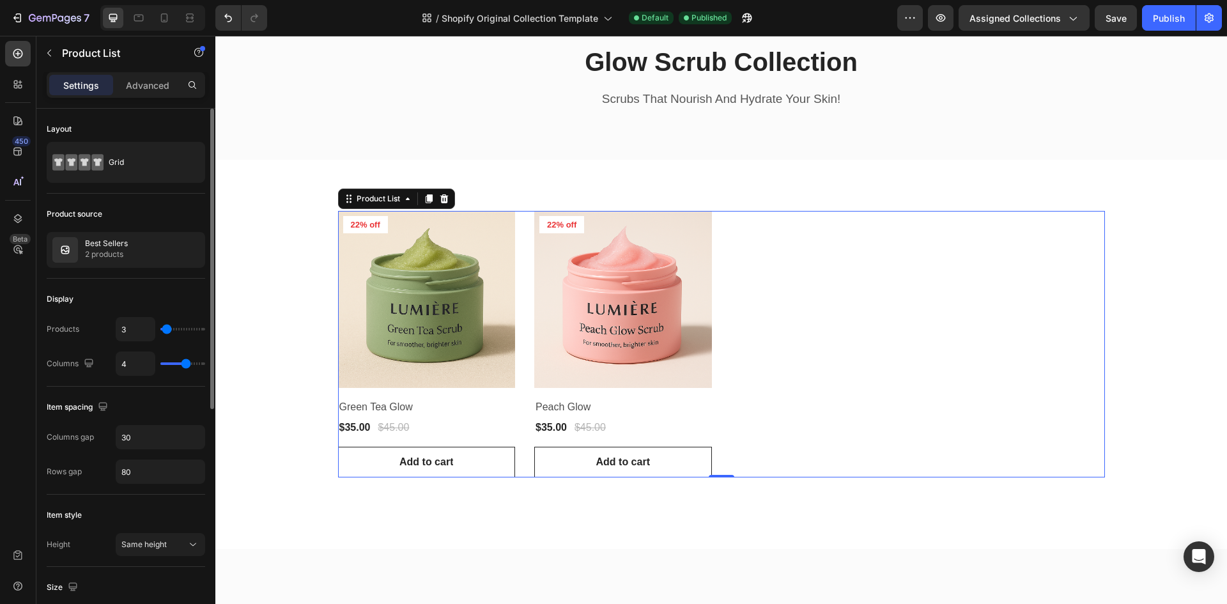
type input "1"
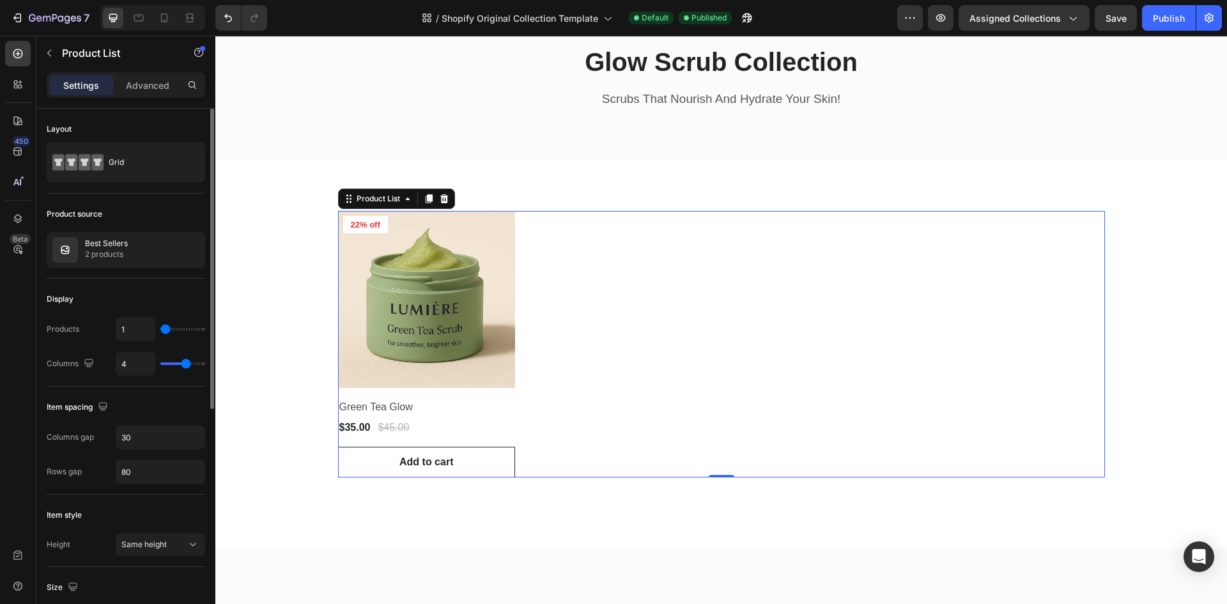
type input "2"
type input "3"
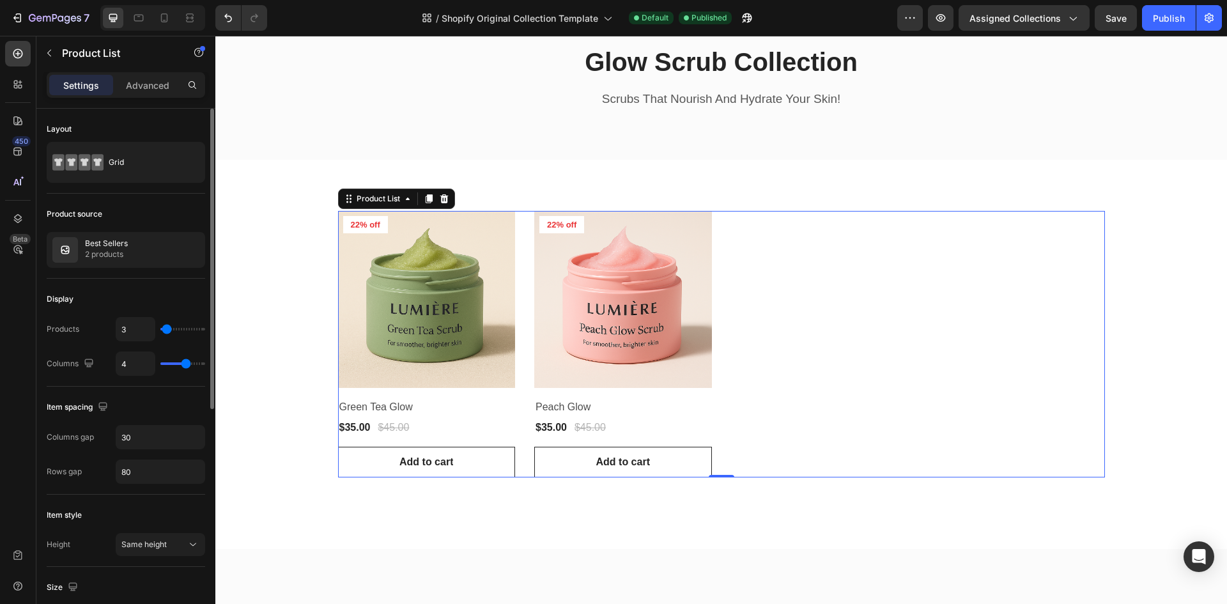
type input "2"
type input "1"
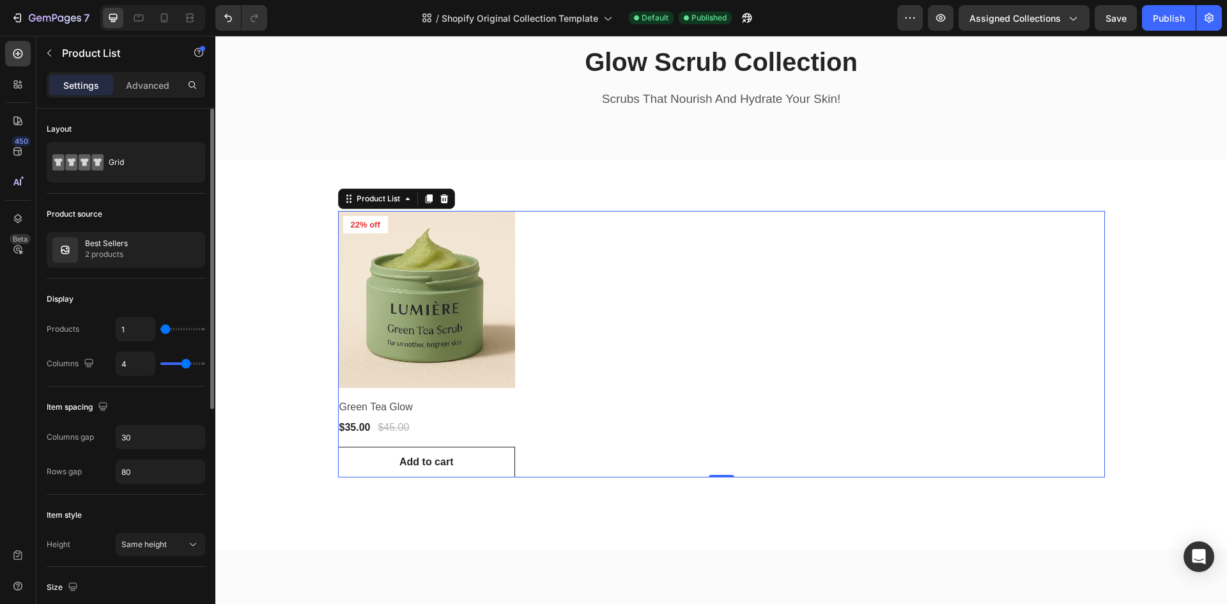
type input "3"
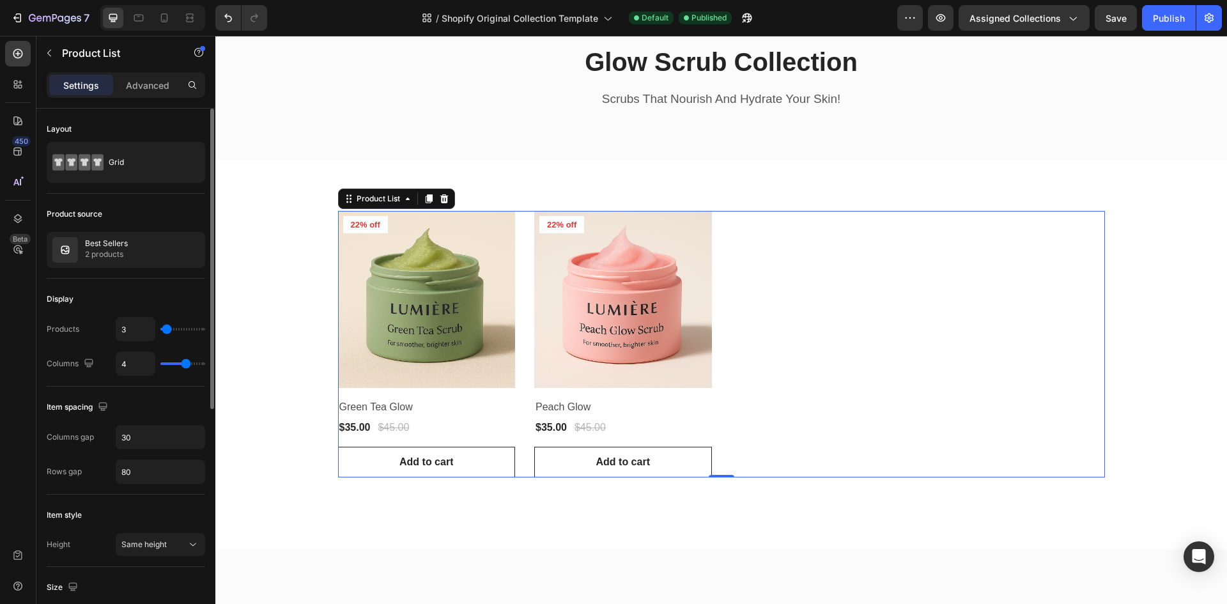
type input "4"
drag, startPoint x: 173, startPoint y: 328, endPoint x: 167, endPoint y: 331, distance: 6.6
type input "4"
click at [167, 330] on input "range" at bounding box center [182, 329] width 45 height 3
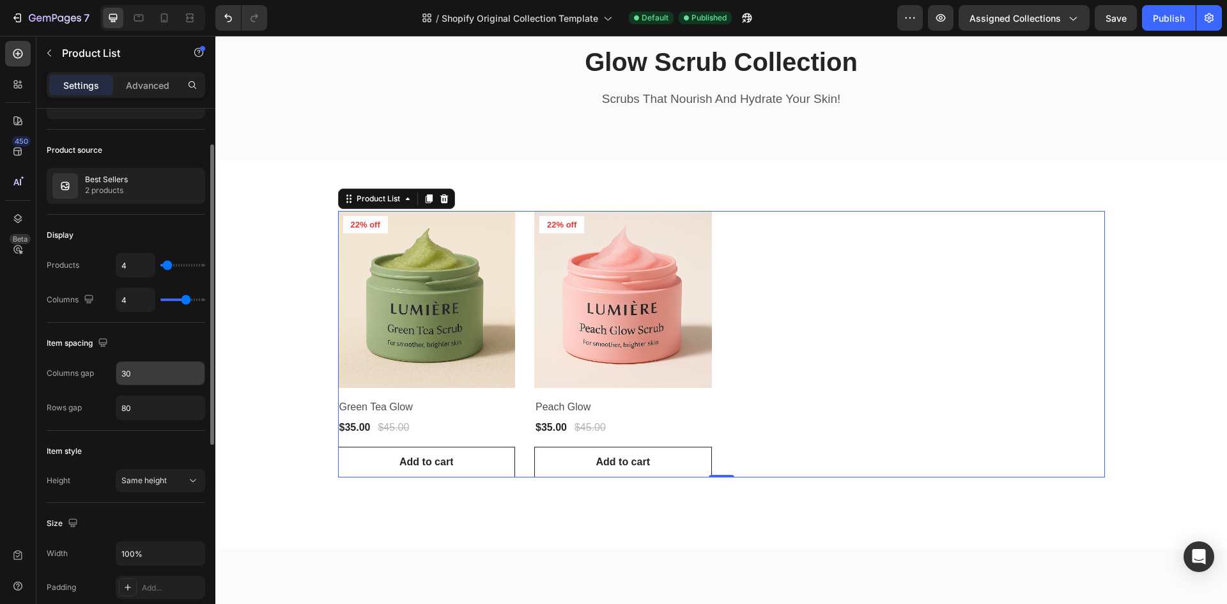
scroll to position [0, 0]
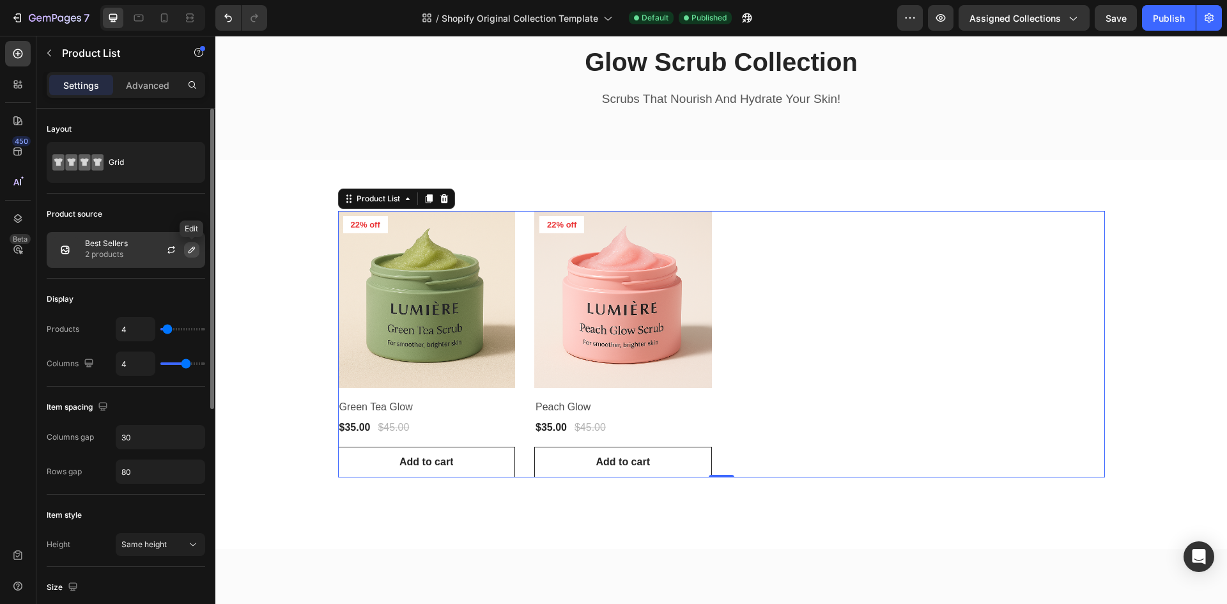
click at [187, 248] on icon "button" at bounding box center [192, 250] width 10 height 10
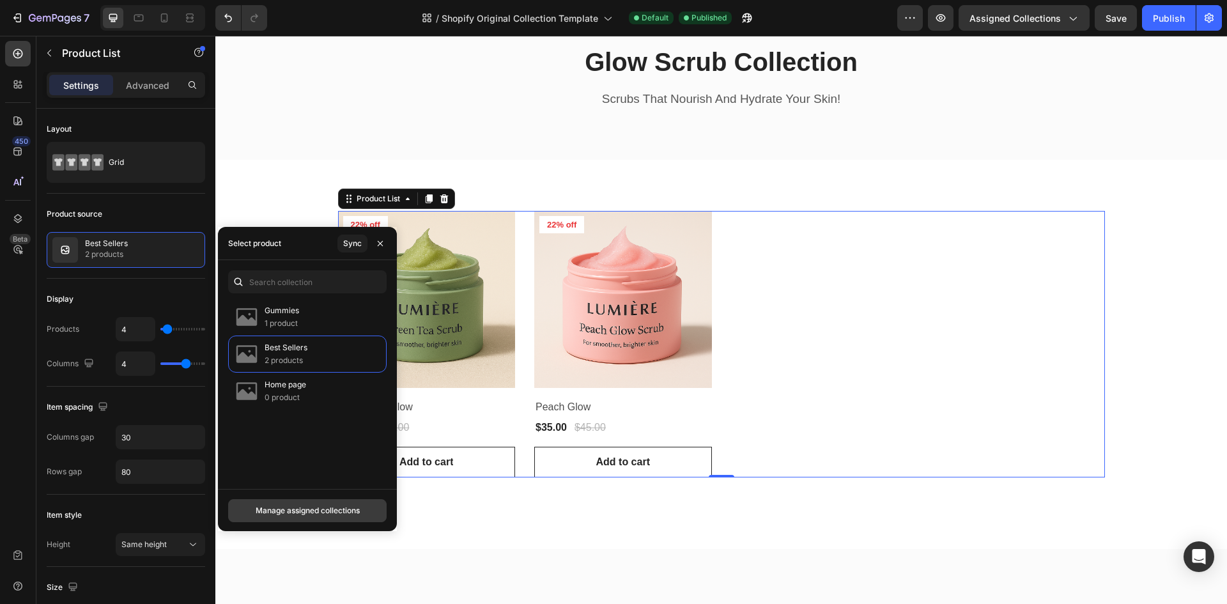
click at [292, 509] on div "Manage assigned collections" at bounding box center [308, 511] width 104 height 12
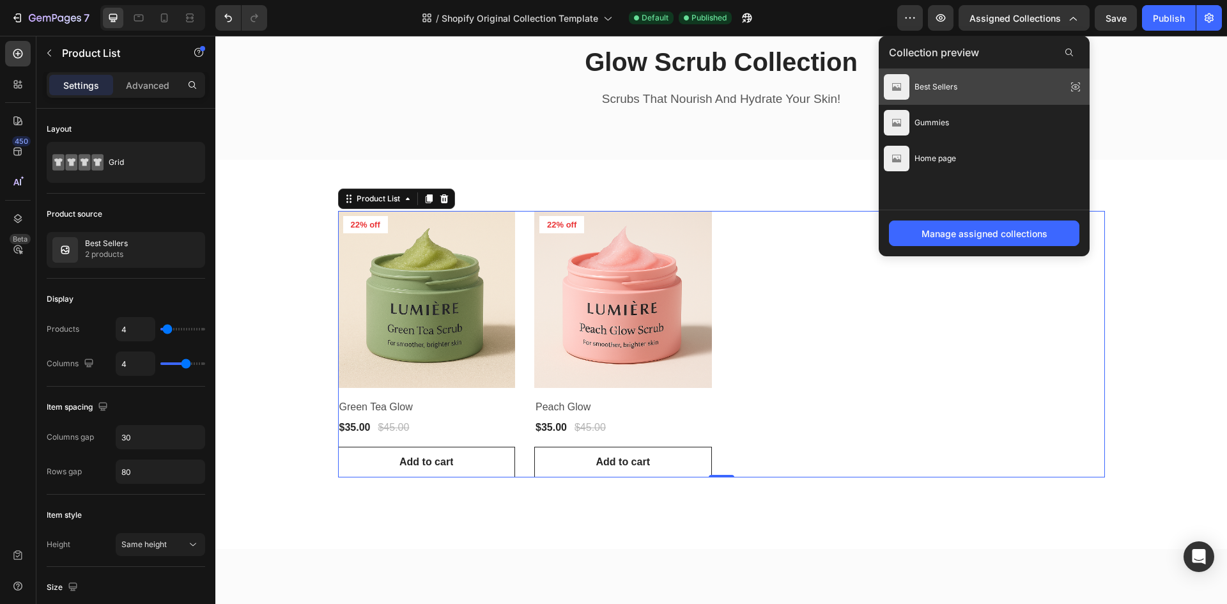
click at [988, 88] on div "Best Sellers" at bounding box center [984, 87] width 211 height 36
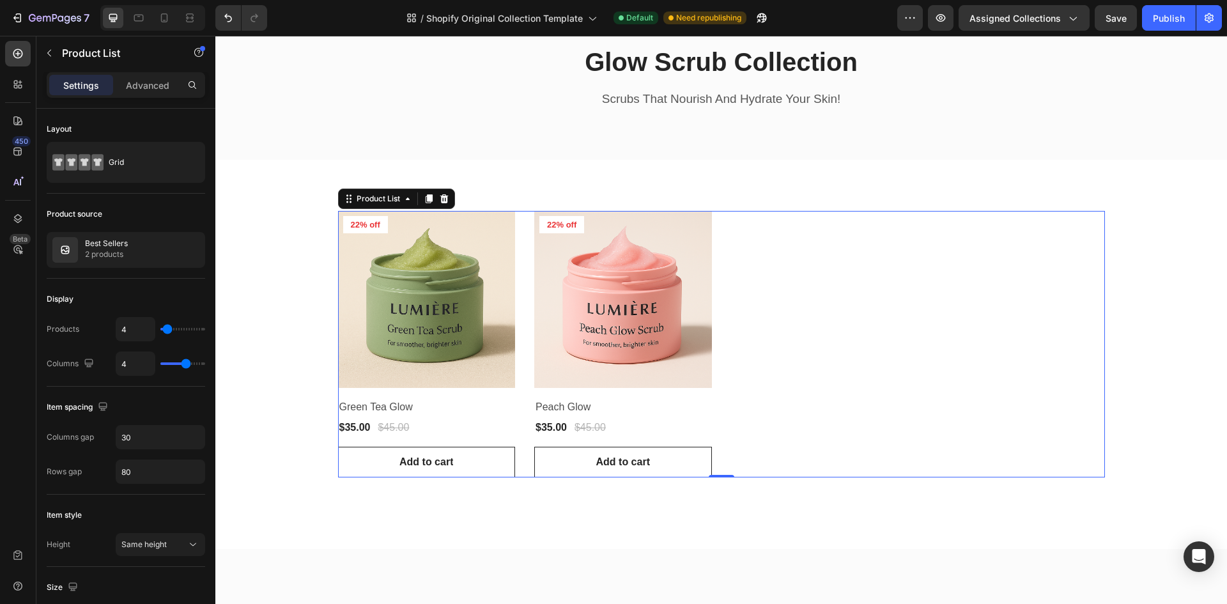
click at [997, 316] on div "Product Images 22% off Product Badge Row Green Tea Glow Product Title $35.00 Pr…" at bounding box center [721, 344] width 767 height 267
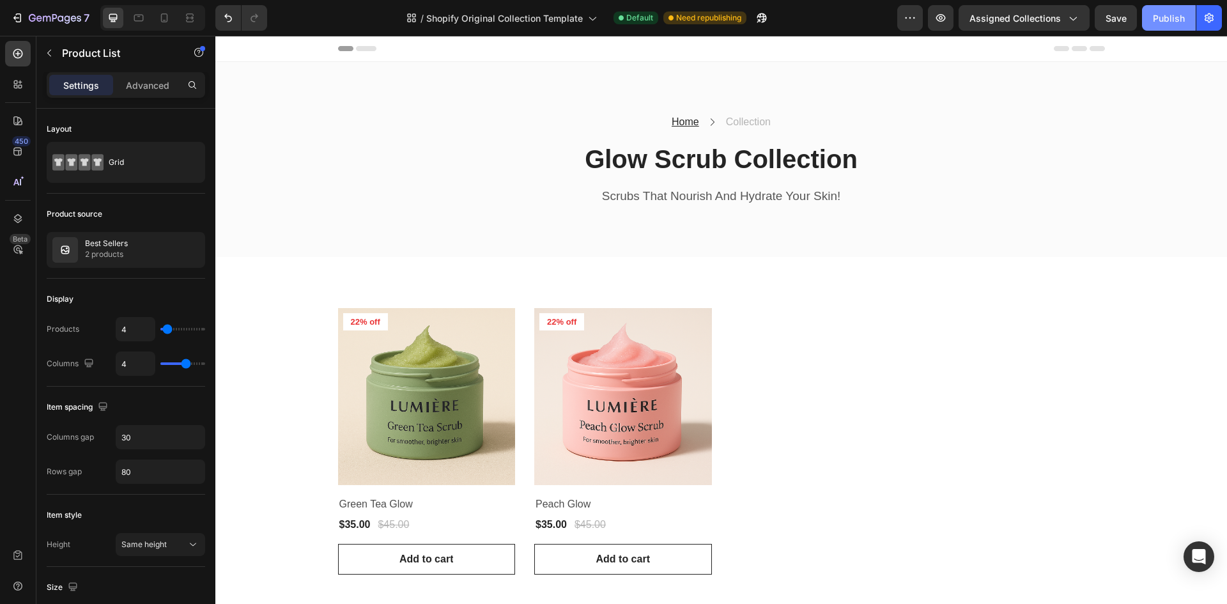
click at [1155, 21] on div "Publish" at bounding box center [1169, 18] width 32 height 13
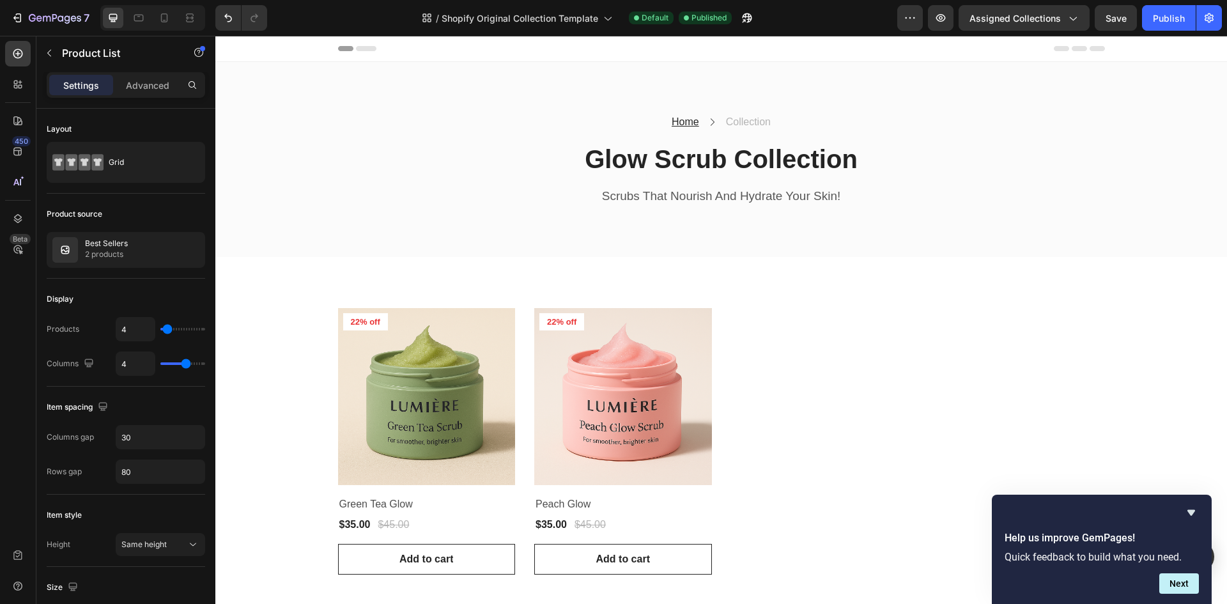
click at [745, 345] on div "Product Images 22% off Product Badge Row Green Tea Glow Product Title $35.00 Pr…" at bounding box center [721, 441] width 767 height 267
click at [669, 362] on img at bounding box center [623, 397] width 178 height 178
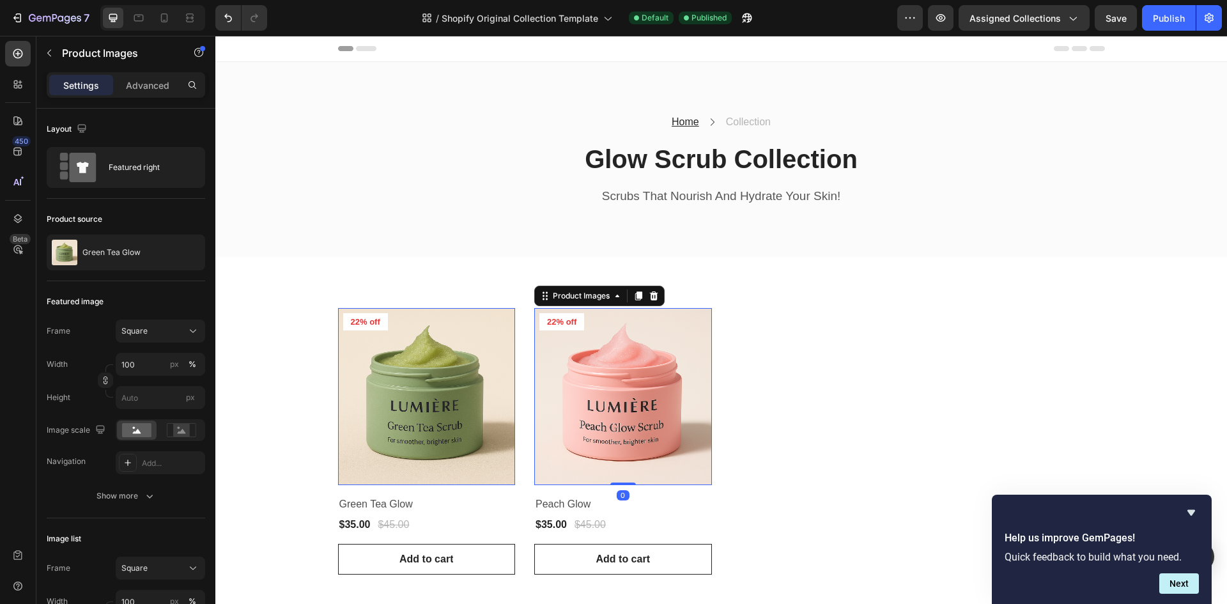
click at [440, 358] on img at bounding box center [427, 397] width 178 height 178
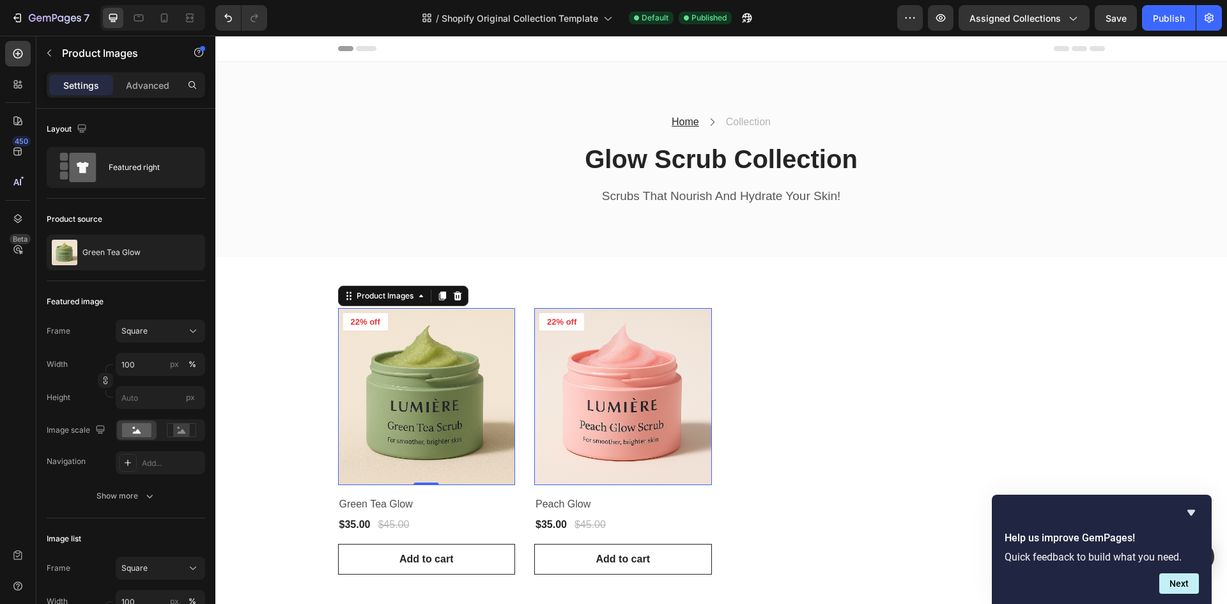
click at [565, 361] on img at bounding box center [623, 397] width 178 height 178
click at [406, 360] on img at bounding box center [427, 397] width 178 height 178
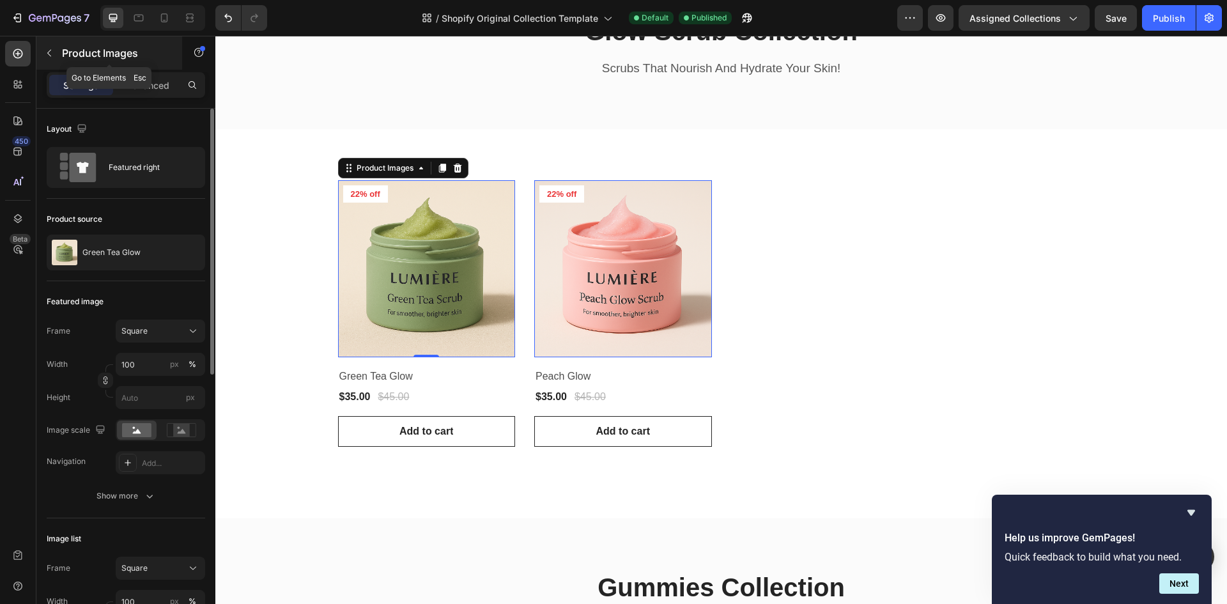
click at [47, 58] on icon "button" at bounding box center [49, 53] width 10 height 10
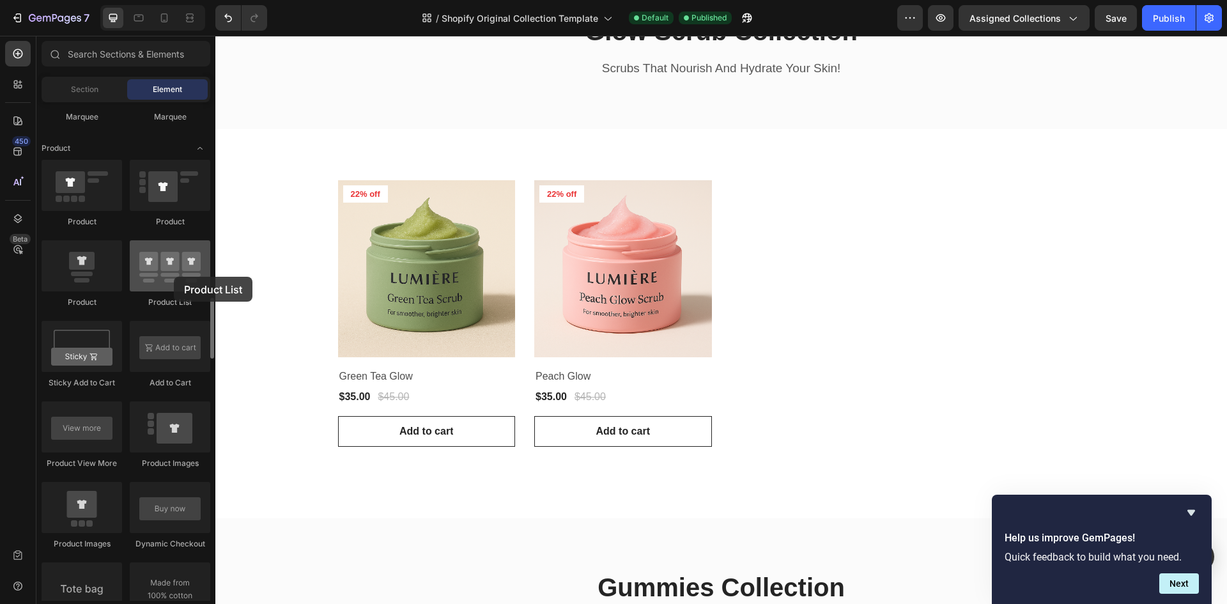
click at [174, 277] on div at bounding box center [170, 265] width 81 height 51
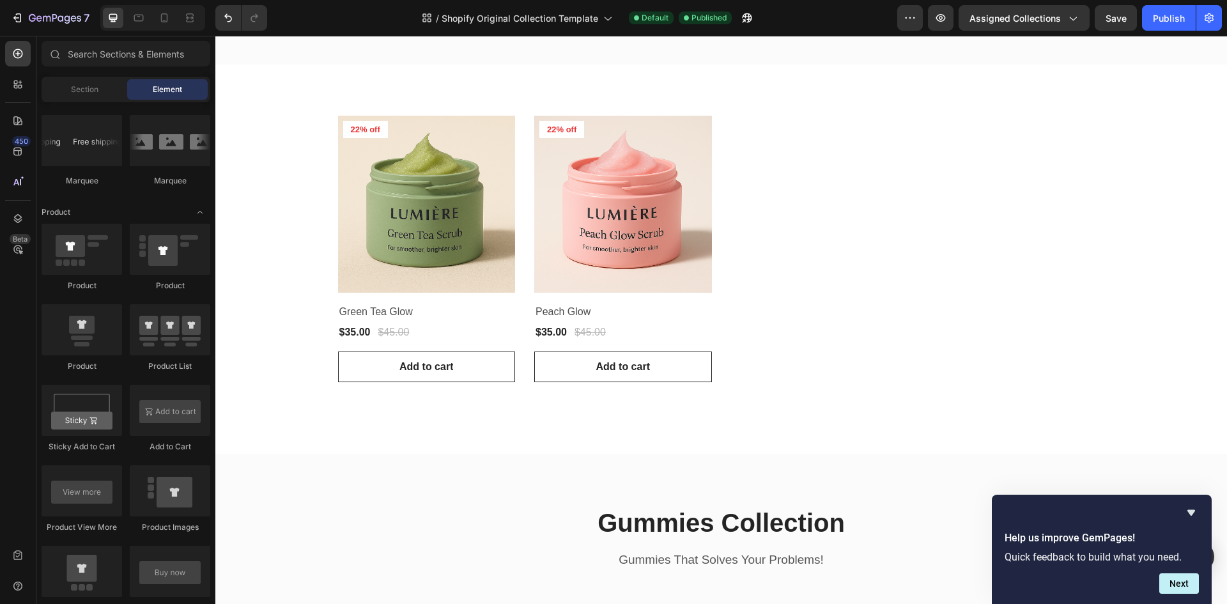
scroll to position [65, 0]
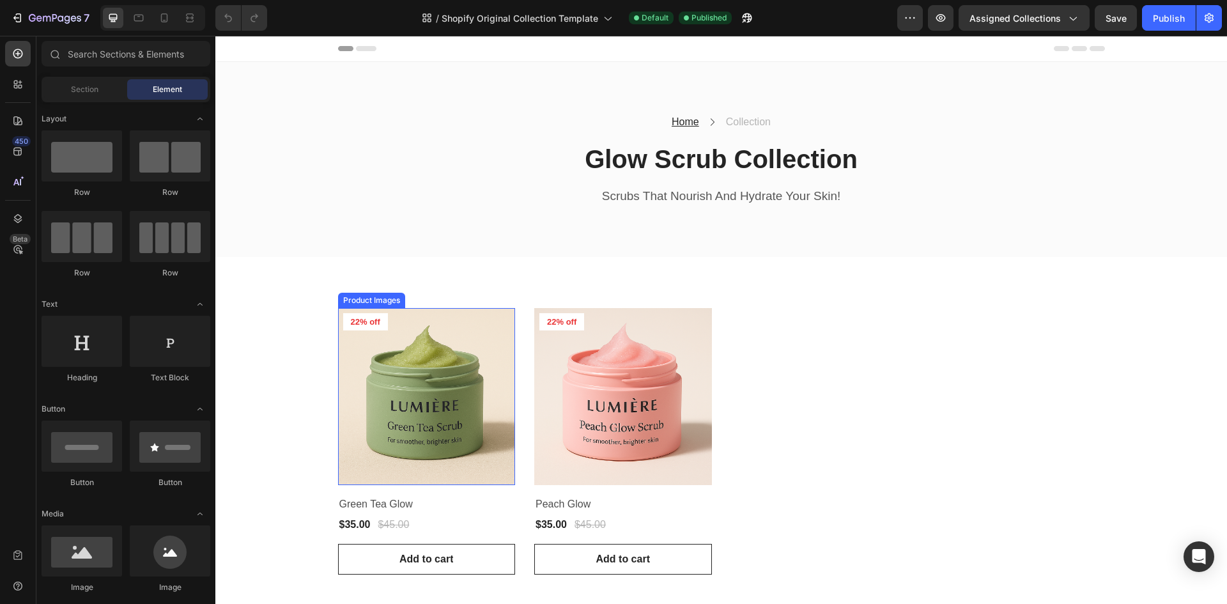
click at [429, 401] on img at bounding box center [427, 397] width 178 height 178
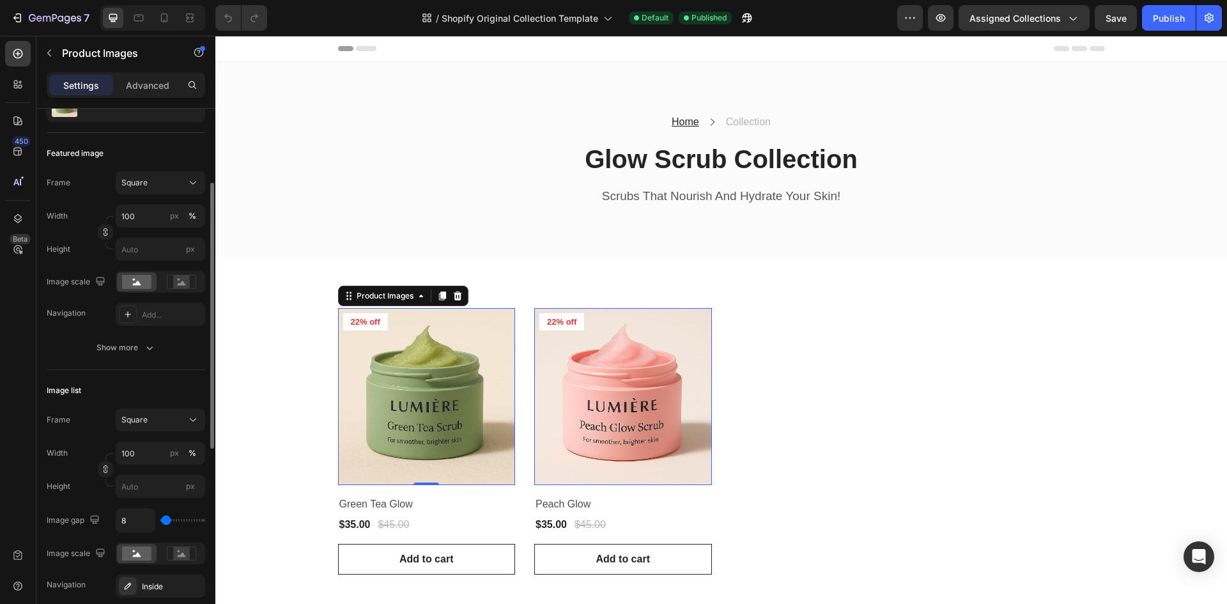
scroll to position [84, 0]
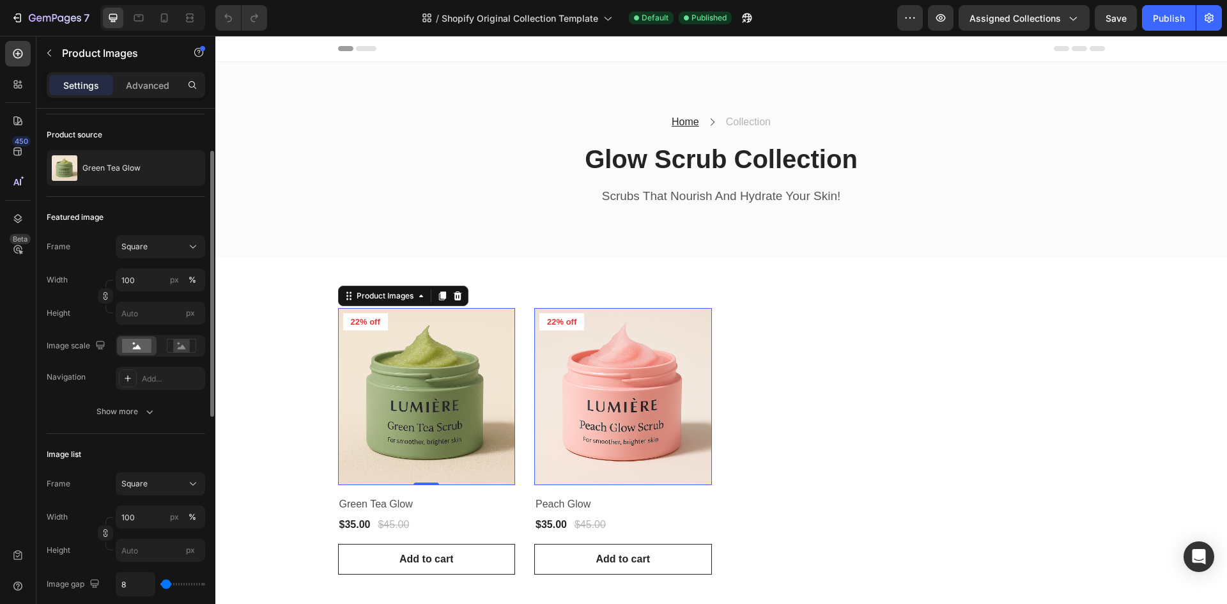
click at [153, 419] on button "Show more" at bounding box center [126, 411] width 158 height 23
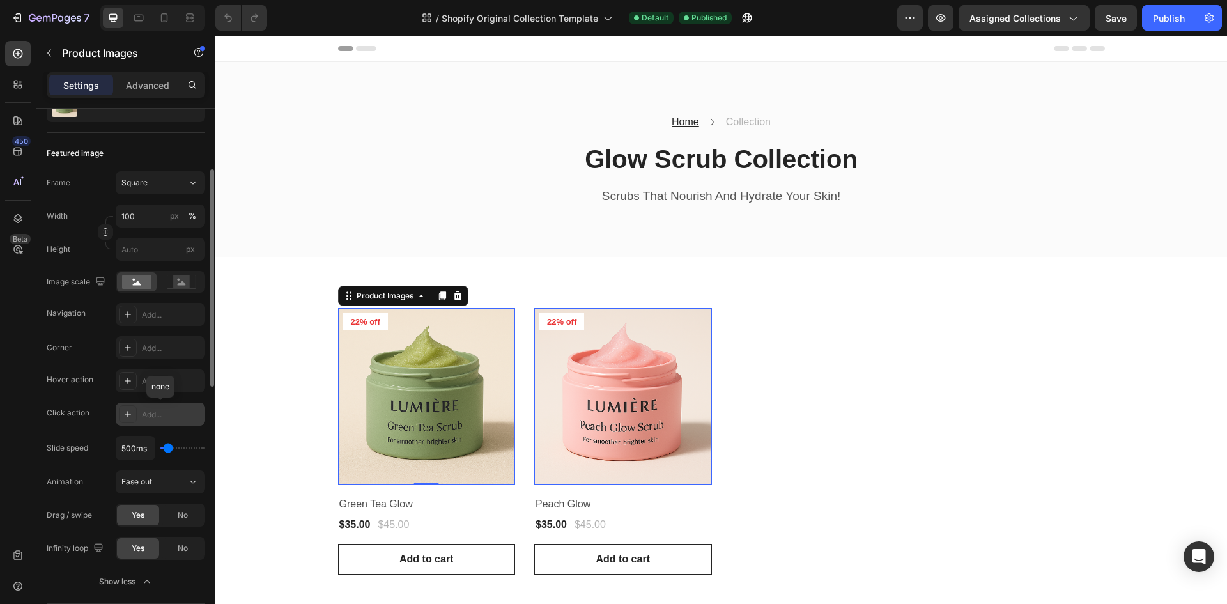
click at [127, 411] on icon at bounding box center [128, 414] width 10 height 10
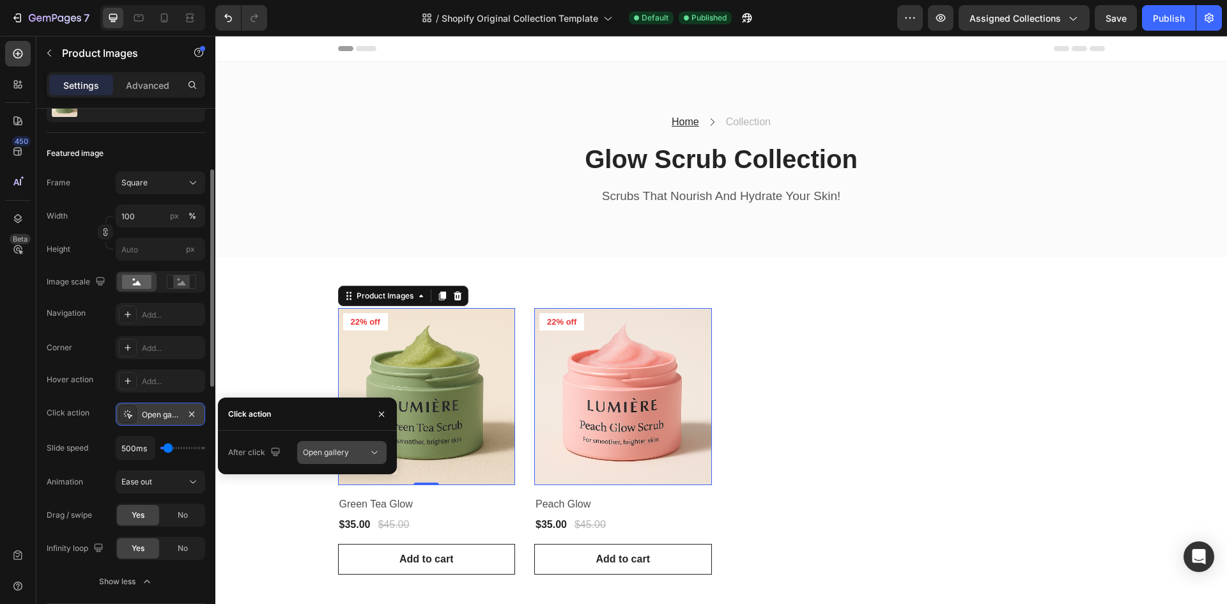
click at [331, 450] on span "Open gallery" at bounding box center [326, 452] width 46 height 10
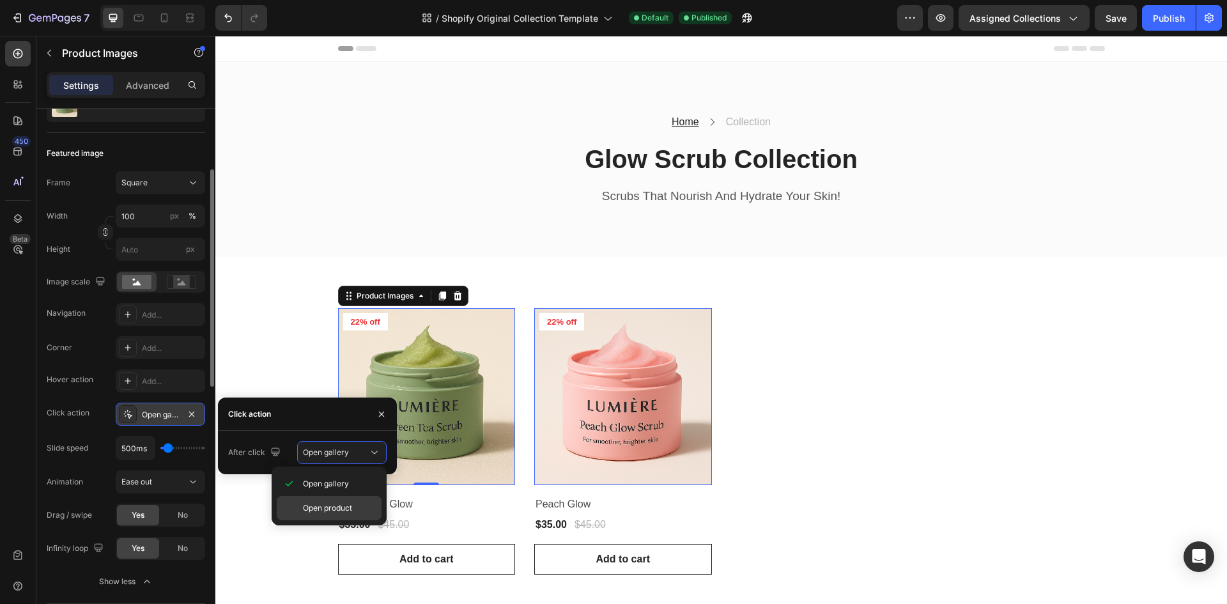
click at [335, 496] on div "Open product" at bounding box center [329, 508] width 105 height 24
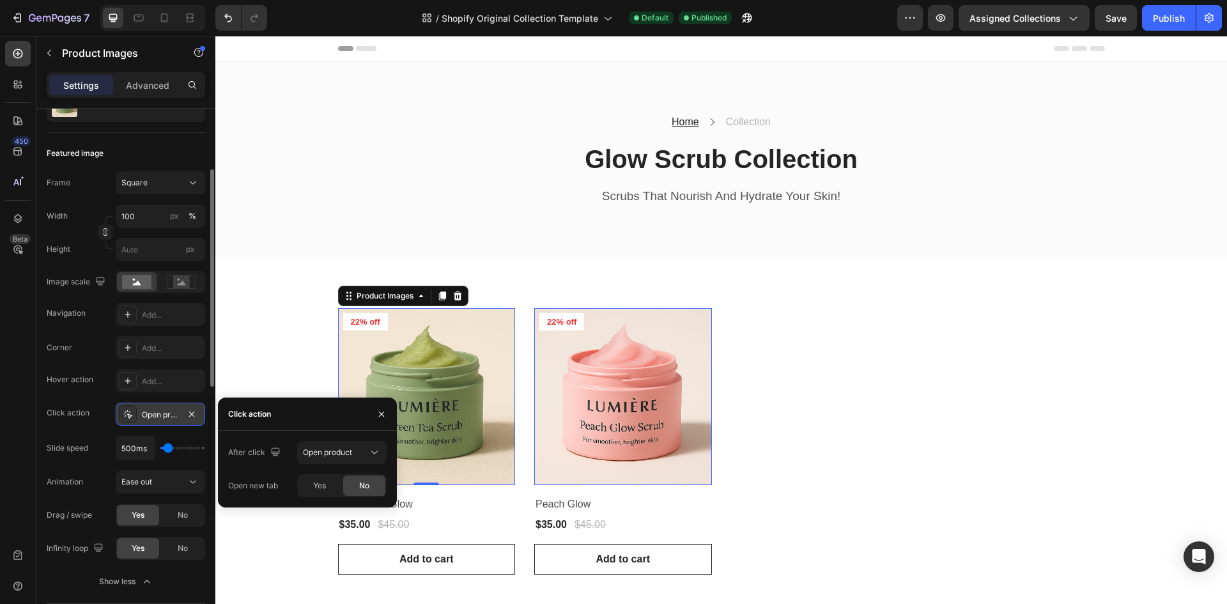
click at [596, 428] on img at bounding box center [623, 397] width 178 height 178
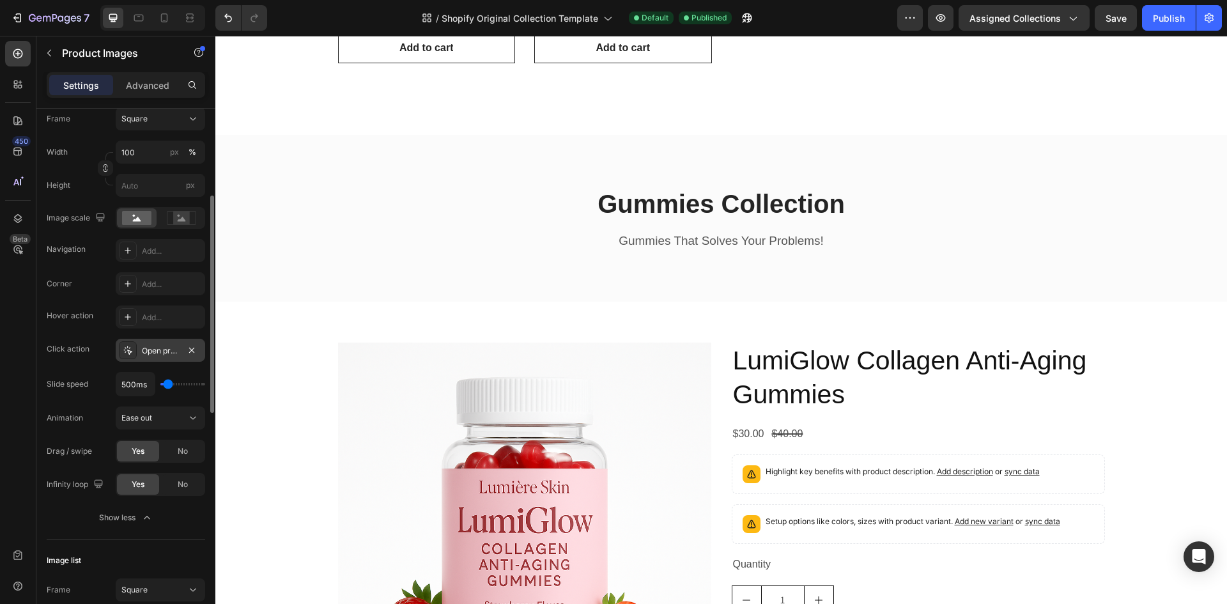
scroll to position [276, 0]
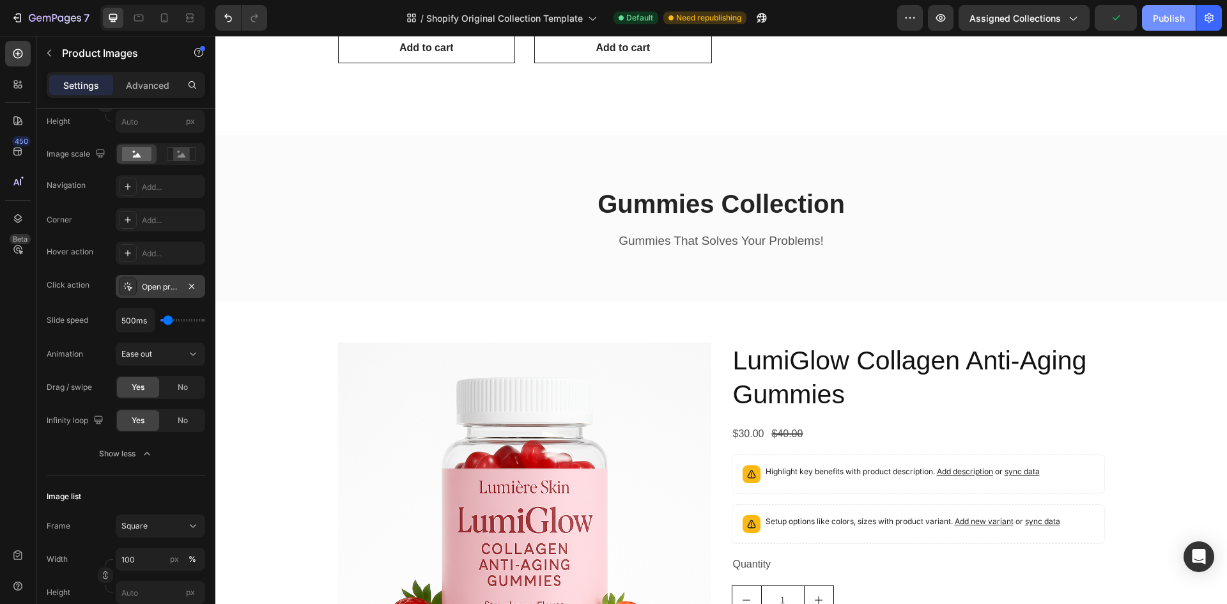
click at [1180, 19] on div "Publish" at bounding box center [1169, 18] width 32 height 13
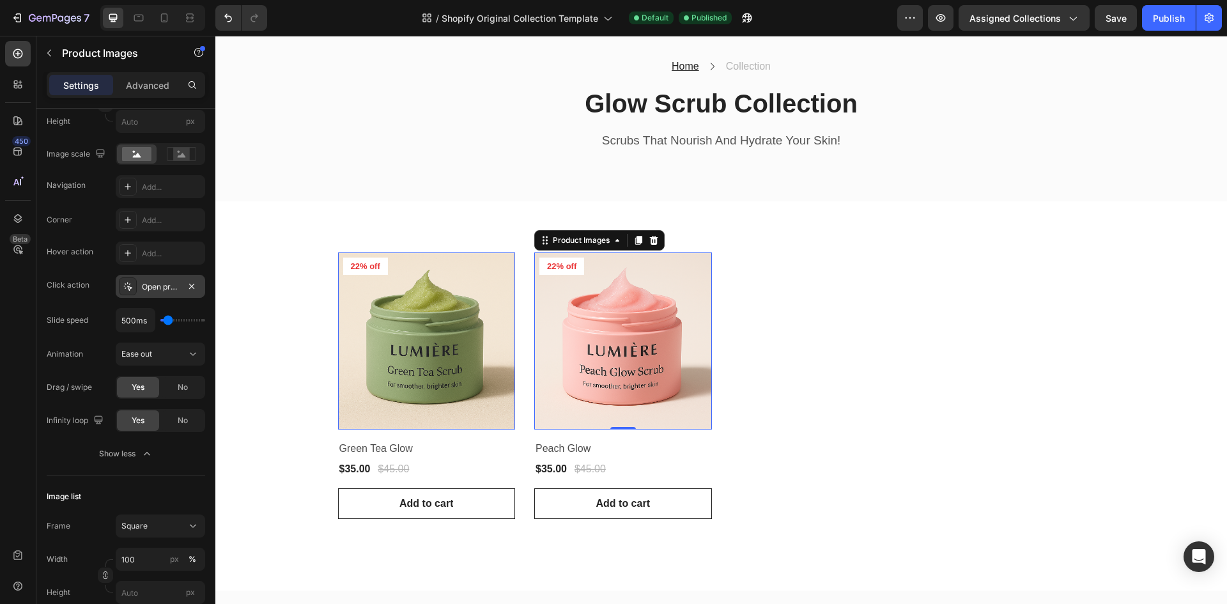
scroll to position [0, 0]
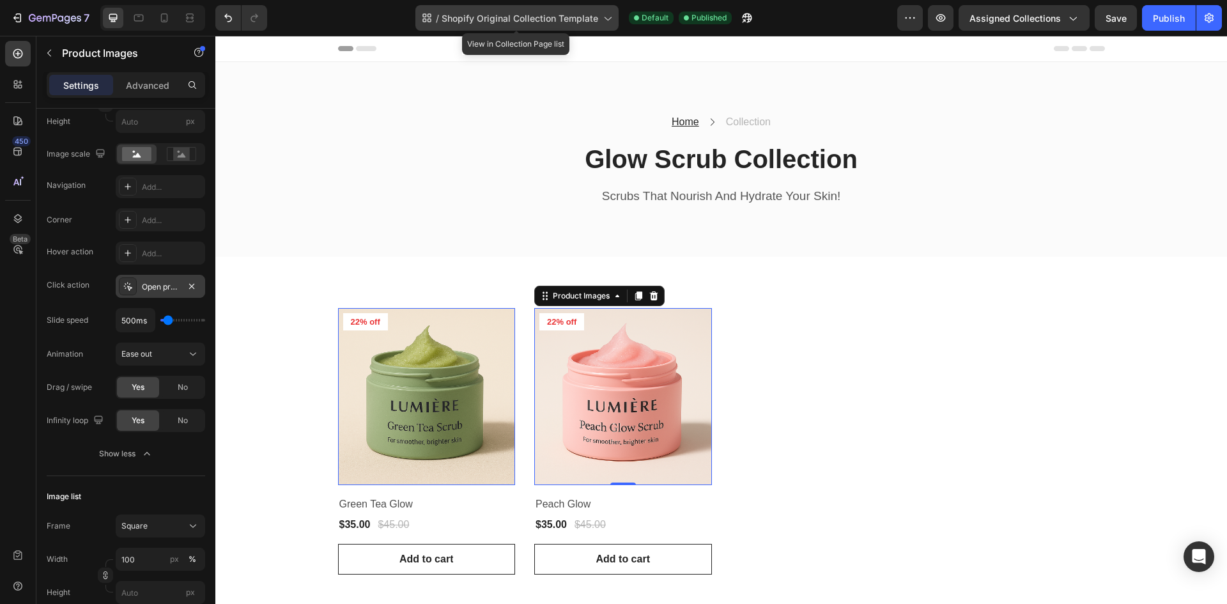
click at [565, 12] on span "Shopify Original Collection Template" at bounding box center [520, 18] width 157 height 13
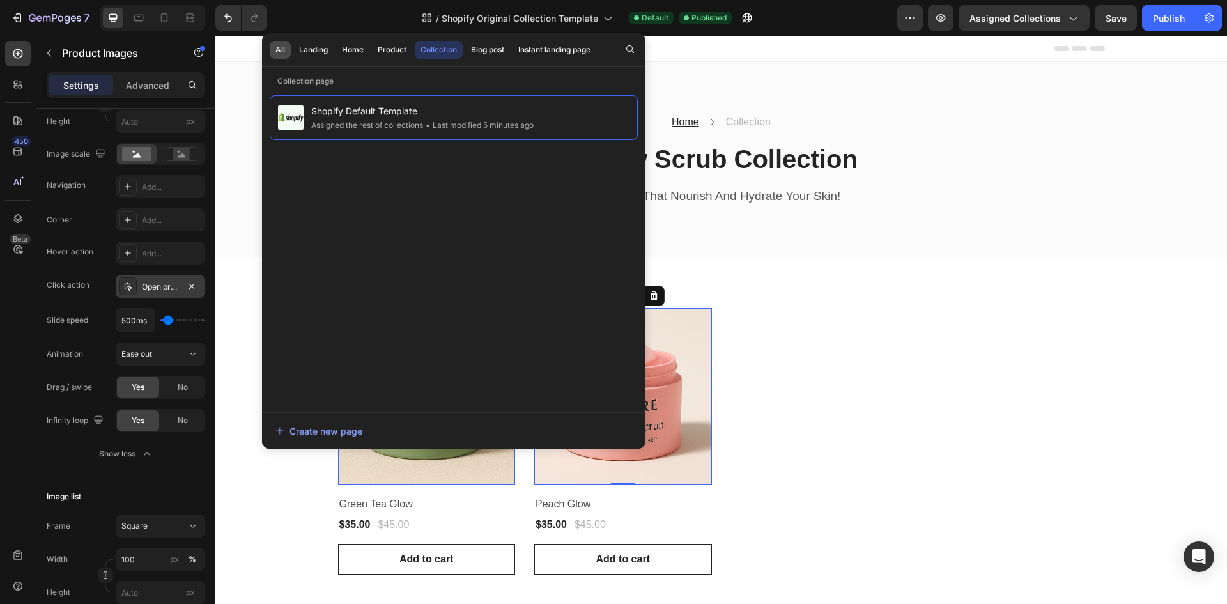
click at [278, 47] on div "All" at bounding box center [280, 50] width 10 height 12
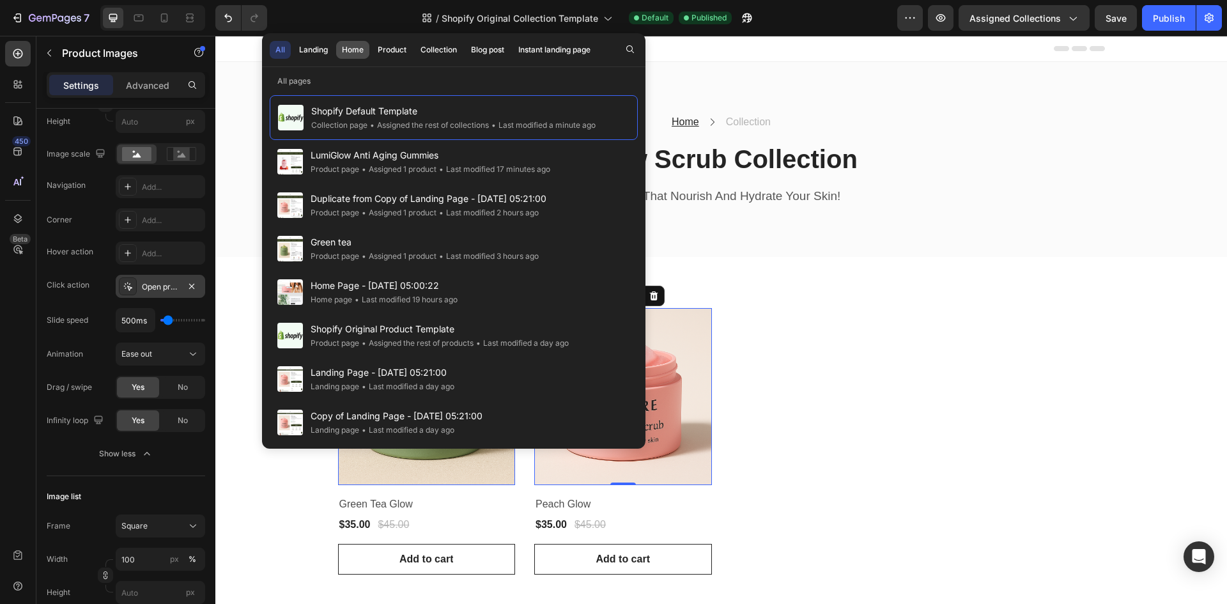
click at [358, 49] on div "Home" at bounding box center [353, 50] width 22 height 12
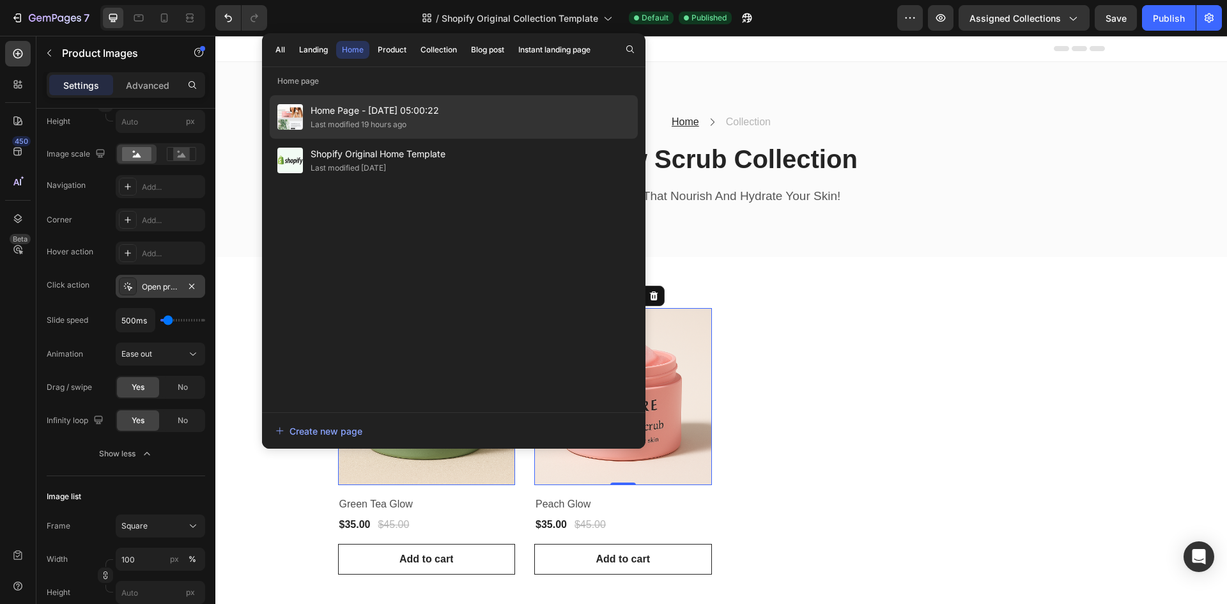
click at [366, 107] on span "Home Page - [DATE] 05:00:22" at bounding box center [375, 110] width 128 height 15
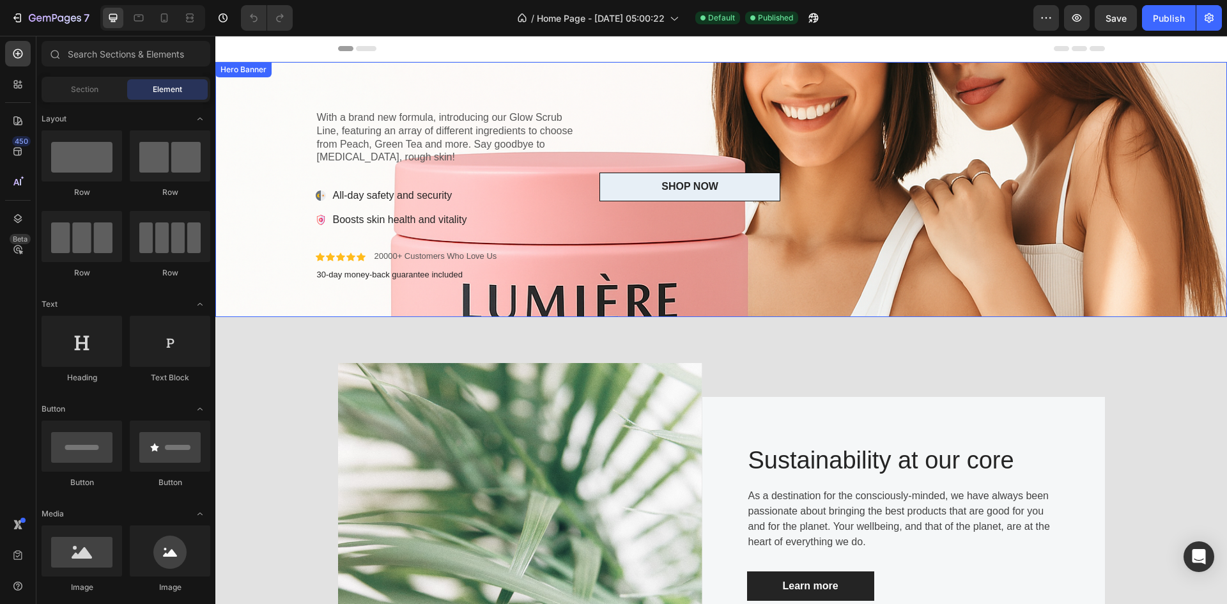
click at [448, 104] on div "Heading With a brand new formula, introducing our Glow Scrub Line, featuring an…" at bounding box center [448, 189] width 264 height 185
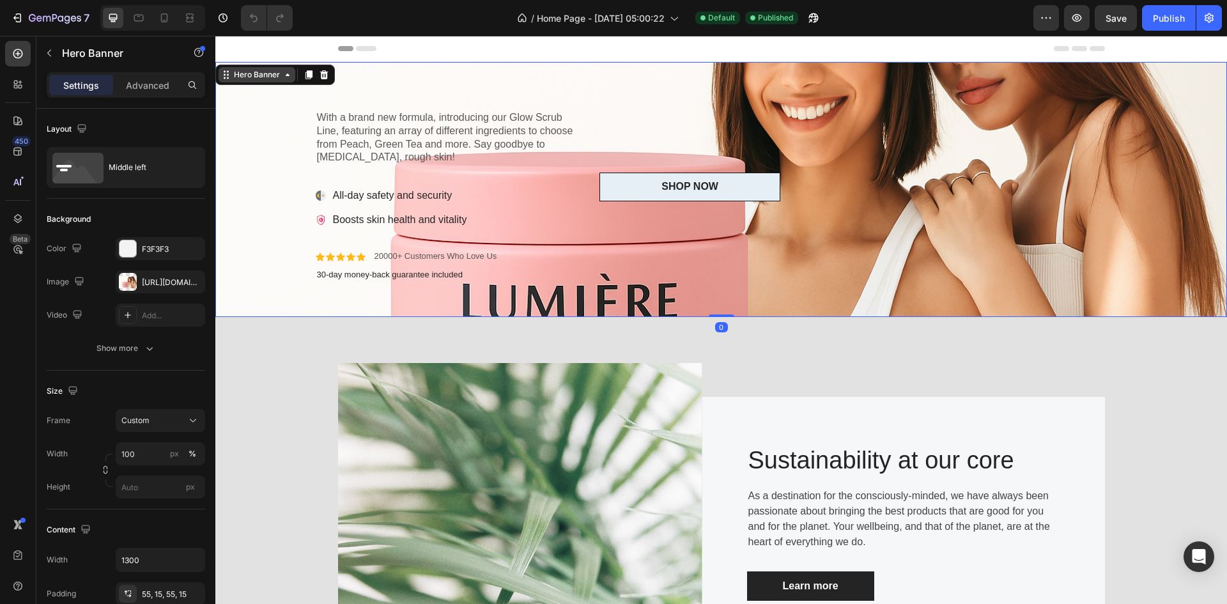
click at [281, 75] on div "Hero Banner" at bounding box center [256, 75] width 51 height 12
click at [323, 72] on icon at bounding box center [324, 74] width 8 height 9
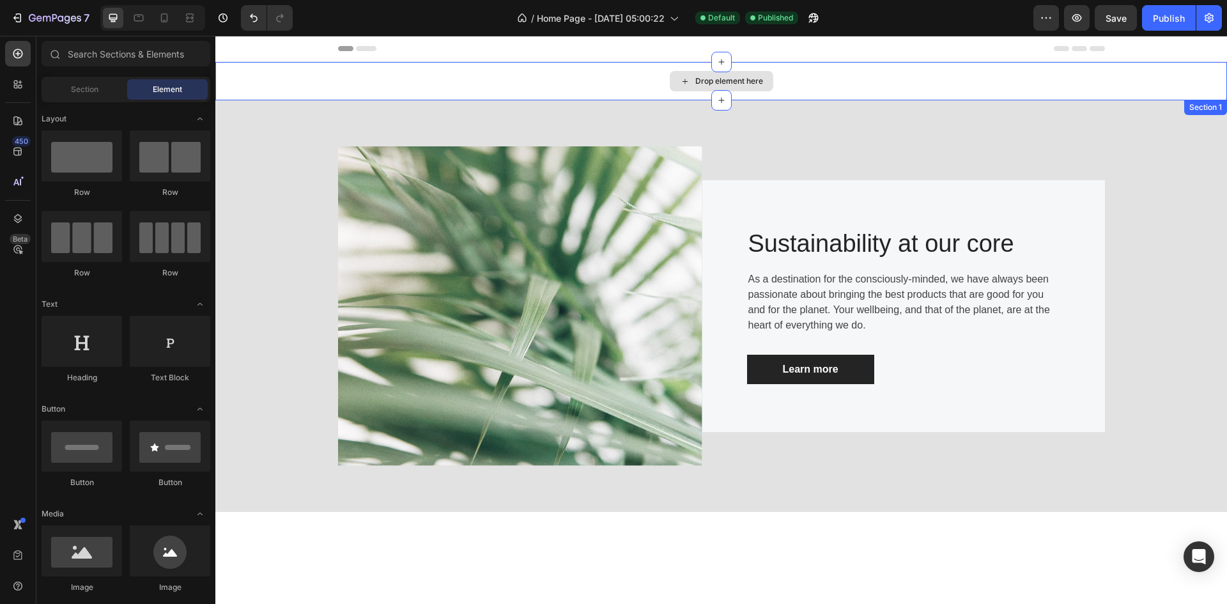
click at [693, 86] on div "Drop element here" at bounding box center [722, 81] width 104 height 20
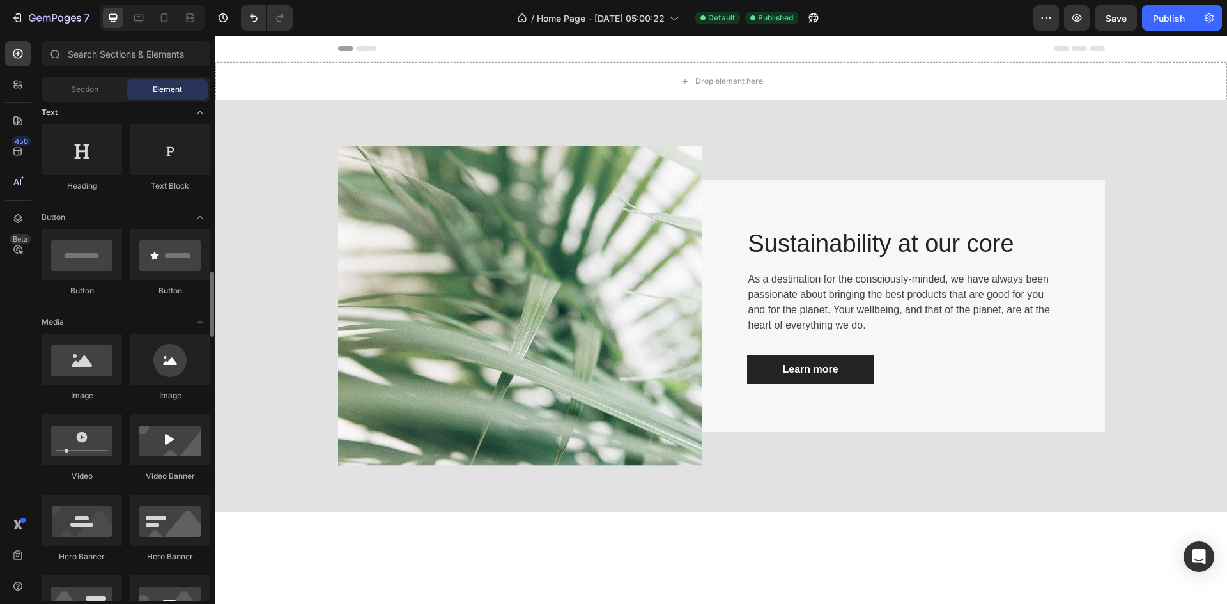
scroll to position [319, 0]
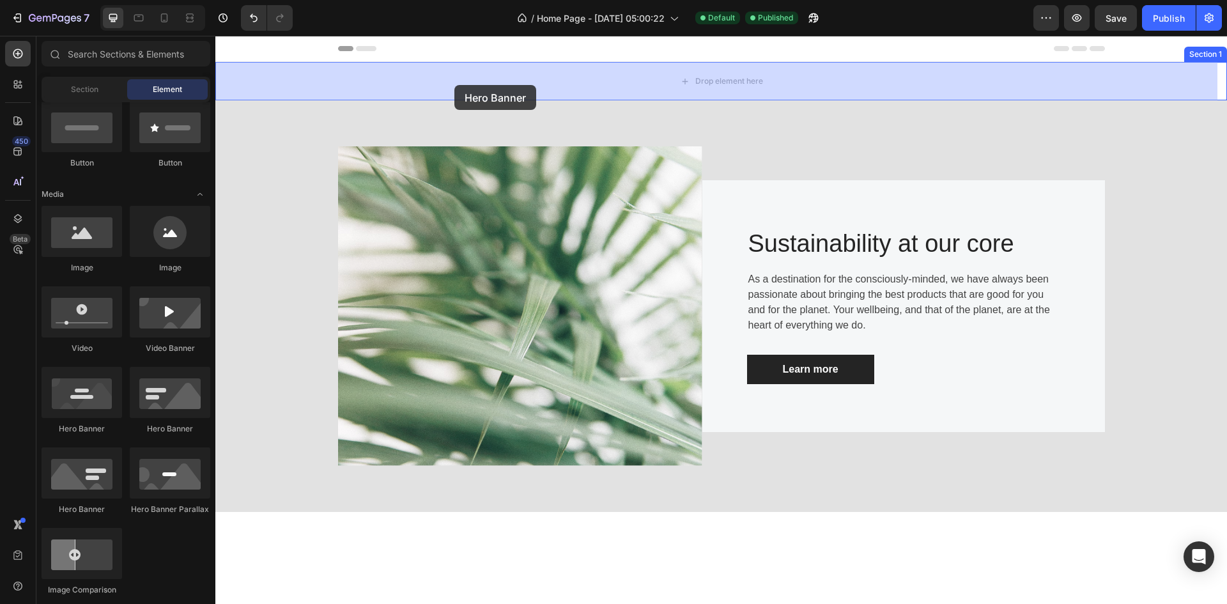
drag, startPoint x: 307, startPoint y: 449, endPoint x: 454, endPoint y: 85, distance: 393.0
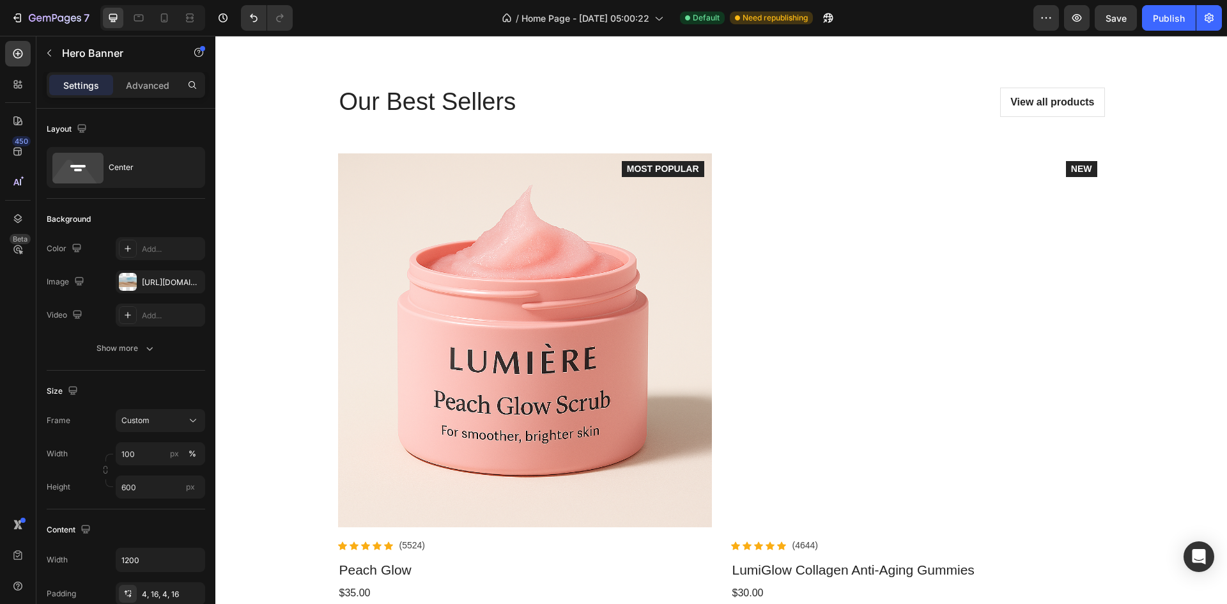
scroll to position [1853, 0]
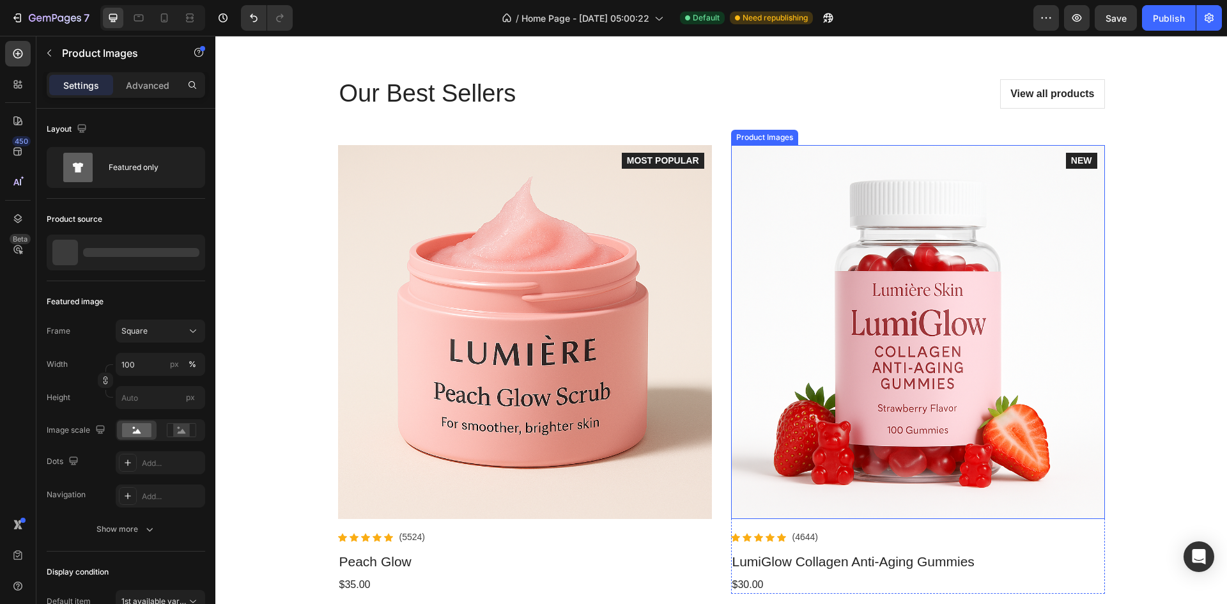
click at [788, 307] on img at bounding box center [918, 332] width 374 height 374
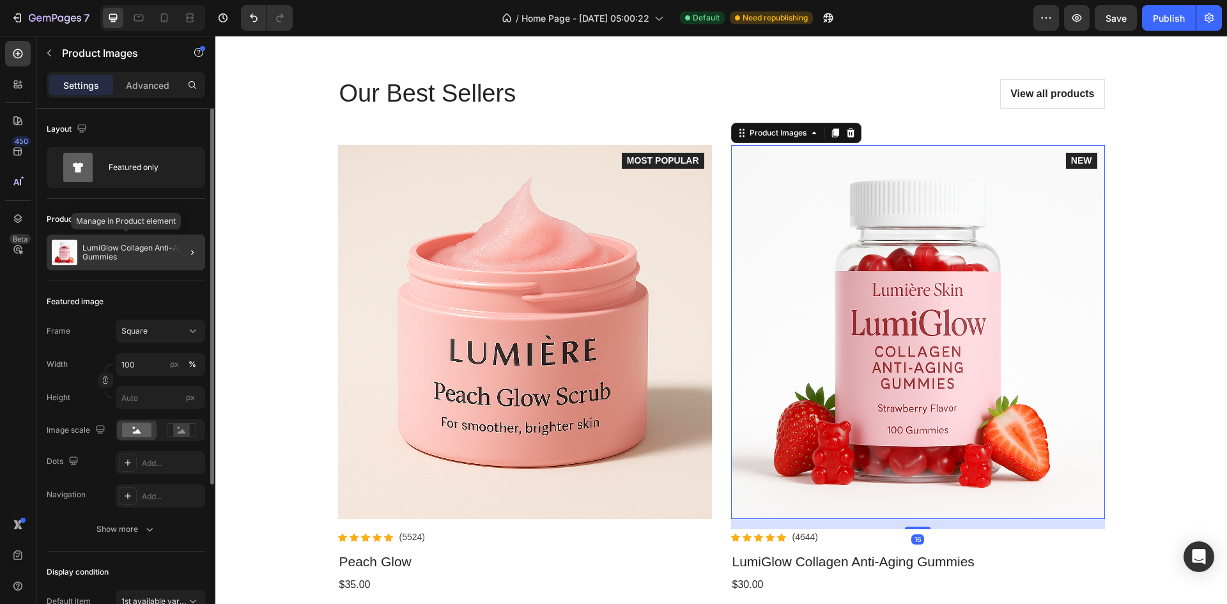
click at [126, 254] on p "LumiGlow Collagen Anti-Aging Gummies" at bounding box center [141, 252] width 118 height 18
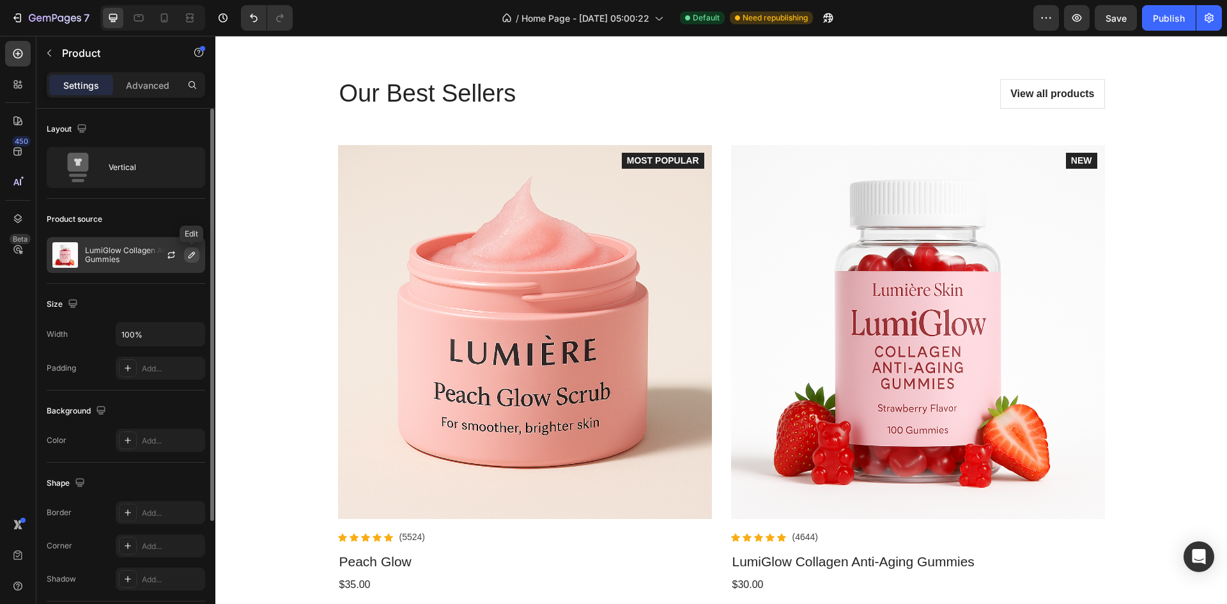
click at [193, 254] on icon "button" at bounding box center [192, 255] width 10 height 10
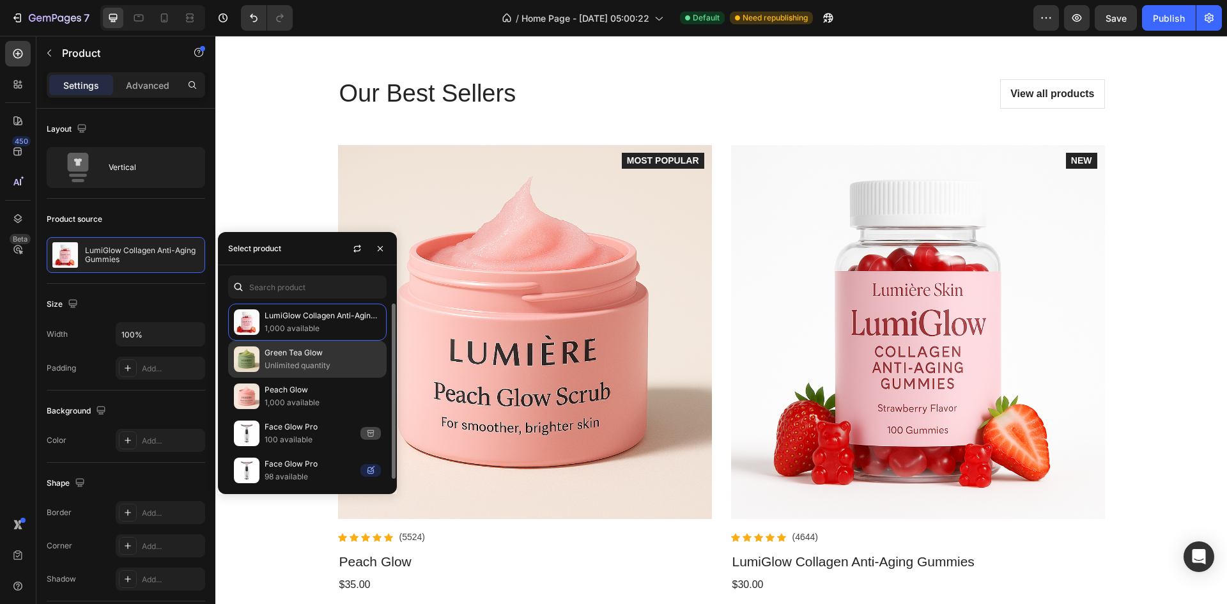
click at [288, 361] on p "Unlimited quantity" at bounding box center [323, 365] width 116 height 13
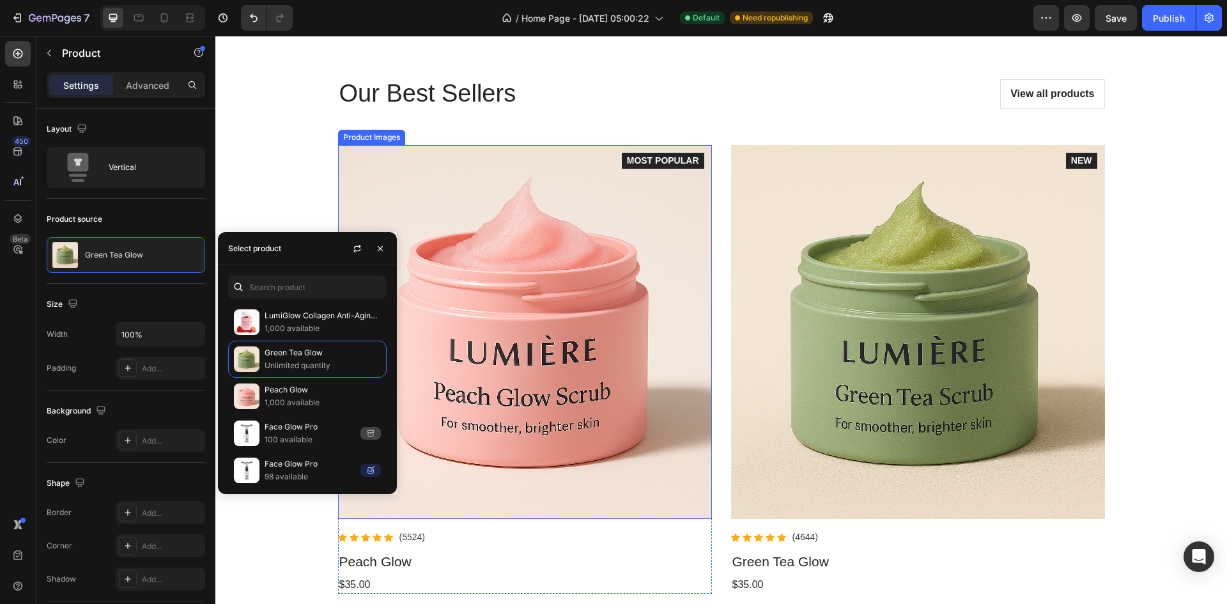
click at [622, 397] on img at bounding box center [525, 332] width 374 height 374
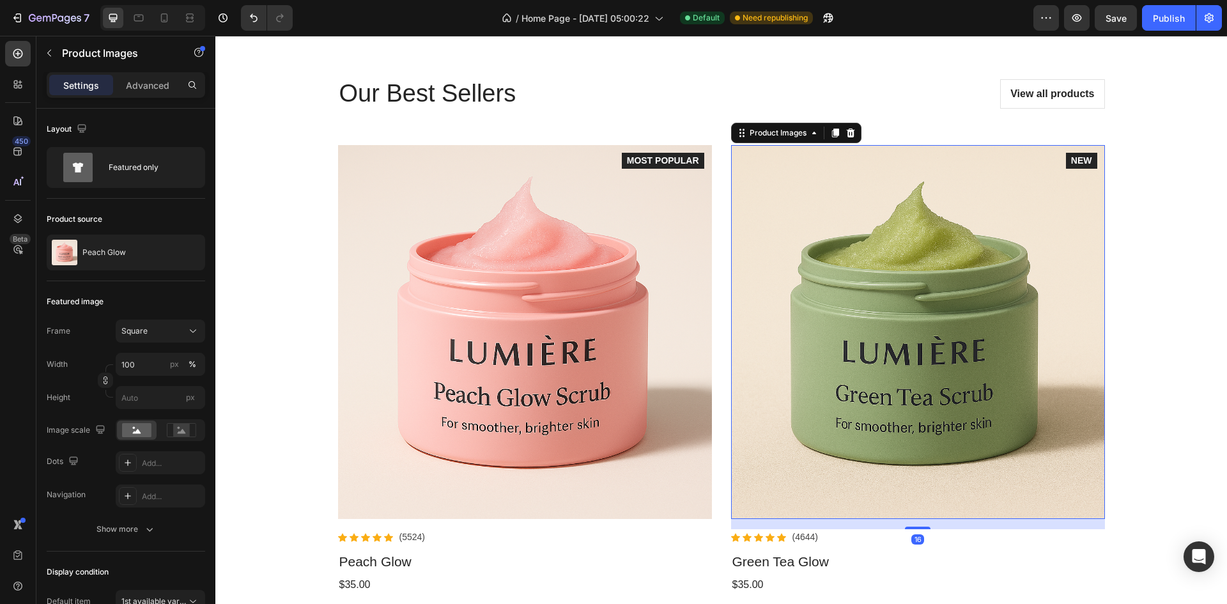
click at [877, 377] on img at bounding box center [918, 332] width 374 height 374
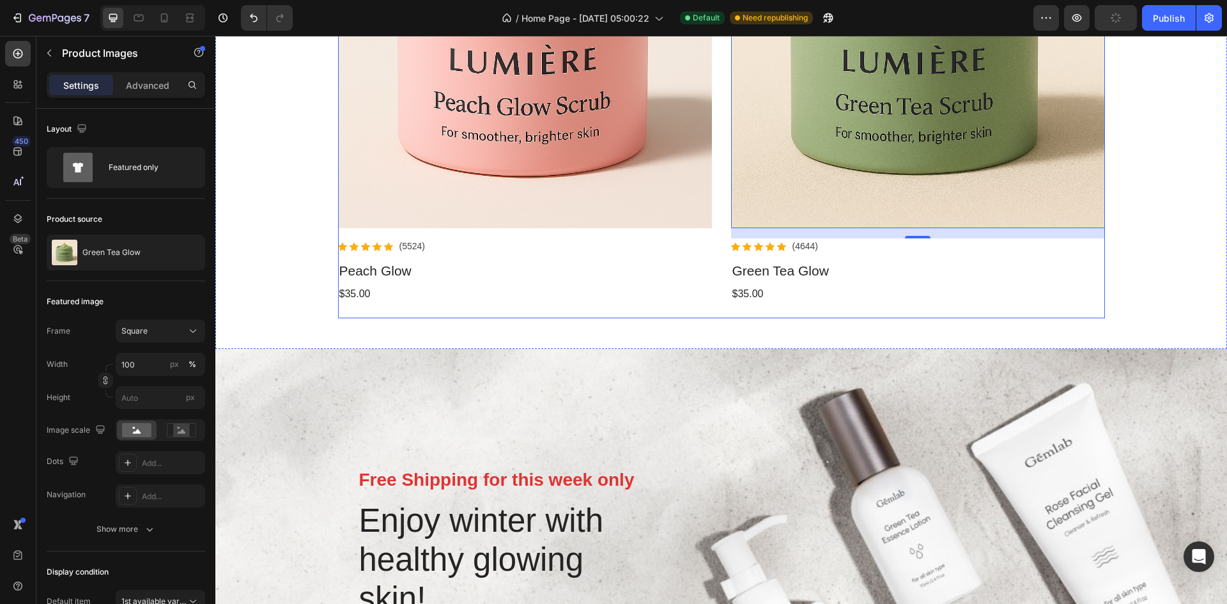
scroll to position [2620, 0]
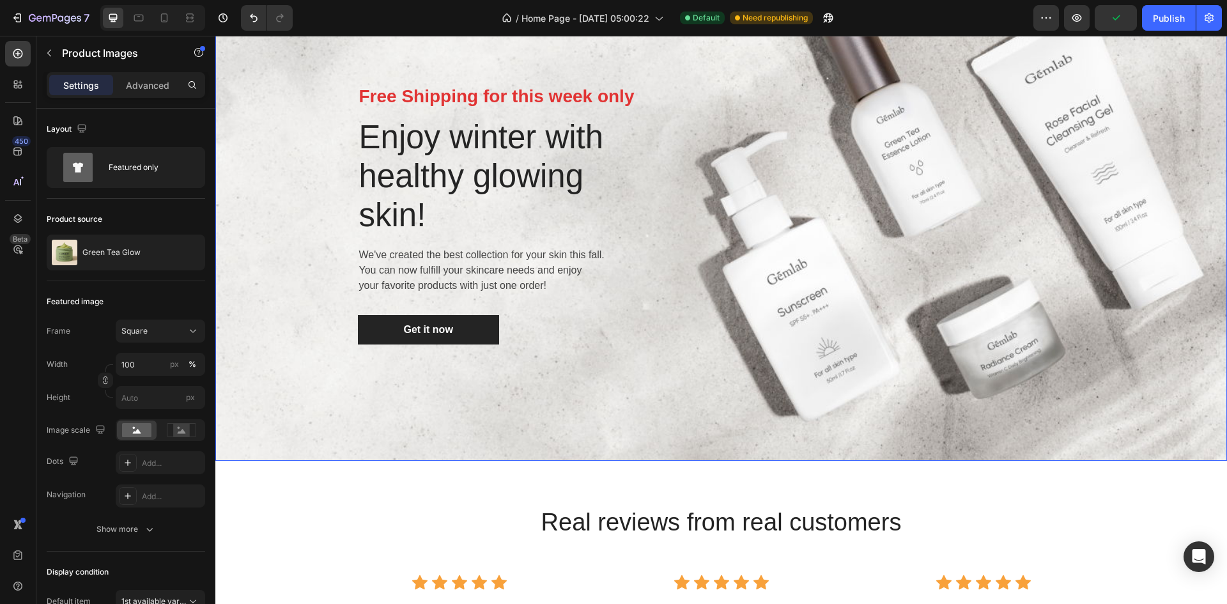
click at [827, 265] on div "Free Shipping for this week only Text block Enjoy winter with healthy glowing s…" at bounding box center [721, 213] width 728 height 455
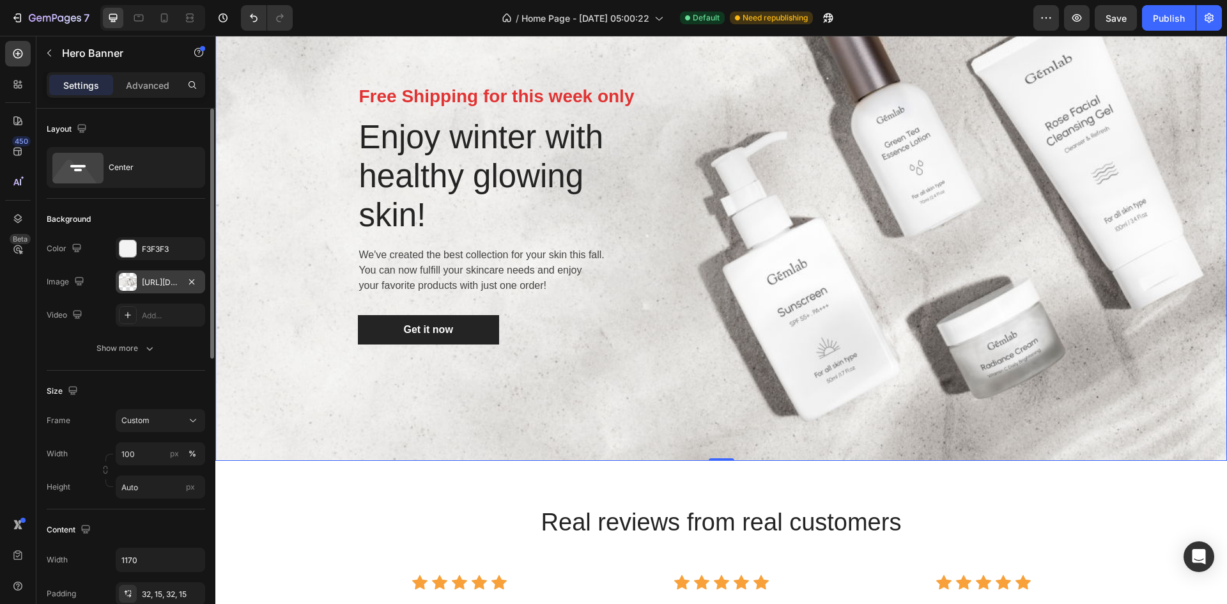
click at [128, 281] on div at bounding box center [128, 282] width 18 height 18
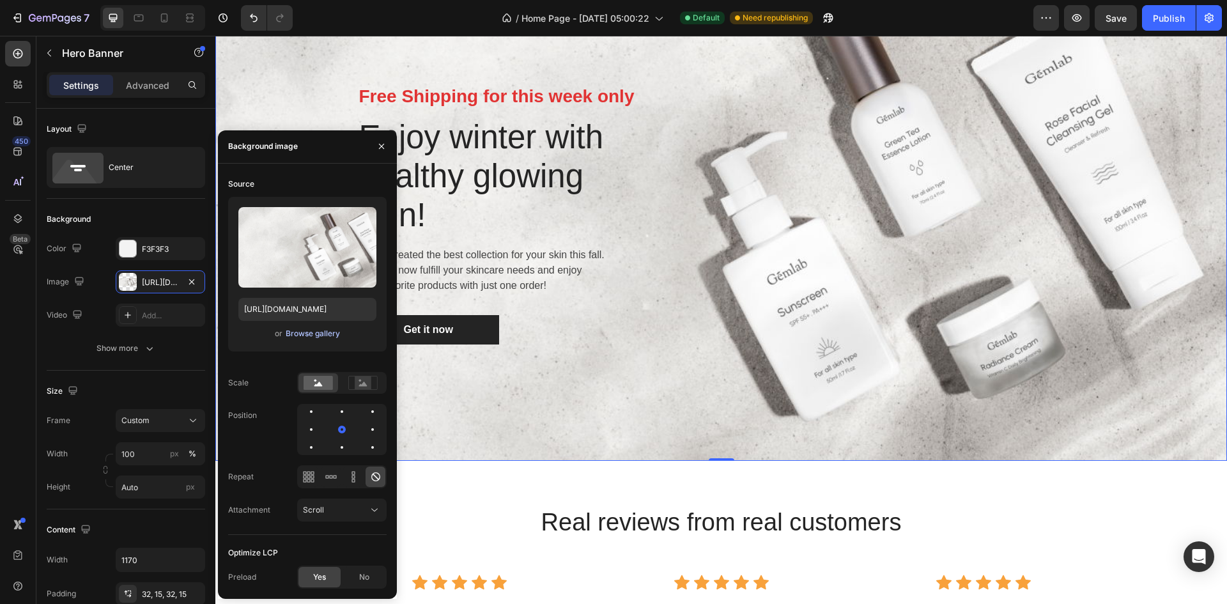
click at [328, 330] on div "Browse gallery" at bounding box center [313, 334] width 54 height 12
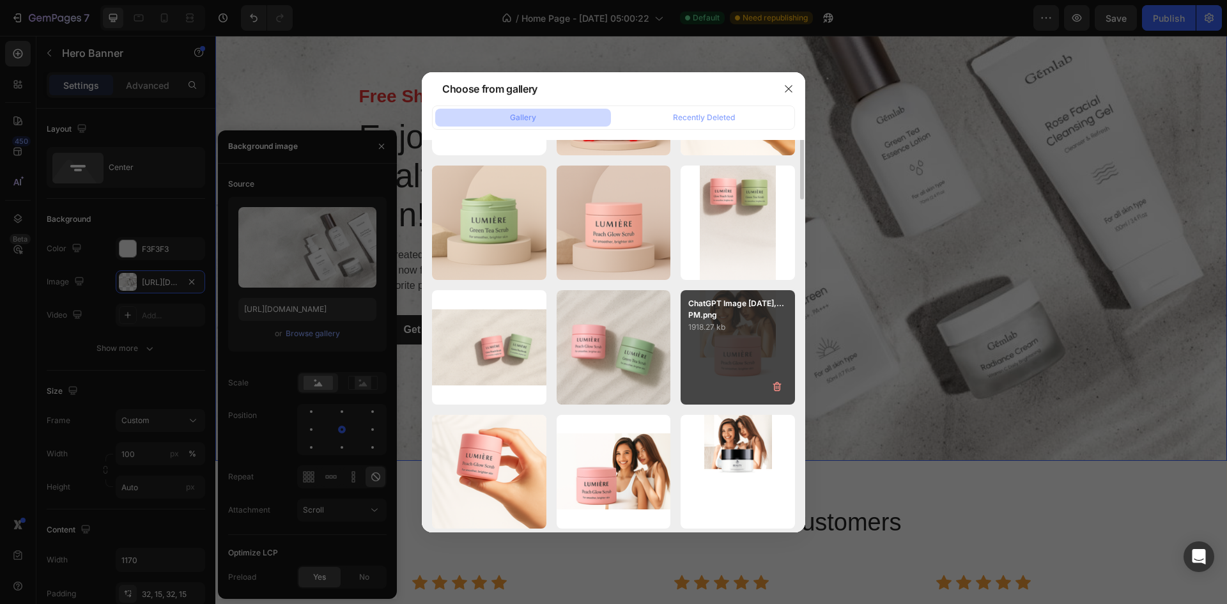
scroll to position [0, 0]
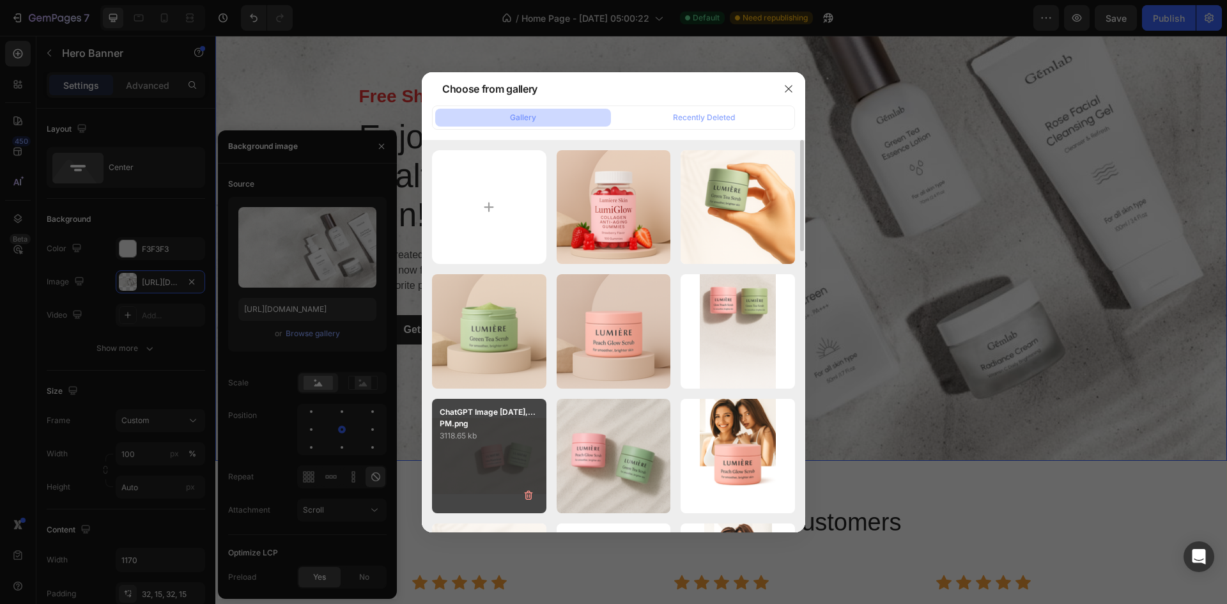
click at [493, 427] on p "ChatGPT Image Sep 26,...PM.png" at bounding box center [489, 417] width 99 height 23
type input "https://cdn.shopify.com/s/files/1/0762/3449/0084/files/gempages_584848590682194…"
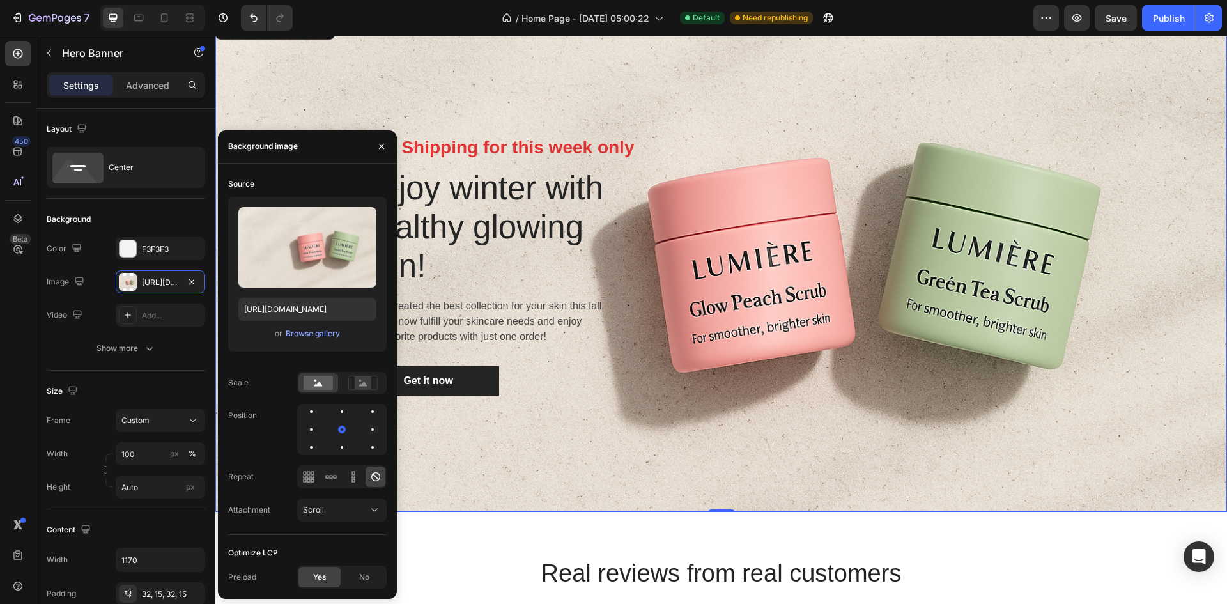
scroll to position [2556, 0]
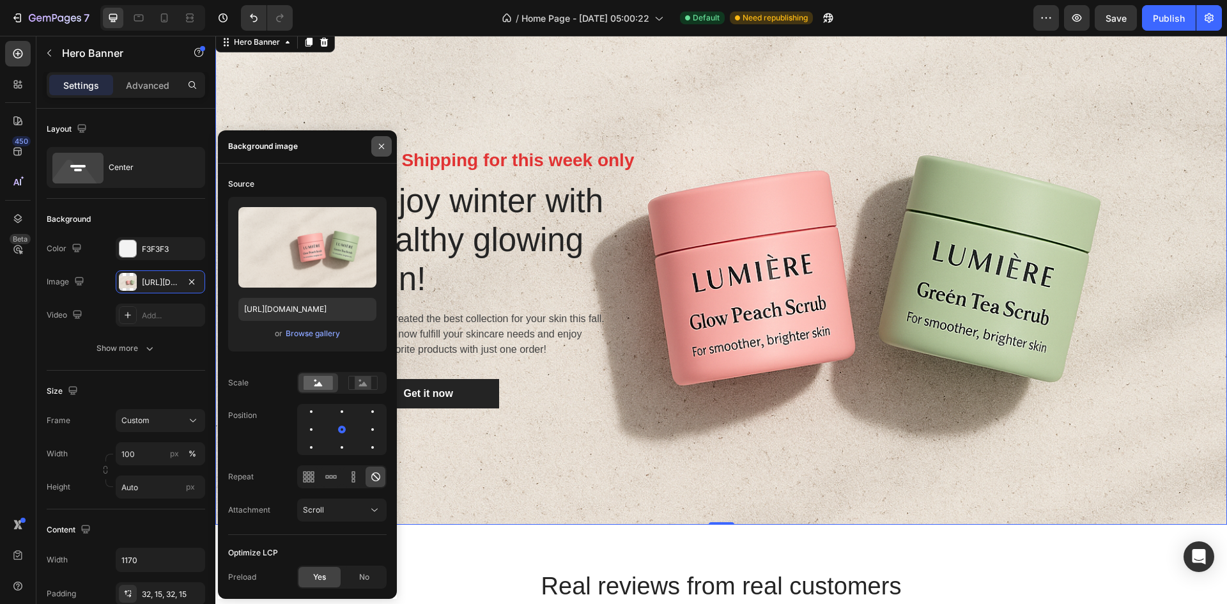
click at [381, 145] on icon "button" at bounding box center [381, 146] width 10 height 10
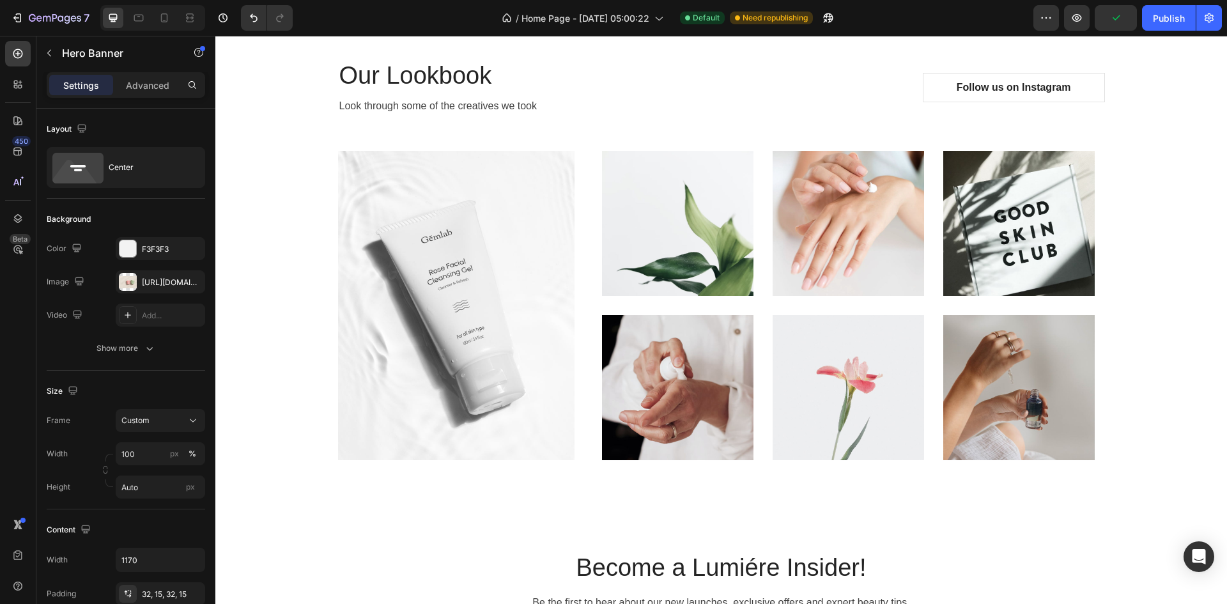
scroll to position [3642, 0]
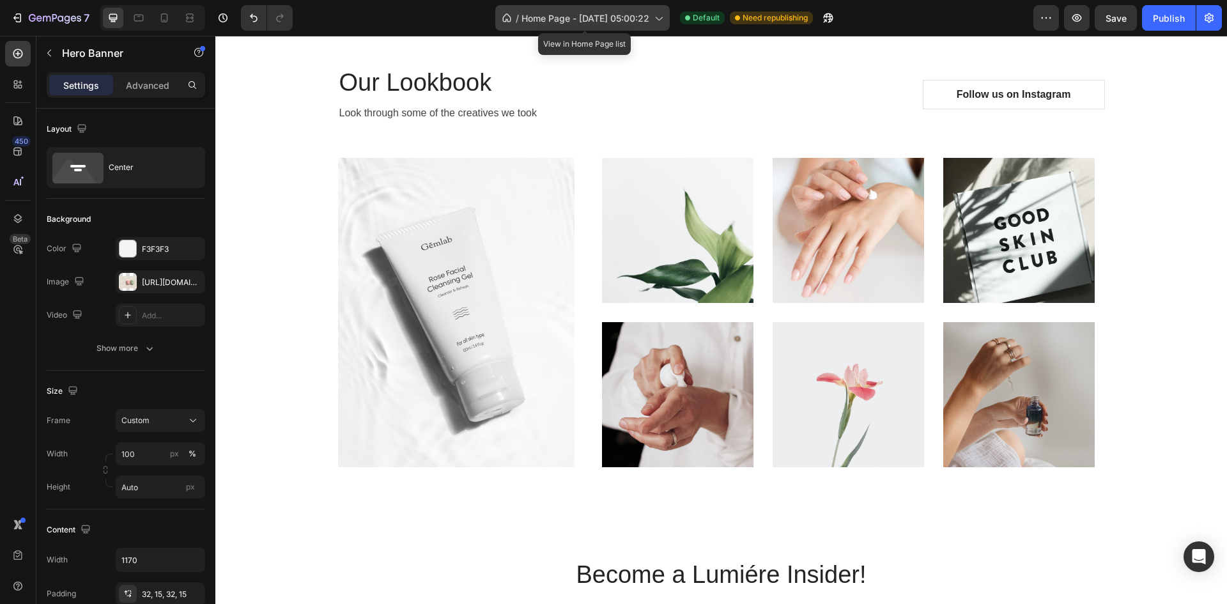
click at [635, 17] on span "Home Page - Sep 26, 05:00:22" at bounding box center [585, 18] width 128 height 13
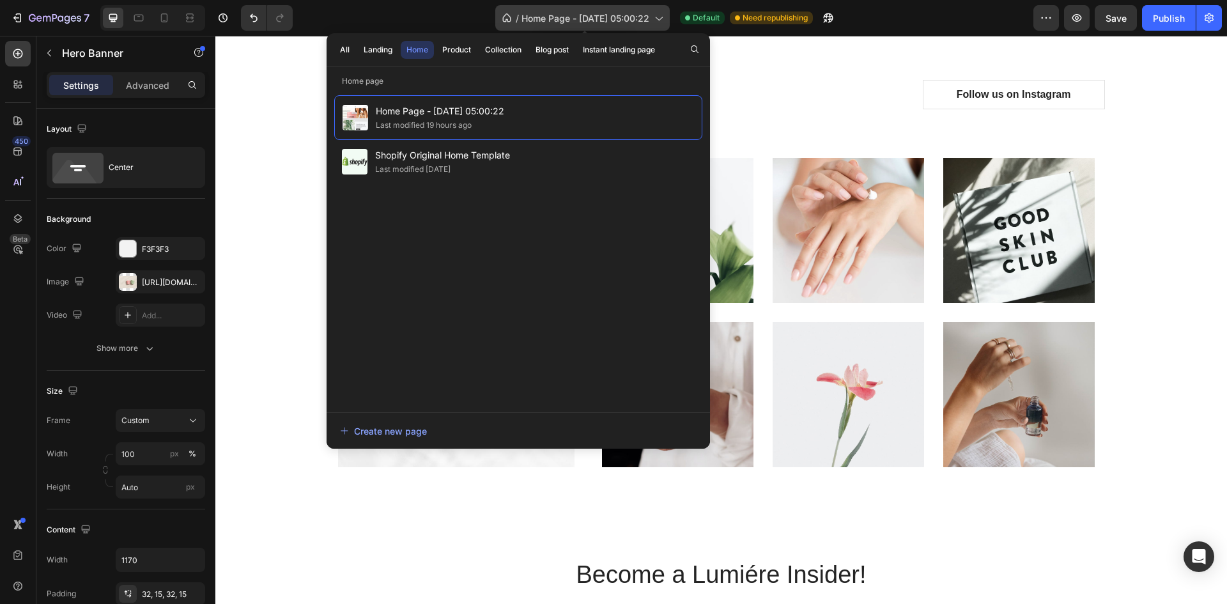
click at [635, 17] on span "Home Page - Sep 26, 05:00:22" at bounding box center [585, 18] width 128 height 13
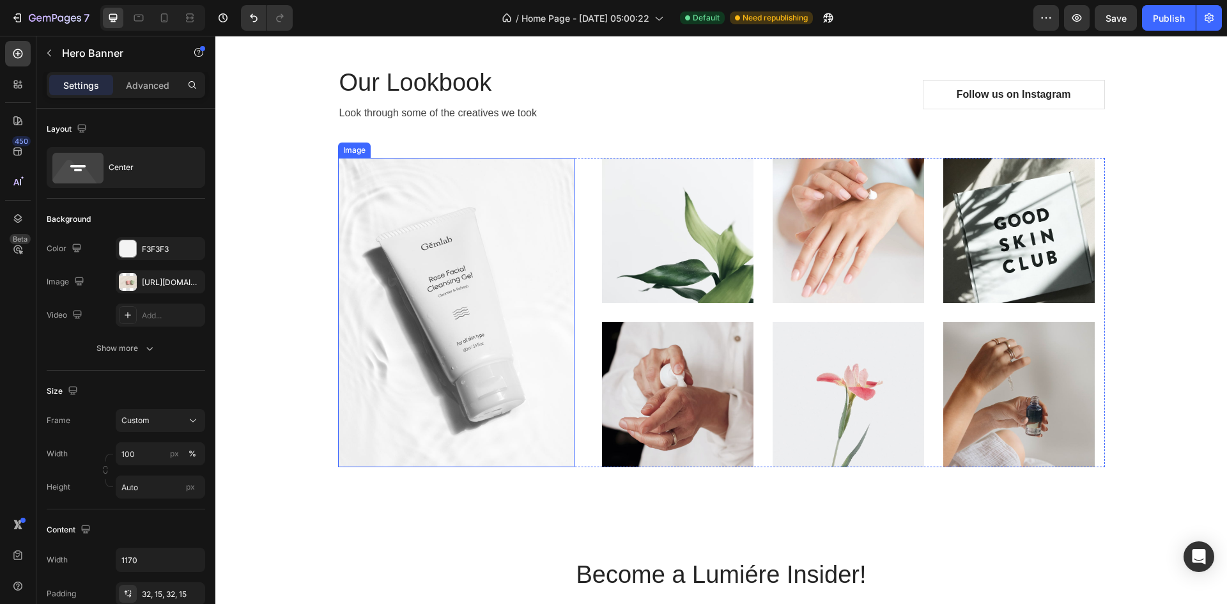
click at [511, 314] on img at bounding box center [456, 312] width 236 height 309
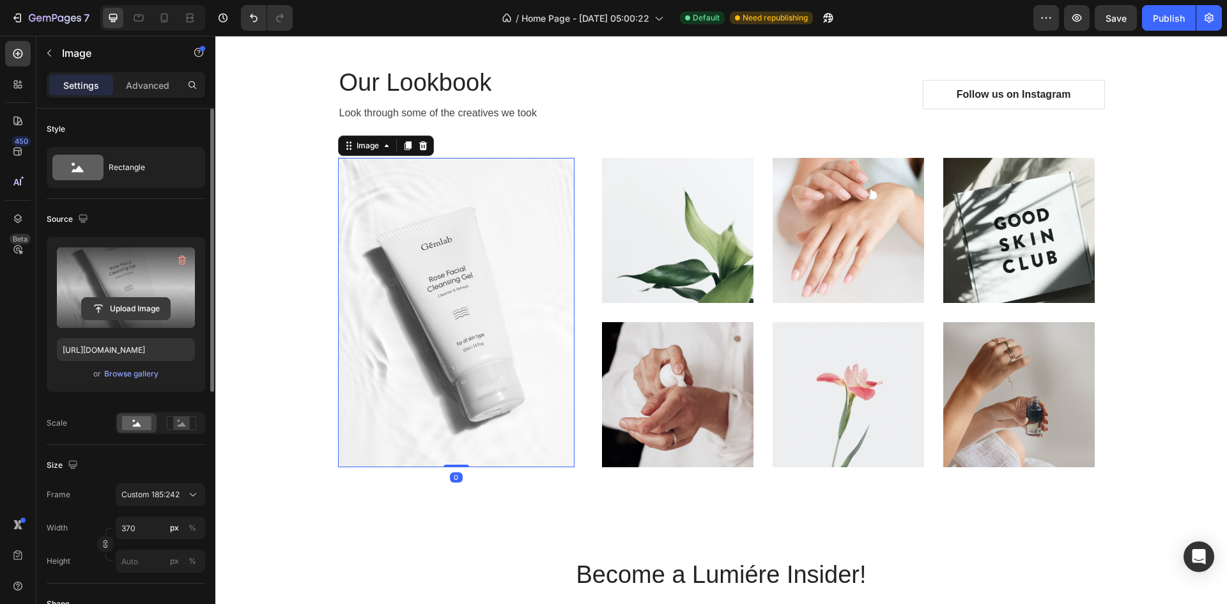
click at [128, 307] on input "file" at bounding box center [126, 309] width 88 height 22
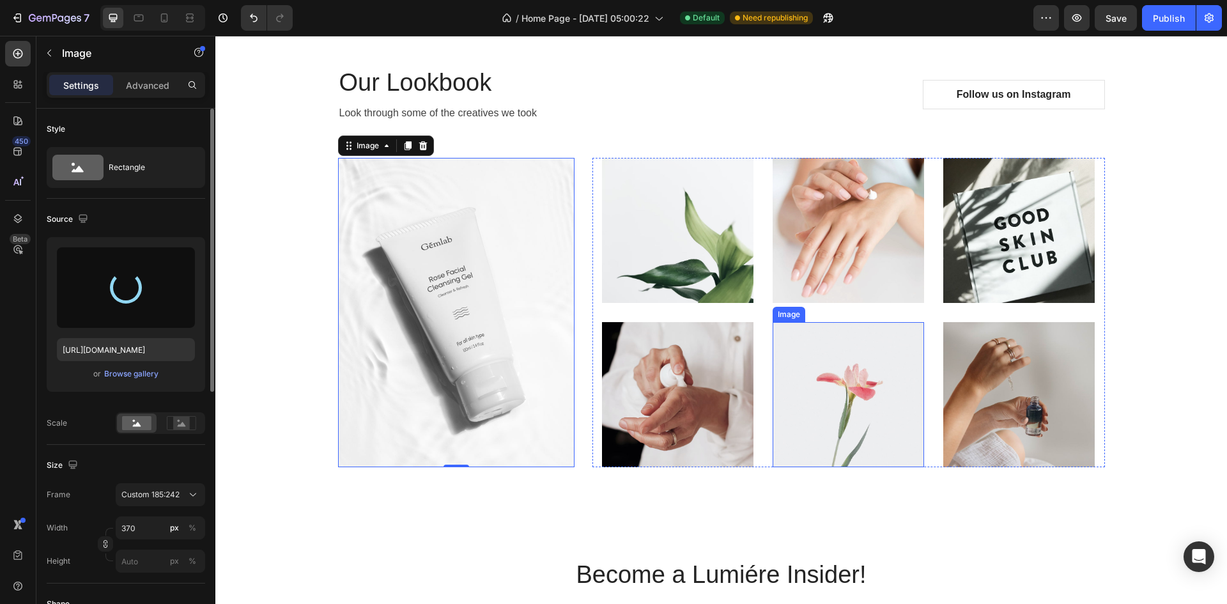
type input "https://cdn.shopify.com/s/files/1/0762/3449/0084/files/gempages_584848590682194…"
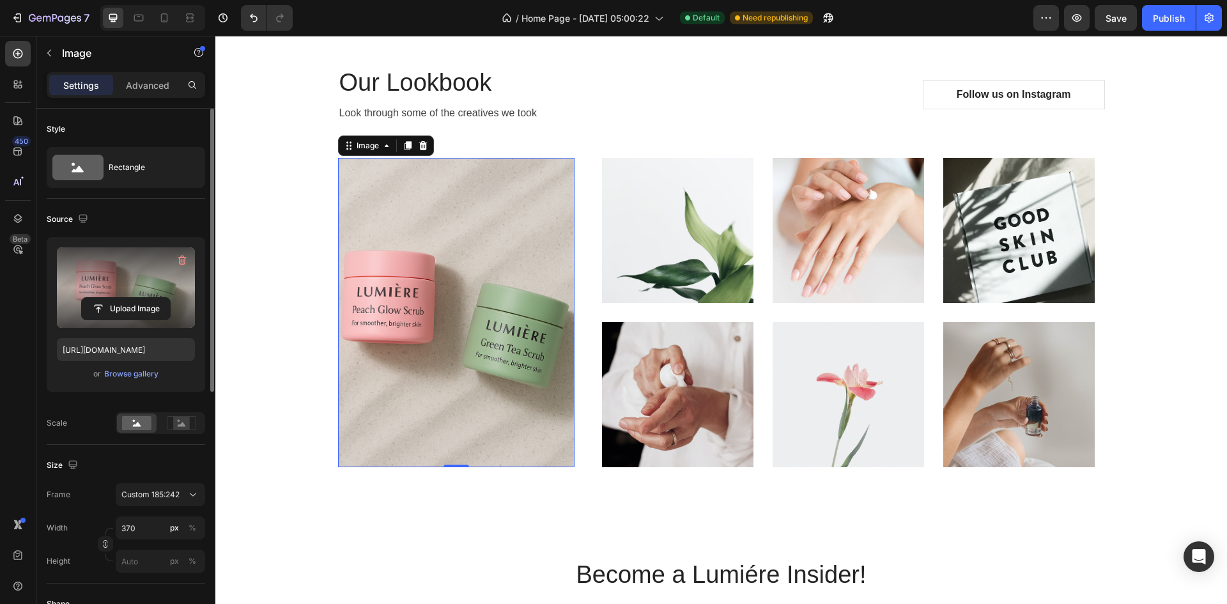
click at [475, 312] on img at bounding box center [456, 312] width 236 height 309
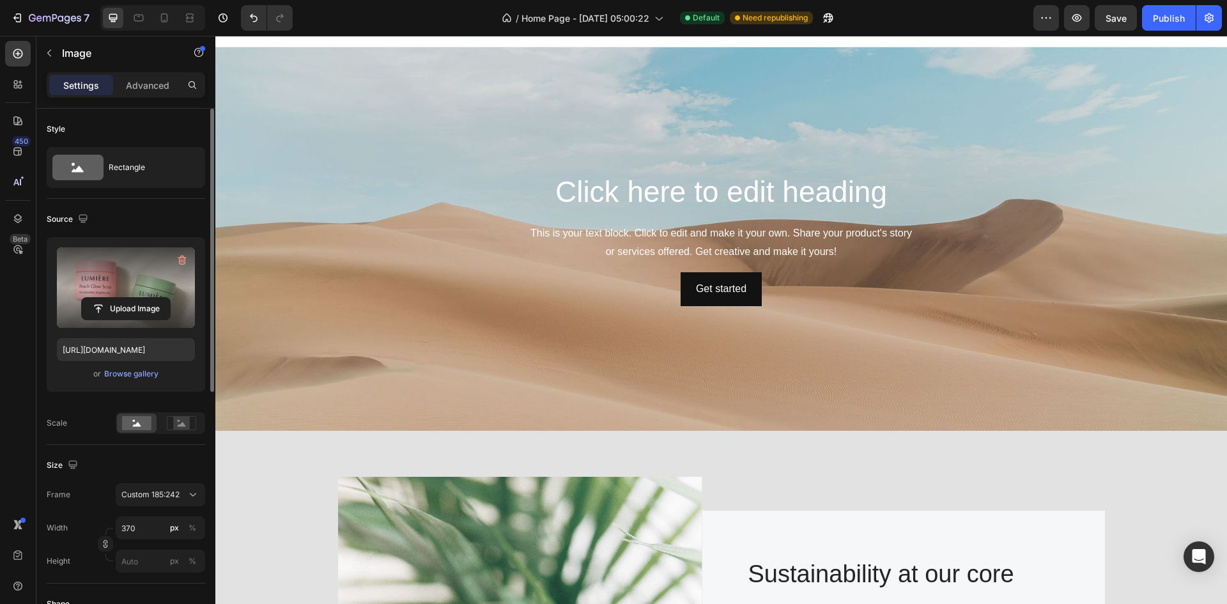
scroll to position [0, 0]
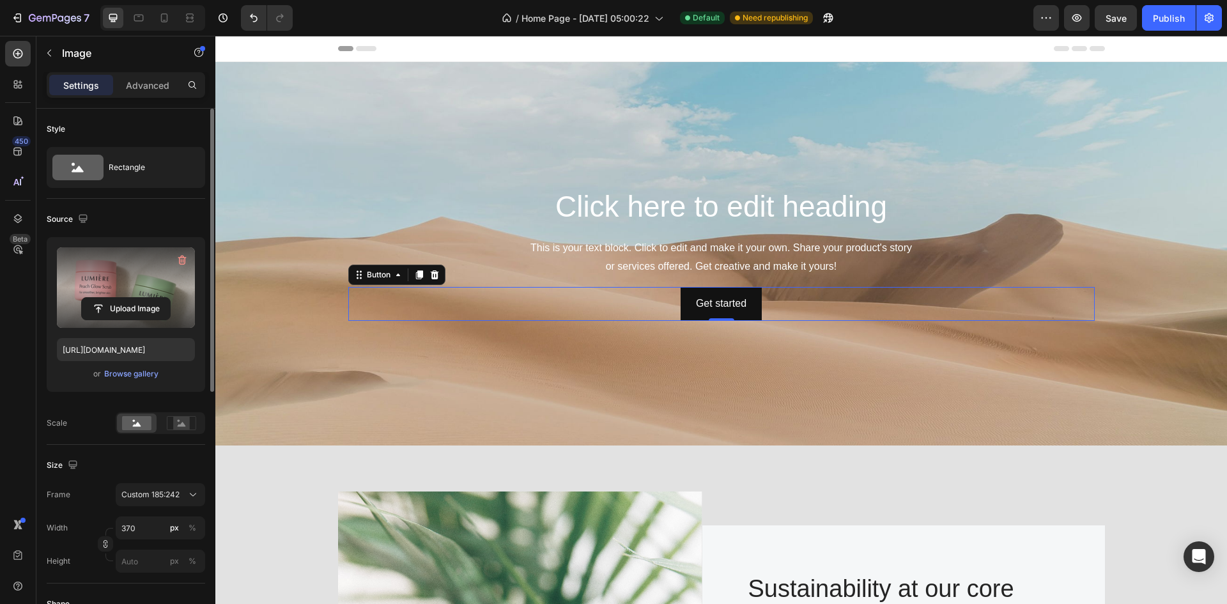
click at [538, 289] on div "Get started Button 0" at bounding box center [721, 304] width 746 height 34
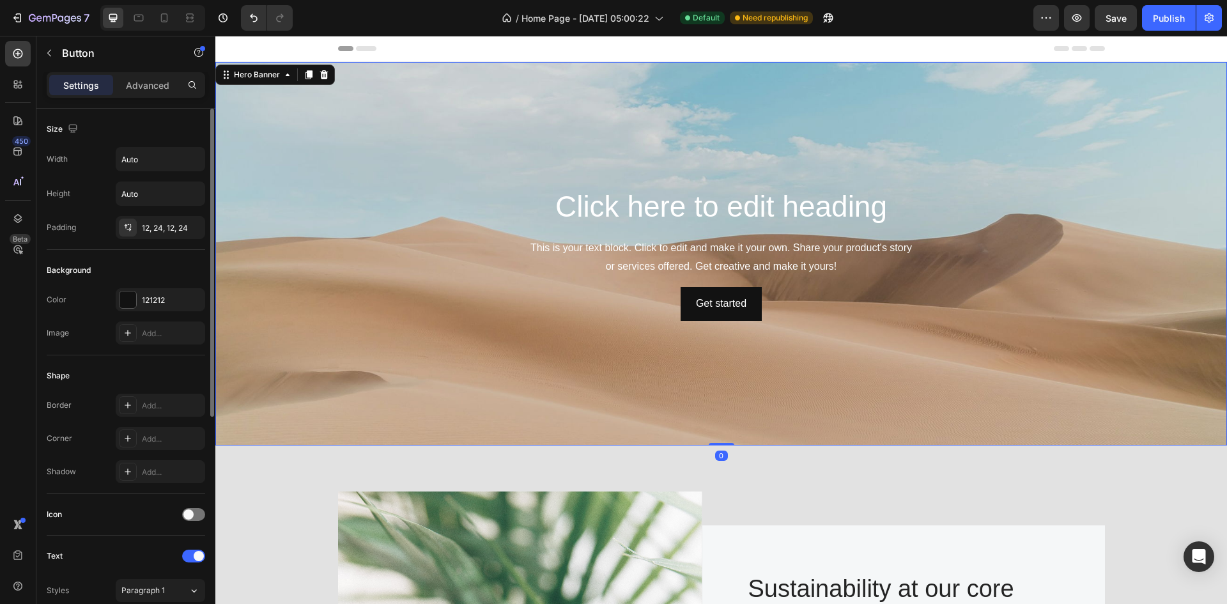
click at [512, 342] on div "Background Image" at bounding box center [720, 253] width 1011 height 383
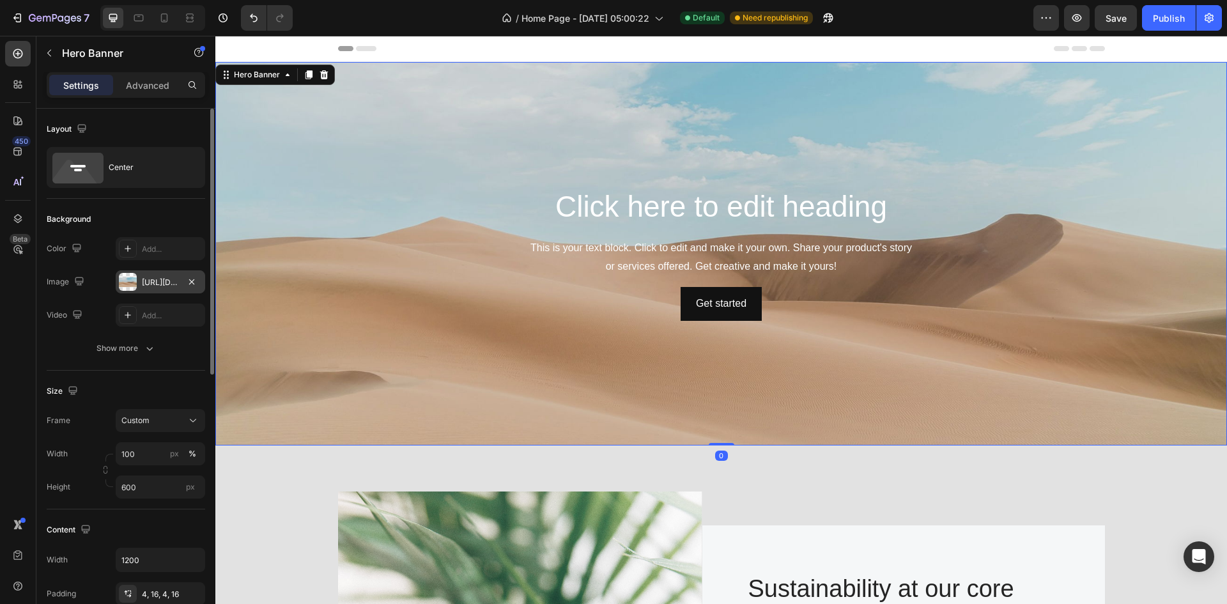
click at [126, 279] on div at bounding box center [128, 282] width 18 height 18
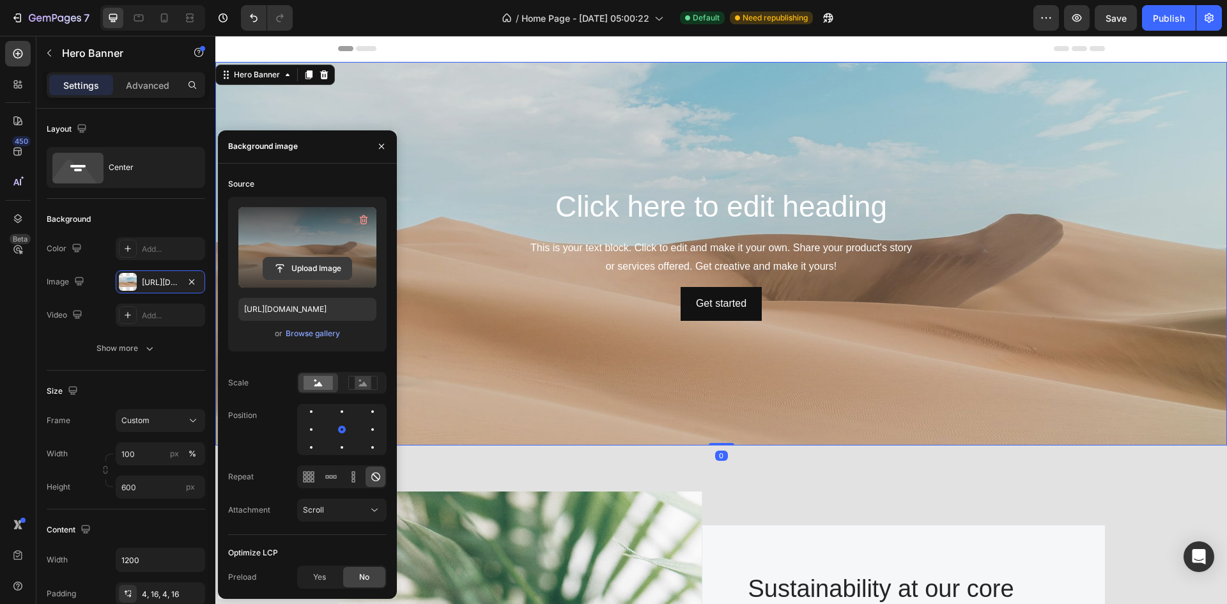
click at [302, 272] on input "file" at bounding box center [307, 269] width 88 height 22
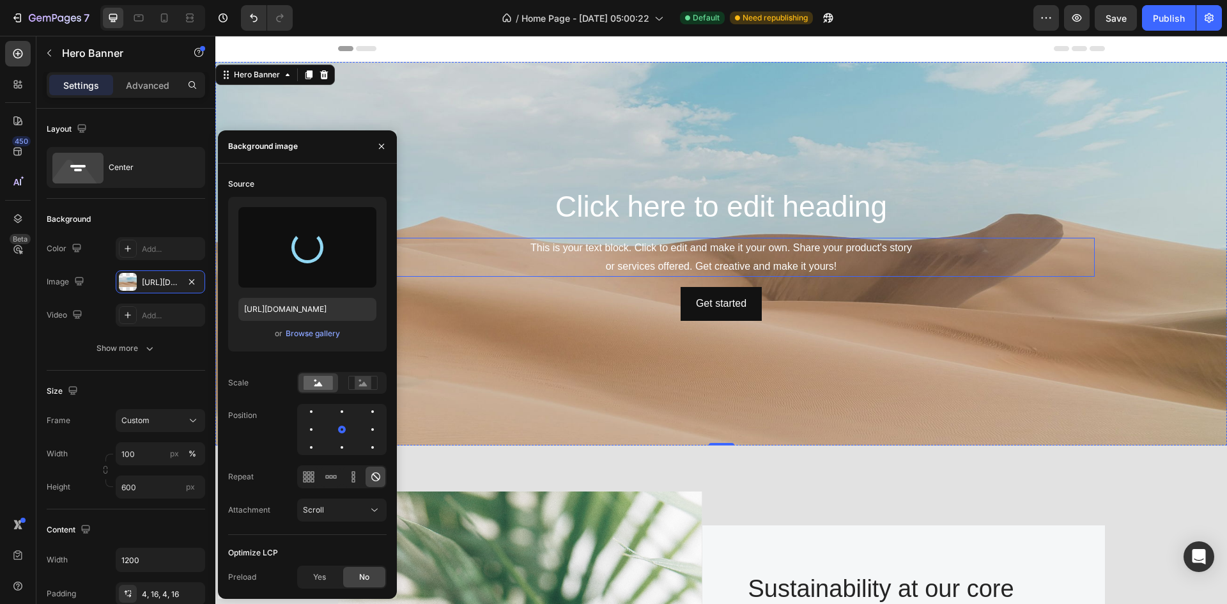
type input "https://cdn.shopify.com/s/files/1/0762/3449/0084/files/gempages_584848590682194…"
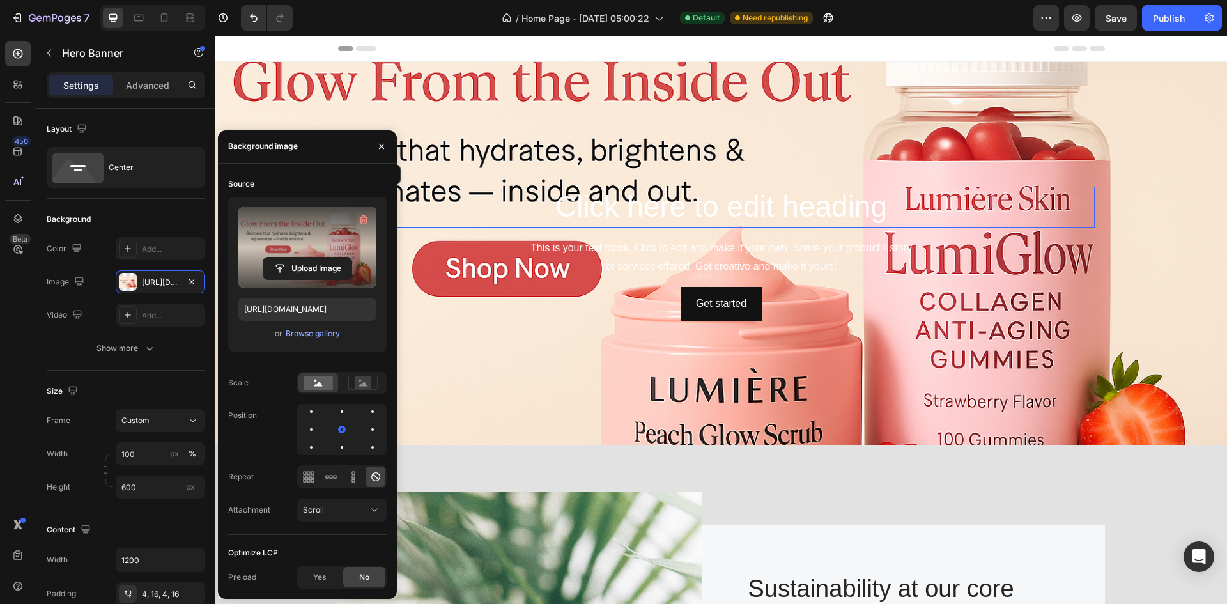
click at [664, 215] on h2 "Click here to edit heading" at bounding box center [721, 207] width 746 height 41
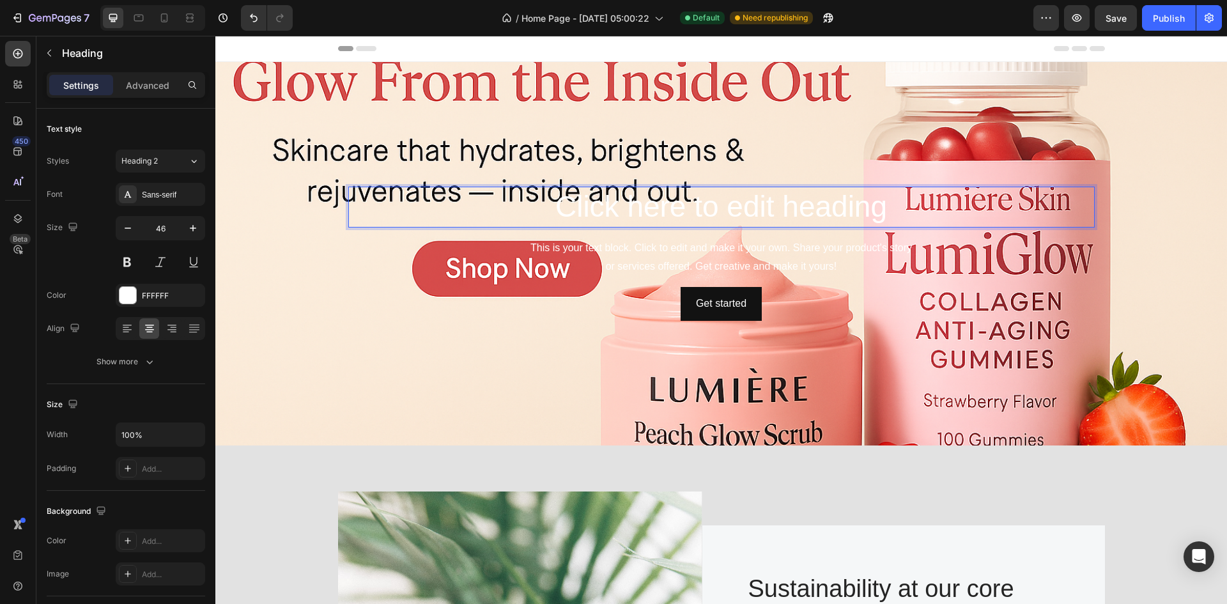
click at [672, 203] on h2 "Click here to edit heading" at bounding box center [721, 207] width 746 height 41
click at [766, 203] on p "Click hee to edit heading" at bounding box center [722, 207] width 744 height 38
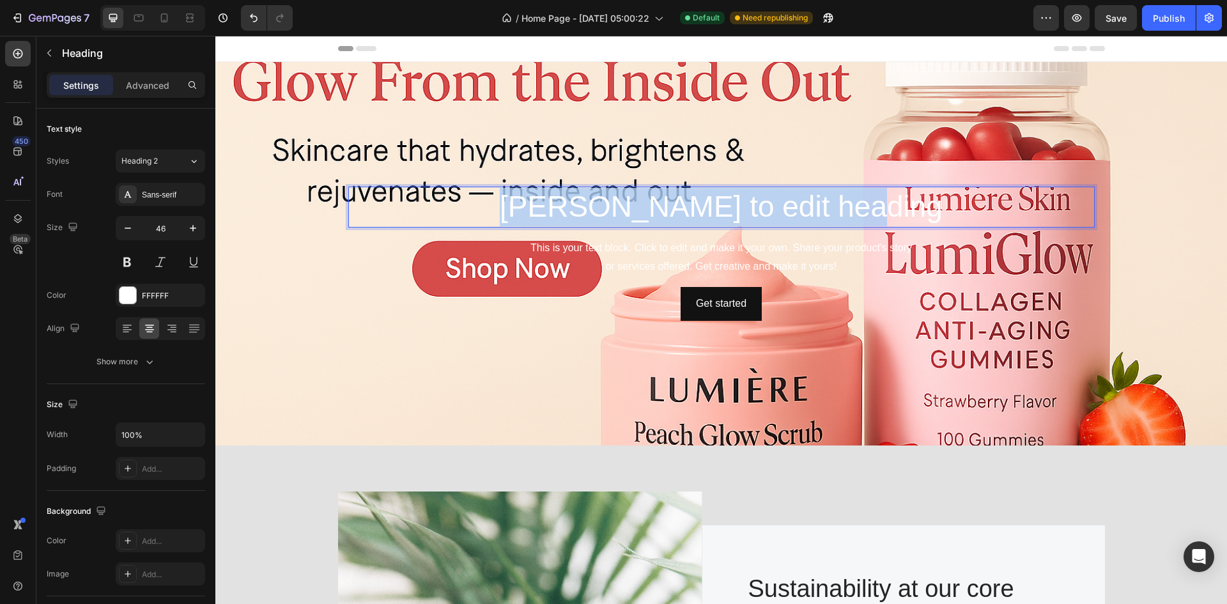
click at [766, 203] on p "Click hee to edit heading" at bounding box center [722, 207] width 744 height 38
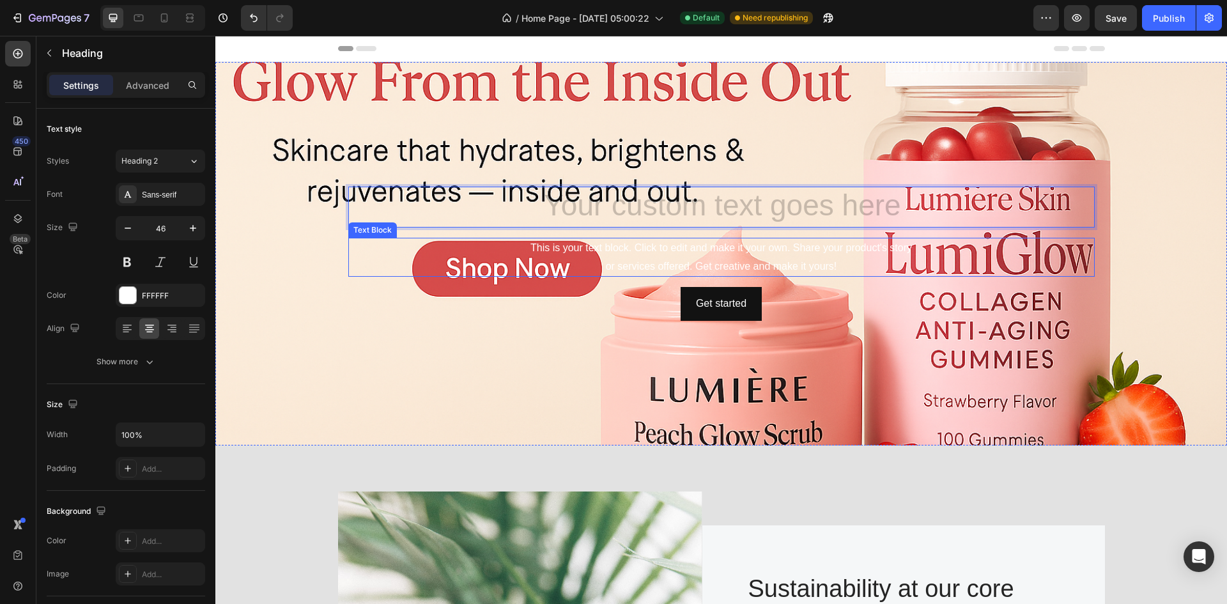
click at [765, 250] on div "This is your text block. Click to edit and make it your own. Share your product…" at bounding box center [721, 258] width 746 height 40
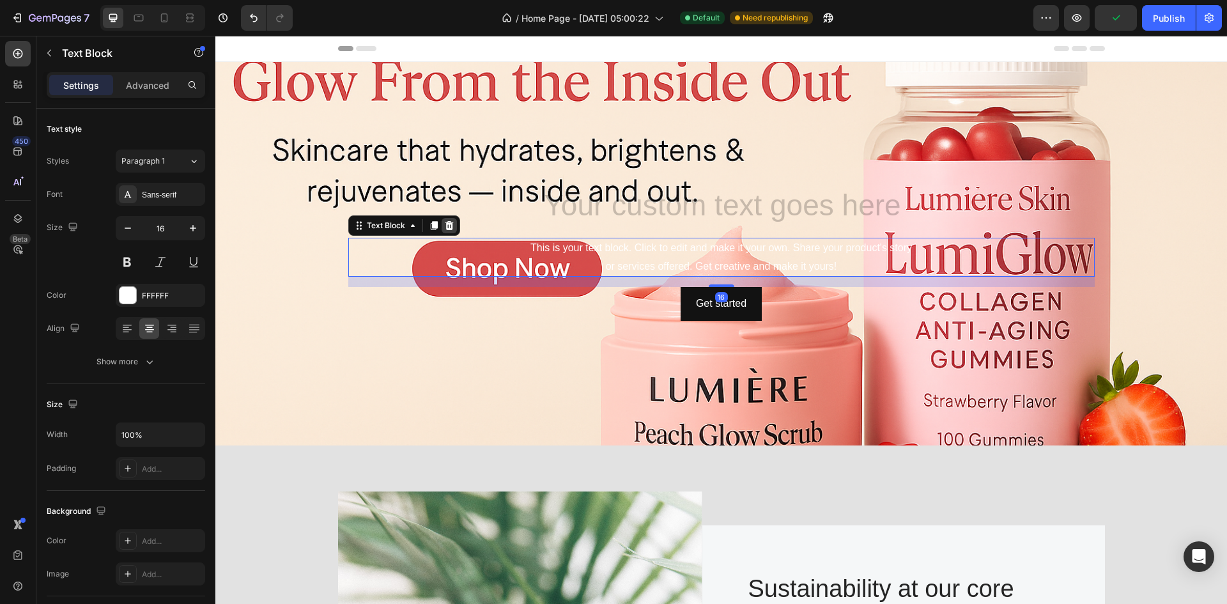
click at [449, 220] on div at bounding box center [449, 225] width 15 height 15
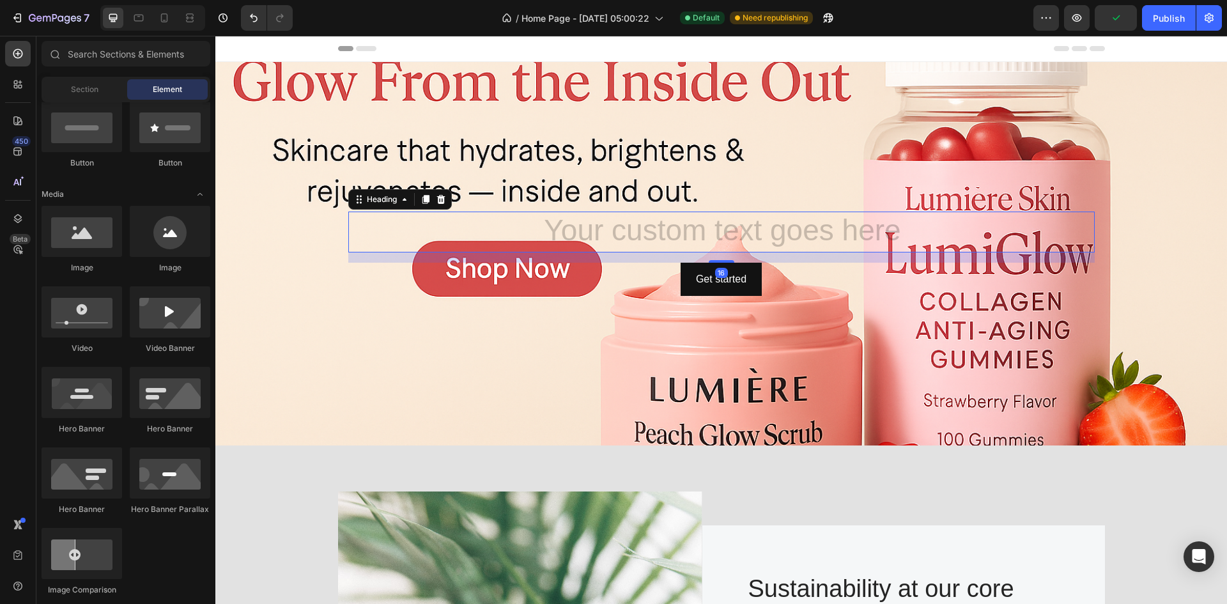
click at [598, 219] on h2 "Rich Text Editor. Editing area: main" at bounding box center [721, 232] width 746 height 41
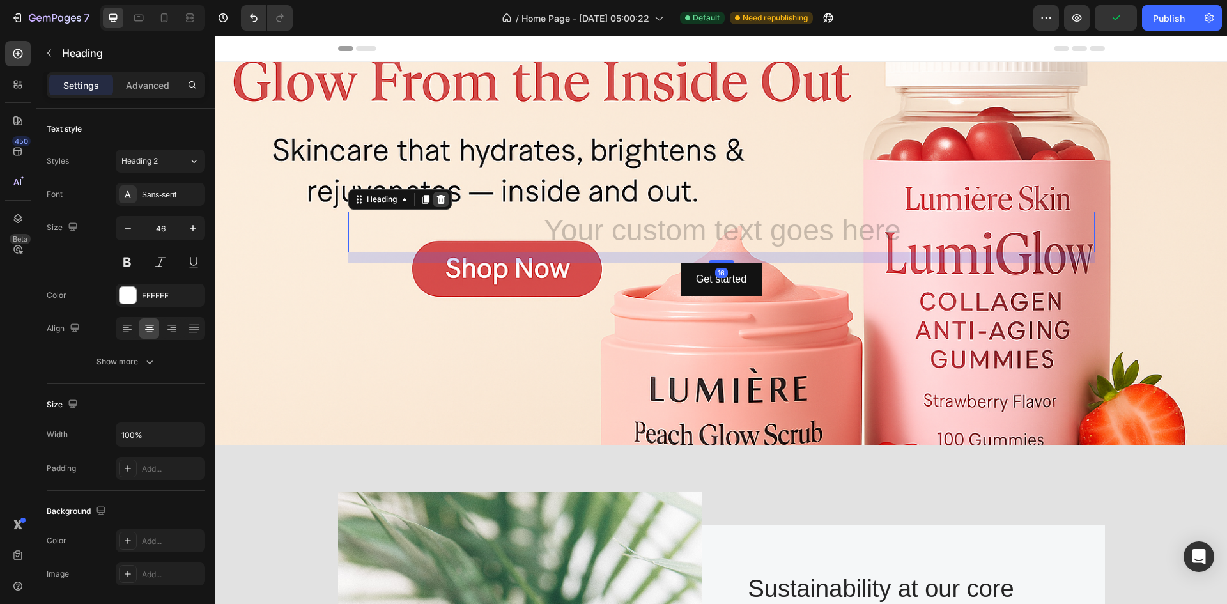
click at [436, 199] on icon at bounding box center [441, 199] width 10 height 10
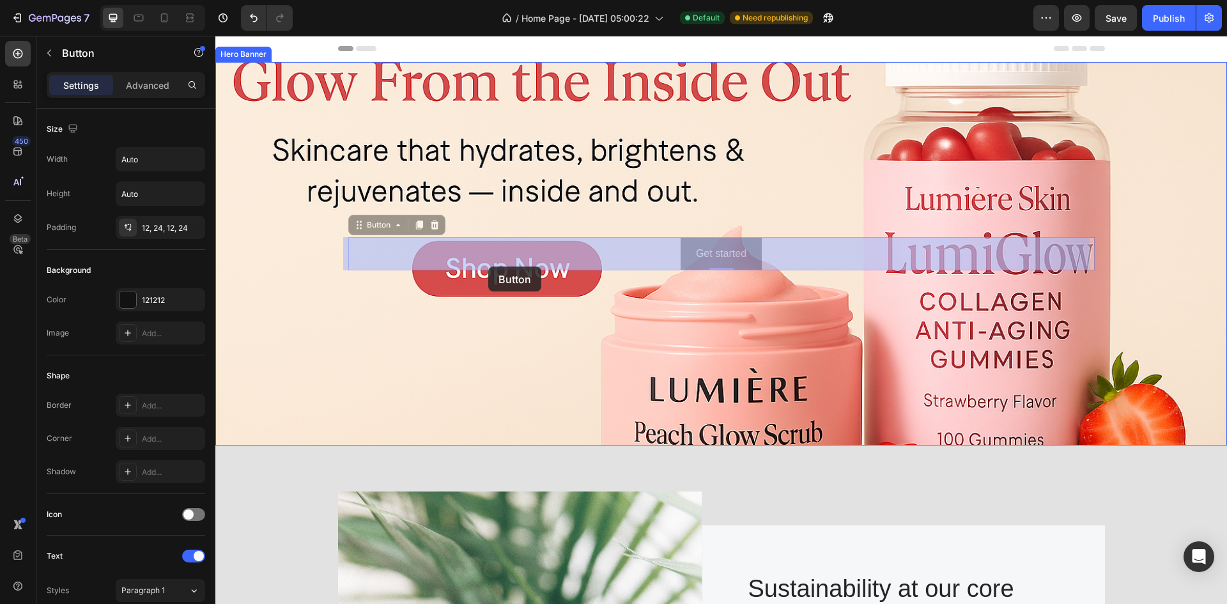
drag, startPoint x: 716, startPoint y: 252, endPoint x: 488, endPoint y: 266, distance: 228.5
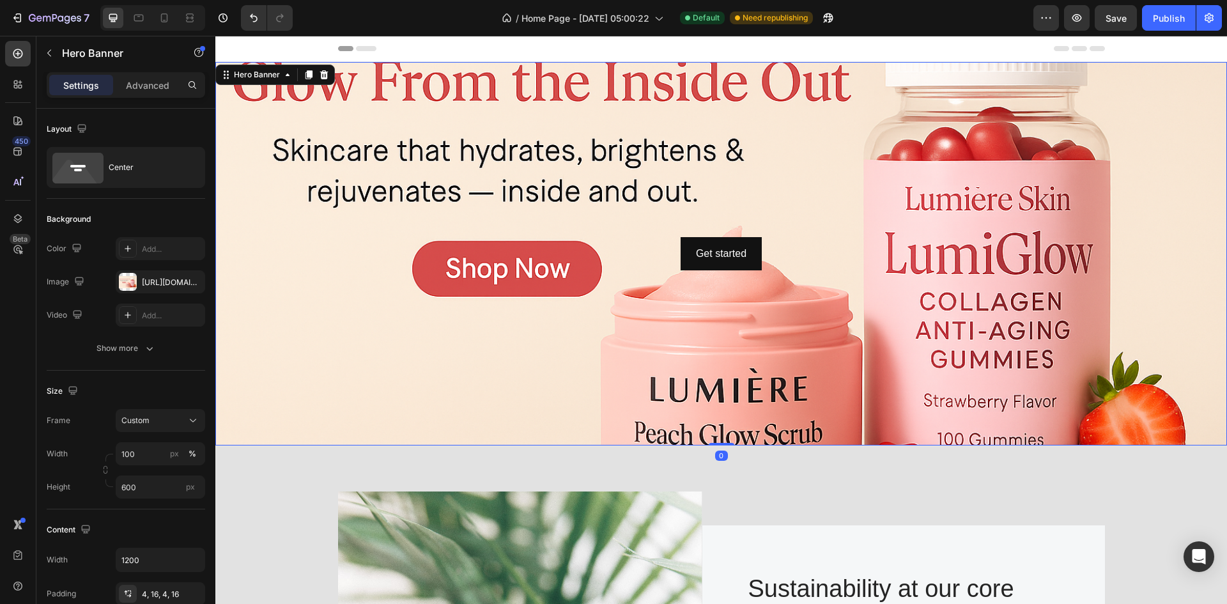
click at [574, 231] on div "Background Image" at bounding box center [720, 253] width 1011 height 383
click at [711, 256] on div "Get started" at bounding box center [721, 254] width 50 height 19
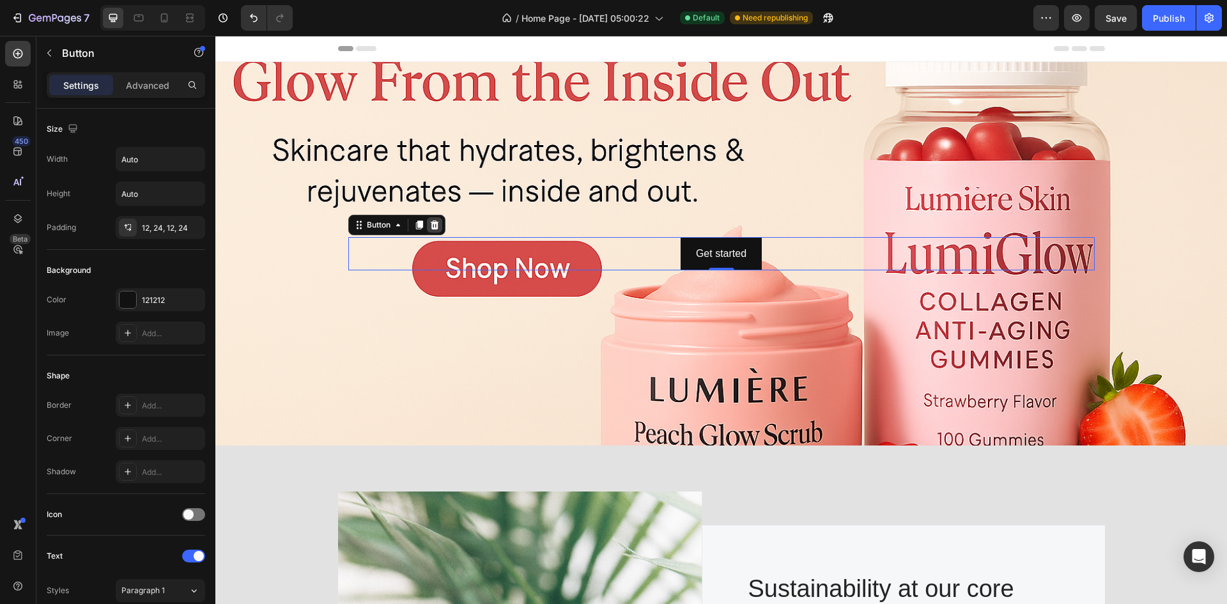
click at [434, 224] on icon at bounding box center [434, 225] width 10 height 10
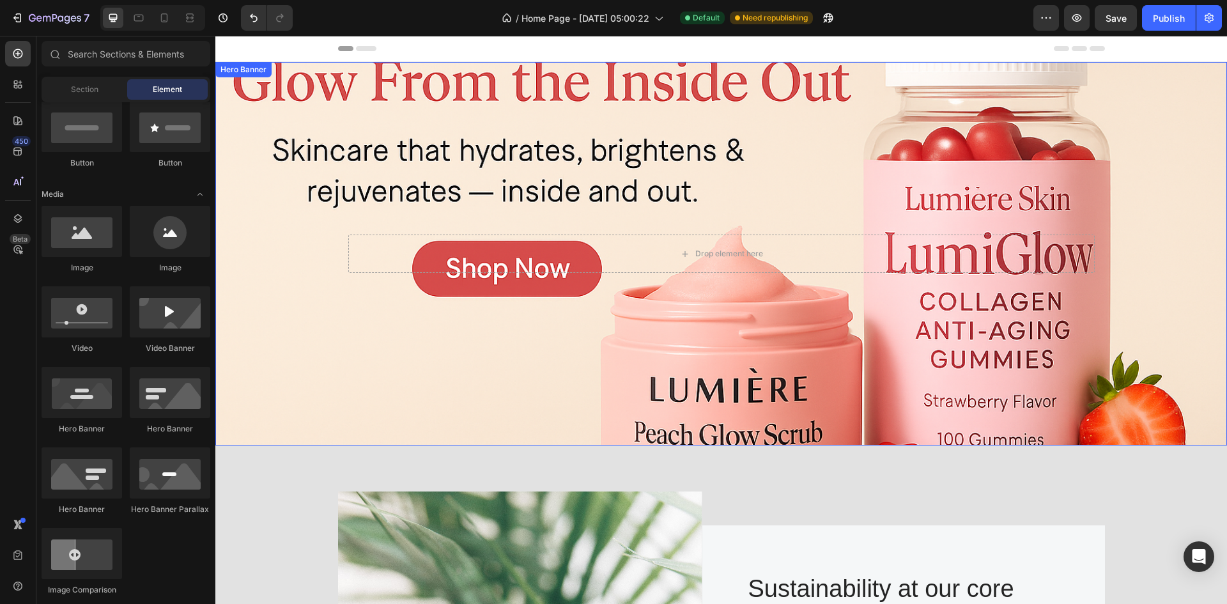
click at [545, 347] on div "Background Image" at bounding box center [720, 253] width 1011 height 383
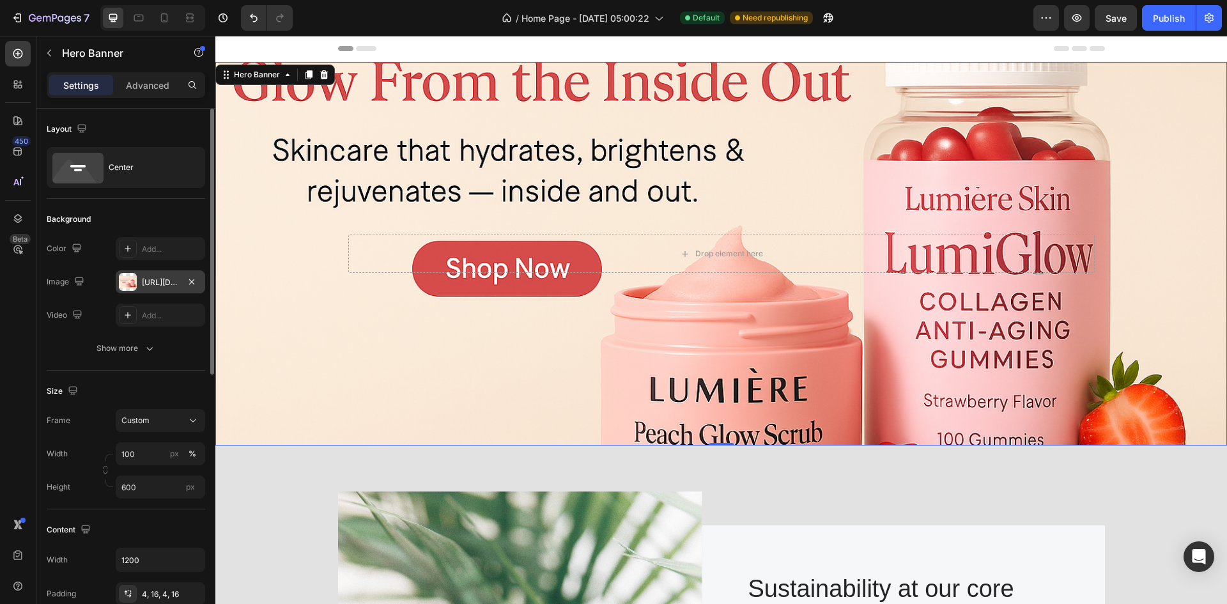
click at [160, 286] on div "https://cdn.shopify.com/s/files/1/0762/3449/0084/files/gempages_584848590682194…" at bounding box center [160, 283] width 37 height 12
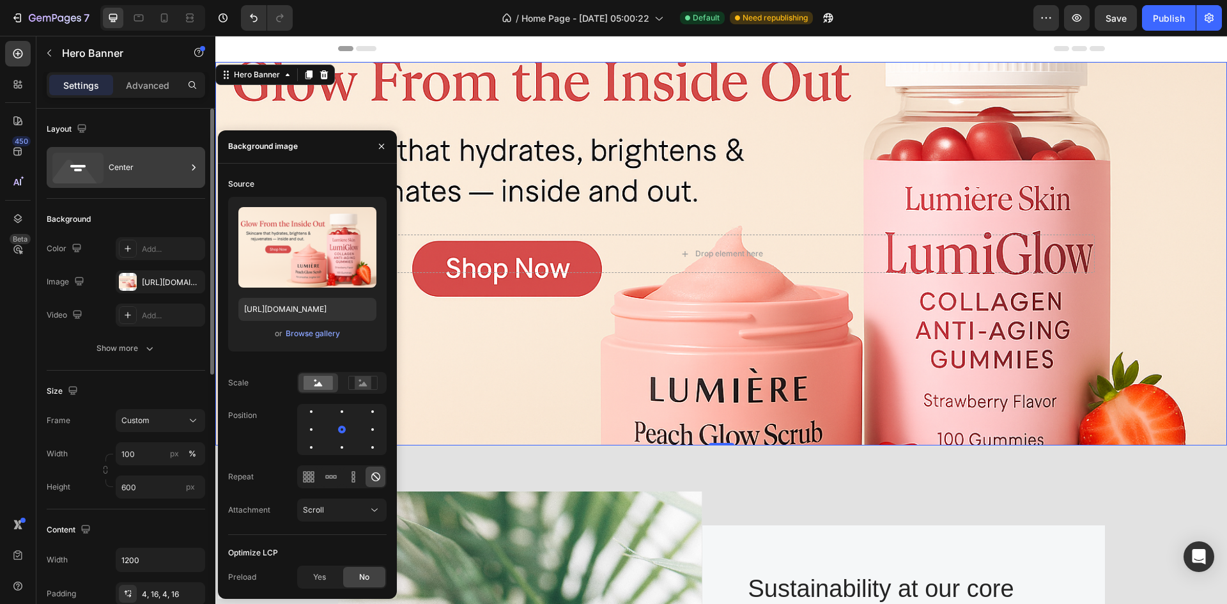
click at [180, 163] on div "Center" at bounding box center [148, 167] width 78 height 29
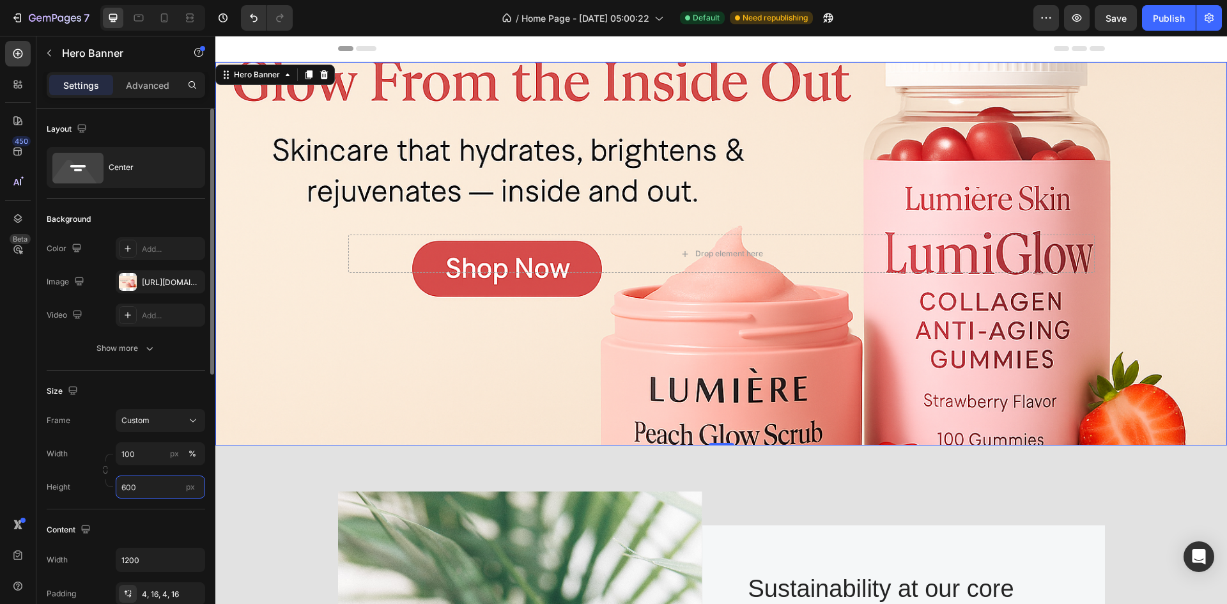
click at [141, 484] on input "600" at bounding box center [160, 486] width 89 height 23
click at [152, 513] on span "Fit content" at bounding box center [140, 518] width 38 height 12
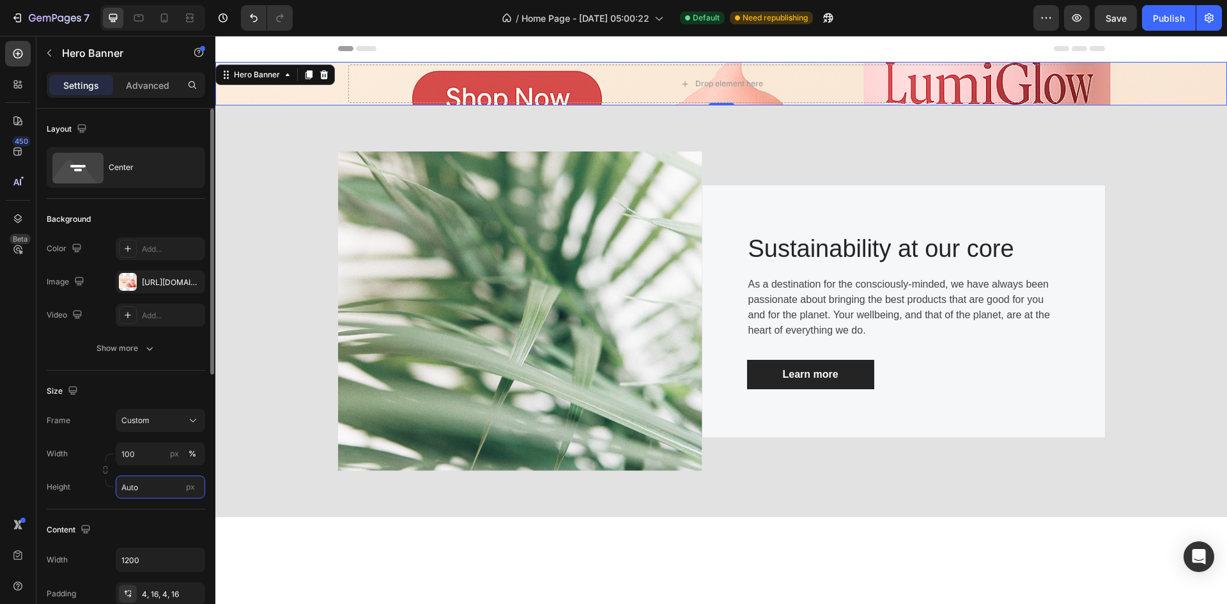
click at [153, 488] on input "Auto" at bounding box center [160, 486] width 89 height 23
click at [154, 535] on span "Fit screen" at bounding box center [139, 541] width 36 height 12
type input "100 vh"
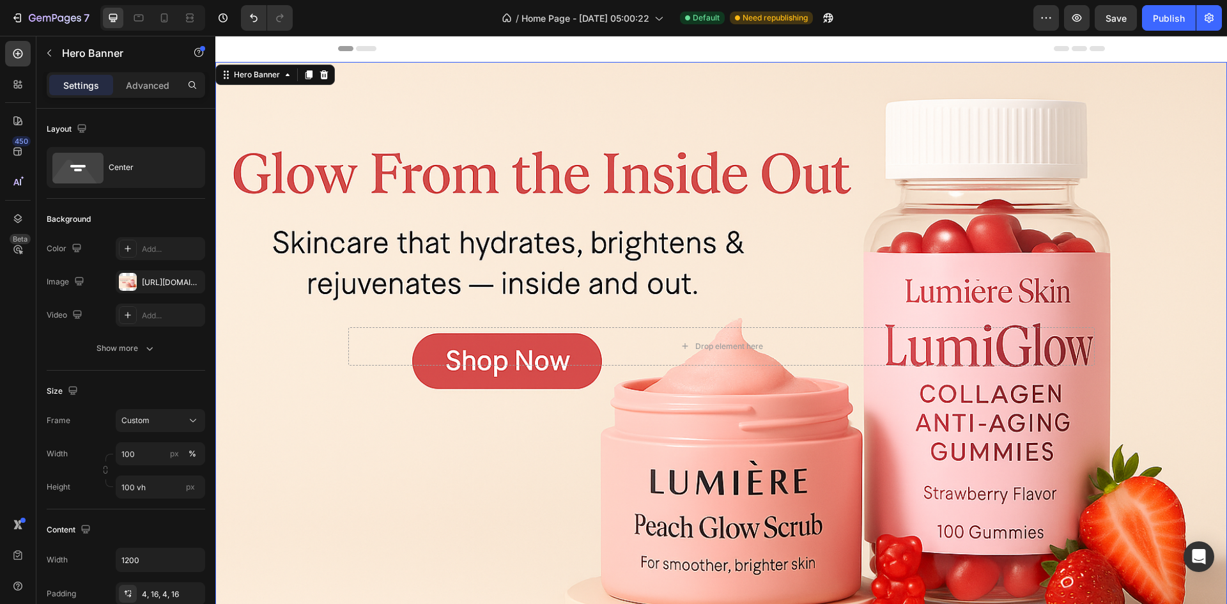
click at [397, 418] on div "Background Image" at bounding box center [720, 346] width 1011 height 568
click at [385, 335] on div "Drop element here" at bounding box center [721, 346] width 746 height 38
click at [399, 142] on div "Background Image" at bounding box center [720, 346] width 1011 height 568
click at [195, 281] on icon "button" at bounding box center [192, 282] width 10 height 10
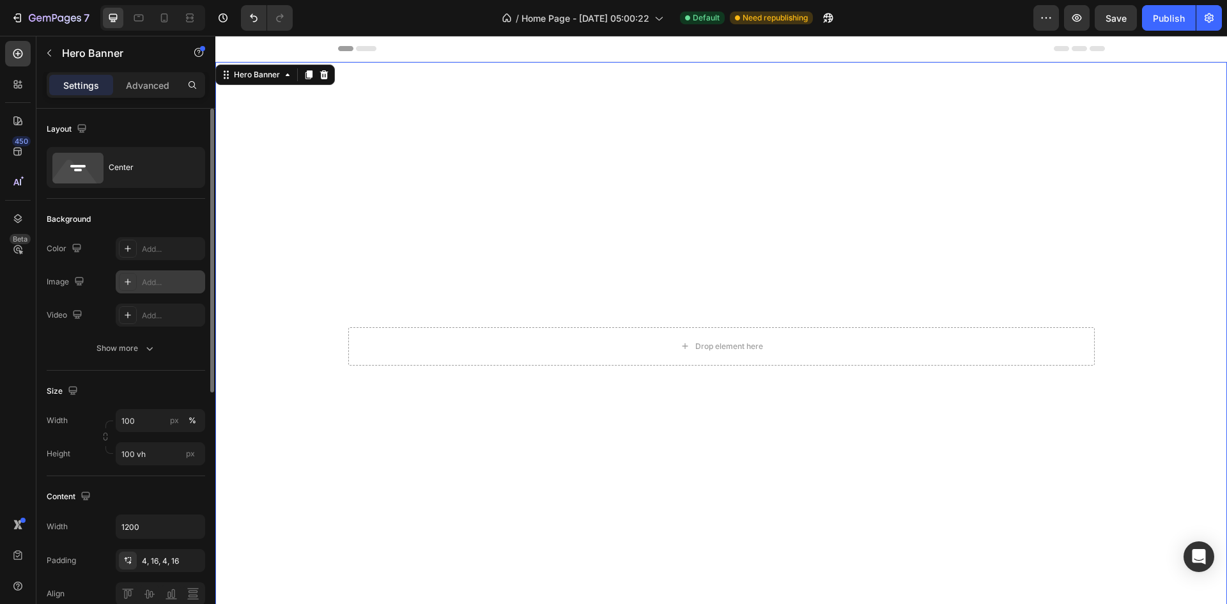
click at [126, 285] on icon at bounding box center [128, 282] width 10 height 10
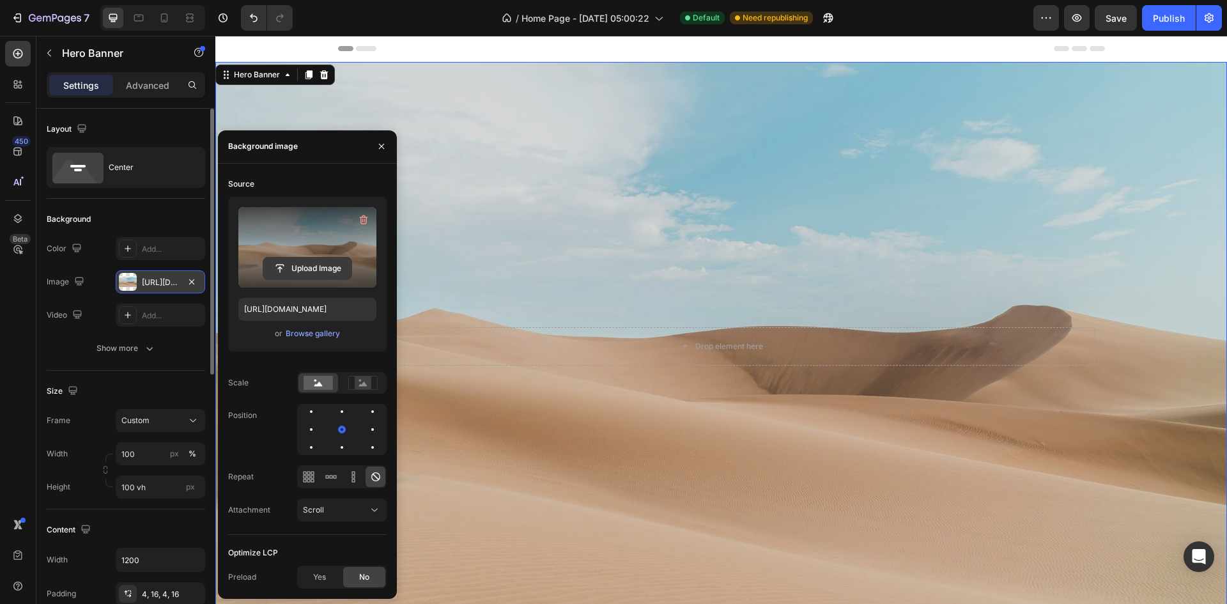
click at [291, 264] on input "file" at bounding box center [307, 269] width 88 height 22
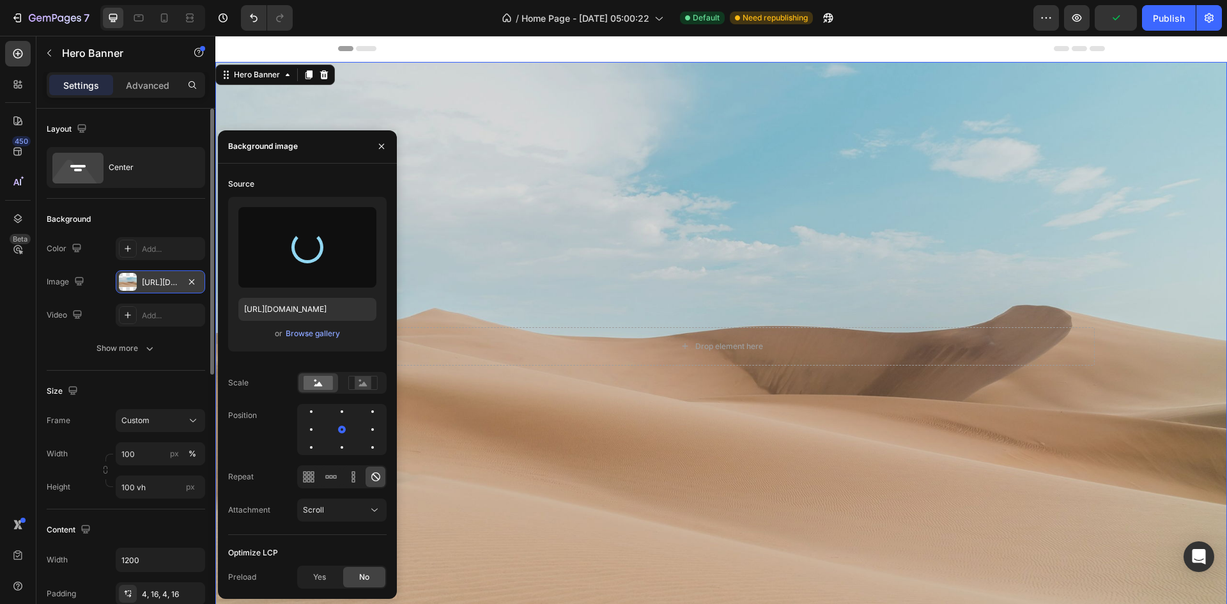
type input "https://cdn.shopify.com/s/files/1/0762/3449/0084/files/gempages_584848590682194…"
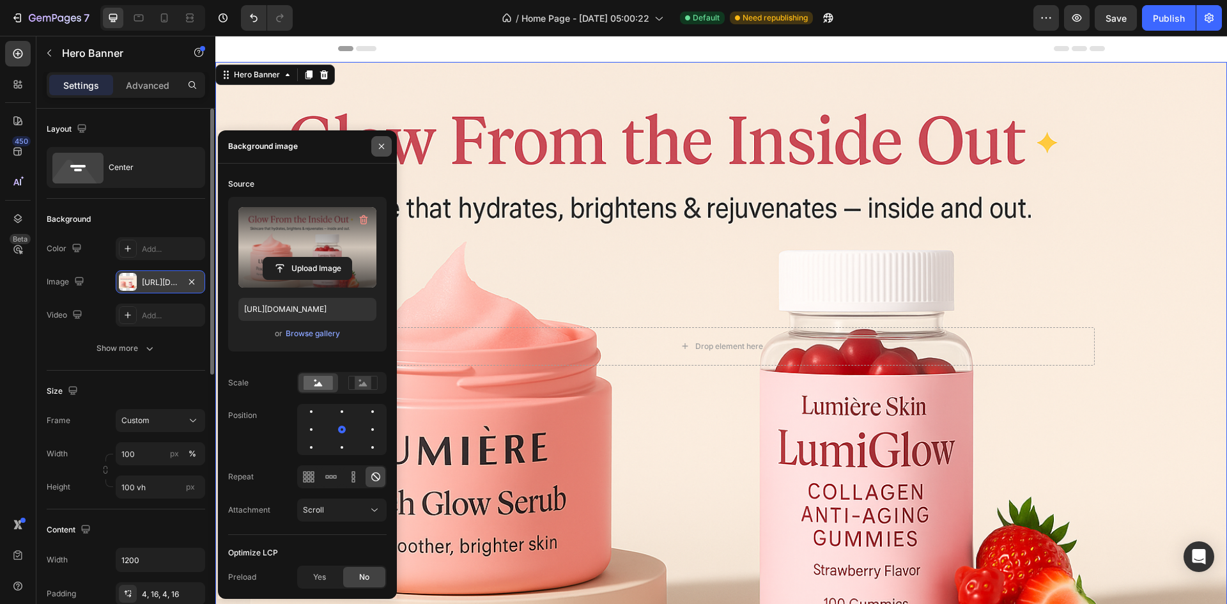
click at [380, 146] on icon "button" at bounding box center [381, 146] width 10 height 10
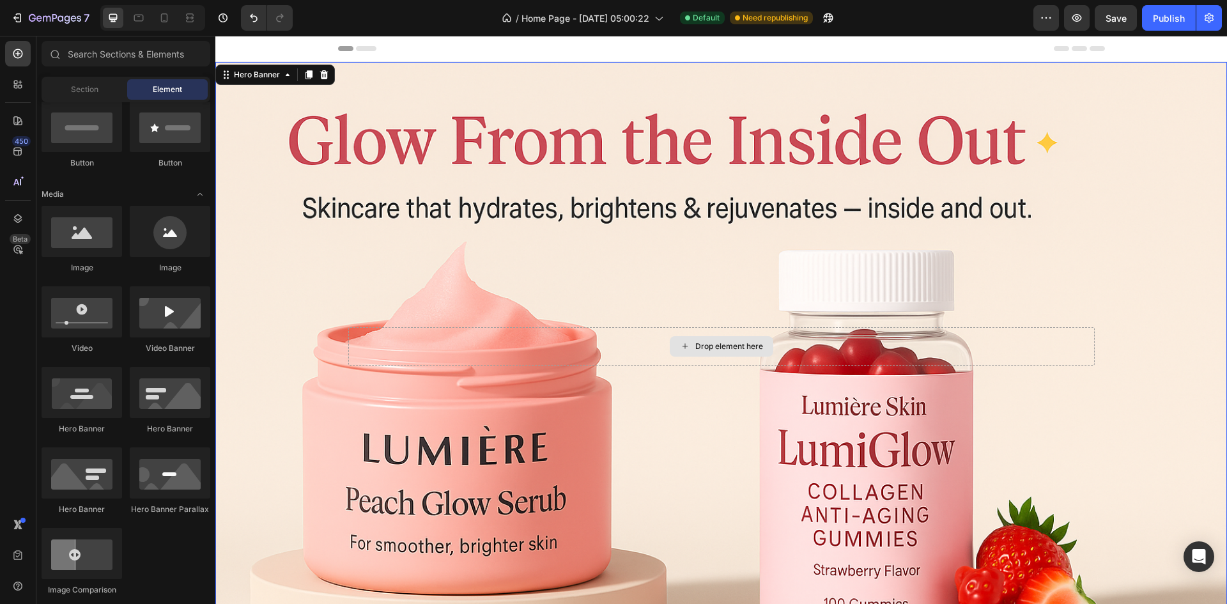
click at [752, 341] on div "Drop element here" at bounding box center [729, 346] width 68 height 10
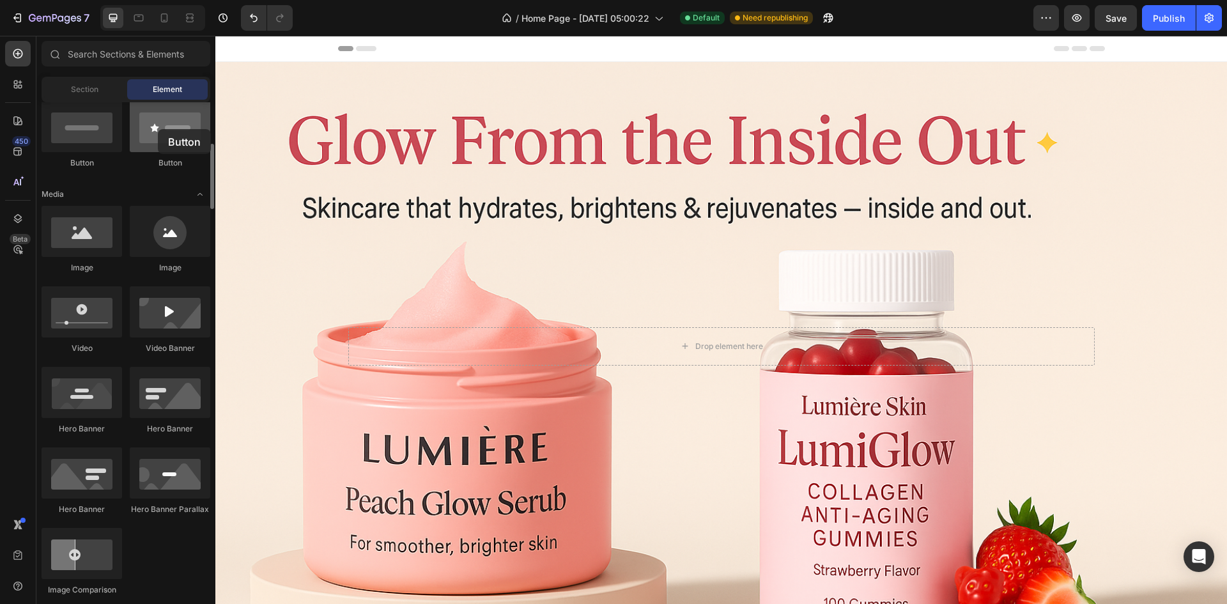
click at [158, 129] on div at bounding box center [170, 126] width 81 height 51
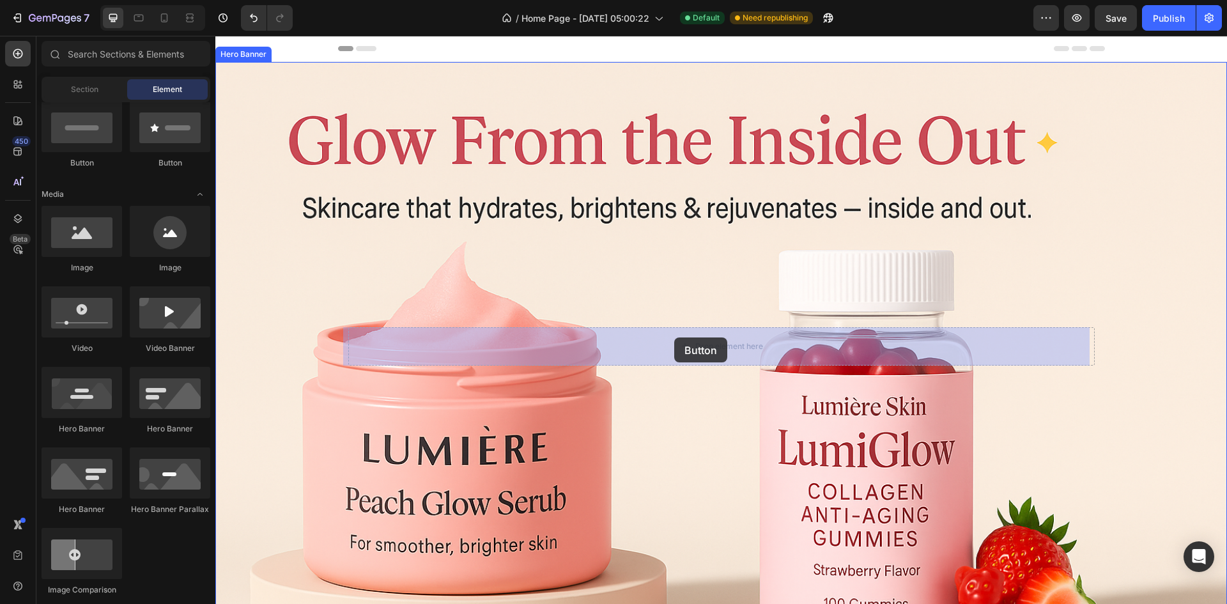
drag, startPoint x: 383, startPoint y: 178, endPoint x: 674, endPoint y: 337, distance: 331.7
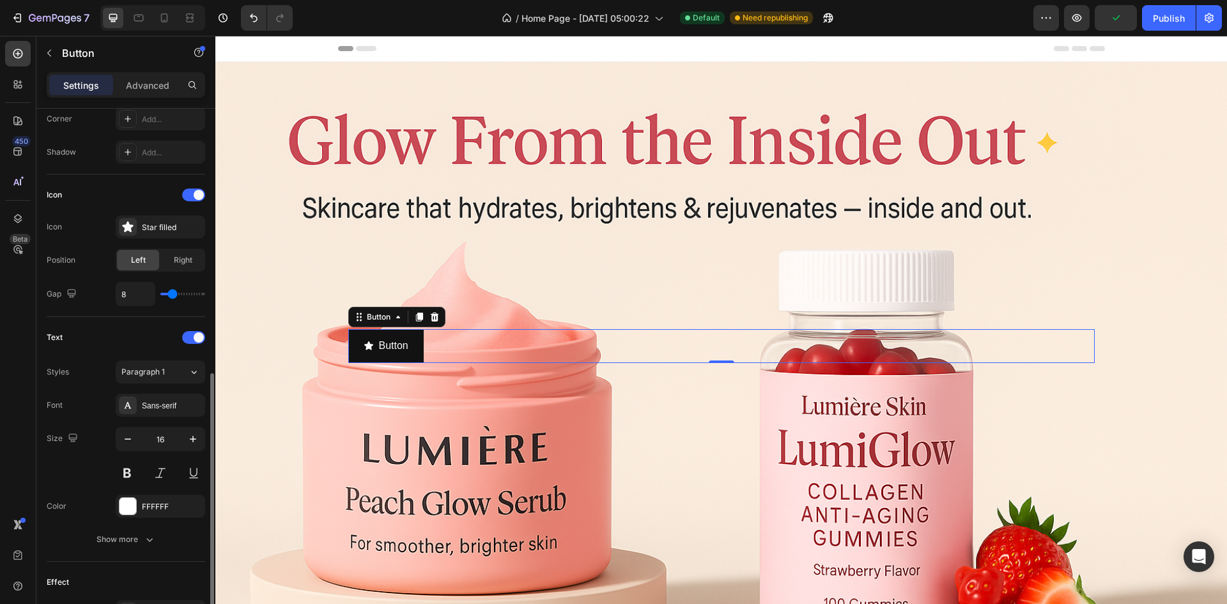
scroll to position [383, 0]
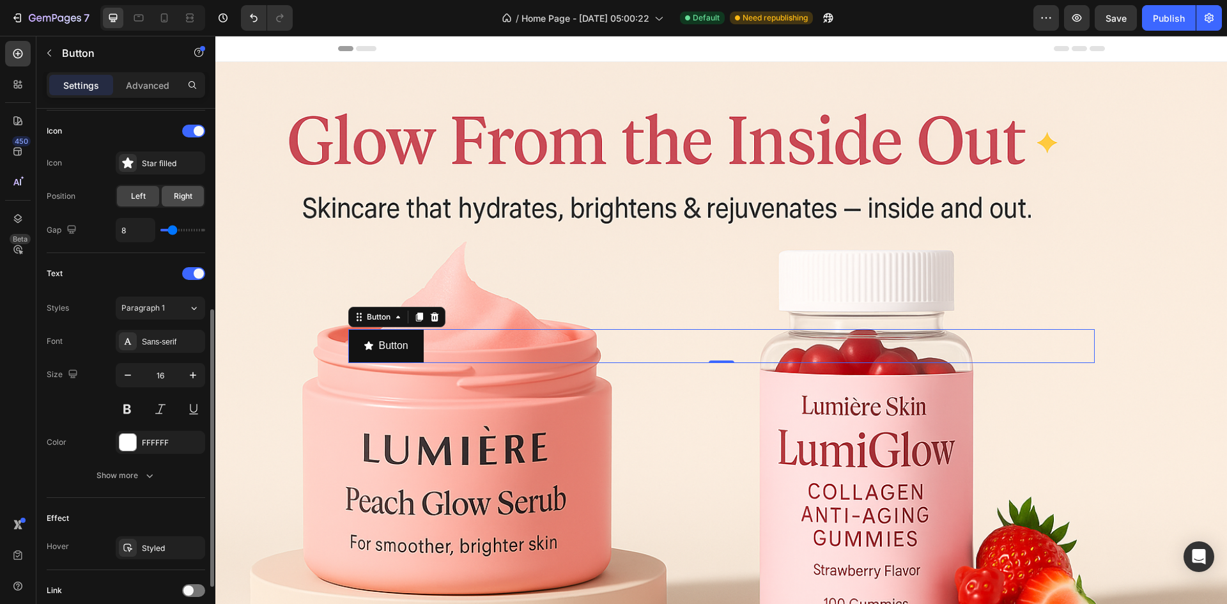
click at [174, 199] on span "Right" at bounding box center [183, 196] width 19 height 12
click at [145, 192] on span "Left" at bounding box center [138, 196] width 15 height 12
click at [131, 161] on icon at bounding box center [127, 162] width 11 height 11
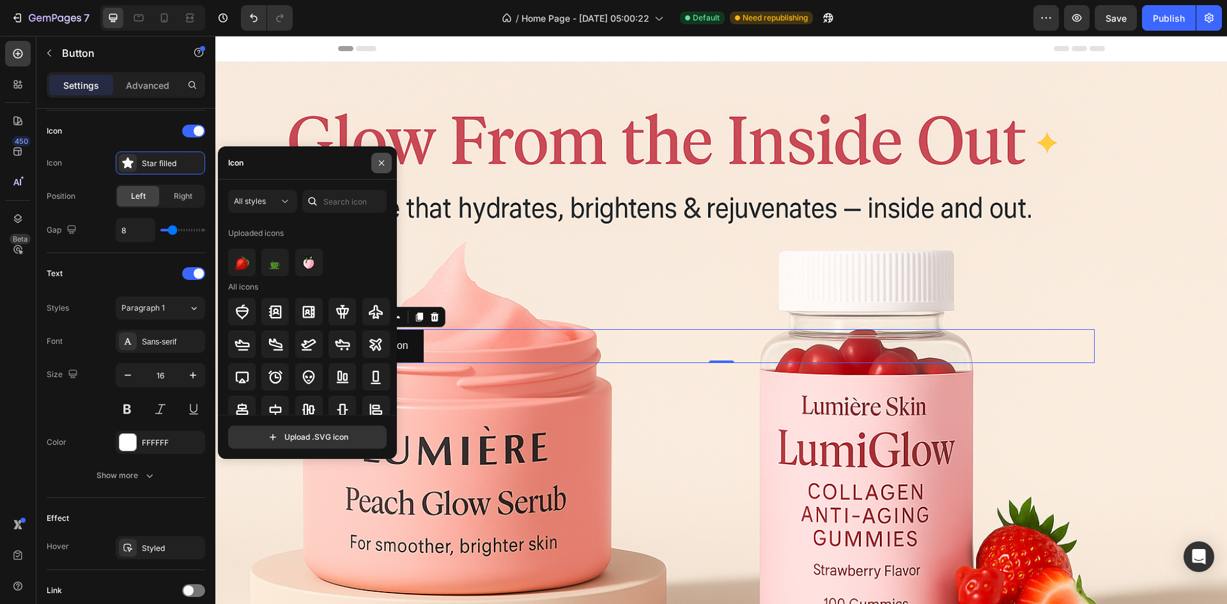
click at [381, 158] on icon "button" at bounding box center [381, 163] width 10 height 10
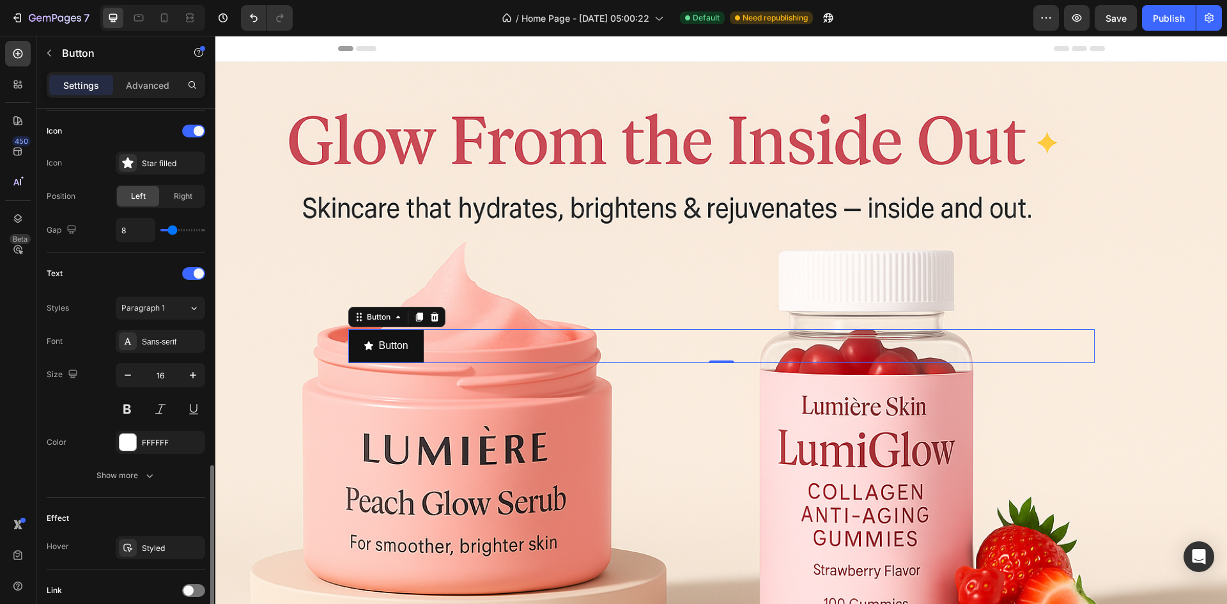
scroll to position [486, 0]
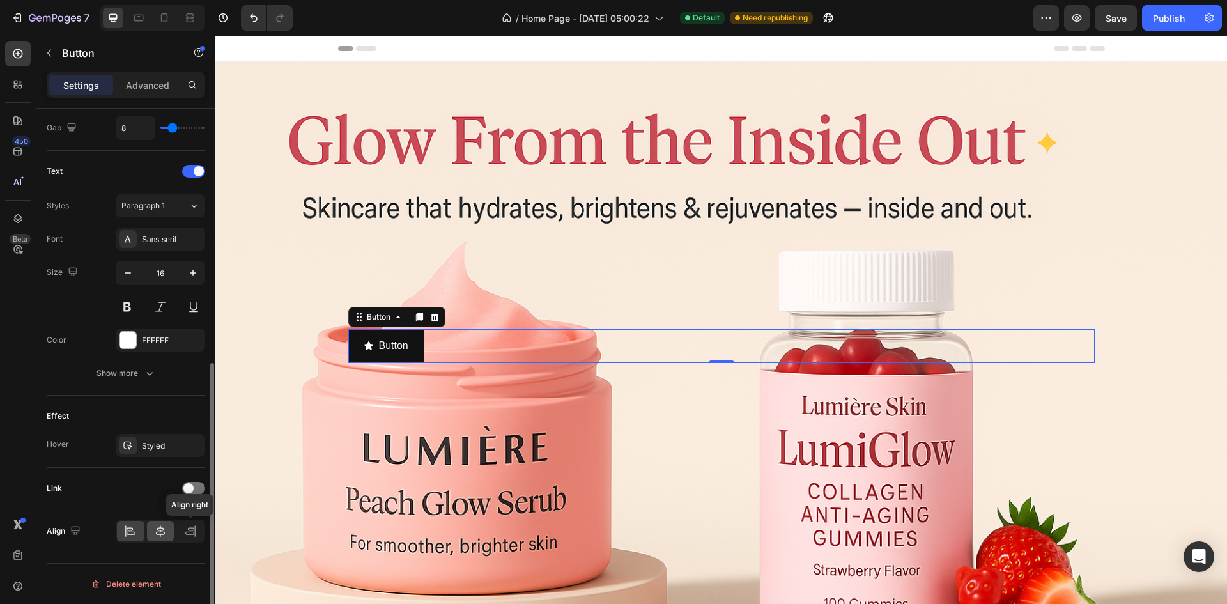
click at [152, 534] on div at bounding box center [160, 531] width 27 height 20
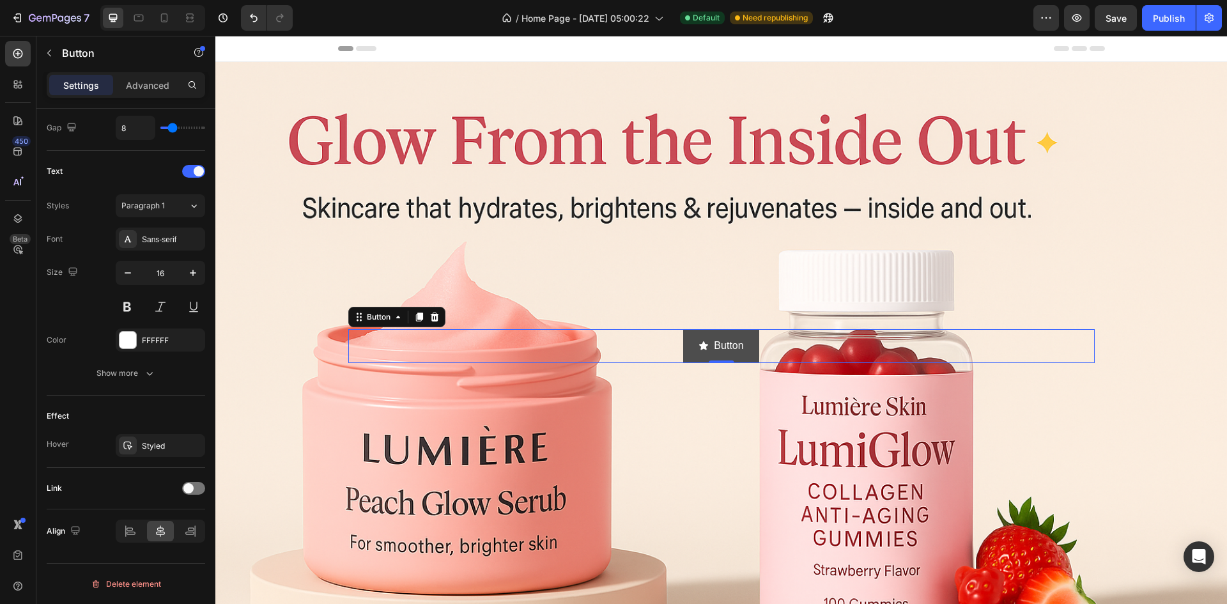
click at [698, 344] on icon "<p>Button</p>" at bounding box center [703, 346] width 10 height 10
click at [379, 317] on div "Button" at bounding box center [378, 317] width 29 height 12
click at [714, 346] on p "Button" at bounding box center [728, 346] width 29 height 19
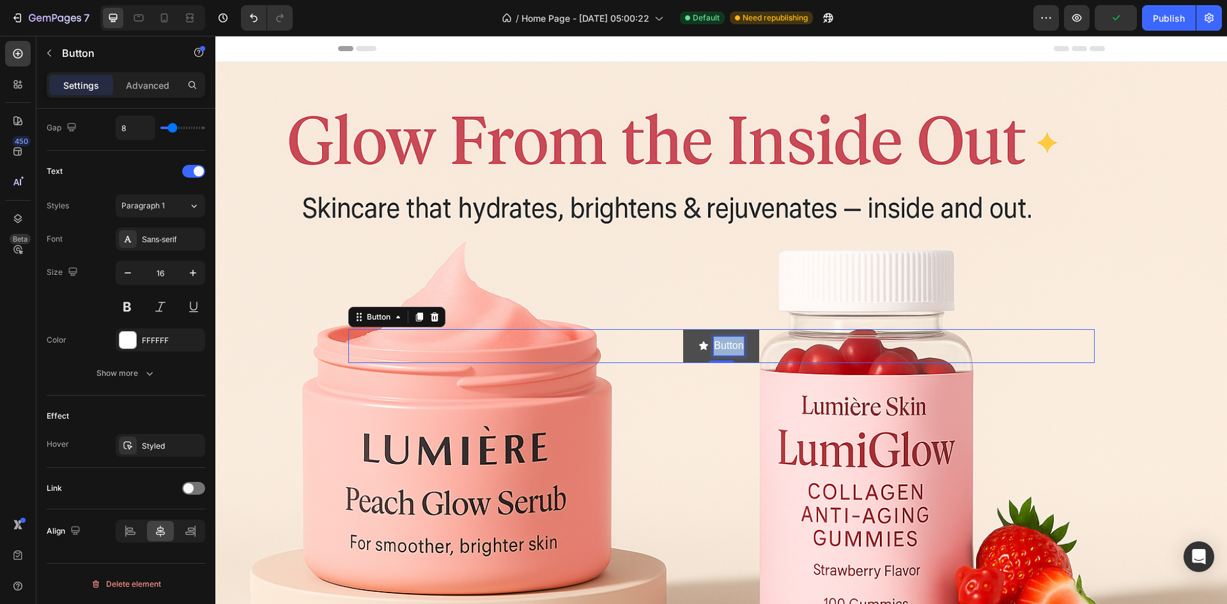
click at [714, 346] on p "Button" at bounding box center [728, 346] width 29 height 19
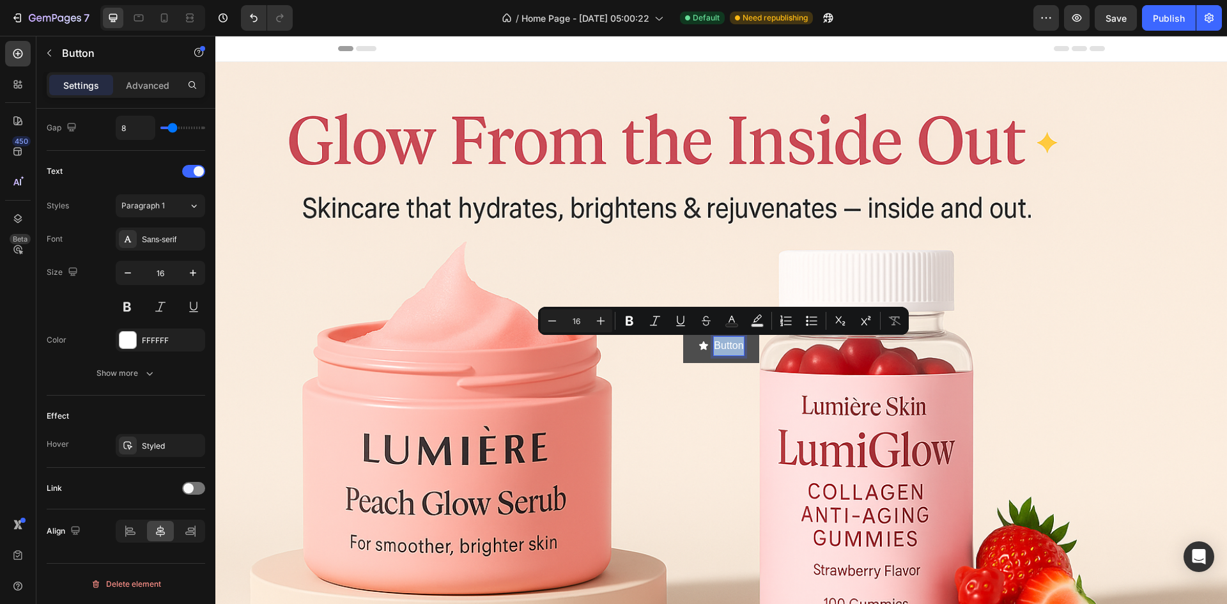
click at [702, 346] on icon "<p>Button</p>" at bounding box center [703, 346] width 10 height 10
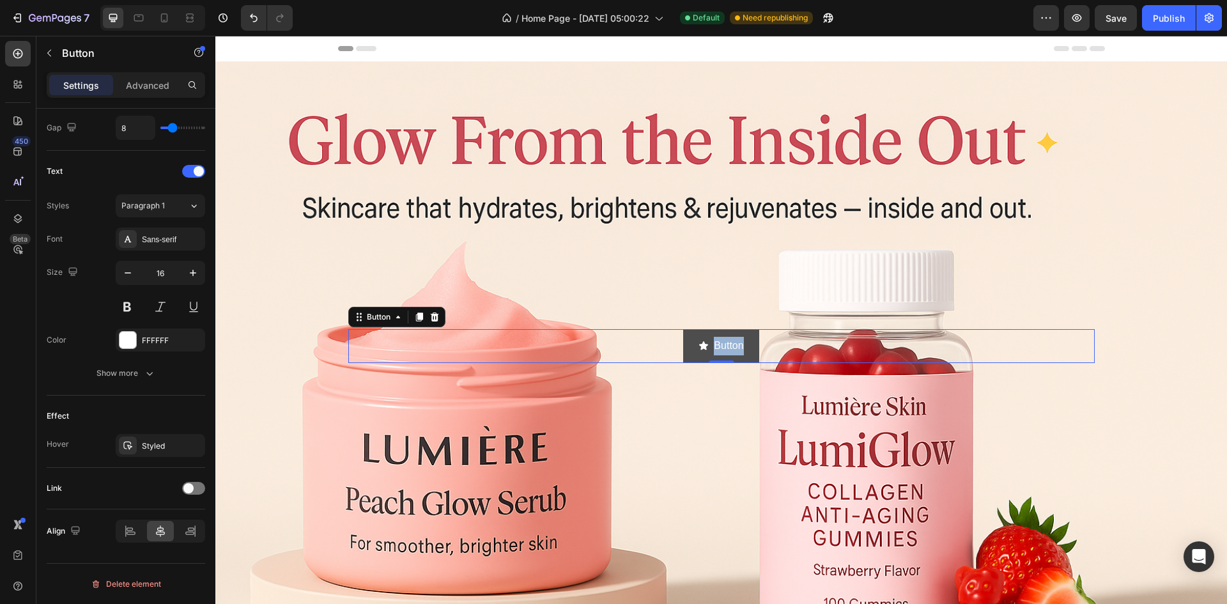
click at [699, 346] on icon "<p>Button</p>" at bounding box center [703, 345] width 9 height 8
click at [725, 349] on p "Button" at bounding box center [728, 346] width 29 height 19
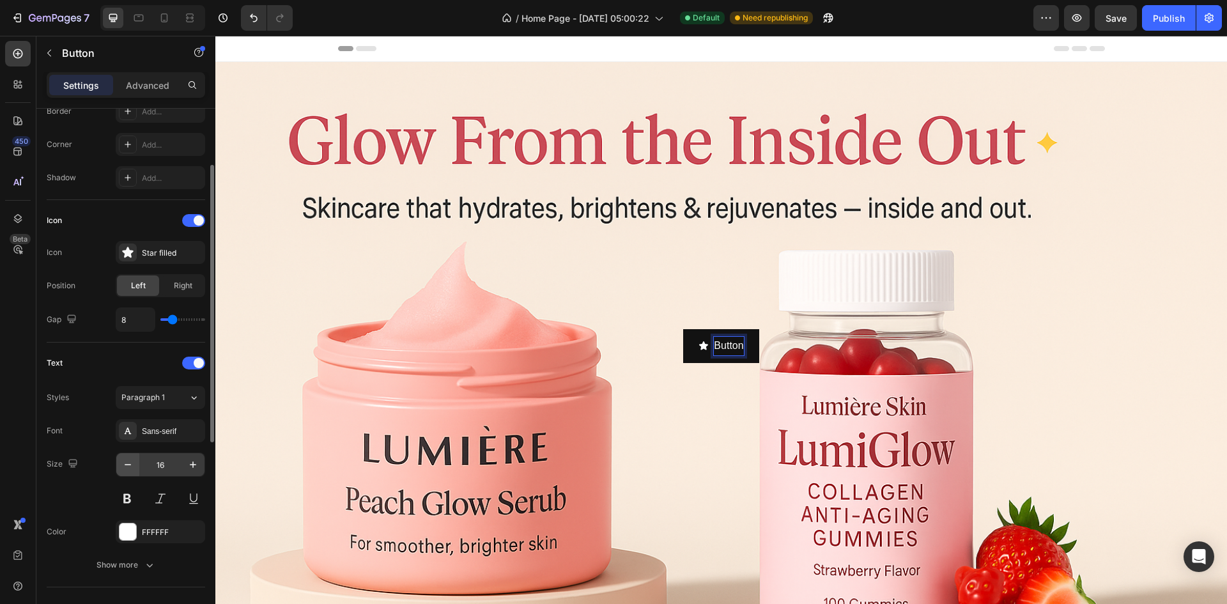
scroll to position [230, 0]
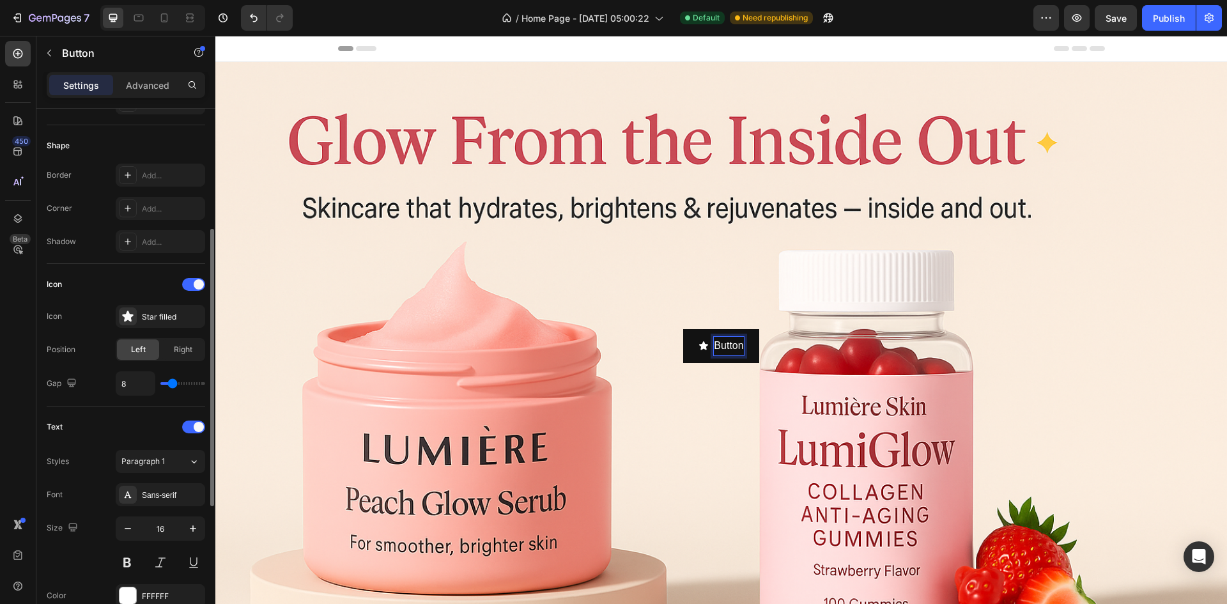
click at [181, 285] on div "Icon" at bounding box center [126, 284] width 158 height 20
click at [197, 284] on span at bounding box center [199, 284] width 10 height 10
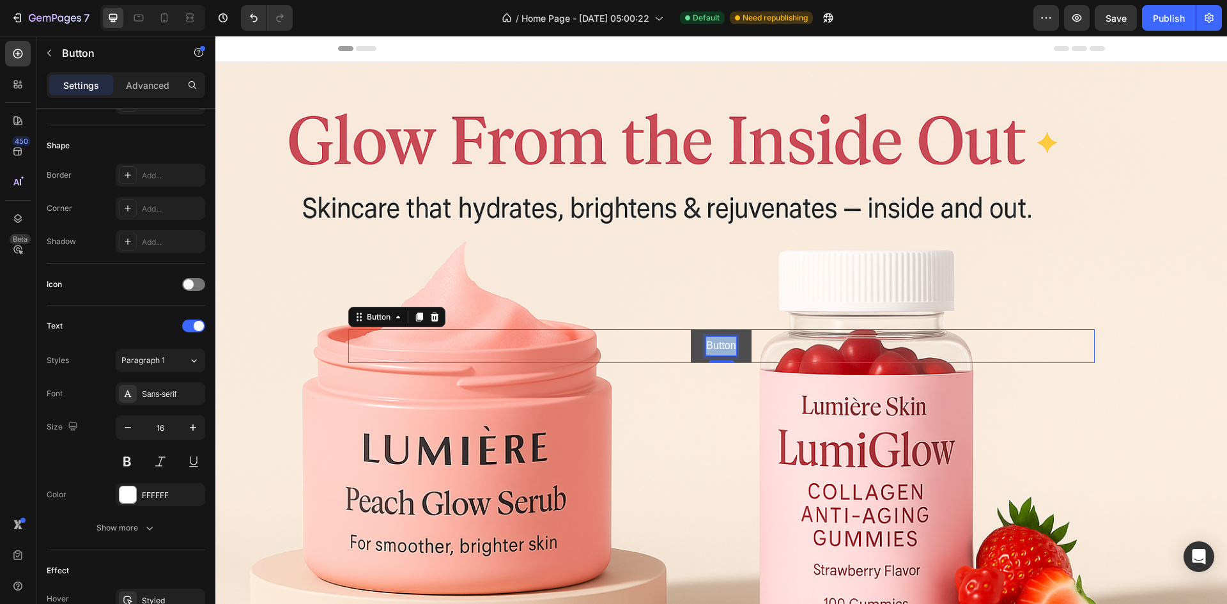
click at [714, 347] on p "Button" at bounding box center [720, 346] width 29 height 19
click at [691, 329] on button "SHOP" at bounding box center [720, 346] width 59 height 34
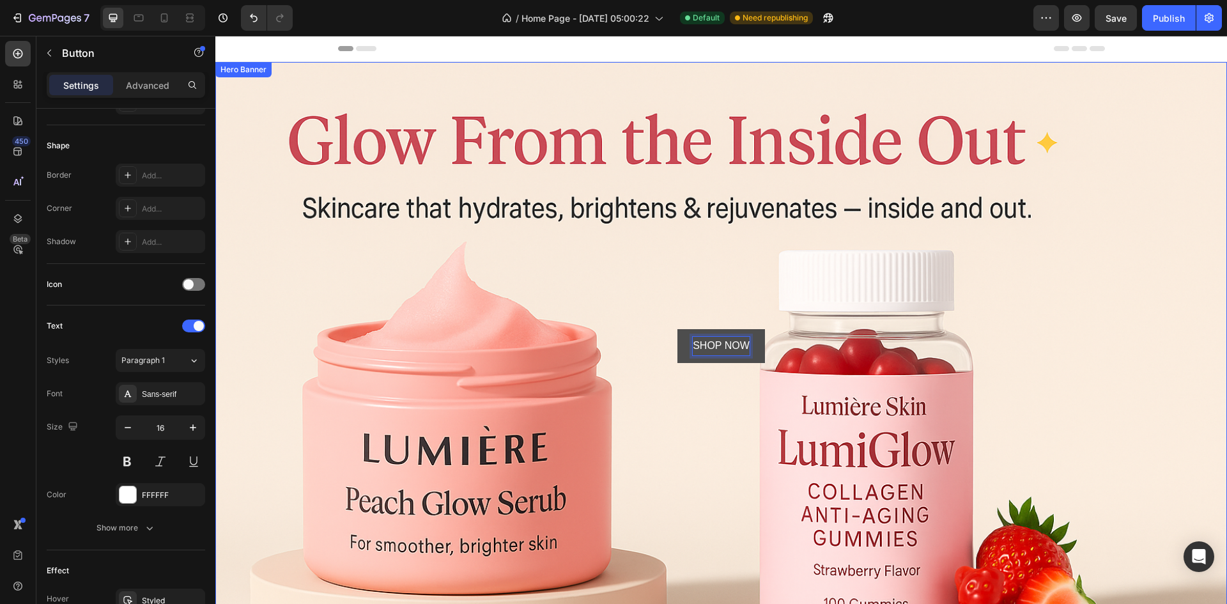
click at [614, 313] on div "Background Image" at bounding box center [720, 346] width 1011 height 568
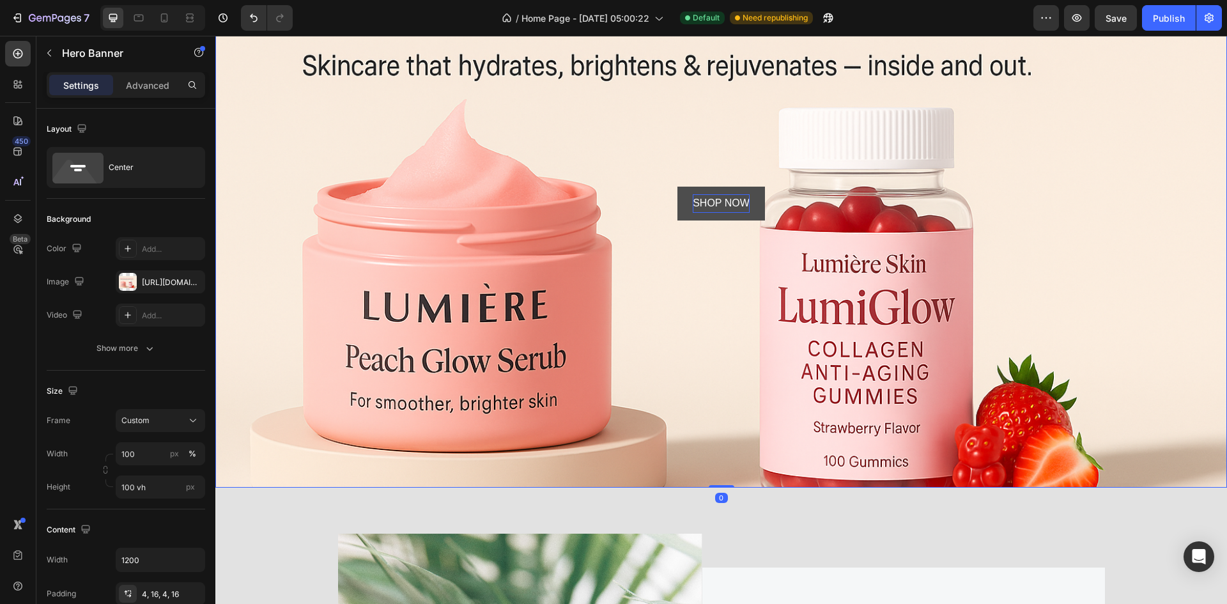
scroll to position [64, 0]
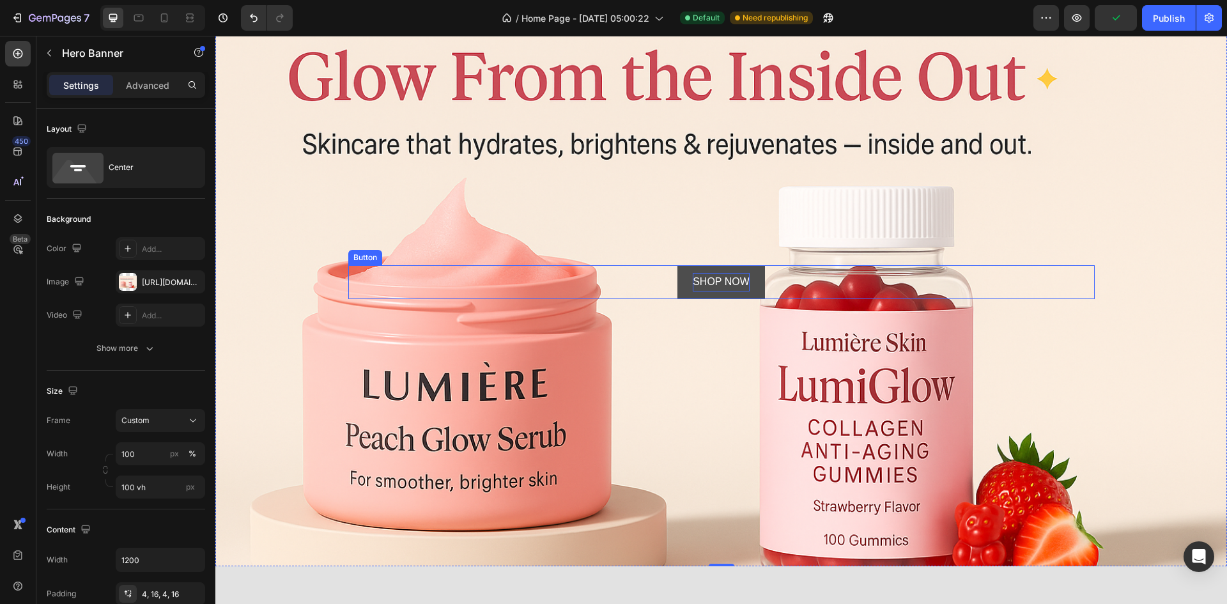
click at [715, 282] on p "SHOP NOW" at bounding box center [721, 282] width 57 height 19
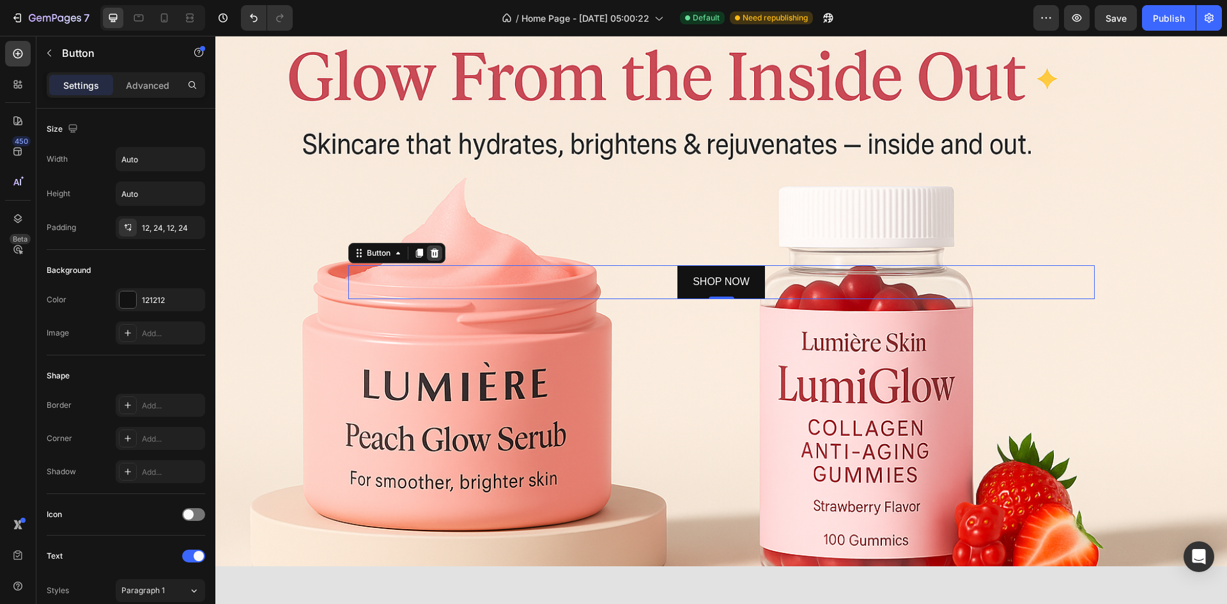
click at [427, 247] on div at bounding box center [434, 252] width 15 height 15
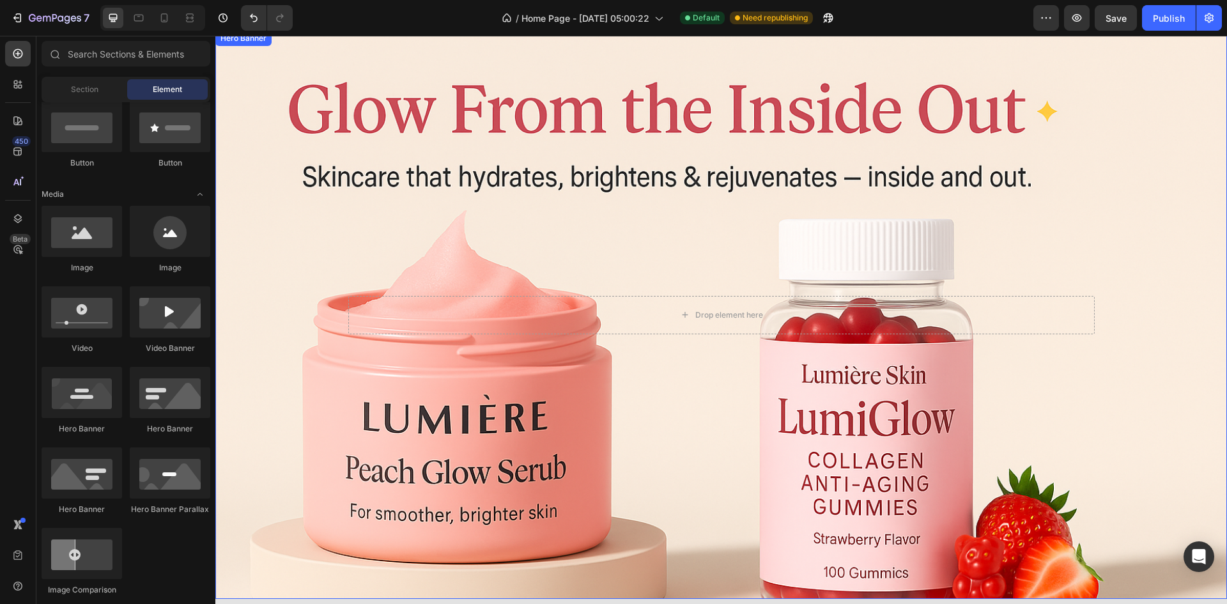
scroll to position [0, 0]
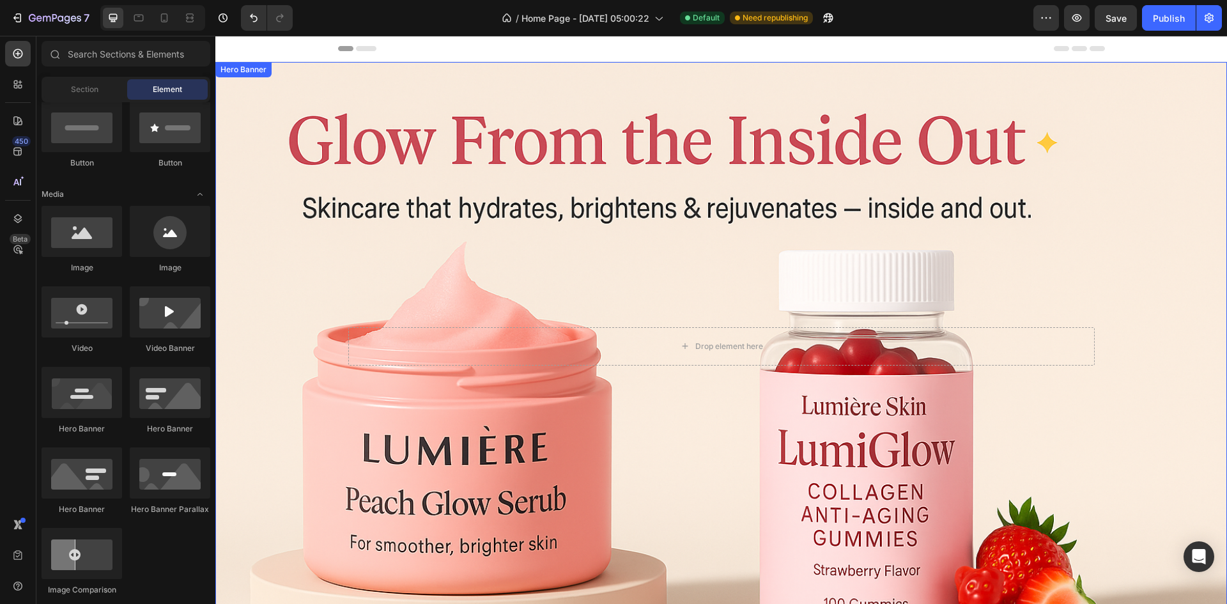
click at [634, 342] on div "Drop element here" at bounding box center [721, 346] width 746 height 38
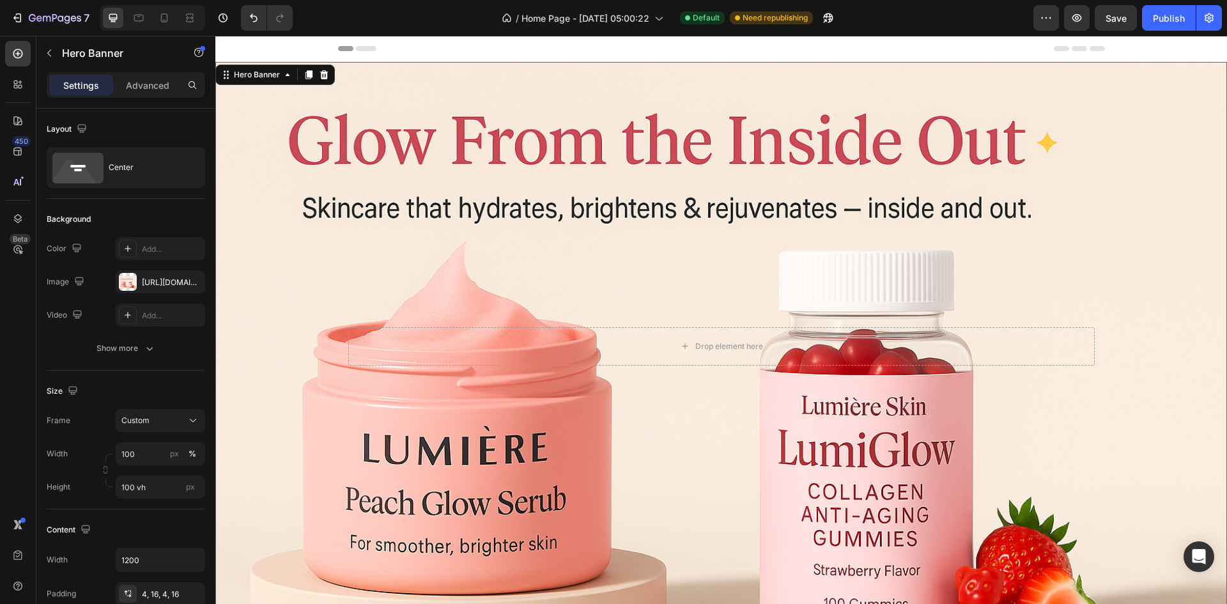
click at [651, 341] on div "Drop element here" at bounding box center [721, 346] width 746 height 38
click at [662, 336] on div "Drop element here" at bounding box center [721, 346] width 746 height 38
click at [638, 403] on div "Background Image" at bounding box center [720, 346] width 1011 height 568
click at [632, 365] on div "Drop element here" at bounding box center [721, 346] width 767 height 43
click at [634, 347] on div "Drop element here" at bounding box center [721, 346] width 746 height 38
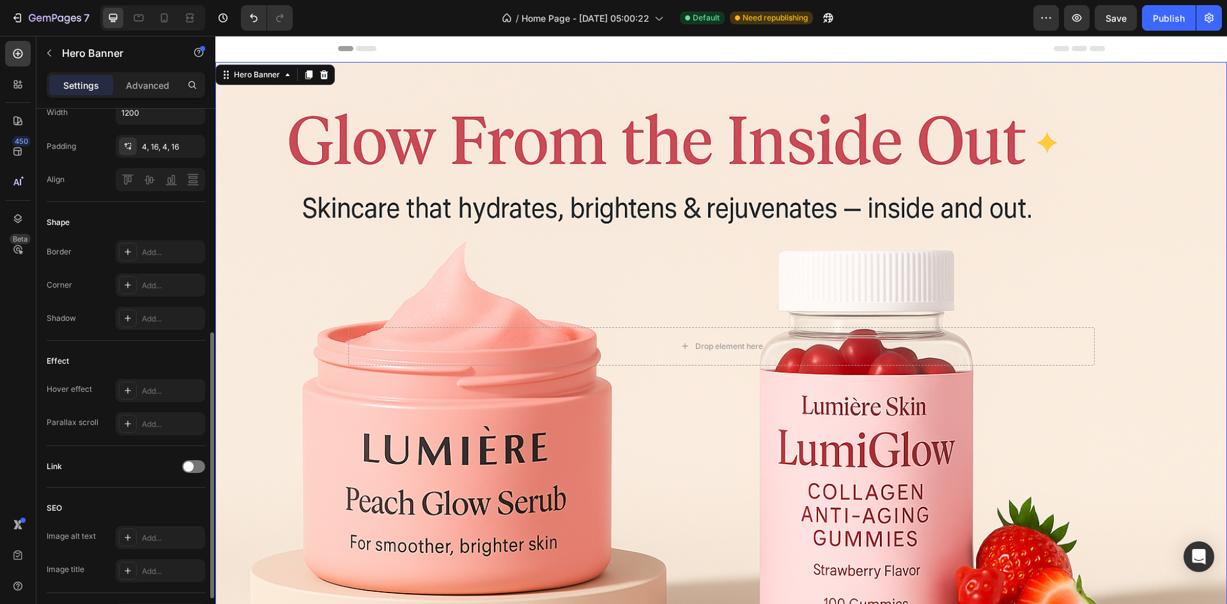
scroll to position [531, 0]
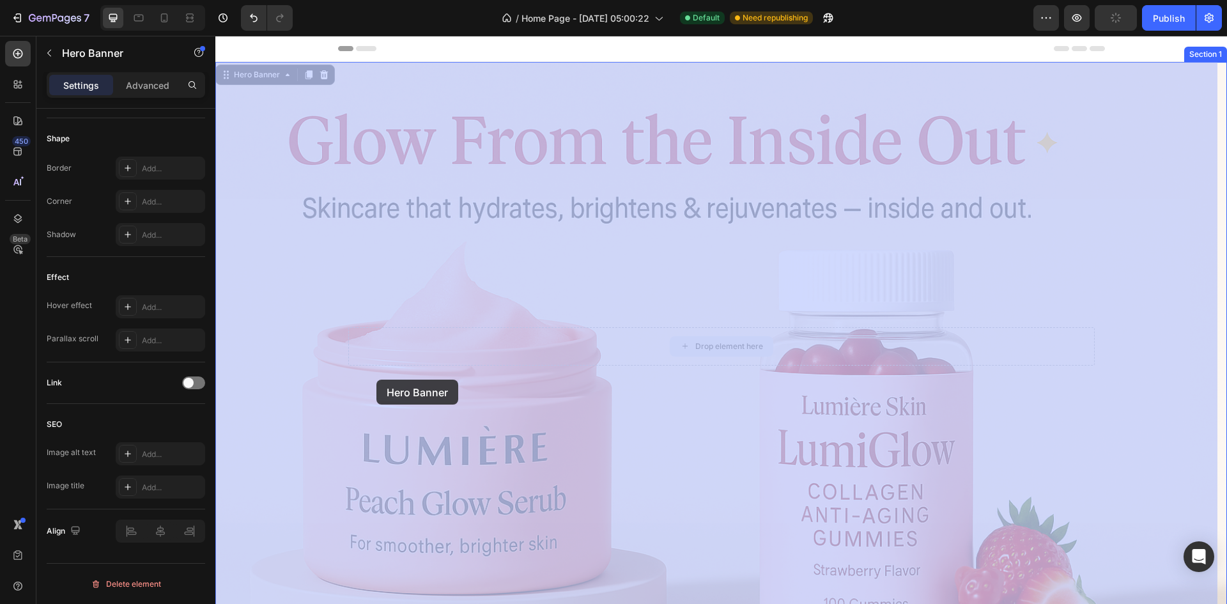
drag, startPoint x: 359, startPoint y: 345, endPoint x: 376, endPoint y: 380, distance: 38.6
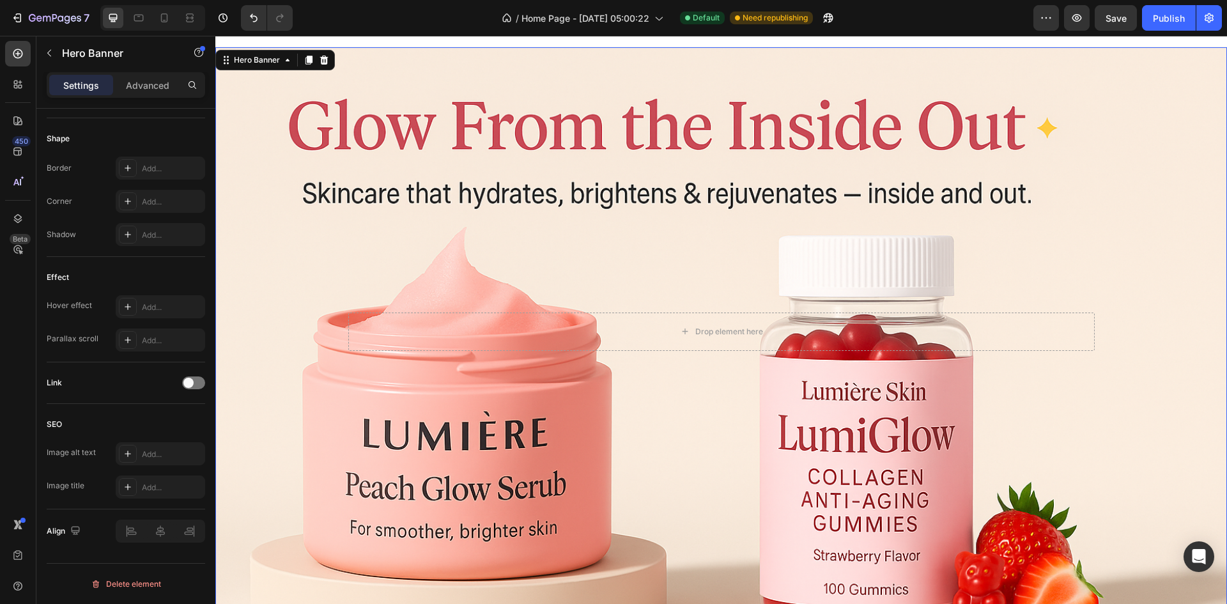
scroll to position [0, 0]
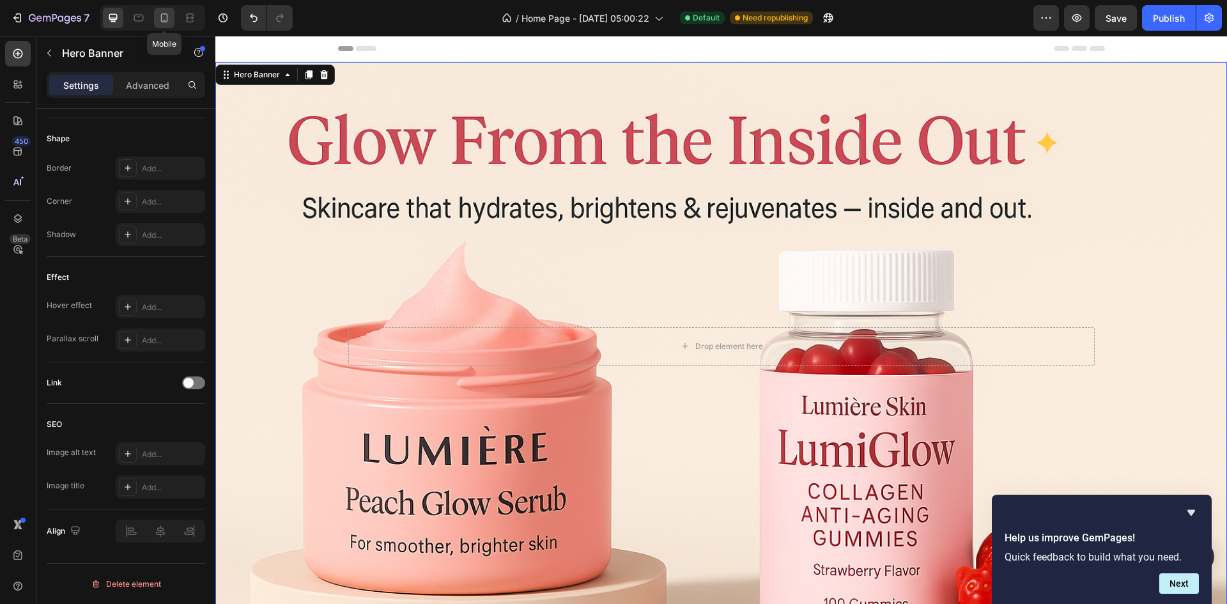
click at [157, 17] on div at bounding box center [164, 18] width 20 height 20
type input "600"
type input "100%"
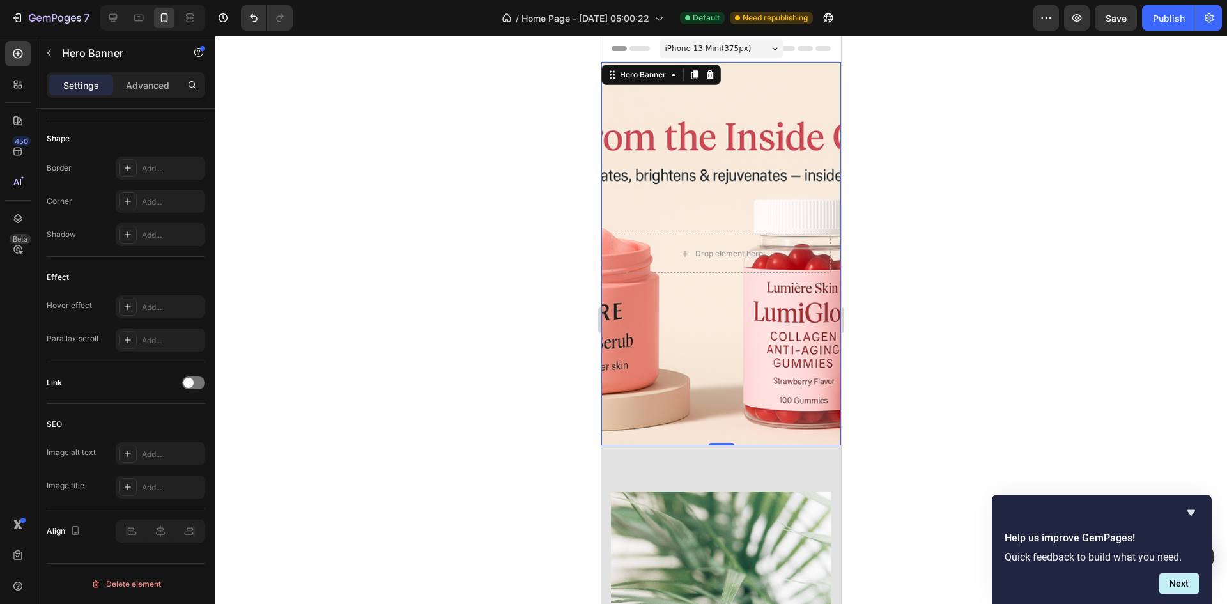
click at [800, 349] on div "Background Image" at bounding box center [721, 253] width 240 height 383
click at [144, 14] on icon at bounding box center [138, 18] width 13 height 13
type input "100 vh"
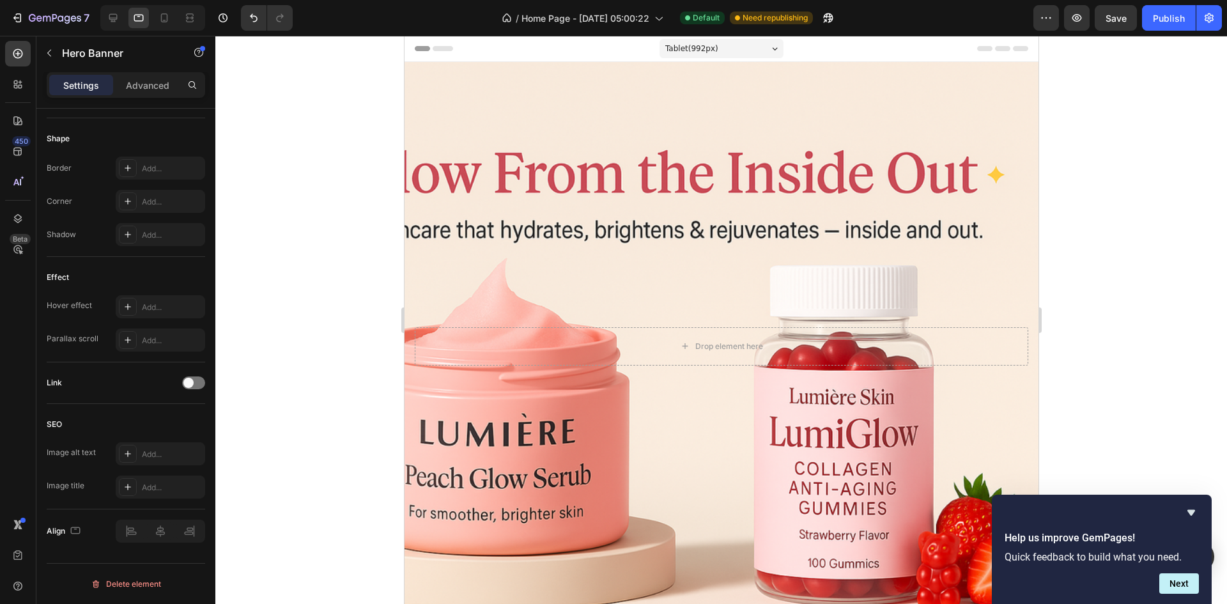
click at [564, 133] on div "Background Image" at bounding box center [721, 346] width 634 height 568
click at [576, 281] on div "Background Image" at bounding box center [721, 346] width 634 height 568
click at [527, 126] on div "Background Image" at bounding box center [721, 346] width 634 height 568
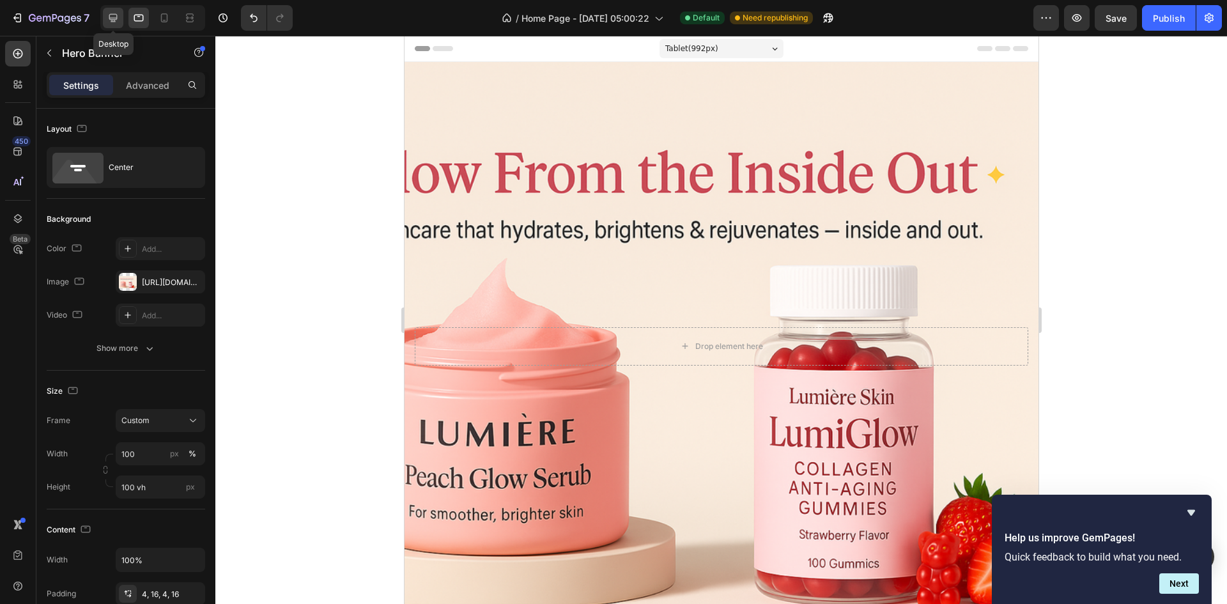
click at [114, 16] on icon at bounding box center [113, 18] width 13 height 13
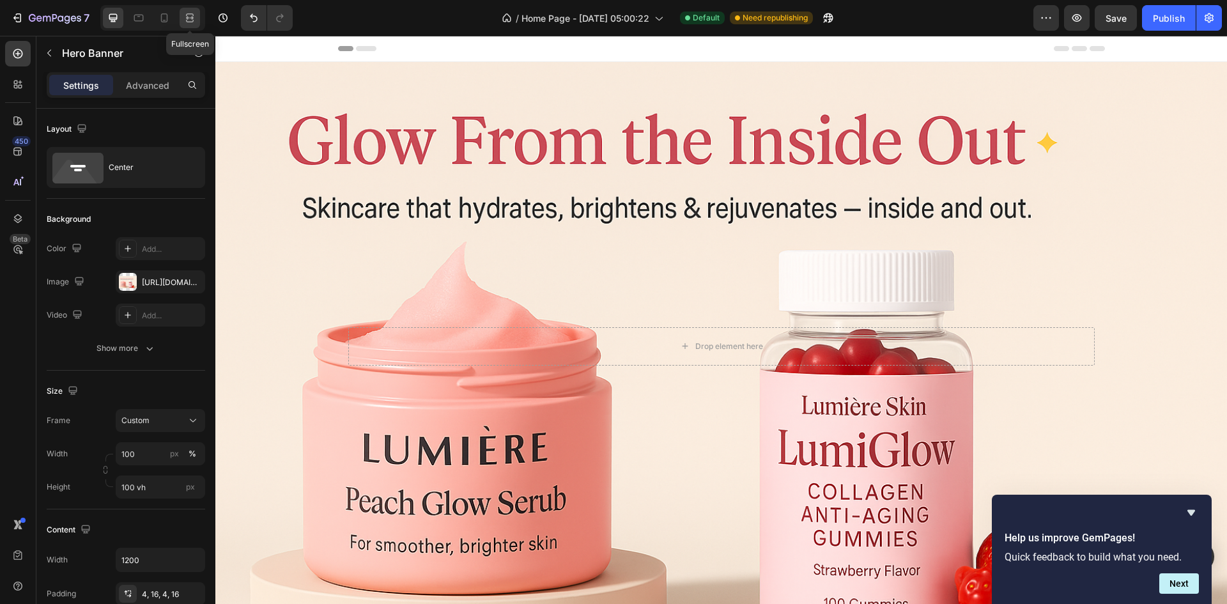
click at [196, 12] on icon at bounding box center [189, 18] width 13 height 13
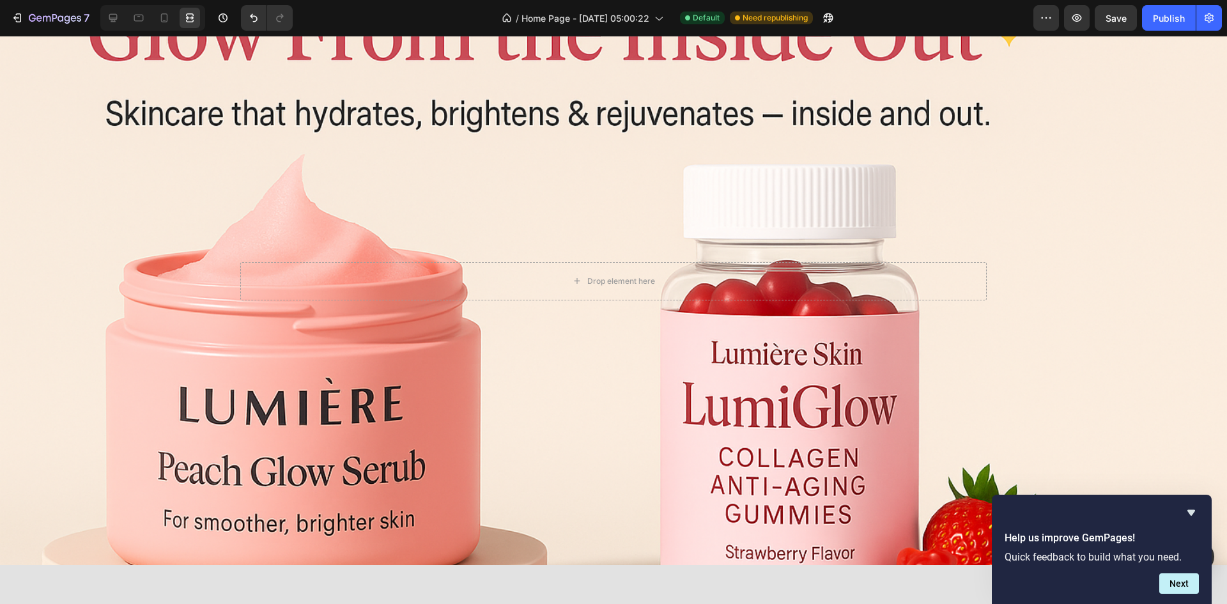
scroll to position [128, 0]
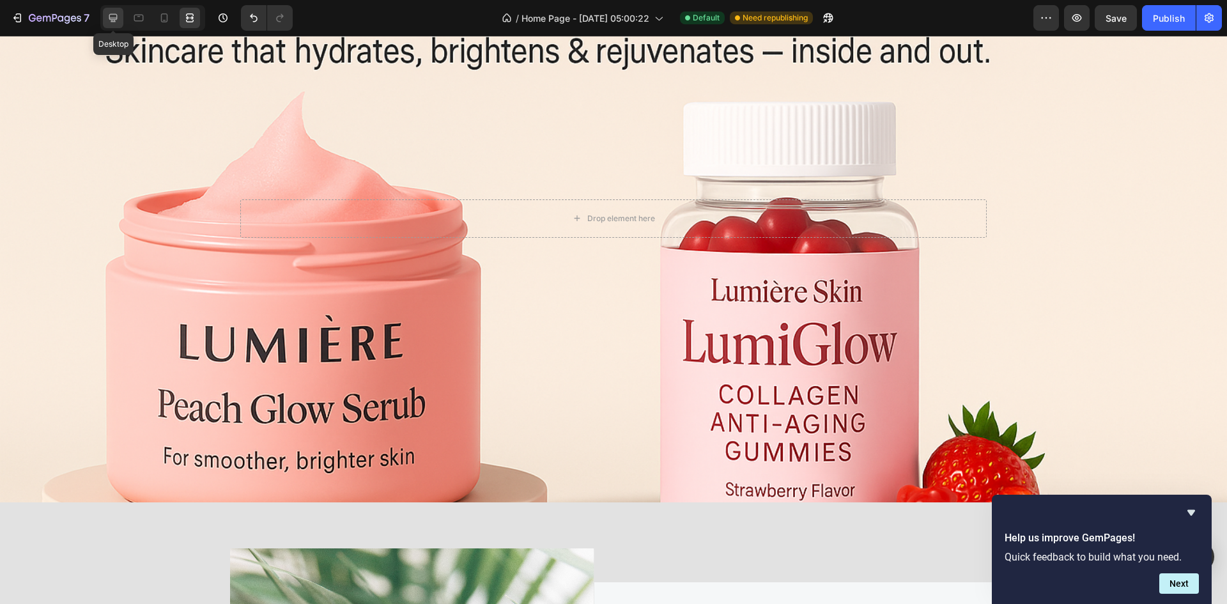
click at [119, 12] on icon at bounding box center [113, 18] width 13 height 13
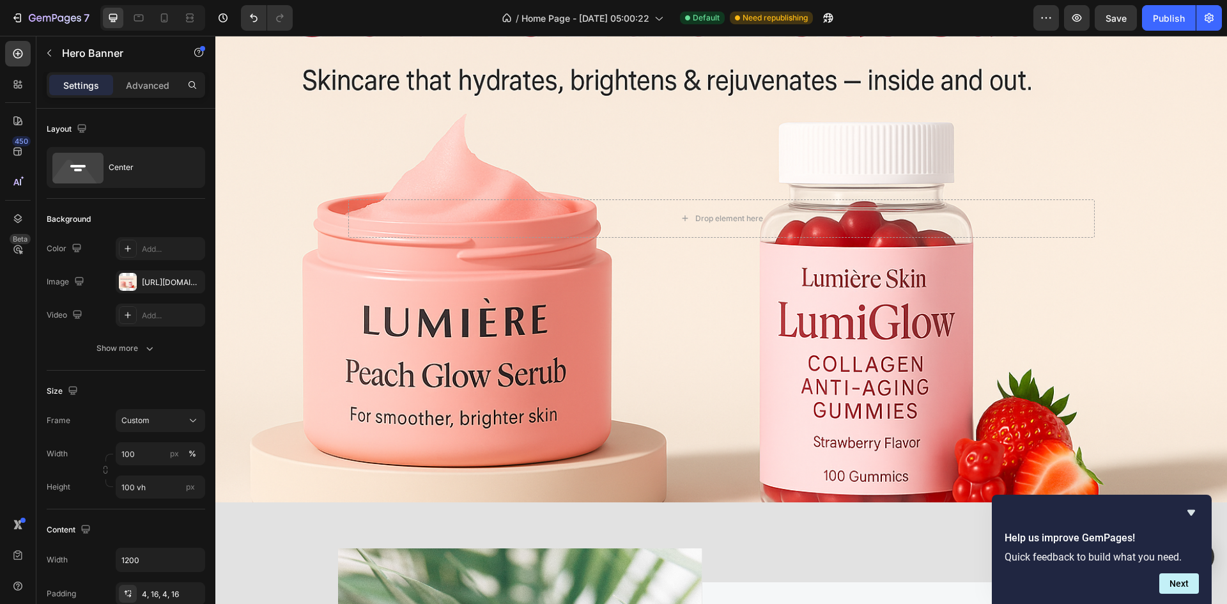
click at [473, 337] on div "Background Image" at bounding box center [720, 218] width 1011 height 568
click at [139, 15] on icon at bounding box center [139, 18] width 10 height 7
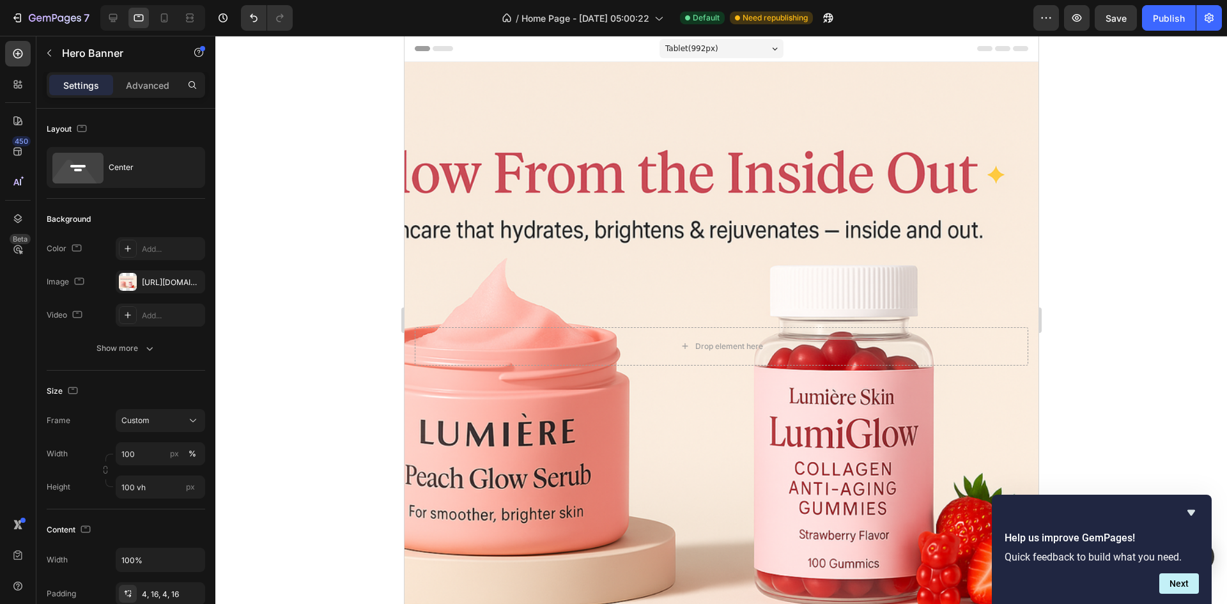
click at [567, 213] on div "Background Image" at bounding box center [721, 346] width 634 height 568
click at [555, 148] on div "Background Image" at bounding box center [721, 346] width 634 height 568
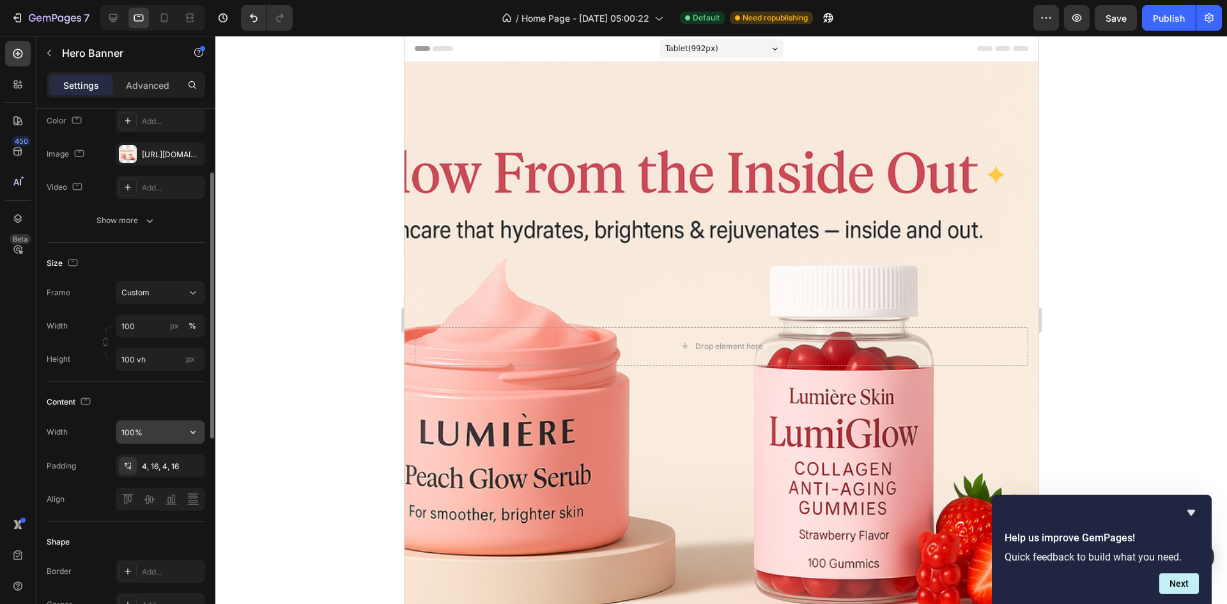
click at [174, 426] on input "100%" at bounding box center [160, 431] width 88 height 23
click at [183, 437] on button "button" at bounding box center [192, 431] width 23 height 23
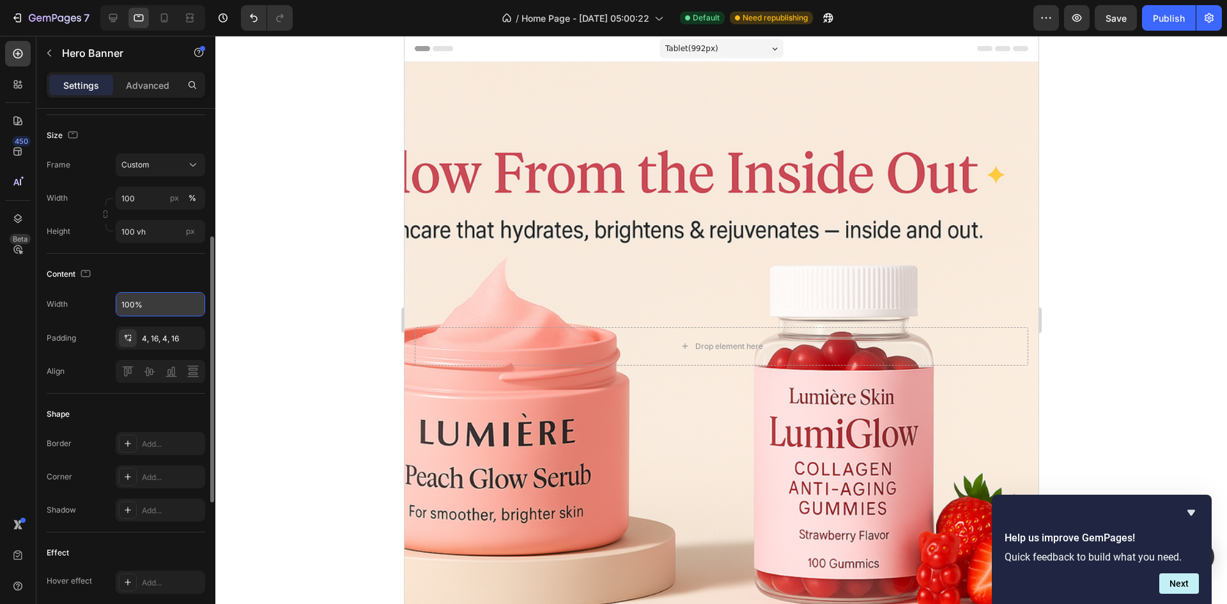
scroll to position [0, 0]
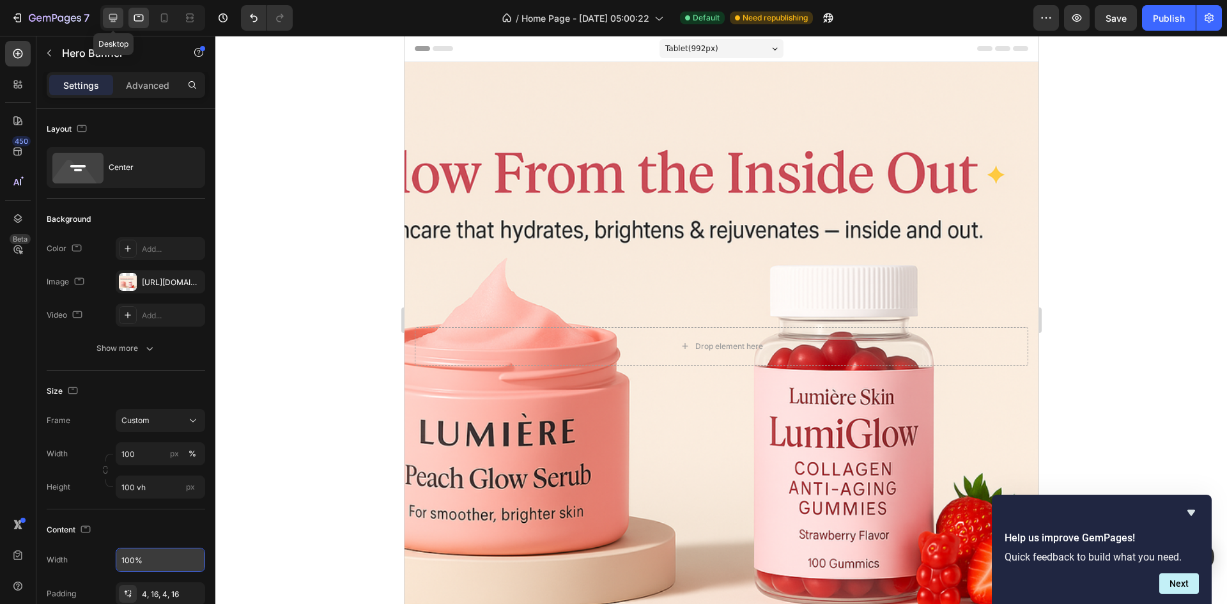
click at [118, 14] on icon at bounding box center [113, 18] width 13 height 13
type input "1200"
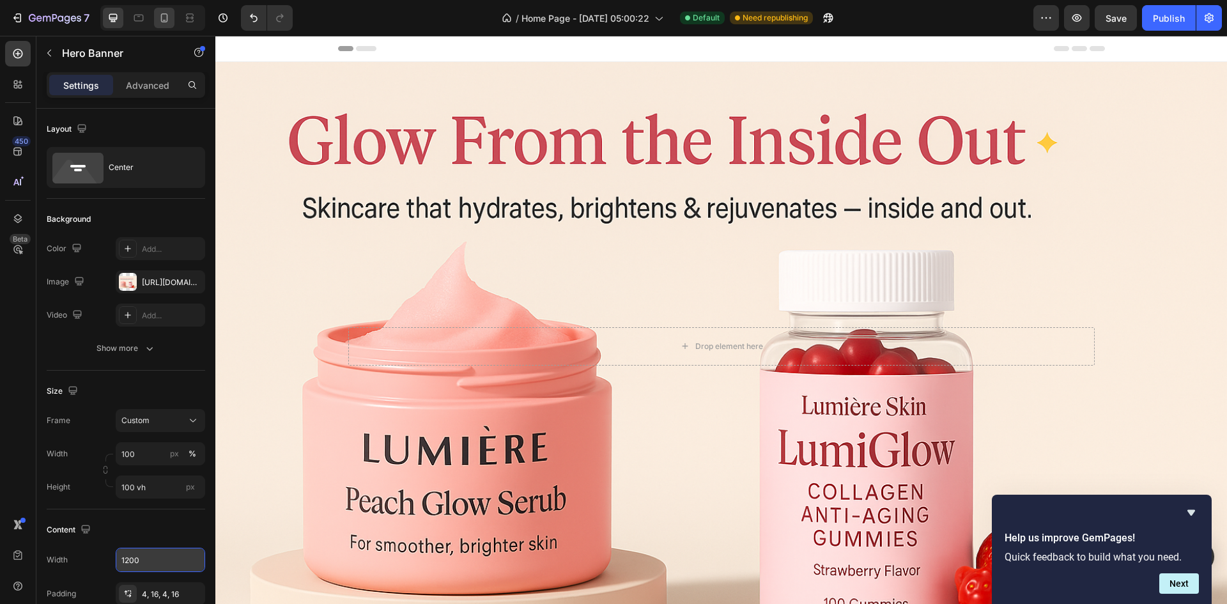
click at [173, 15] on div at bounding box center [164, 18] width 20 height 20
type input "600"
type input "100%"
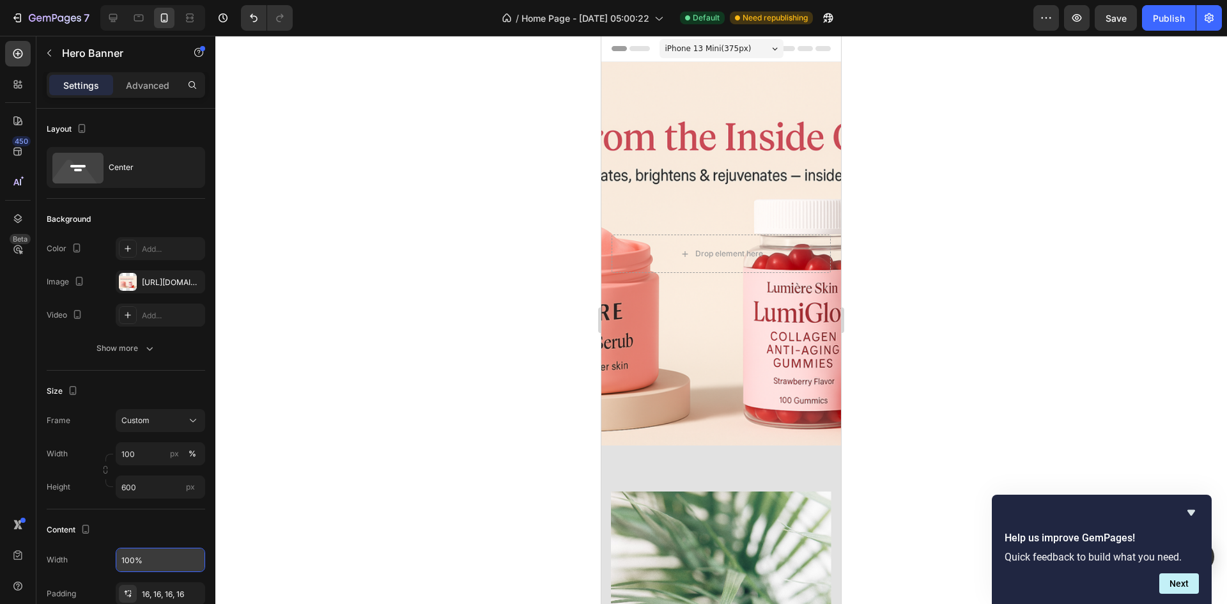
click at [694, 129] on div "Background Image" at bounding box center [721, 253] width 240 height 383
click at [698, 97] on div "Background Image" at bounding box center [721, 253] width 240 height 383
click at [153, 281] on div "https://cdn.shopify.com/s/files/1/0762/3449/0084/files/gempages_584848590682194…" at bounding box center [160, 283] width 37 height 12
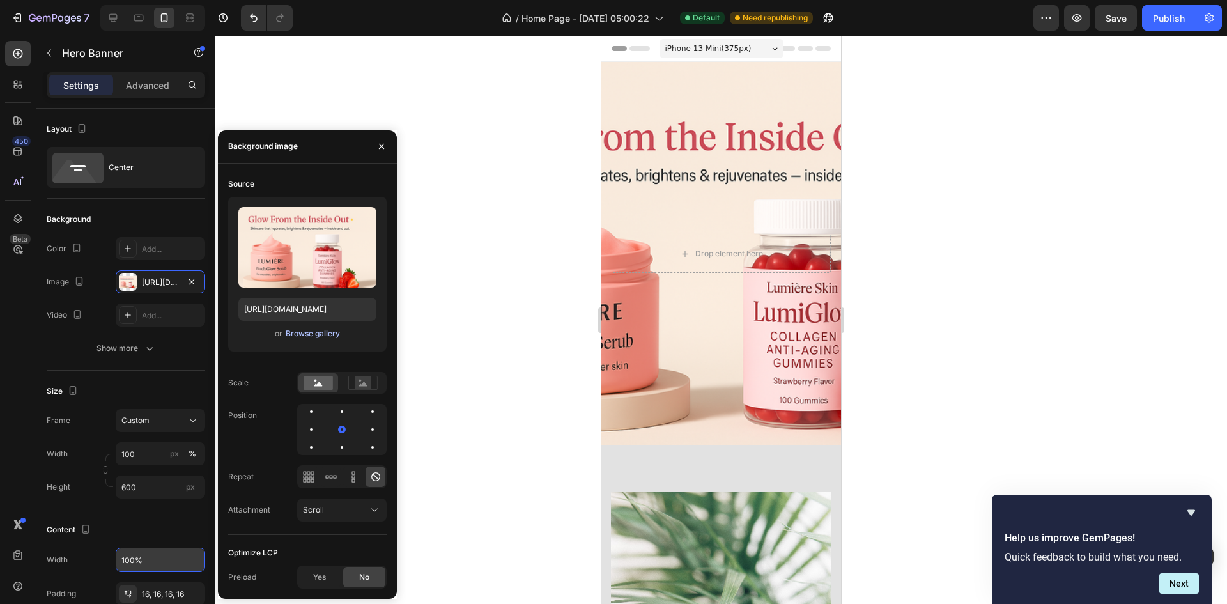
click at [305, 333] on div "Browse gallery" at bounding box center [313, 334] width 54 height 12
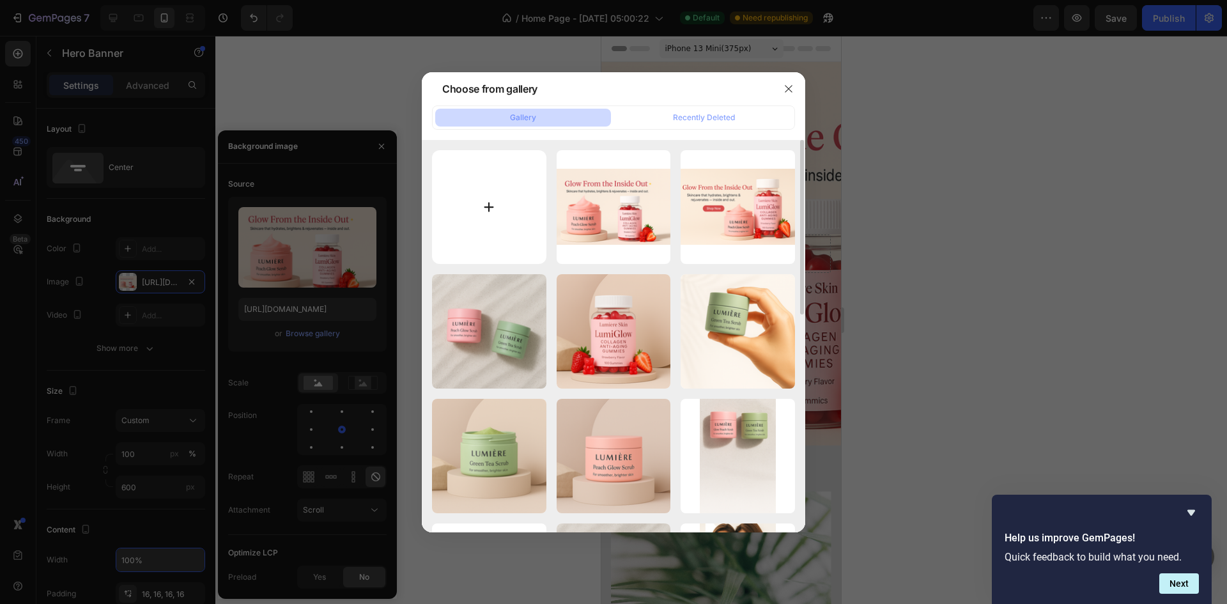
click at [461, 206] on input "file" at bounding box center [489, 207] width 114 height 114
type input "C:\fakepath\ChatGPT Image Sep 27, 2025, 06_55_16 PM.png"
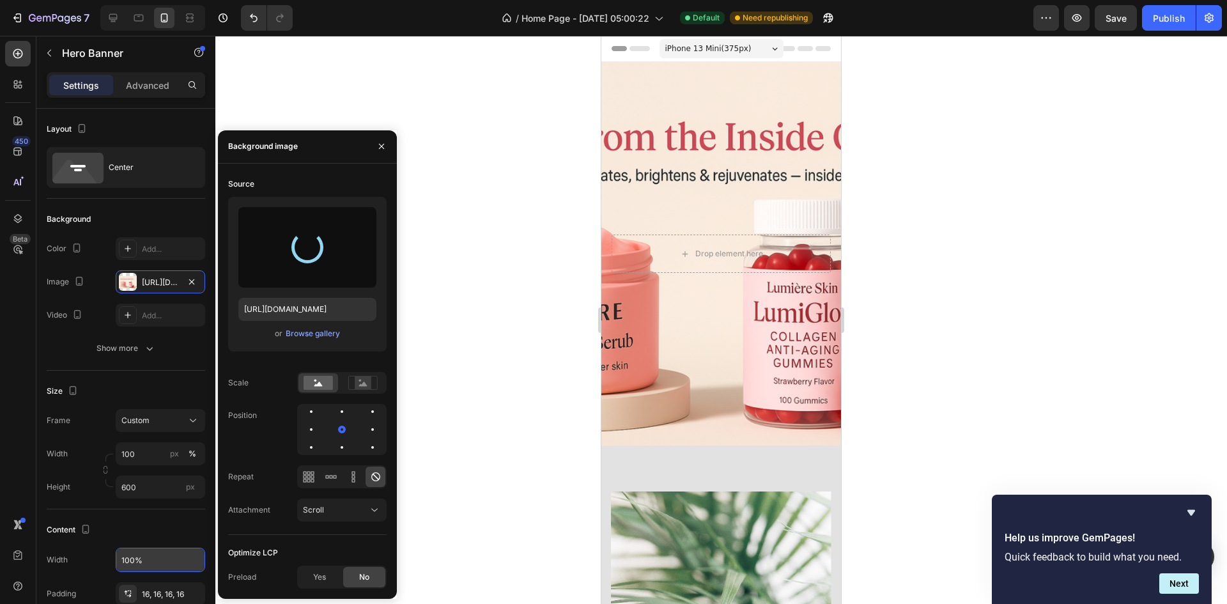
type input "https://cdn.shopify.com/s/files/1/0762/3449/0084/files/gempages_584848590682194…"
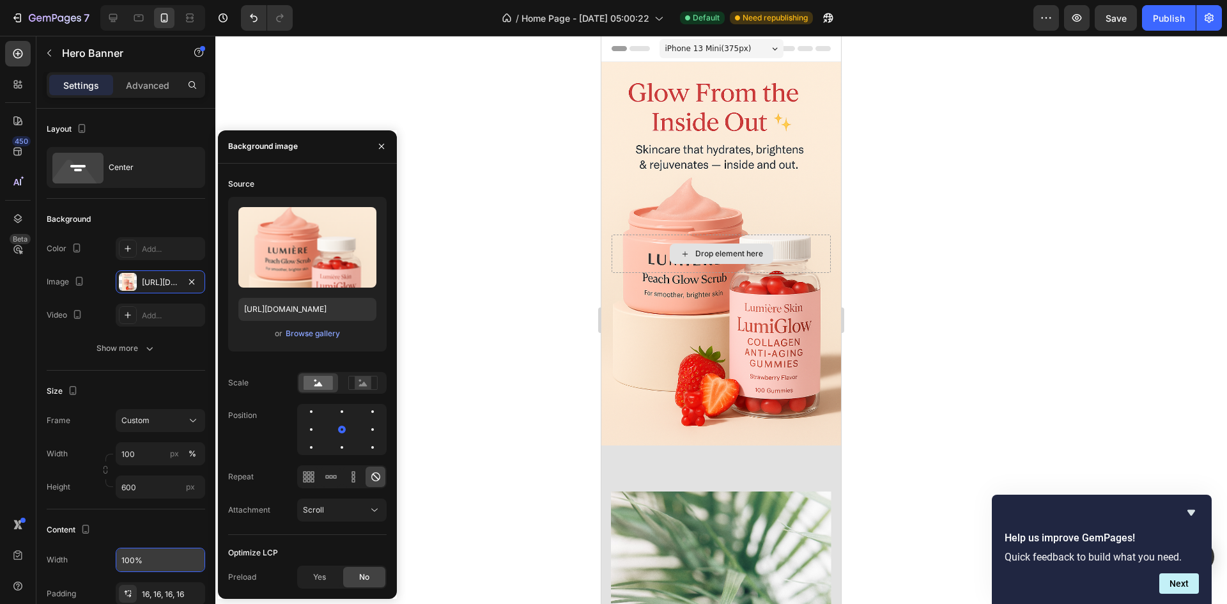
click at [695, 255] on div "Drop element here" at bounding box center [729, 254] width 68 height 10
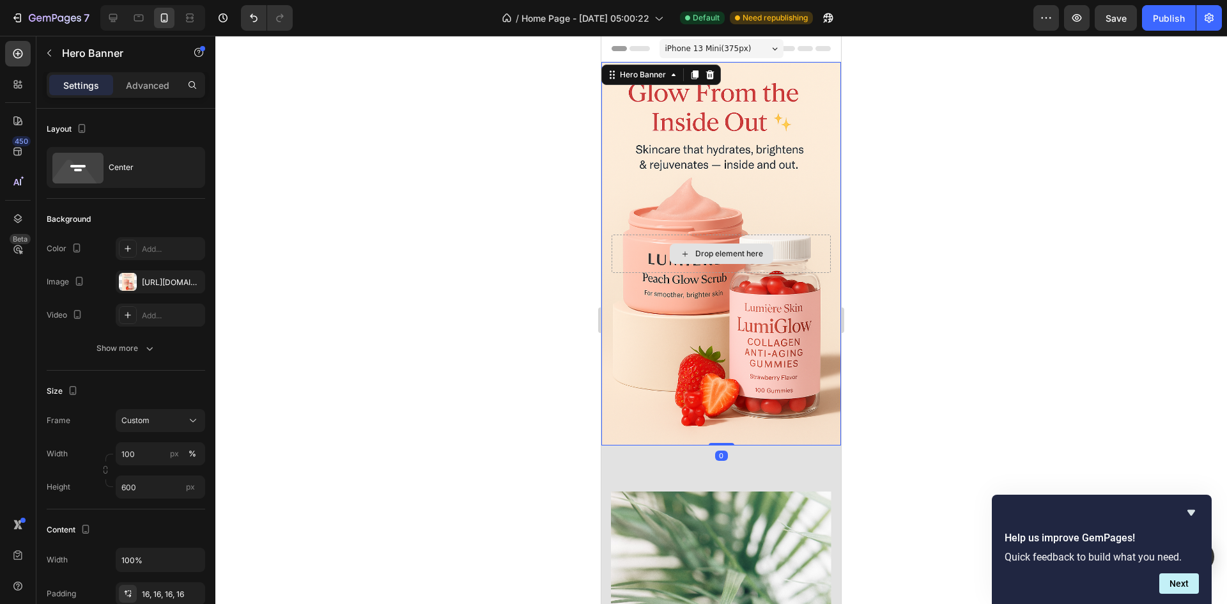
click at [654, 253] on div "Drop element here" at bounding box center [720, 254] width 219 height 38
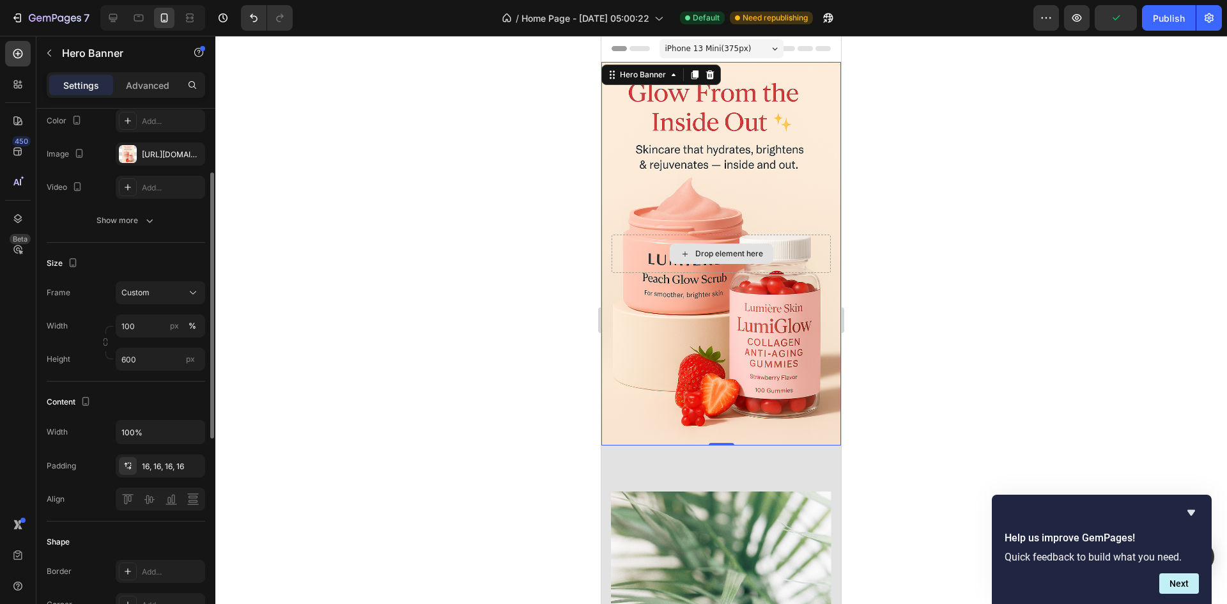
click at [680, 259] on icon at bounding box center [685, 254] width 10 height 11
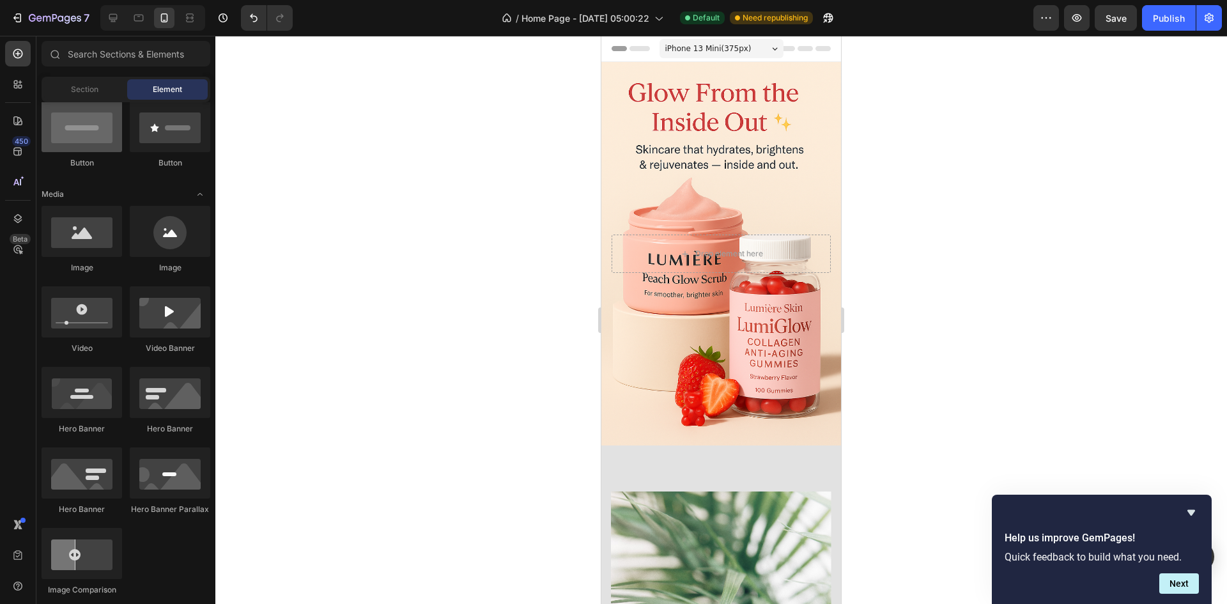
click at [82, 129] on div at bounding box center [82, 126] width 81 height 51
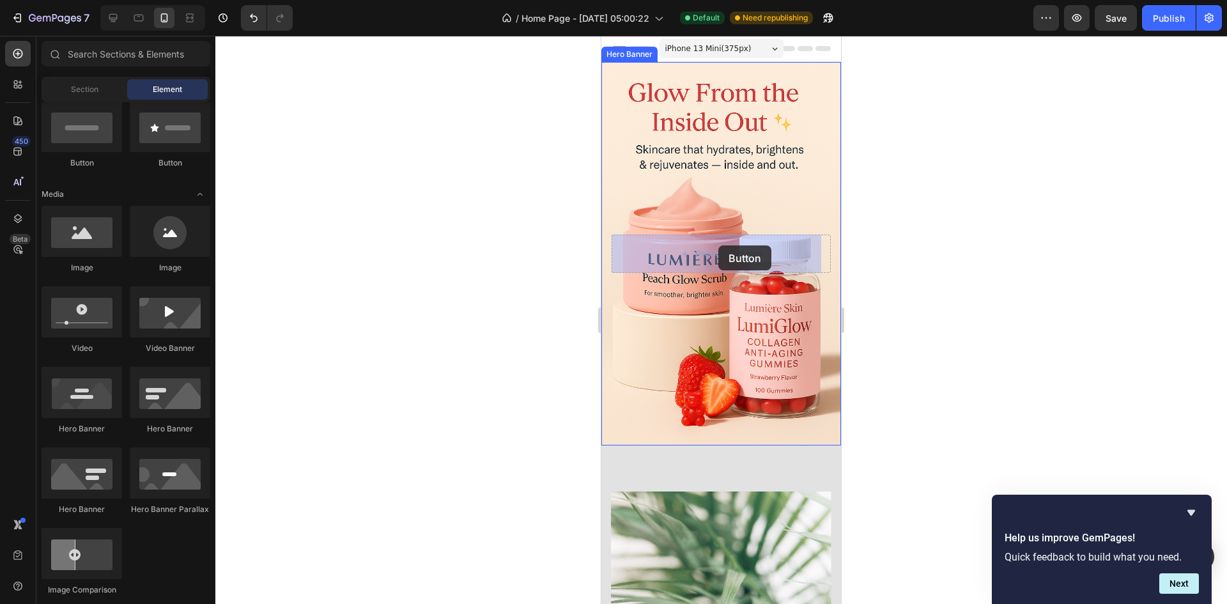
drag, startPoint x: 683, startPoint y: 165, endPoint x: 718, endPoint y: 245, distance: 87.8
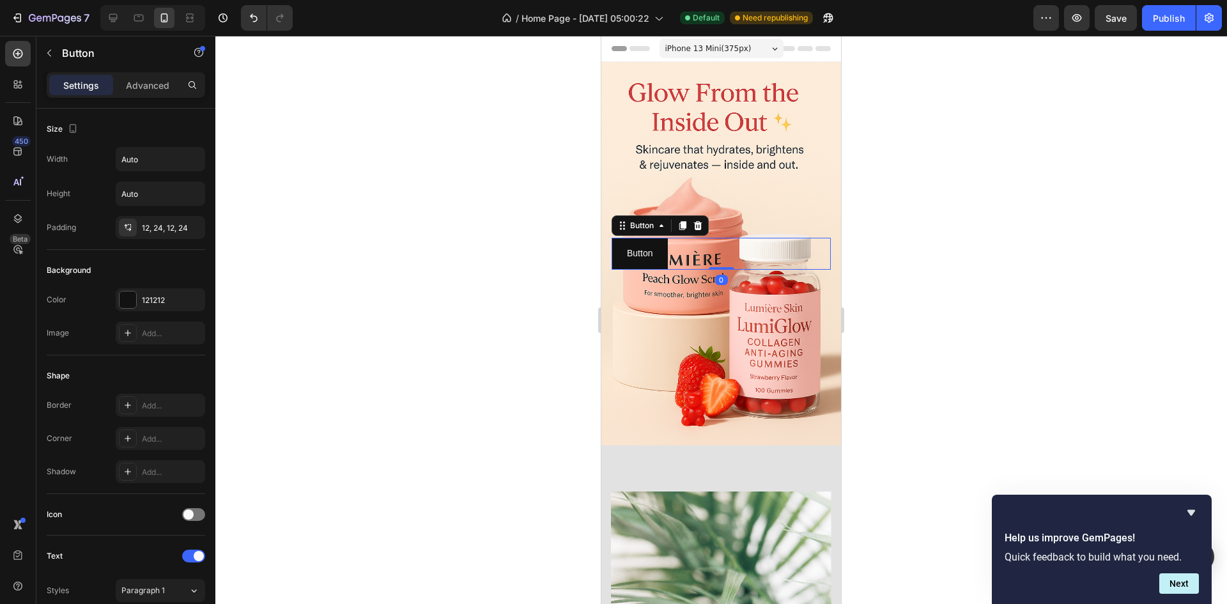
scroll to position [385, 0]
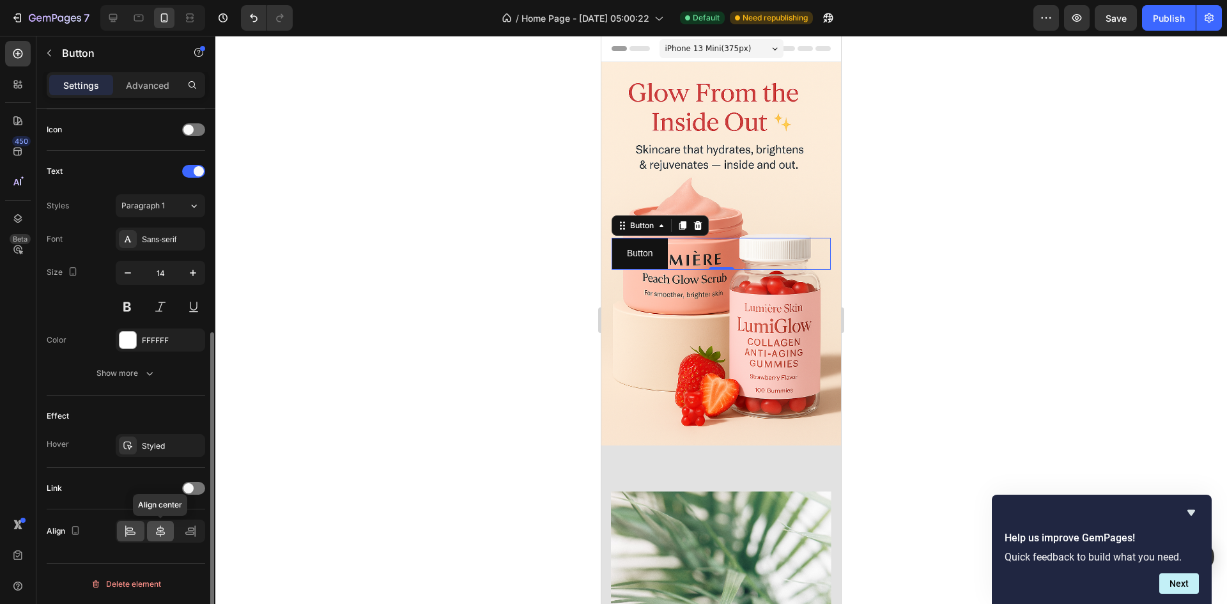
click at [167, 533] on div at bounding box center [160, 531] width 27 height 20
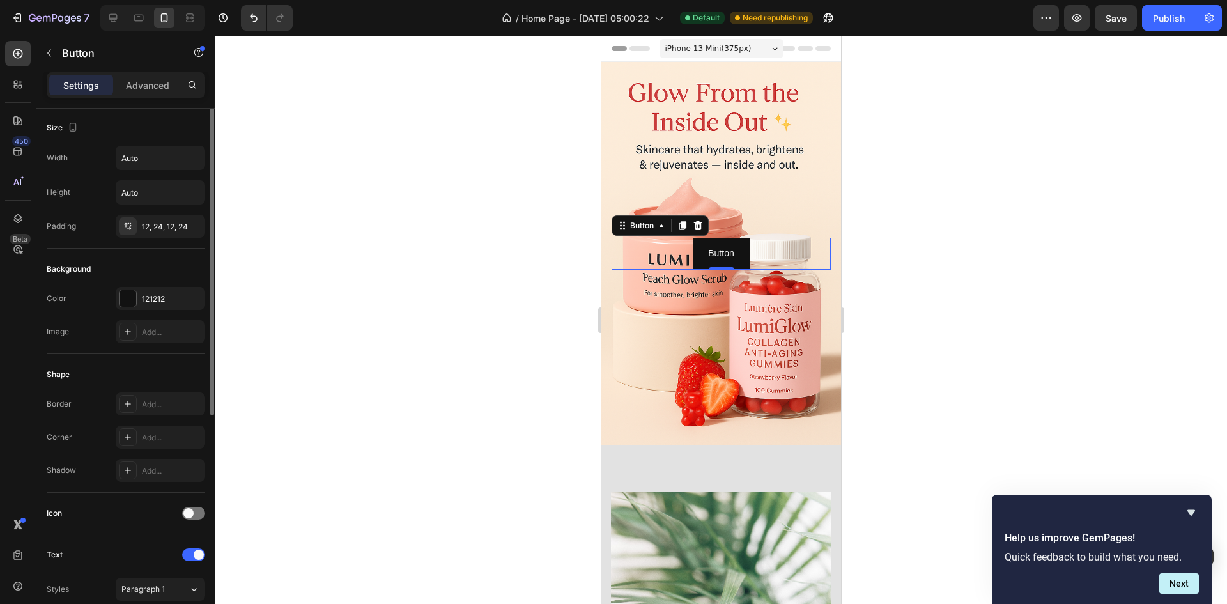
scroll to position [0, 0]
click at [142, 91] on p "Advanced" at bounding box center [147, 85] width 43 height 13
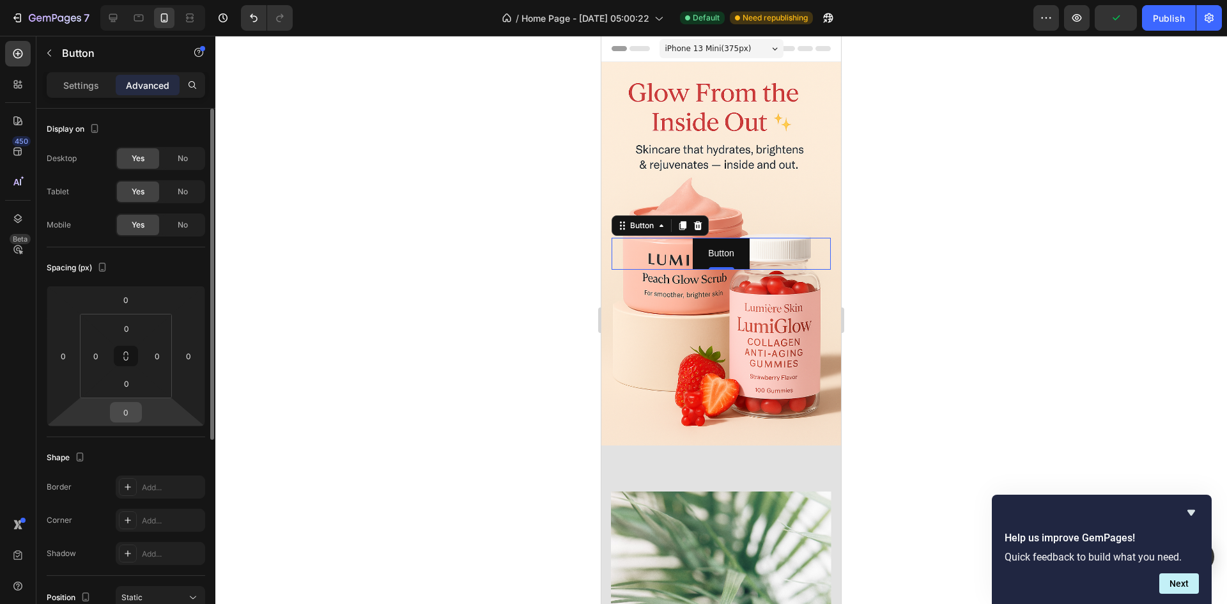
click at [132, 410] on input "0" at bounding box center [126, 412] width 26 height 19
click at [165, 0] on html "7 Version history / Home Page - Sep 26, 05:00:22 Default Need republishing Prev…" at bounding box center [613, 0] width 1227 height 0
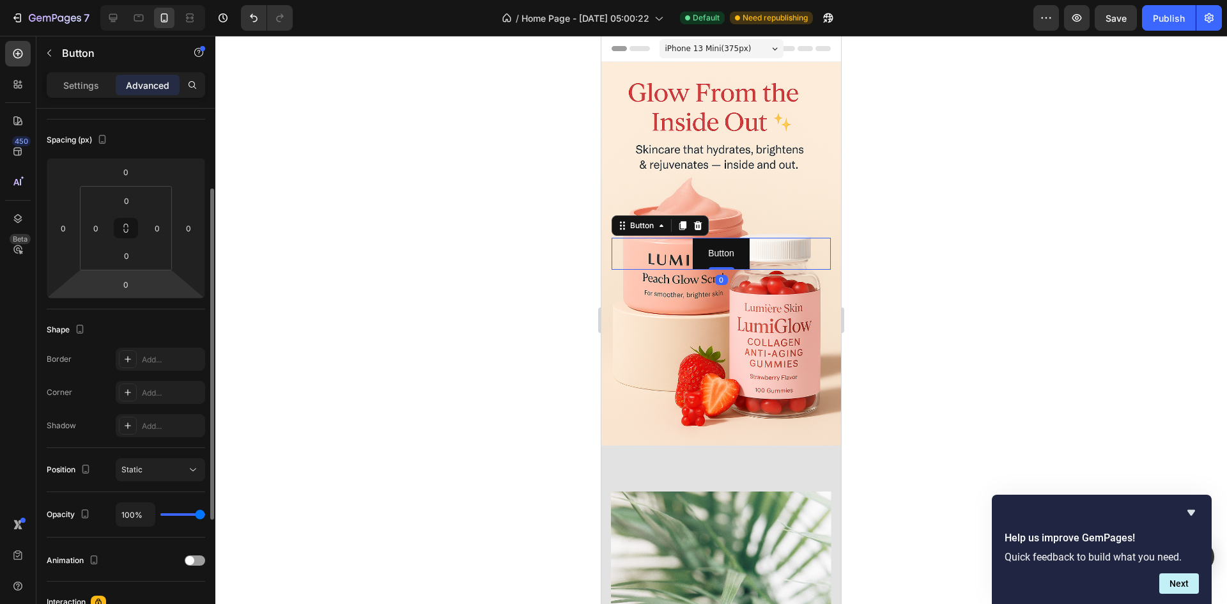
scroll to position [256, 0]
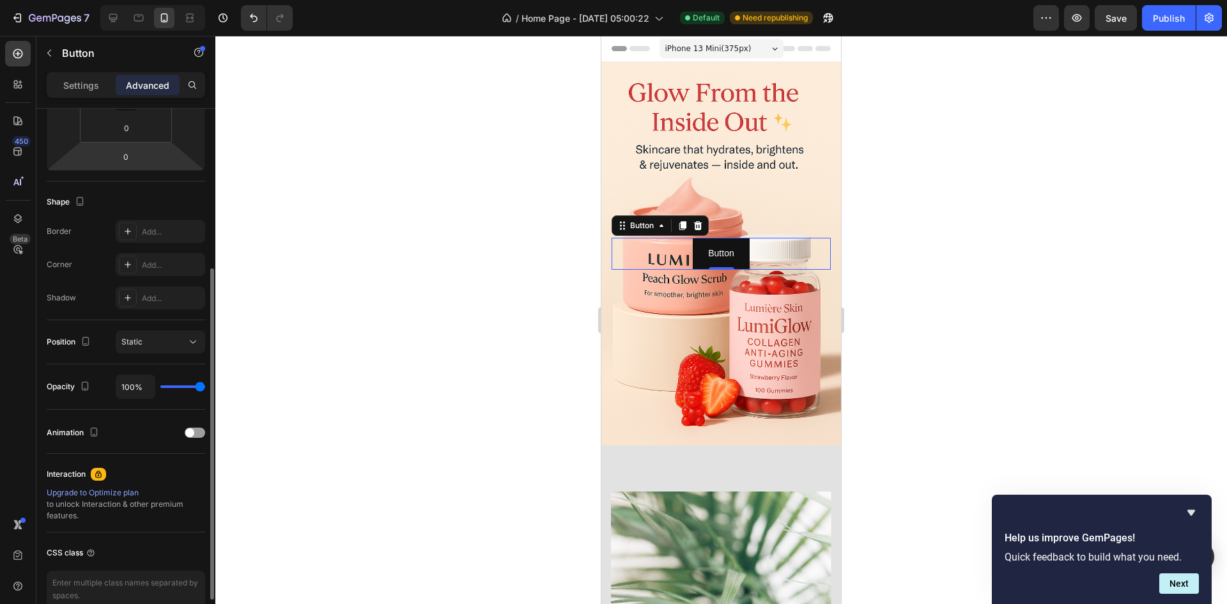
type input "81%"
type input "81"
type input "65%"
type input "65"
type input "41%"
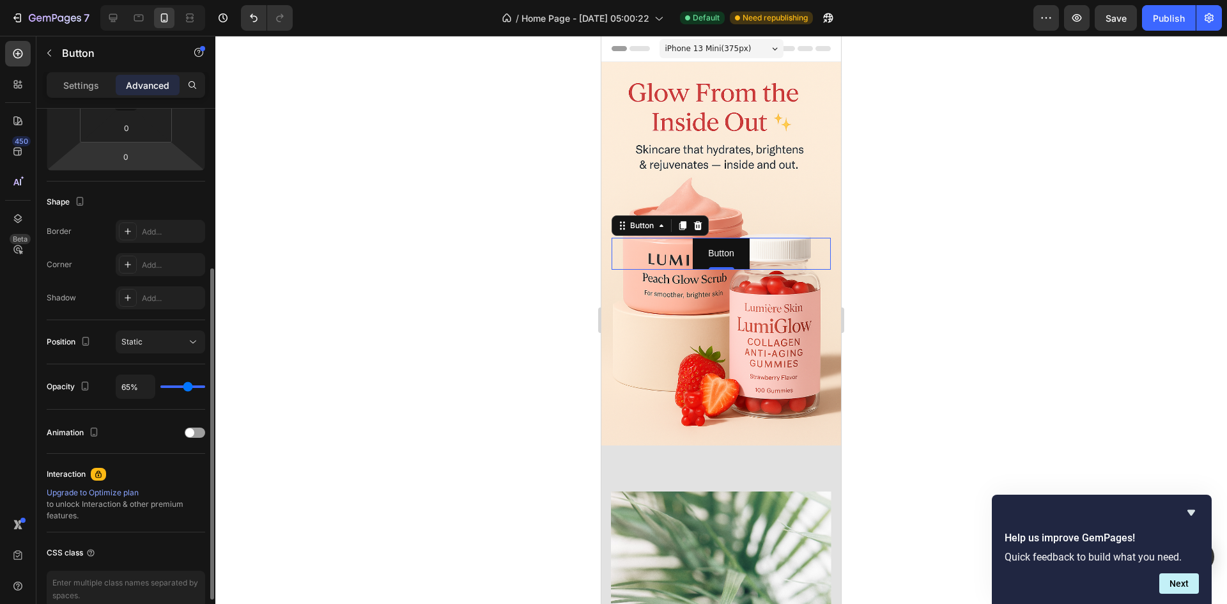
type input "41"
type input "24%"
type input "24"
type input "13%"
type input "13"
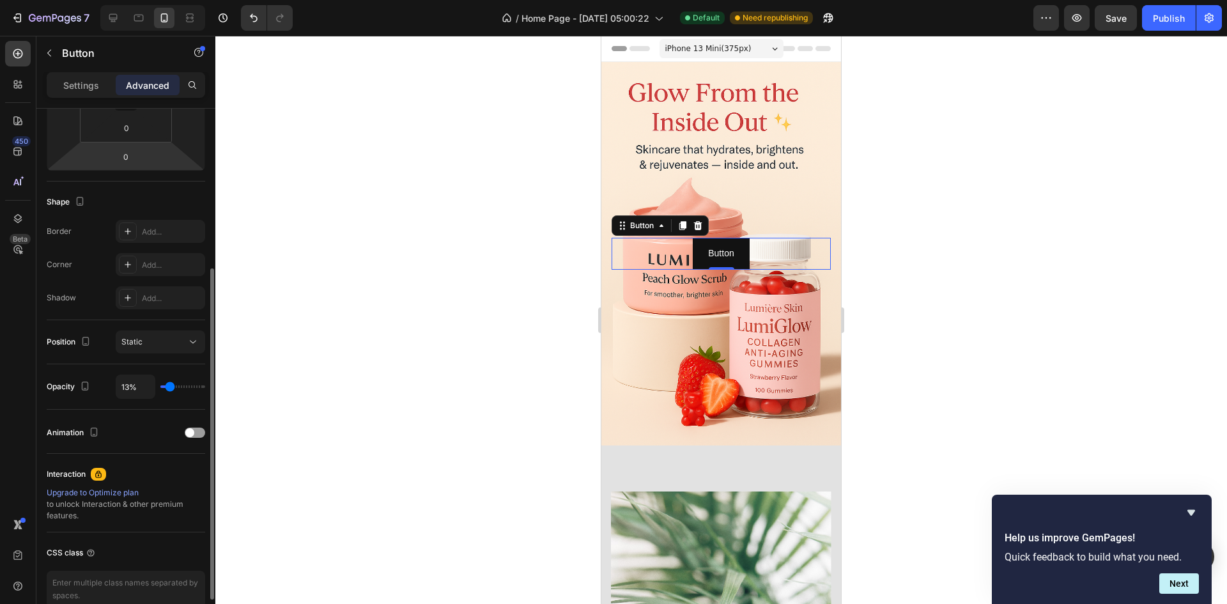
type input "6%"
type input "6"
type input "0%"
type input "0"
type input "11%"
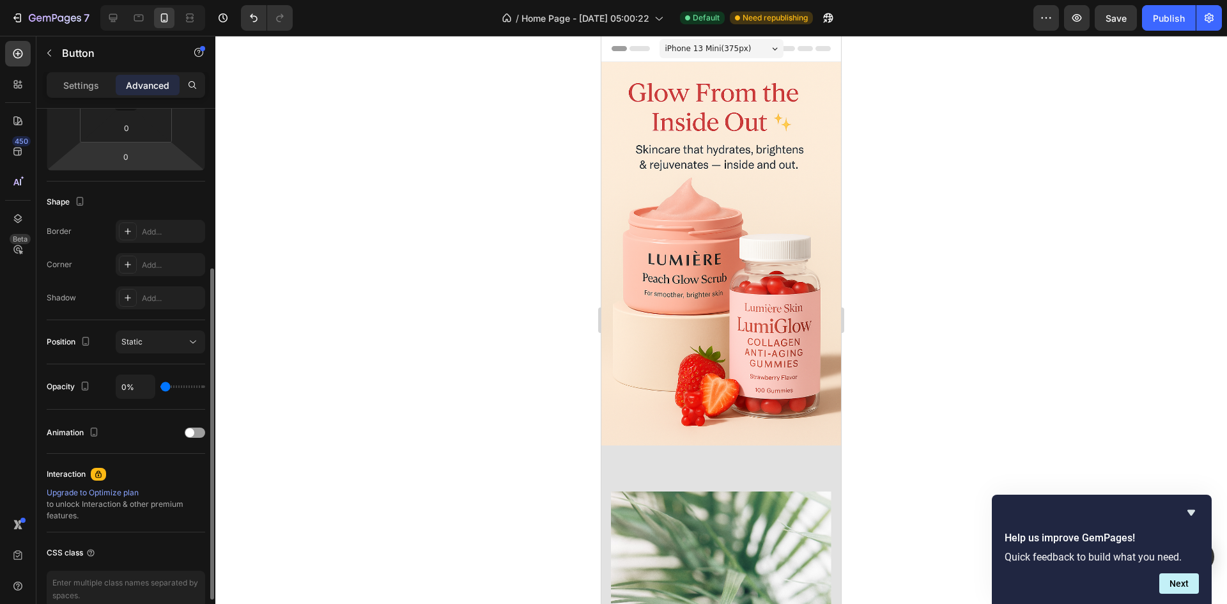
type input "11"
type input "28%"
type input "28"
type input "39%"
type input "39"
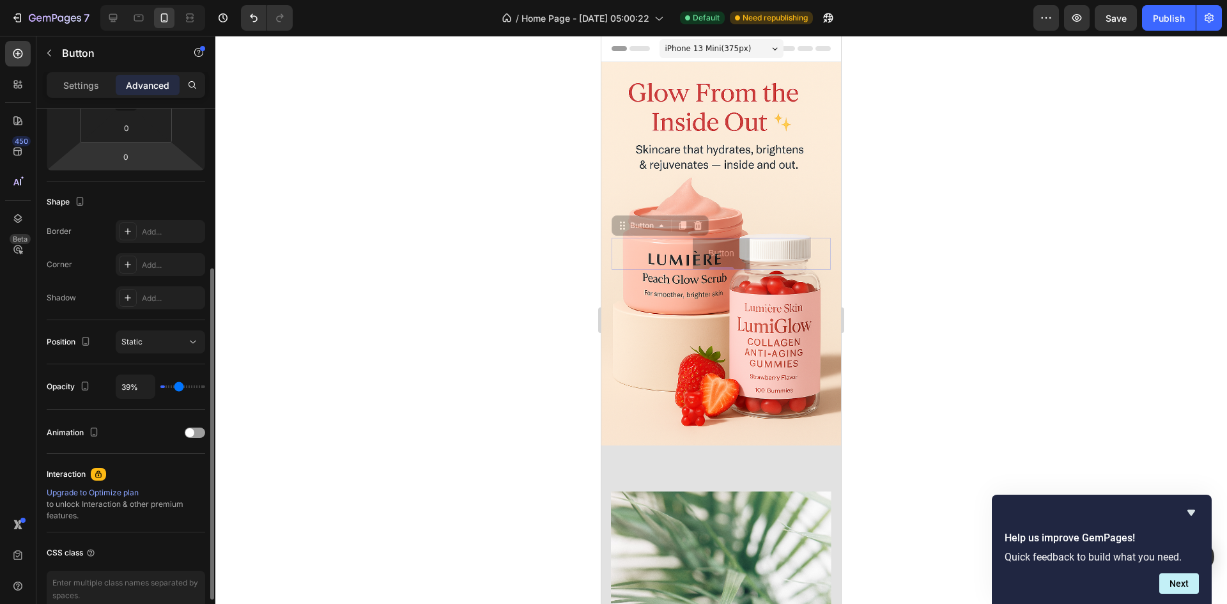
type input "44%"
type input "44"
type input "56%"
type input "56"
type input "65%"
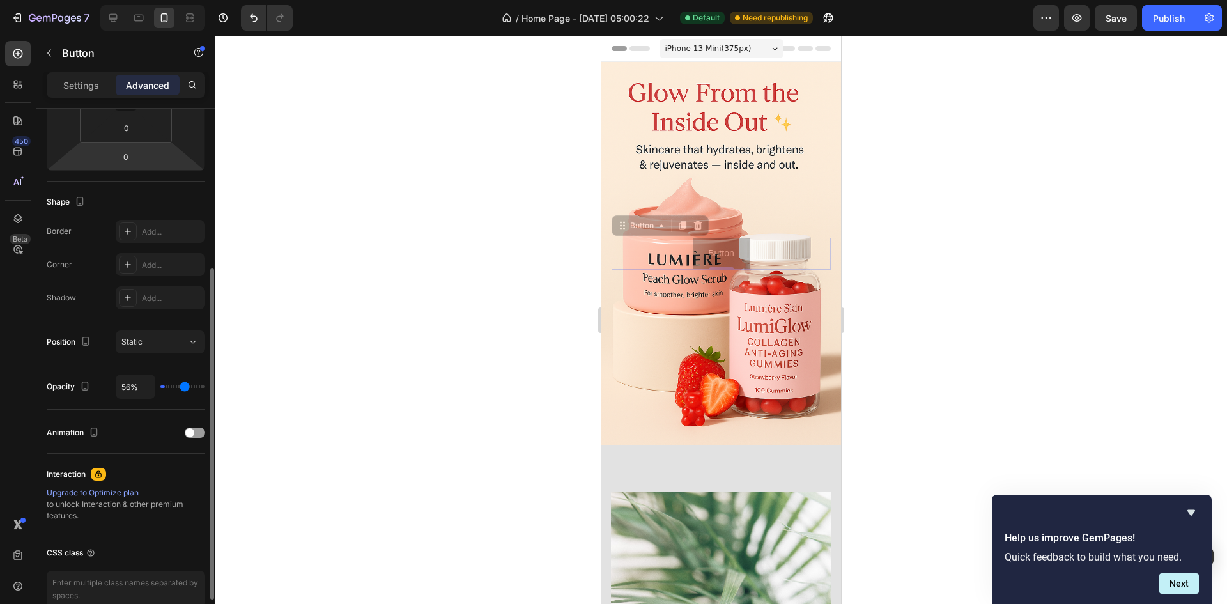
type input "65"
type input "72%"
type input "72"
type input "80%"
type input "80"
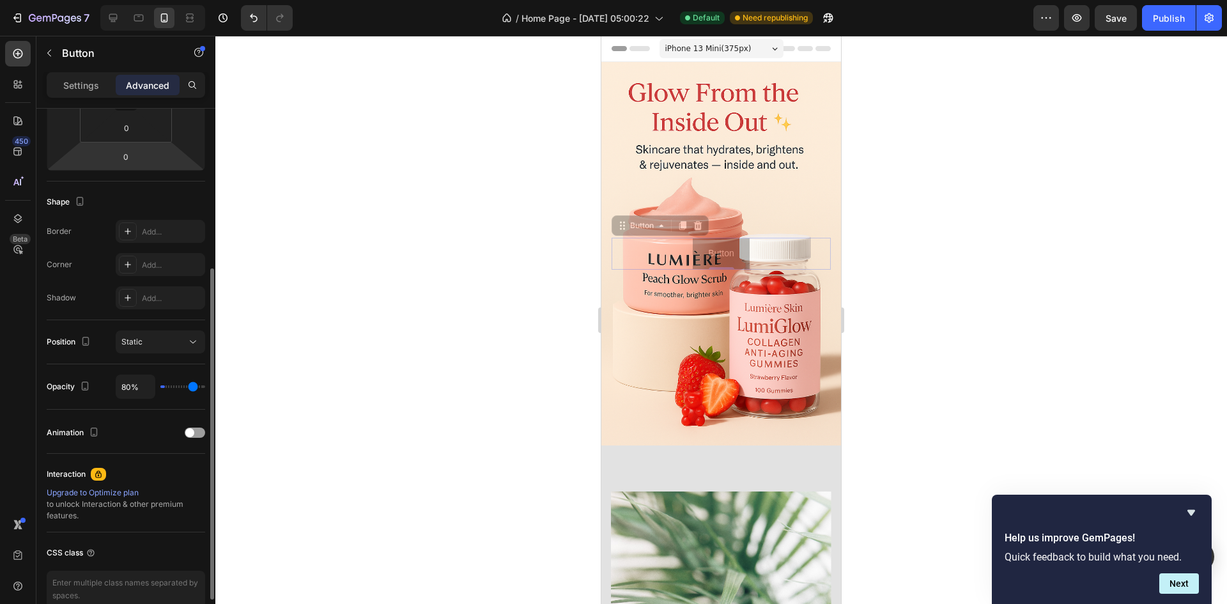
type input "87%"
type input "87"
type input "96%"
type input "96"
type input "100%"
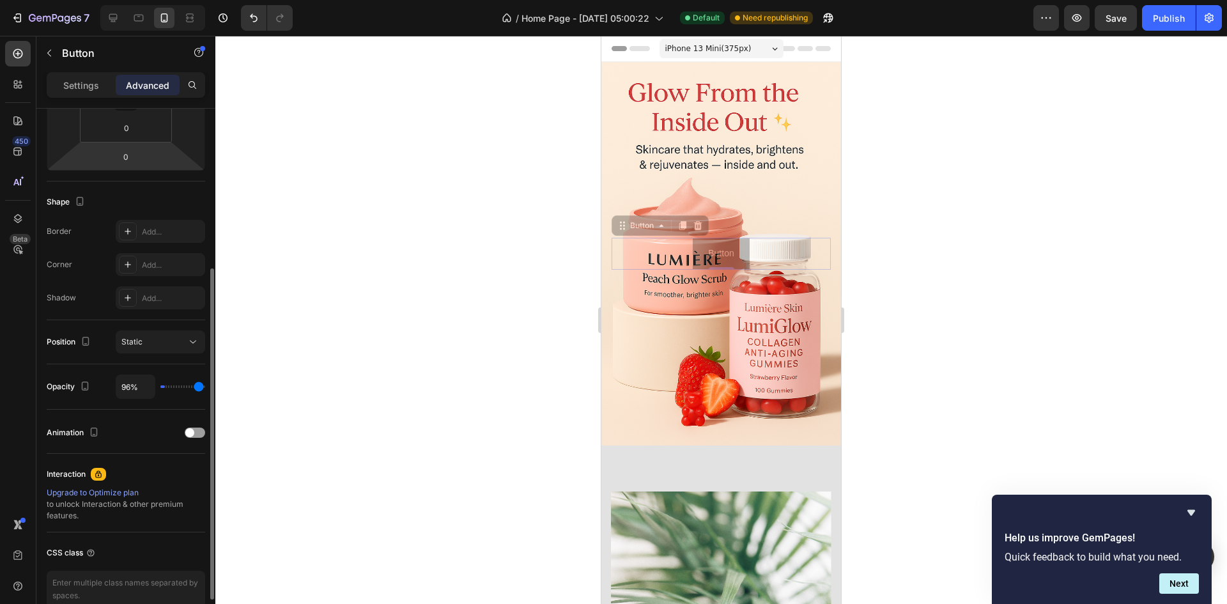
type input "100"
drag, startPoint x: 197, startPoint y: 388, endPoint x: 239, endPoint y: 395, distance: 42.8
click at [205, 388] on input "range" at bounding box center [182, 386] width 45 height 3
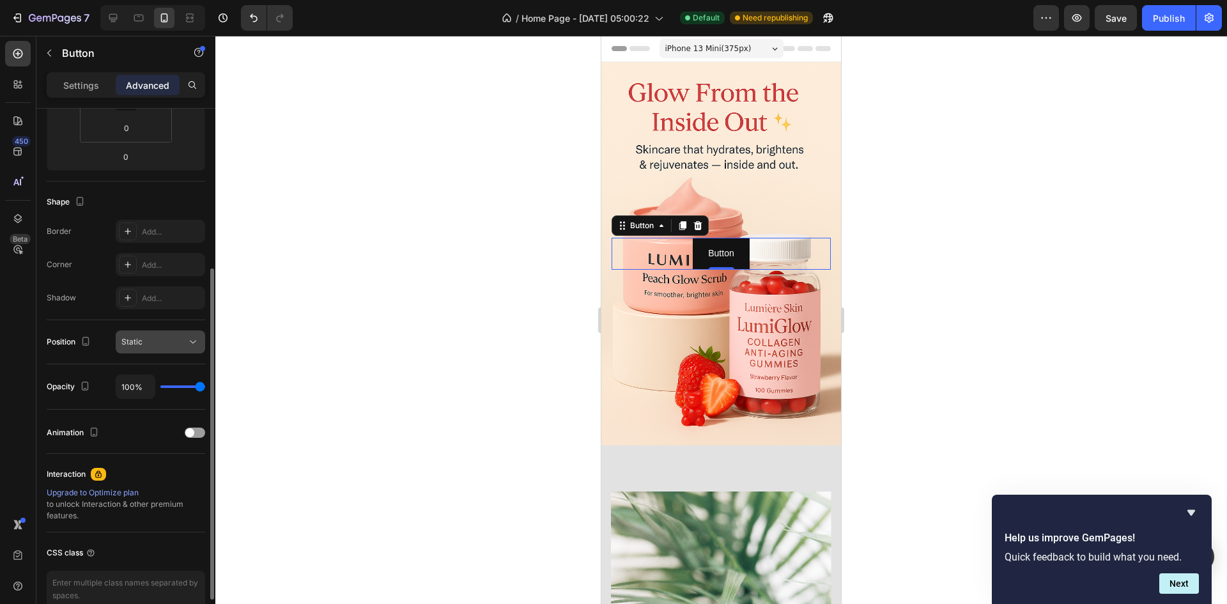
click at [180, 345] on div "Static" at bounding box center [153, 342] width 65 height 12
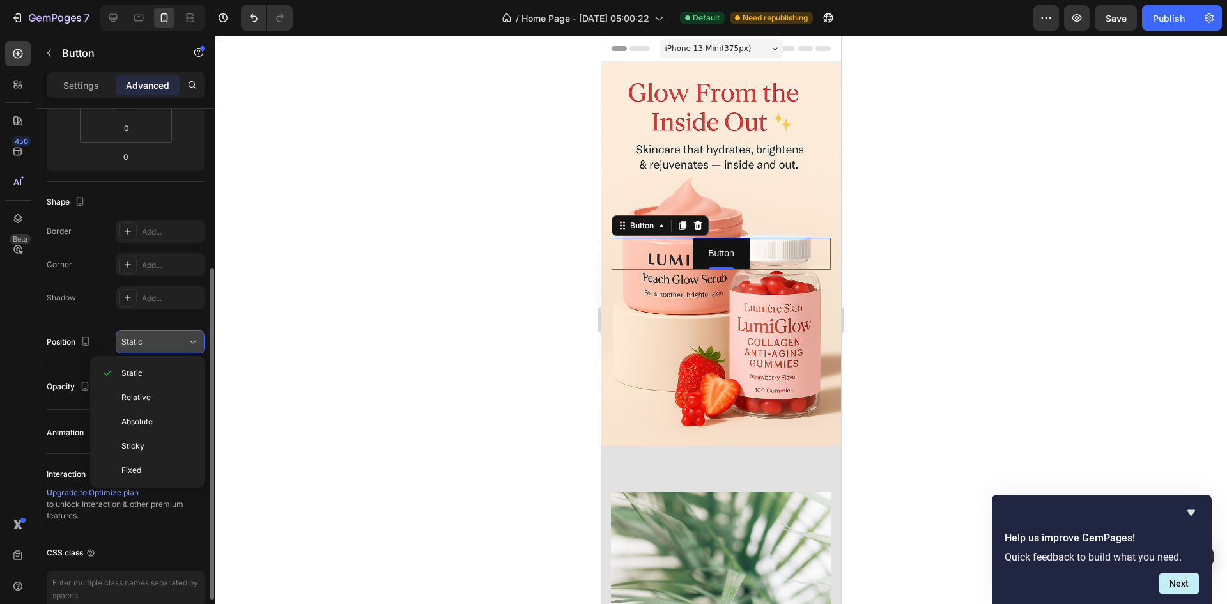
click at [180, 345] on div "Static" at bounding box center [153, 342] width 65 height 12
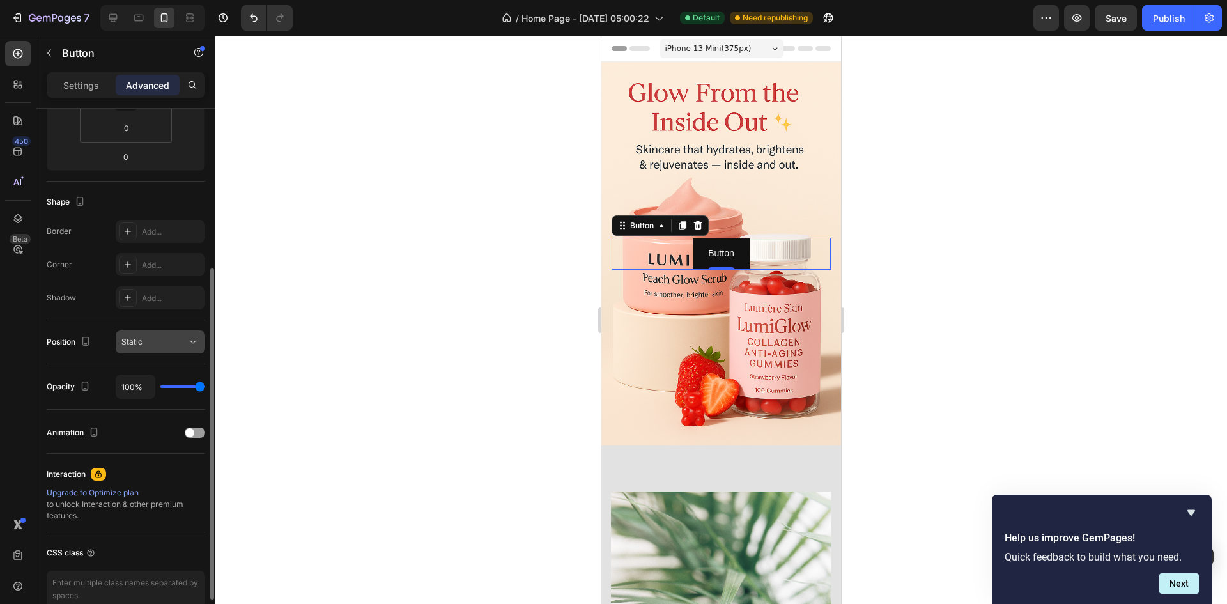
click at [173, 342] on div "Static" at bounding box center [153, 342] width 65 height 12
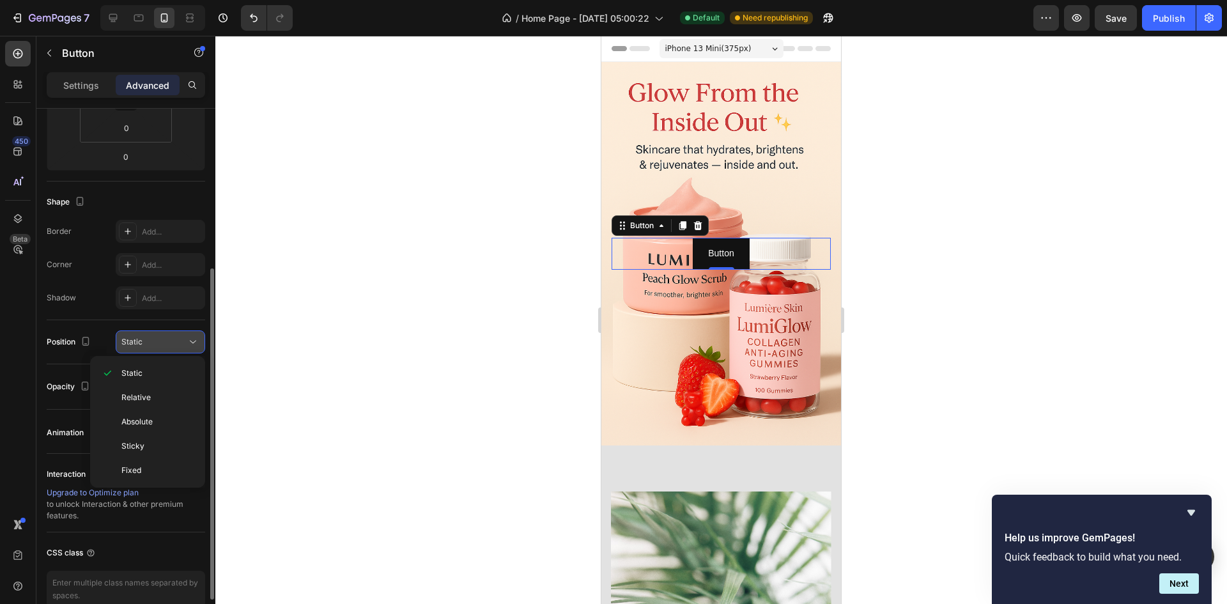
click at [173, 342] on div "Static" at bounding box center [153, 342] width 65 height 12
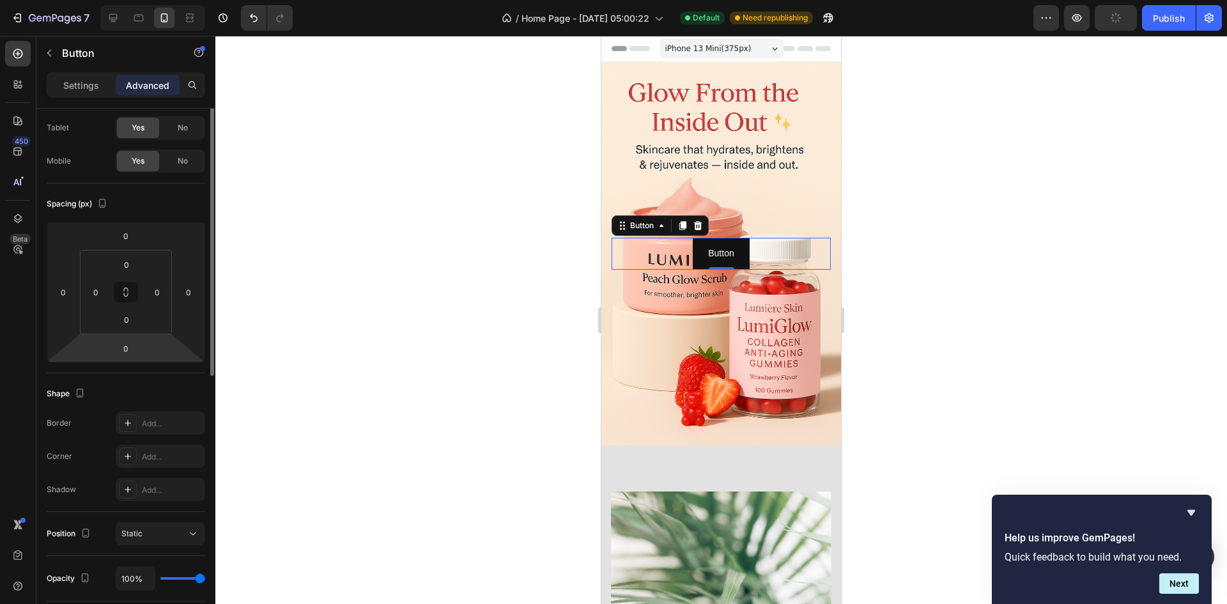
scroll to position [0, 0]
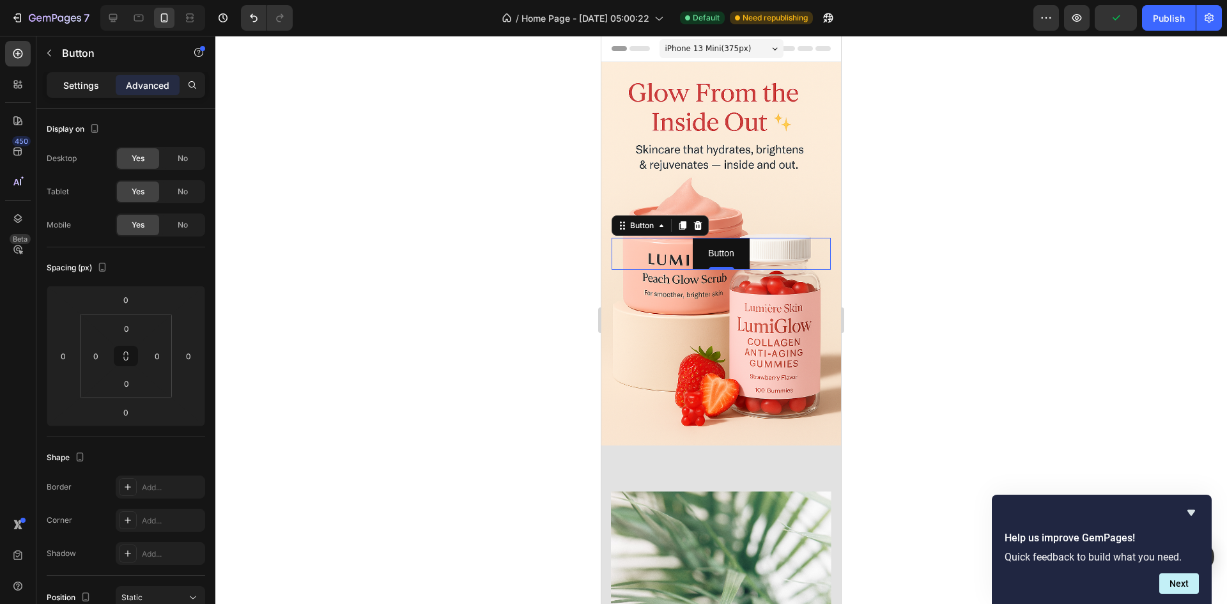
click at [85, 90] on p "Settings" at bounding box center [81, 85] width 36 height 13
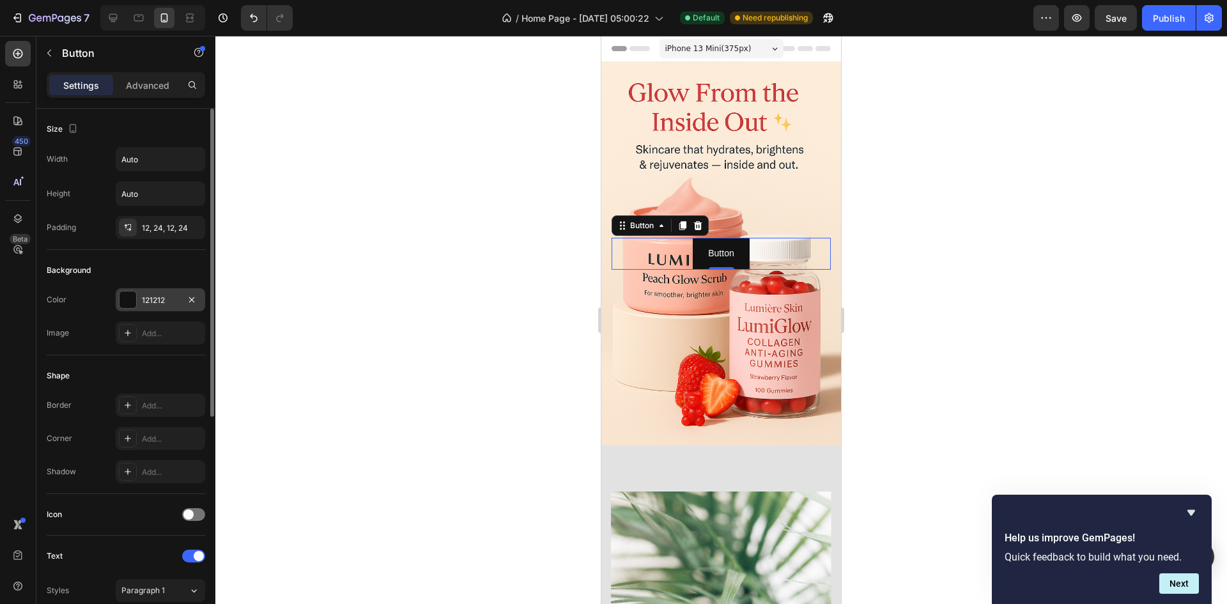
click at [130, 298] on div at bounding box center [127, 299] width 17 height 17
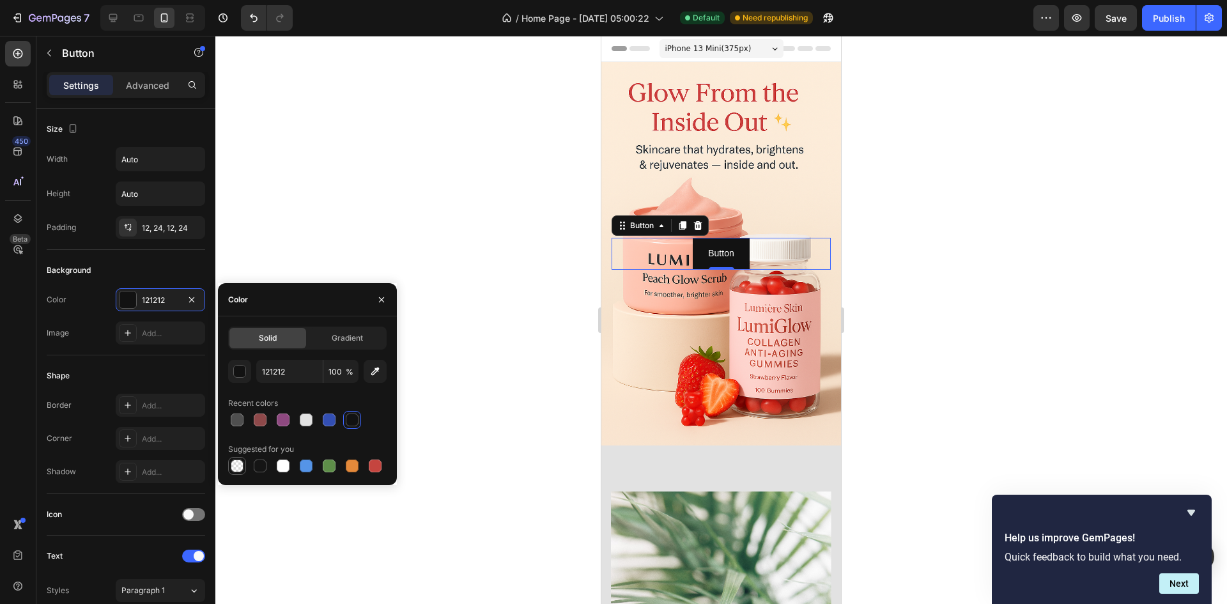
click at [236, 463] on div at bounding box center [237, 465] width 13 height 13
type input "000000"
type input "0"
click at [240, 426] on div at bounding box center [237, 419] width 13 height 13
type input "4F4F4F"
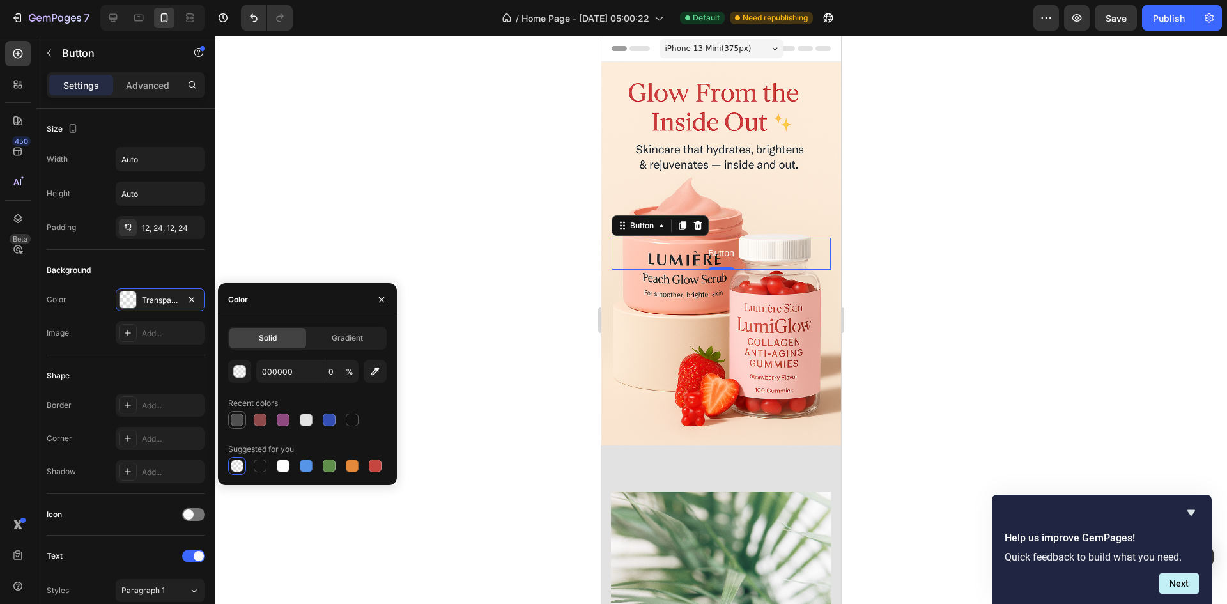
type input "100"
click at [319, 462] on div at bounding box center [307, 466] width 158 height 18
click at [310, 417] on div at bounding box center [306, 419] width 13 height 13
click at [284, 465] on div at bounding box center [283, 465] width 13 height 13
type input "FFFFFF"
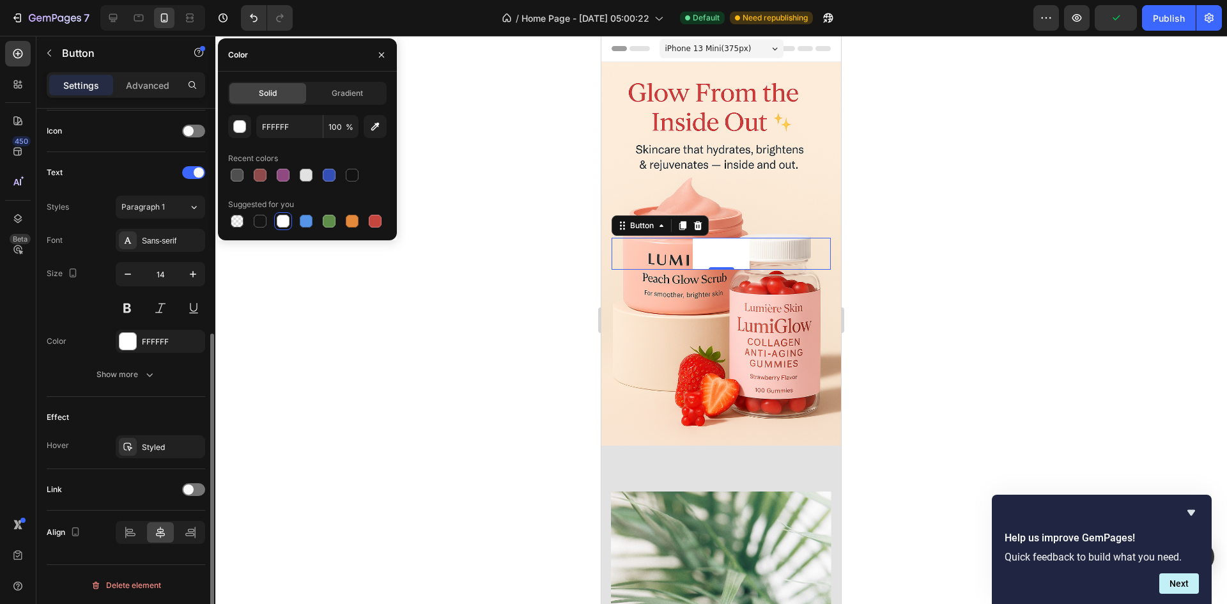
scroll to position [385, 0]
click at [189, 485] on span at bounding box center [188, 488] width 10 height 10
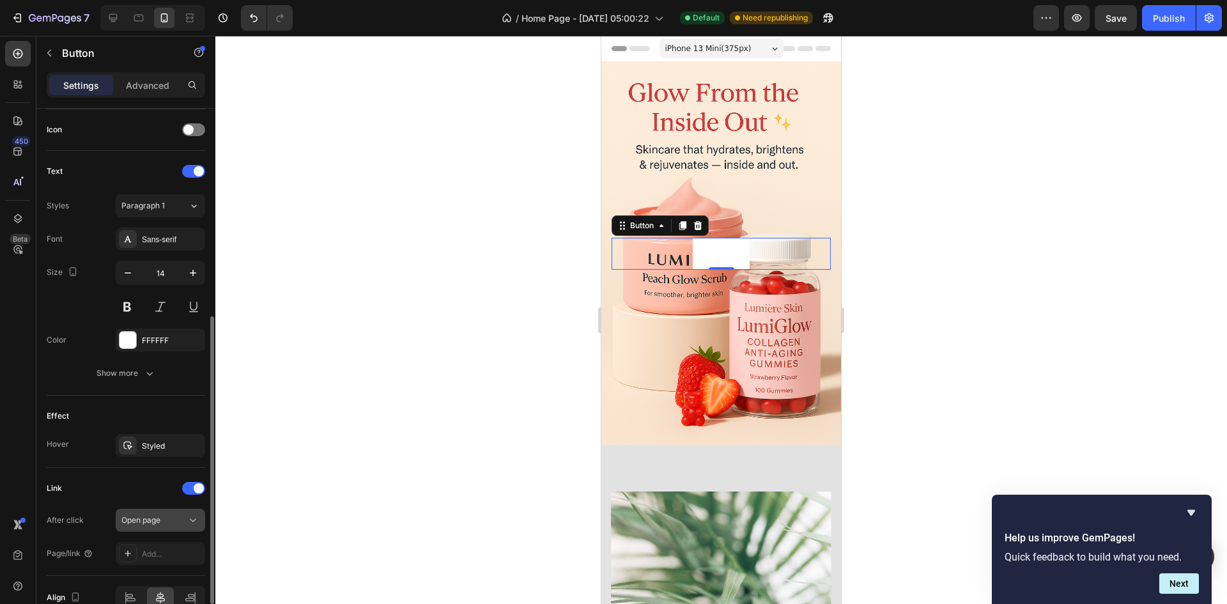
click at [169, 525] on div "Open page" at bounding box center [153, 520] width 65 height 12
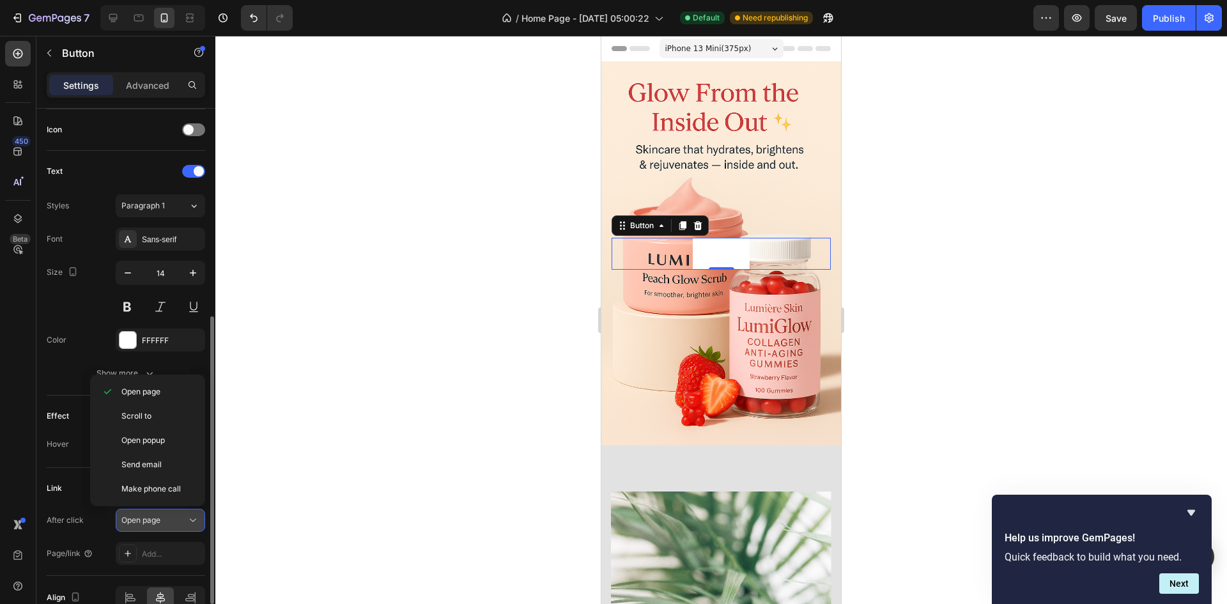
click at [169, 525] on div "Open page" at bounding box center [153, 520] width 65 height 12
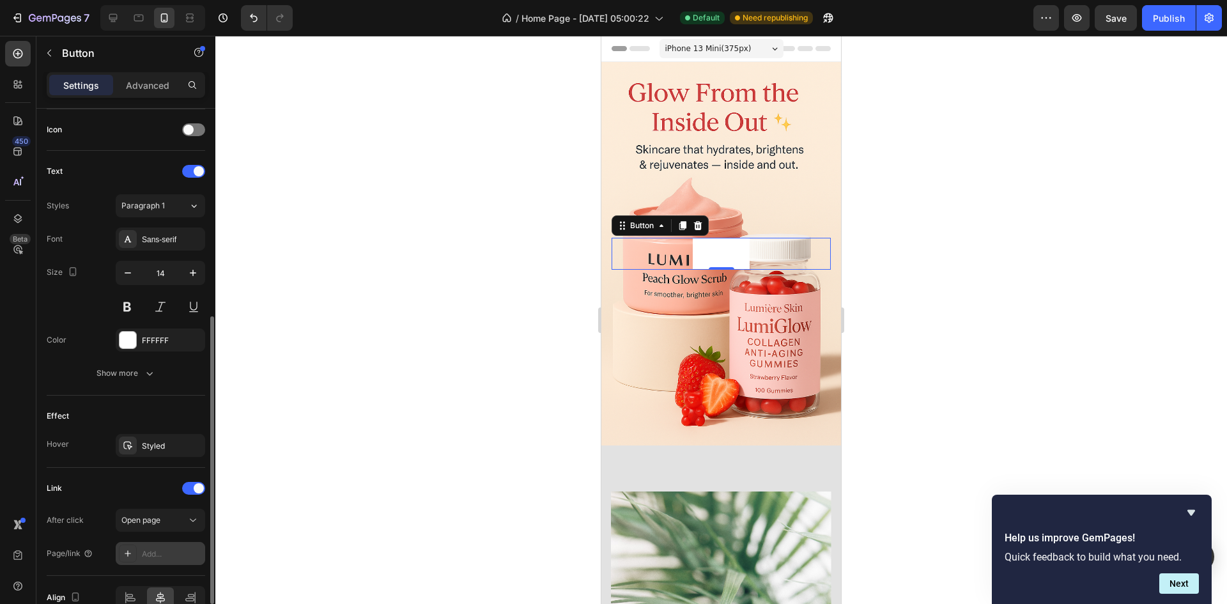
click at [171, 551] on div "Add..." at bounding box center [172, 554] width 60 height 12
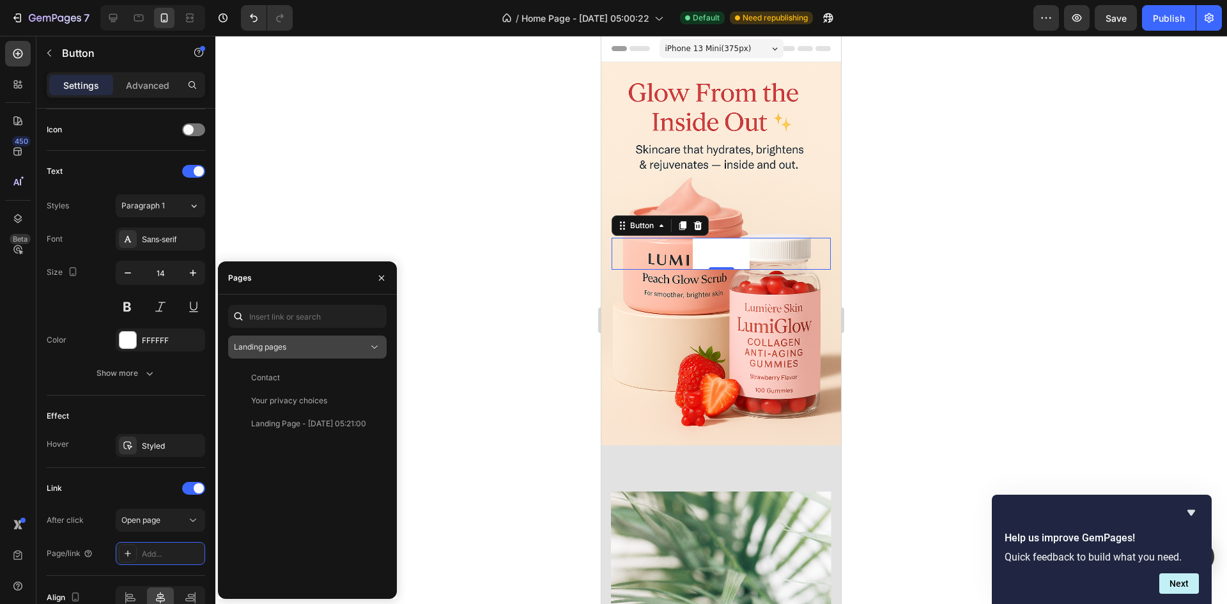
click at [305, 346] on div "Landing pages" at bounding box center [301, 347] width 134 height 12
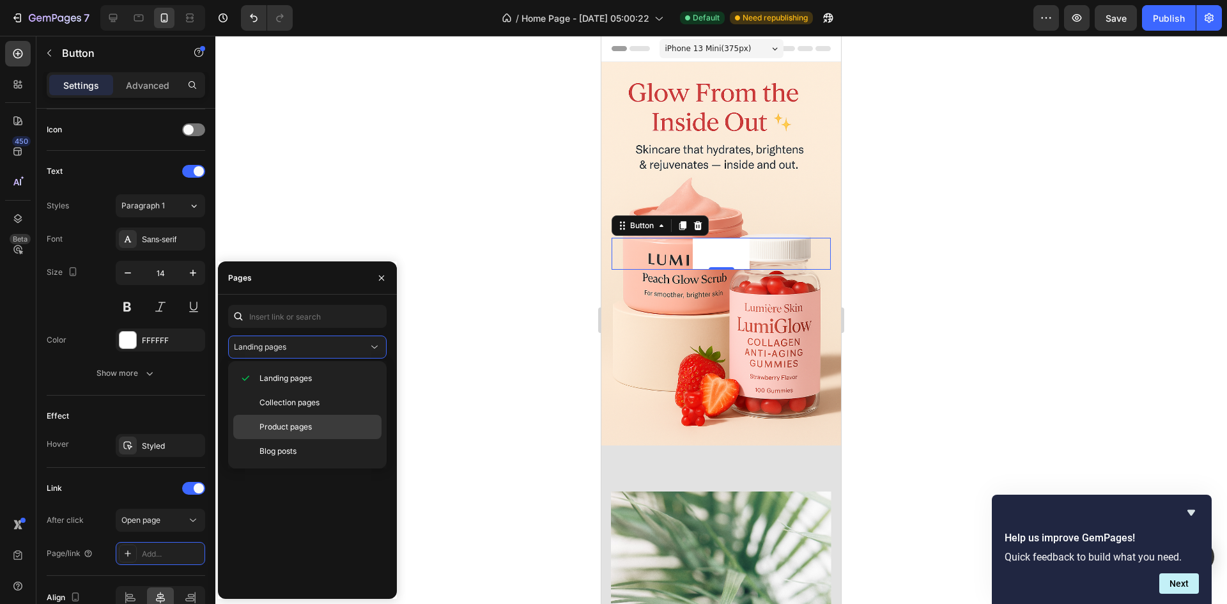
click at [294, 424] on span "Product pages" at bounding box center [285, 427] width 52 height 12
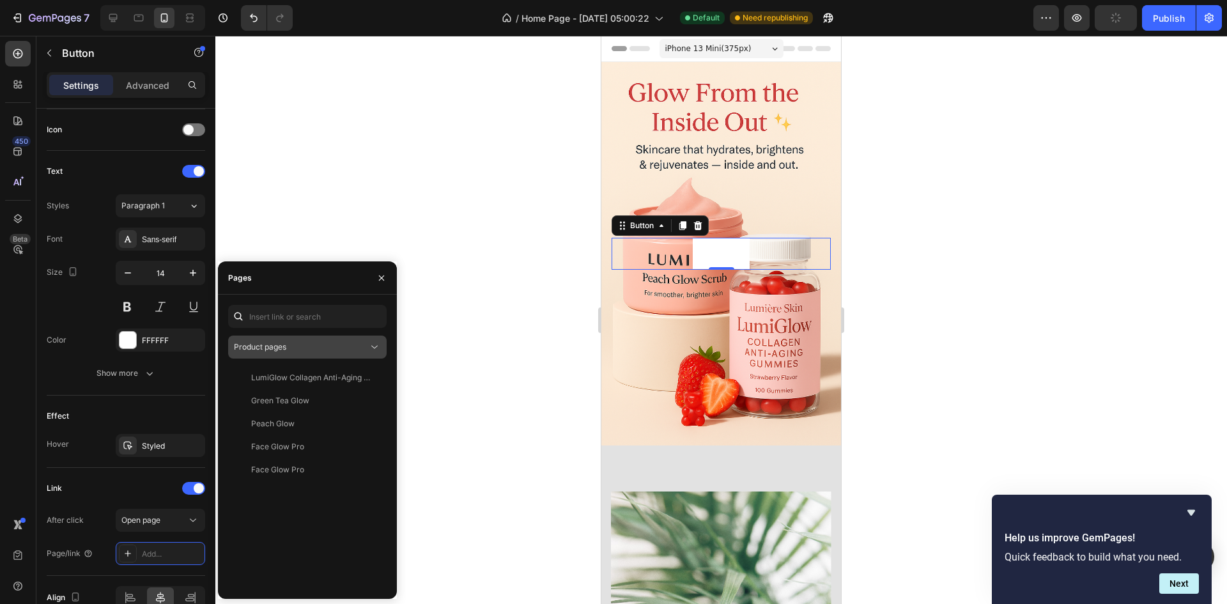
click at [304, 352] on div "Product pages" at bounding box center [301, 347] width 134 height 12
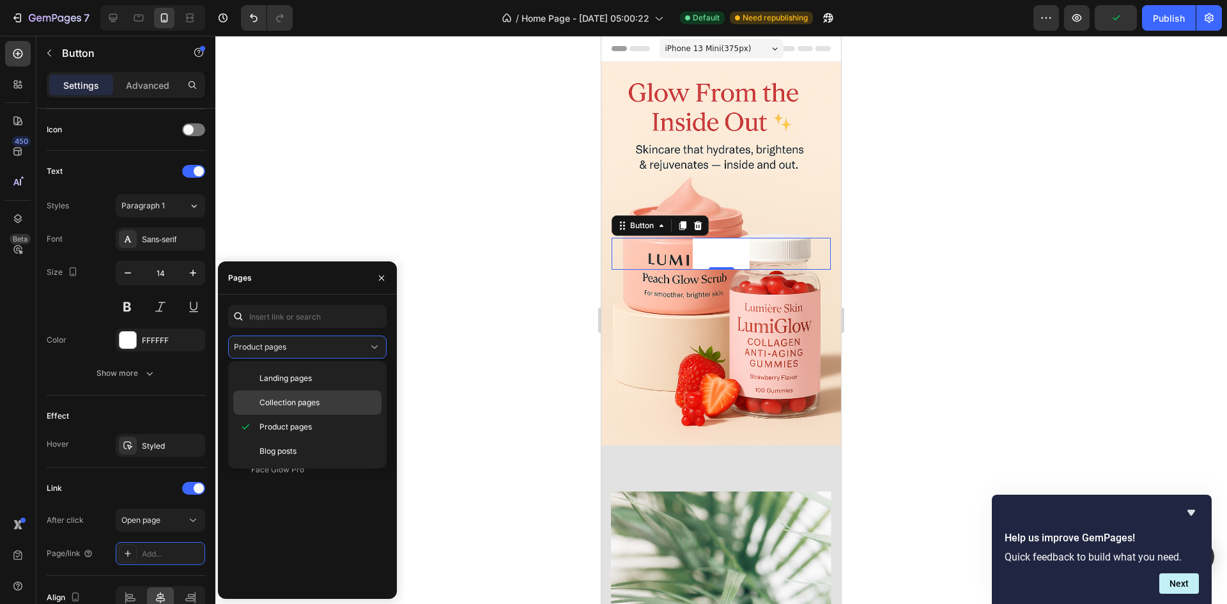
click at [304, 399] on span "Collection pages" at bounding box center [289, 403] width 60 height 12
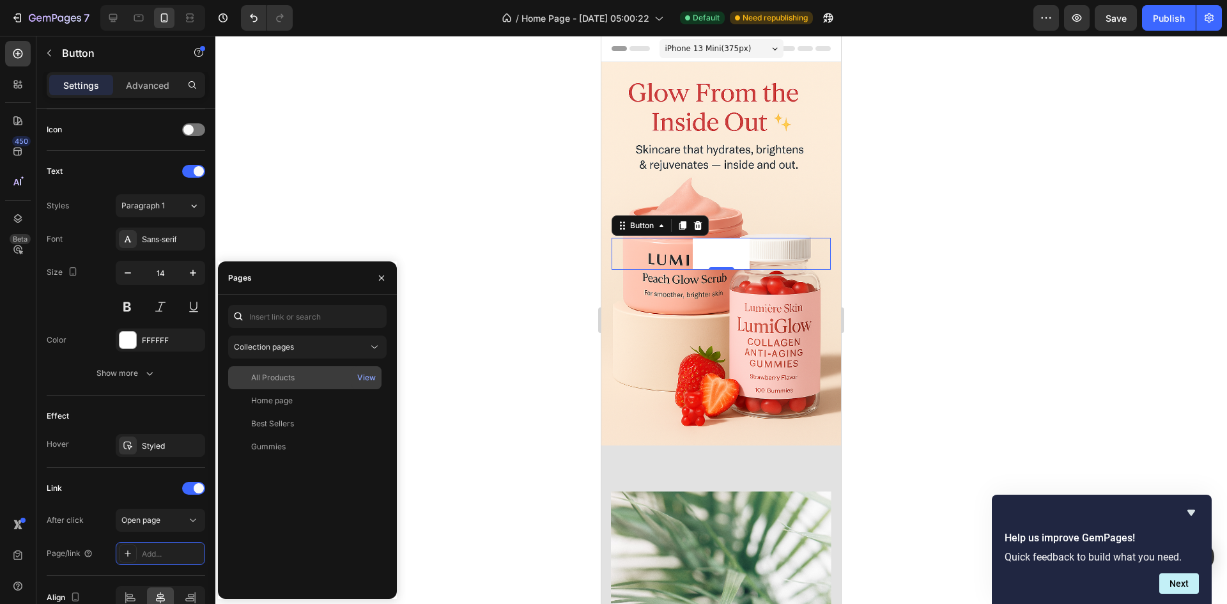
click at [301, 378] on div "All Products" at bounding box center [304, 378] width 143 height 12
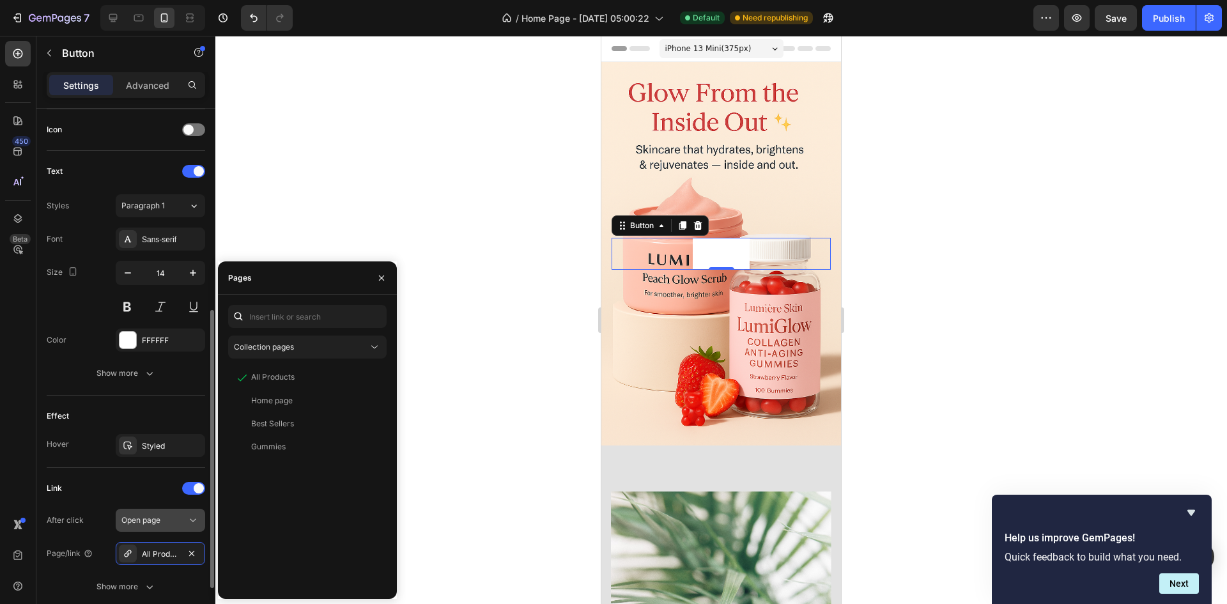
scroll to position [484, 0]
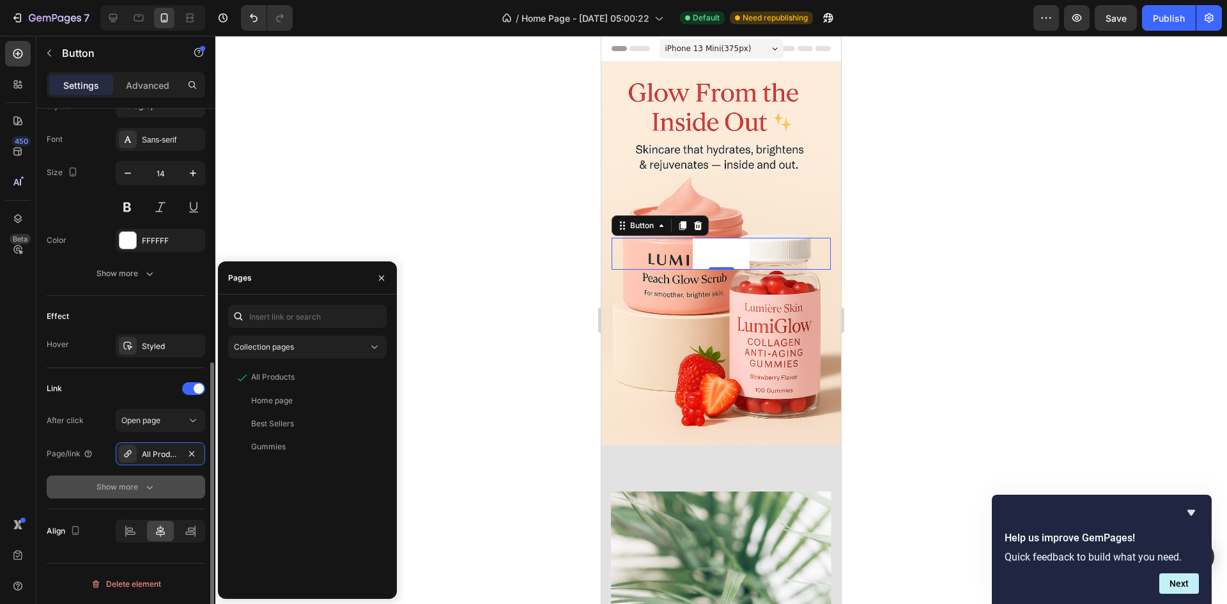
click at [134, 479] on button "Show more" at bounding box center [126, 486] width 158 height 23
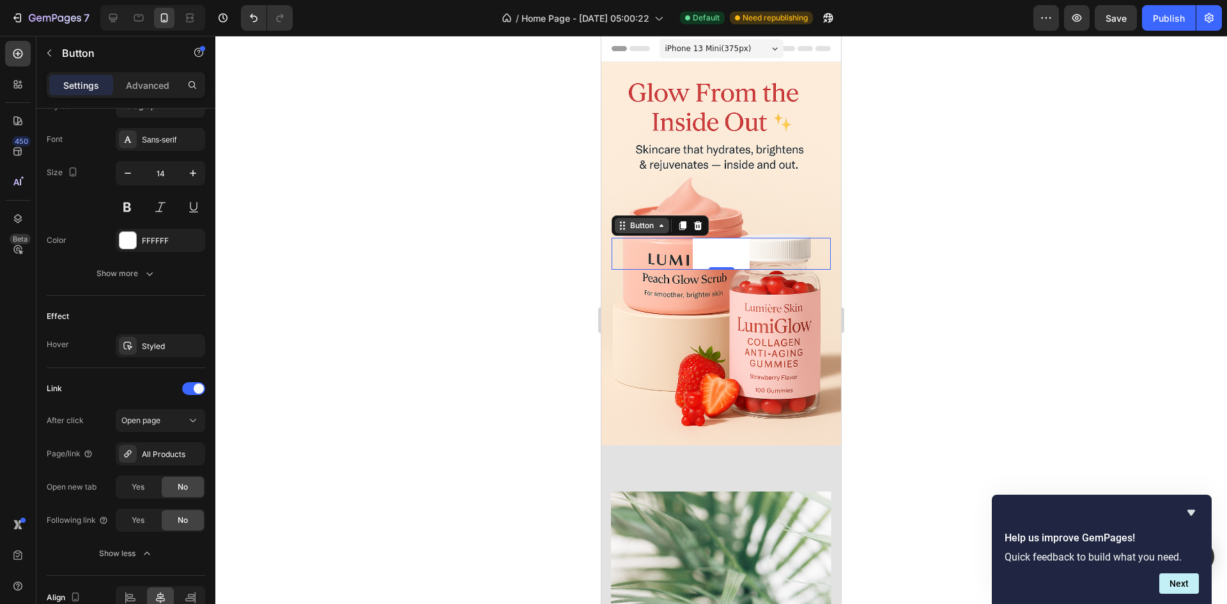
click at [657, 220] on div "Button" at bounding box center [642, 225] width 54 height 15
click at [657, 224] on icon at bounding box center [661, 225] width 10 height 10
click at [702, 254] on link "Button" at bounding box center [721, 253] width 56 height 31
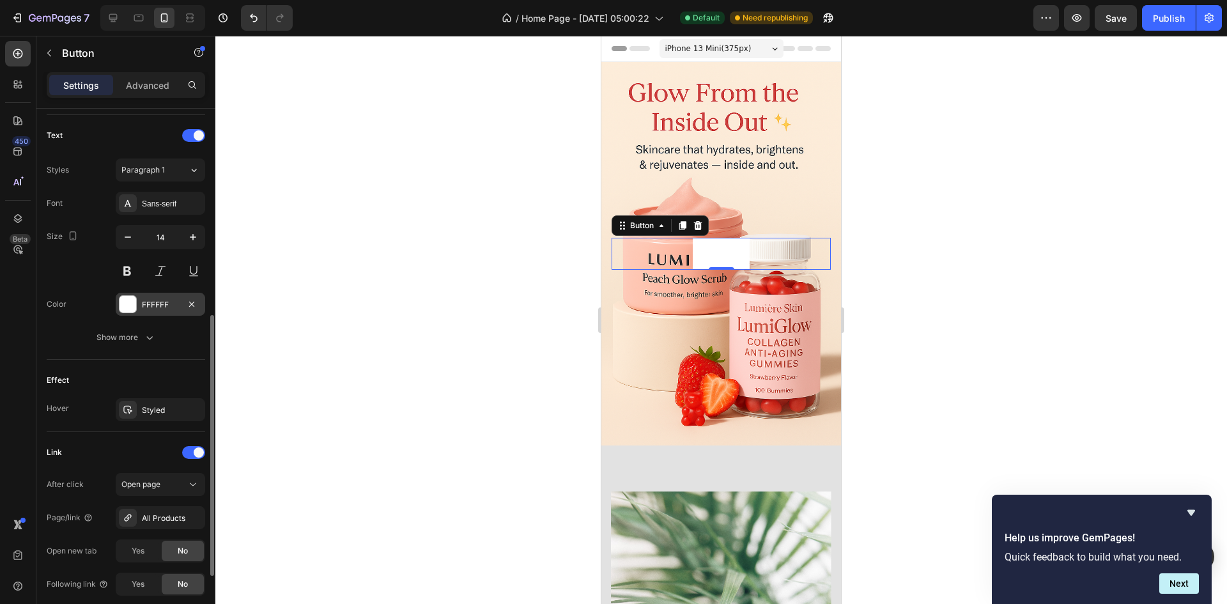
click at [129, 304] on div at bounding box center [127, 304] width 17 height 17
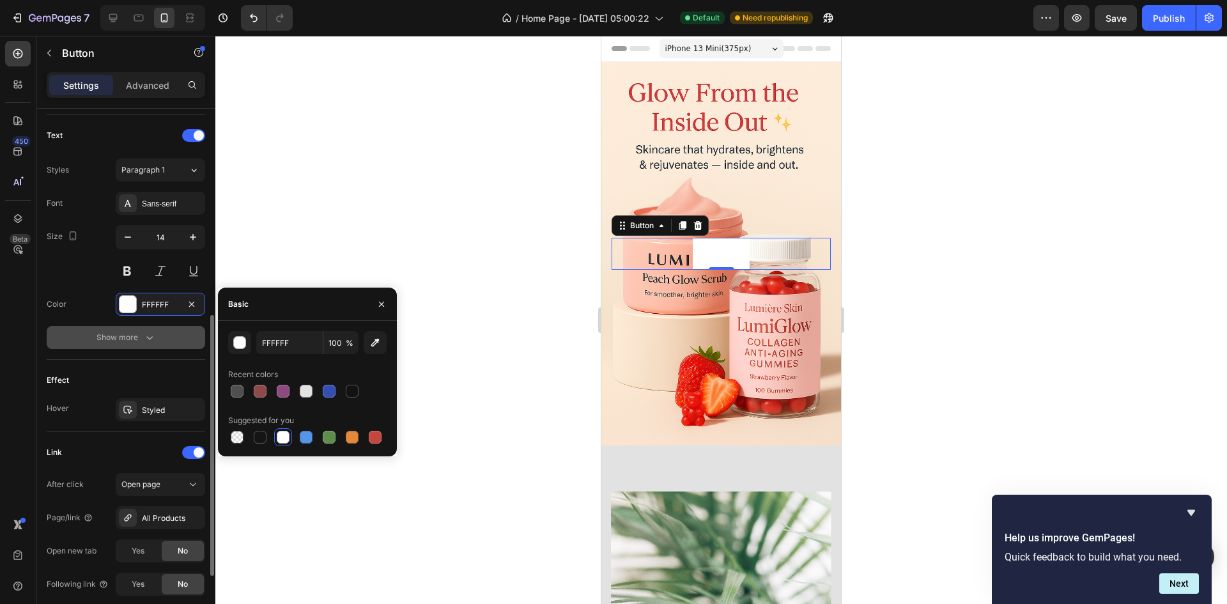
click at [125, 340] on div "Show more" at bounding box center [125, 337] width 59 height 13
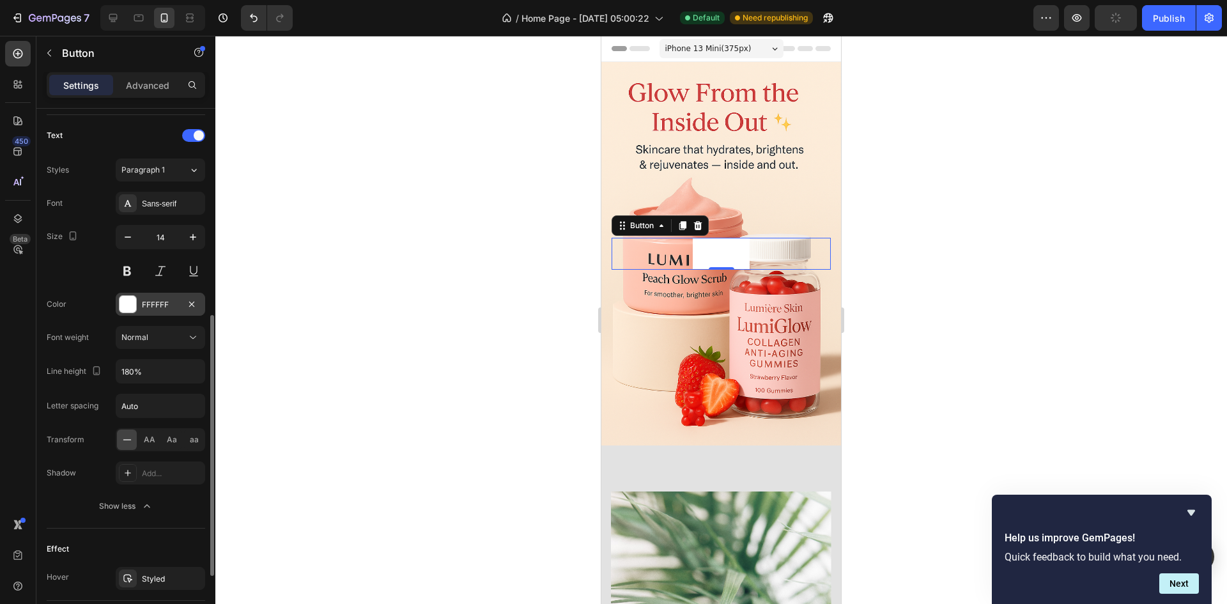
click at [125, 302] on div at bounding box center [127, 304] width 17 height 17
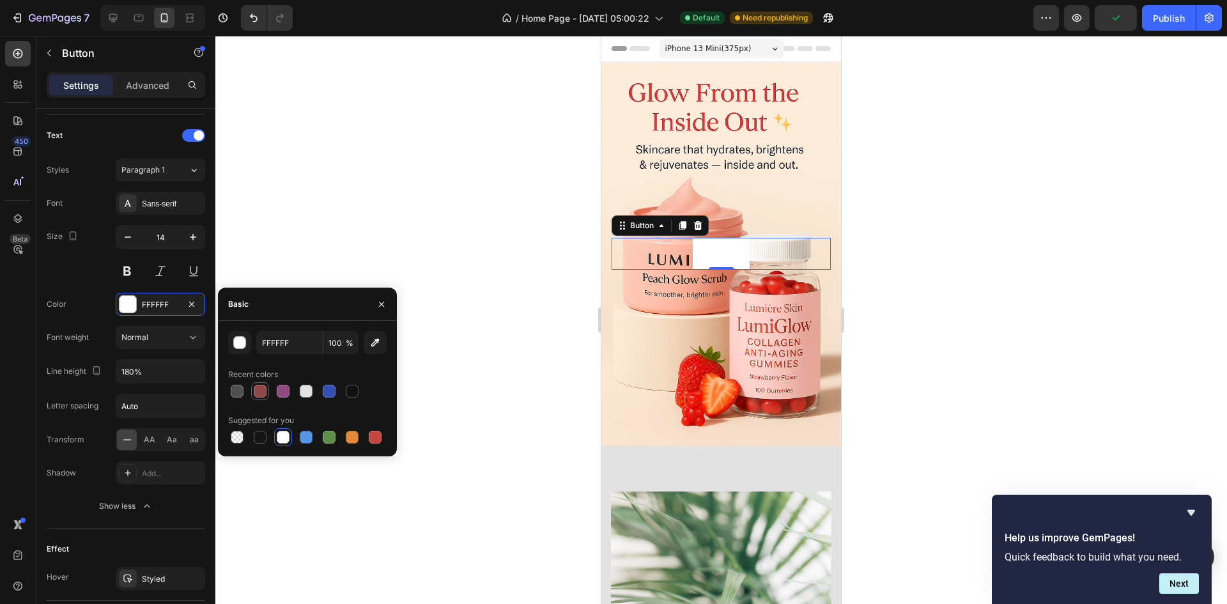
click at [265, 388] on div at bounding box center [260, 391] width 13 height 13
click at [309, 390] on div at bounding box center [306, 391] width 13 height 13
click at [261, 388] on div at bounding box center [260, 391] width 13 height 13
type input "8E494A"
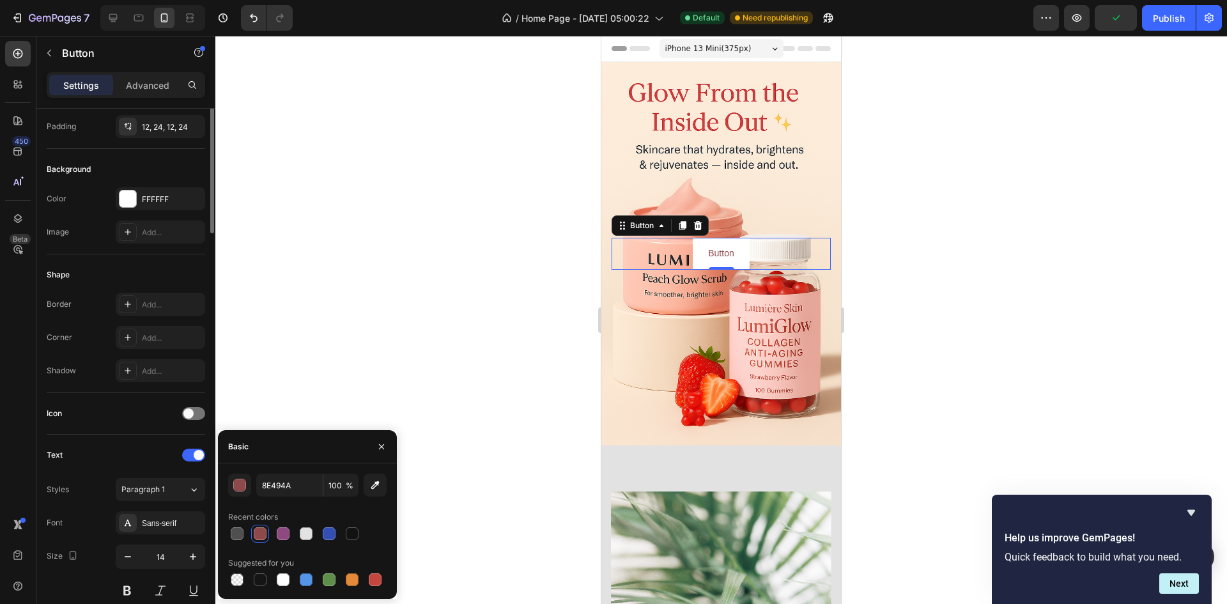
scroll to position [0, 0]
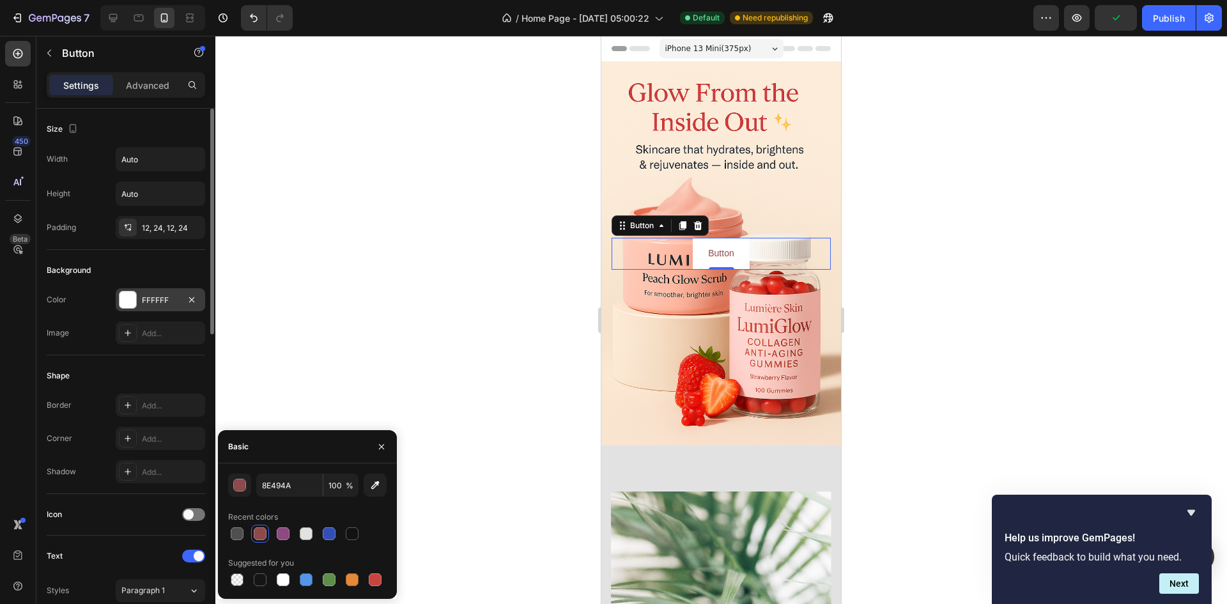
click at [123, 301] on div at bounding box center [127, 299] width 17 height 17
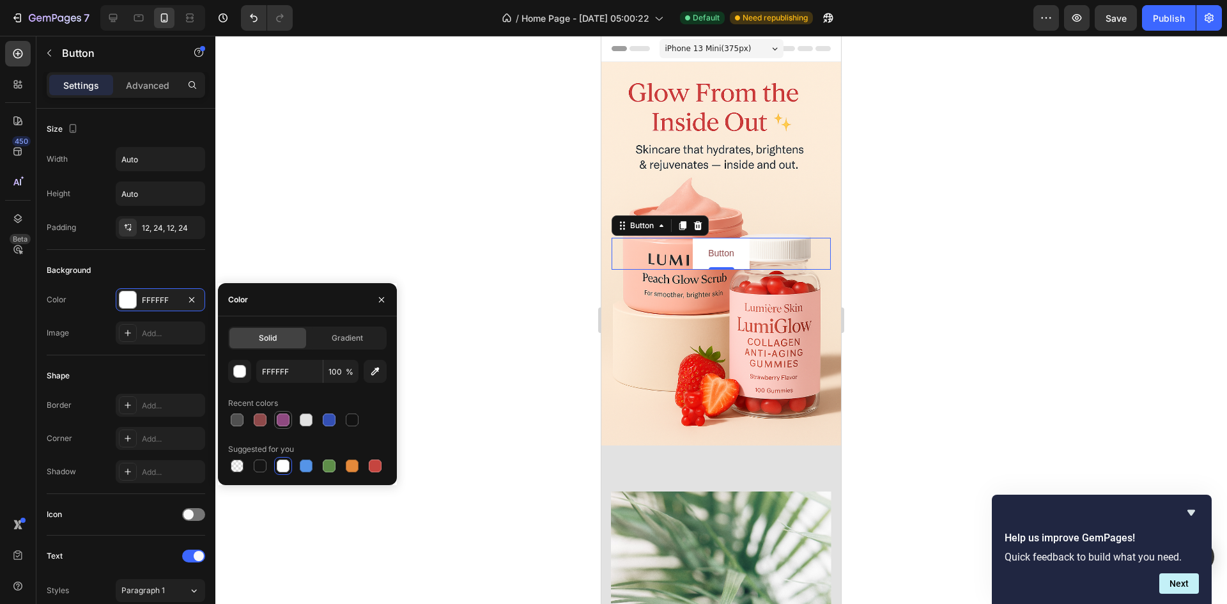
click at [284, 417] on div at bounding box center [283, 419] width 13 height 13
click at [347, 420] on div at bounding box center [352, 419] width 13 height 13
click at [249, 417] on div at bounding box center [307, 420] width 158 height 18
click at [261, 417] on div at bounding box center [260, 419] width 13 height 13
type input "8E494A"
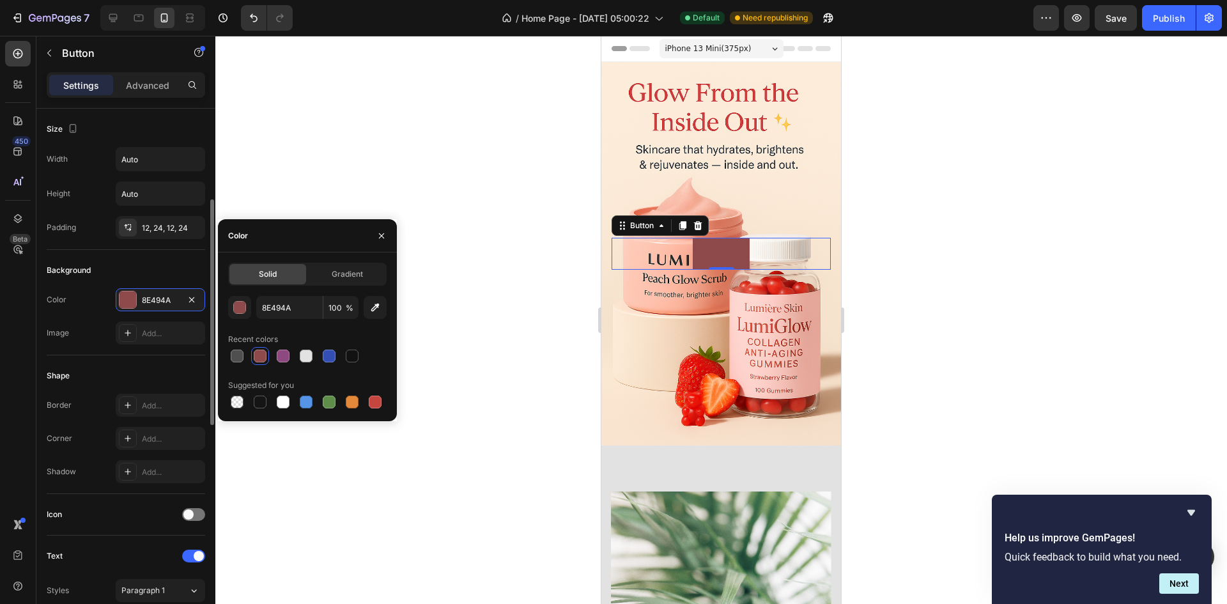
scroll to position [256, 0]
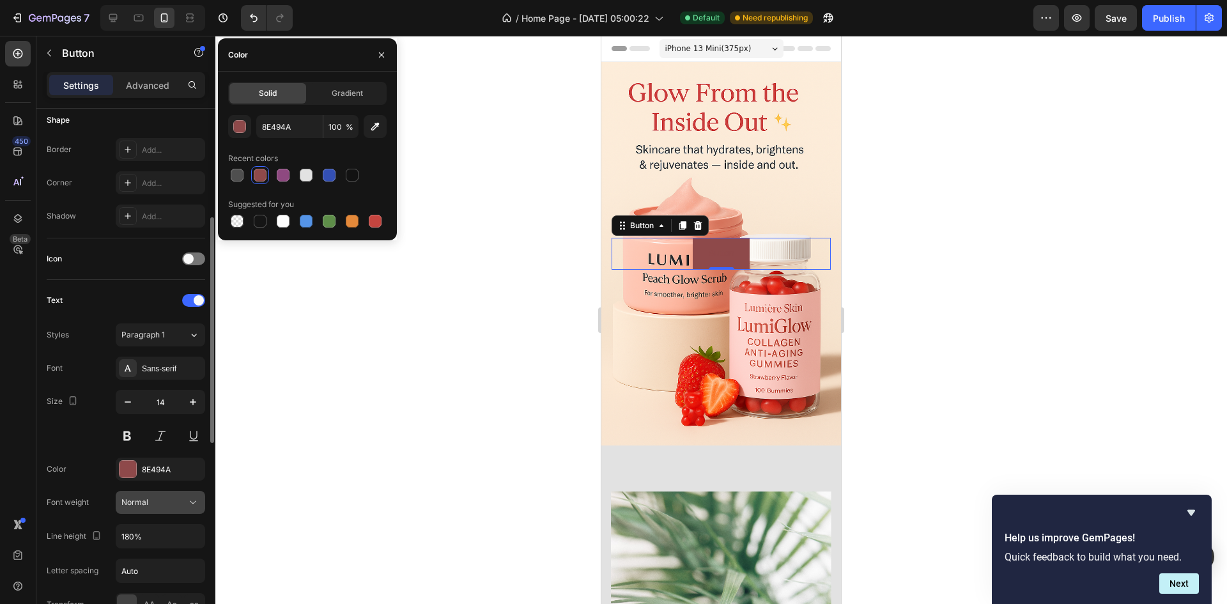
click at [146, 498] on span "Normal" at bounding box center [134, 502] width 27 height 10
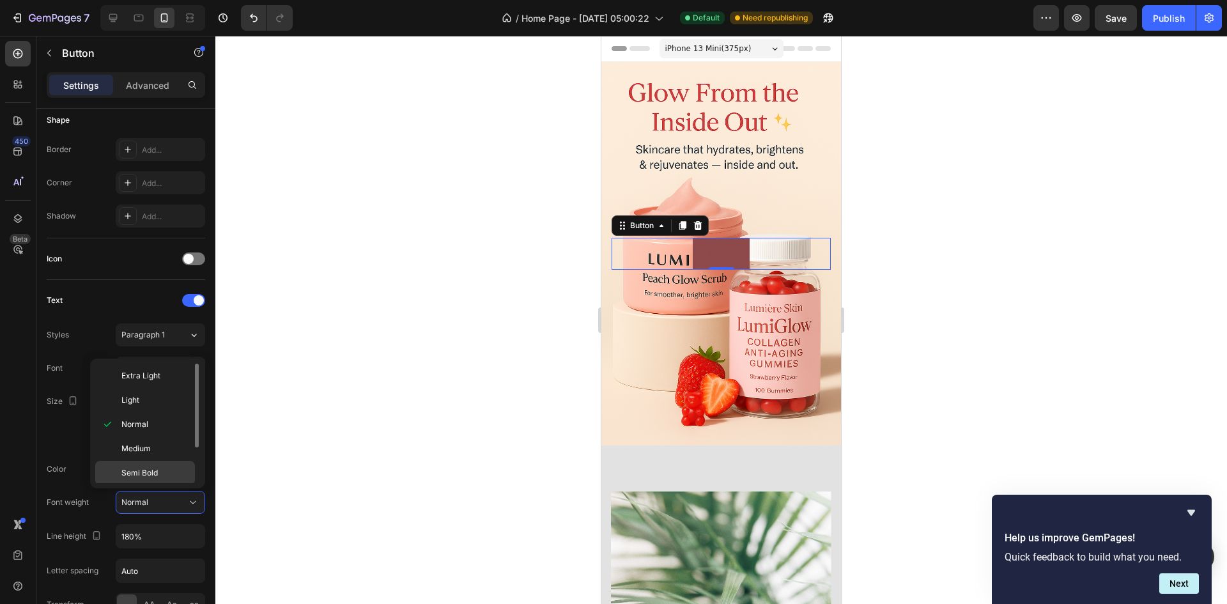
click at [153, 463] on div "Semi Bold" at bounding box center [145, 473] width 100 height 24
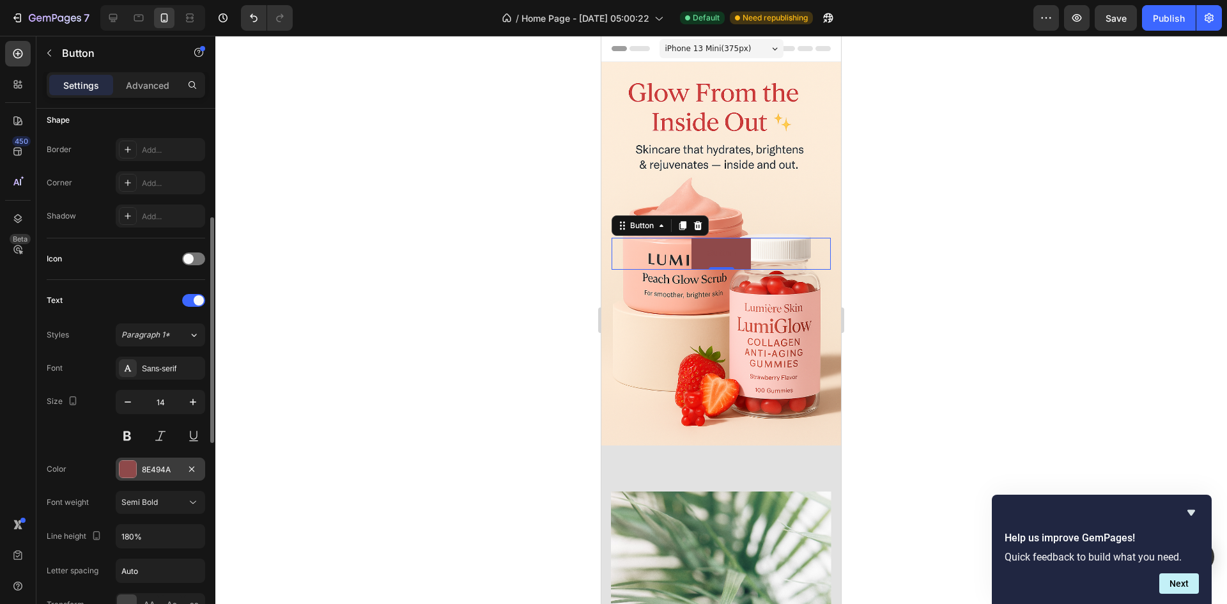
scroll to position [447, 0]
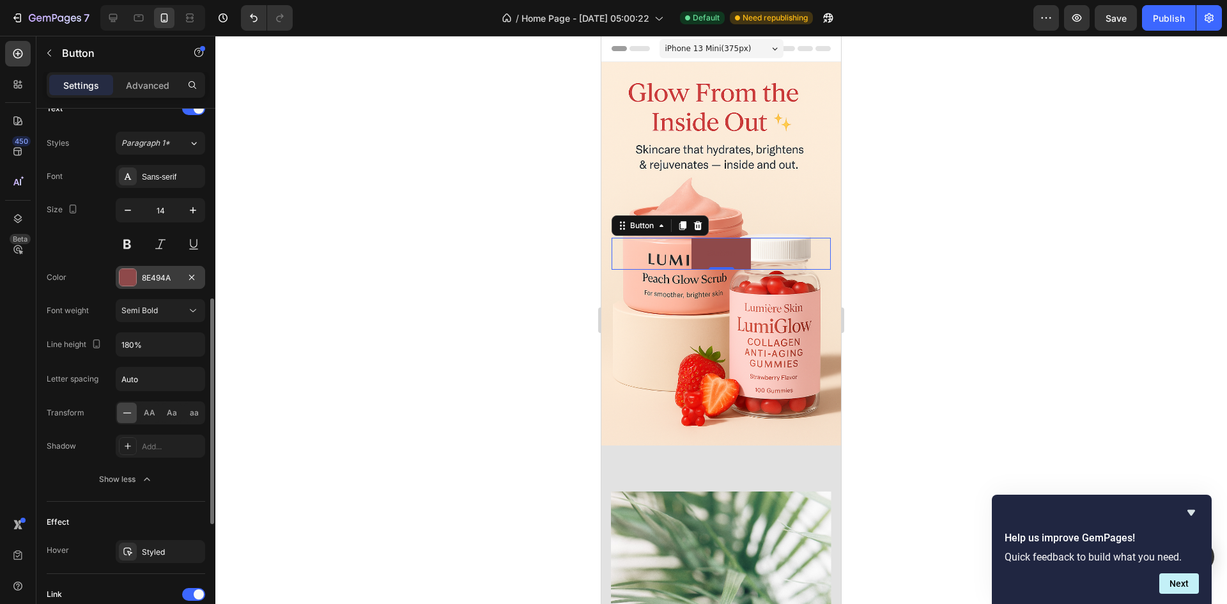
click at [123, 275] on div at bounding box center [127, 277] width 17 height 17
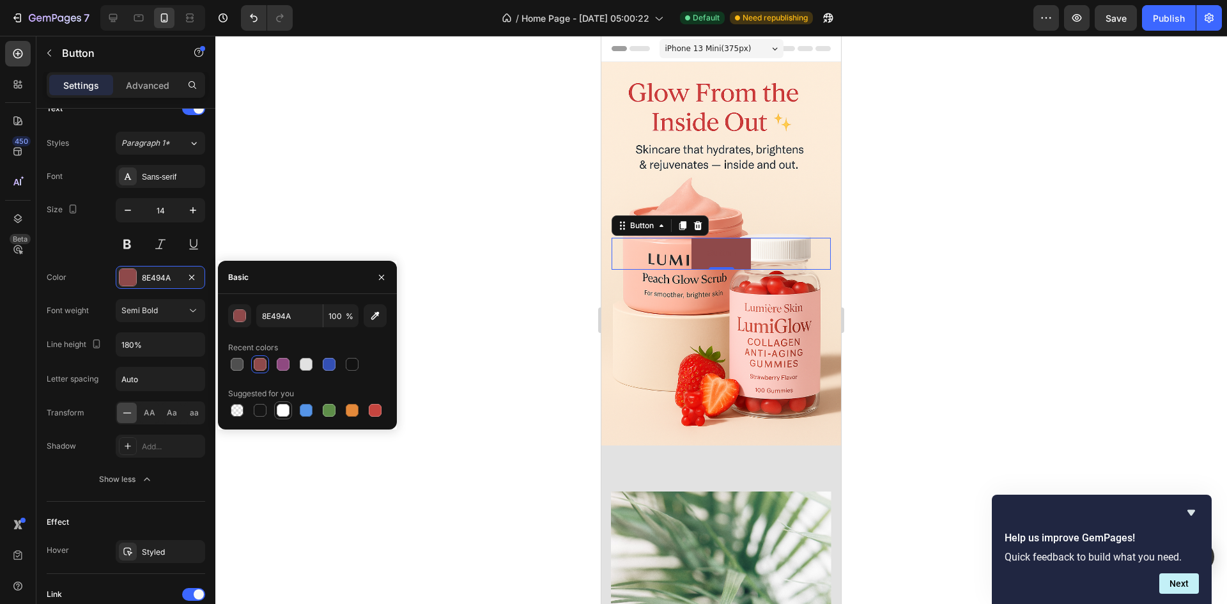
click at [286, 407] on div at bounding box center [283, 410] width 13 height 13
type input "FFFFFF"
click at [712, 246] on p "Button" at bounding box center [721, 253] width 29 height 16
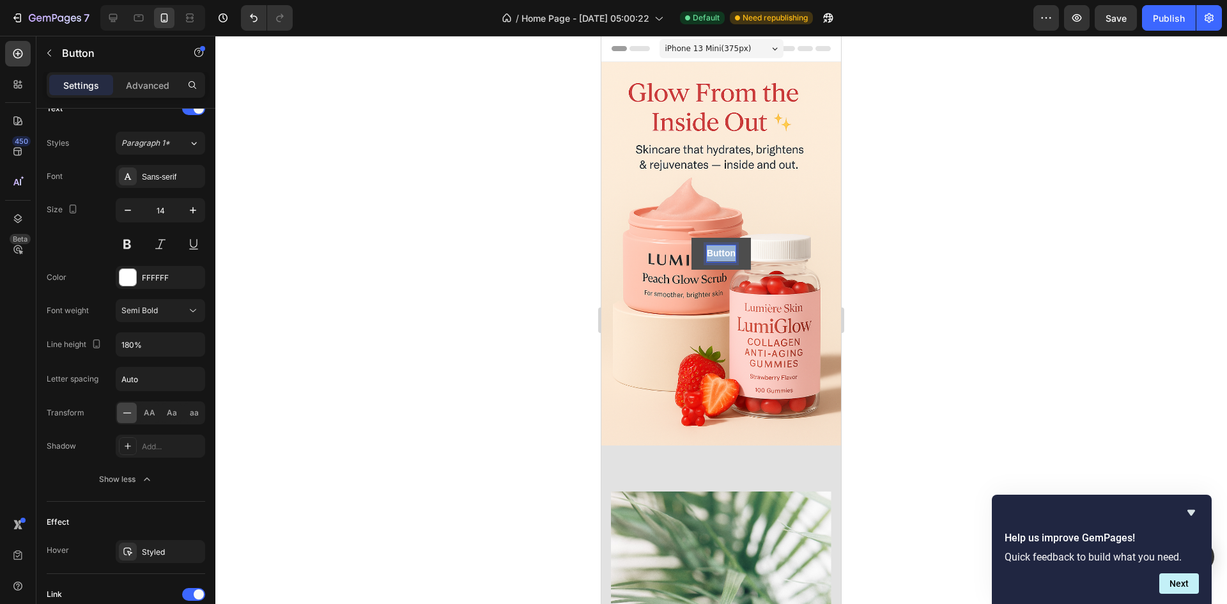
click at [712, 246] on p "Button" at bounding box center [721, 253] width 29 height 16
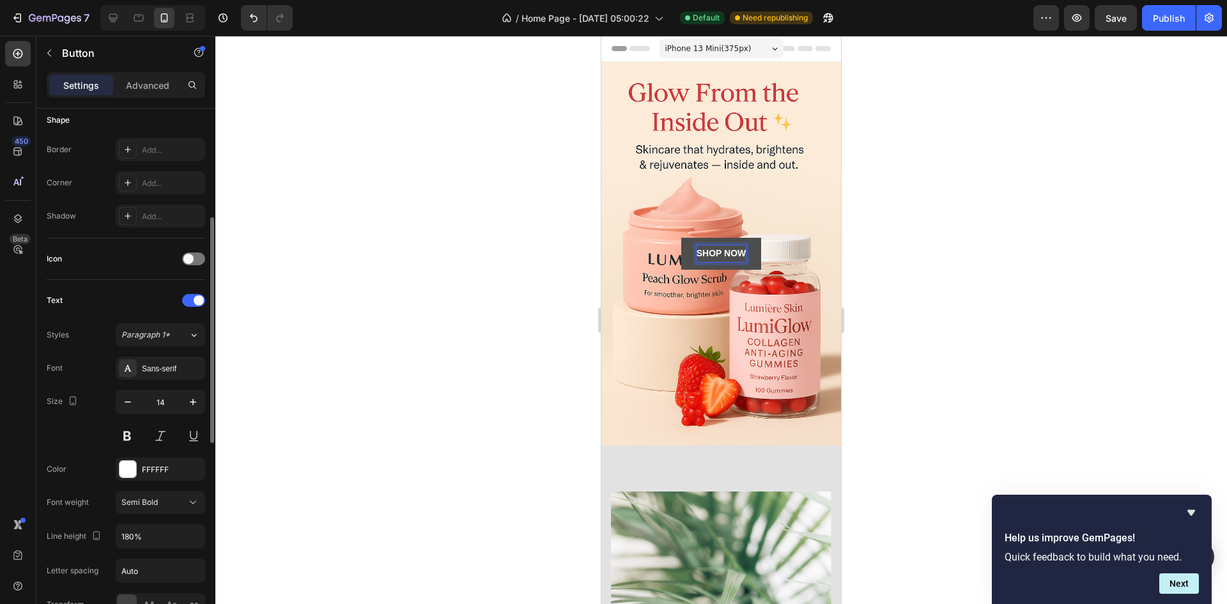
scroll to position [0, 0]
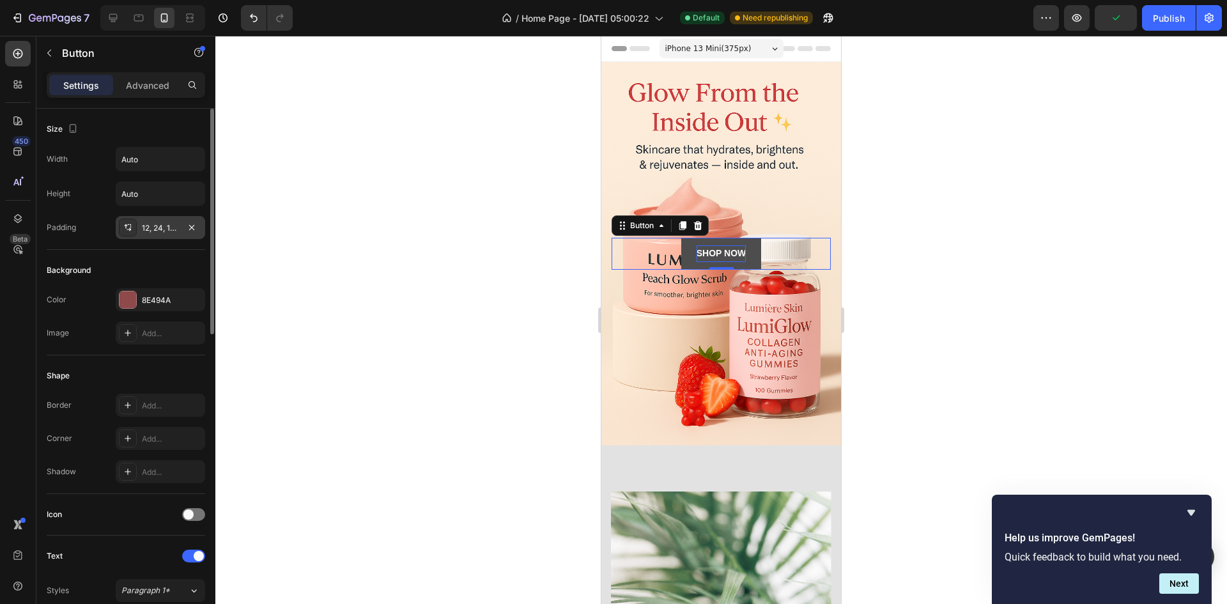
click at [158, 229] on div "12, 24, 12, 24" at bounding box center [160, 228] width 37 height 12
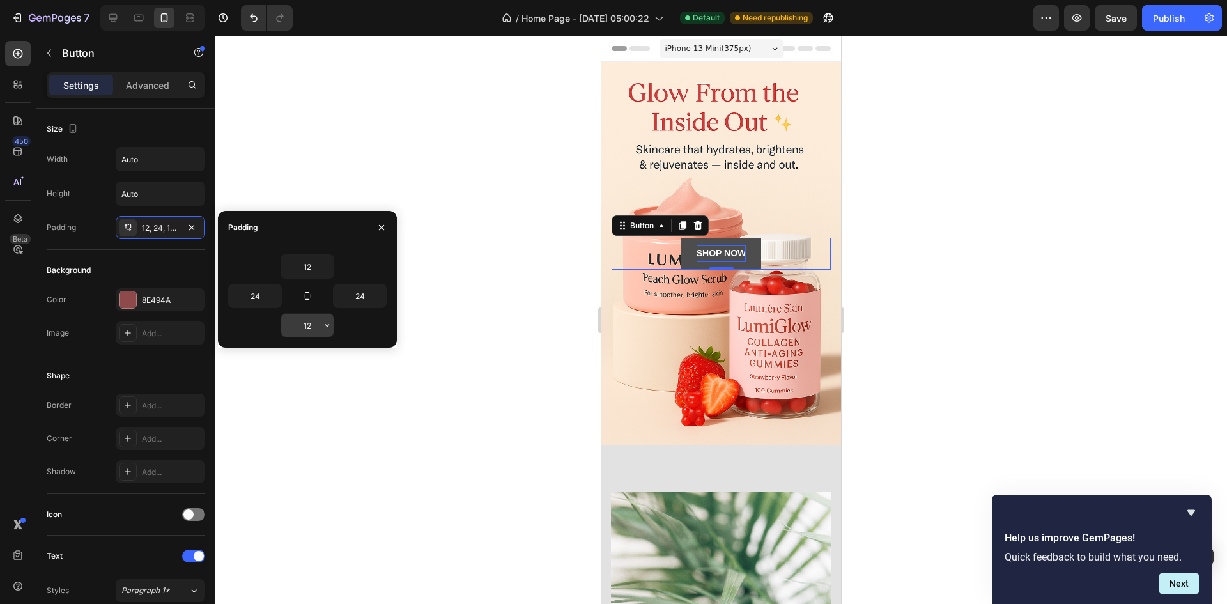
drag, startPoint x: 305, startPoint y: 289, endPoint x: 313, endPoint y: 321, distance: 33.0
click at [313, 321] on div "12 24 24 12" at bounding box center [307, 295] width 158 height 83
click at [334, 328] on div "12" at bounding box center [308, 325] width 54 height 24
click at [327, 271] on icon "button" at bounding box center [327, 266] width 10 height 10
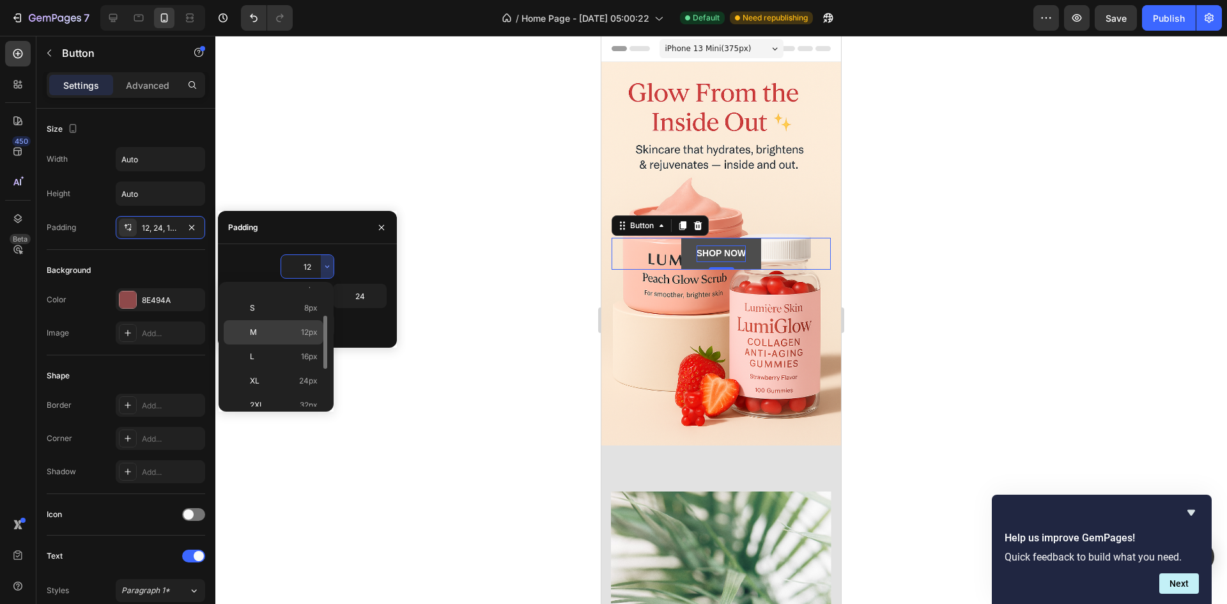
scroll to position [128, 0]
click at [287, 383] on div "4XL 80px" at bounding box center [274, 390] width 100 height 24
type input "80"
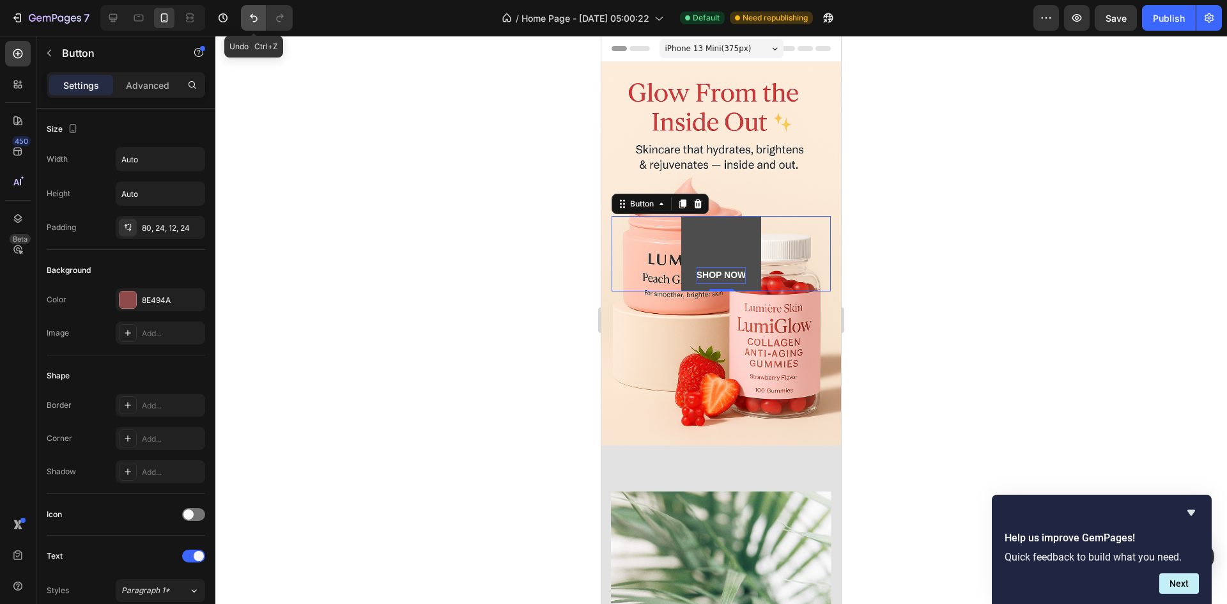
click at [247, 23] on button "Undo/Redo" at bounding box center [254, 18] width 26 height 26
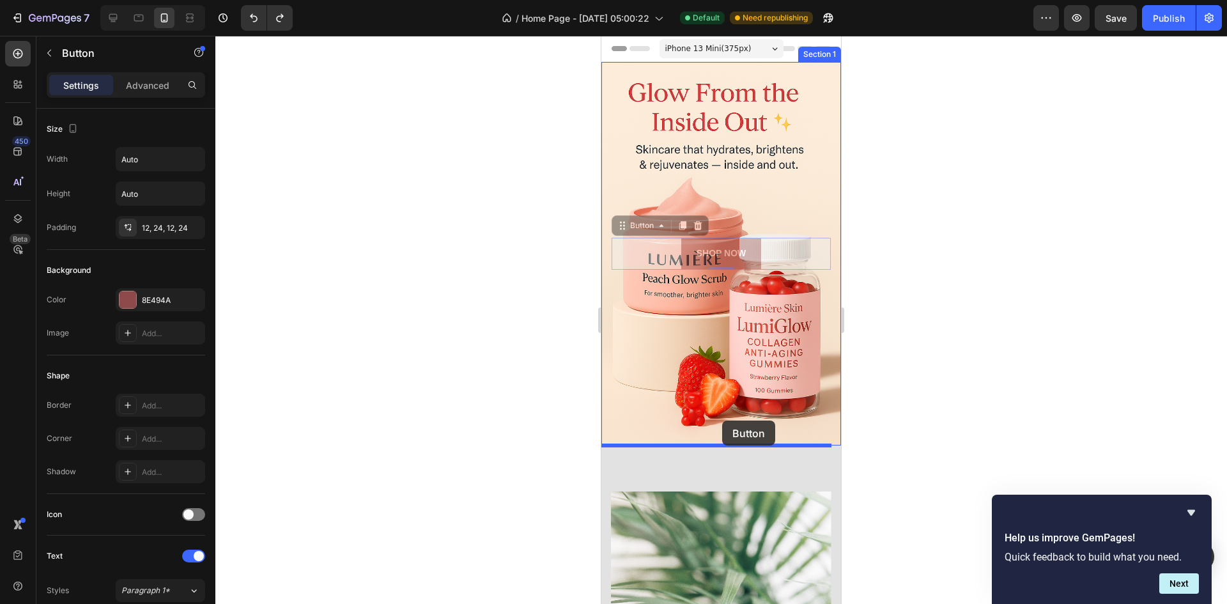
drag, startPoint x: 748, startPoint y: 254, endPoint x: 722, endPoint y: 420, distance: 168.7
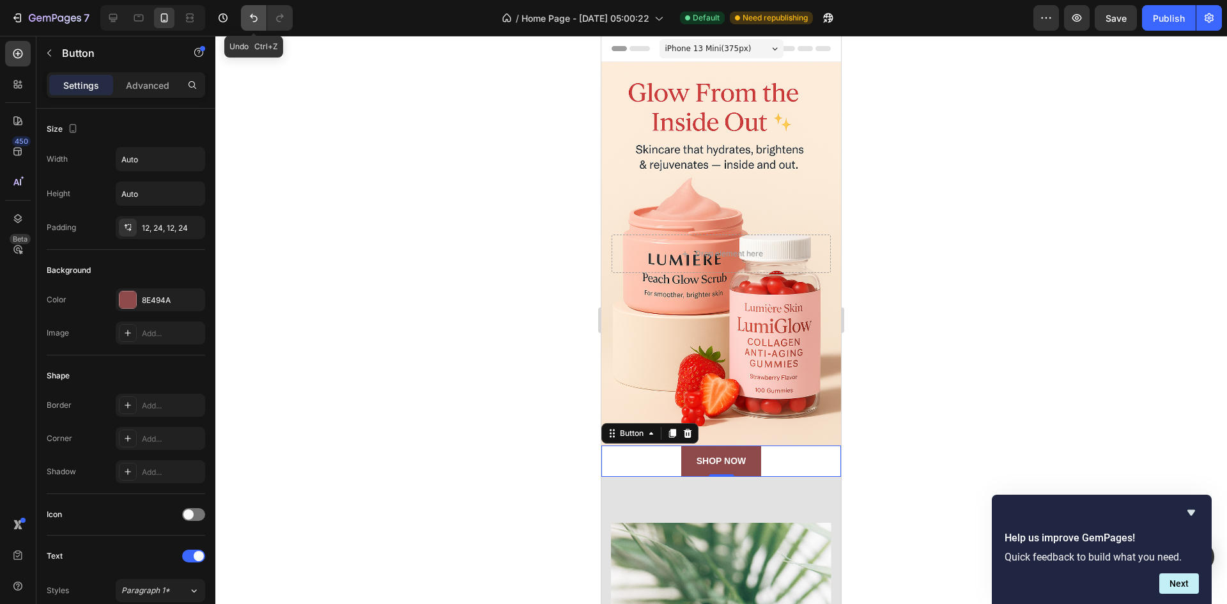
click at [255, 16] on icon "Undo/Redo" at bounding box center [254, 18] width 8 height 8
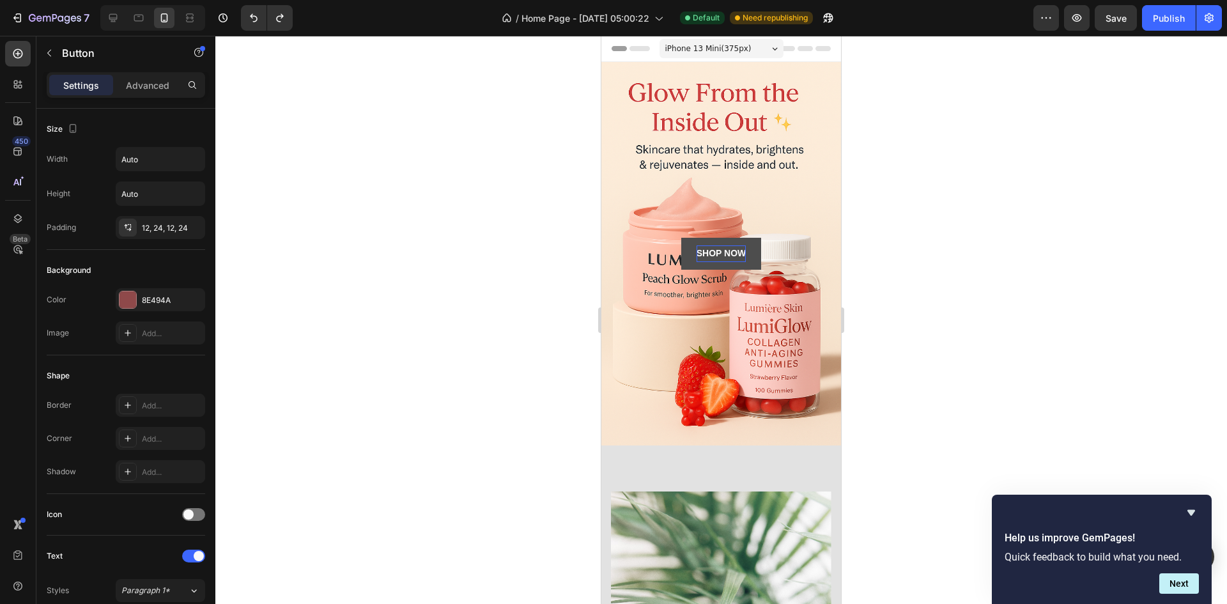
click at [716, 252] on p "SHOP NOW" at bounding box center [721, 253] width 50 height 16
click at [750, 258] on link "SHOP NOW" at bounding box center [721, 253] width 81 height 31
click at [748, 252] on link "SHOP NOW" at bounding box center [721, 253] width 81 height 31
click at [170, 195] on input "Auto" at bounding box center [160, 193] width 88 height 23
click at [190, 197] on icon "button" at bounding box center [193, 193] width 13 height 13
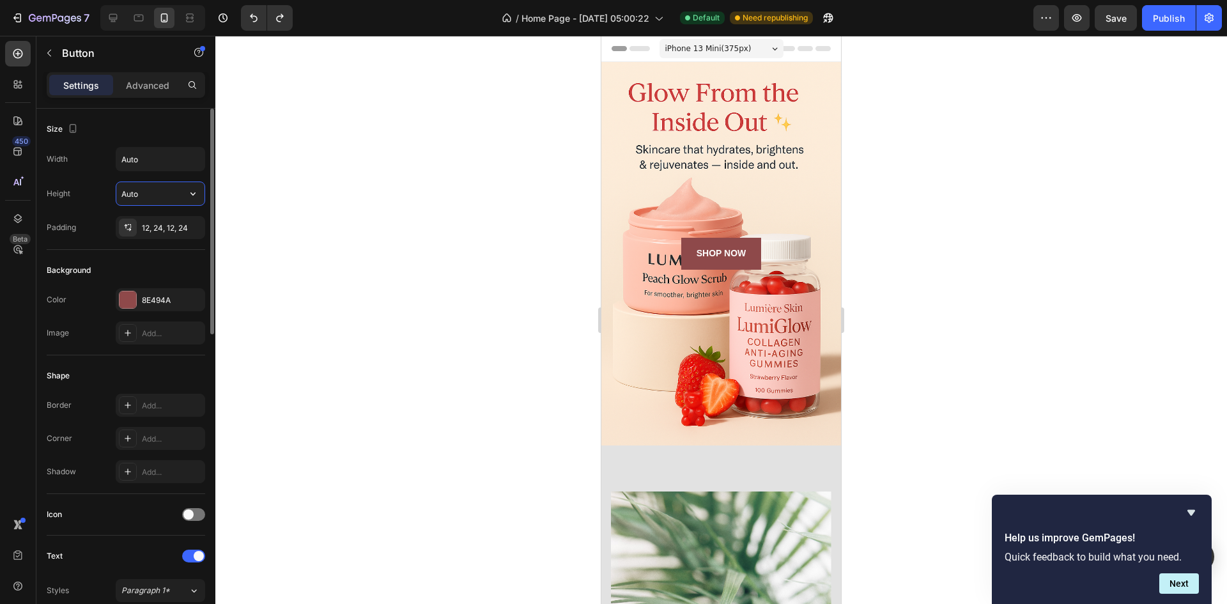
click at [154, 192] on input "Auto" at bounding box center [160, 193] width 88 height 23
drag, startPoint x: 148, startPoint y: 195, endPoint x: 112, endPoint y: 200, distance: 36.1
click at [112, 200] on div "Height Auto" at bounding box center [126, 193] width 158 height 24
type input "2"
type input "50"
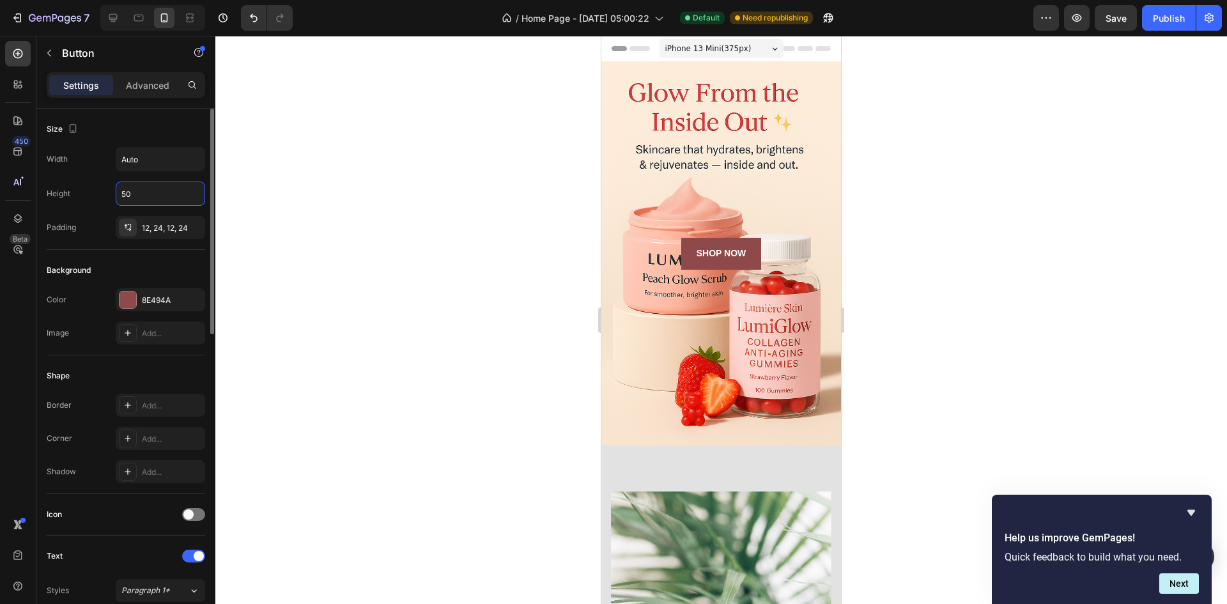
click at [90, 180] on div "Width Auto Height 50 Padding 12, 24, 12, 24" at bounding box center [126, 193] width 158 height 92
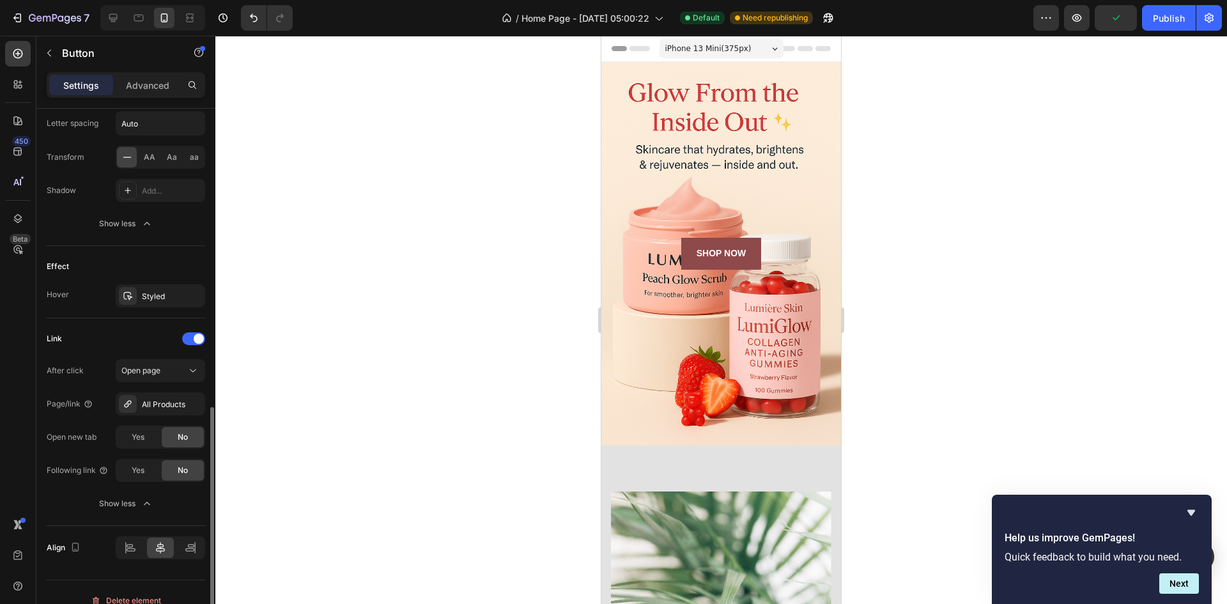
scroll to position [719, 0]
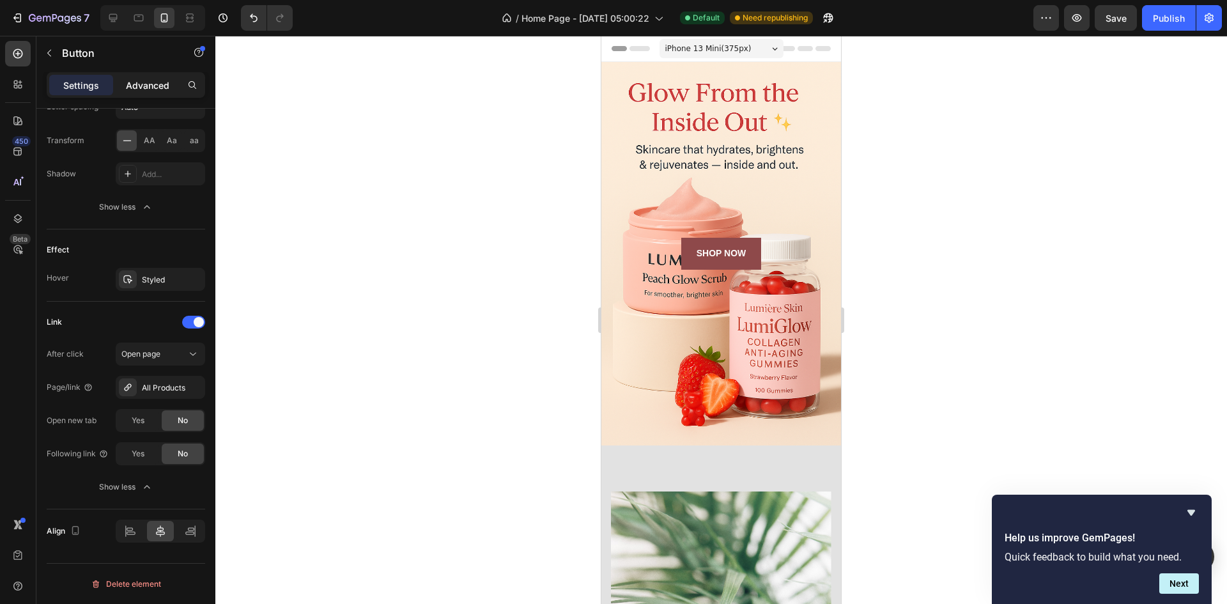
click at [130, 79] on p "Advanced" at bounding box center [147, 85] width 43 height 13
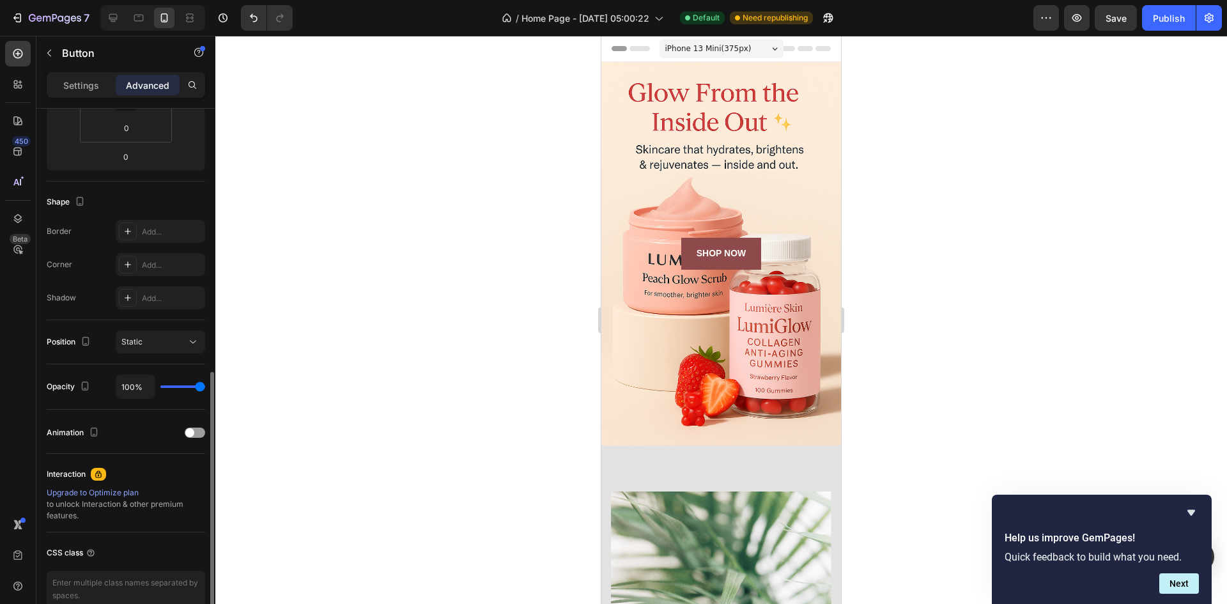
scroll to position [319, 0]
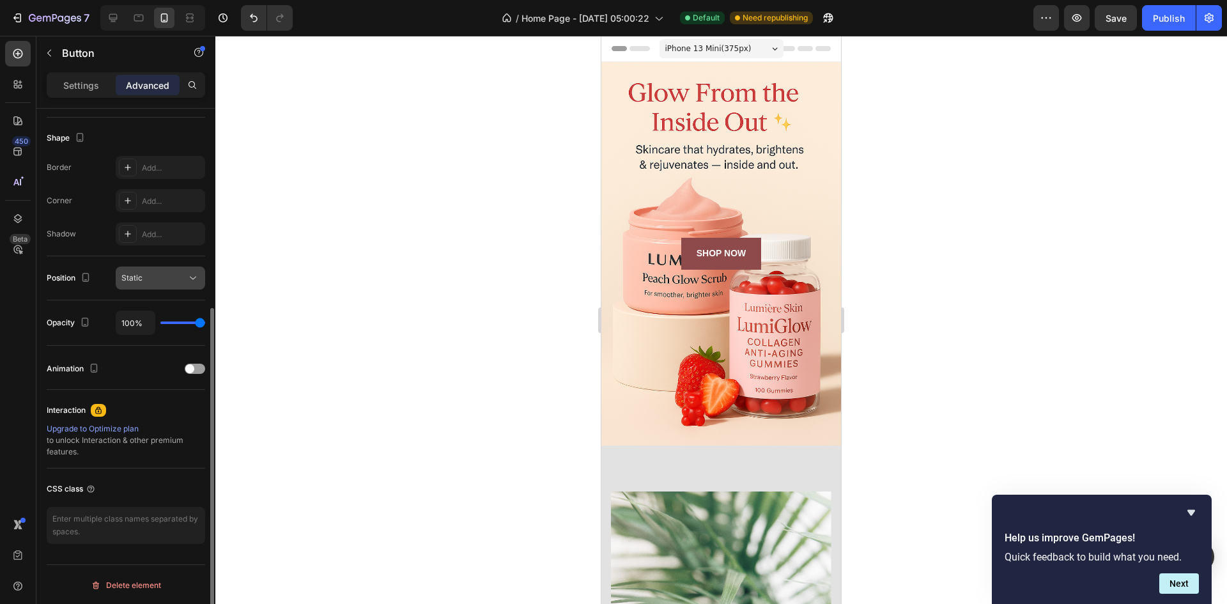
click at [164, 270] on button "Static" at bounding box center [160, 277] width 89 height 23
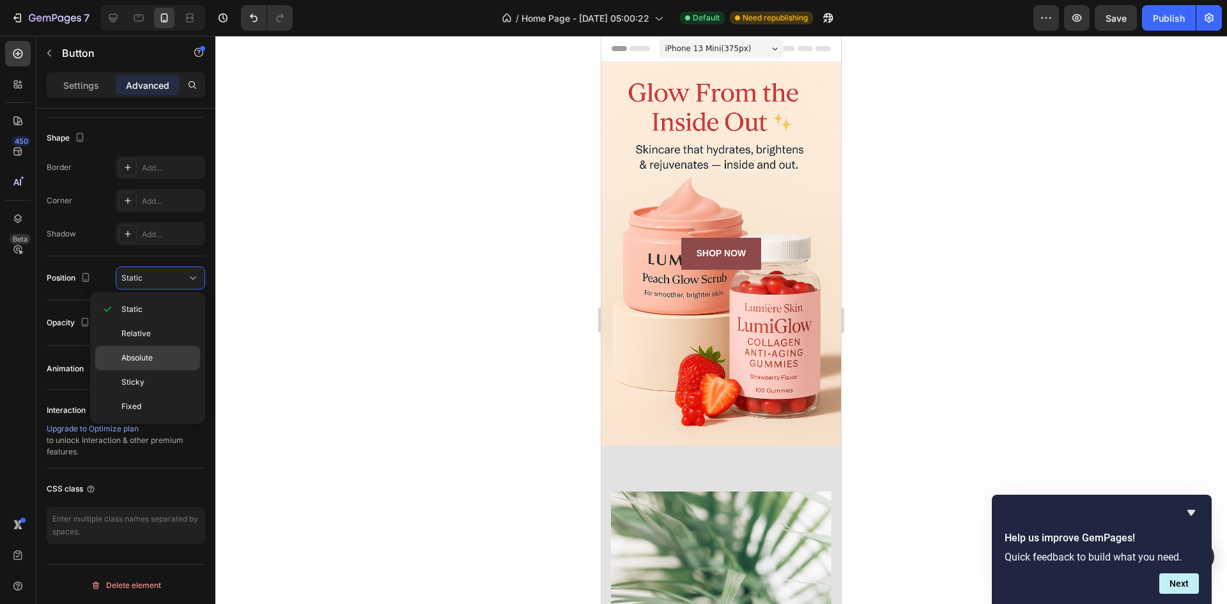
click at [160, 352] on p "Absolute" at bounding box center [157, 358] width 73 height 12
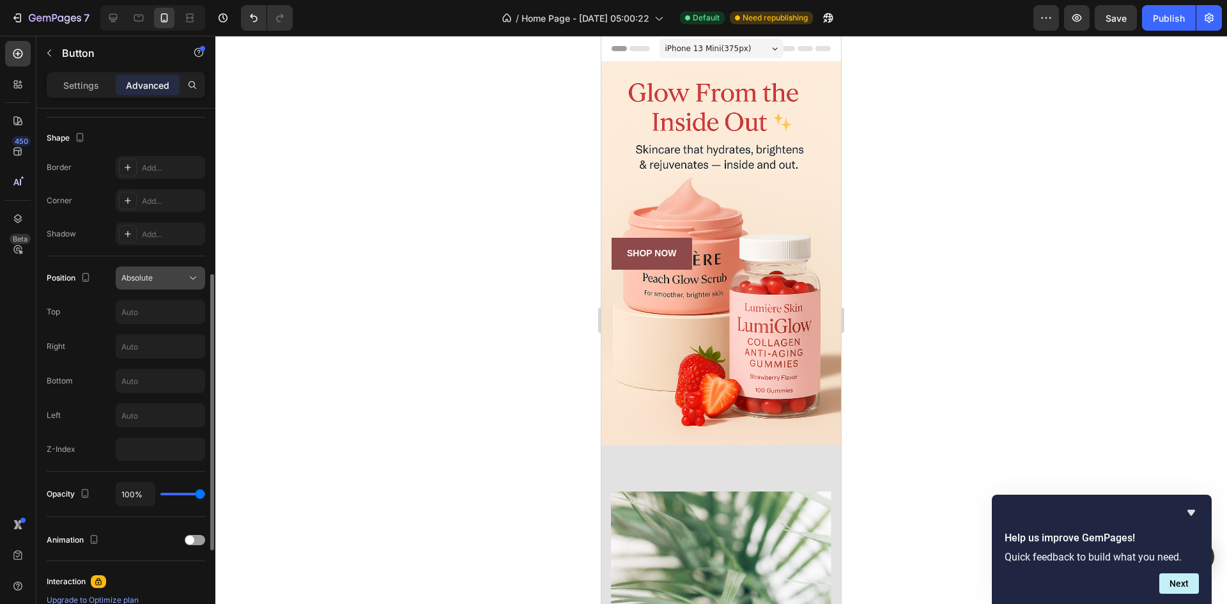
click at [165, 277] on div "Absolute" at bounding box center [153, 278] width 65 height 12
click at [166, 282] on div "Absolute" at bounding box center [153, 278] width 65 height 12
click at [159, 376] on input "text" at bounding box center [160, 380] width 88 height 23
type input "2"
click at [187, 275] on icon at bounding box center [193, 278] width 13 height 13
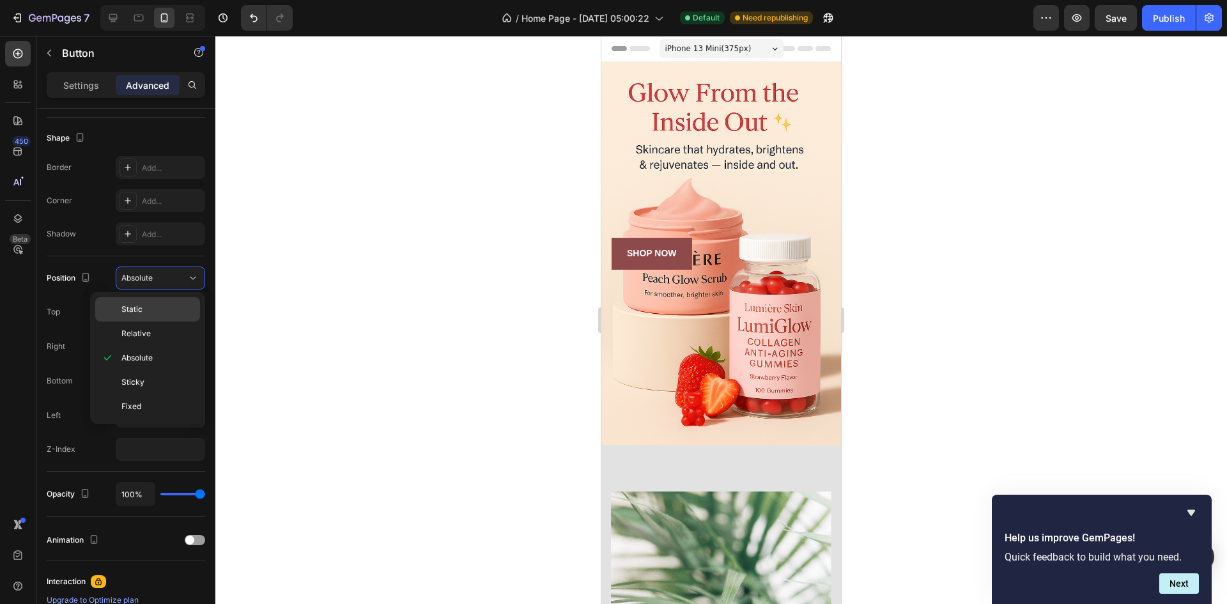
click at [181, 300] on div "Static" at bounding box center [147, 309] width 105 height 24
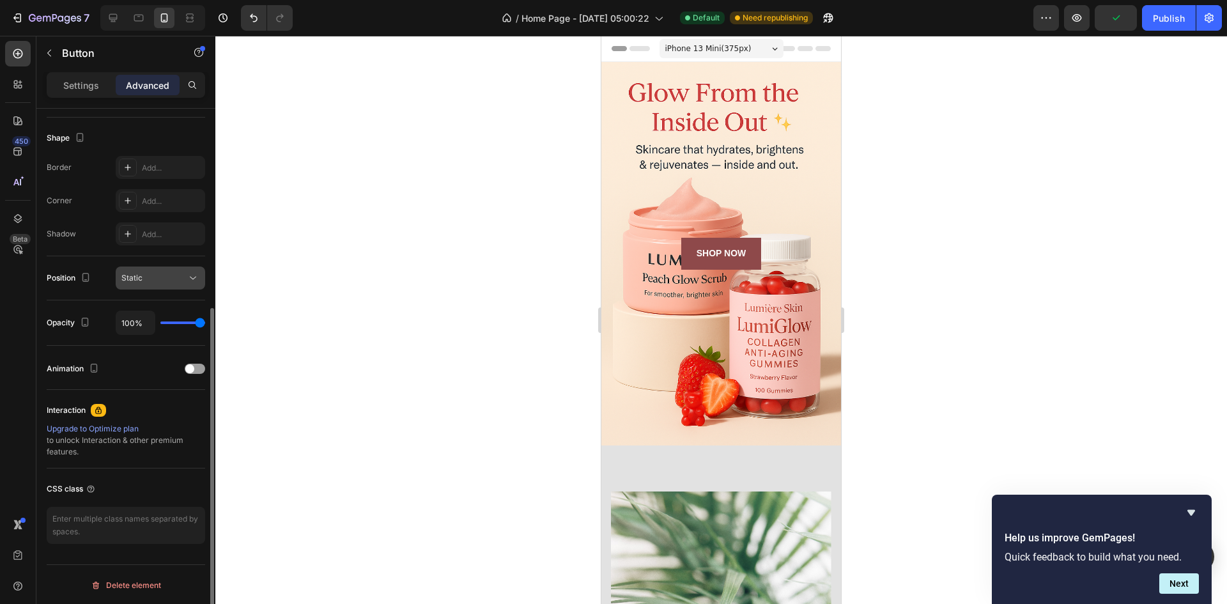
click at [181, 272] on div "Static" at bounding box center [153, 278] width 65 height 12
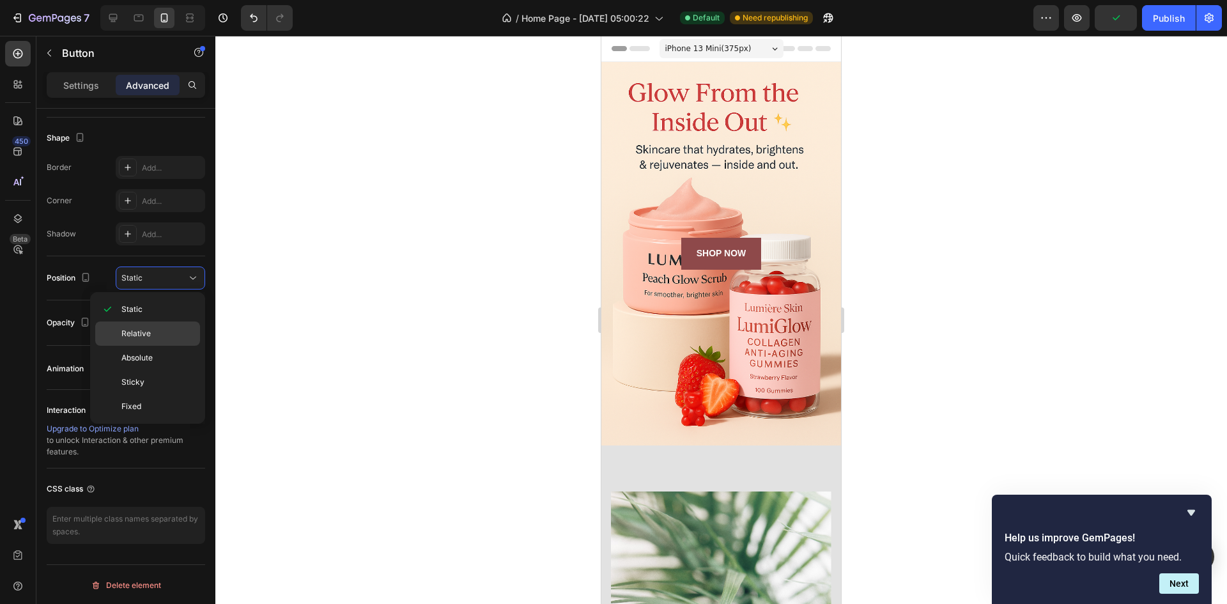
click at [178, 329] on p "Relative" at bounding box center [157, 334] width 73 height 12
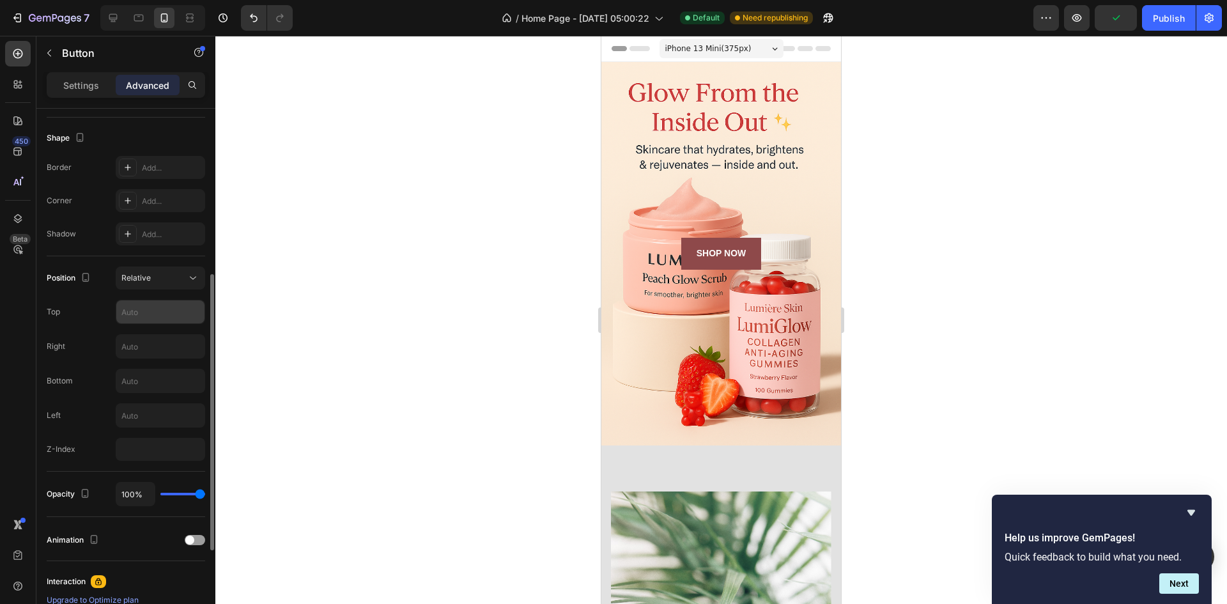
click at [173, 307] on input "text" at bounding box center [160, 311] width 88 height 23
type input "250"
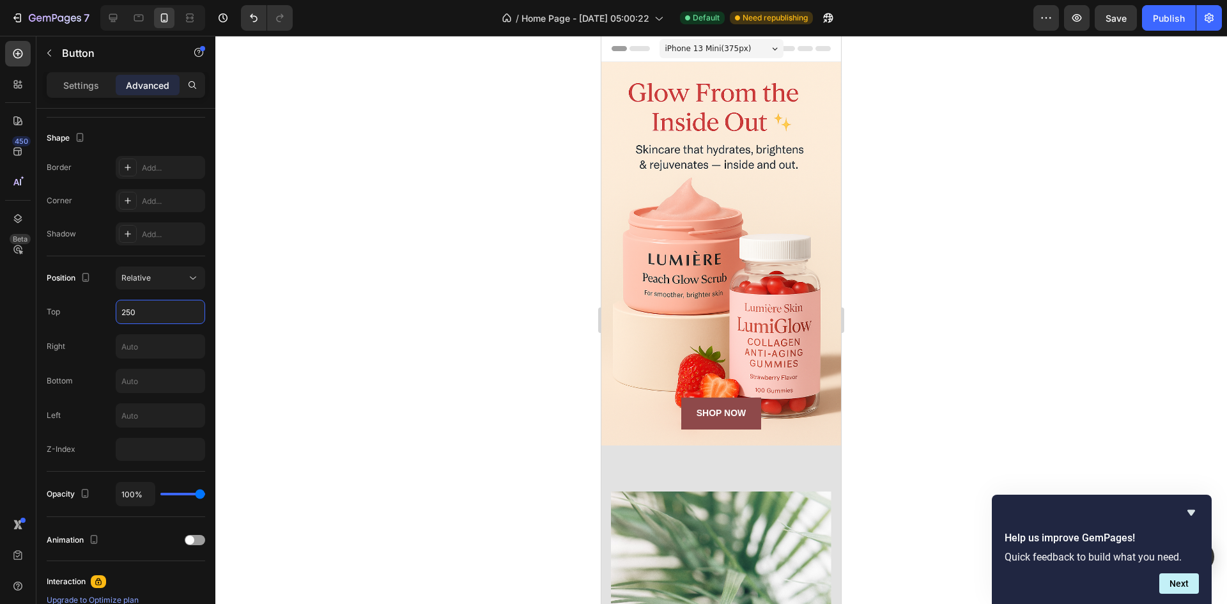
click at [377, 317] on div at bounding box center [720, 320] width 1011 height 568
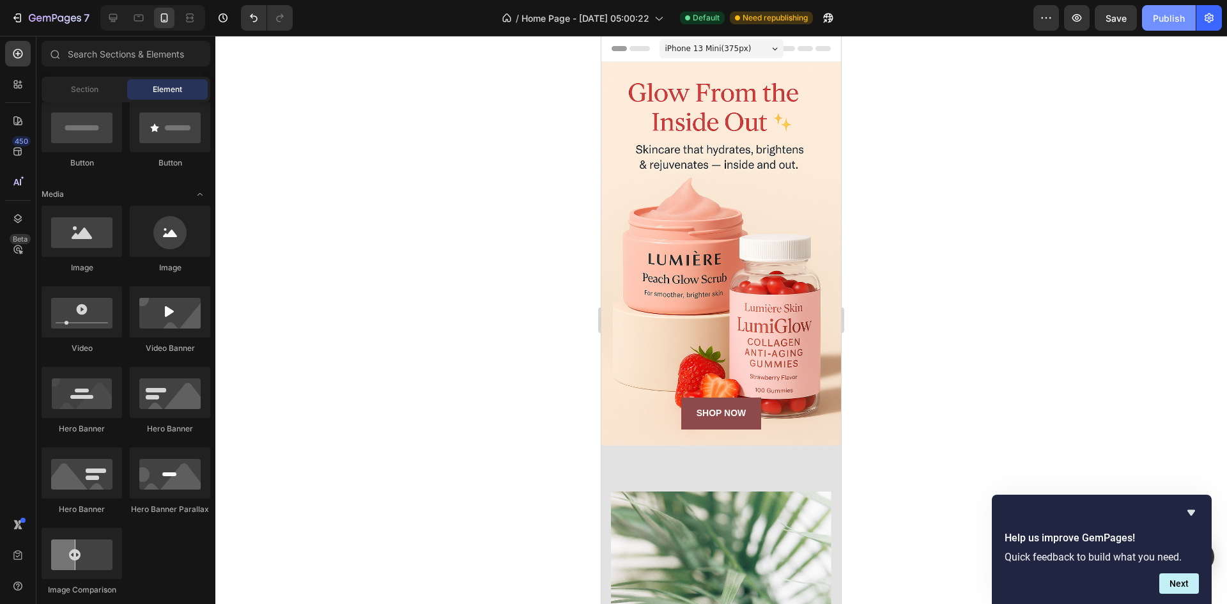
click at [1162, 20] on div "Publish" at bounding box center [1169, 18] width 32 height 13
click at [1165, 15] on div "Publish" at bounding box center [1169, 18] width 32 height 13
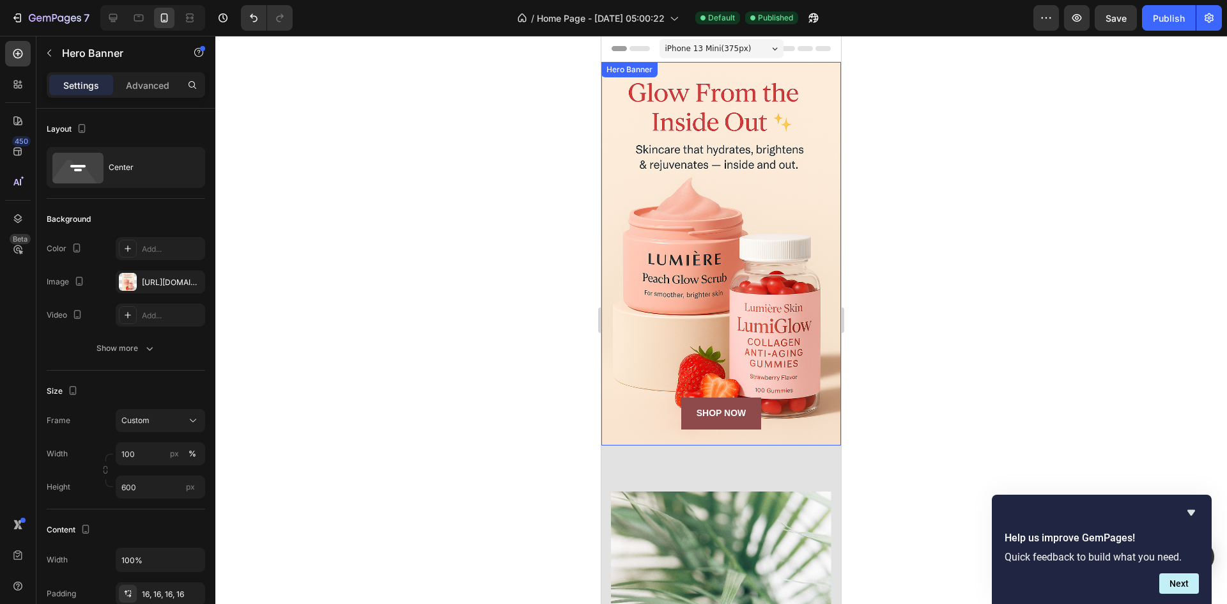
click at [747, 148] on div "Background Image" at bounding box center [721, 253] width 240 height 383
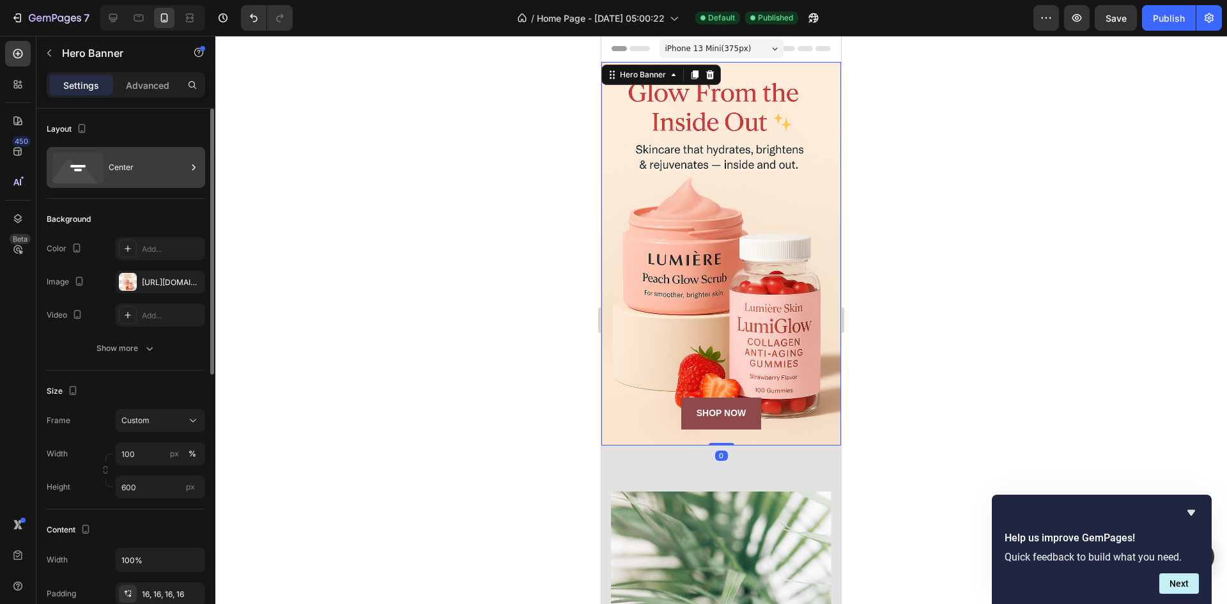
click at [81, 169] on rect at bounding box center [78, 170] width 8 height 3
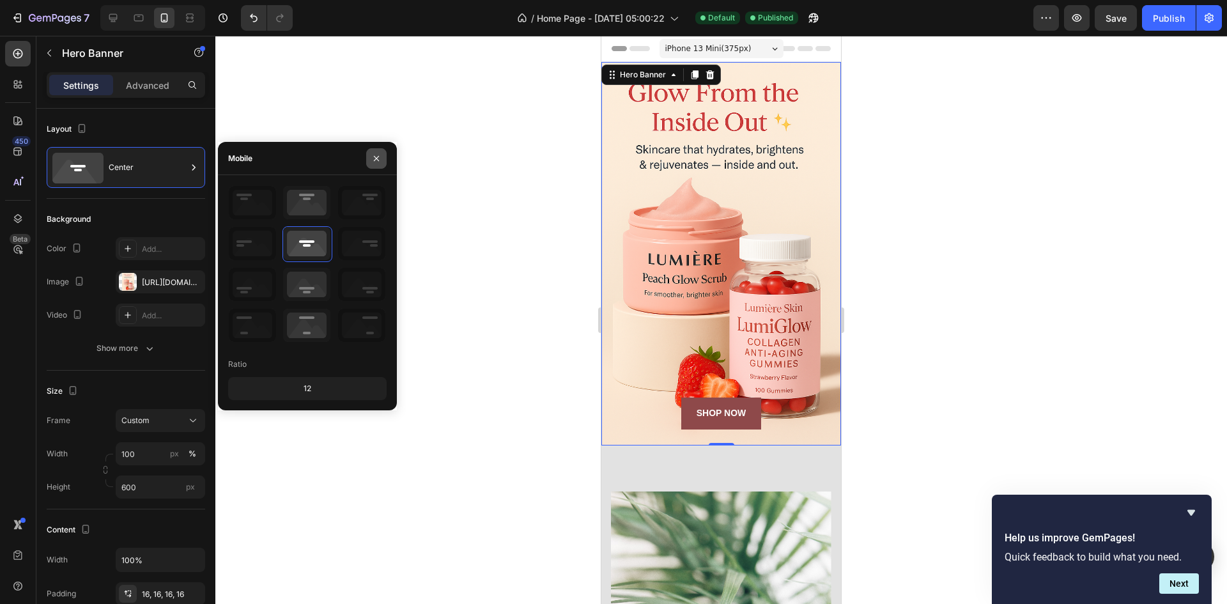
click at [380, 152] on button "button" at bounding box center [376, 158] width 20 height 20
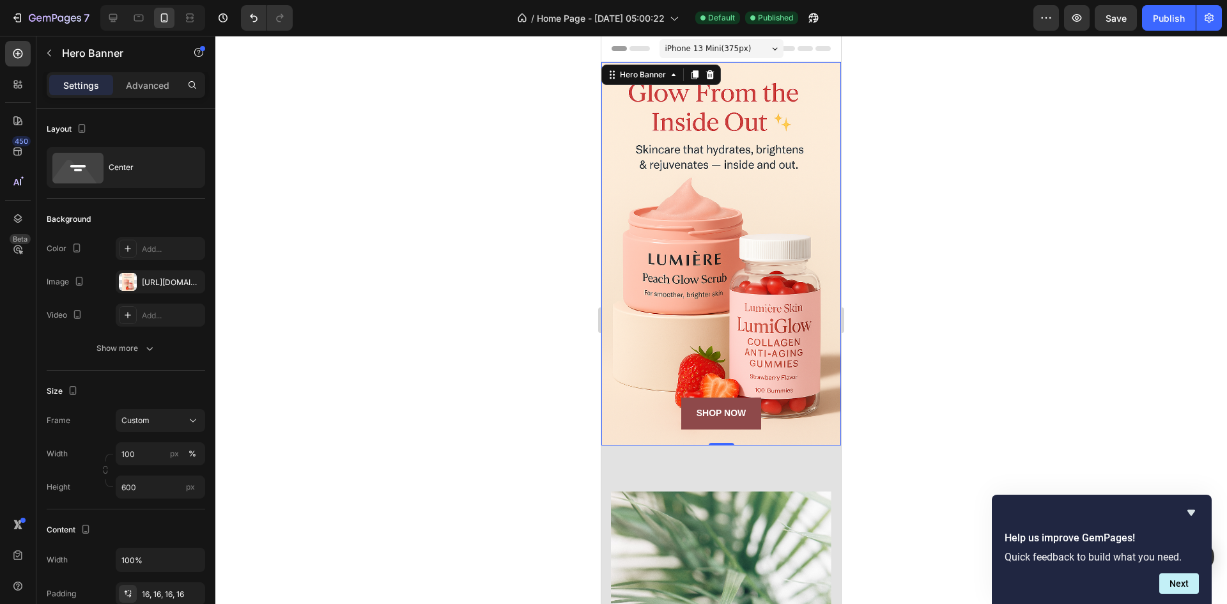
click at [518, 266] on div at bounding box center [720, 320] width 1011 height 568
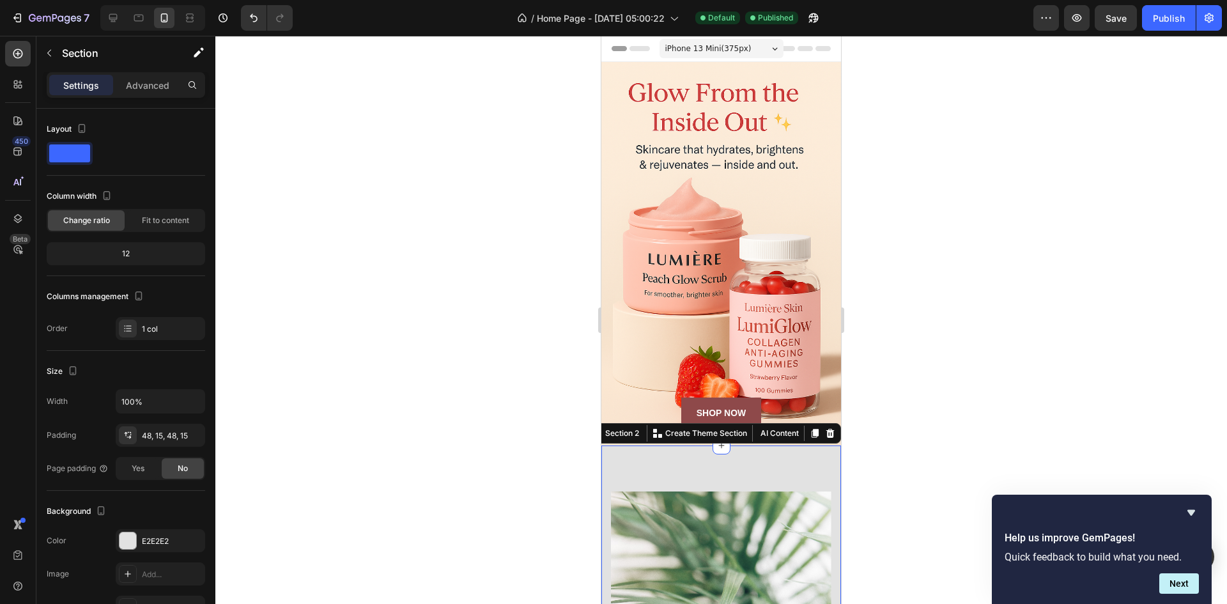
click at [111, 17] on icon at bounding box center [113, 18] width 13 height 13
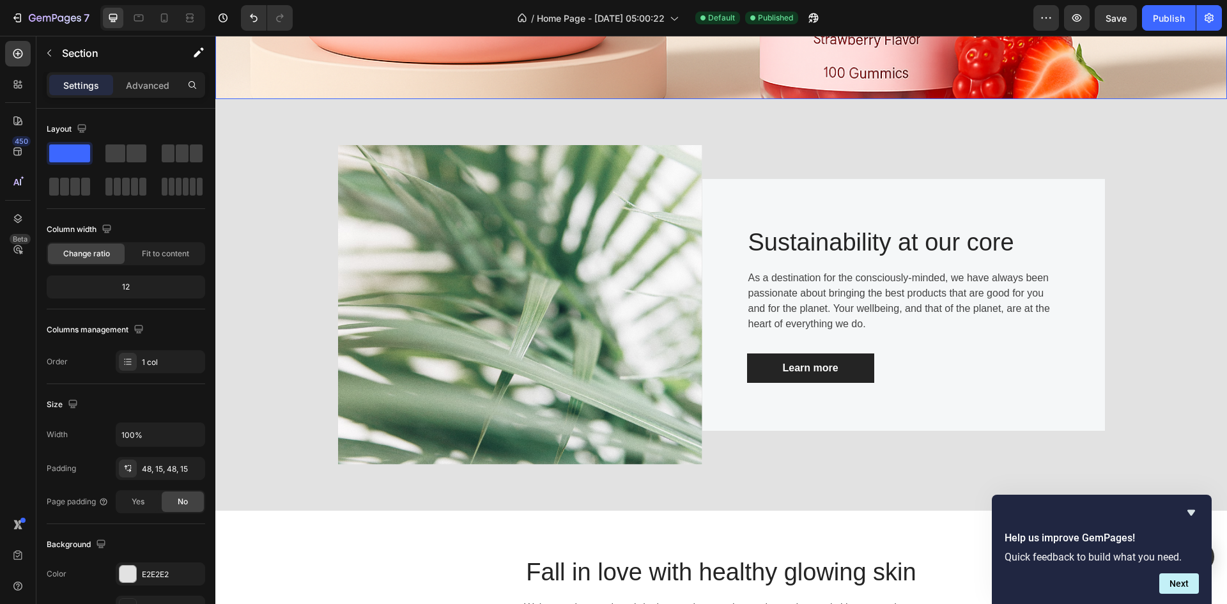
scroll to position [550, 0]
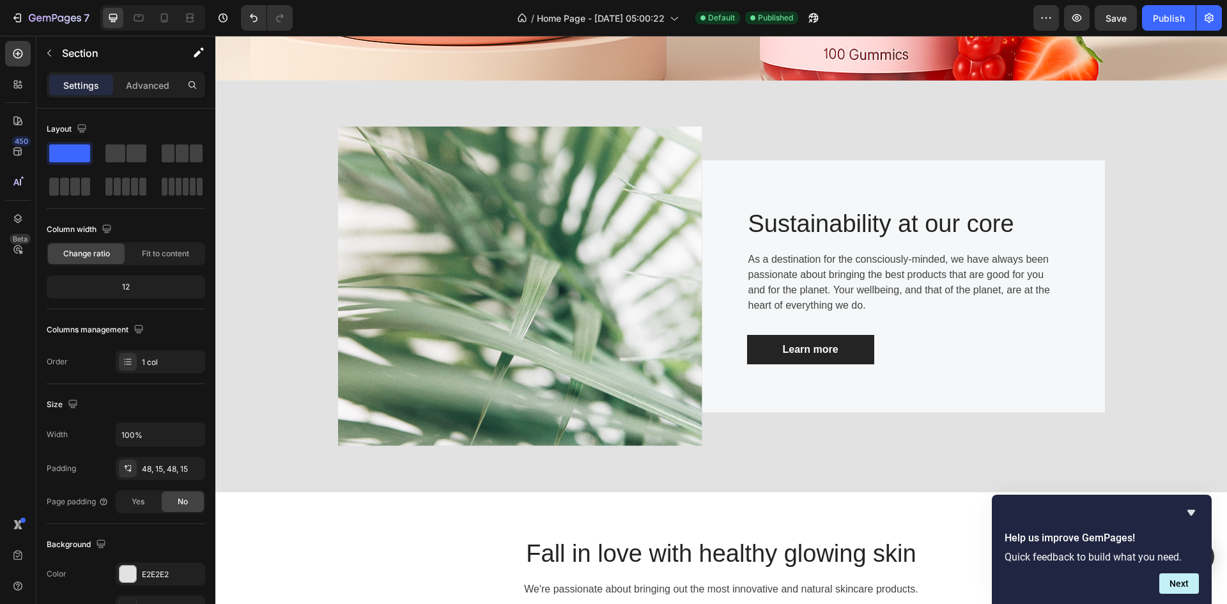
click at [294, 191] on div "Image Sustainability at our core Heading As a destination for the consciously-m…" at bounding box center [721, 286] width 992 height 350
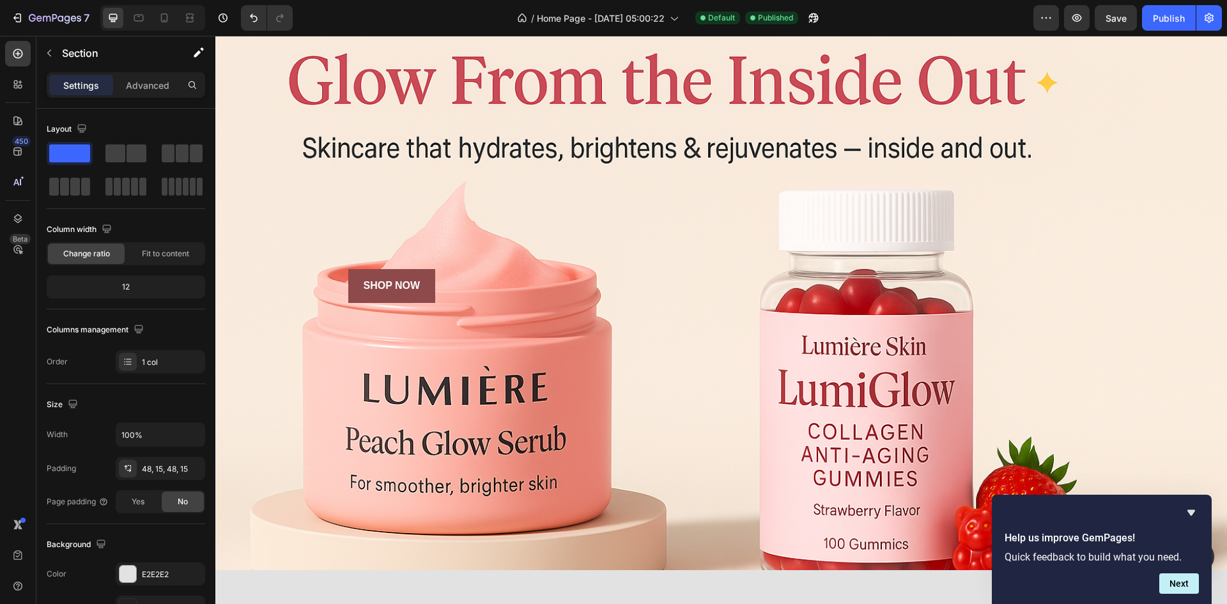
scroll to position [0, 0]
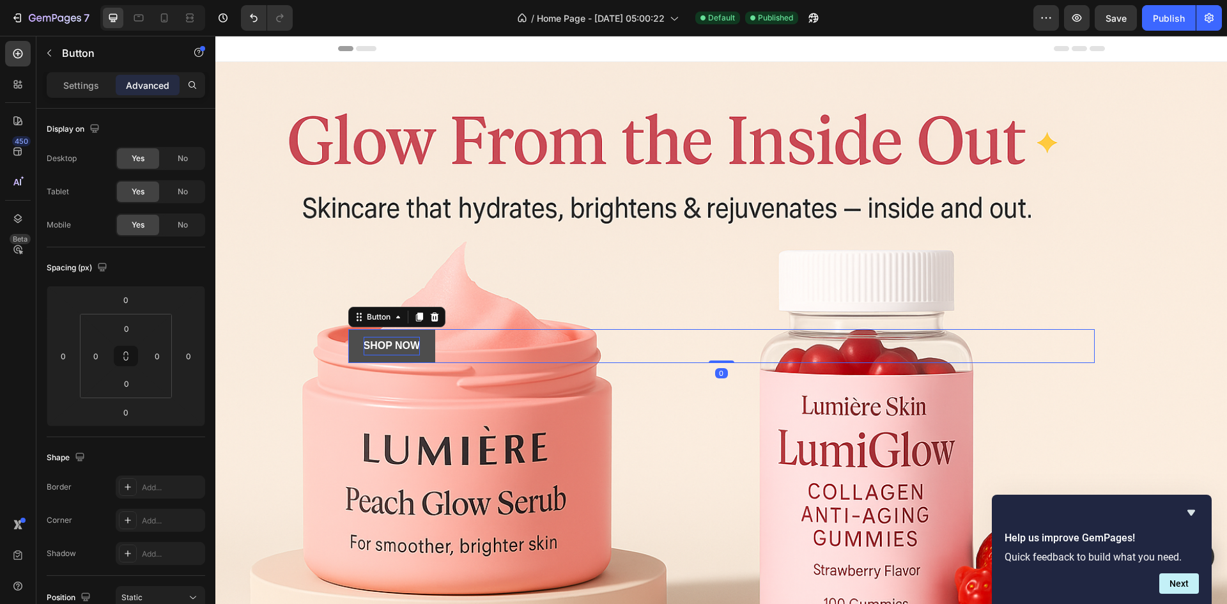
click at [415, 346] on p "SHOP NOW" at bounding box center [392, 346] width 57 height 19
click at [95, 82] on p "Settings" at bounding box center [81, 85] width 36 height 13
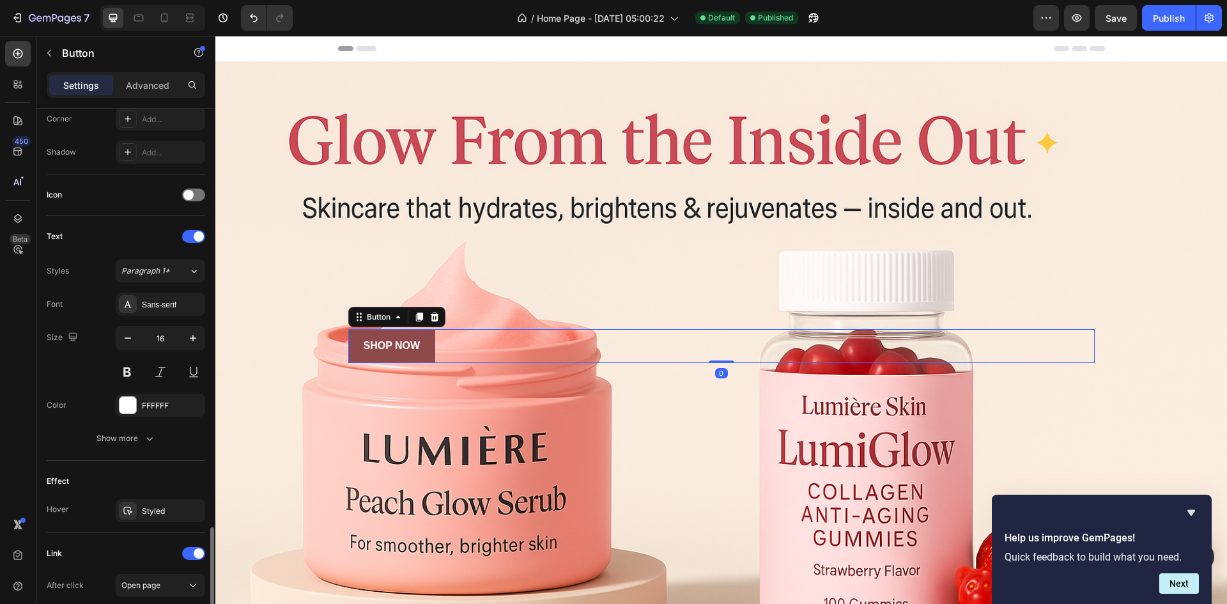
scroll to position [484, 0]
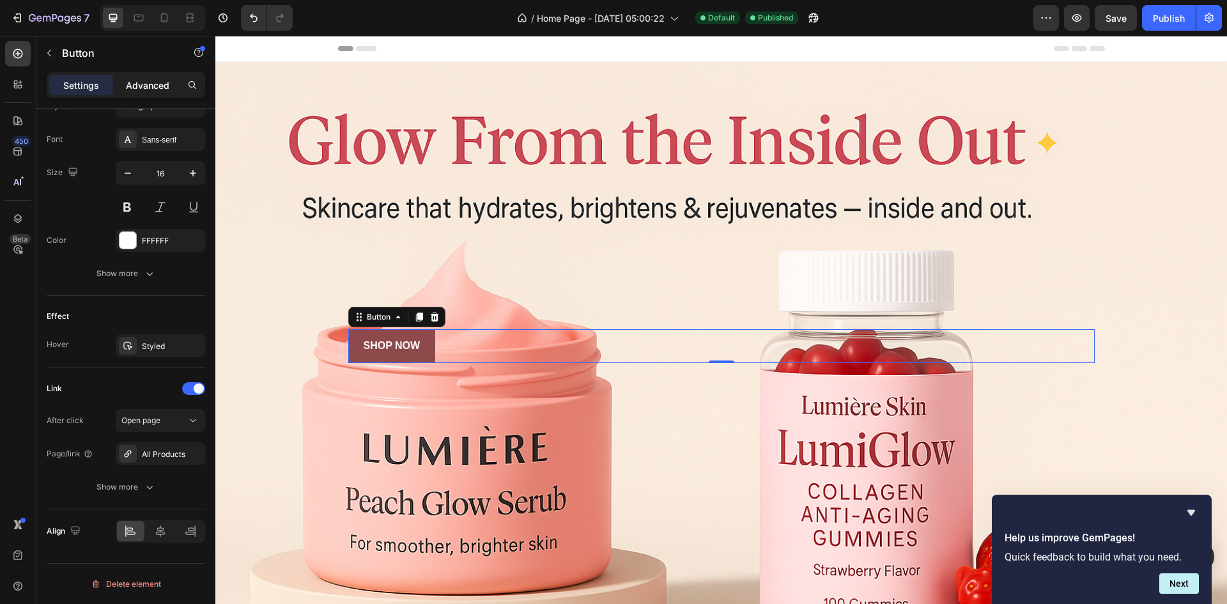
click at [143, 86] on p "Advanced" at bounding box center [147, 85] width 43 height 13
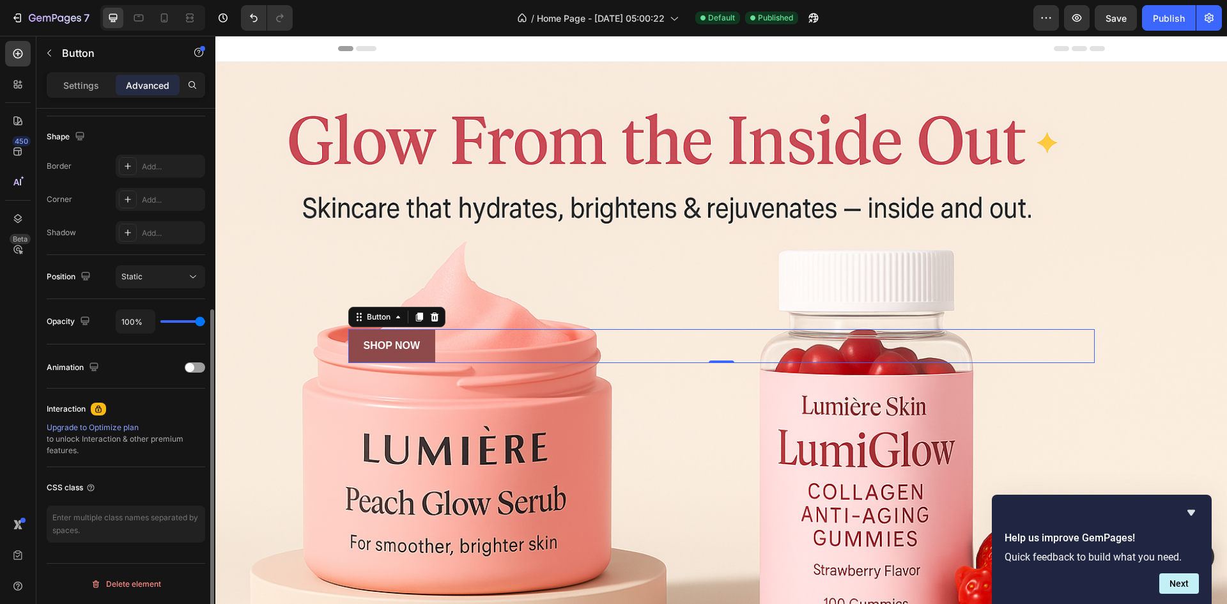
scroll to position [129, 0]
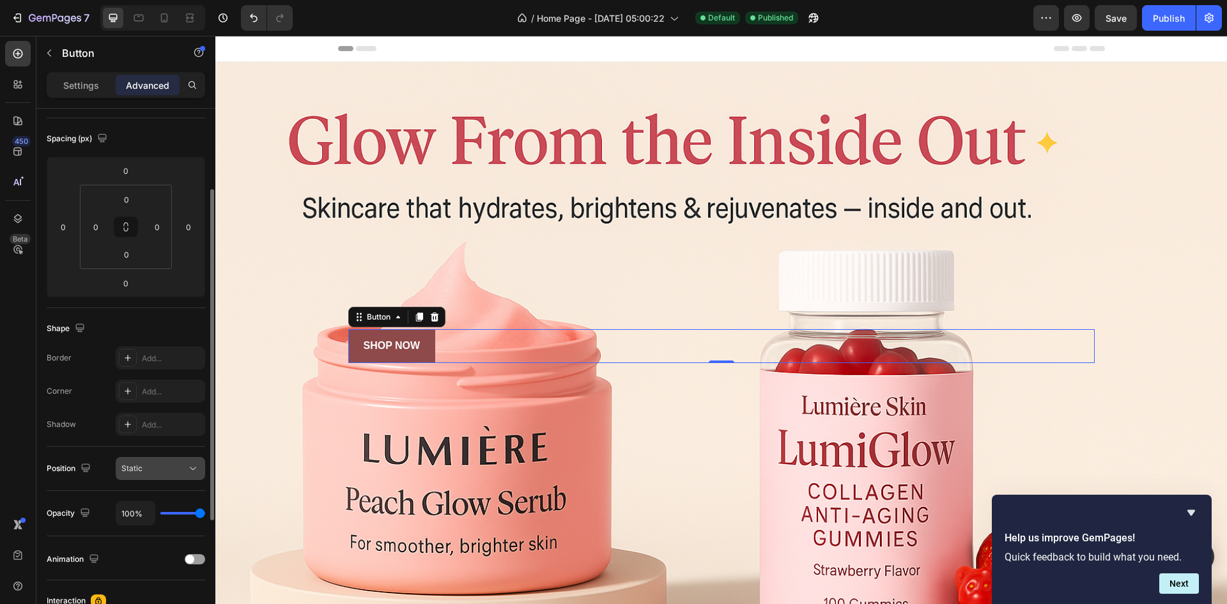
click at [174, 474] on div "Static" at bounding box center [160, 468] width 78 height 13
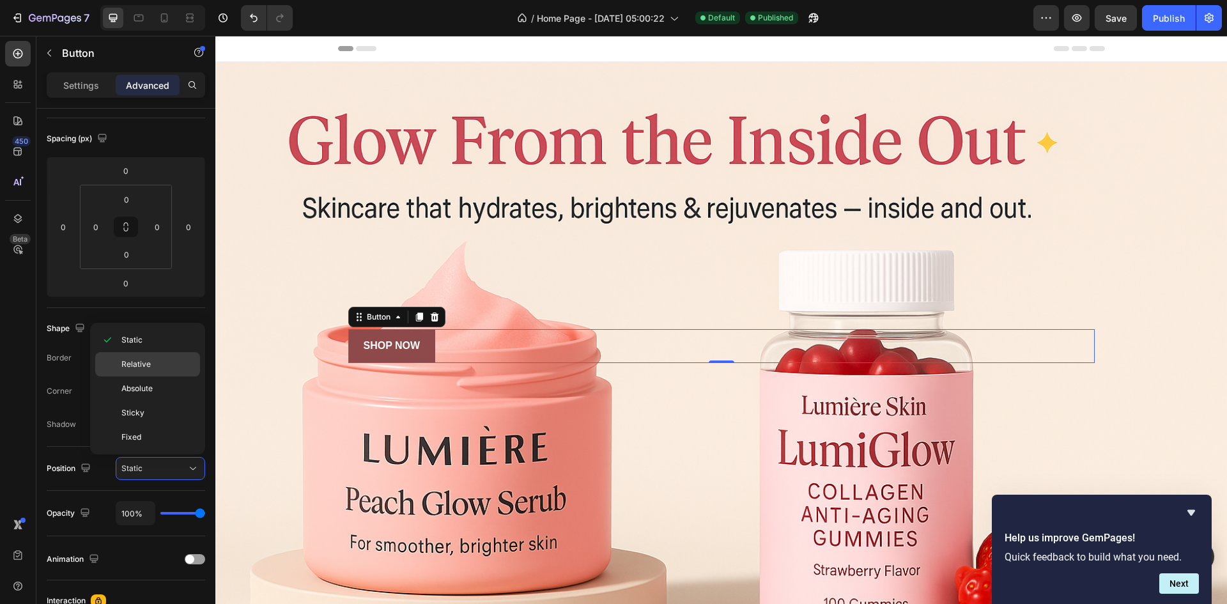
click at [180, 368] on p "Relative" at bounding box center [157, 364] width 73 height 12
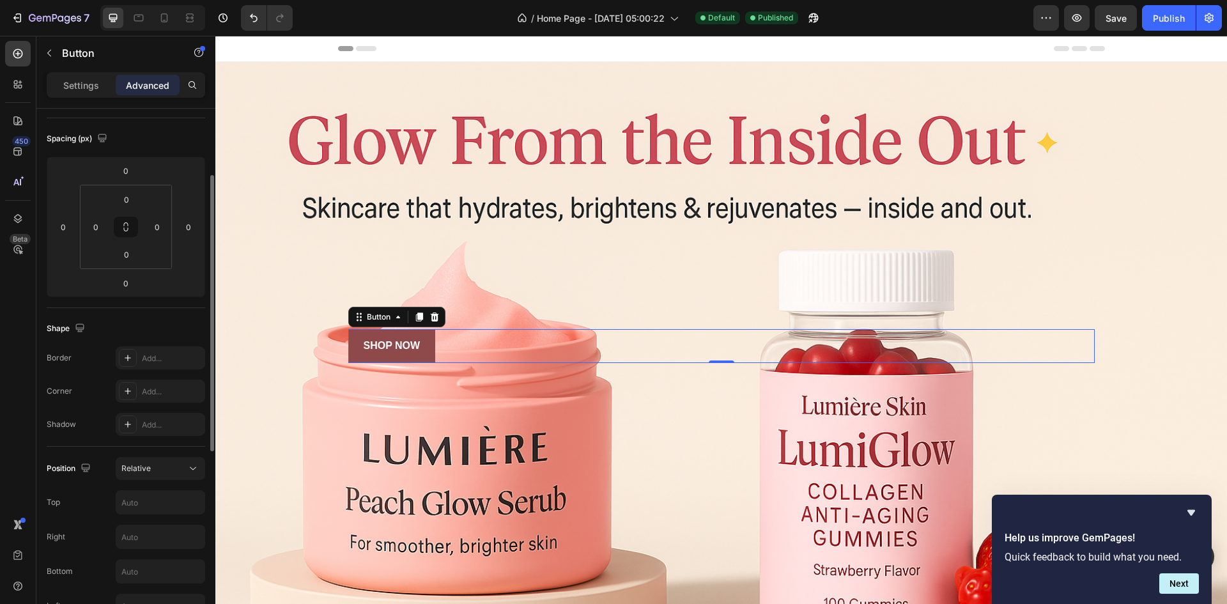
scroll to position [193, 0]
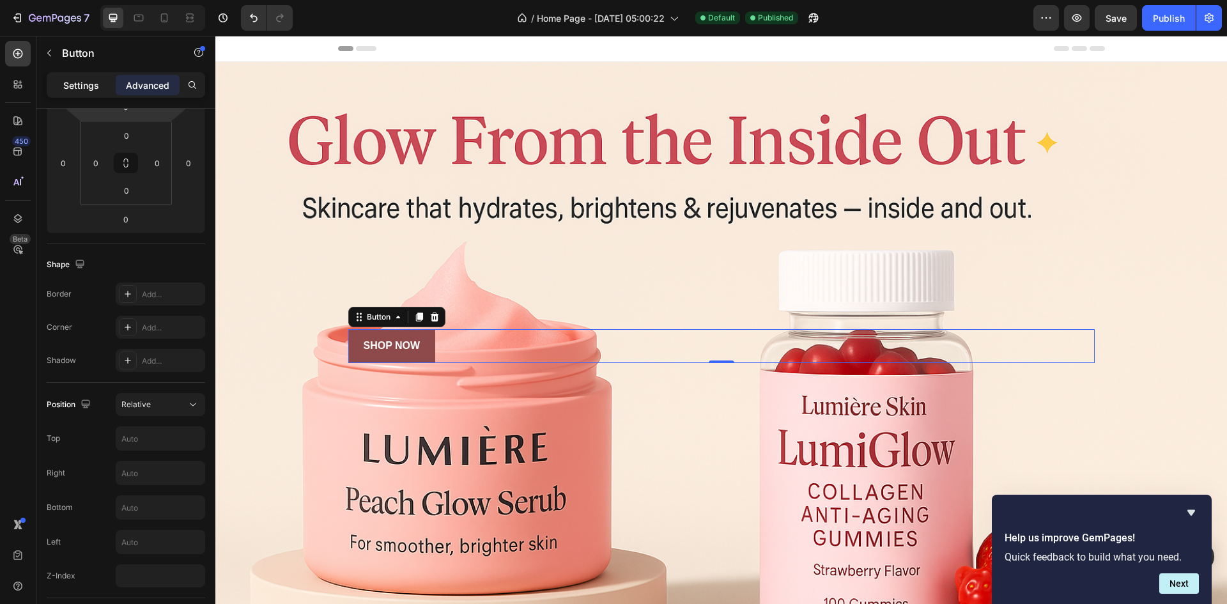
click at [91, 89] on p "Settings" at bounding box center [81, 85] width 36 height 13
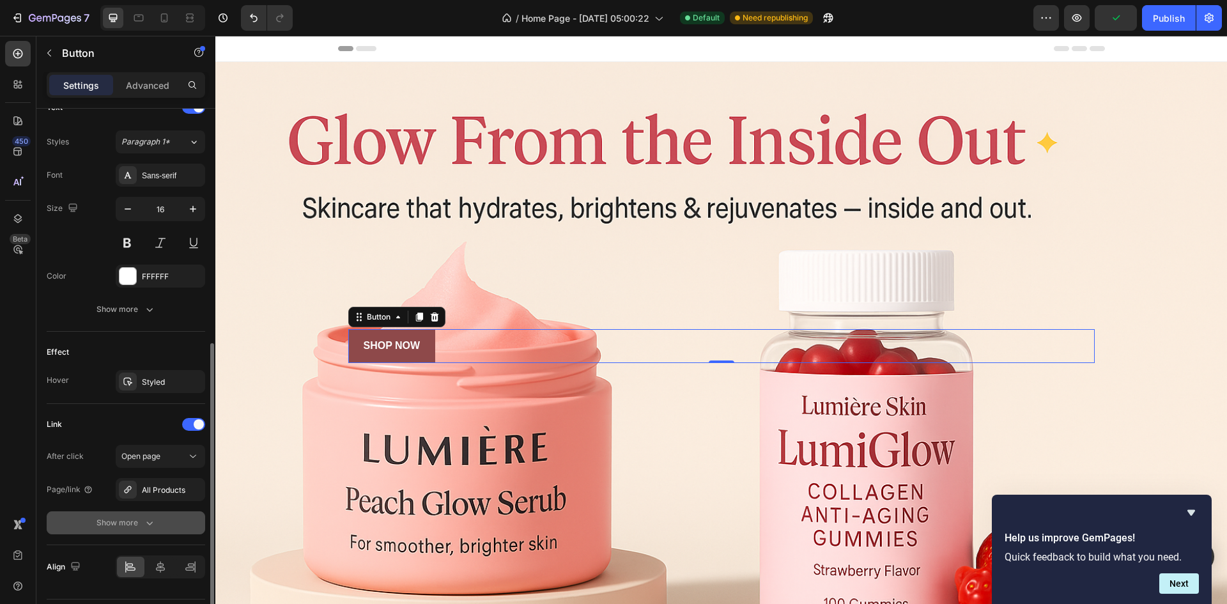
scroll to position [484, 0]
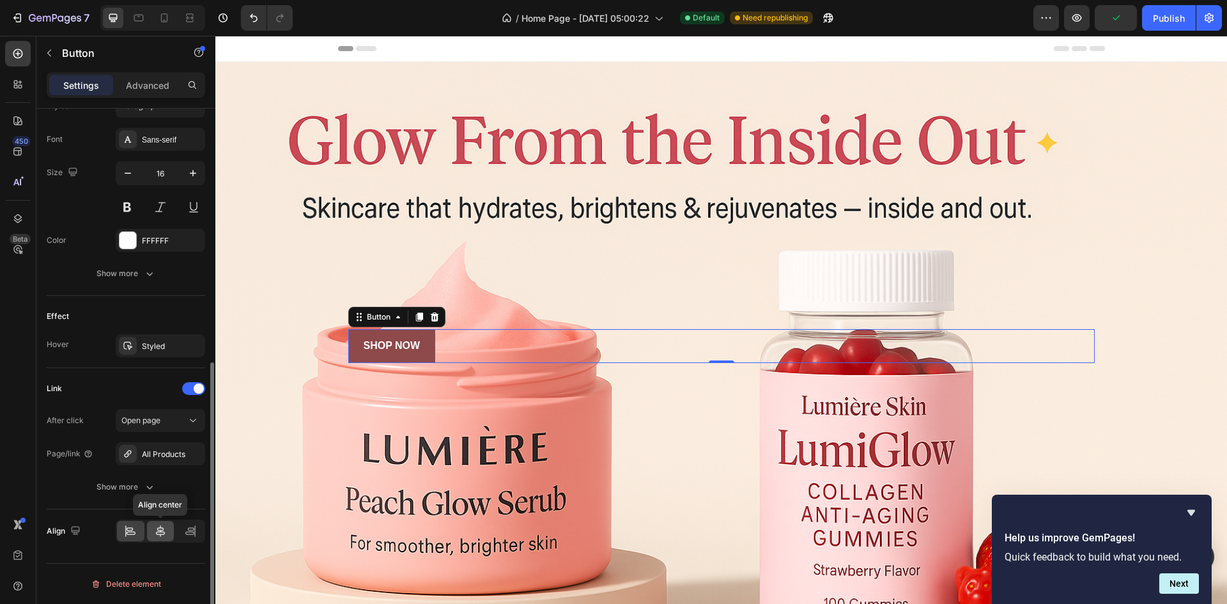
click at [170, 530] on div at bounding box center [160, 531] width 27 height 20
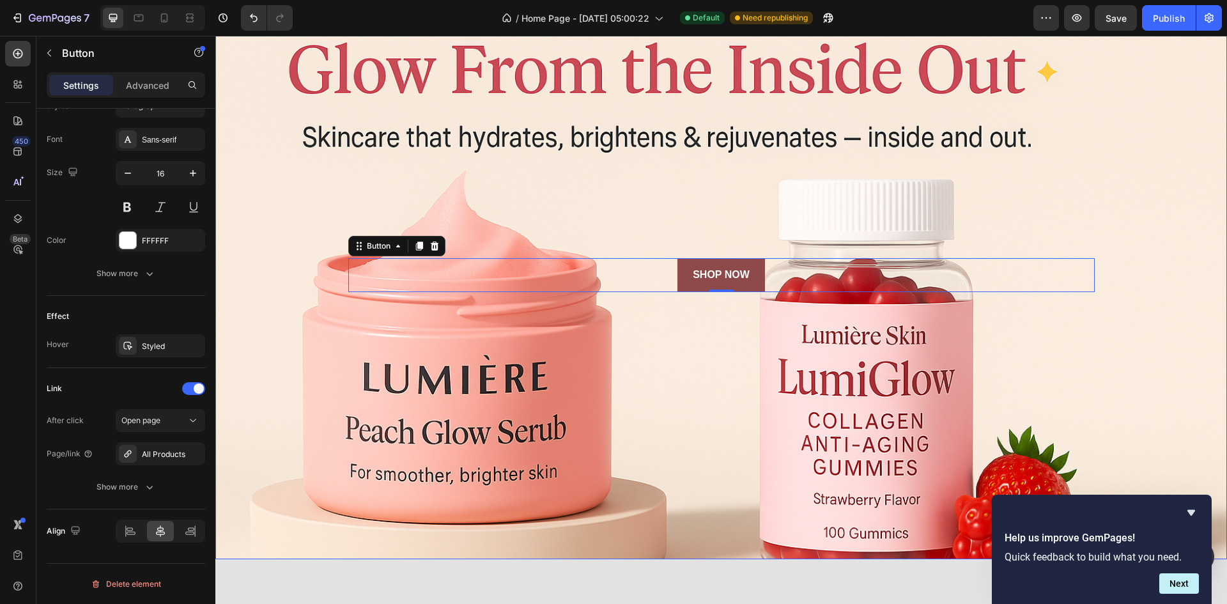
scroll to position [0, 0]
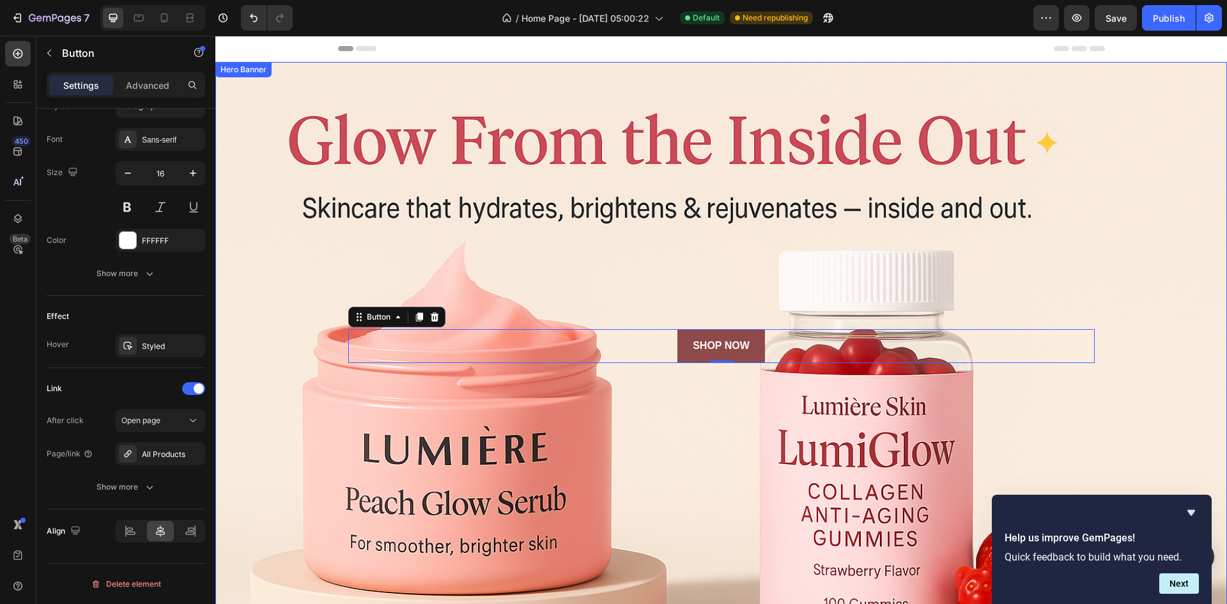
click at [698, 414] on div "Background Image" at bounding box center [720, 346] width 1011 height 568
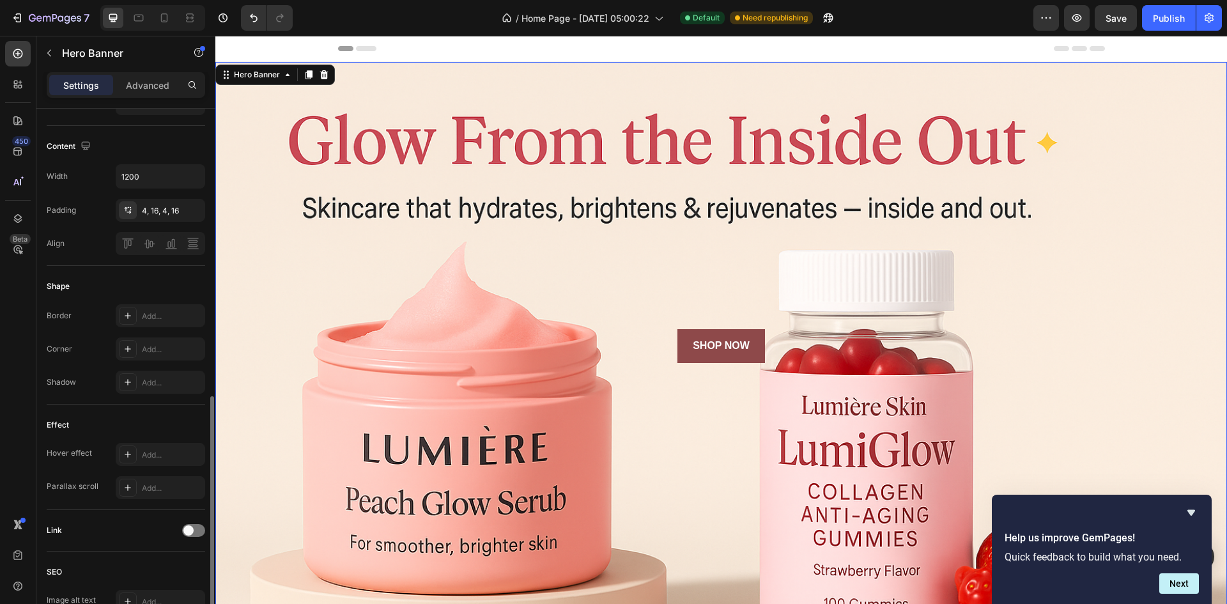
scroll to position [511, 0]
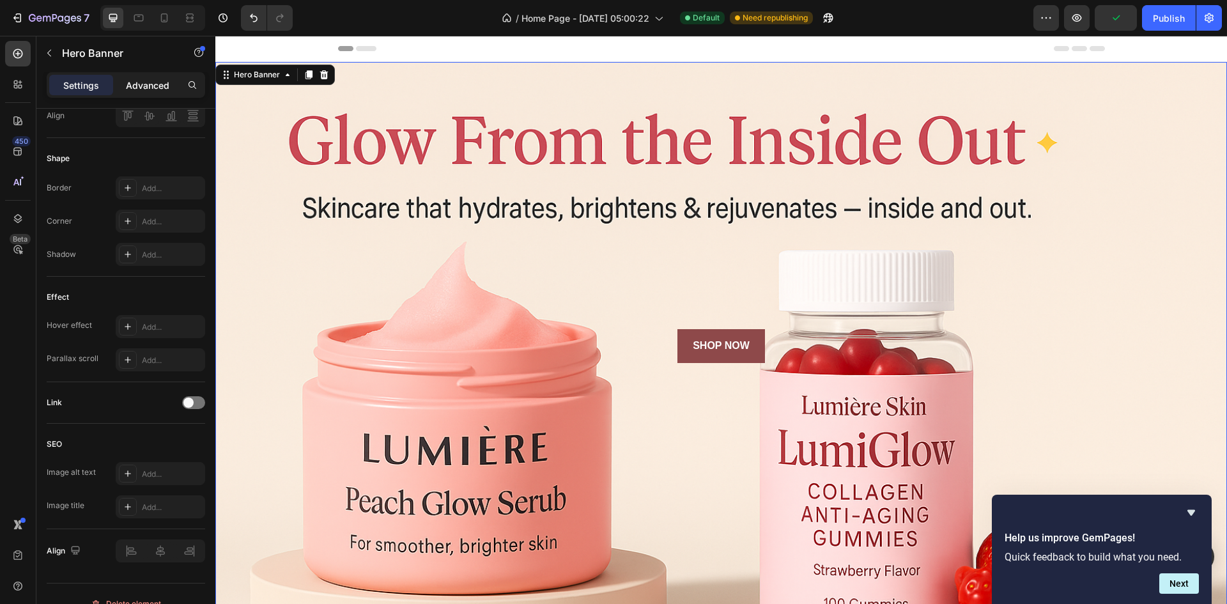
click at [132, 79] on p "Advanced" at bounding box center [147, 85] width 43 height 13
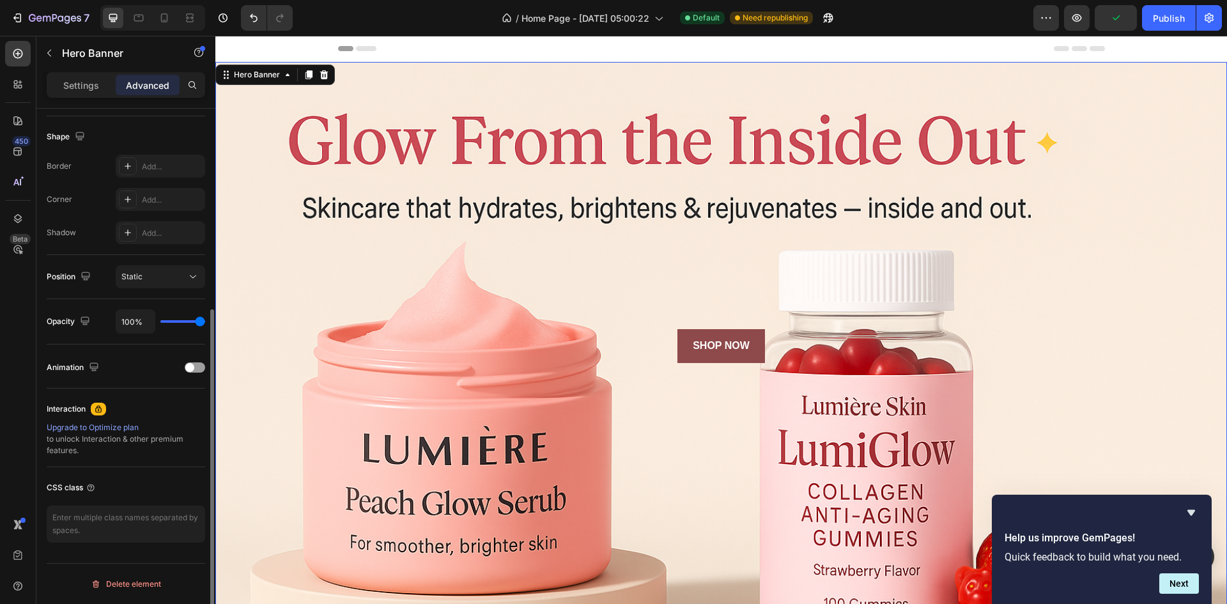
scroll to position [321, 0]
click at [169, 271] on div "Static" at bounding box center [153, 277] width 65 height 12
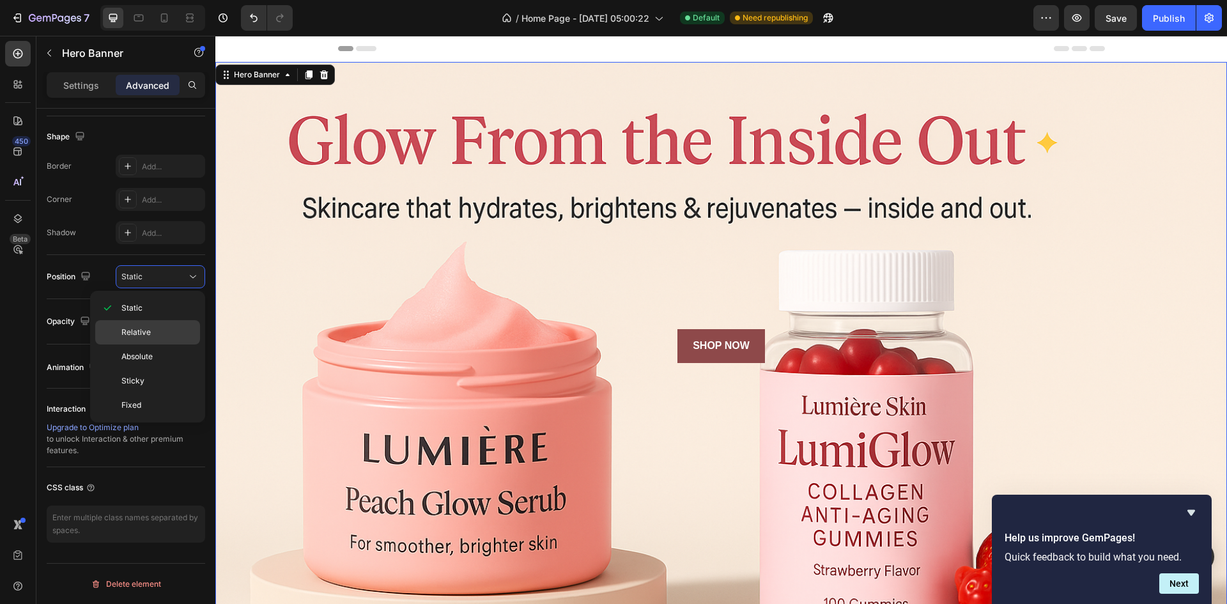
click at [150, 321] on div "Relative" at bounding box center [147, 332] width 105 height 24
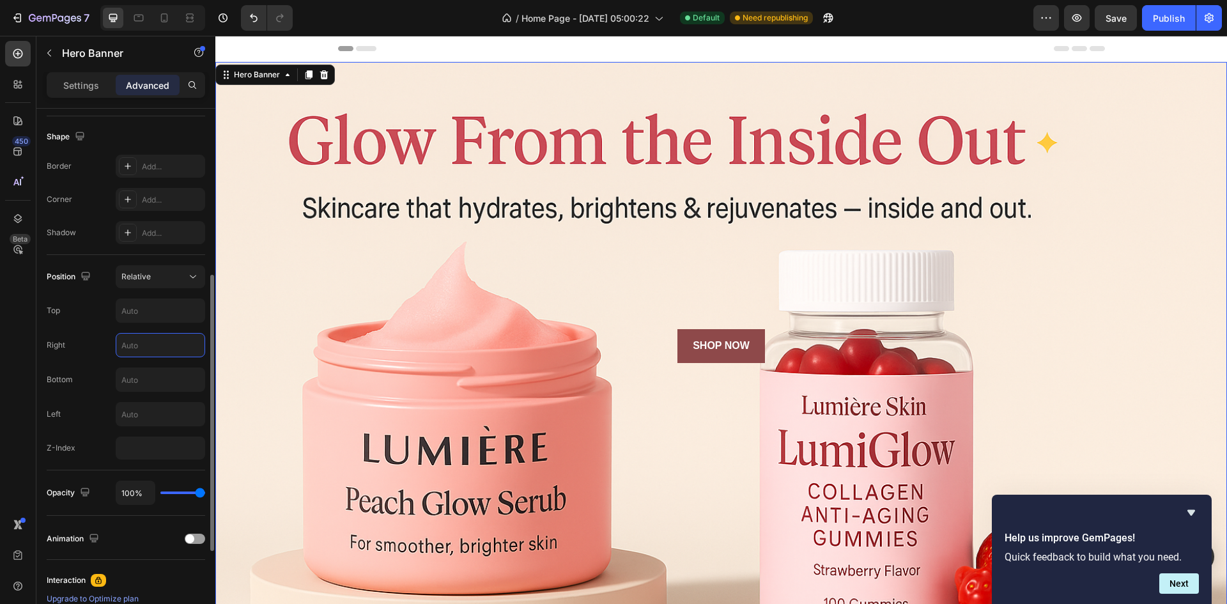
click at [156, 343] on input "text" at bounding box center [160, 345] width 88 height 23
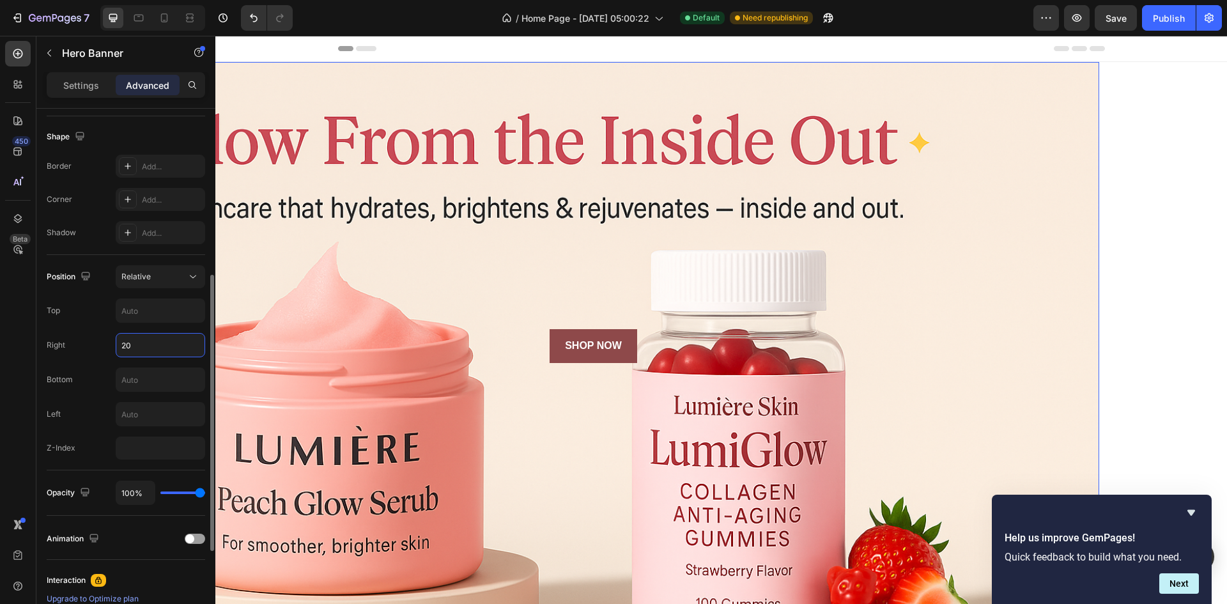
type input "2"
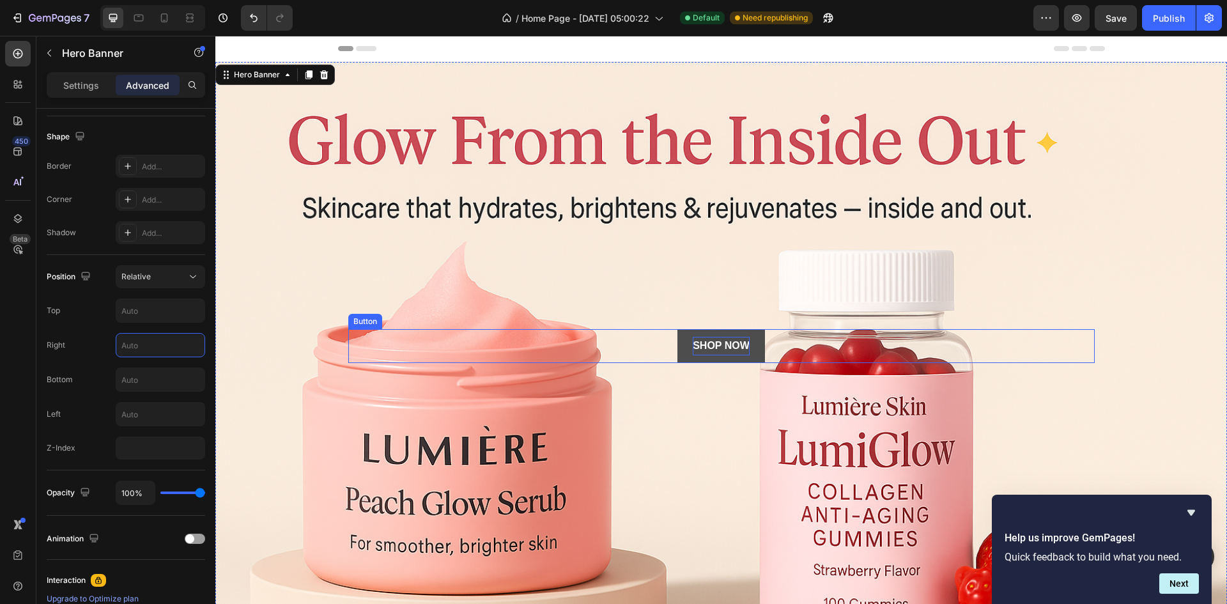
click at [709, 339] on p "SHOP NOW" at bounding box center [721, 346] width 57 height 19
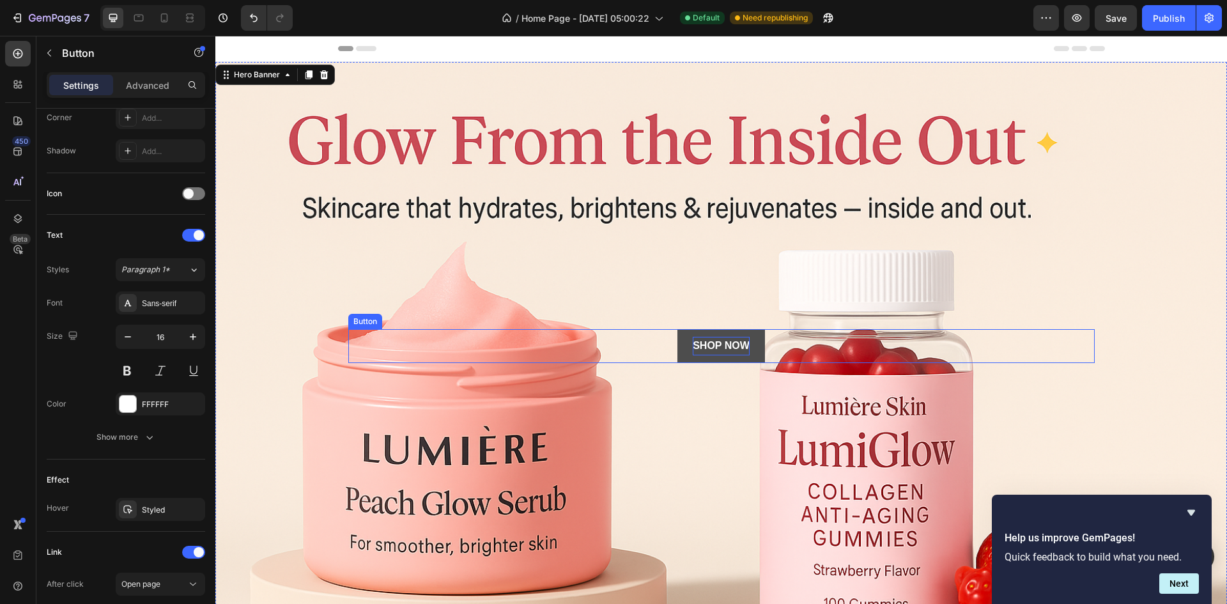
scroll to position [0, 0]
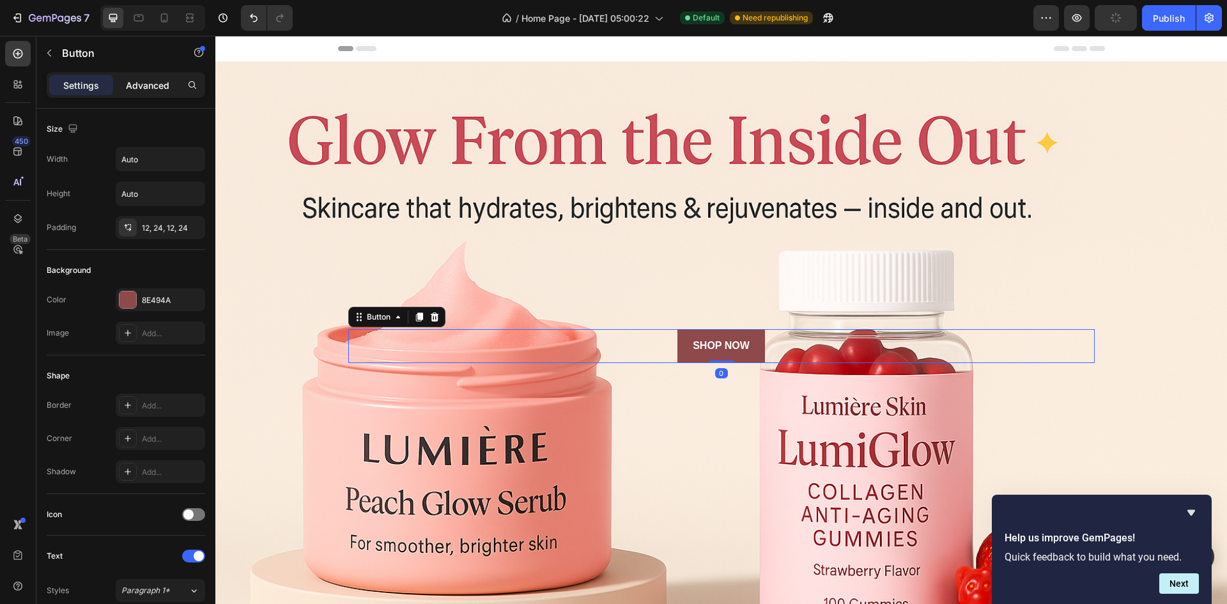
click at [148, 85] on p "Advanced" at bounding box center [147, 85] width 43 height 13
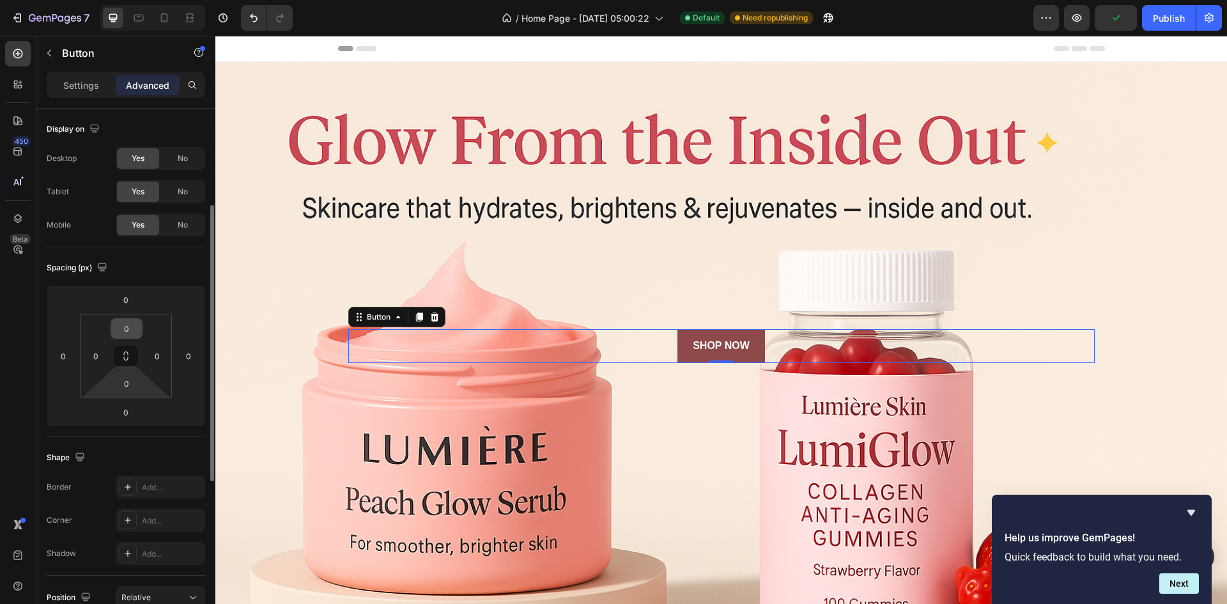
scroll to position [383, 0]
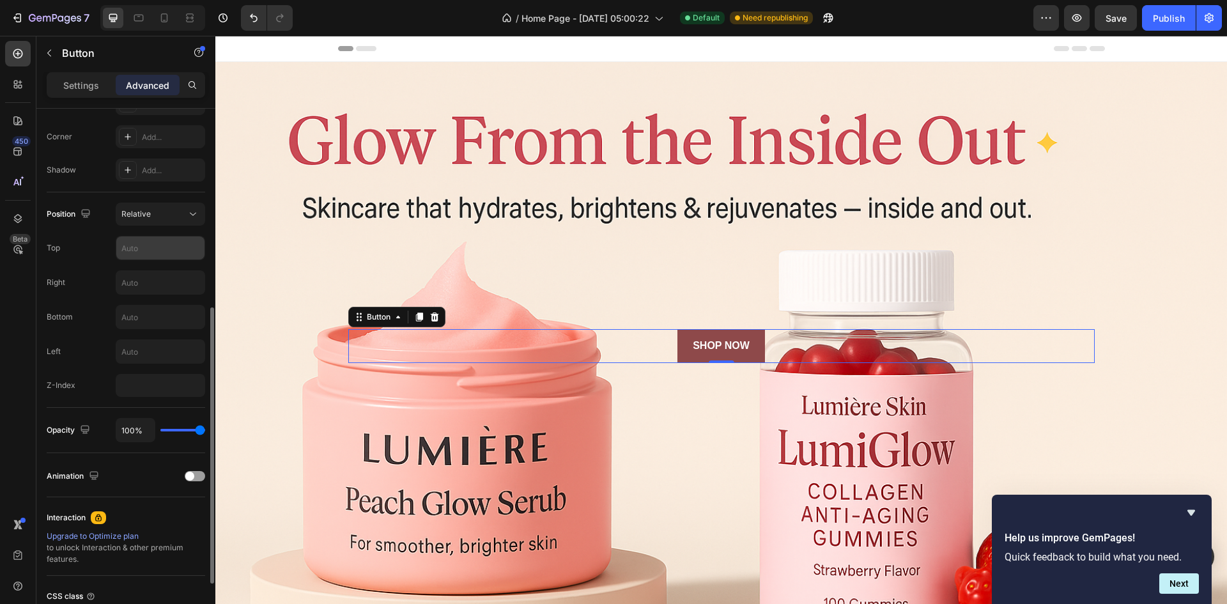
click at [135, 252] on input "text" at bounding box center [160, 247] width 88 height 23
type input "2"
click at [145, 287] on input "text" at bounding box center [160, 282] width 88 height 23
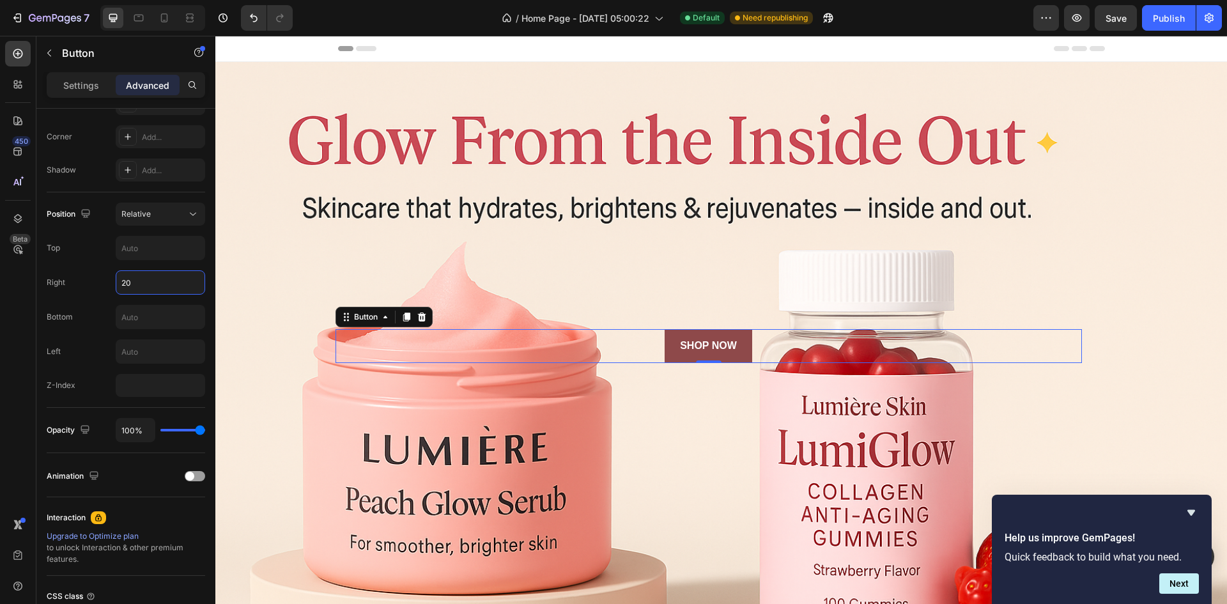
type input "2"
type input "50"
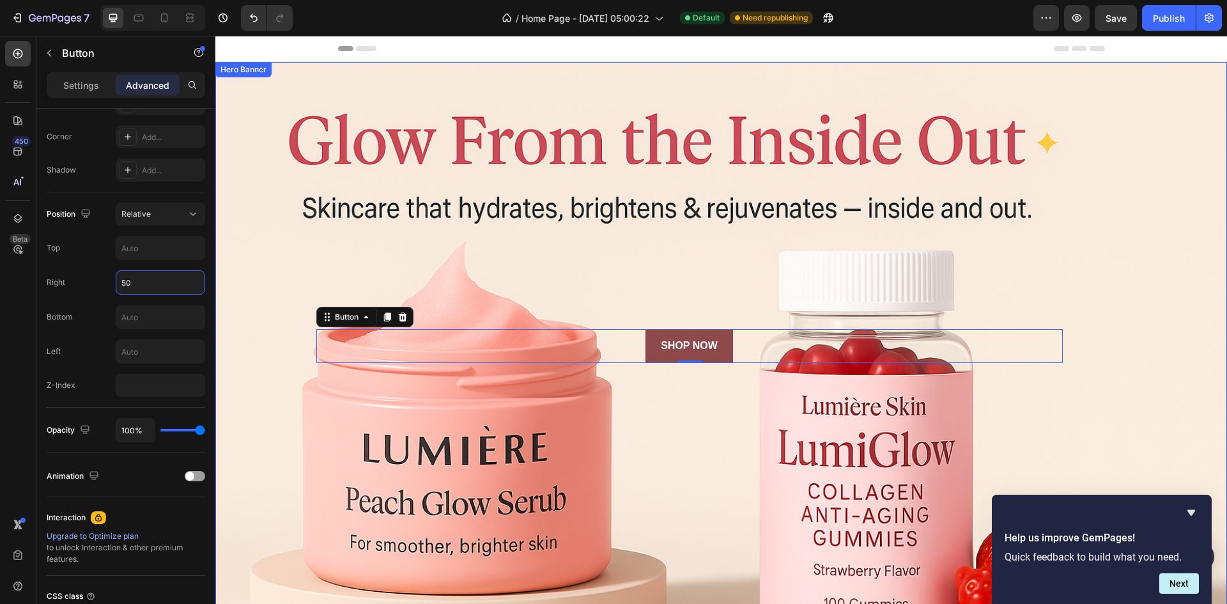
click at [700, 487] on div "Background Image" at bounding box center [720, 346] width 1011 height 568
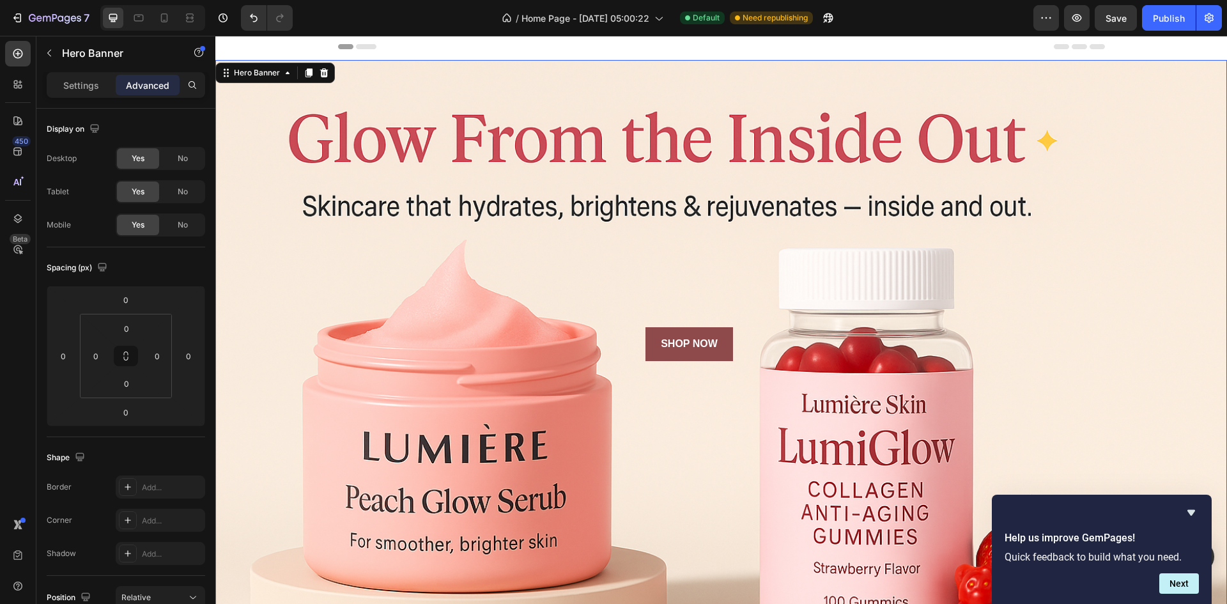
scroll to position [0, 0]
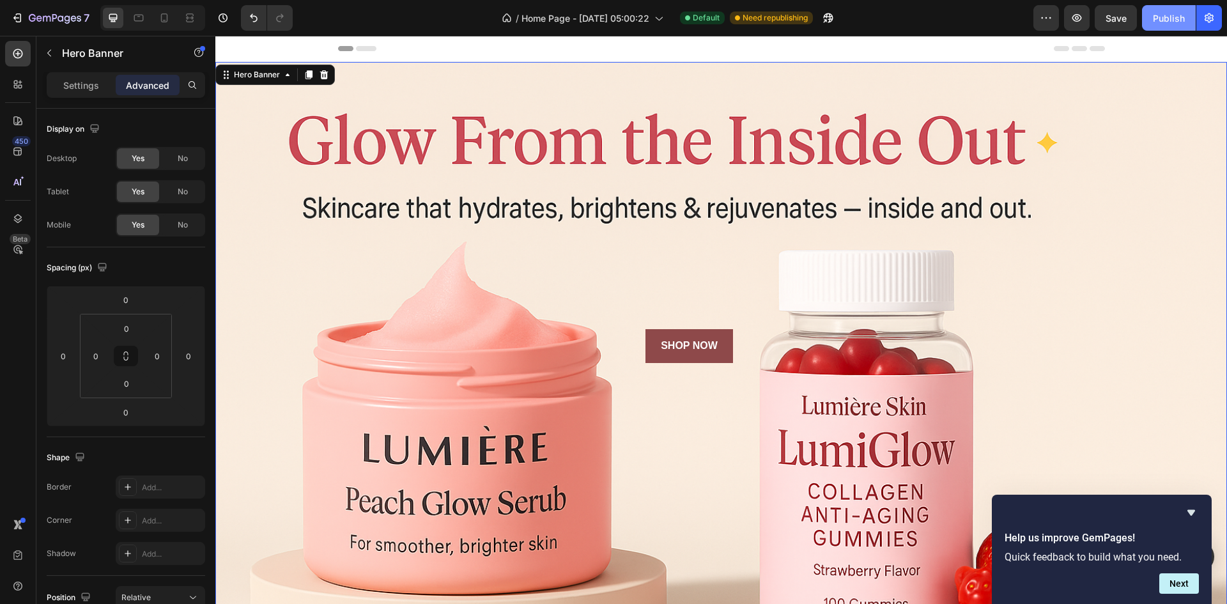
click at [1180, 19] on div "Publish" at bounding box center [1169, 18] width 32 height 13
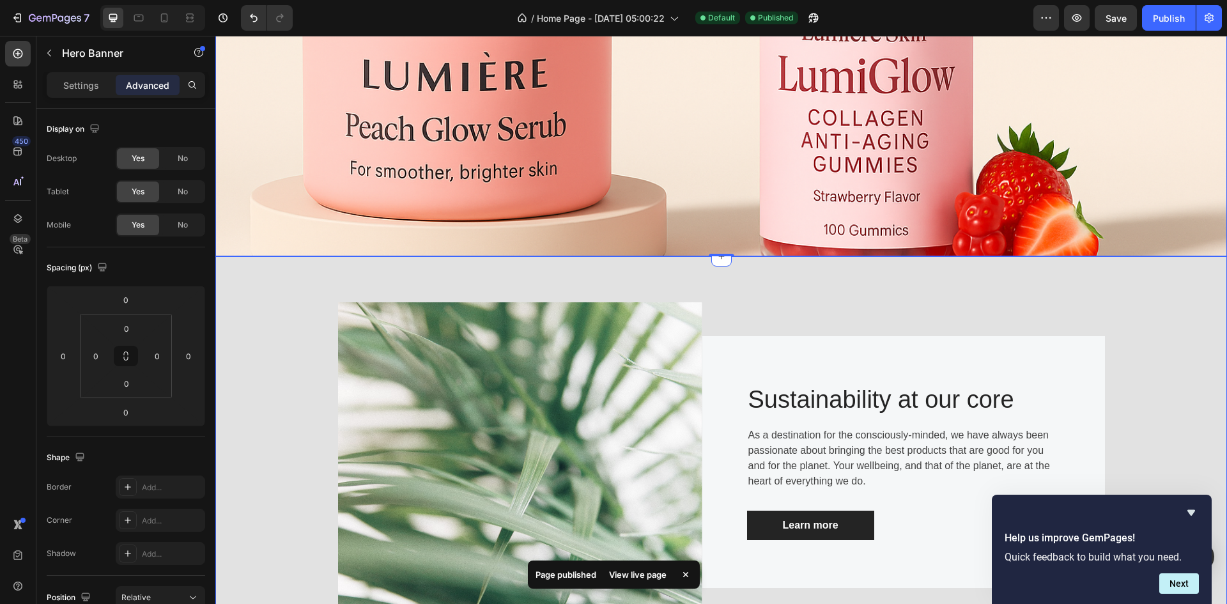
scroll to position [447, 0]
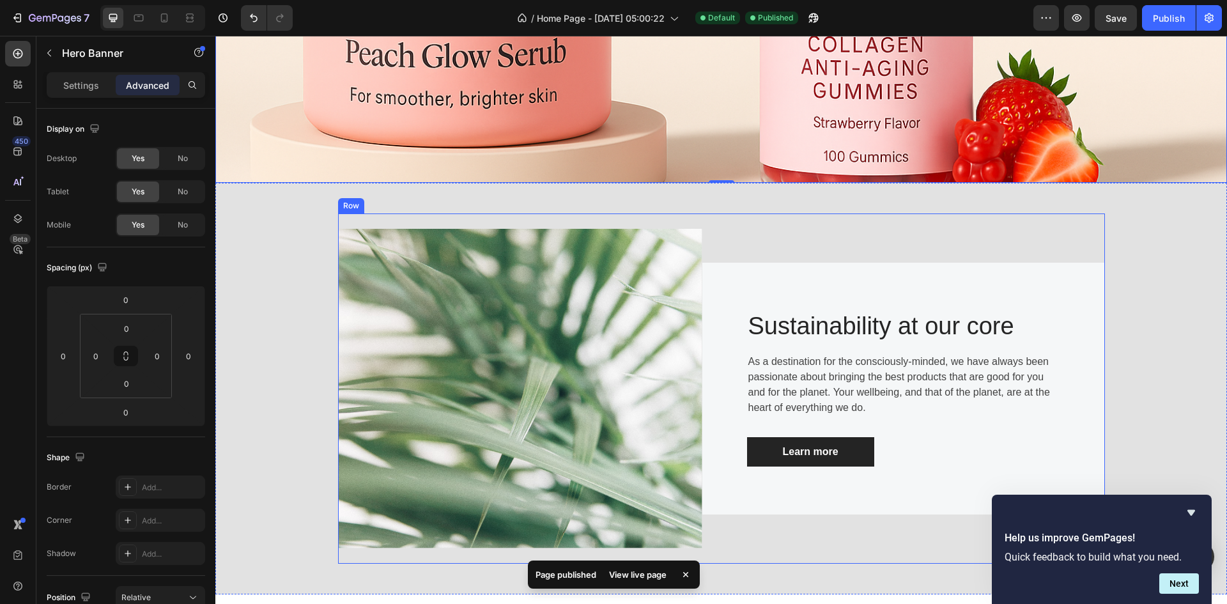
click at [842, 213] on div "Image Sustainability at our core Heading As a destination for the consciously-m…" at bounding box center [721, 388] width 767 height 350
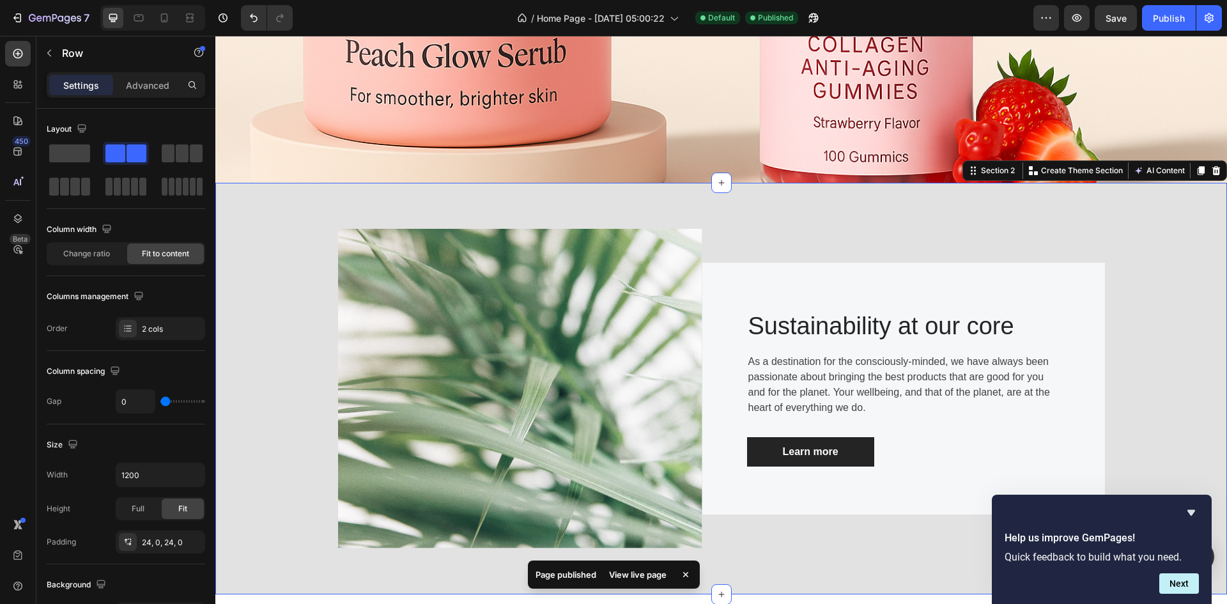
click at [918, 200] on div "Image Sustainability at our core Heading As a destination for the consciously-m…" at bounding box center [720, 388] width 1011 height 411
click at [902, 223] on div "Image Sustainability at our core Heading As a destination for the consciously-m…" at bounding box center [721, 388] width 767 height 350
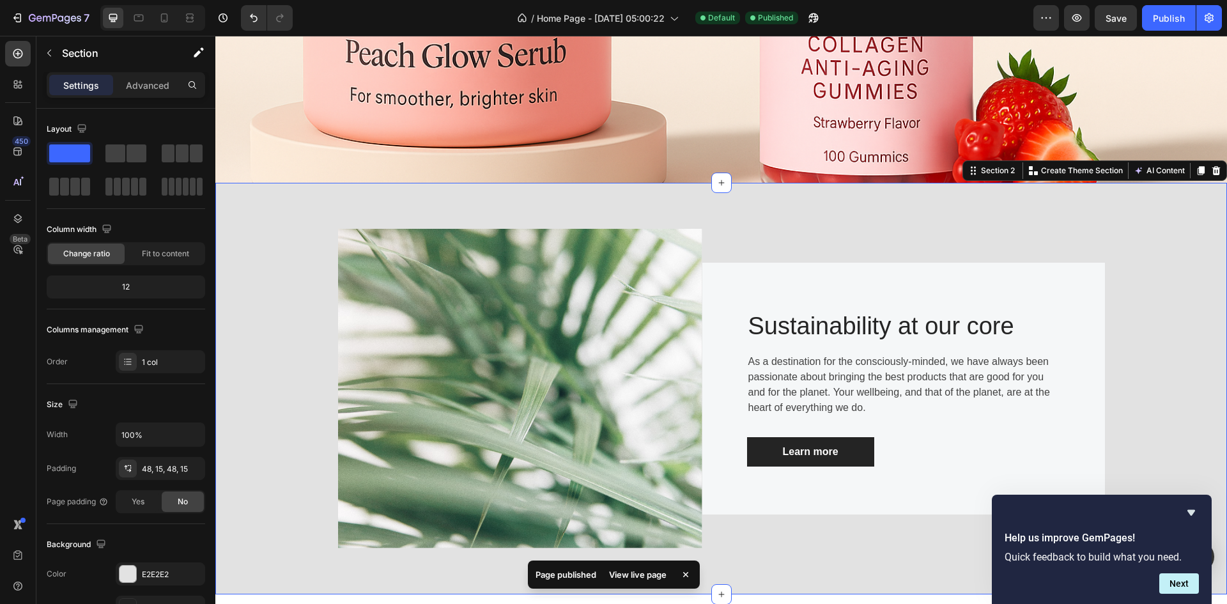
click at [900, 203] on div "Image Sustainability at our core Heading As a destination for the consciously-m…" at bounding box center [720, 388] width 1011 height 411
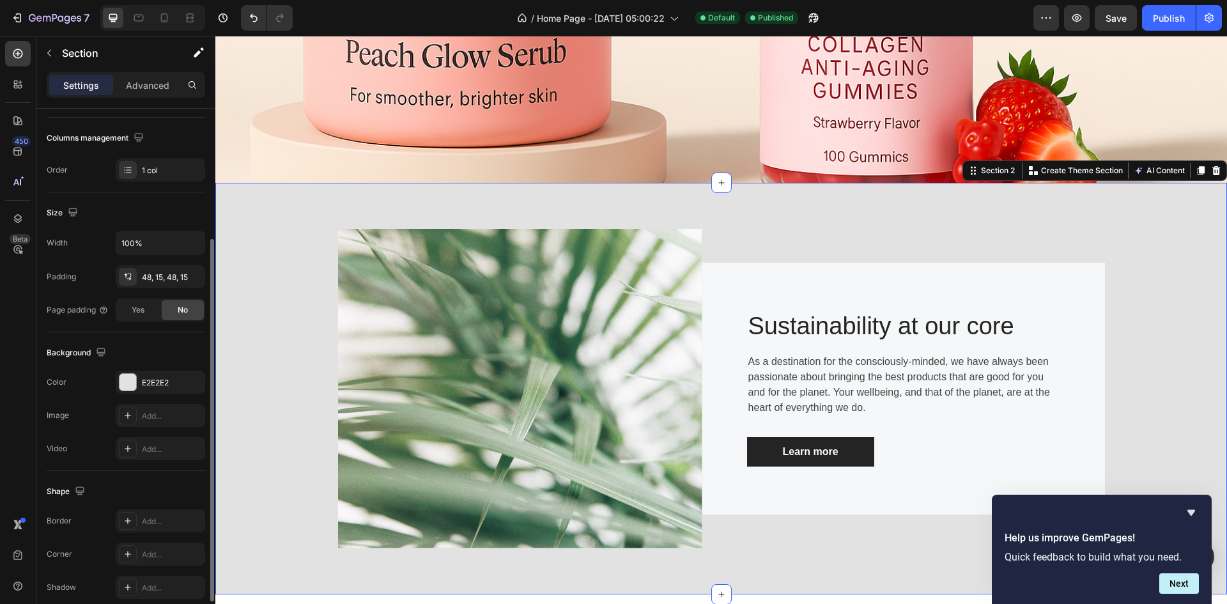
scroll to position [248, 0]
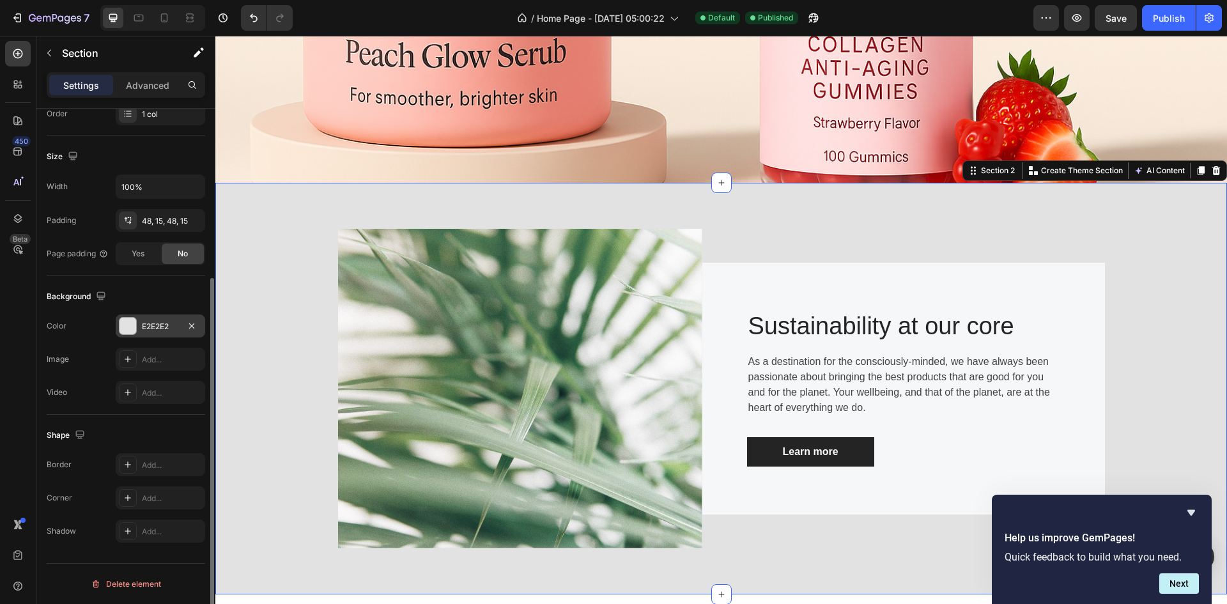
click at [128, 327] on div at bounding box center [127, 326] width 17 height 17
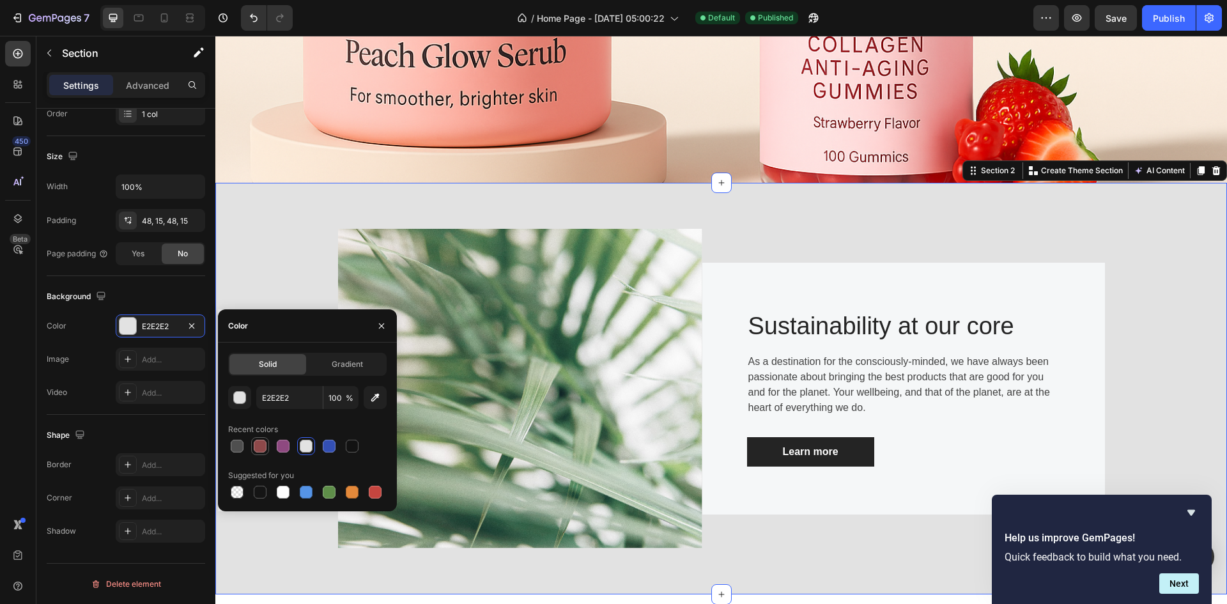
click at [265, 445] on div at bounding box center [260, 446] width 13 height 13
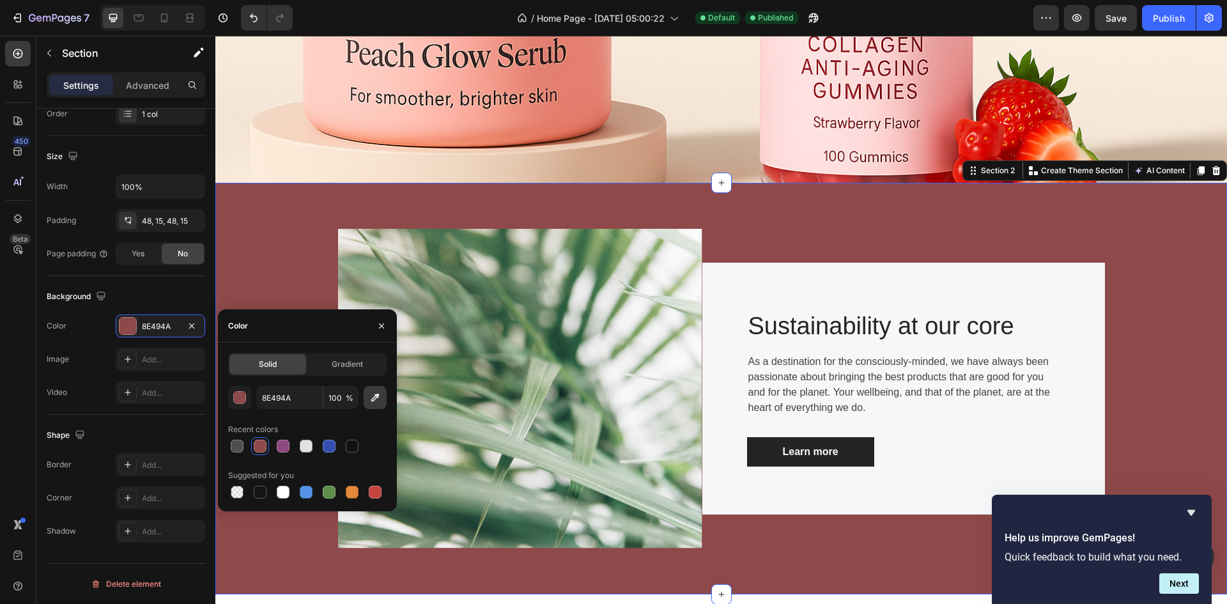
click at [380, 398] on icon "button" at bounding box center [375, 397] width 13 height 13
type input "F7E7D8"
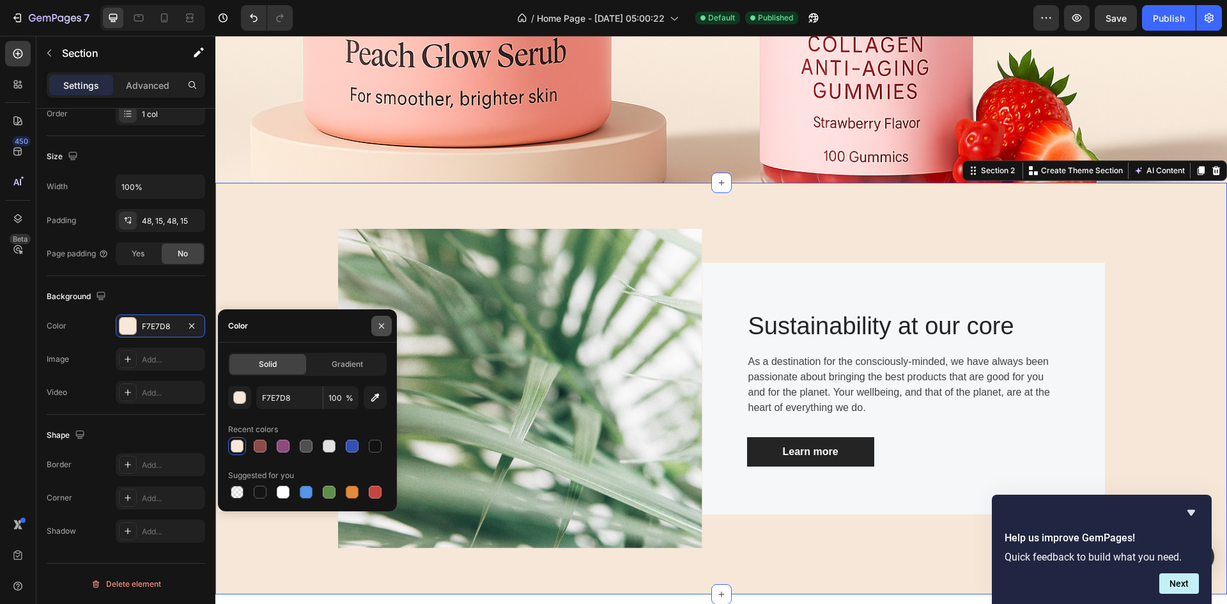
click at [381, 327] on icon "button" at bounding box center [381, 326] width 10 height 10
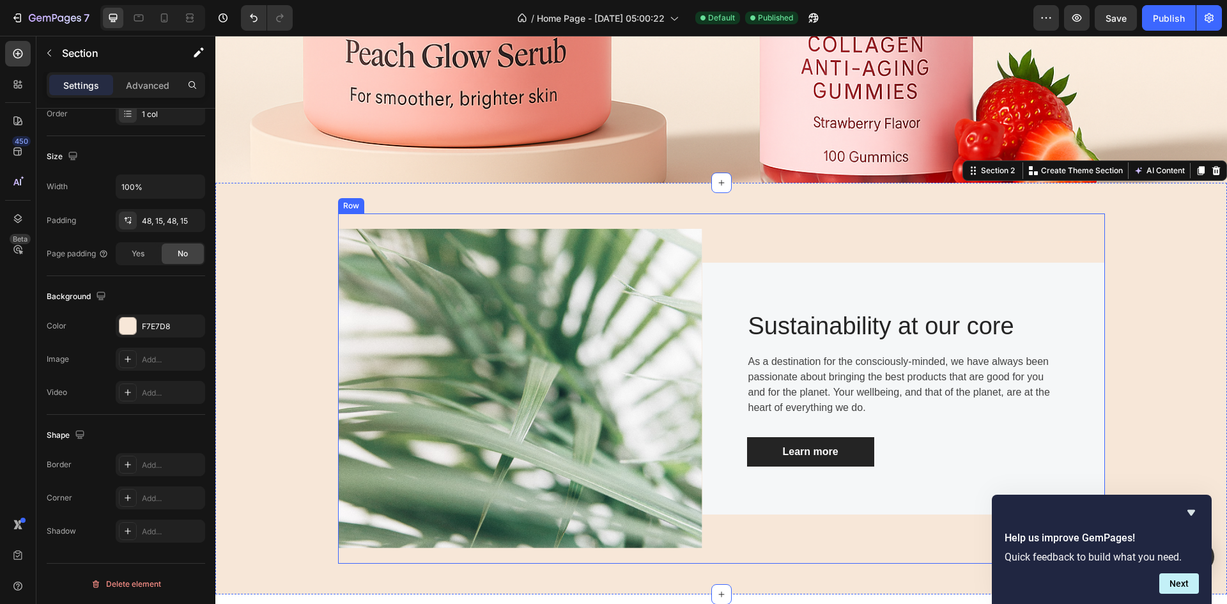
click at [788, 250] on div "Sustainability at our core Heading As a destination for the consciously-minded,…" at bounding box center [903, 388] width 403 height 319
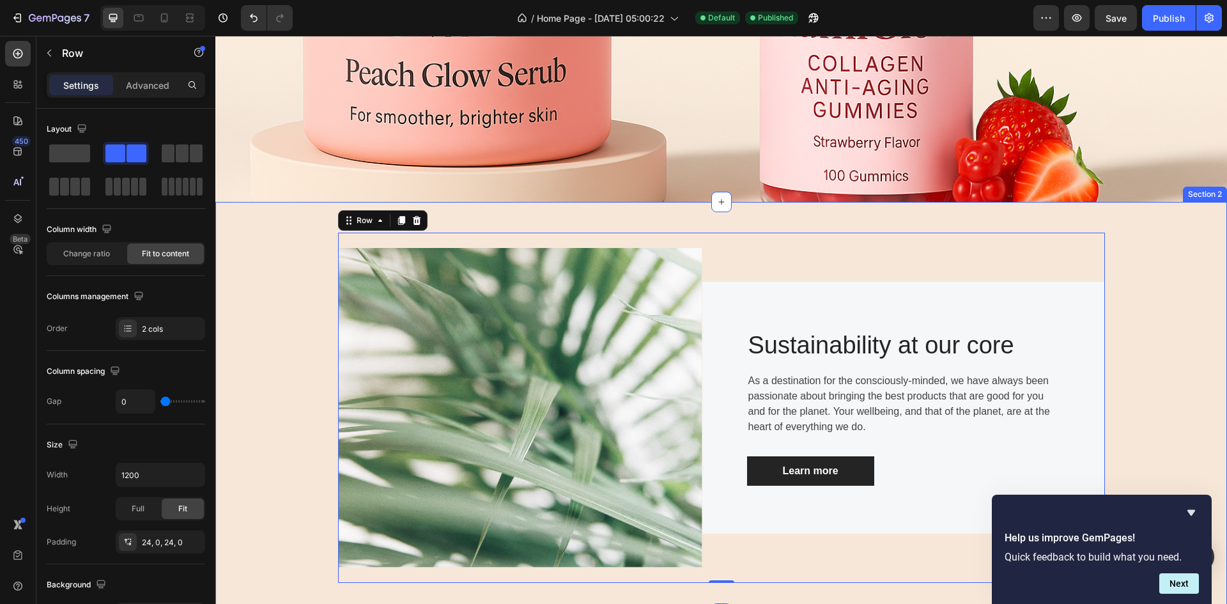
scroll to position [447, 0]
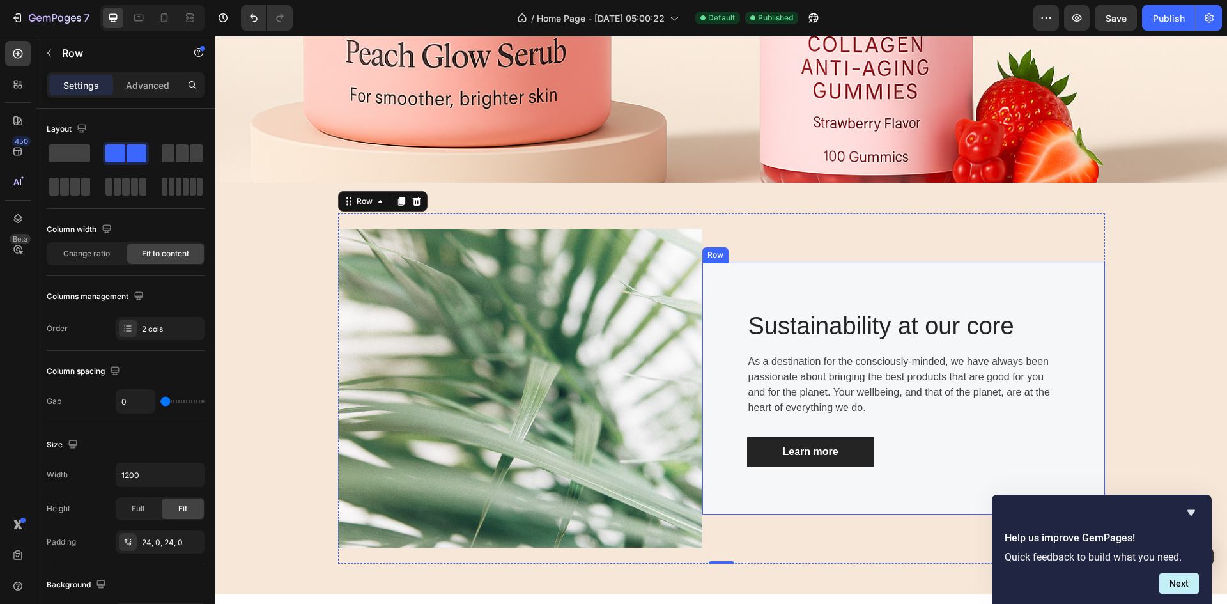
click at [774, 304] on div "Heading" at bounding box center [767, 303] width 35 height 12
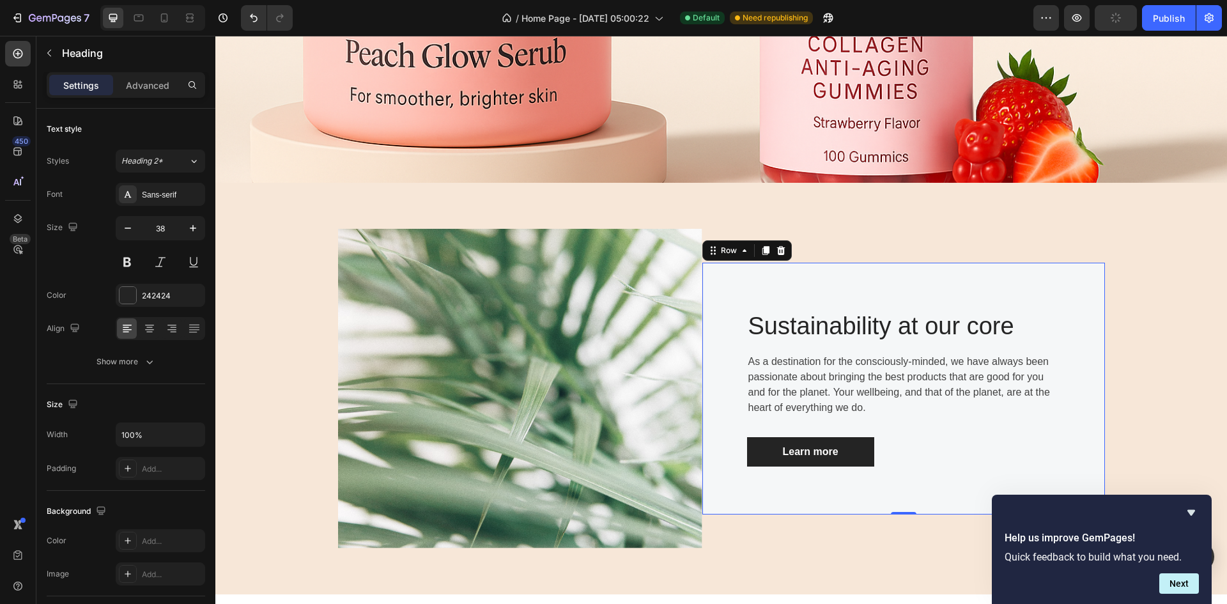
click at [714, 298] on div "Sustainability at our core Heading As a destination for the consciously-minded,…" at bounding box center [903, 389] width 403 height 252
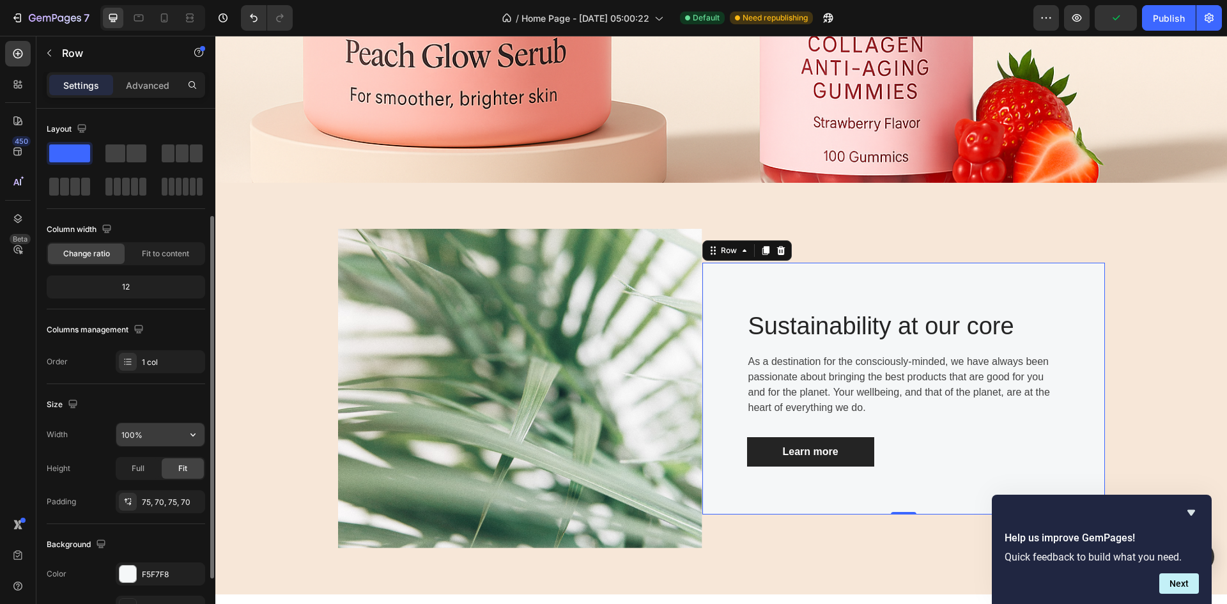
scroll to position [192, 0]
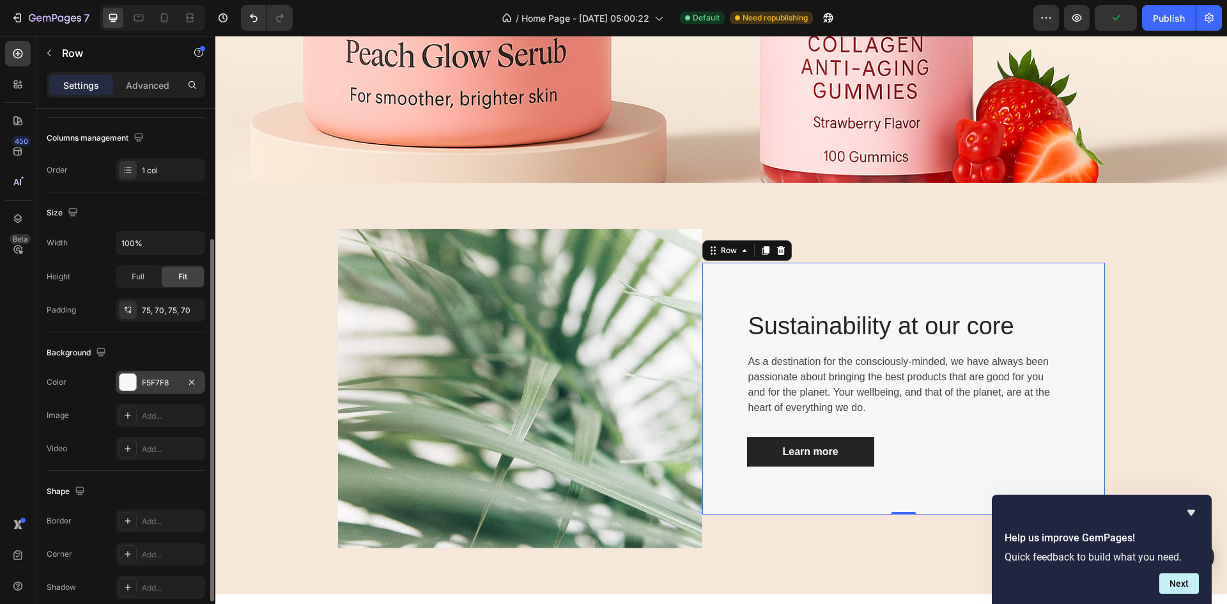
click at [125, 381] on div at bounding box center [127, 382] width 17 height 17
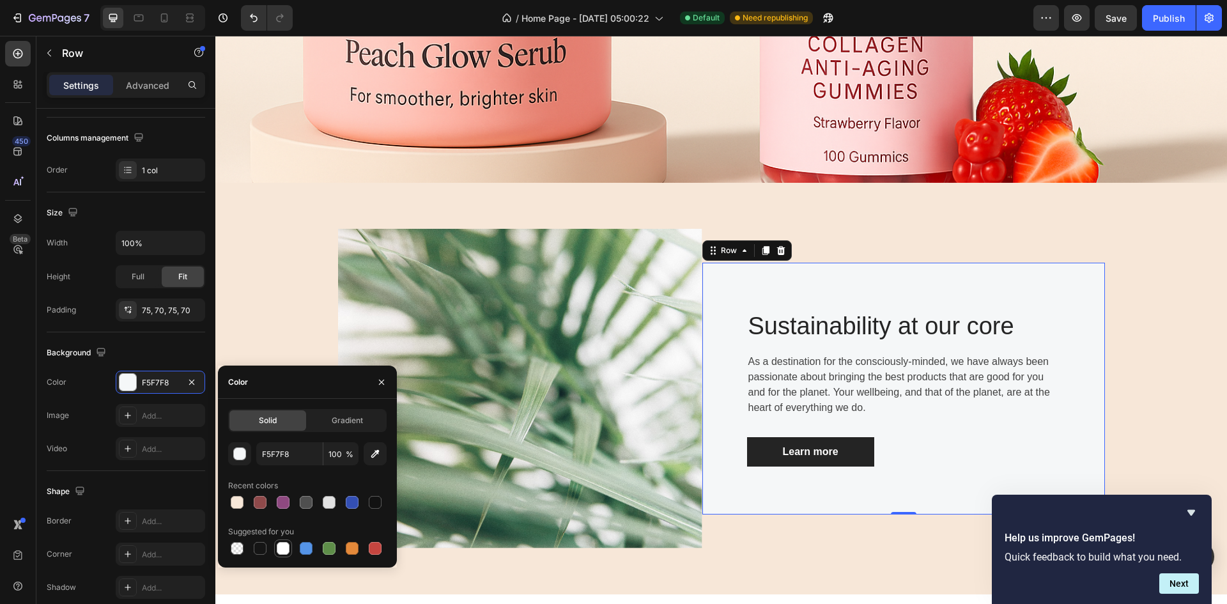
click at [282, 547] on div at bounding box center [283, 548] width 13 height 13
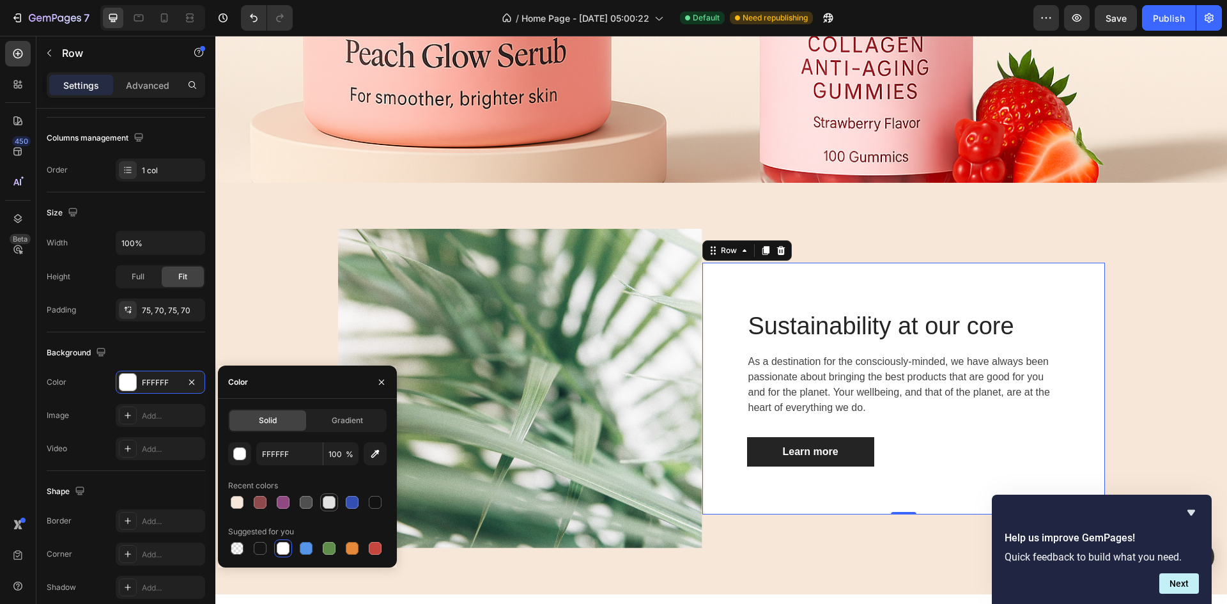
click at [329, 498] on div at bounding box center [329, 502] width 13 height 13
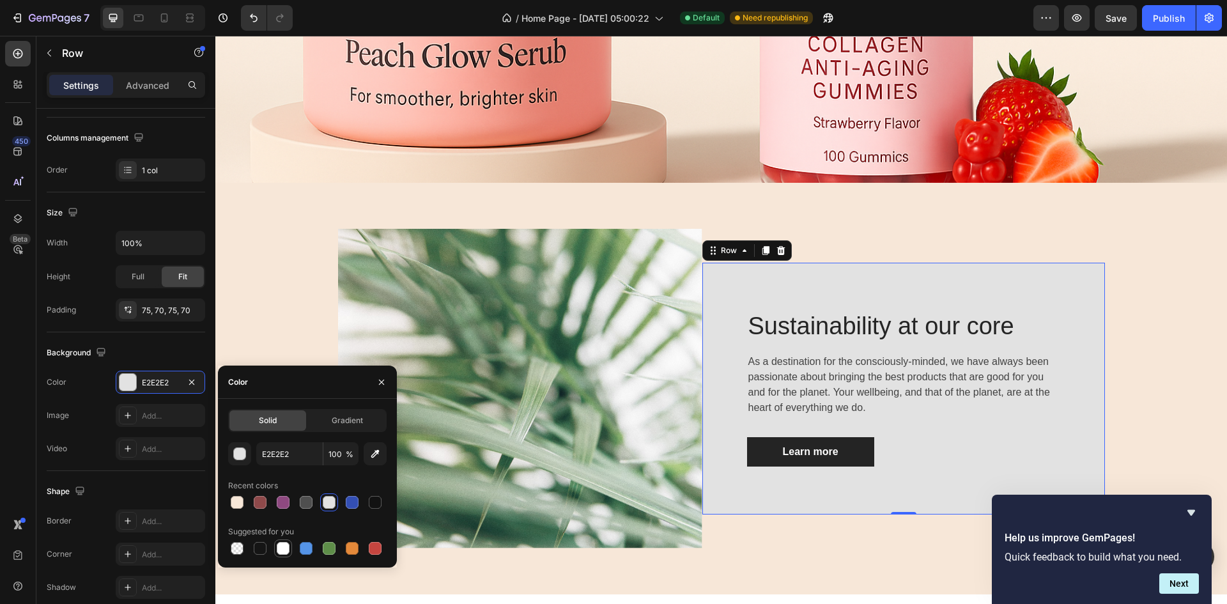
click at [282, 543] on div at bounding box center [283, 548] width 13 height 13
type input "FFFFFF"
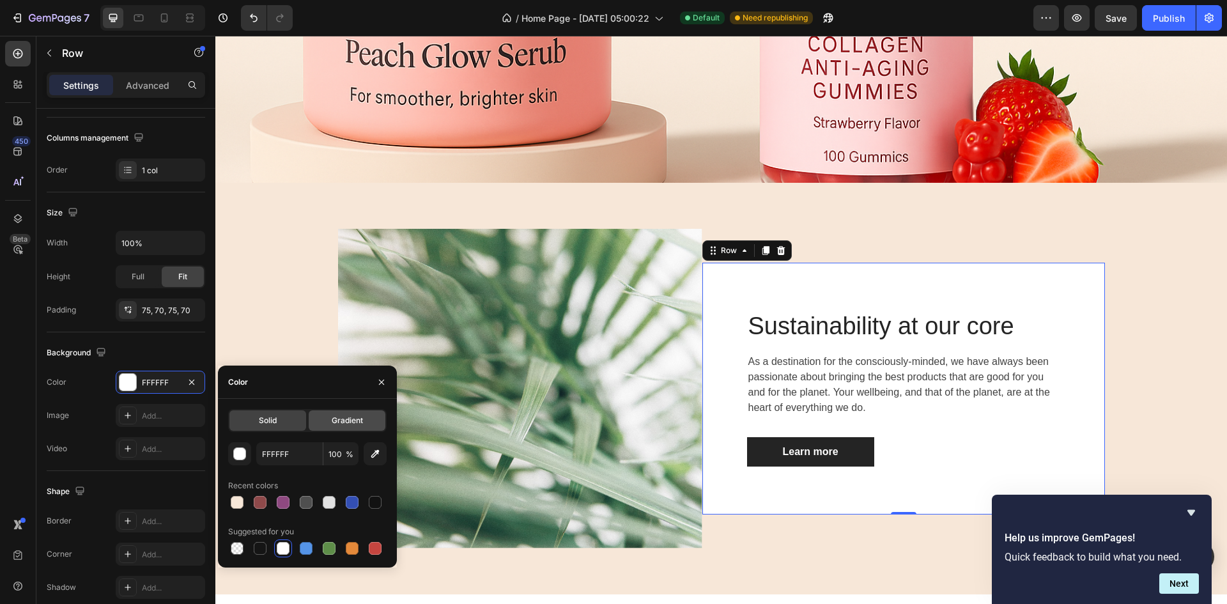
click at [337, 417] on span "Gradient" at bounding box center [347, 421] width 31 height 12
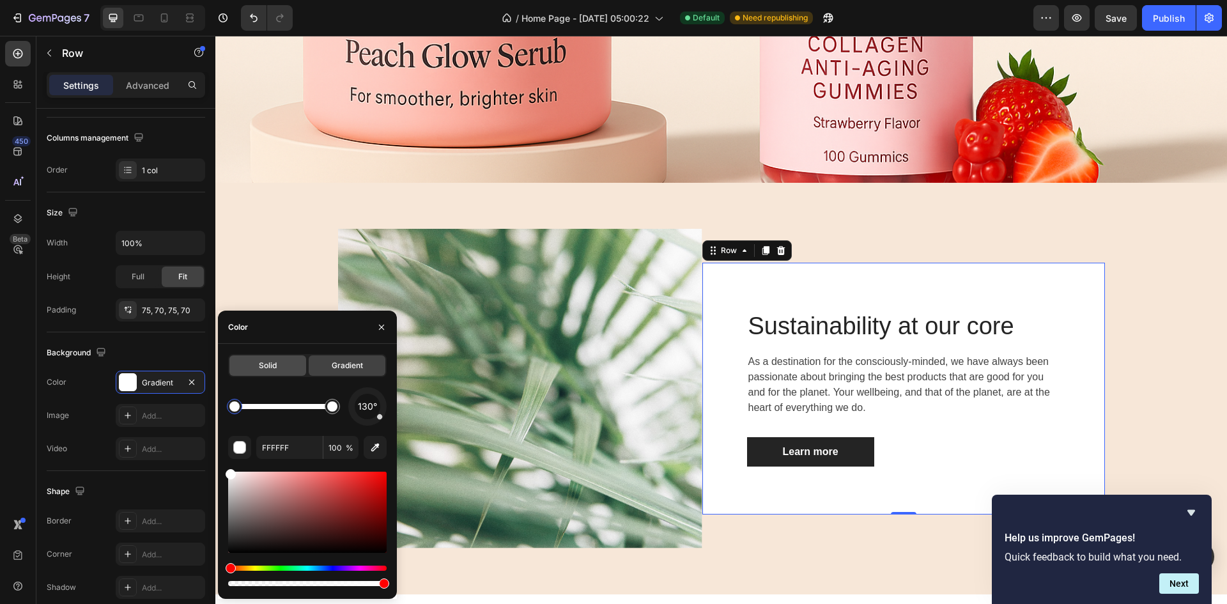
click at [271, 365] on span "Solid" at bounding box center [268, 366] width 18 height 12
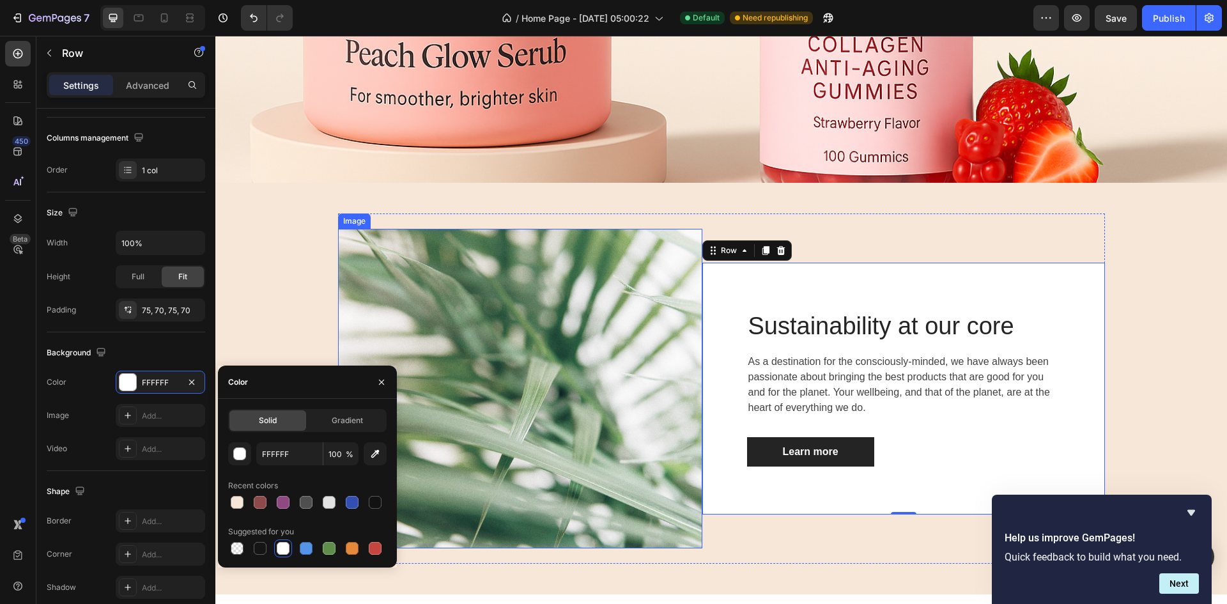
click at [589, 428] on img at bounding box center [520, 388] width 364 height 319
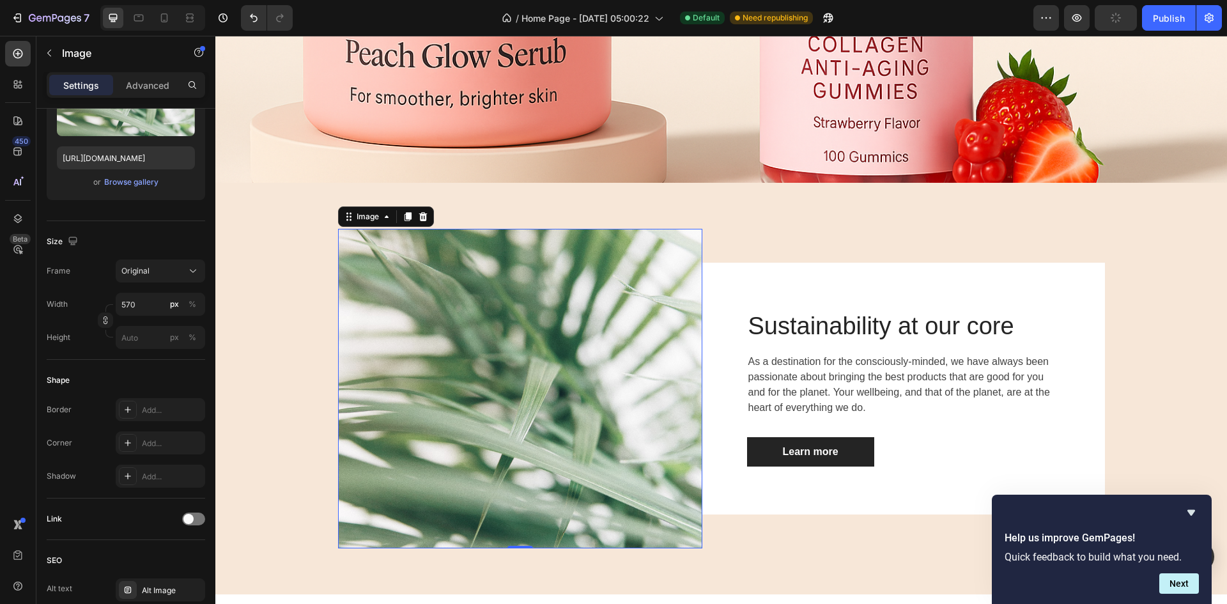
scroll to position [0, 0]
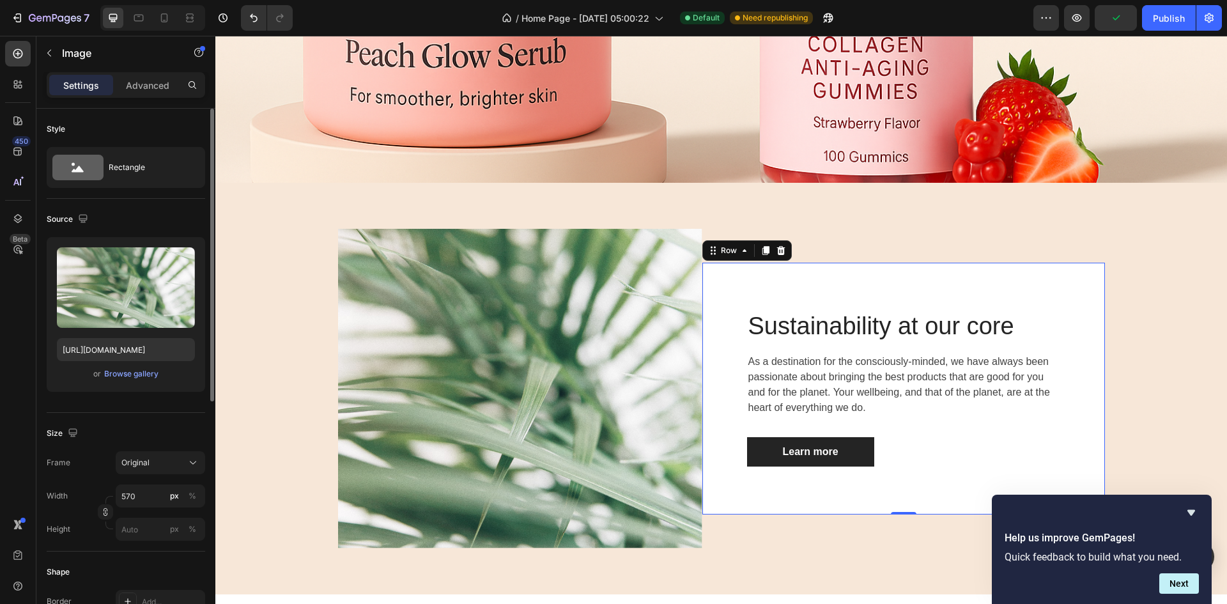
click at [918, 468] on div "Sustainability at our core Heading As a destination for the consciously-minded,…" at bounding box center [903, 389] width 403 height 252
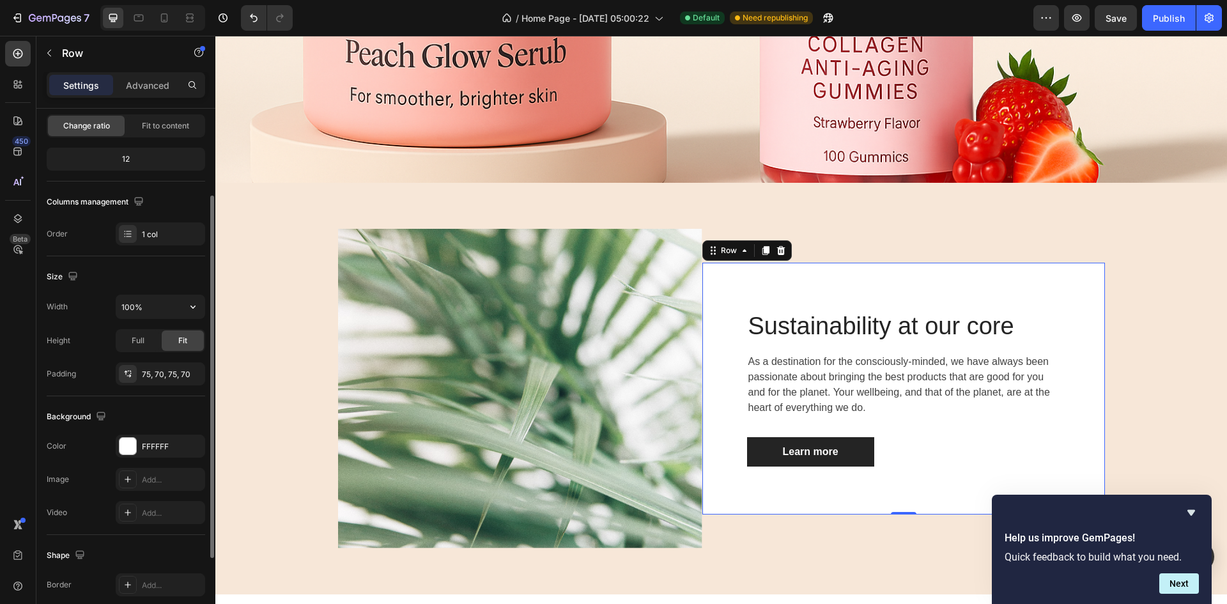
scroll to position [248, 0]
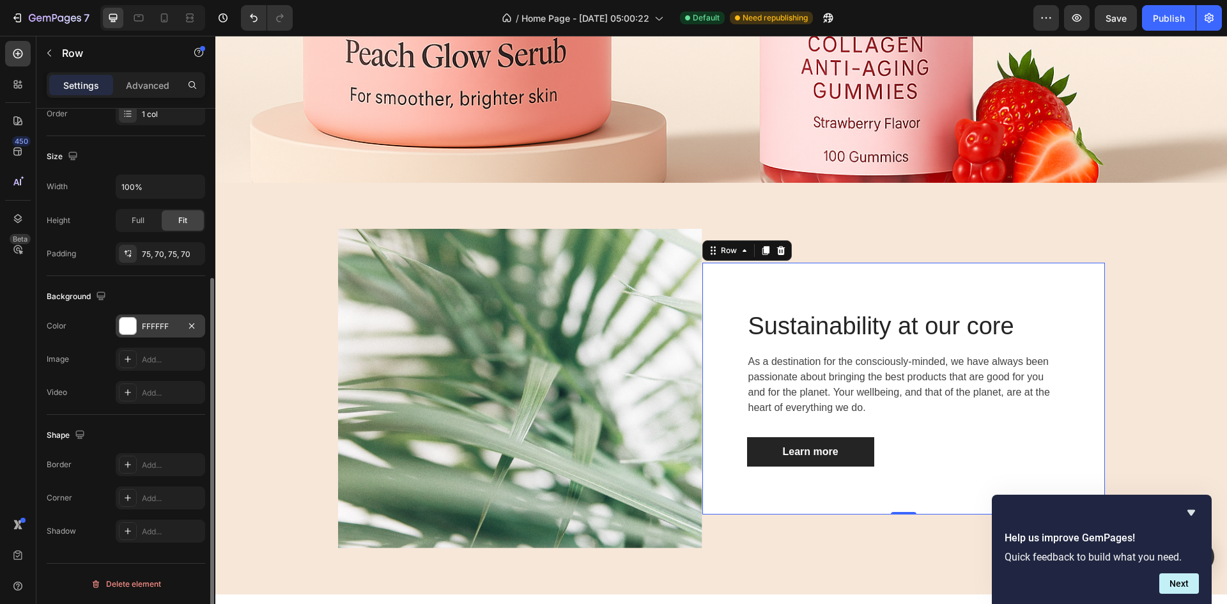
click at [124, 324] on div at bounding box center [127, 326] width 17 height 17
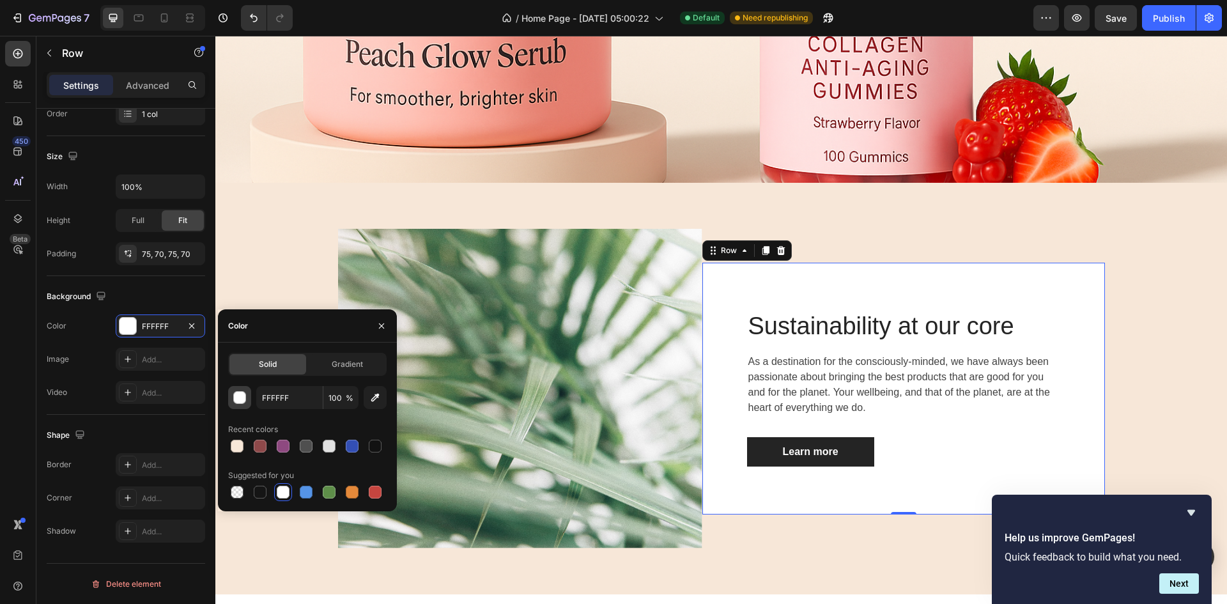
click at [239, 399] on div "button" at bounding box center [240, 398] width 13 height 13
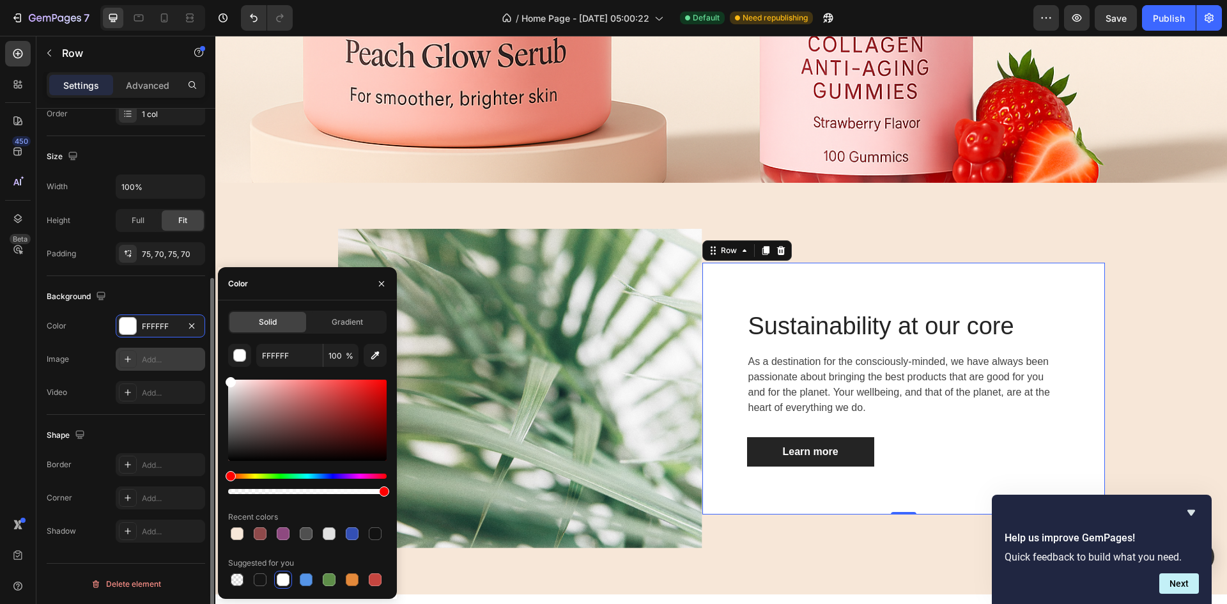
drag, startPoint x: 238, startPoint y: 391, endPoint x: 199, endPoint y: 353, distance: 54.2
click at [199, 353] on div "450 Beta Sections(18) Elements(83) Section Element Hero Section Product Detail …" at bounding box center [107, 320] width 215 height 568
click at [382, 284] on icon "button" at bounding box center [381, 283] width 5 height 5
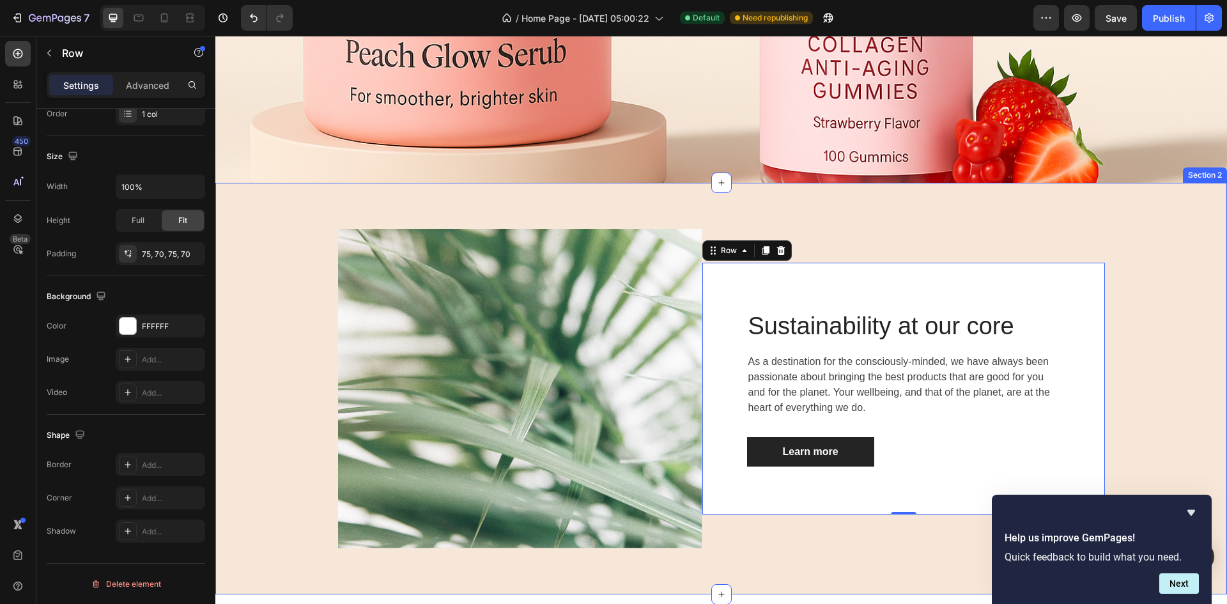
click at [298, 263] on div "Image Sustainability at our core Heading As a destination for the consciously-m…" at bounding box center [721, 388] width 992 height 350
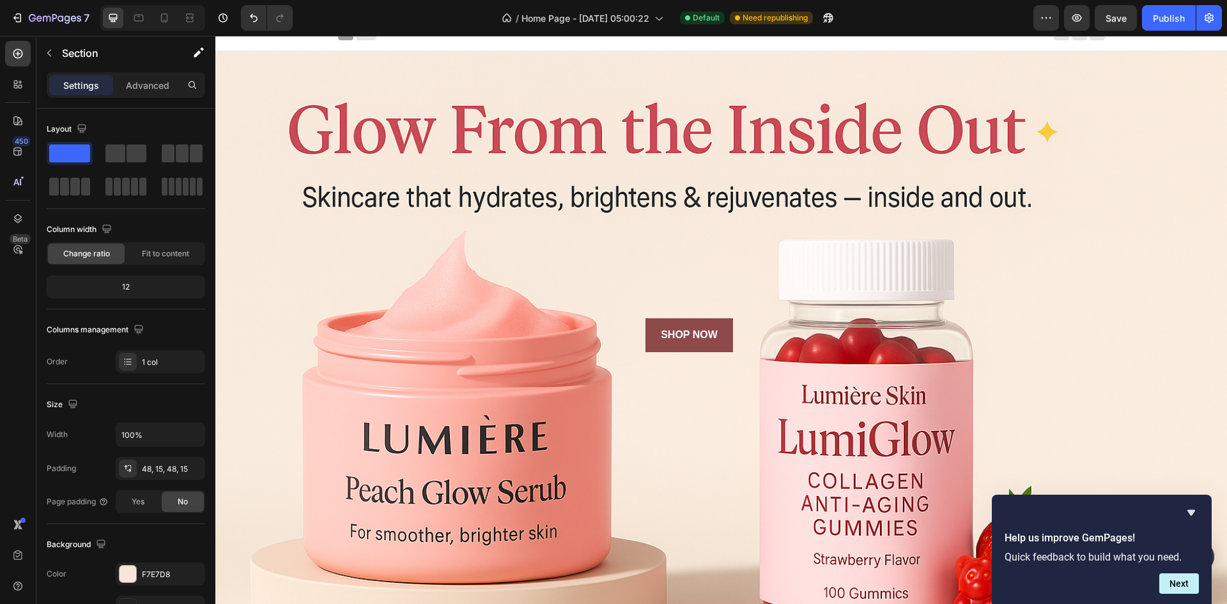
scroll to position [0, 0]
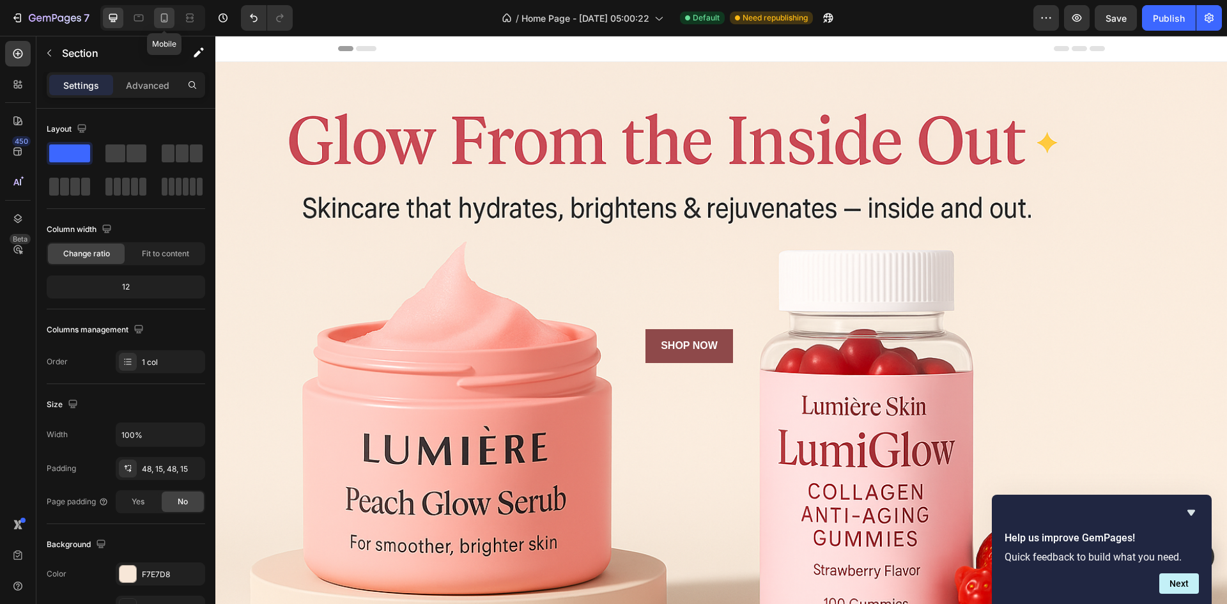
click at [159, 19] on icon at bounding box center [164, 18] width 13 height 13
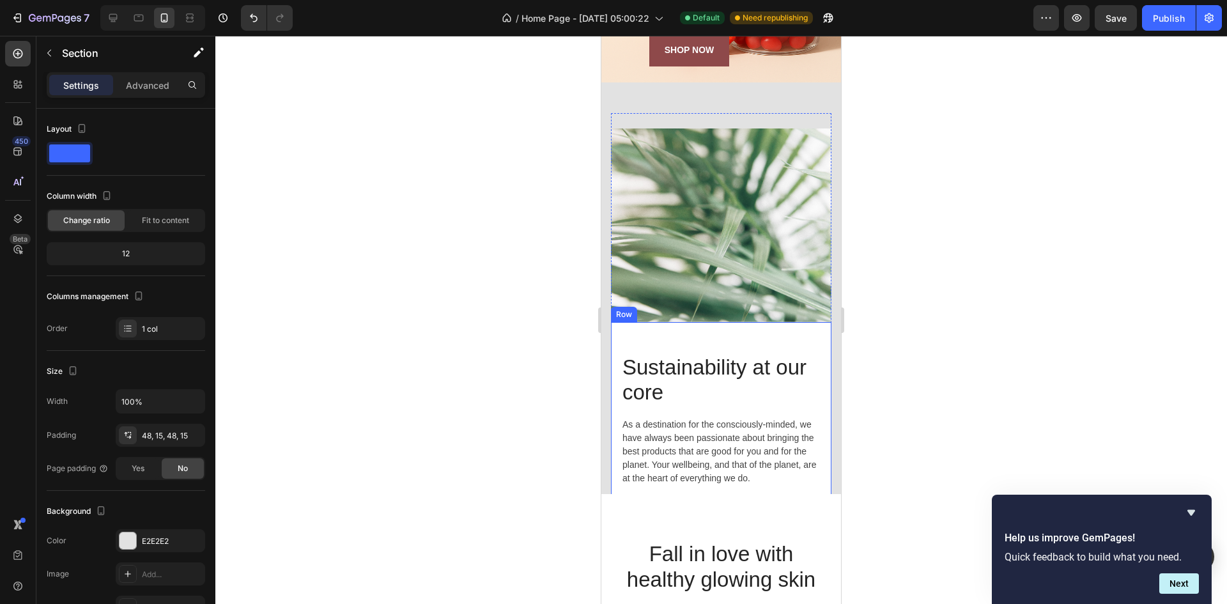
scroll to position [365, 0]
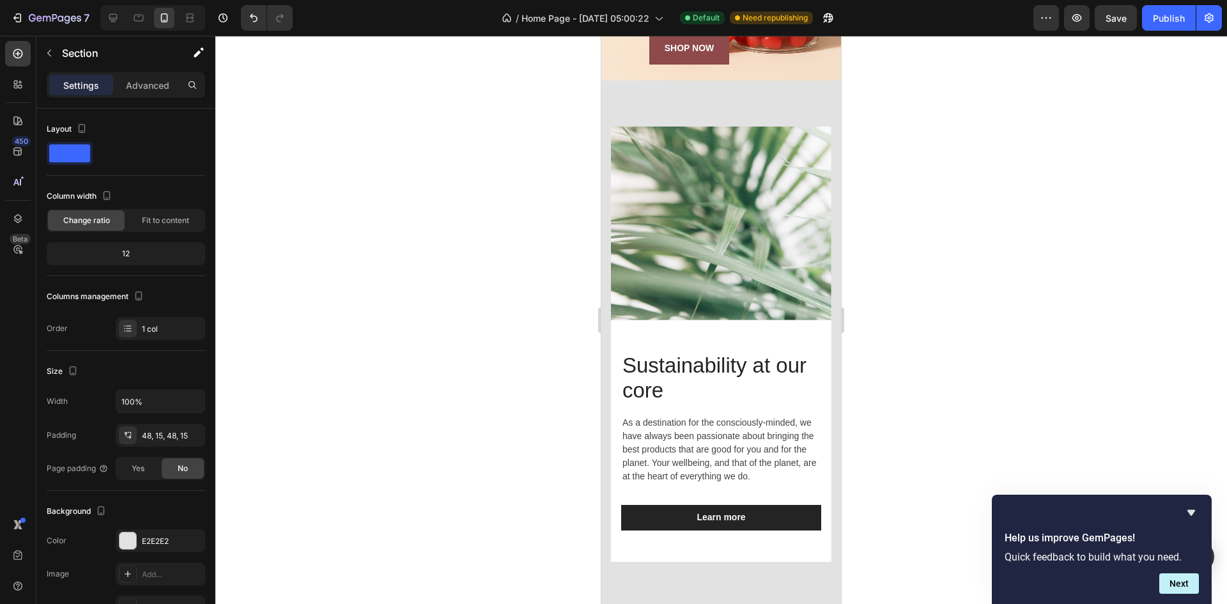
click at [699, 102] on div "Image Sustainability at our core Heading As a destination for the consciously-m…" at bounding box center [721, 344] width 240 height 527
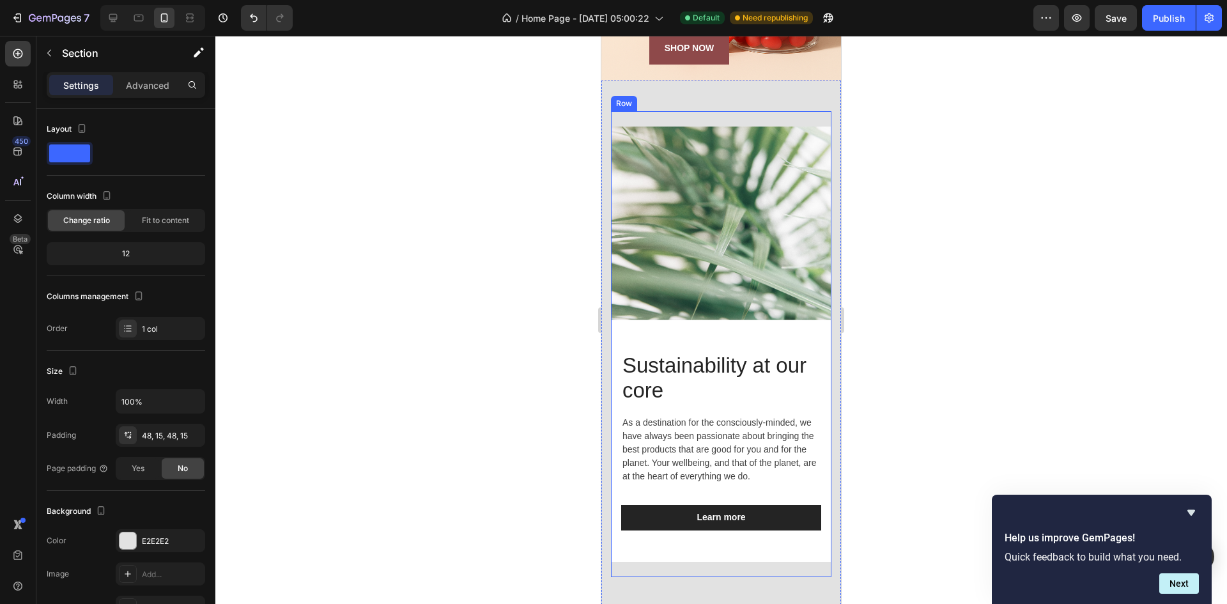
click at [698, 118] on div "Image Sustainability at our core Heading As a destination for the consciously-m…" at bounding box center [721, 344] width 220 height 466
click at [722, 98] on div "Image Sustainability at our core Heading As a destination for the consciously-m…" at bounding box center [721, 344] width 240 height 527
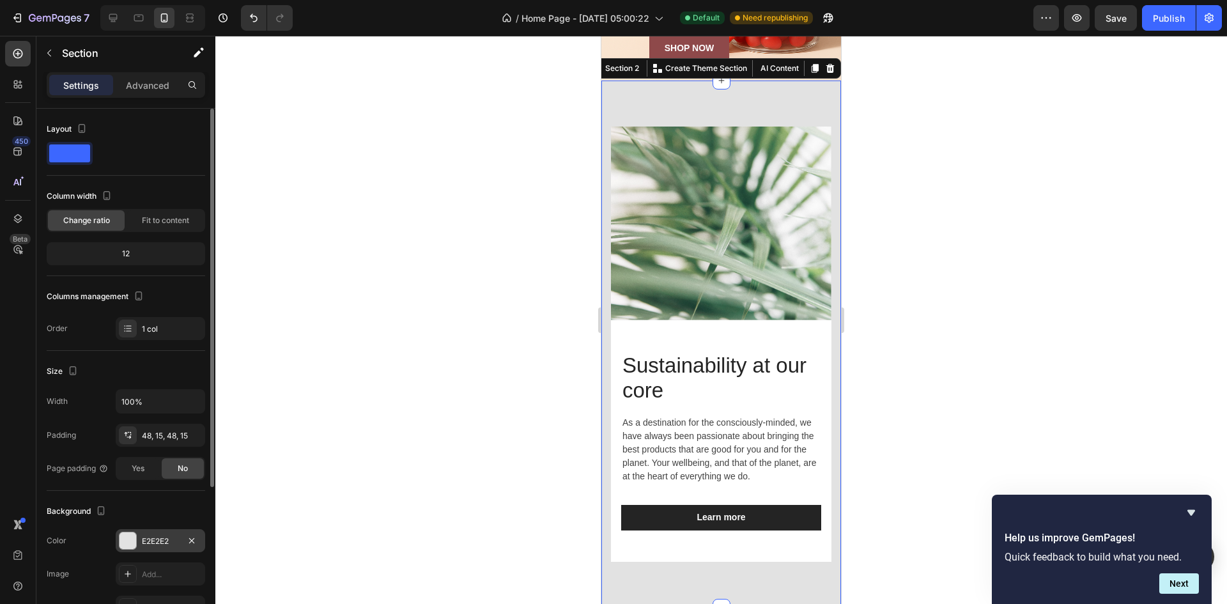
click at [123, 539] on div at bounding box center [127, 540] width 17 height 17
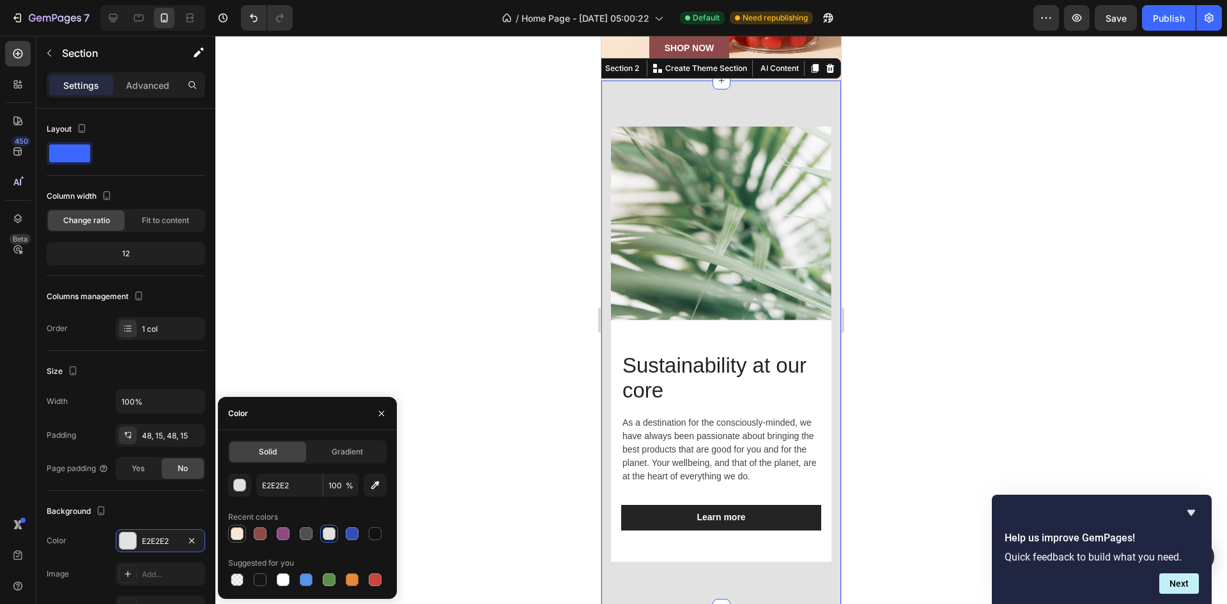
click at [239, 533] on div at bounding box center [237, 533] width 13 height 13
type input "F7E7D8"
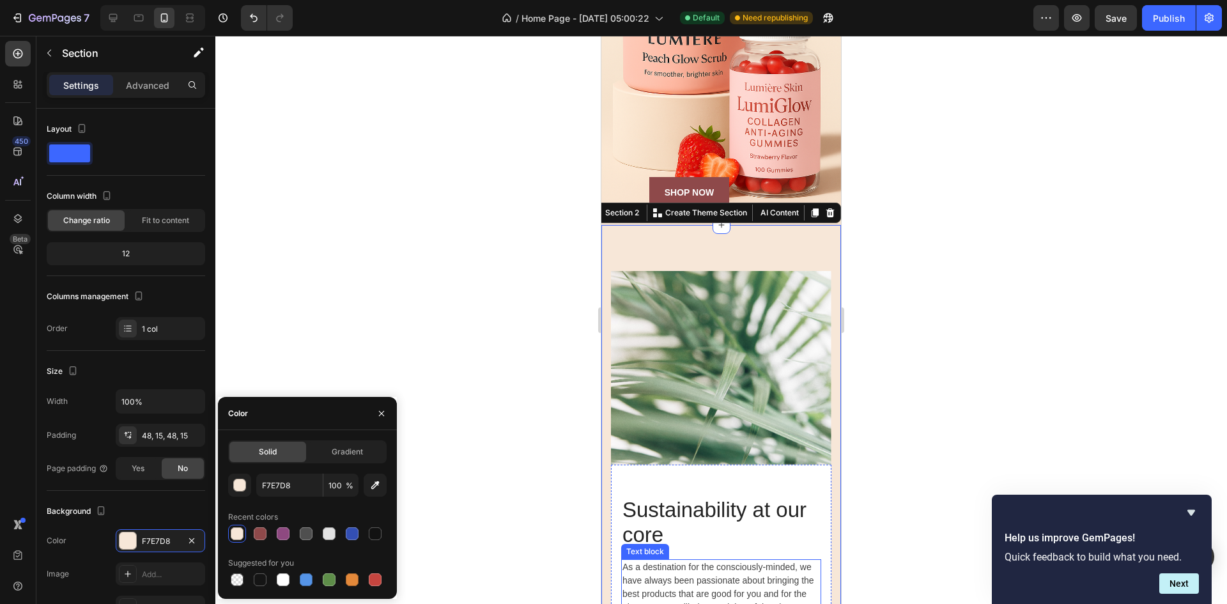
scroll to position [173, 0]
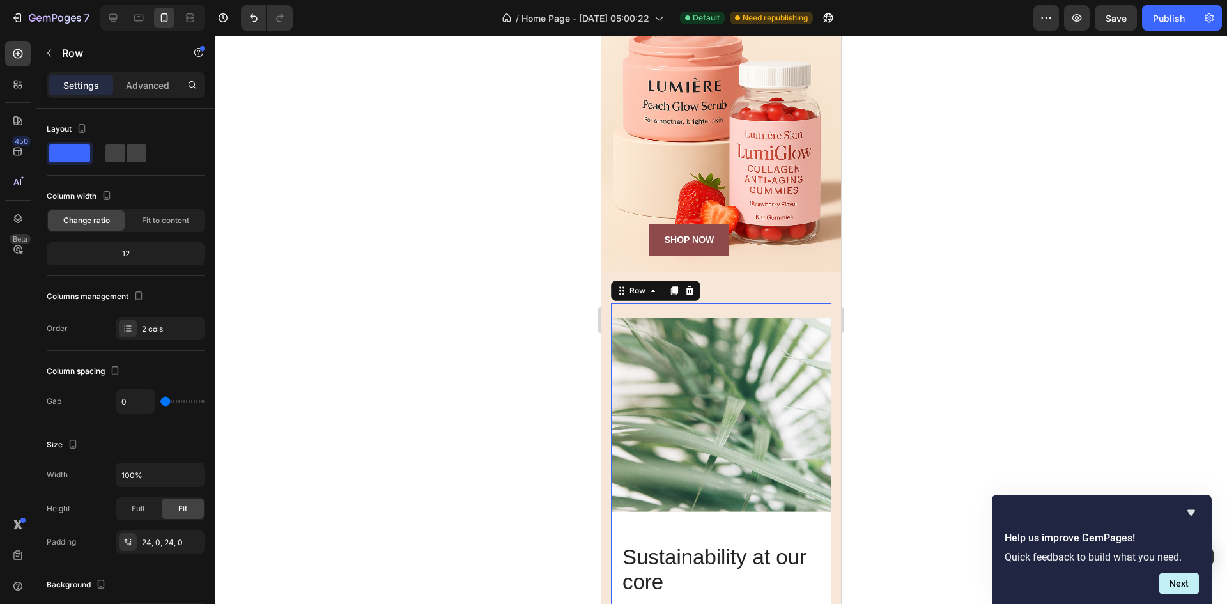
click at [734, 307] on div "Image Sustainability at our core Heading As a destination for the consciously-m…" at bounding box center [721, 536] width 220 height 466
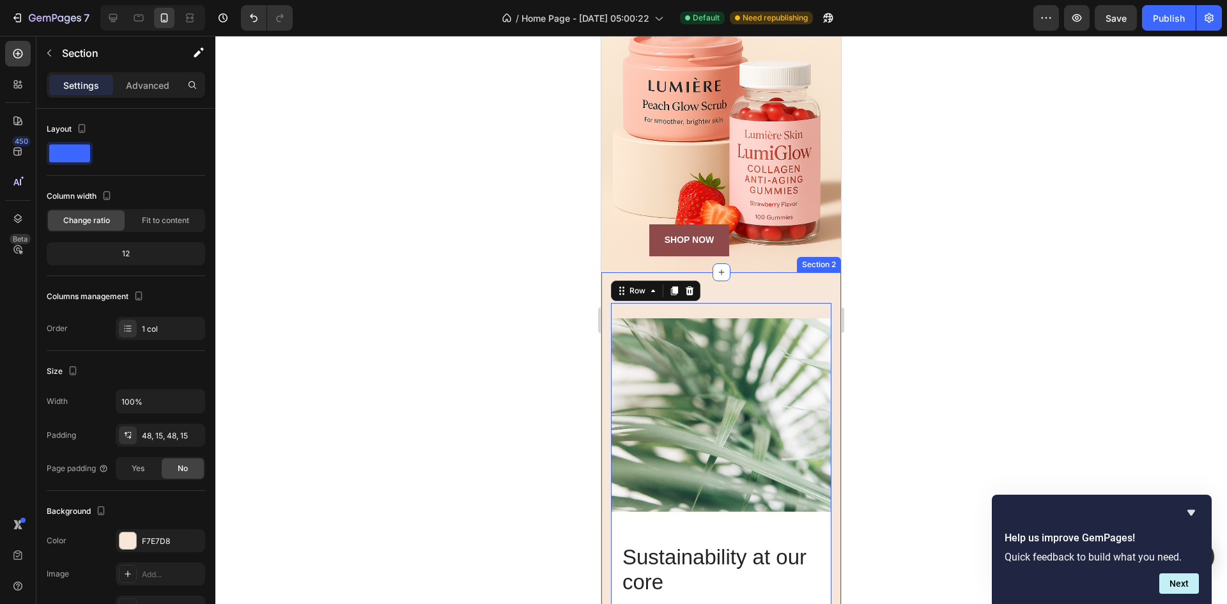
click at [803, 286] on div "Image Sustainability at our core Heading As a destination for the consciously-m…" at bounding box center [721, 535] width 240 height 527
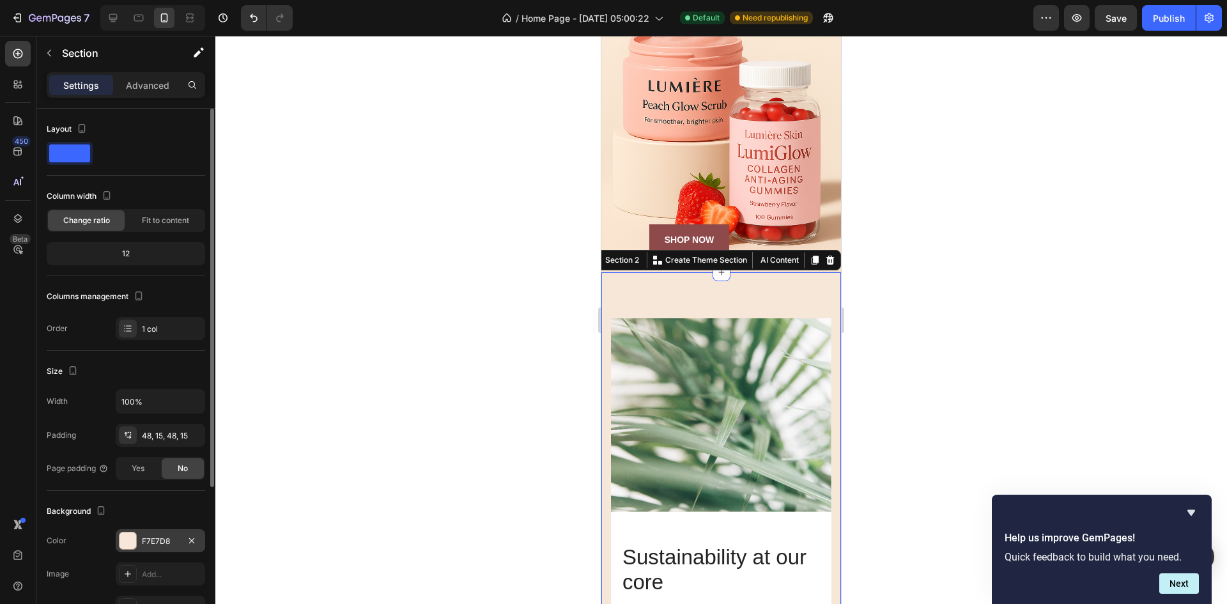
click at [132, 535] on div at bounding box center [127, 540] width 17 height 17
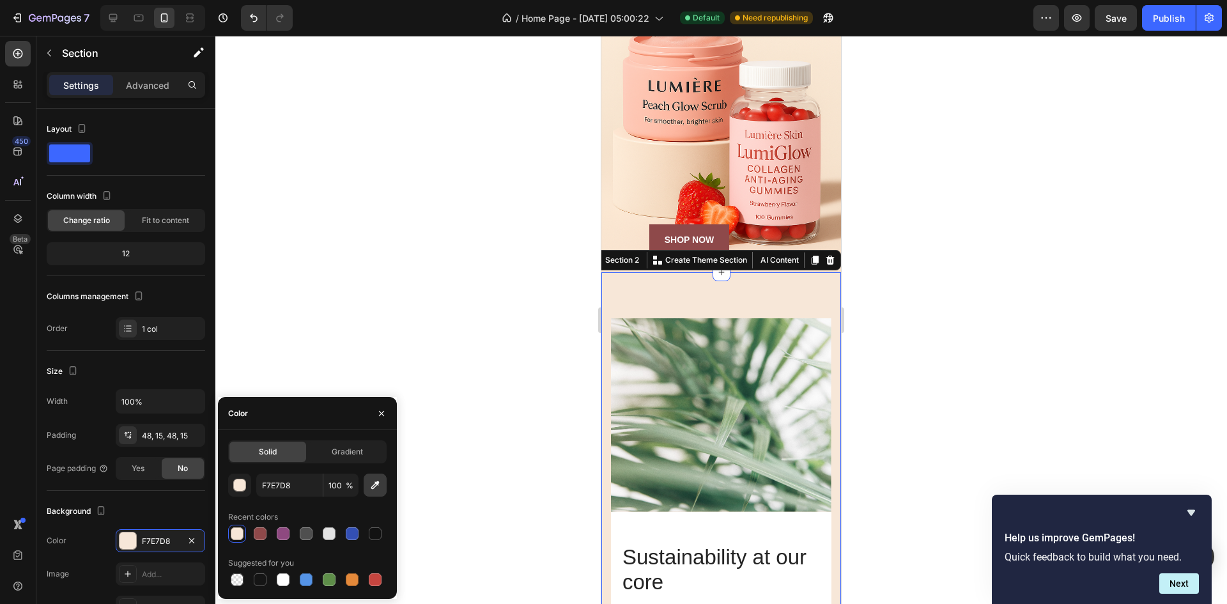
click at [383, 485] on button "button" at bounding box center [375, 484] width 23 height 23
type input "FAE7D2"
click at [543, 392] on div at bounding box center [720, 320] width 1011 height 568
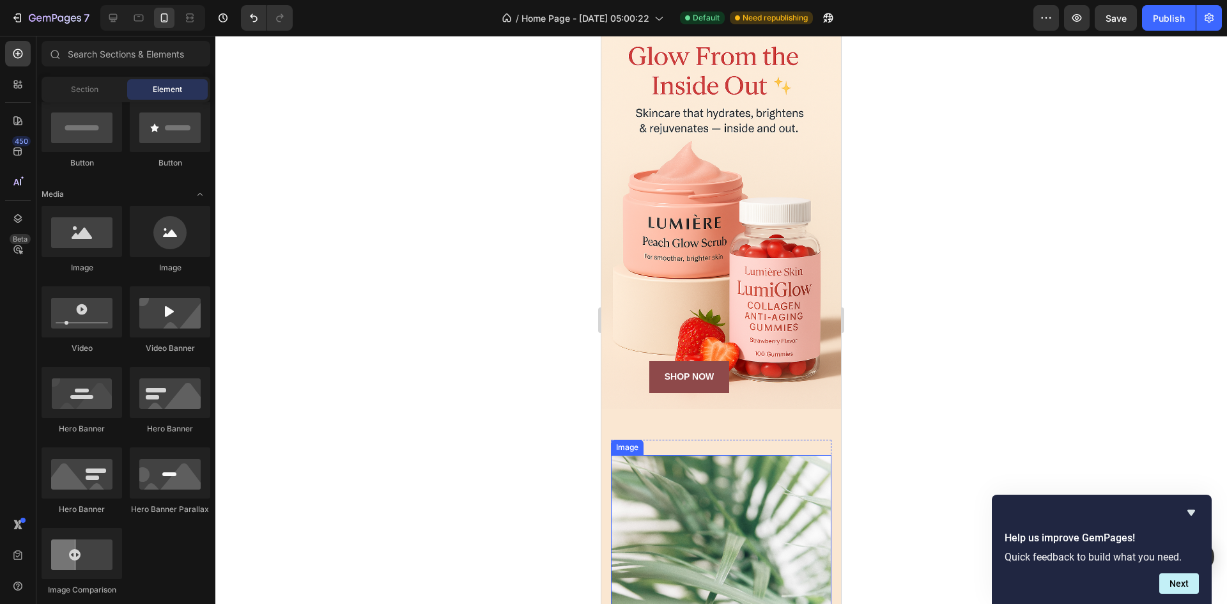
scroll to position [0, 0]
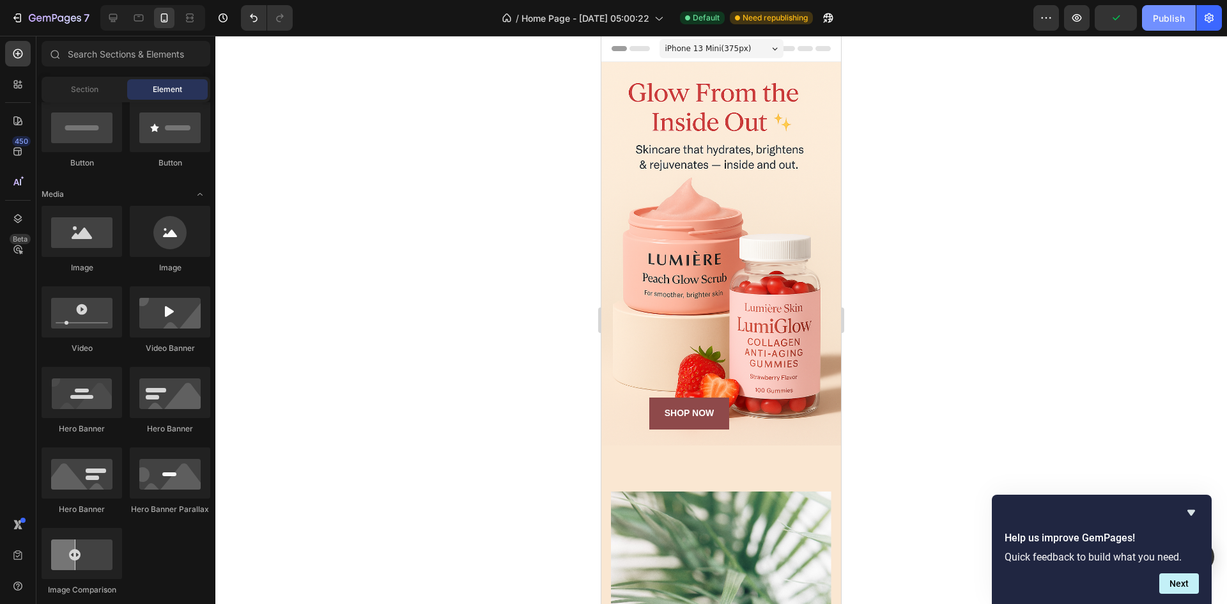
click at [1176, 15] on div "Publish" at bounding box center [1169, 18] width 32 height 13
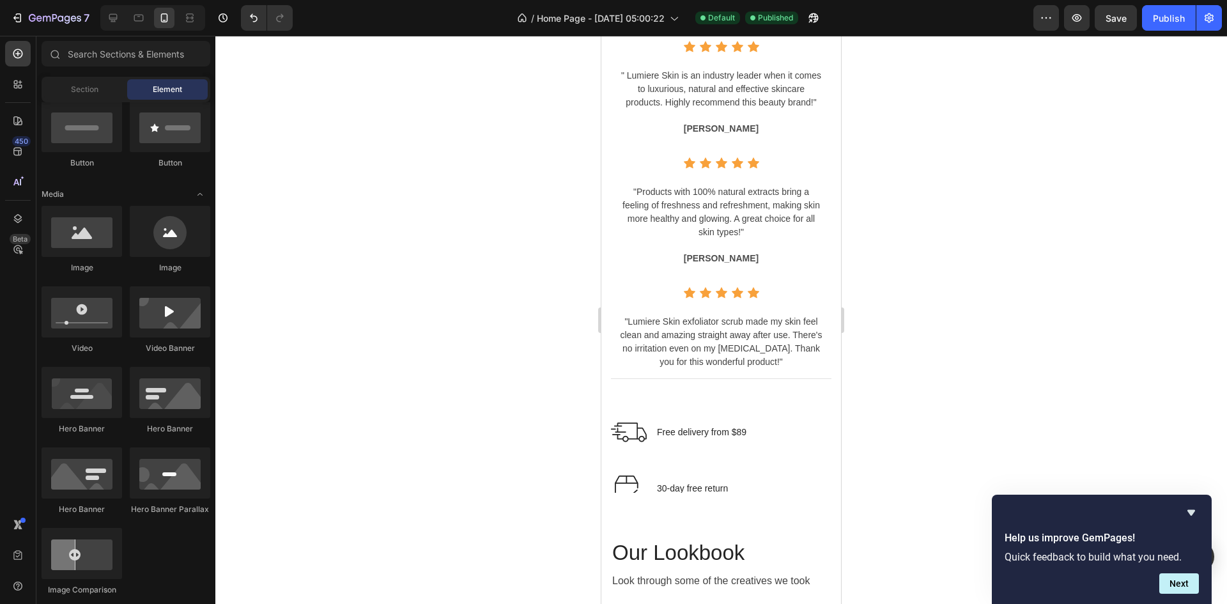
scroll to position [3514, 0]
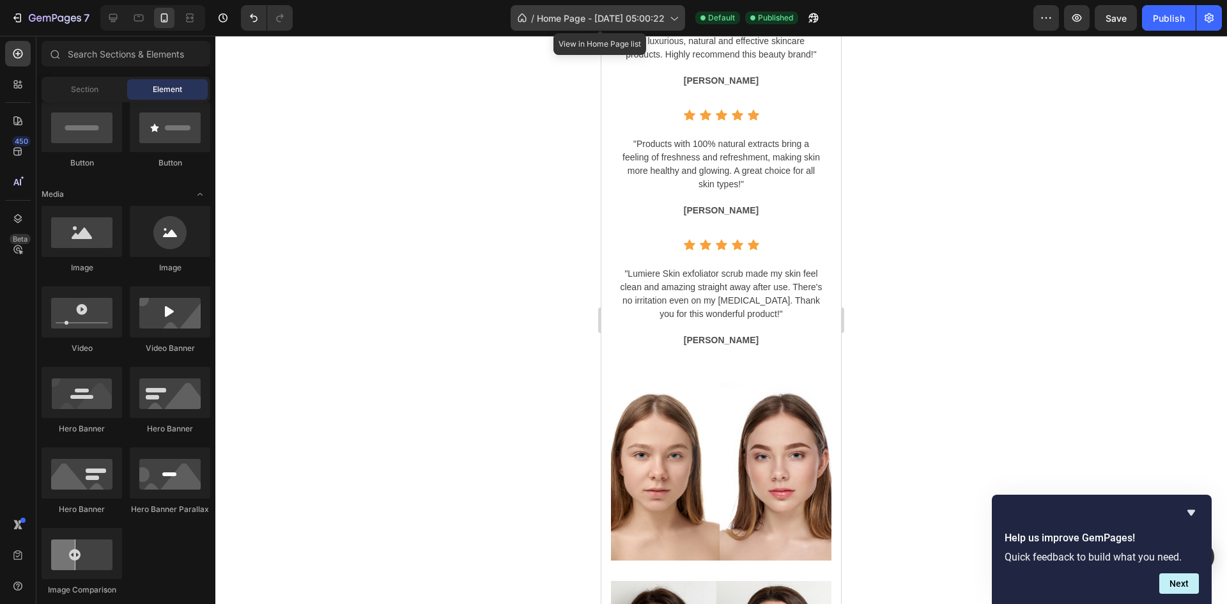
click at [588, 17] on span "Home Page - Sep 26, 05:00:22" at bounding box center [601, 18] width 128 height 13
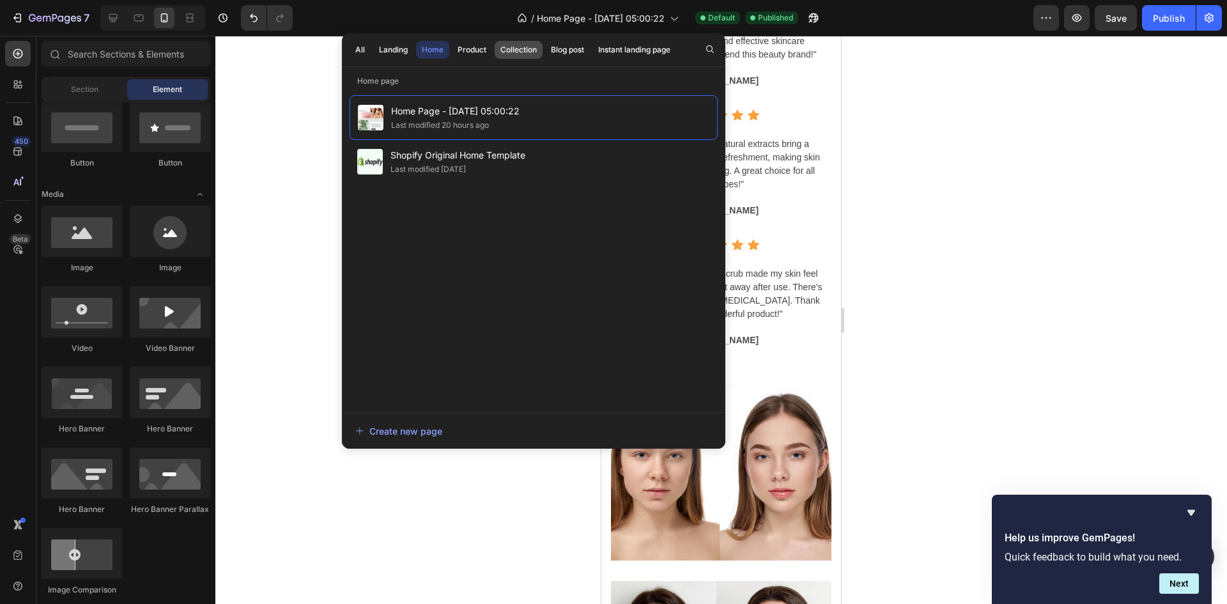
click at [524, 49] on div "Collection" at bounding box center [518, 50] width 36 height 12
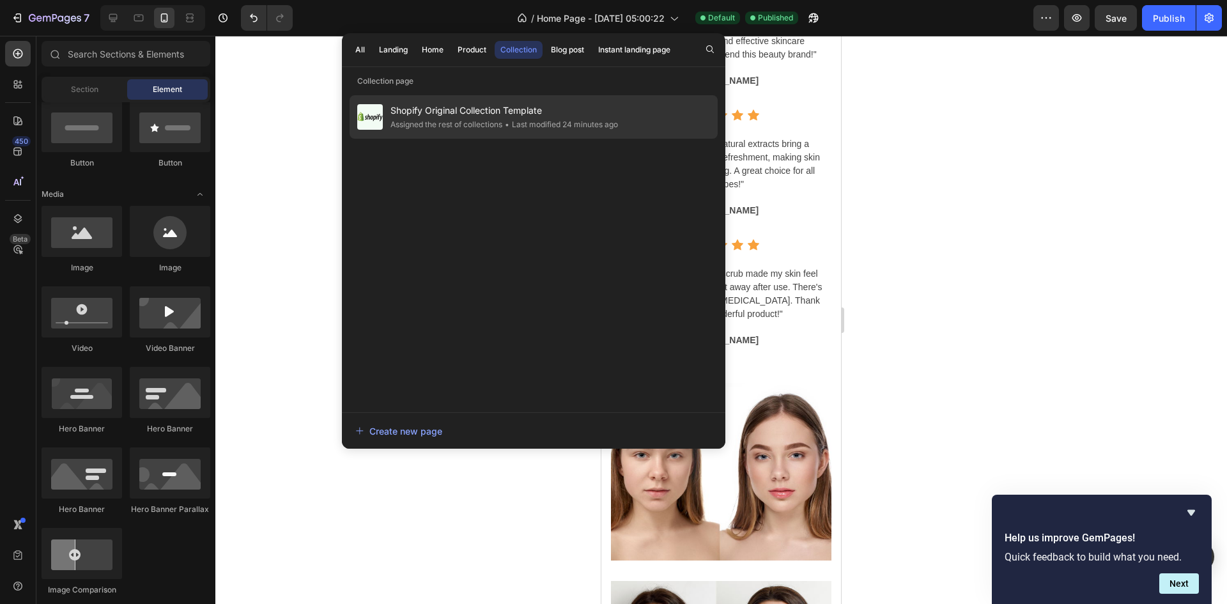
click at [507, 99] on div "Shopify Original Collection Template Assigned the rest of collections • Last mo…" at bounding box center [534, 116] width 368 height 43
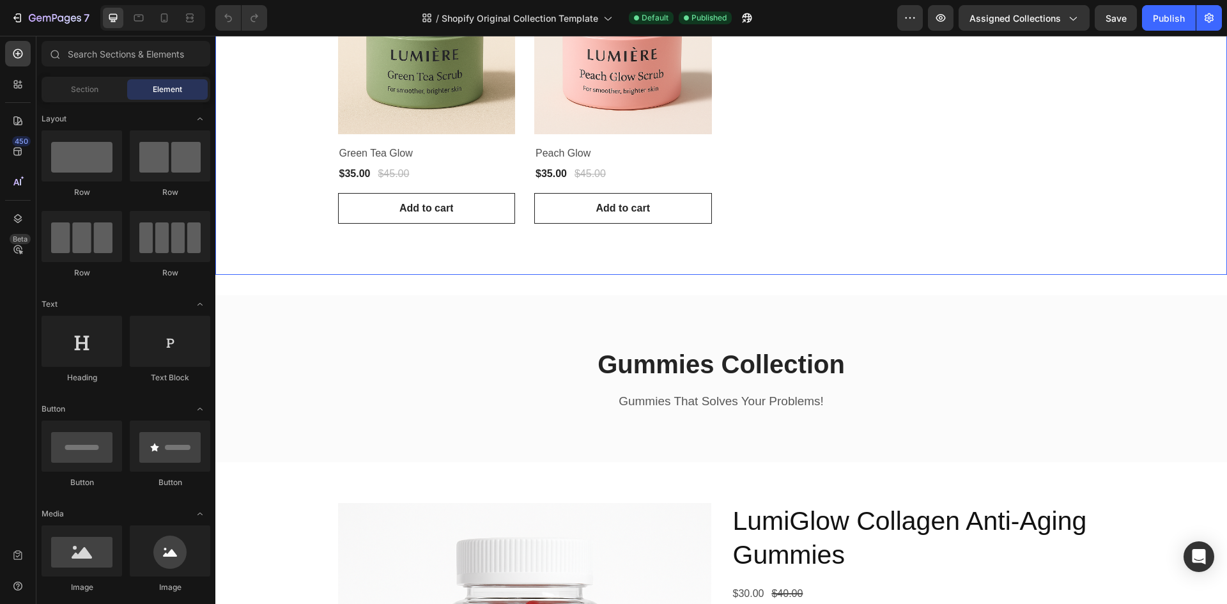
scroll to position [639, 0]
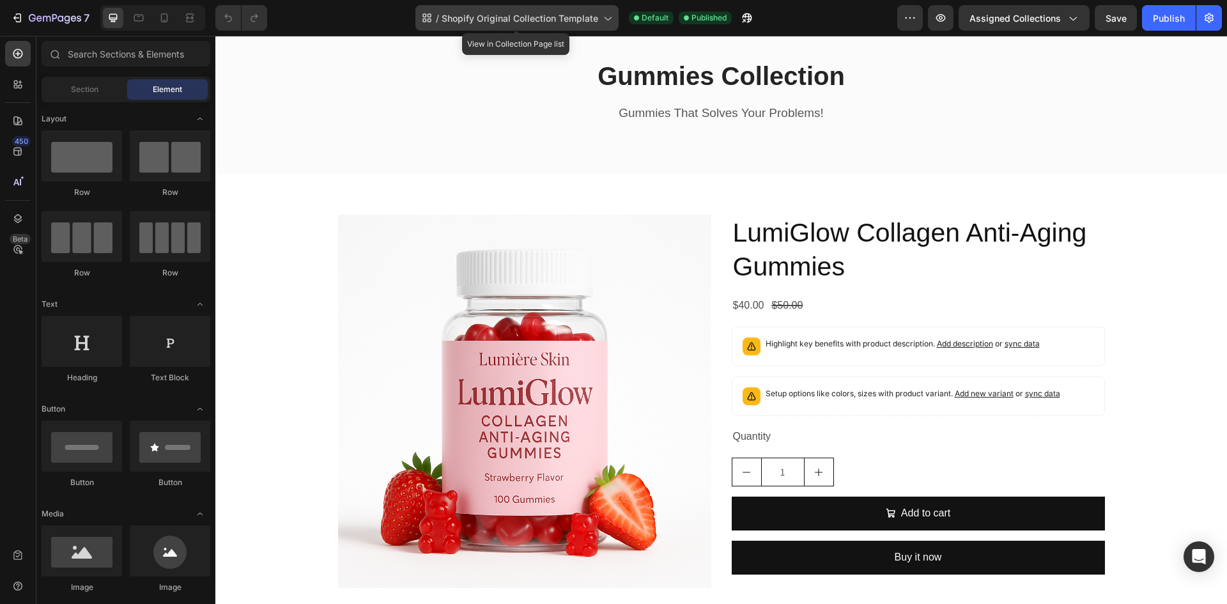
click at [544, 10] on div "/ Shopify Original Collection Template" at bounding box center [516, 18] width 203 height 26
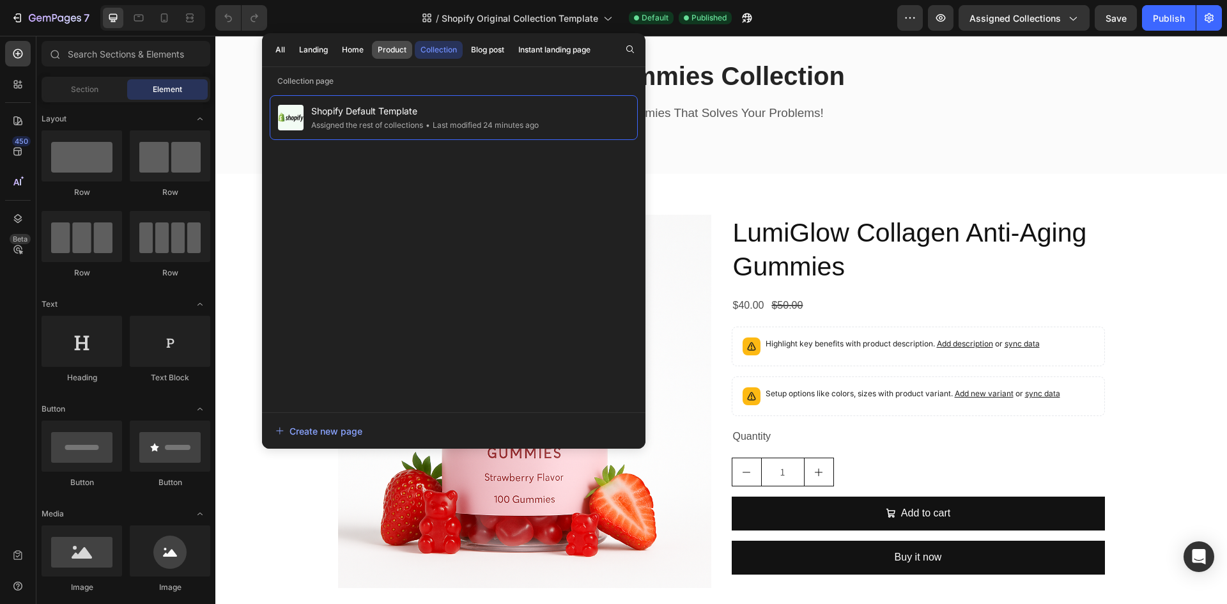
click at [383, 47] on div "Product" at bounding box center [392, 50] width 29 height 12
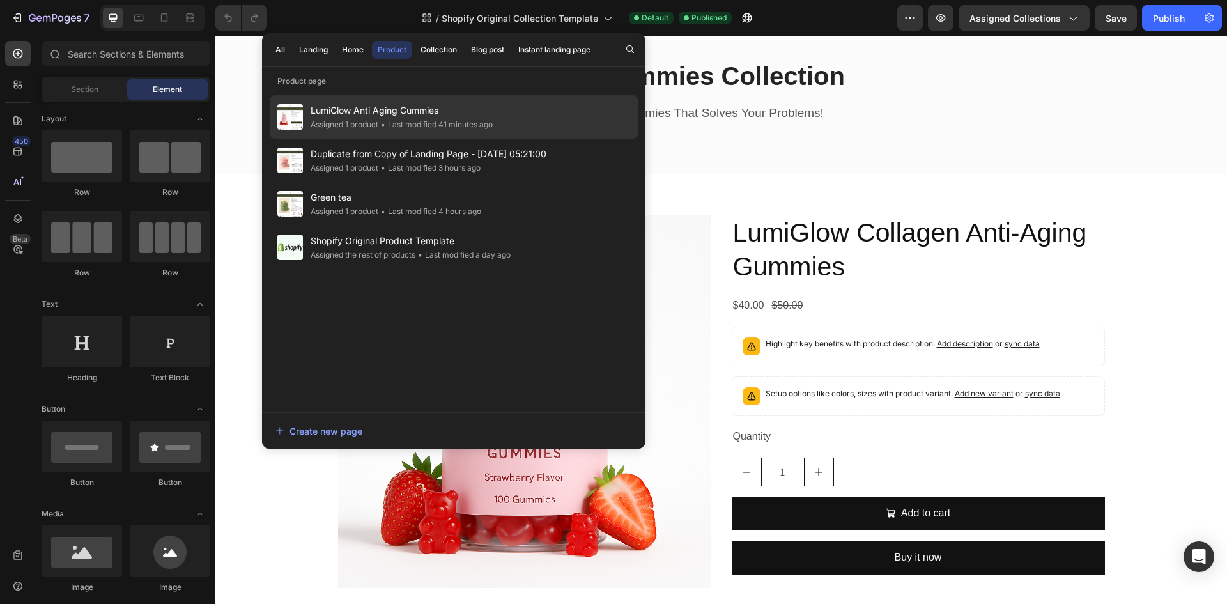
click at [449, 116] on span "LumiGlow Anti Aging Gummies" at bounding box center [402, 110] width 182 height 15
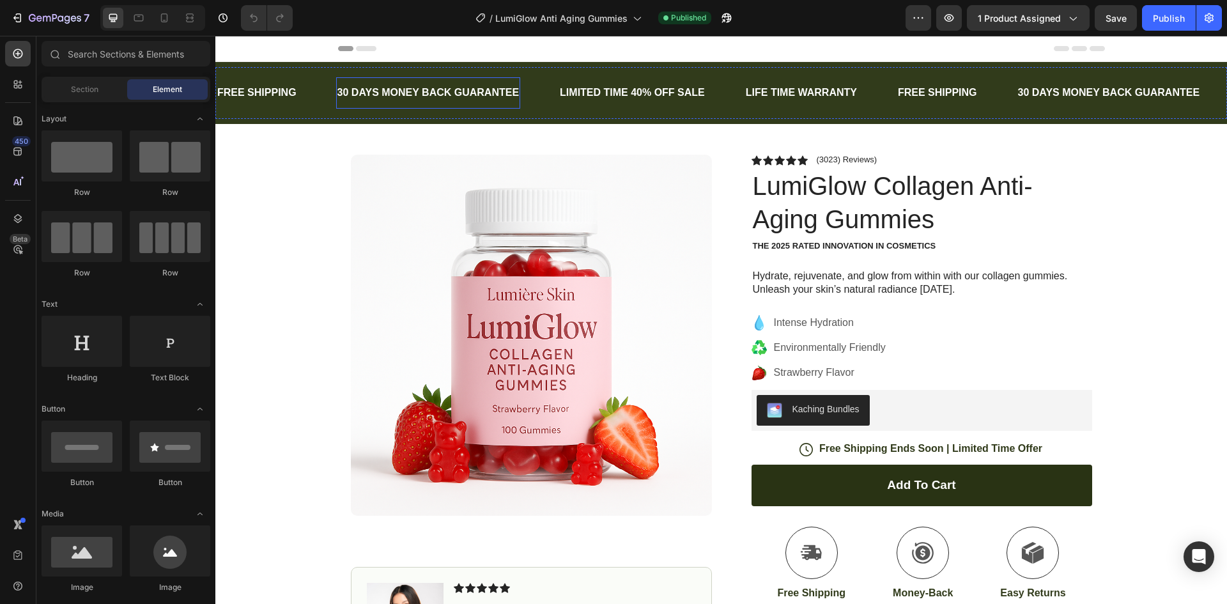
click at [338, 105] on div "30 DAYS MONEY BACK GUARANTEE Text Block" at bounding box center [428, 92] width 185 height 31
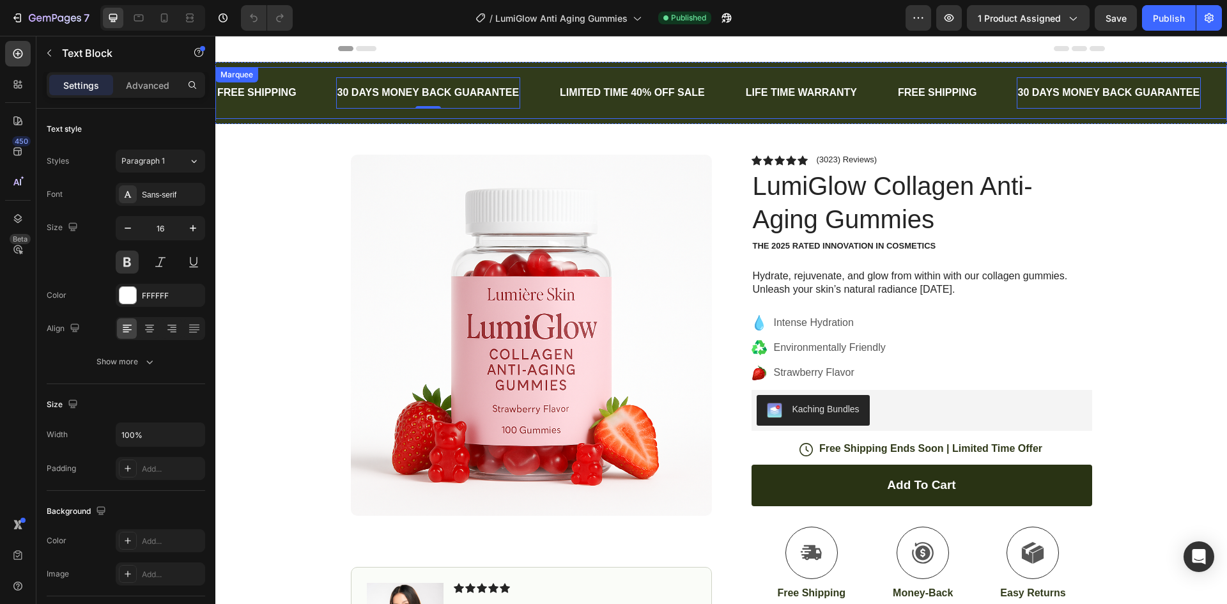
click at [308, 112] on div "FREE SHIPPING Text Block 30 DAYS MONEY BACK GUARANTEE Text Block 0 LIMITED TIME…" at bounding box center [720, 93] width 1011 height 52
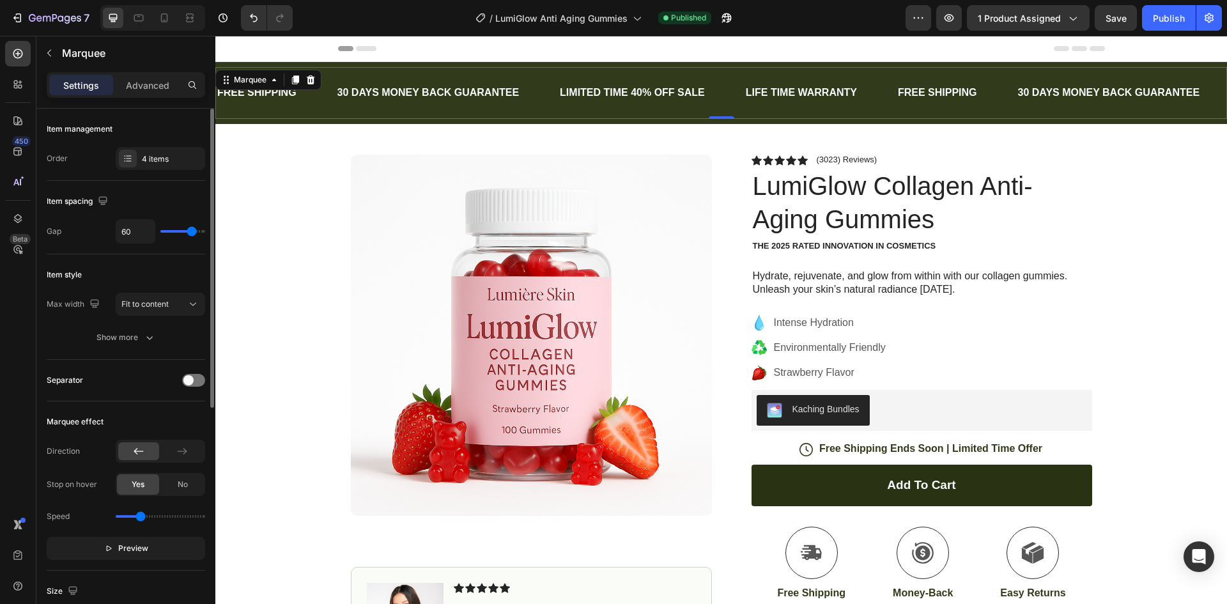
click at [171, 341] on button "Show more" at bounding box center [126, 337] width 158 height 23
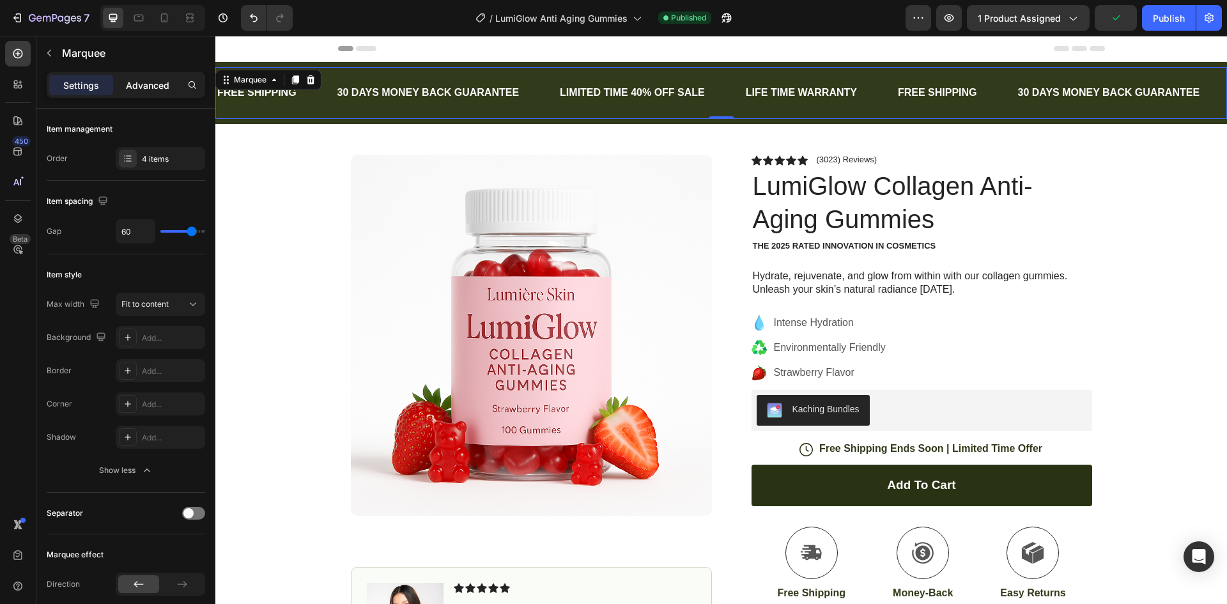
click at [150, 90] on p "Advanced" at bounding box center [147, 85] width 43 height 13
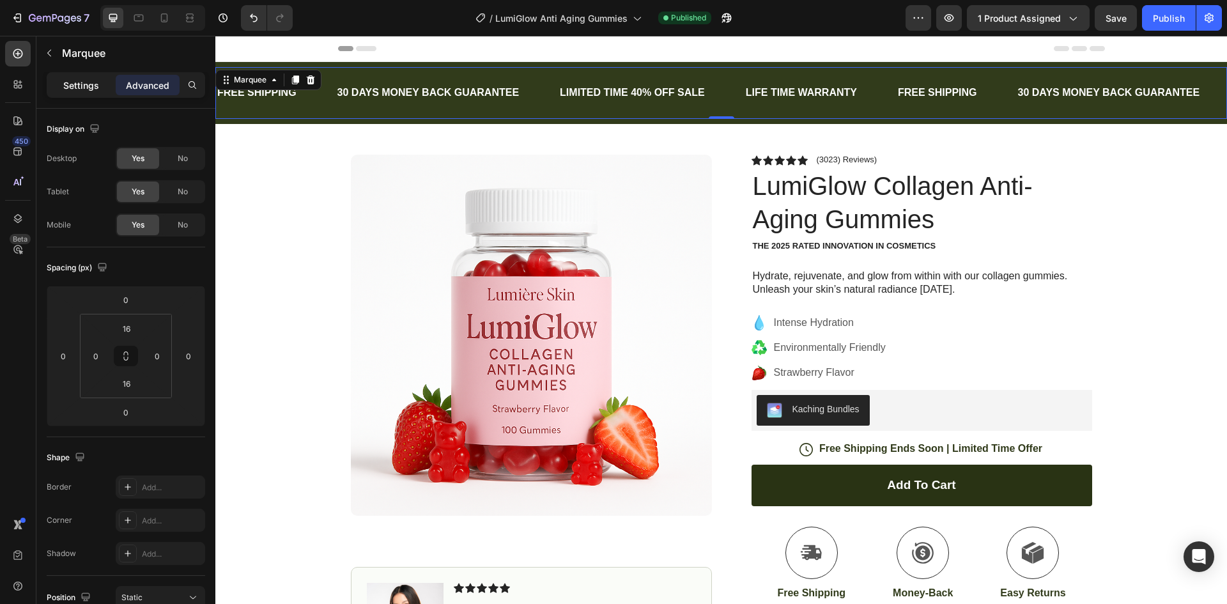
click at [105, 94] on div "Settings" at bounding box center [81, 85] width 64 height 20
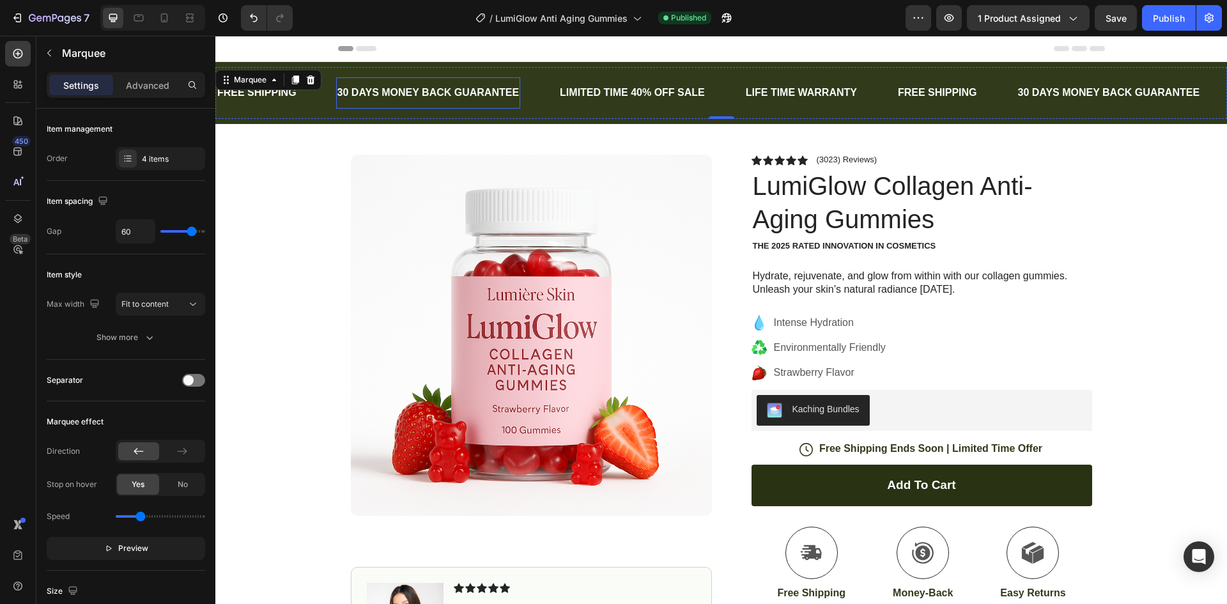
click at [401, 101] on div "30 DAYS MONEY BACK GUARANTEE" at bounding box center [428, 92] width 185 height 21
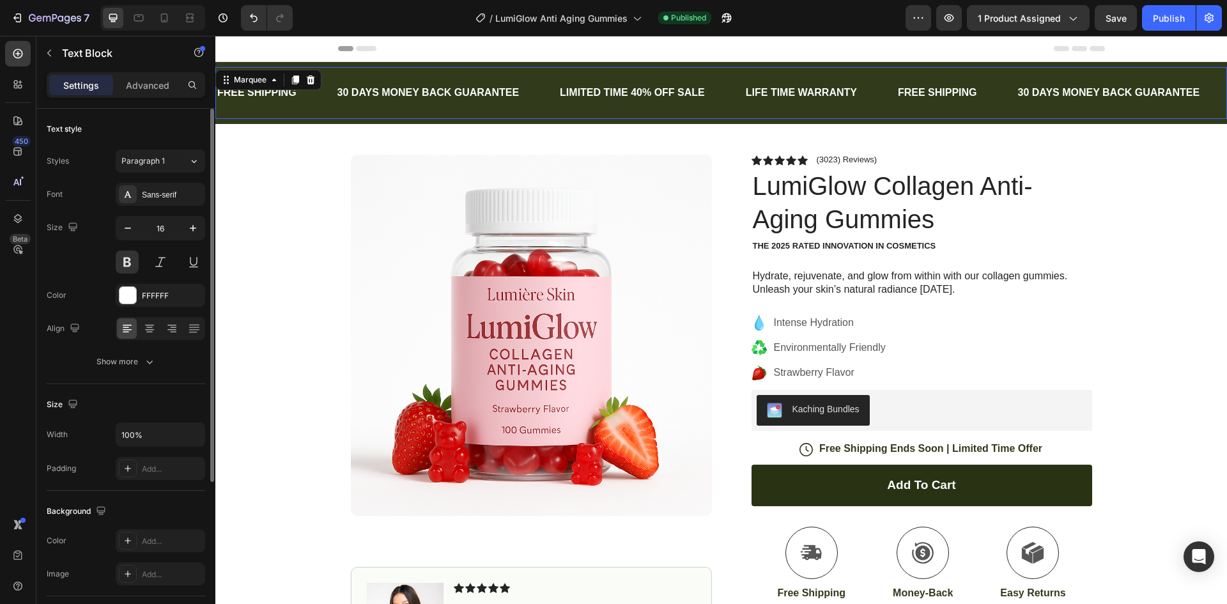
click at [299, 104] on div "FREE SHIPPING Text Block" at bounding box center [276, 92] width 120 height 31
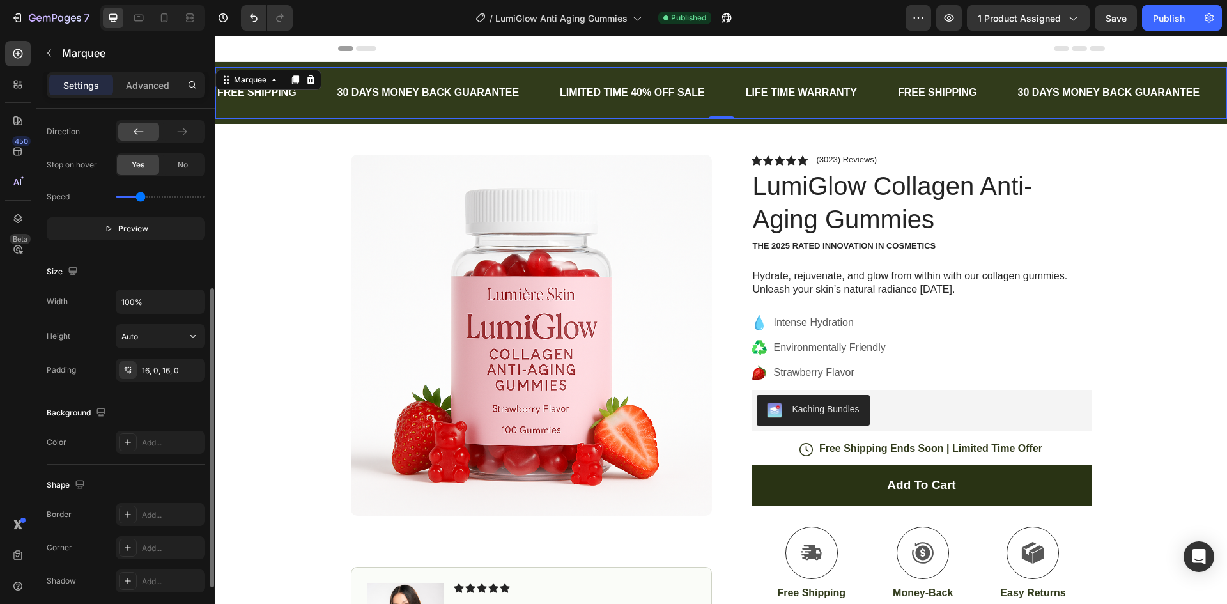
scroll to position [383, 0]
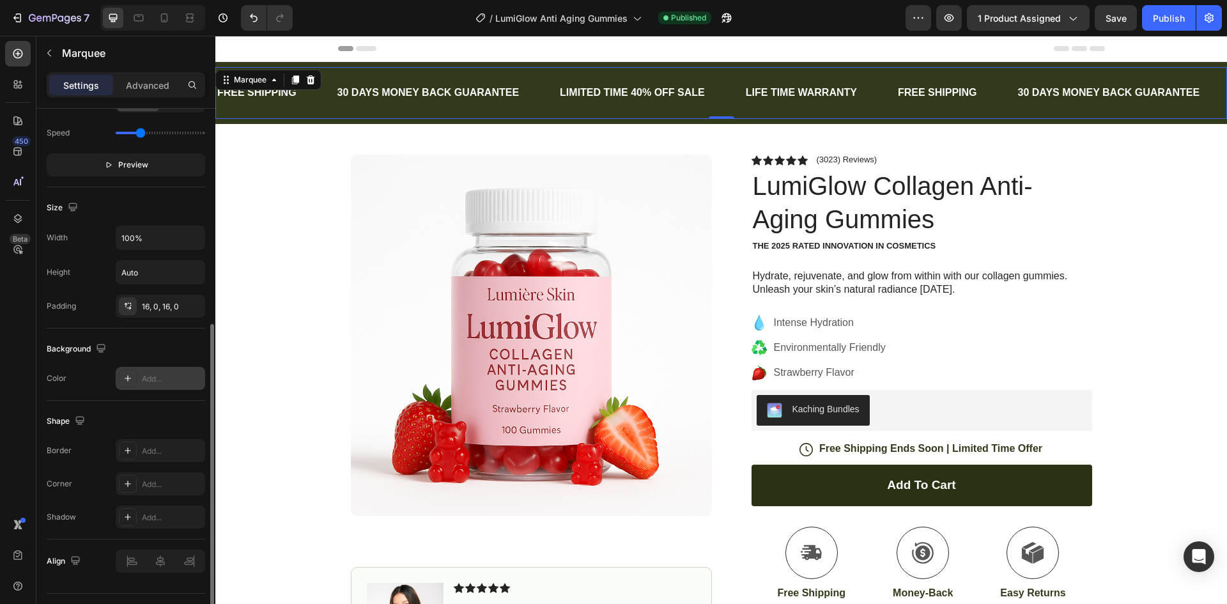
click at [150, 381] on div "Add..." at bounding box center [172, 379] width 60 height 12
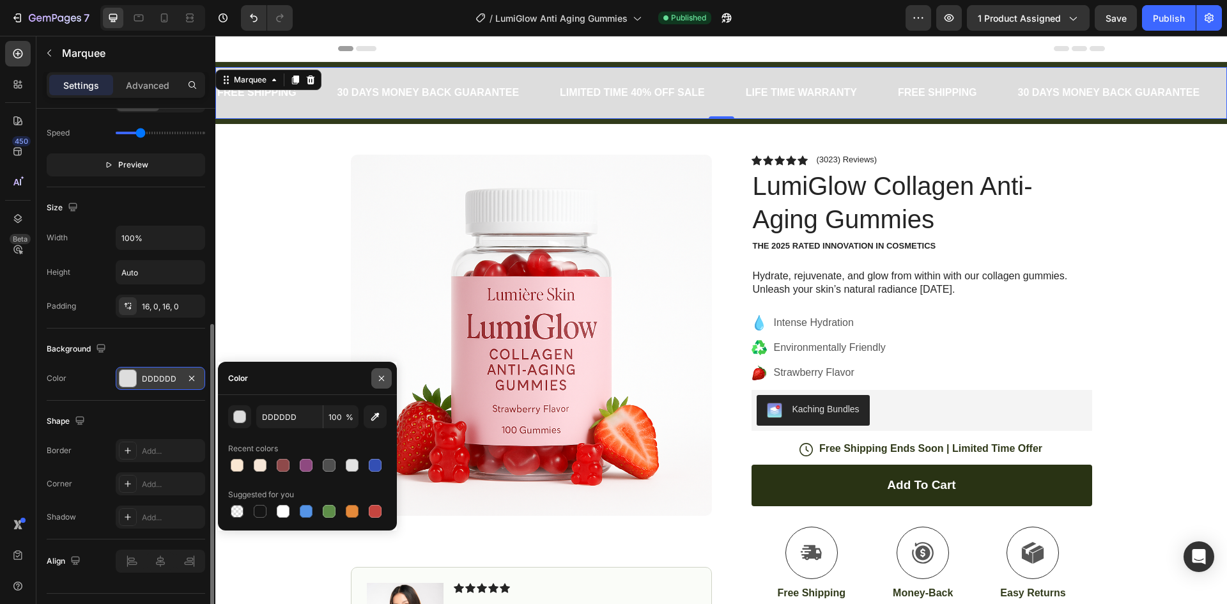
click at [376, 373] on icon "button" at bounding box center [381, 378] width 10 height 10
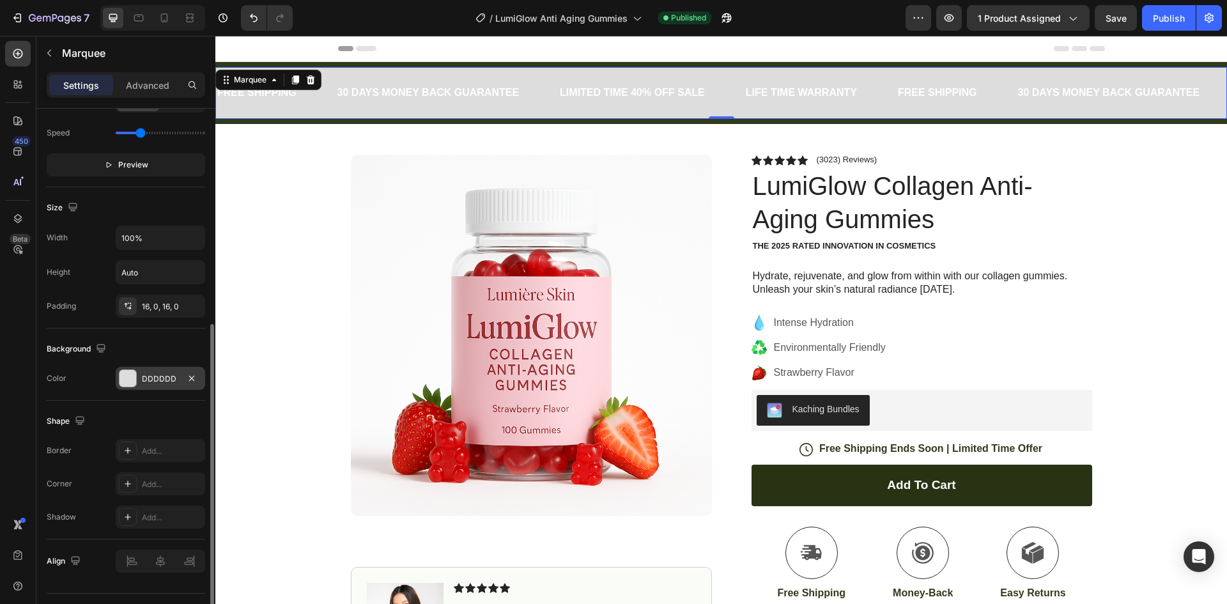
click at [130, 375] on div at bounding box center [127, 378] width 17 height 17
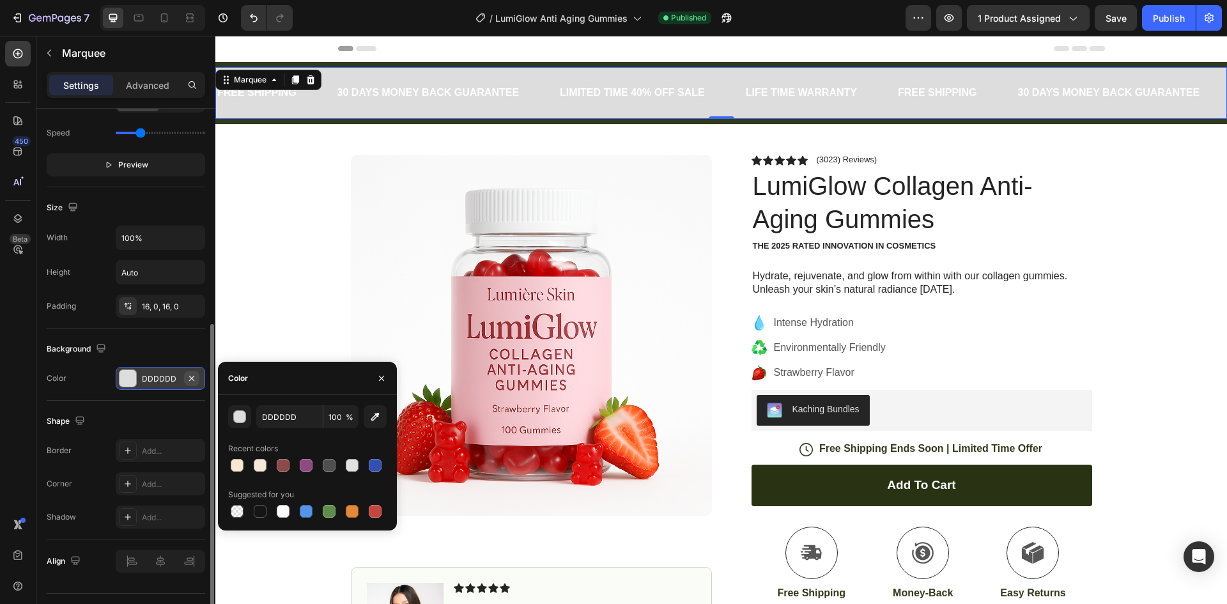
click at [192, 379] on icon "button" at bounding box center [192, 378] width 10 height 10
